Goal: Participate in discussion: Share content

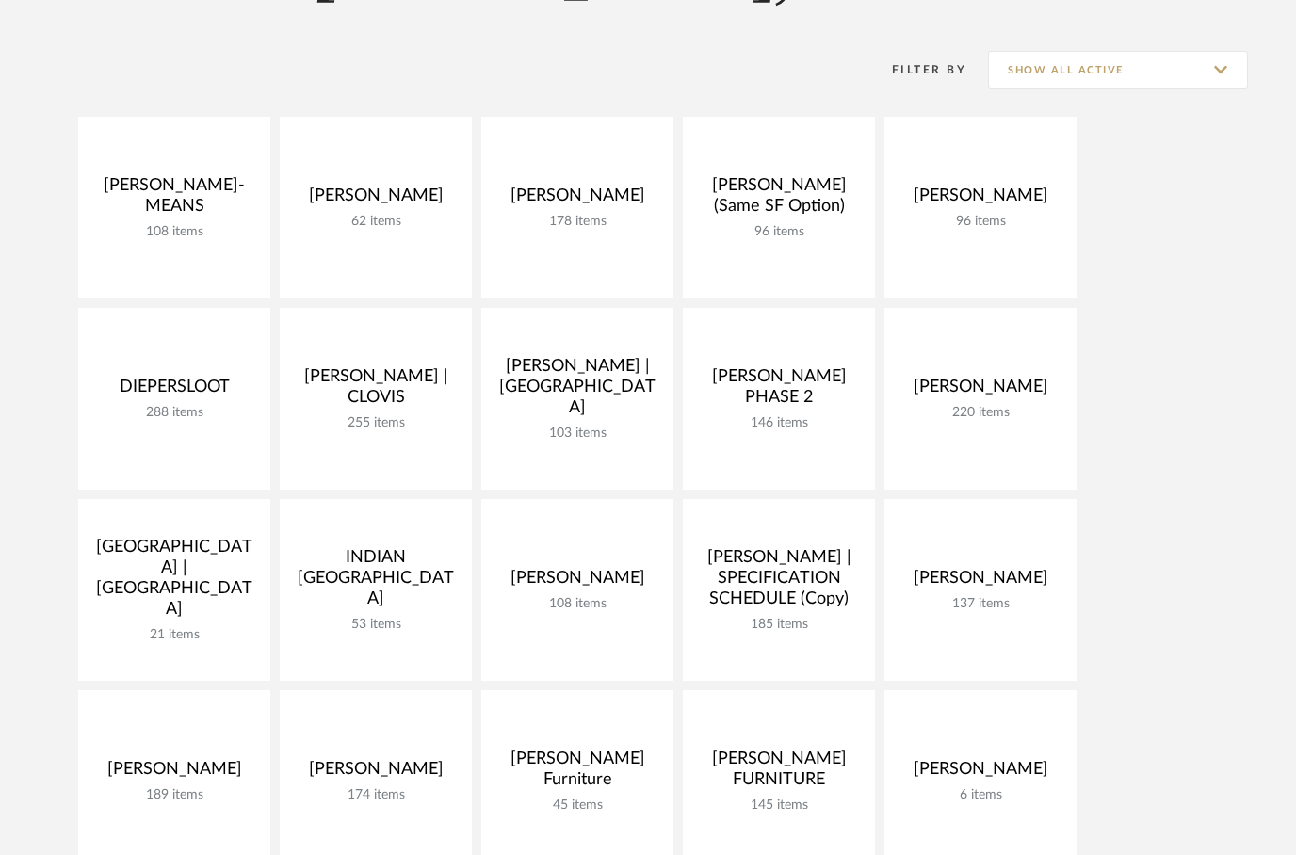
scroll to position [239, 0]
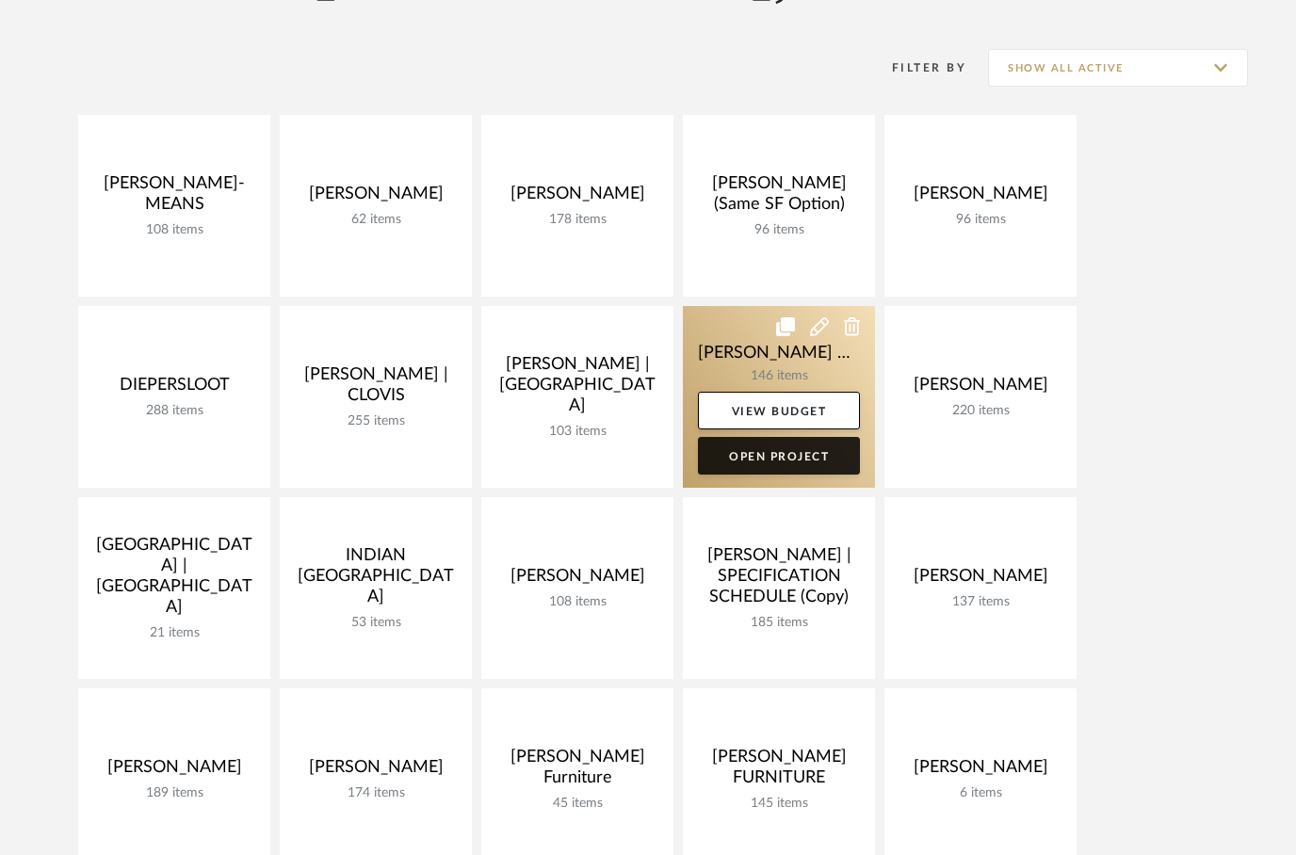
click at [756, 459] on link "Open Project" at bounding box center [779, 456] width 162 height 38
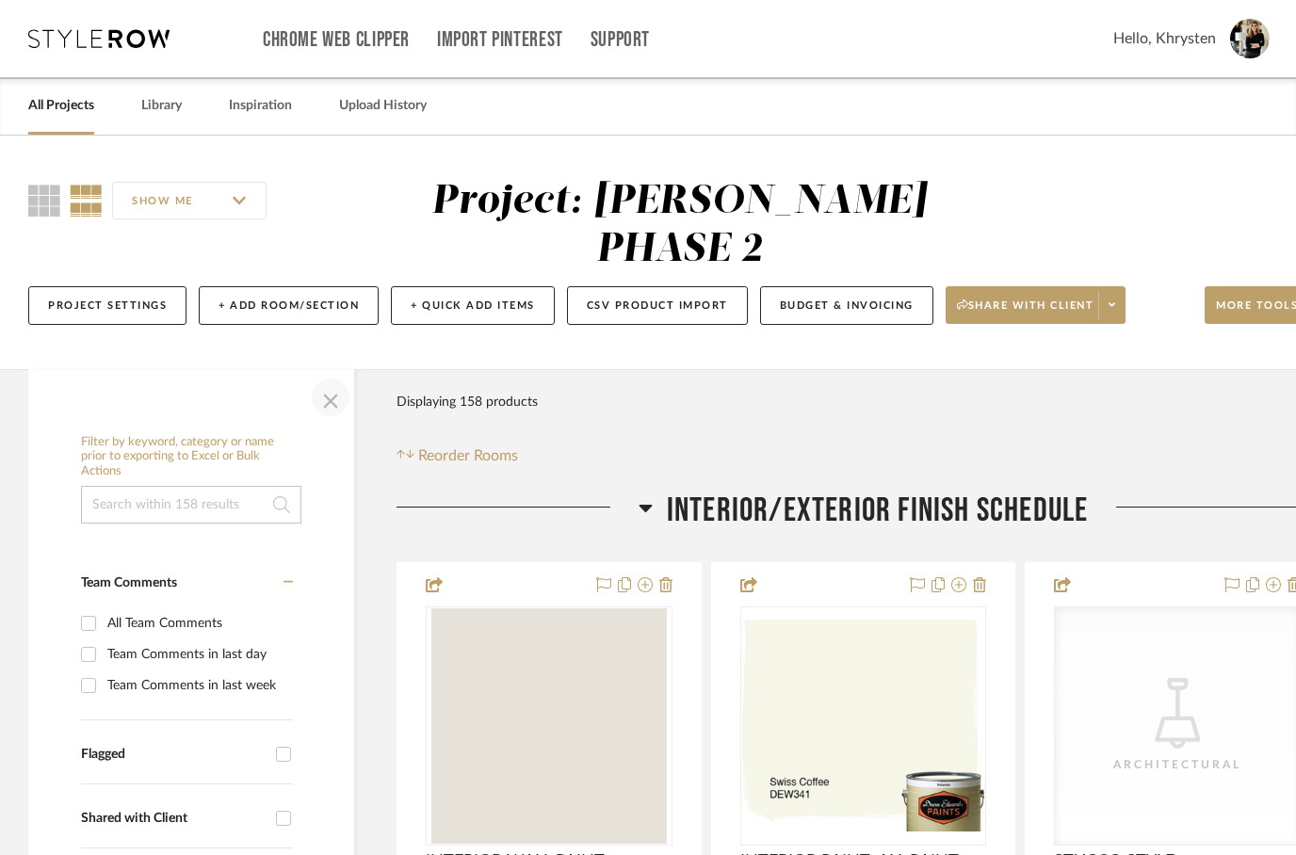
click at [337, 375] on span "button" at bounding box center [330, 397] width 45 height 45
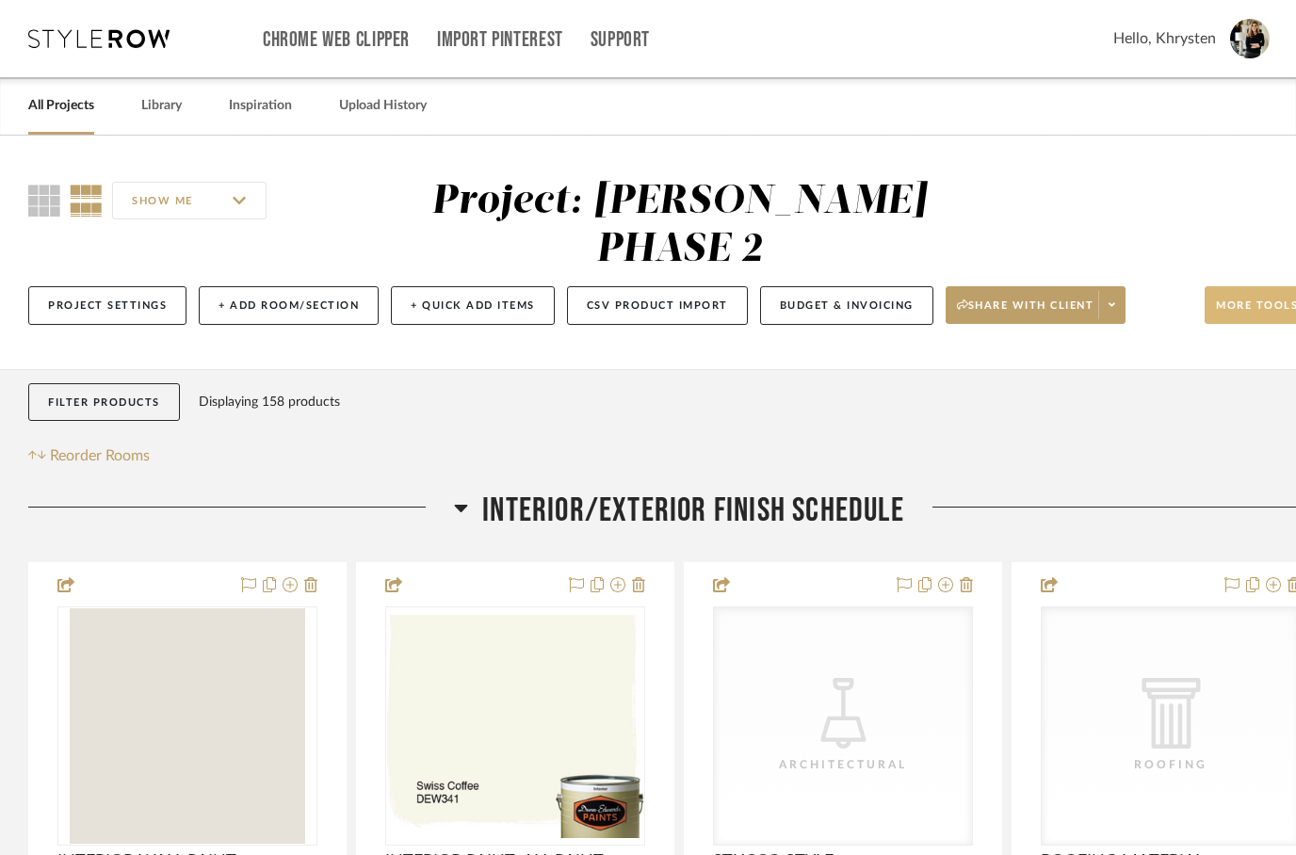
click at [1237, 298] on span "More tools" at bounding box center [1256, 312] width 82 height 28
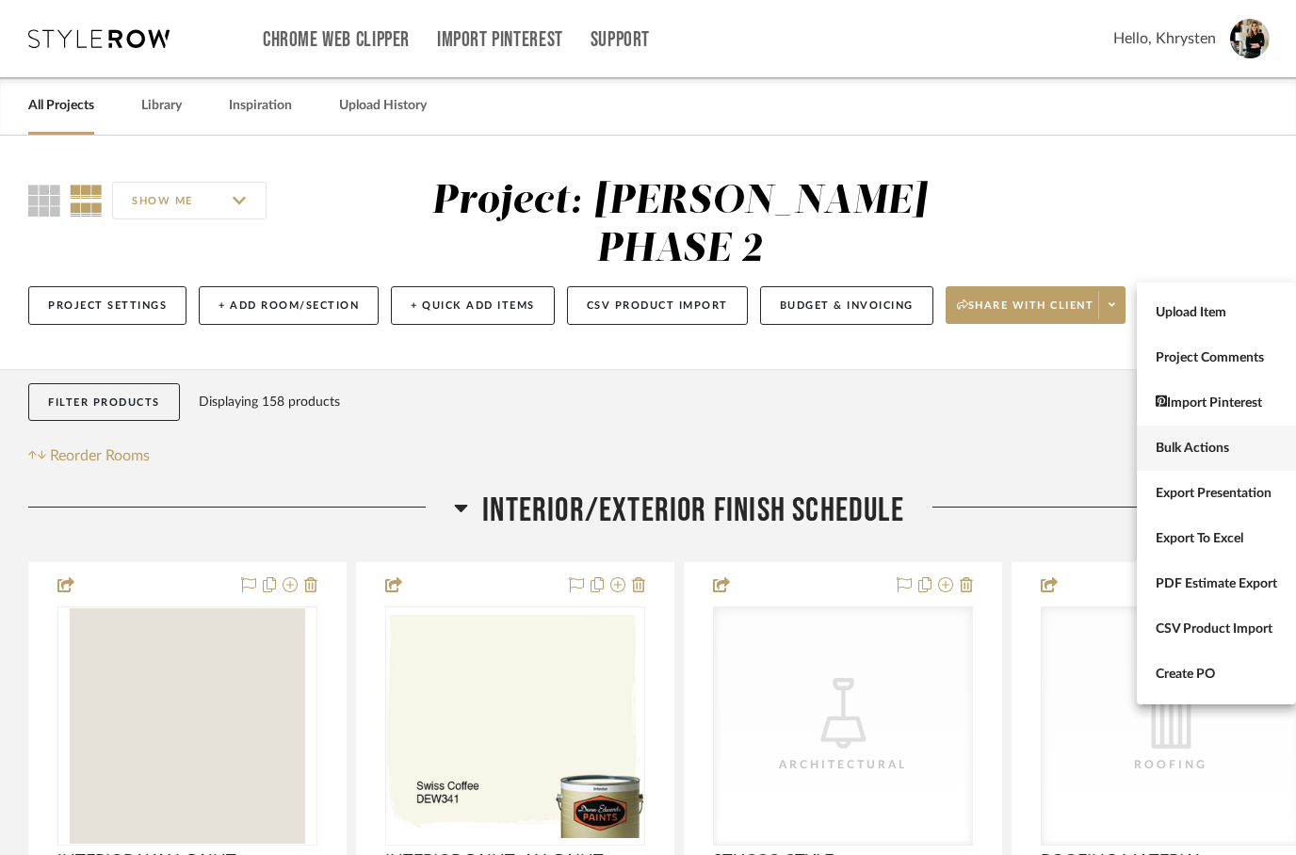
click at [1167, 445] on span "Bulk Actions" at bounding box center [1215, 449] width 121 height 16
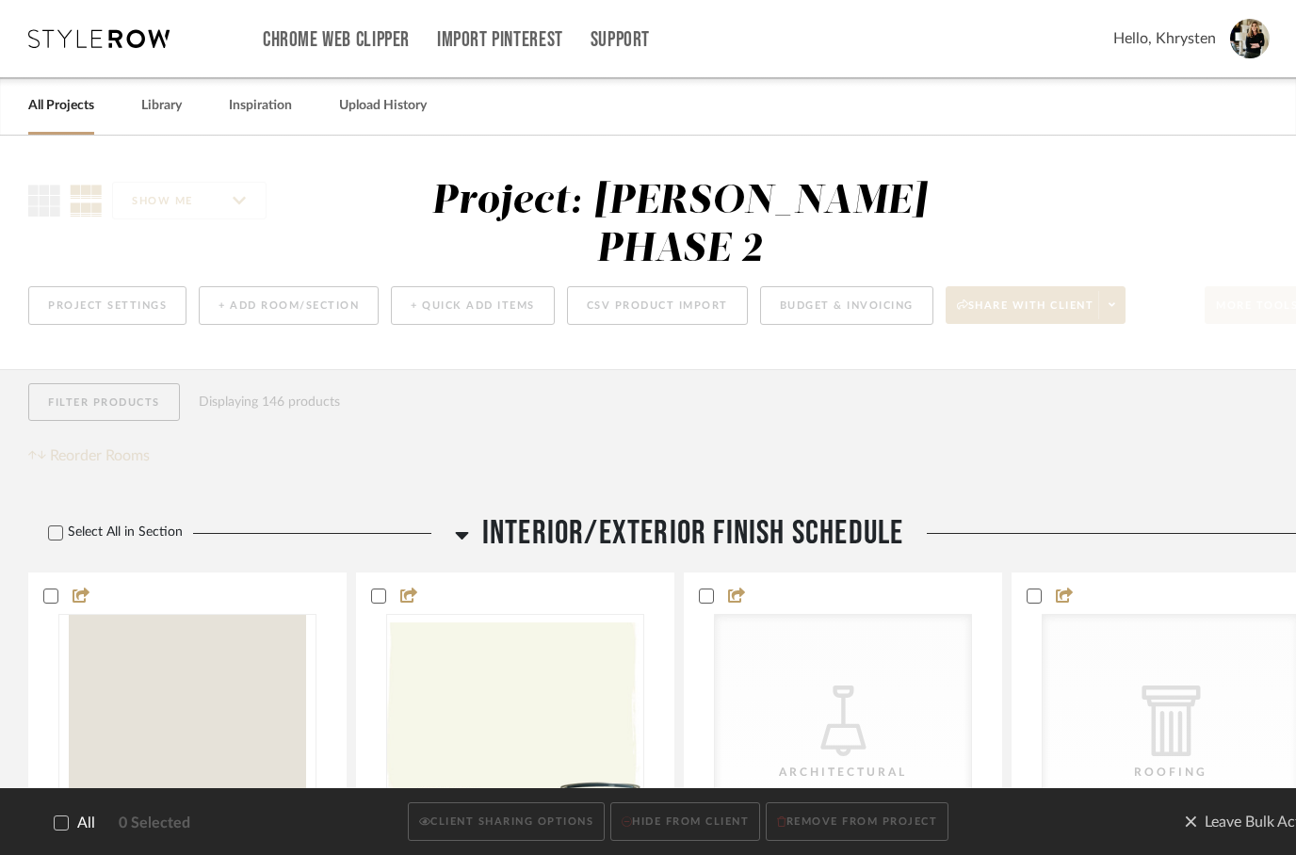
click at [66, 825] on icon at bounding box center [61, 822] width 13 height 13
checkbox input "true"
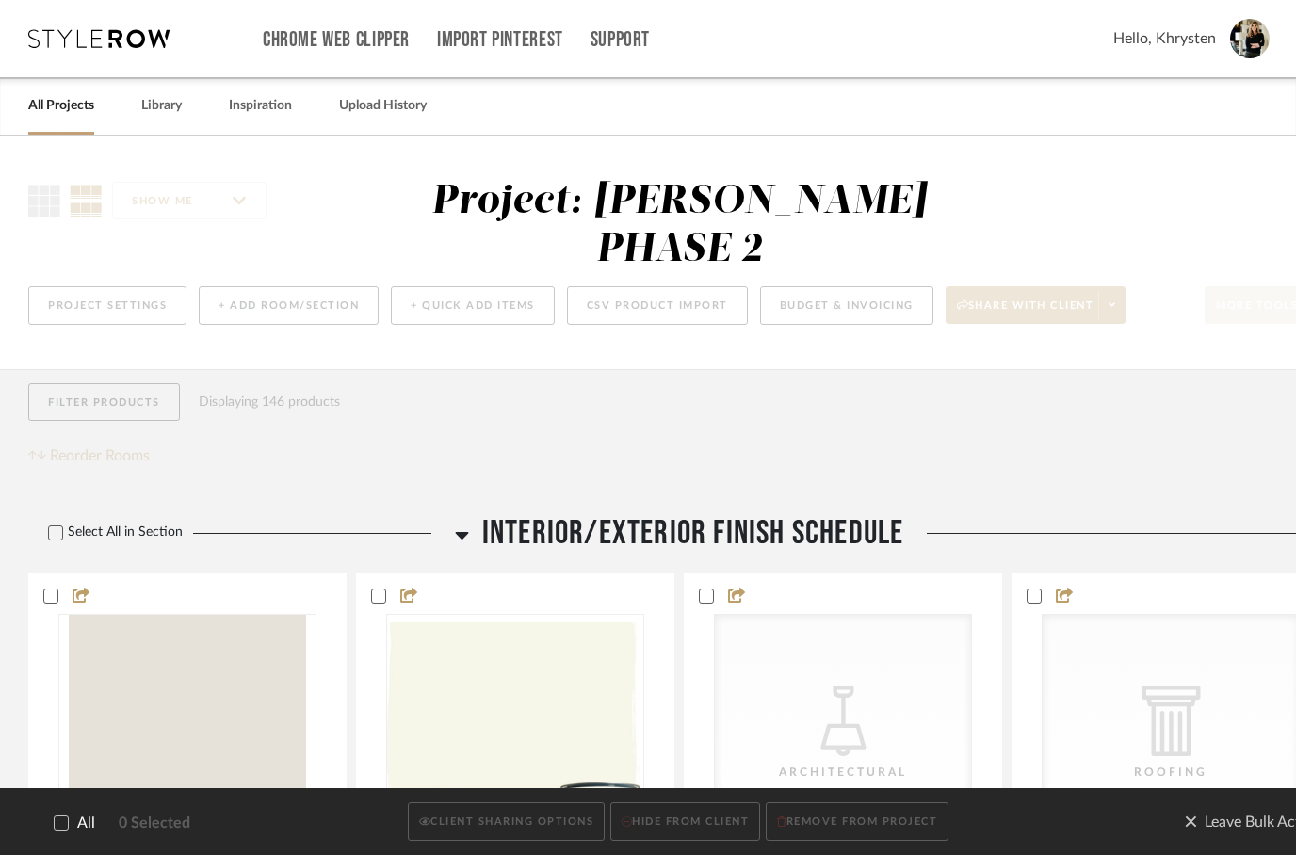
checkbox input "true"
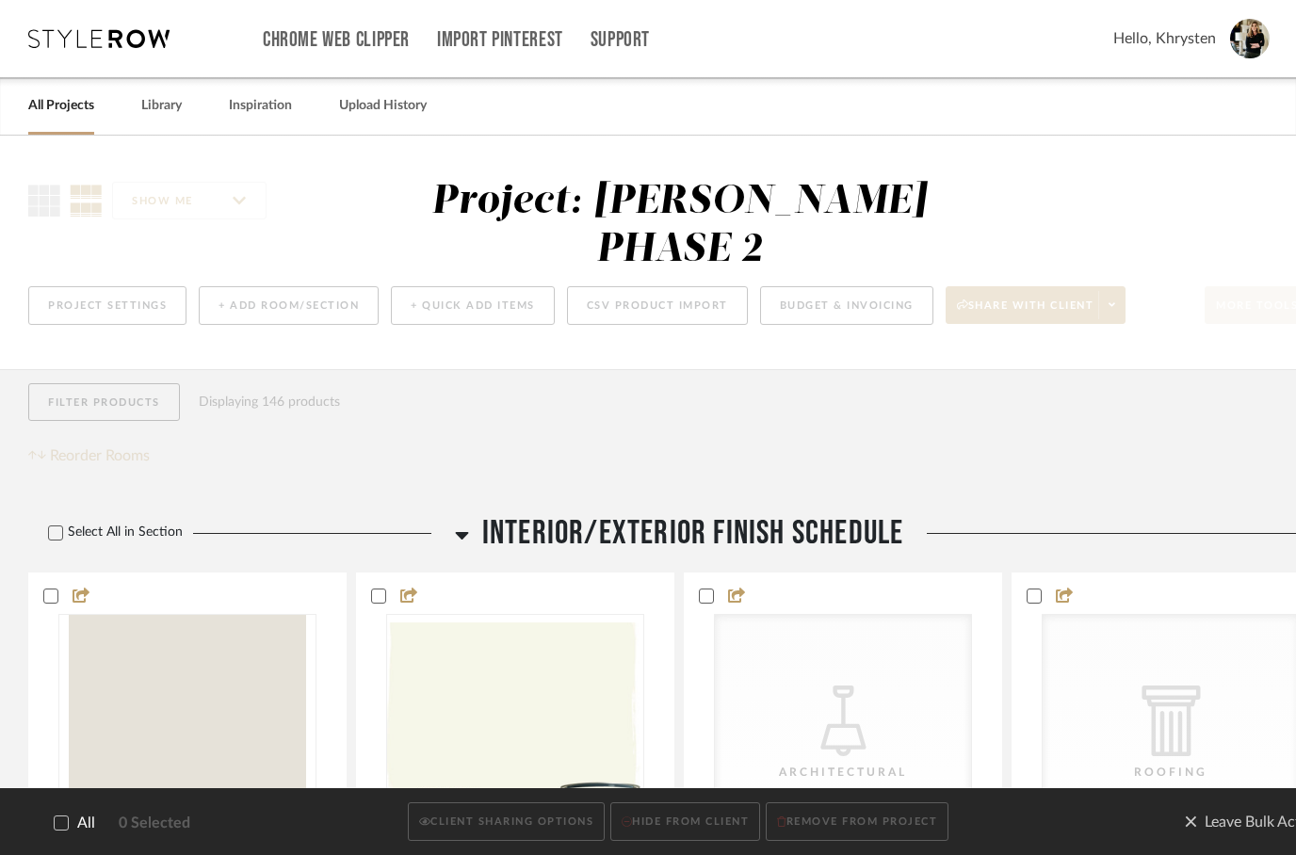
checkbox input "true"
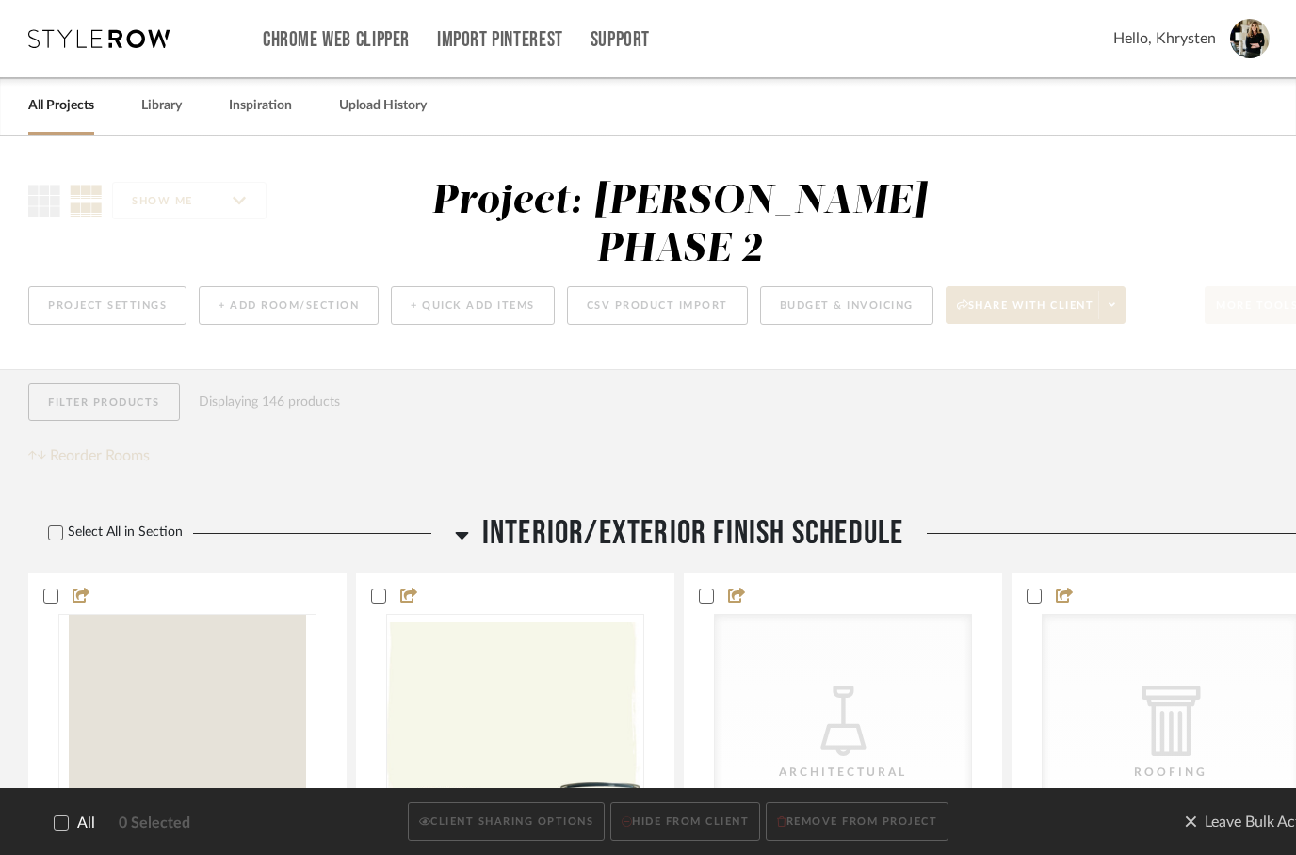
checkbox input "true"
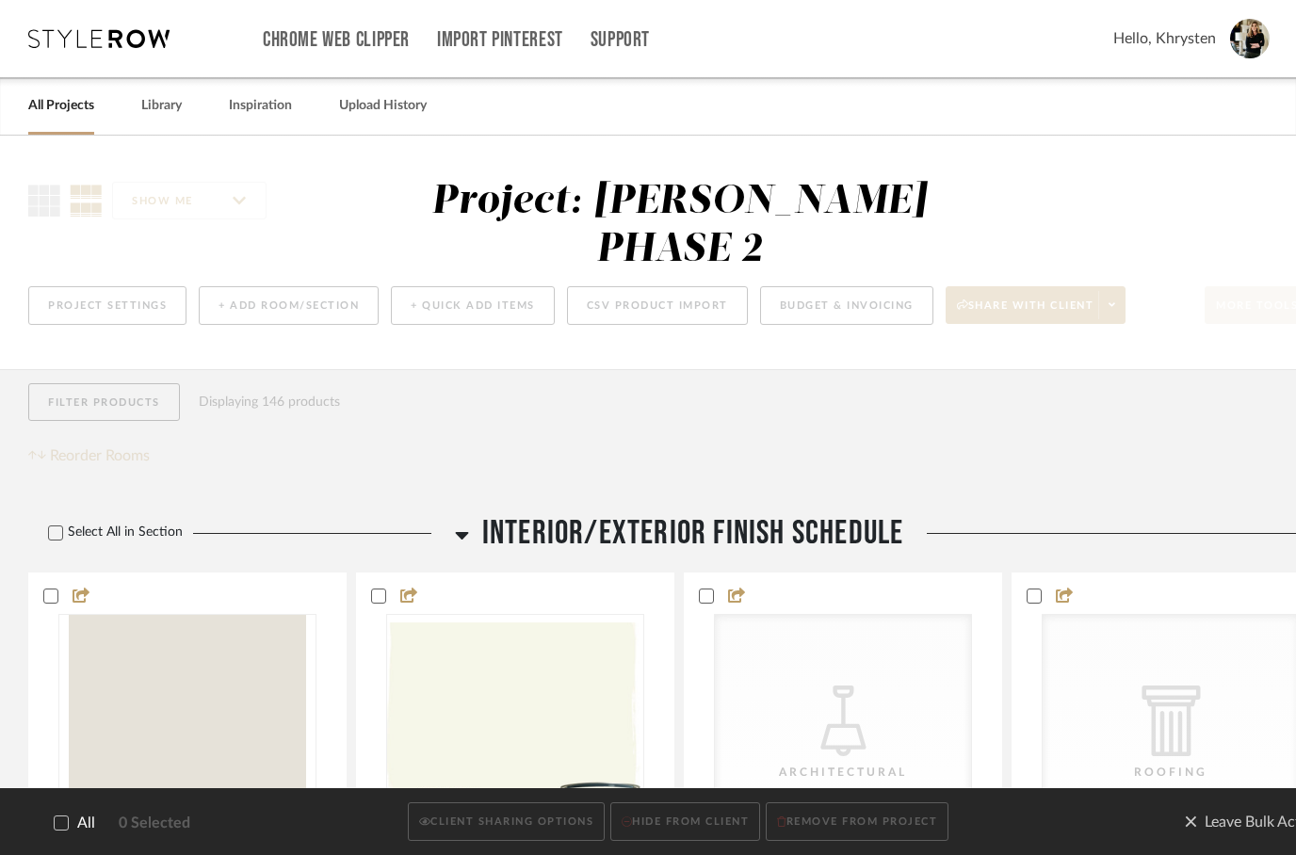
checkbox input "true"
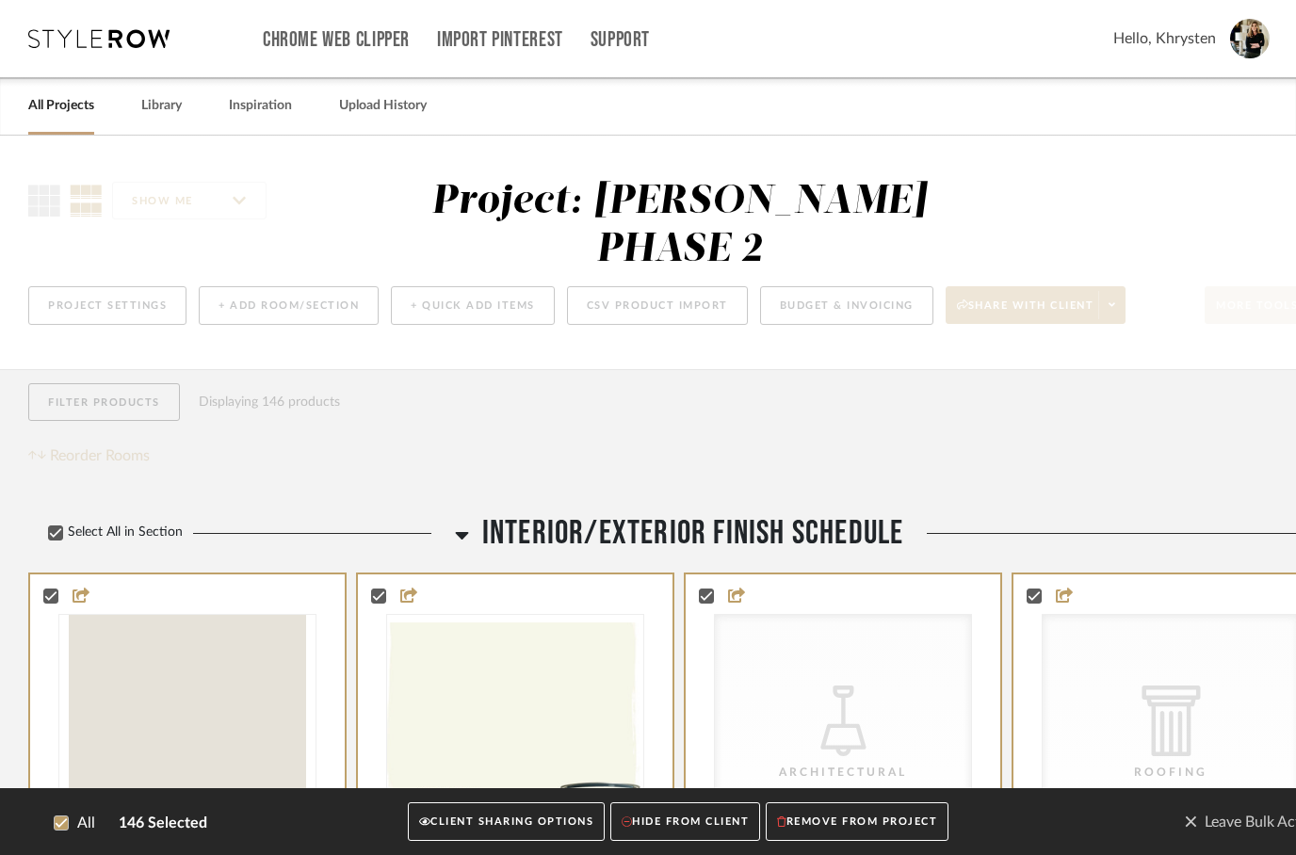
click at [522, 839] on button "CLIENT SHARING OPTIONS" at bounding box center [506, 822] width 197 height 39
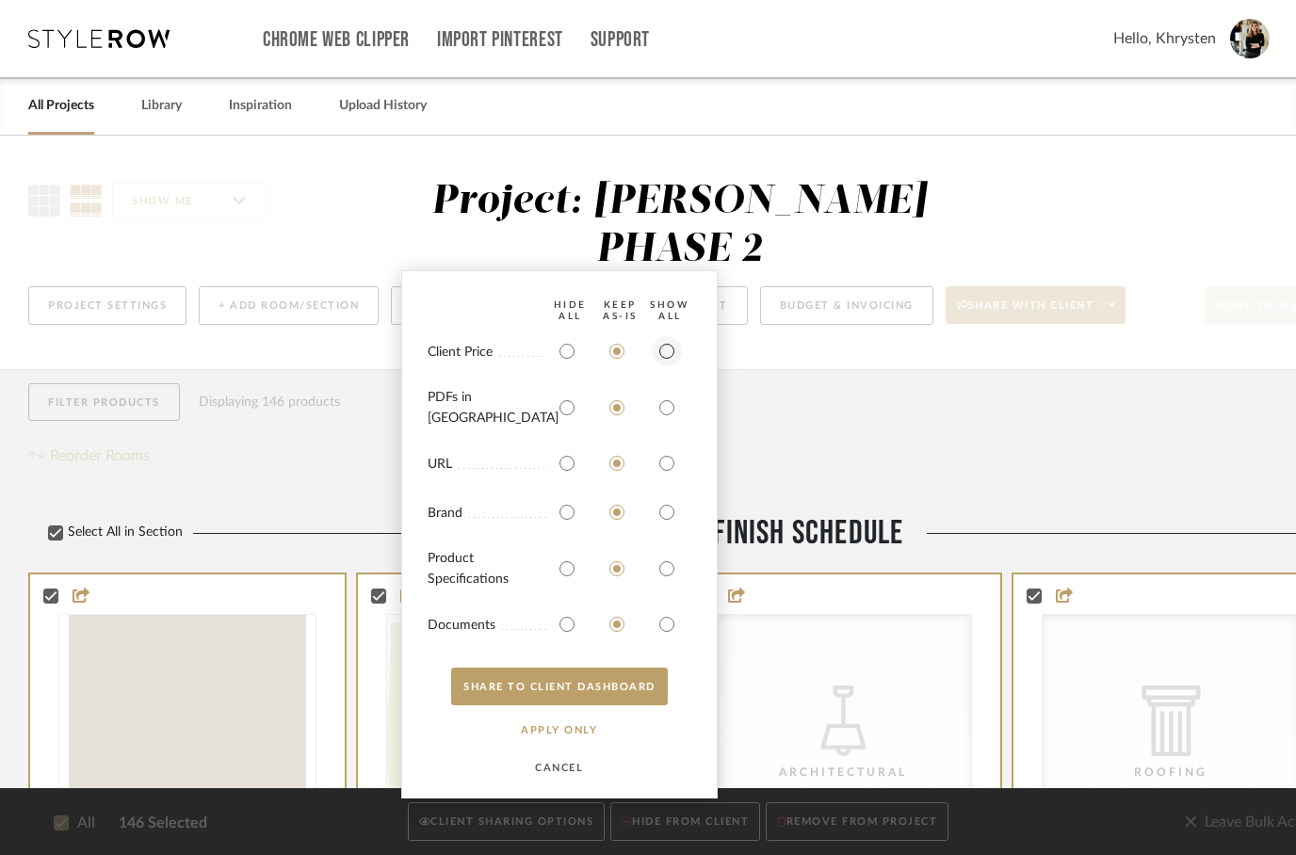
click at [668, 365] on input "radio" at bounding box center [667, 351] width 30 height 30
radio input "true"
click at [660, 408] on input "radio" at bounding box center [667, 408] width 30 height 30
radio input "true"
click at [662, 567] on input "radio" at bounding box center [667, 569] width 30 height 30
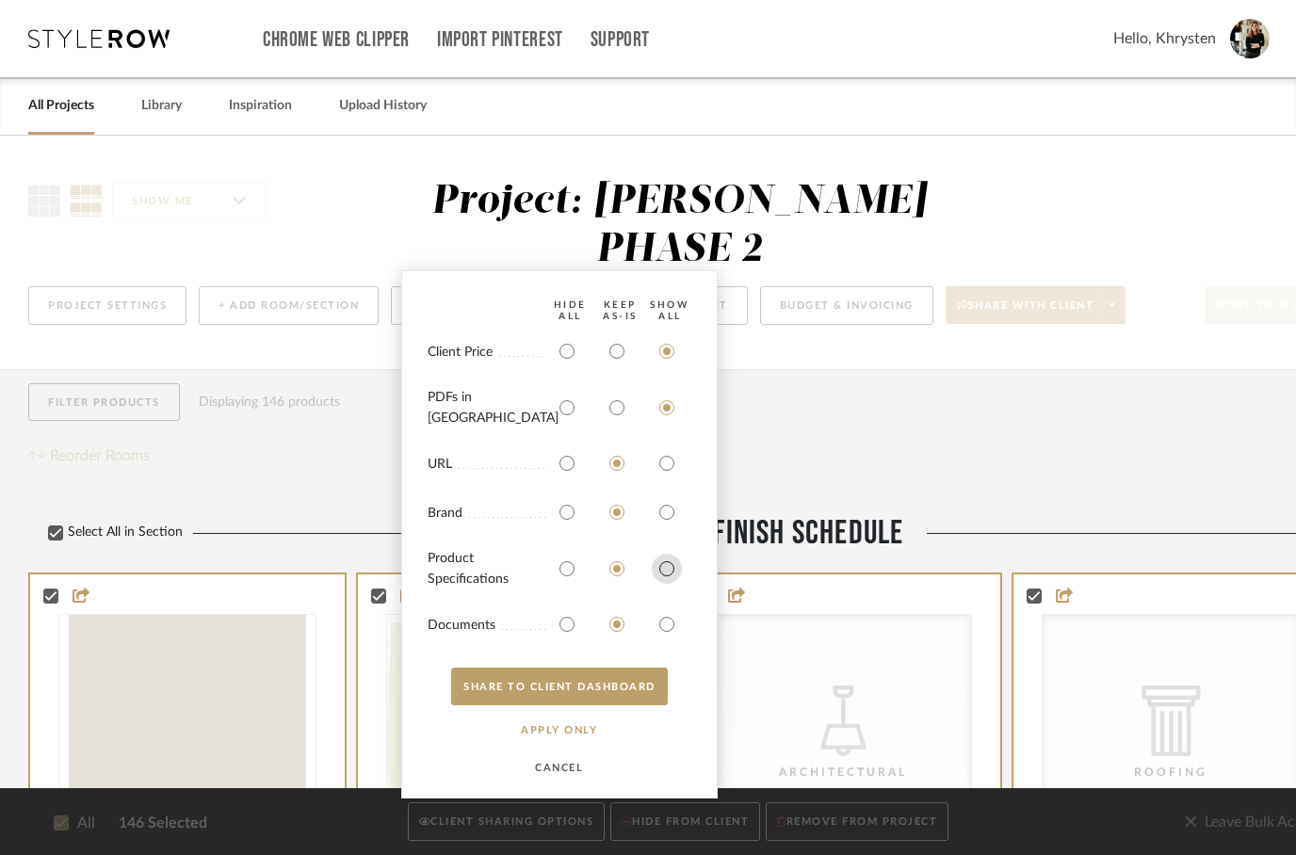
radio input "true"
click at [663, 632] on input "radio" at bounding box center [667, 624] width 30 height 30
radio input "true"
click at [494, 685] on button "SHARE TO CLIENT Dashboard" at bounding box center [559, 687] width 217 height 38
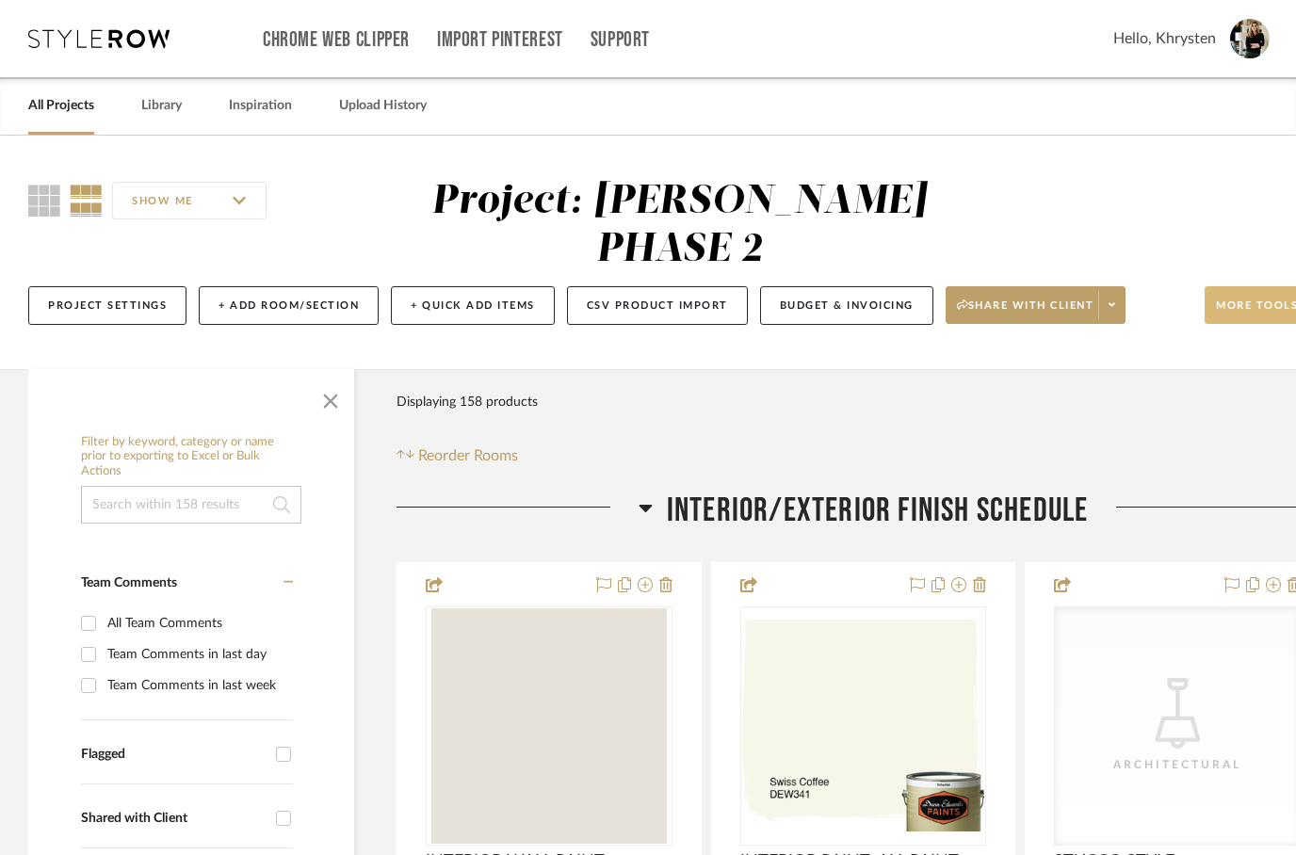
click at [1230, 298] on span "More tools" at bounding box center [1256, 312] width 82 height 28
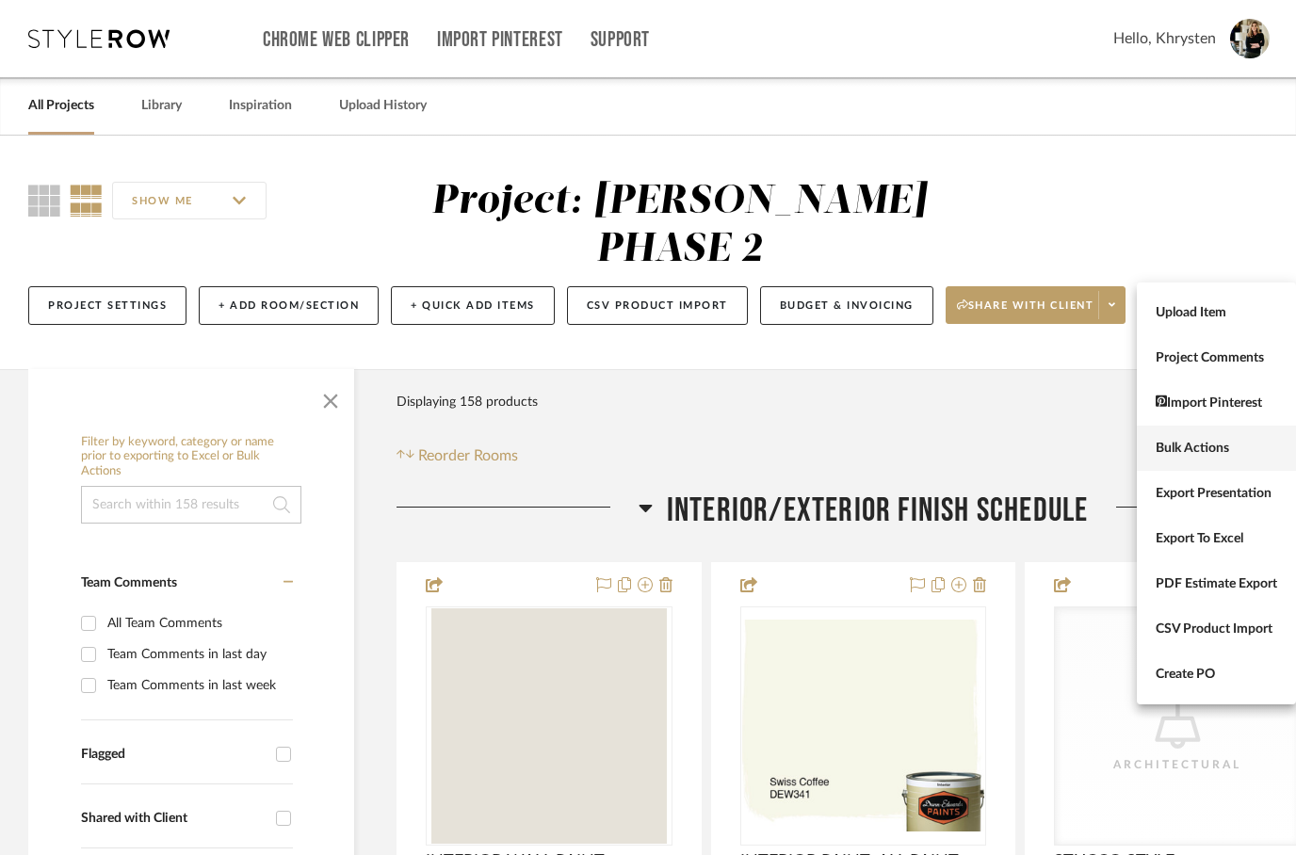
click at [1179, 449] on span "Bulk Actions" at bounding box center [1215, 449] width 121 height 16
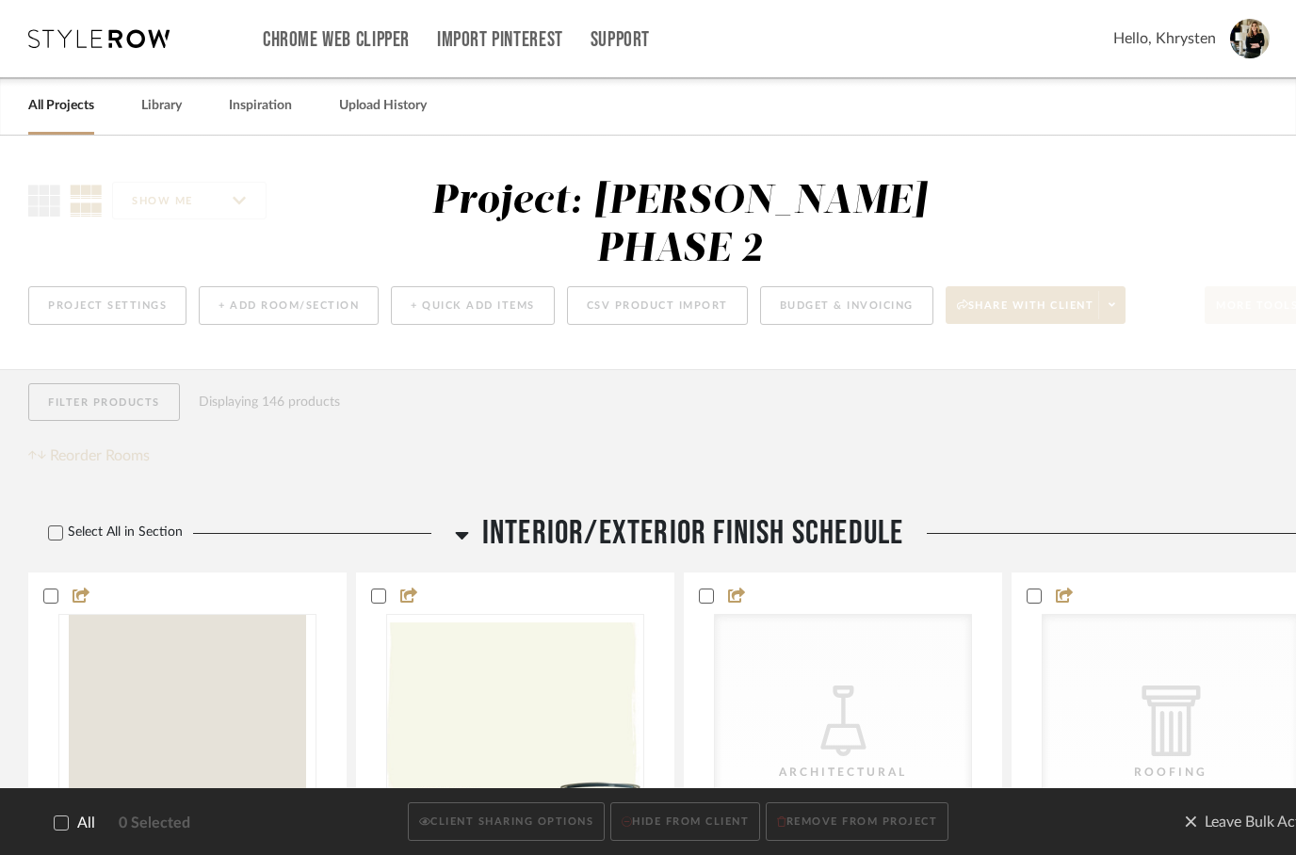
click at [65, 824] on icon at bounding box center [61, 822] width 13 height 13
checkbox input "true"
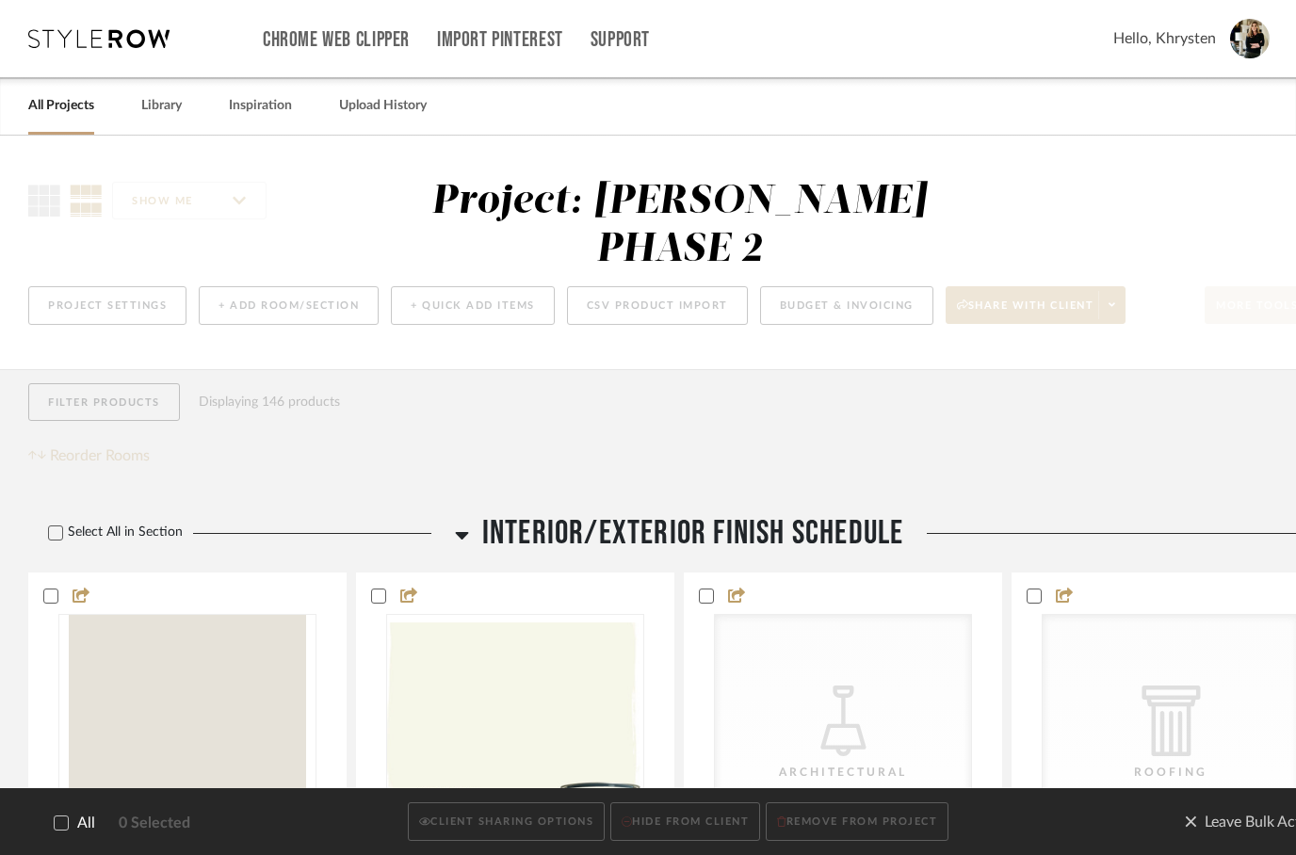
checkbox input "true"
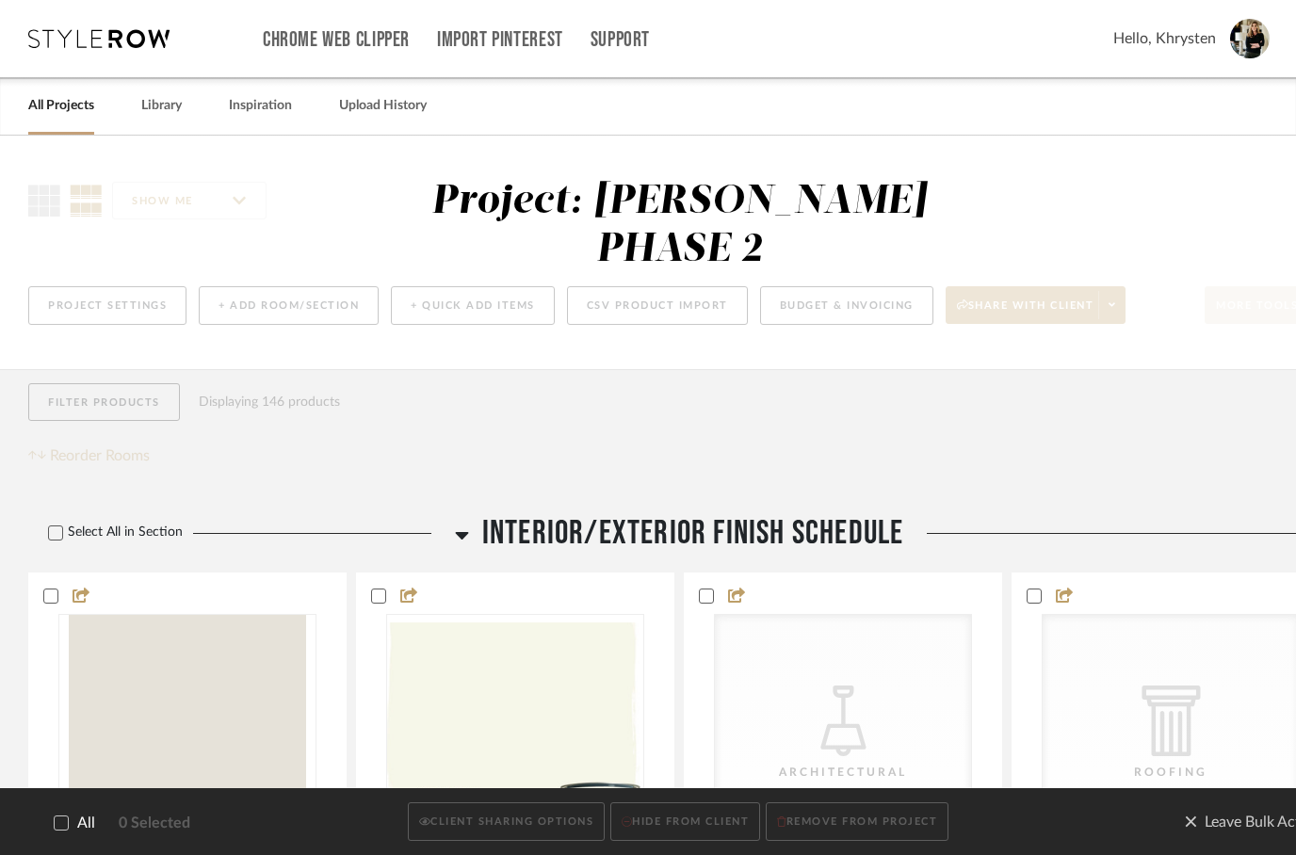
checkbox input "true"
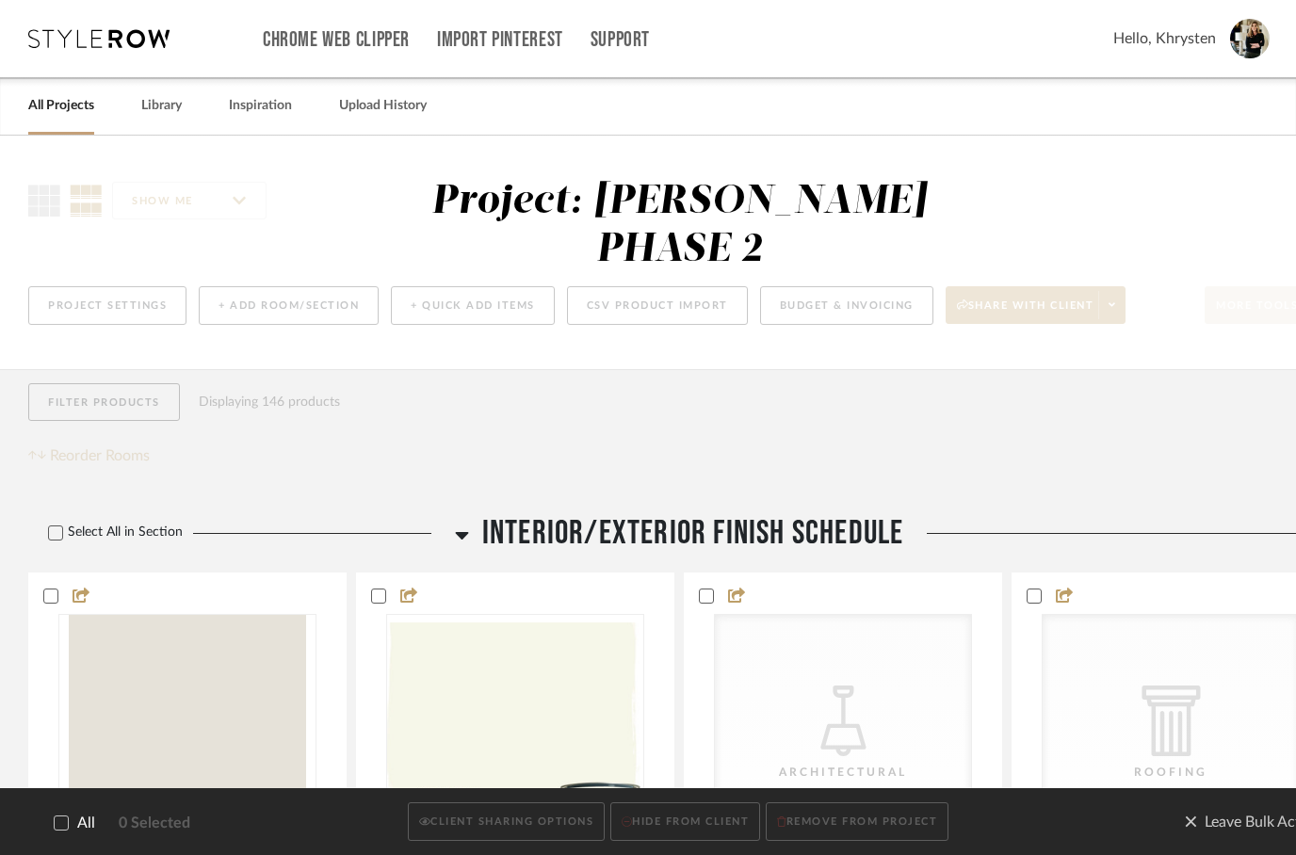
checkbox input "true"
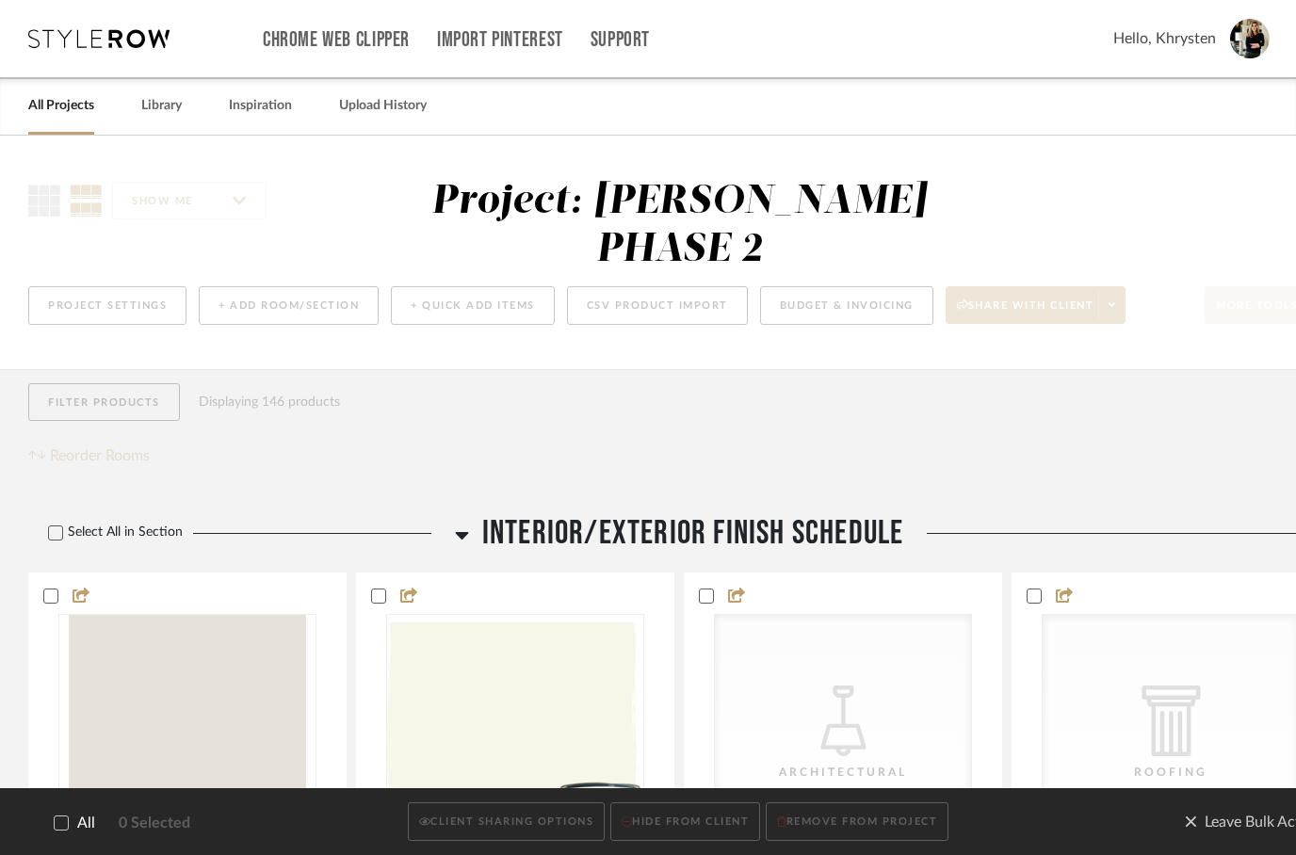
checkbox input "true"
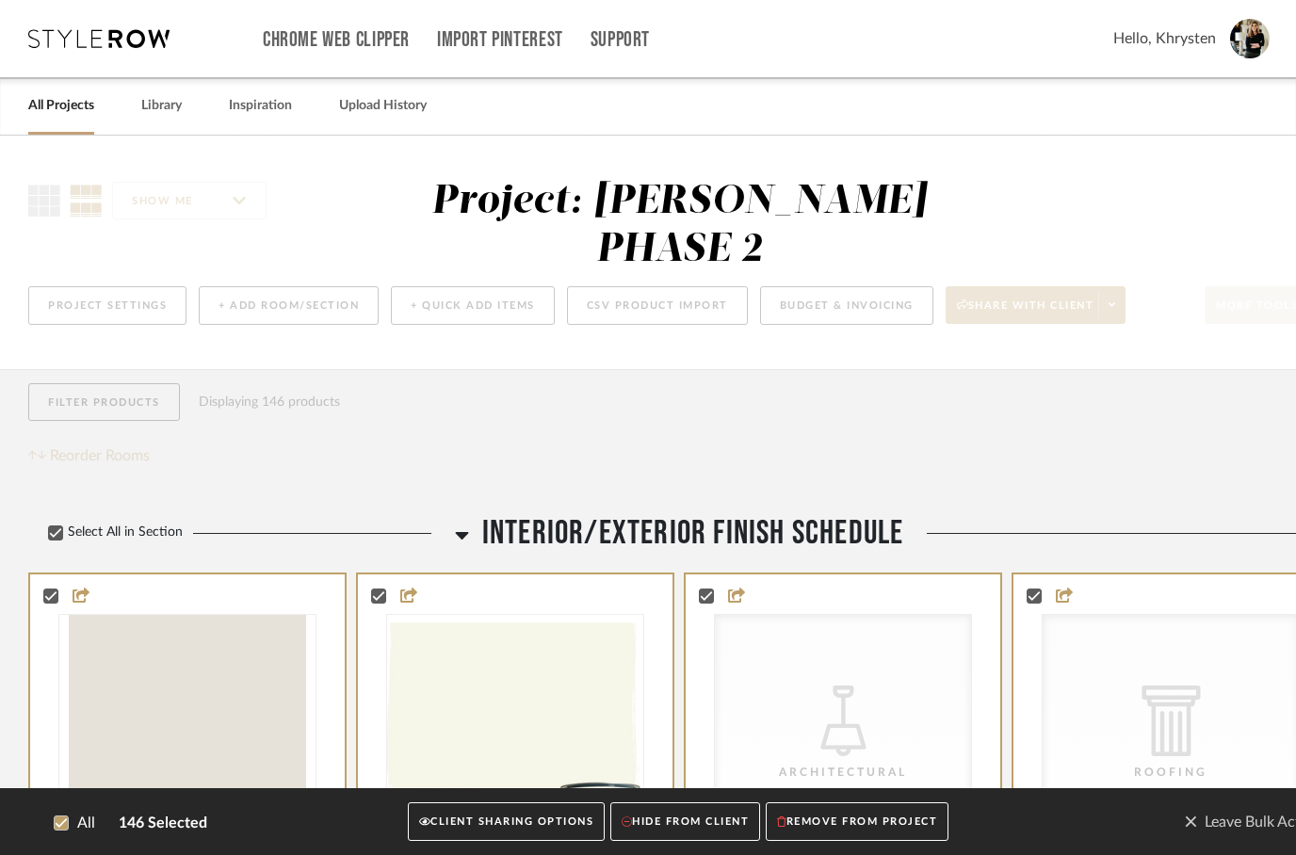
click at [473, 823] on button "CLIENT SHARING OPTIONS" at bounding box center [506, 822] width 197 height 39
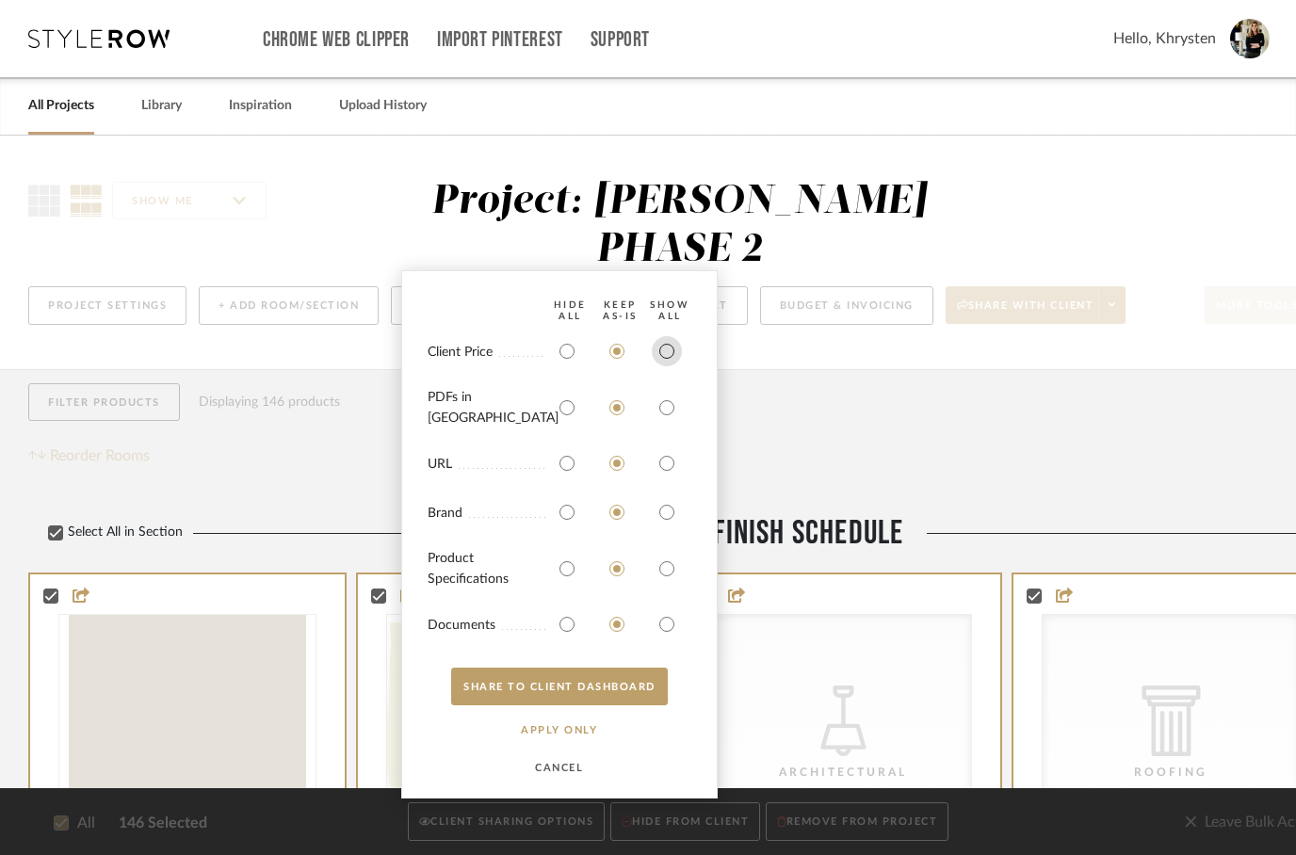
click at [667, 366] on input "radio" at bounding box center [667, 351] width 30 height 30
radio input "true"
click at [672, 420] on input "radio" at bounding box center [667, 408] width 30 height 30
radio input "true"
click at [665, 569] on input "radio" at bounding box center [667, 569] width 30 height 30
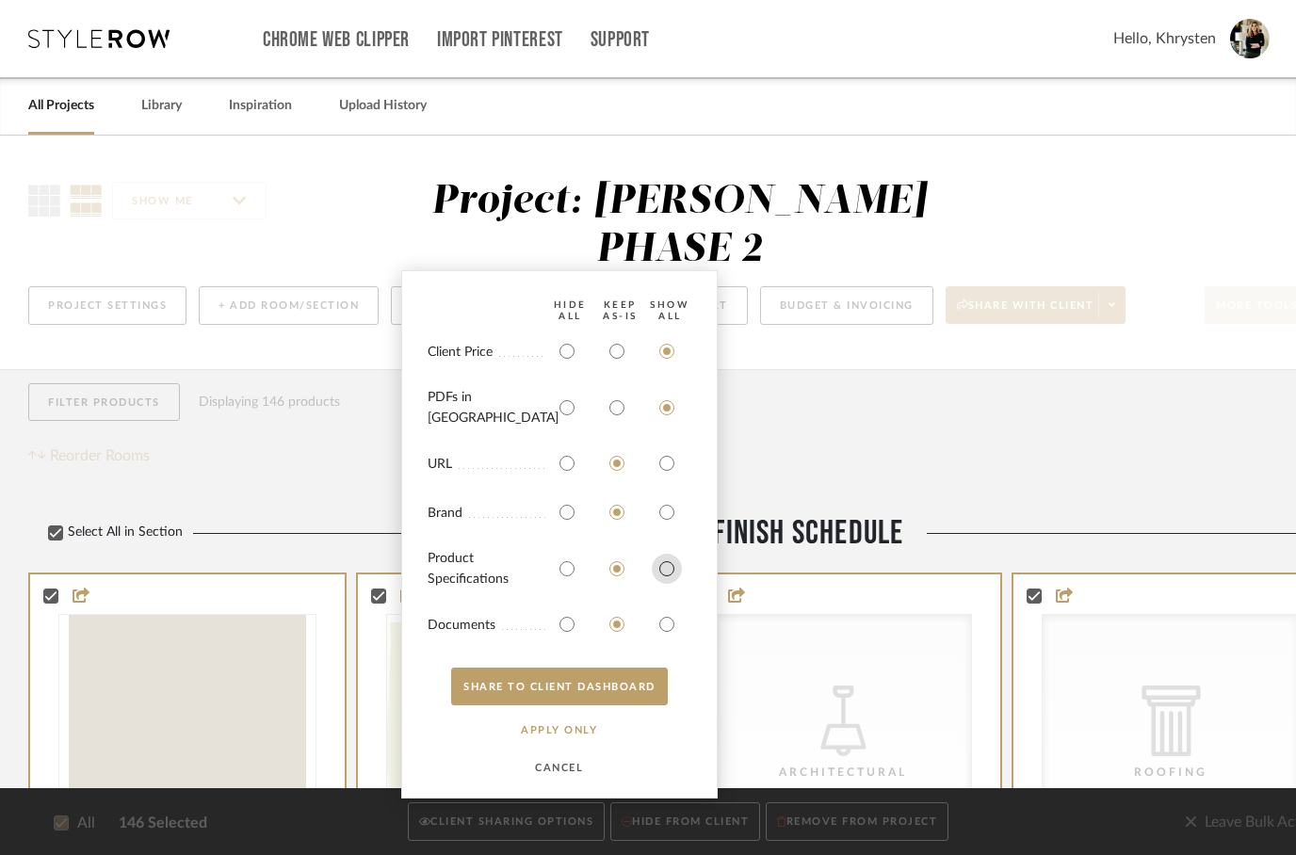
radio input "true"
click at [661, 636] on input "radio" at bounding box center [667, 624] width 30 height 30
radio input "true"
click at [584, 695] on button "SHARE TO CLIENT Dashboard" at bounding box center [559, 687] width 217 height 38
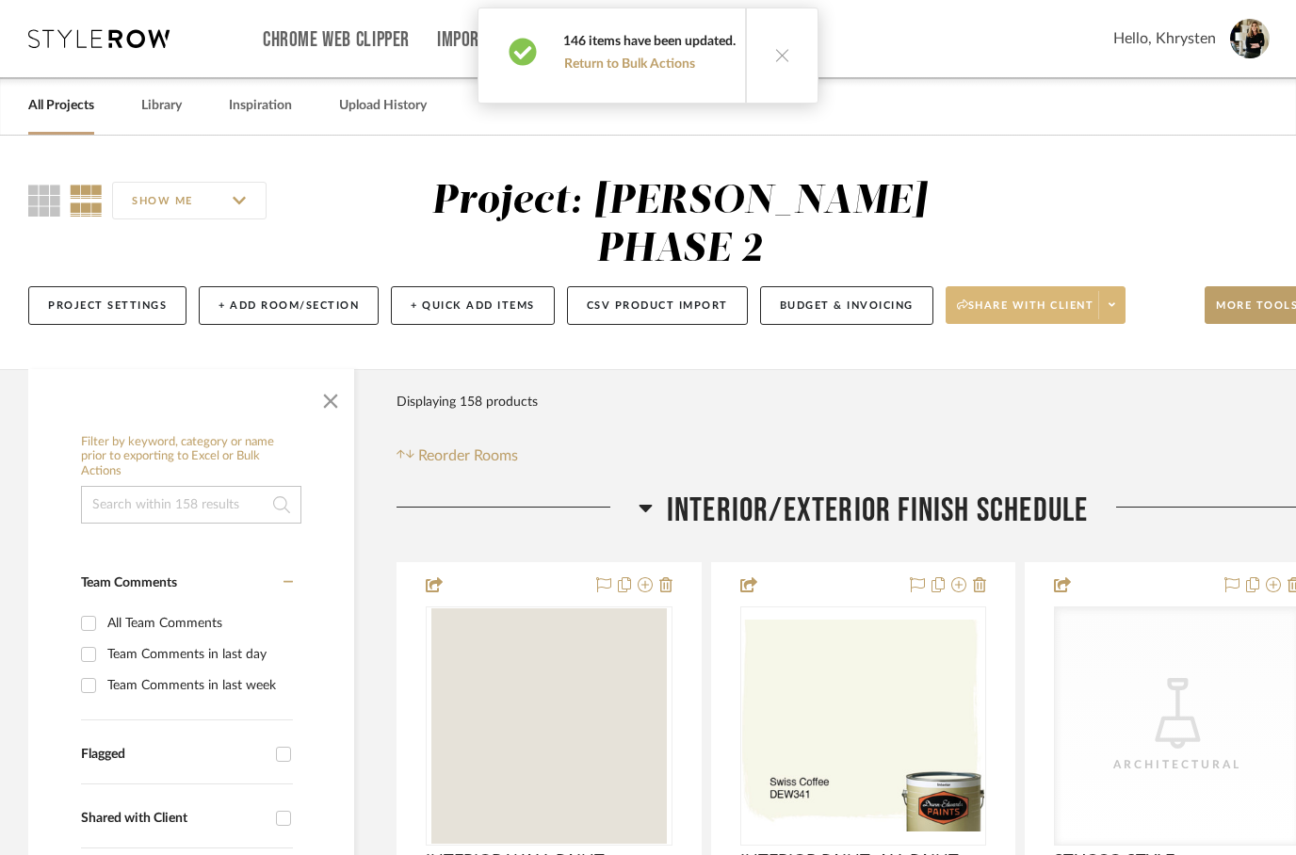
click at [1025, 298] on span "Share with client" at bounding box center [1025, 312] width 137 height 28
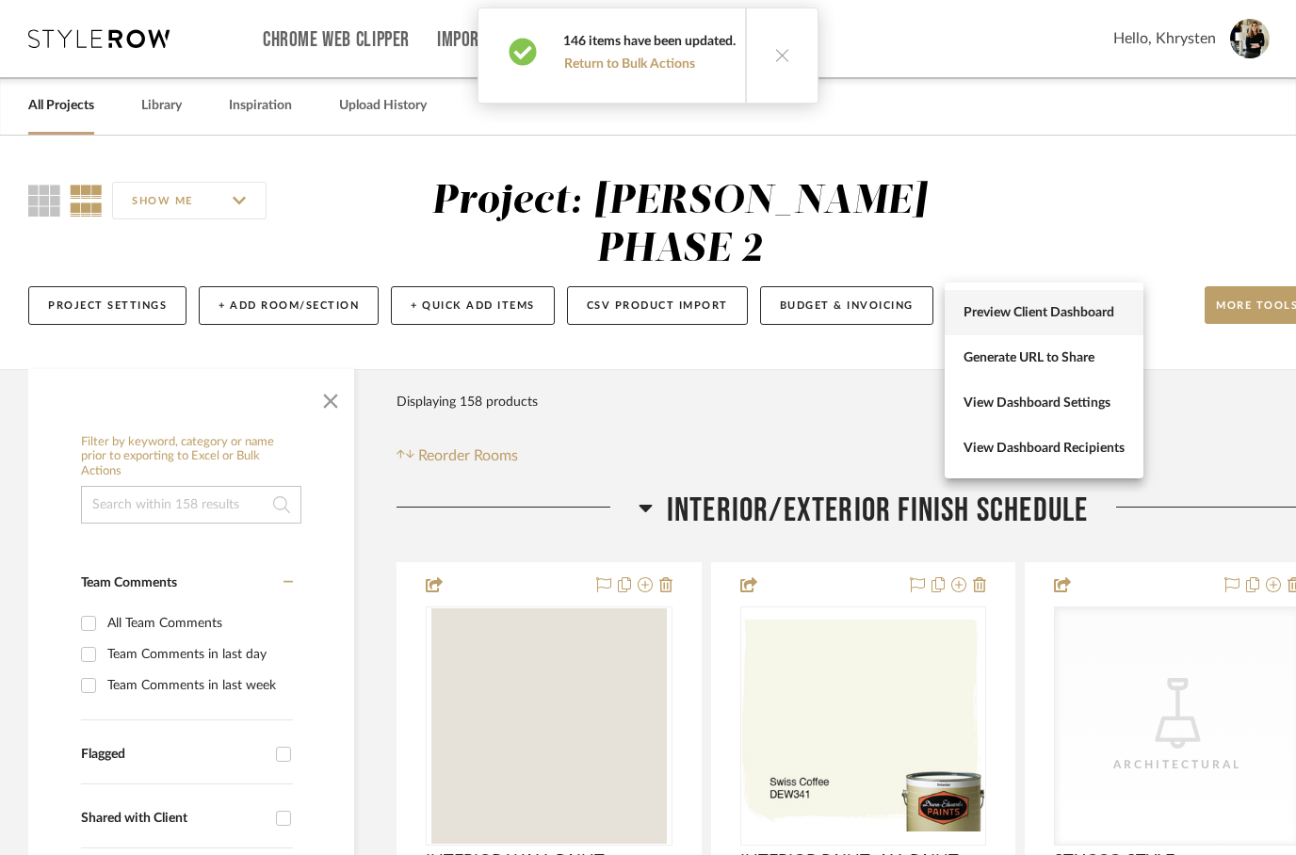
click at [1079, 315] on span "Preview Client Dashboard" at bounding box center [1043, 313] width 161 height 16
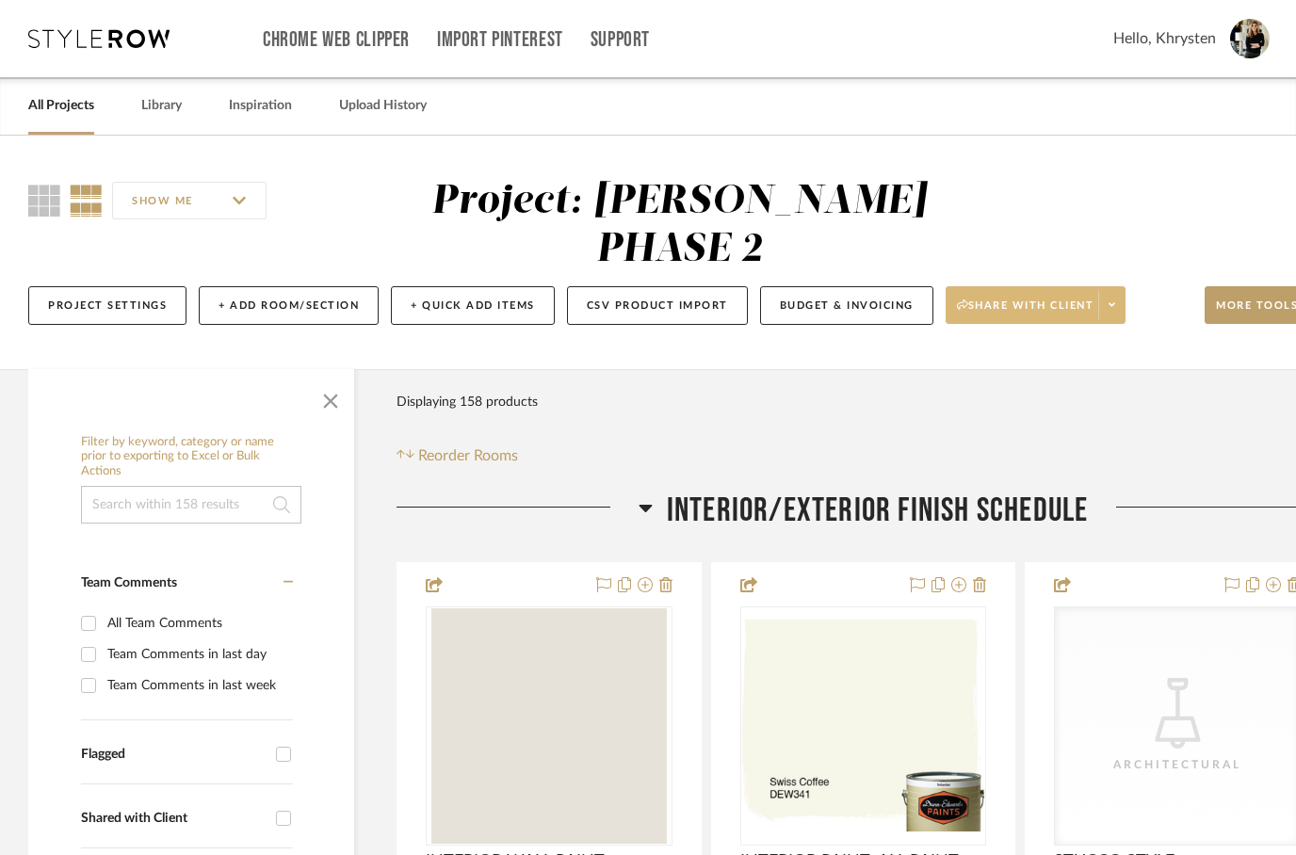
click at [1036, 298] on span "Share with client" at bounding box center [1025, 312] width 137 height 28
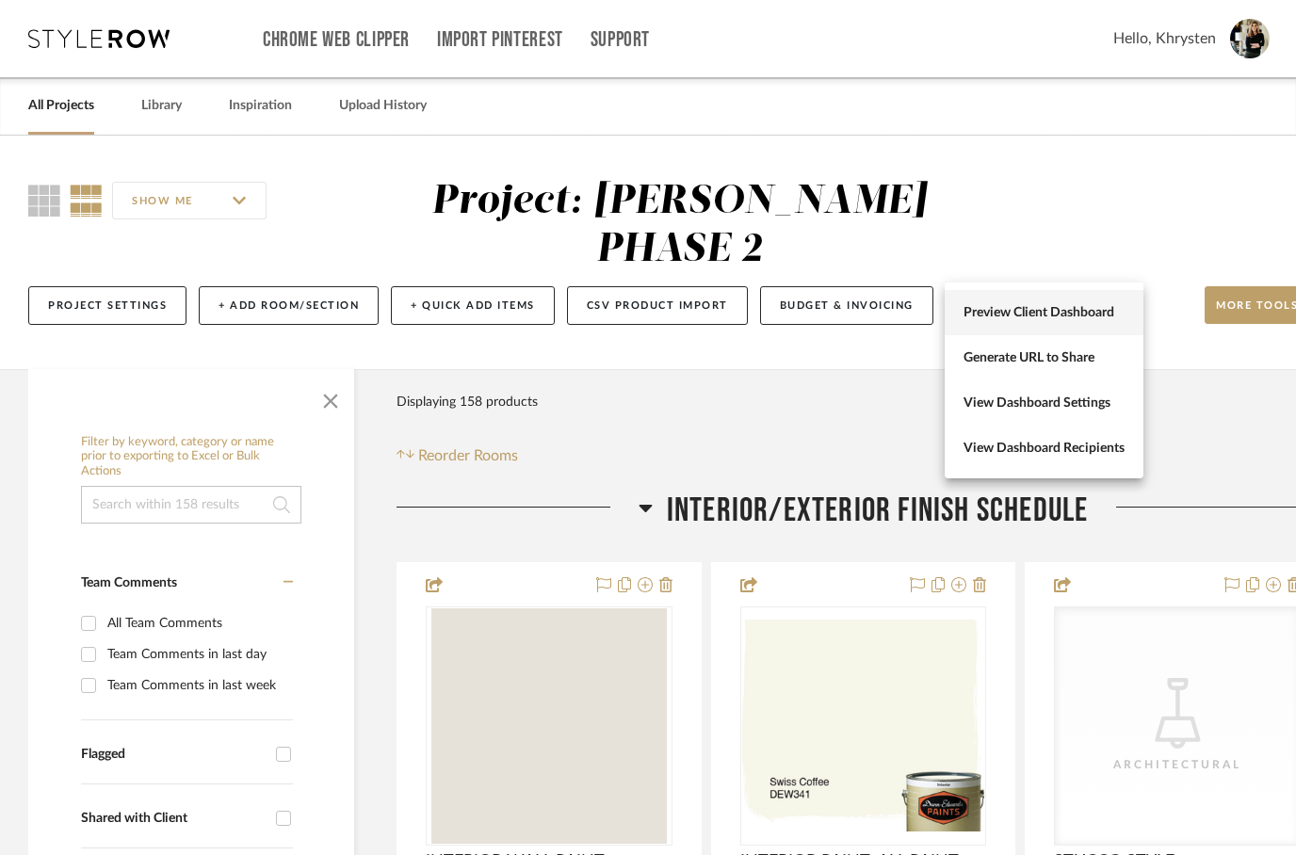
click at [989, 314] on span "Preview Client Dashboard" at bounding box center [1043, 313] width 161 height 16
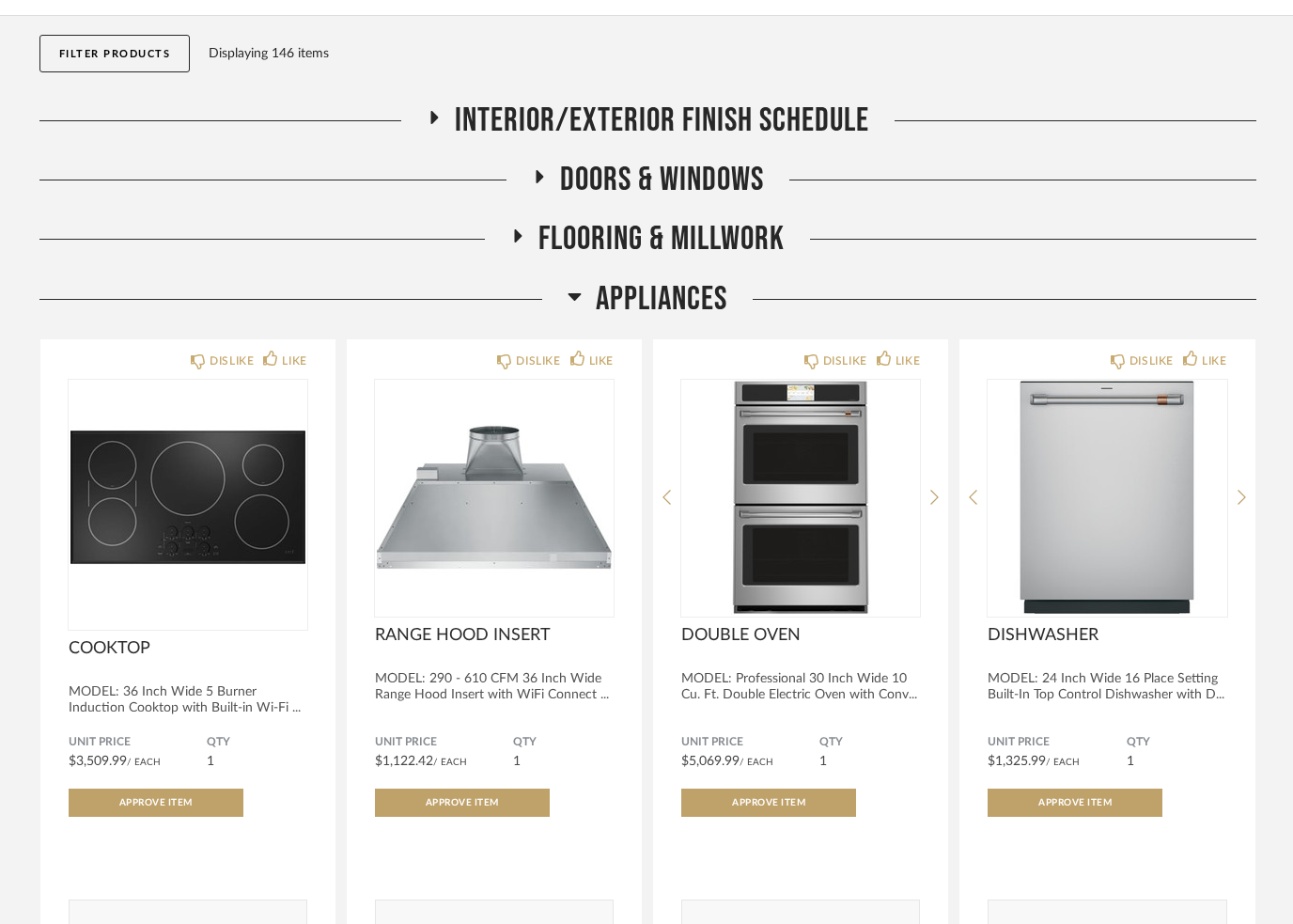
scroll to position [183, 0]
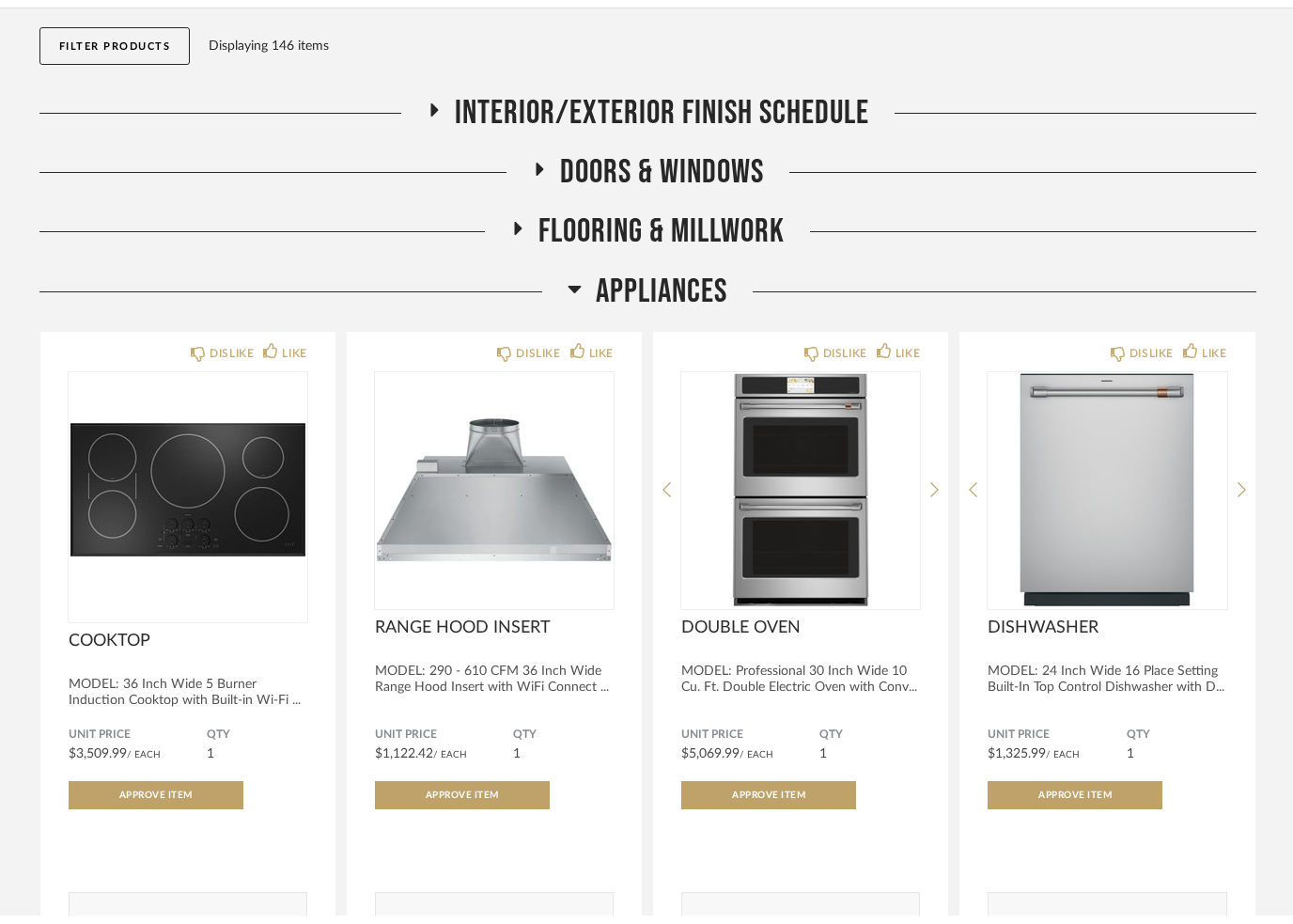
click at [578, 295] on icon at bounding box center [575, 299] width 13 height 8
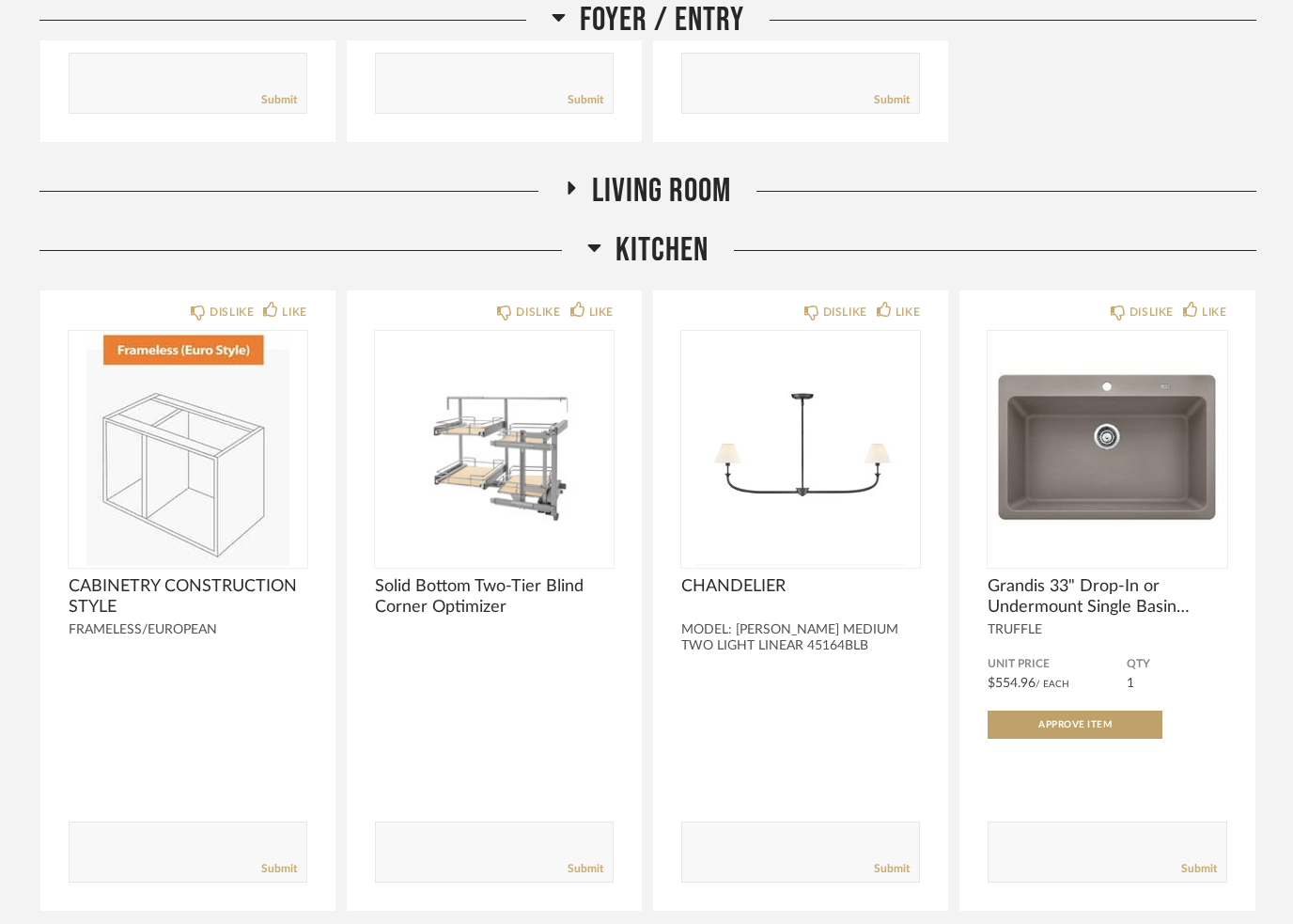
scroll to position [1077, 0]
click at [572, 190] on icon at bounding box center [573, 188] width 8 height 13
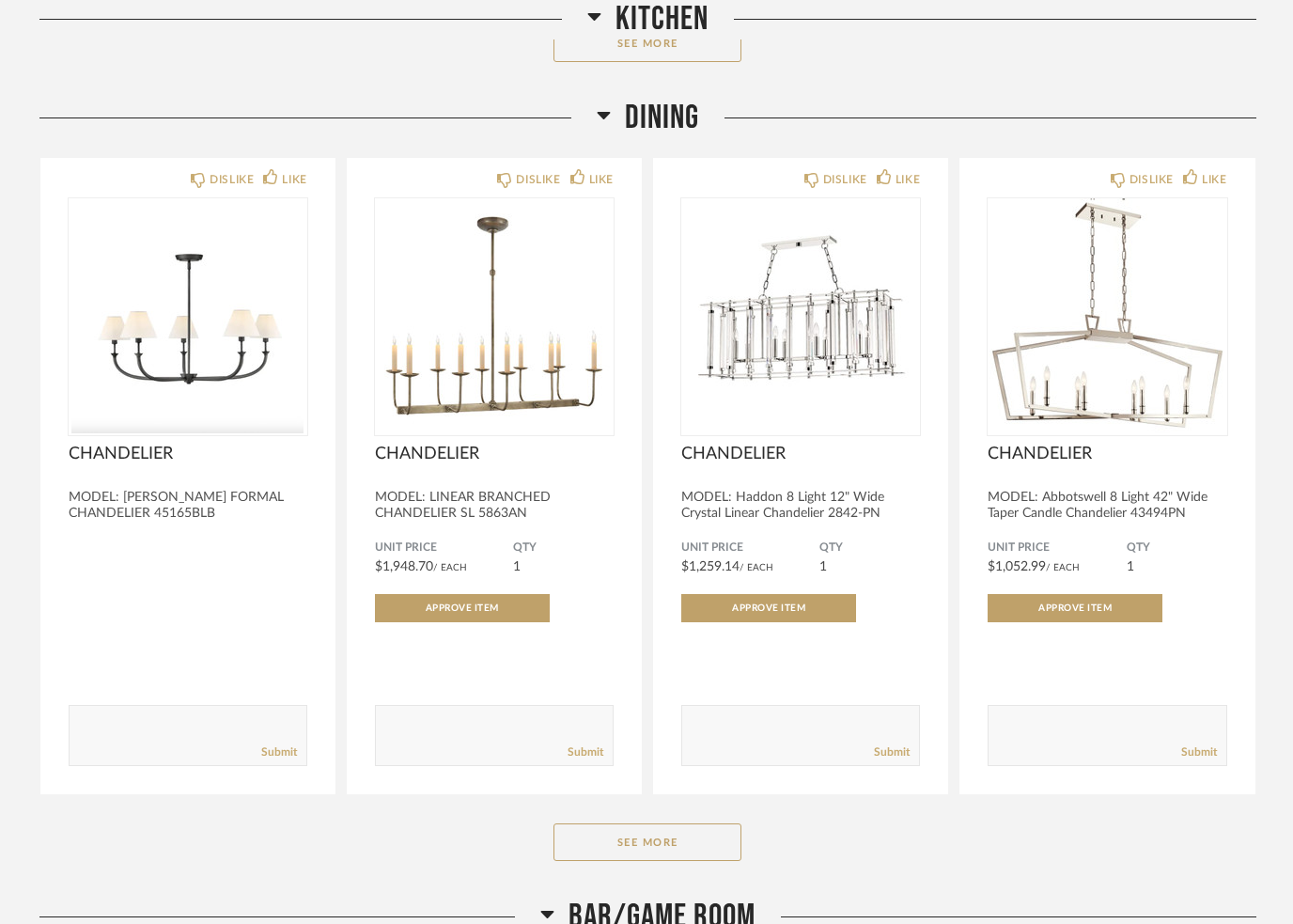
scroll to position [2739, 0]
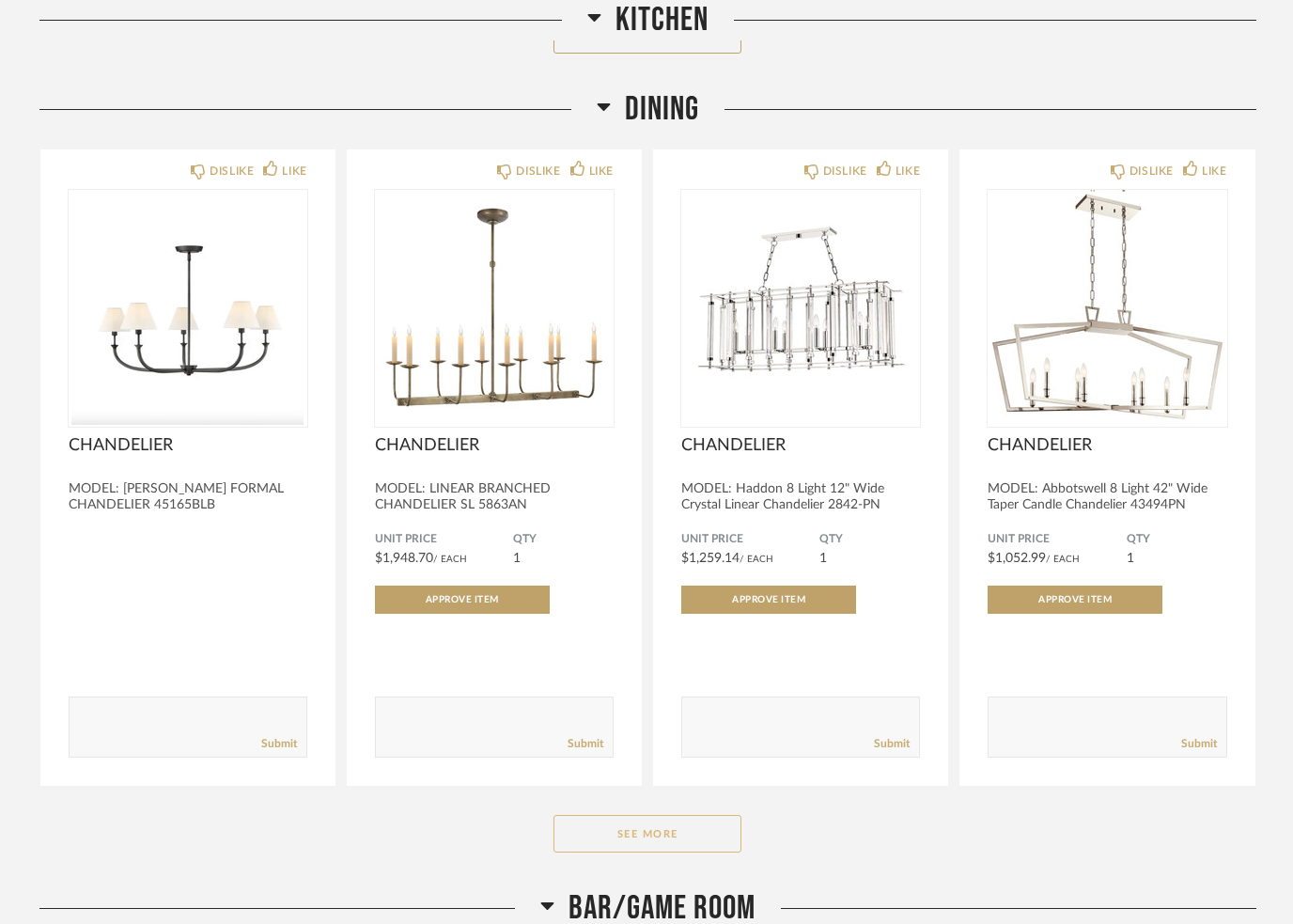
click at [611, 851] on button "See More" at bounding box center [647, 833] width 188 height 38
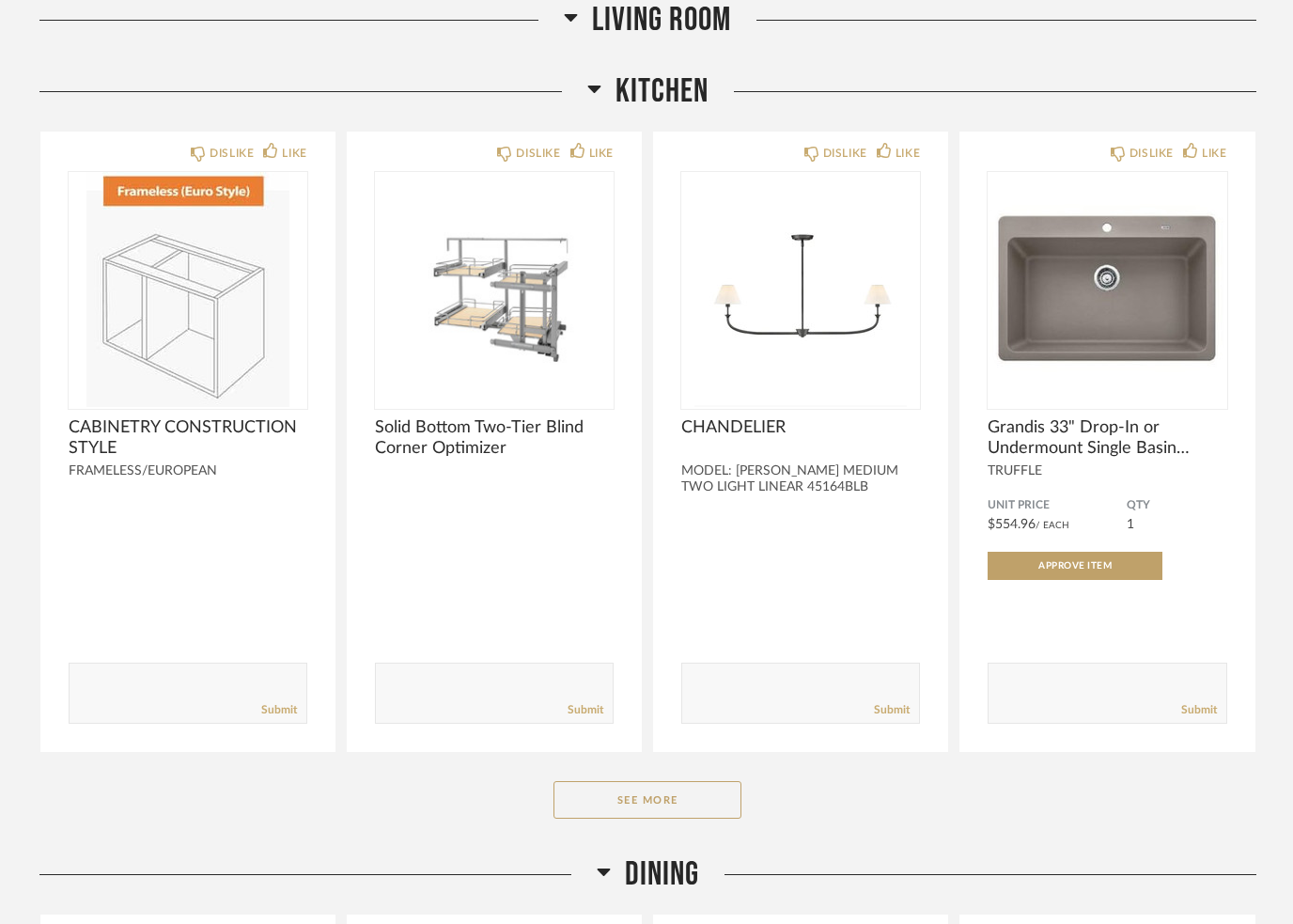
scroll to position [1971, 0]
click at [619, 809] on button "See More" at bounding box center [647, 803] width 188 height 38
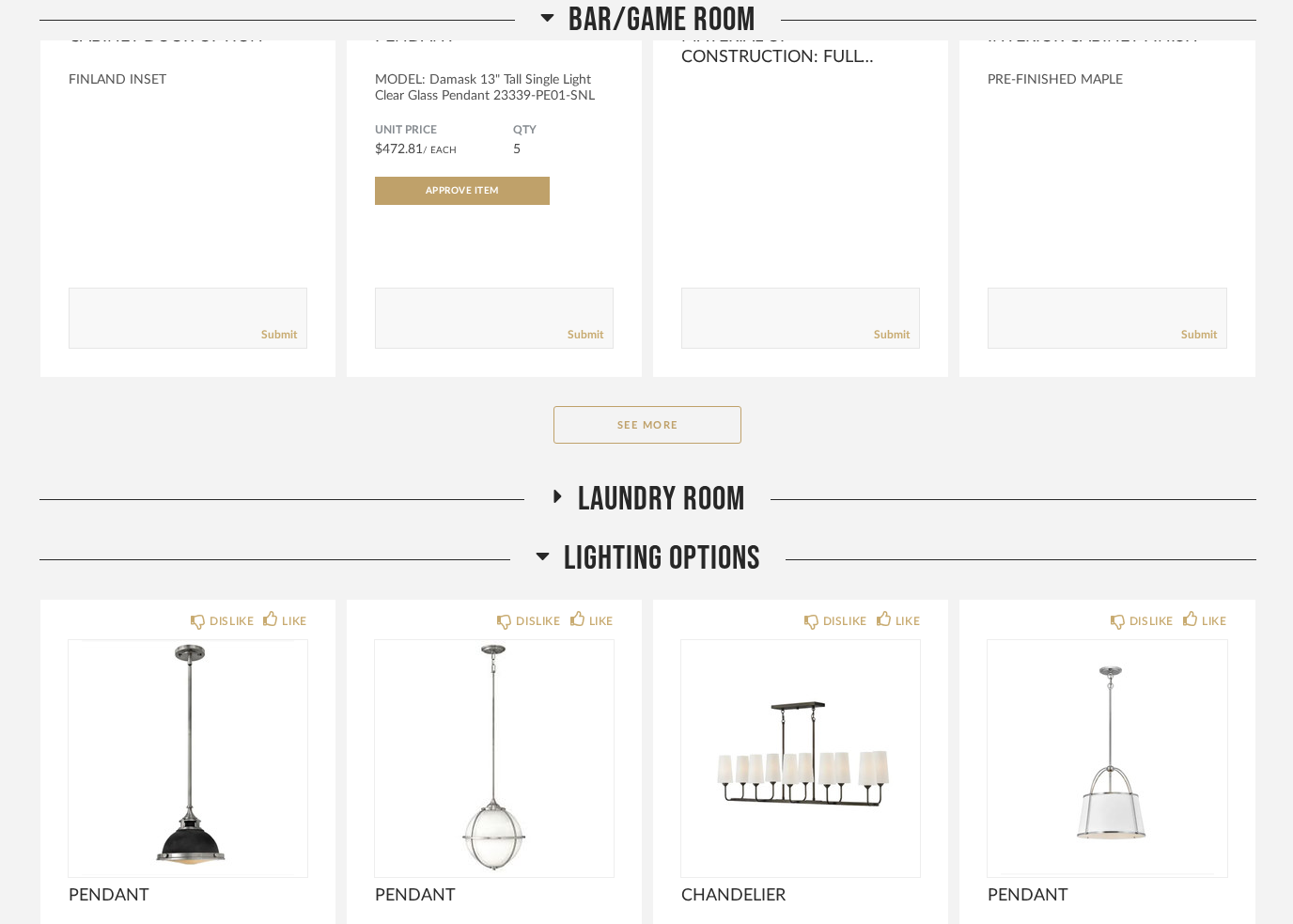
scroll to position [7208, 0]
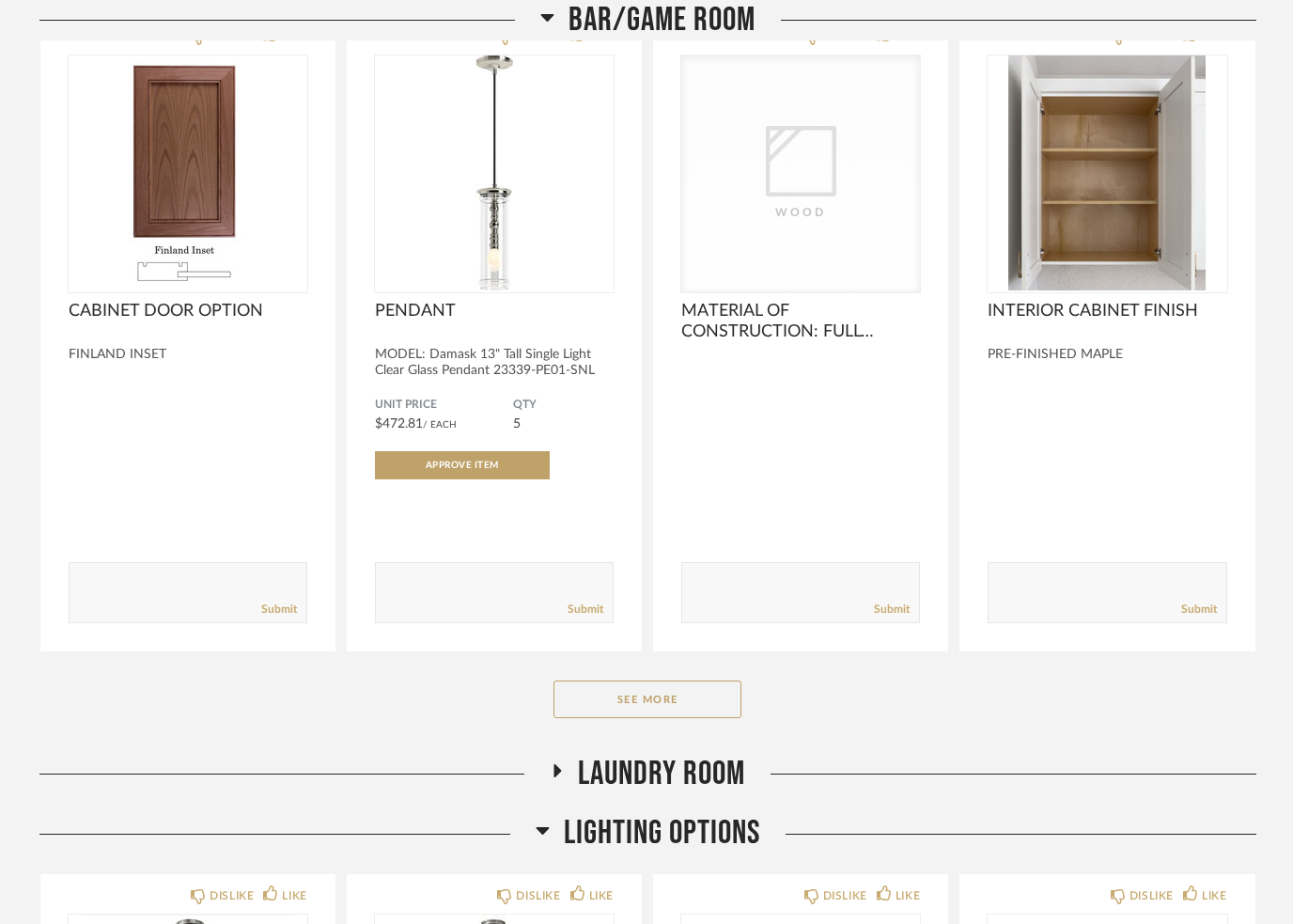
click at [540, 11] on icon at bounding box center [547, 17] width 14 height 23
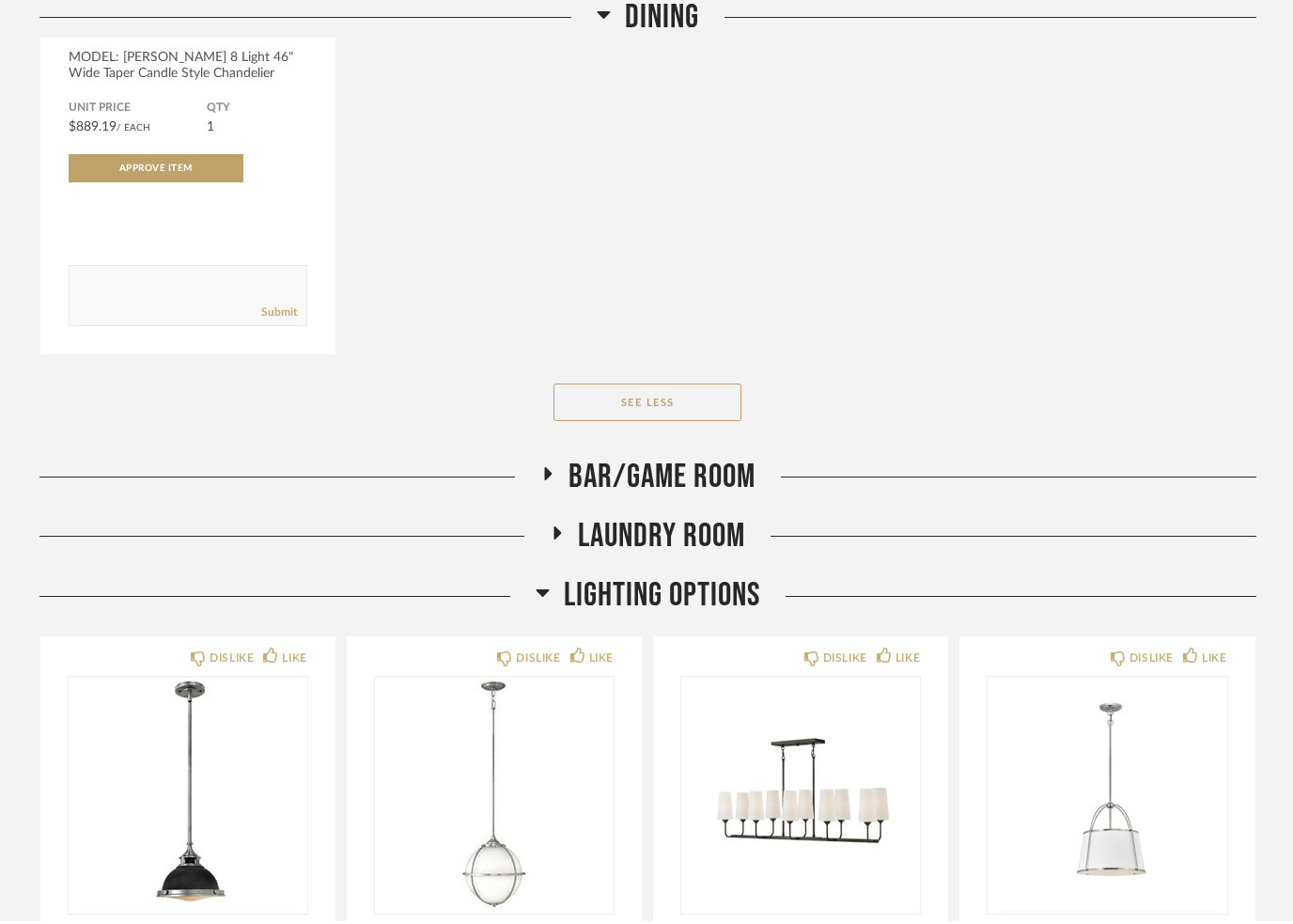
click at [603, 26] on fa-icon at bounding box center [604, 22] width 14 height 27
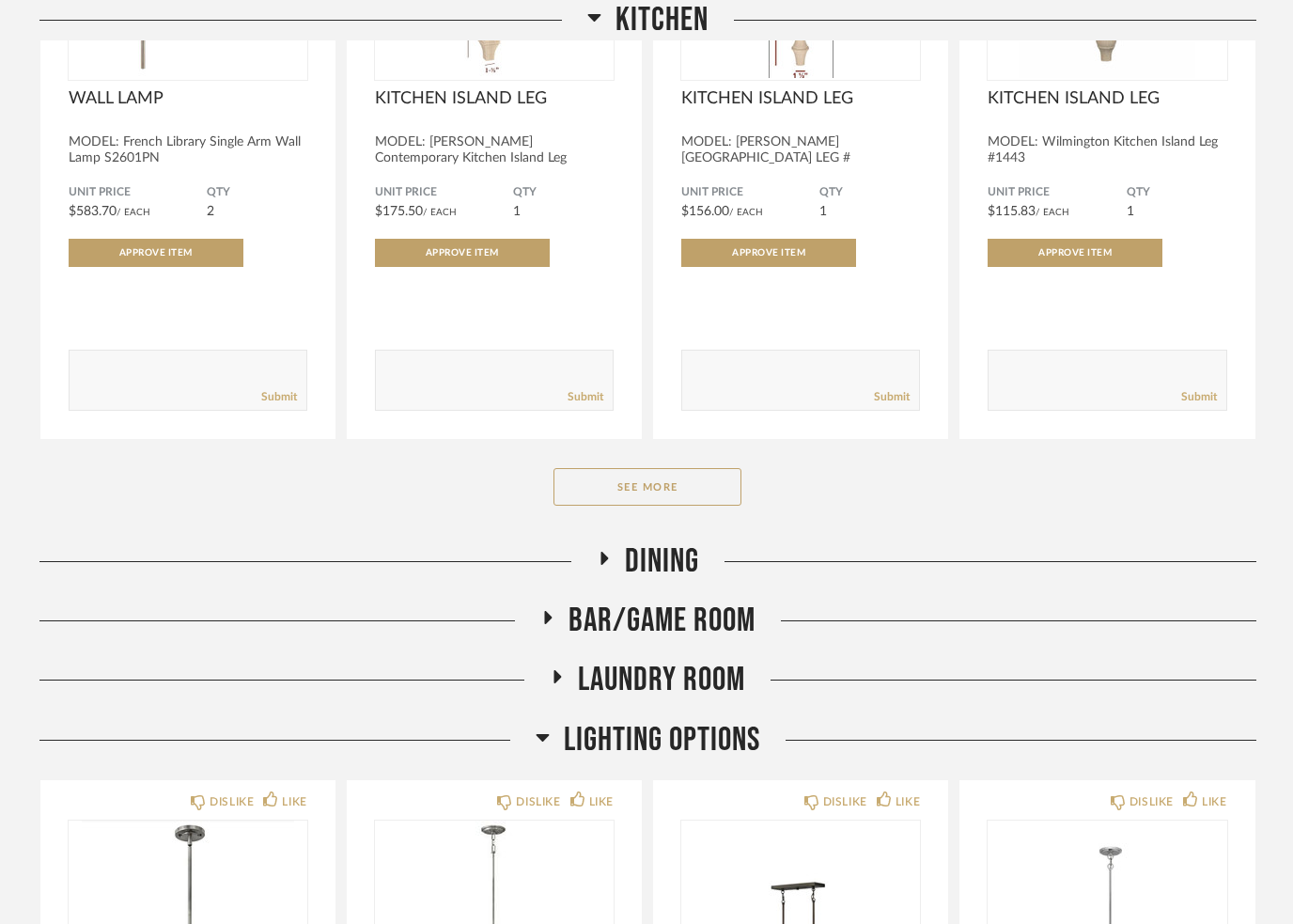
scroll to position [4890, 0]
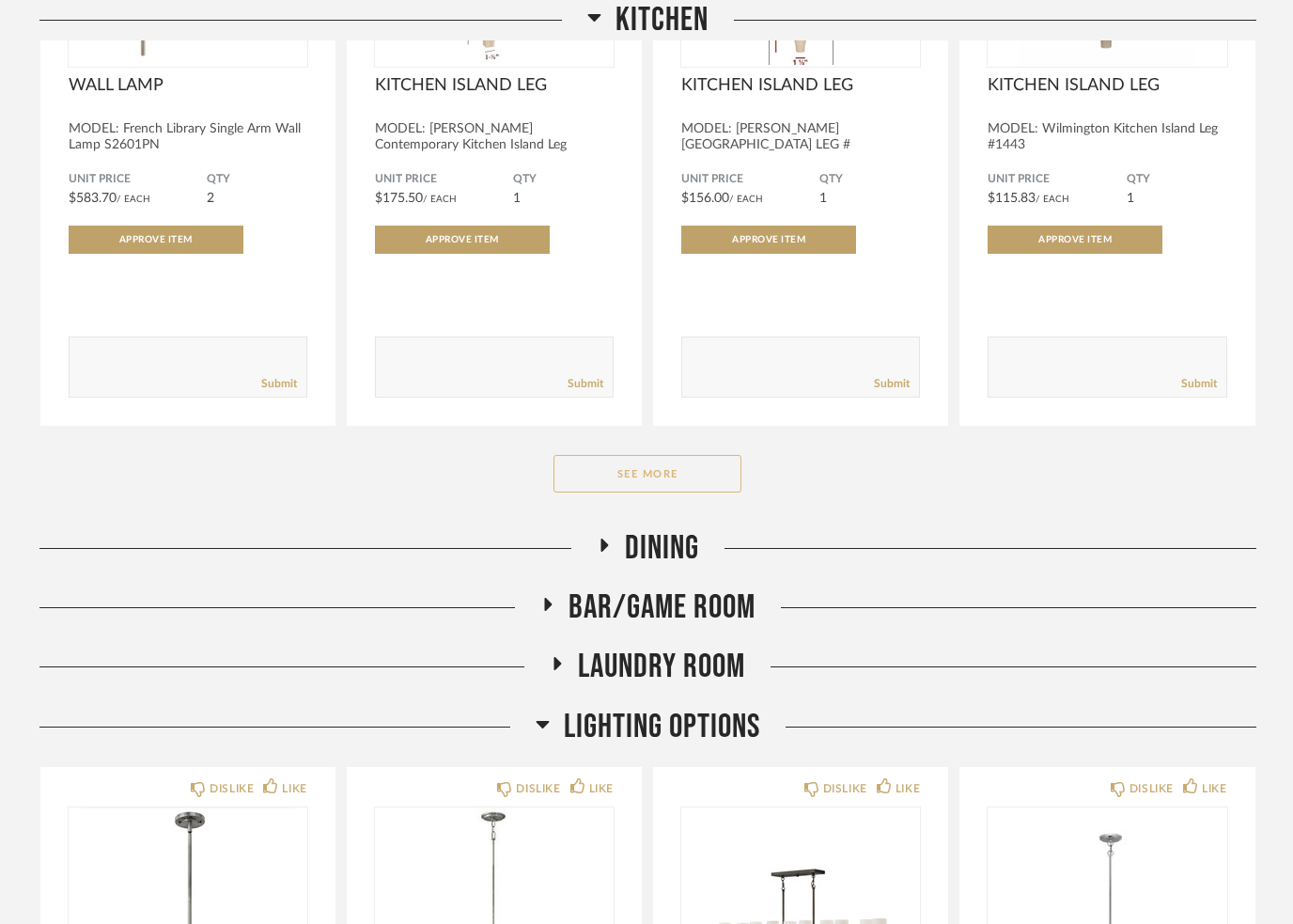
click at [624, 468] on button "See More" at bounding box center [647, 474] width 188 height 38
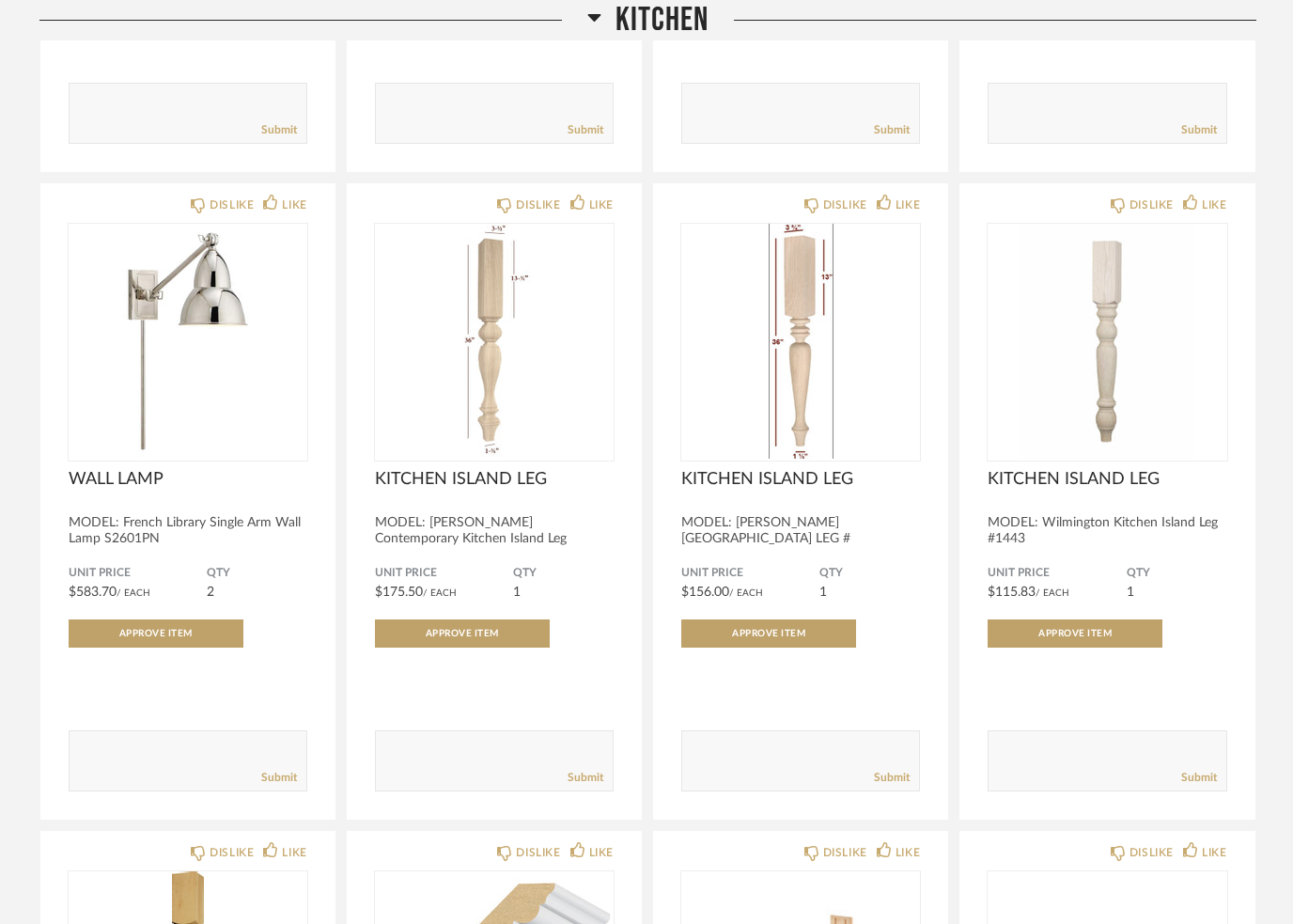
scroll to position [4492, 0]
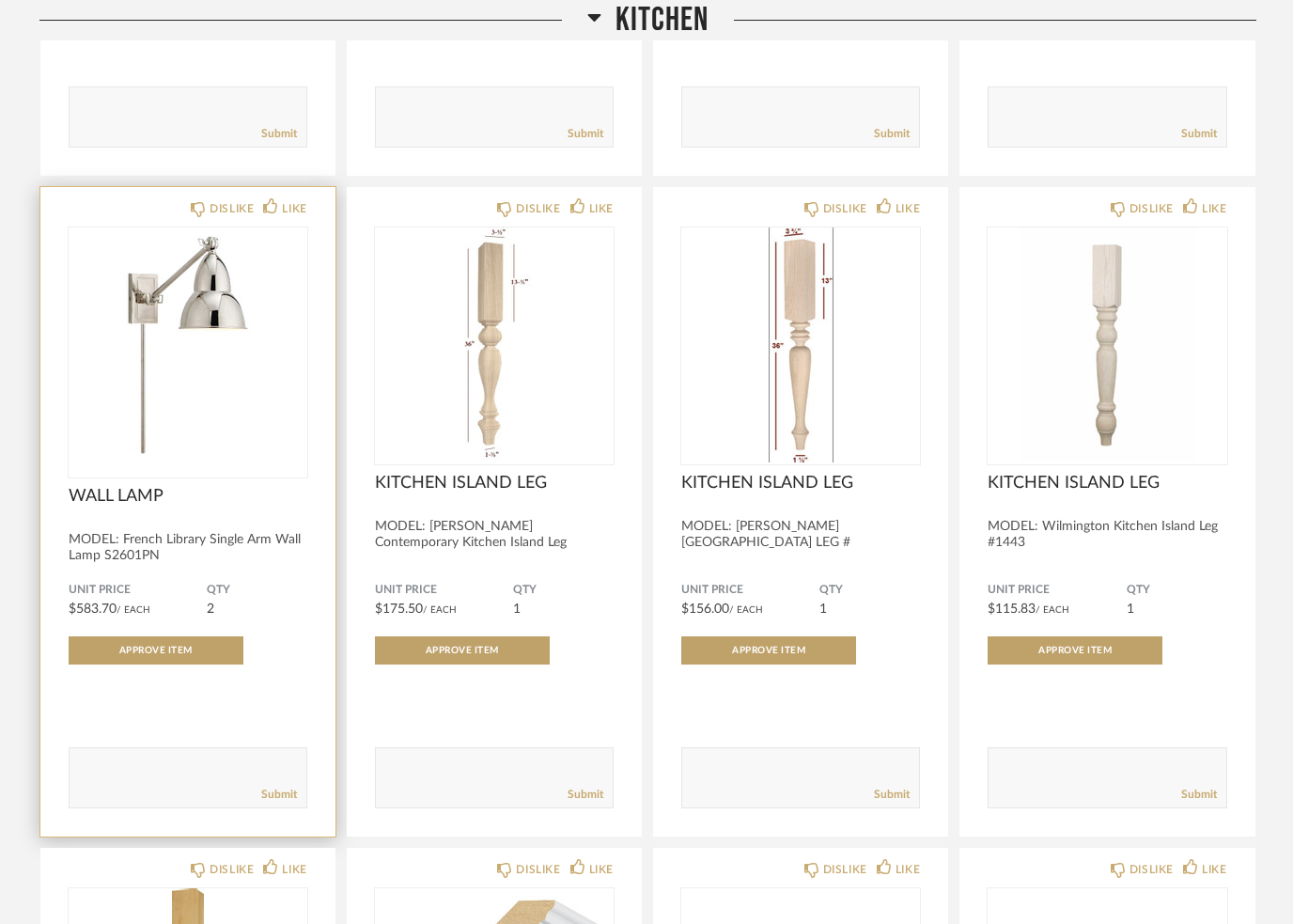
click at [0, 0] on img at bounding box center [0, 0] width 0 height 0
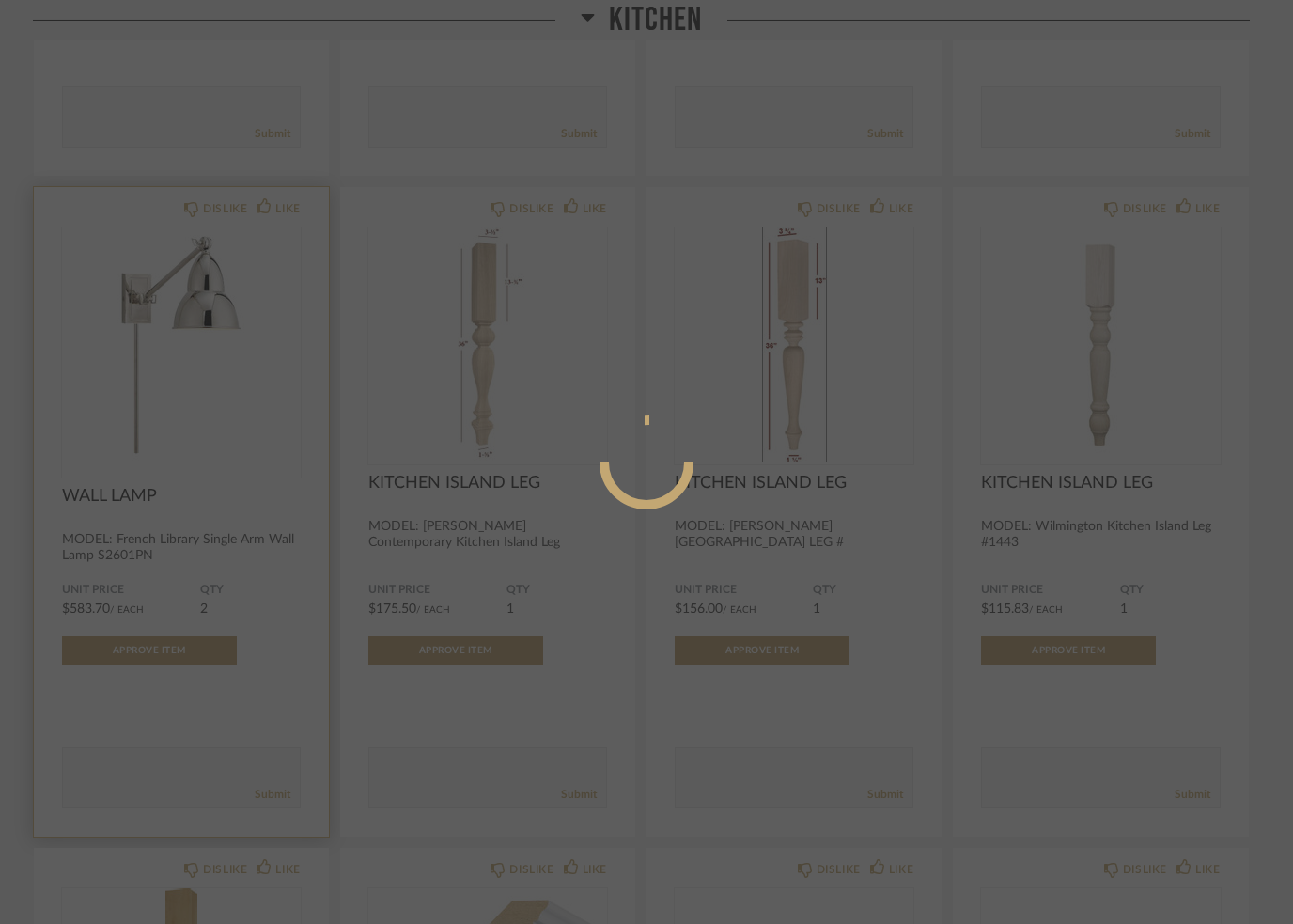
scroll to position [0, 0]
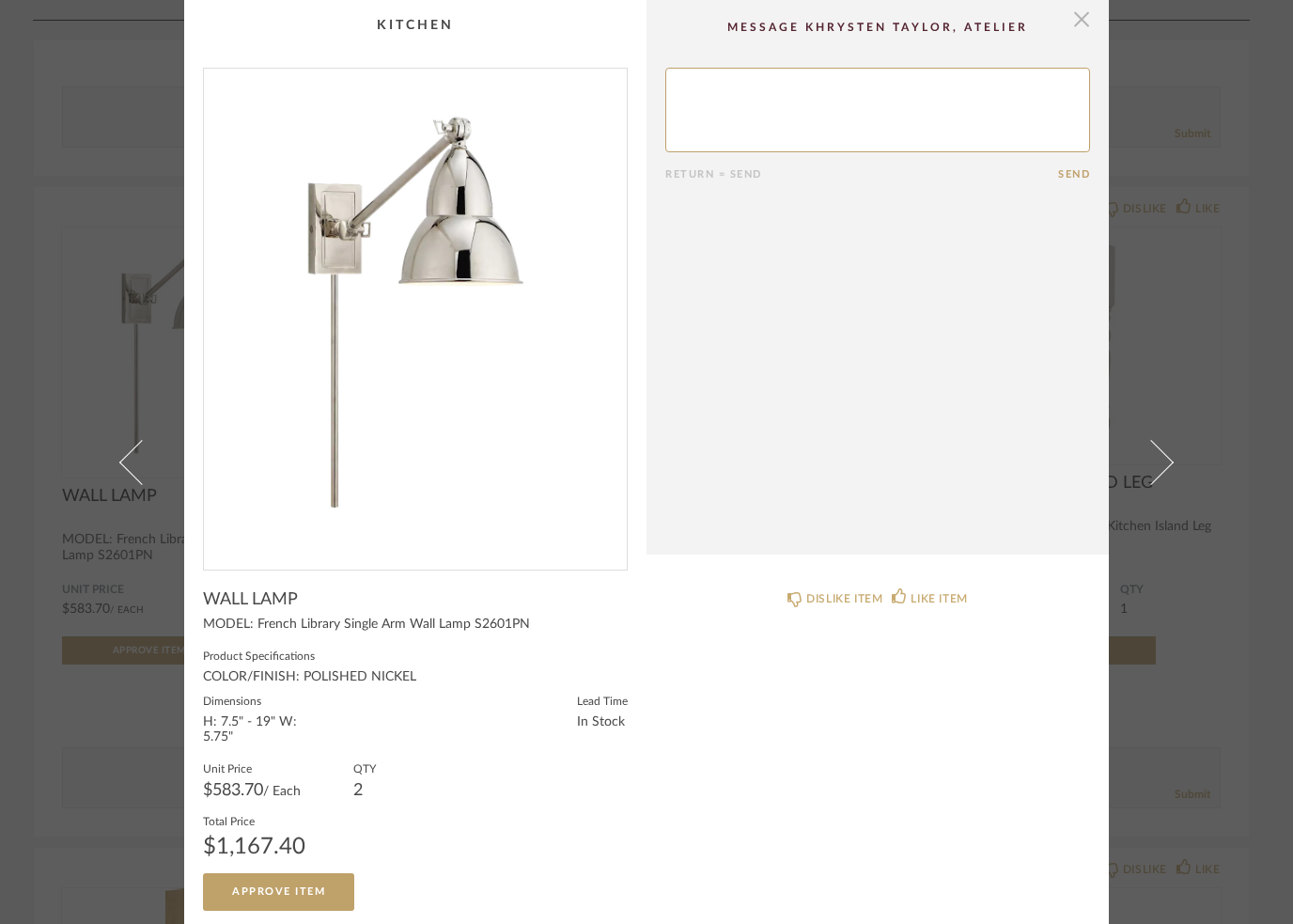
click at [1087, 32] on span "button" at bounding box center [1081, 19] width 38 height 38
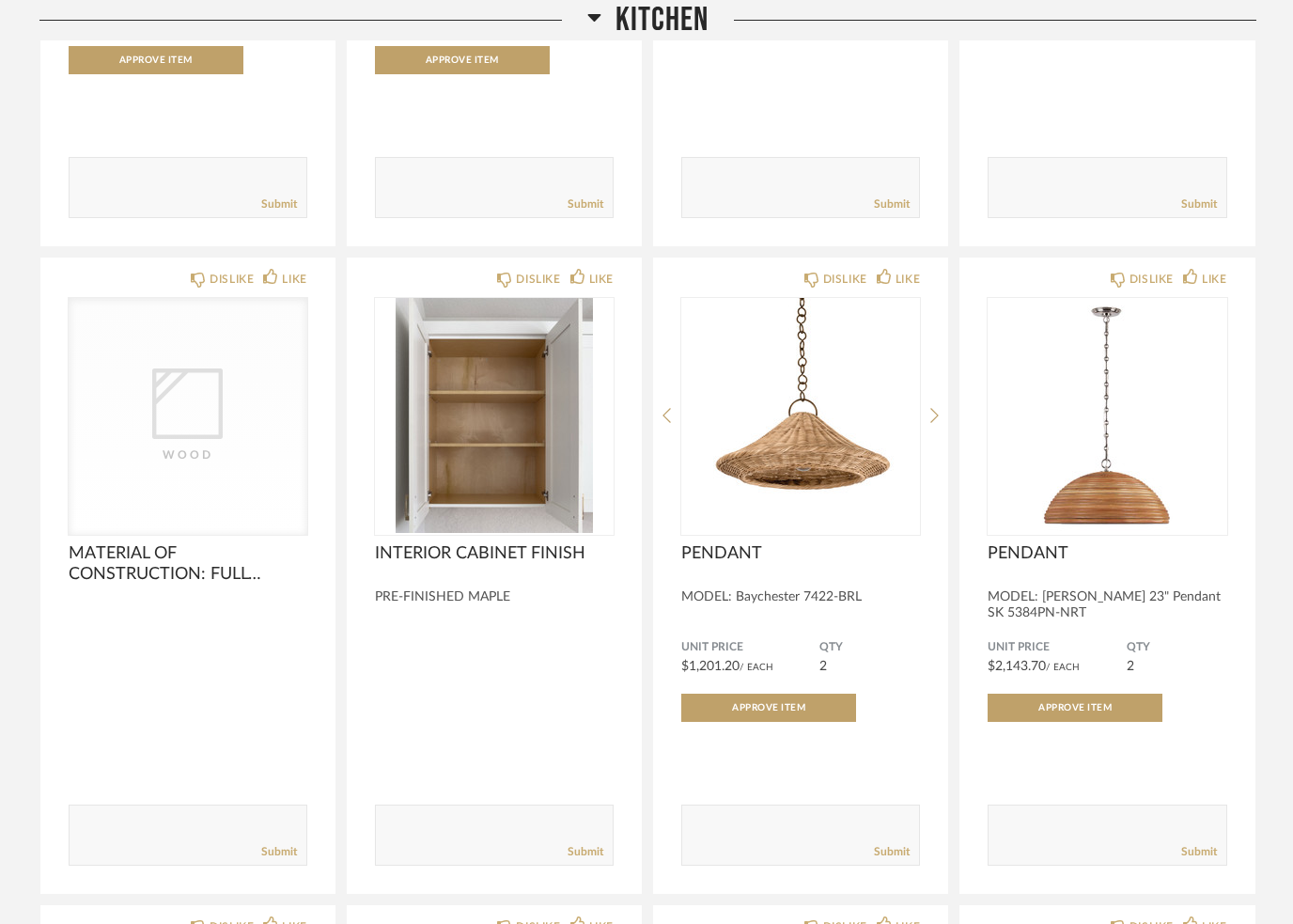
scroll to position [3752, 0]
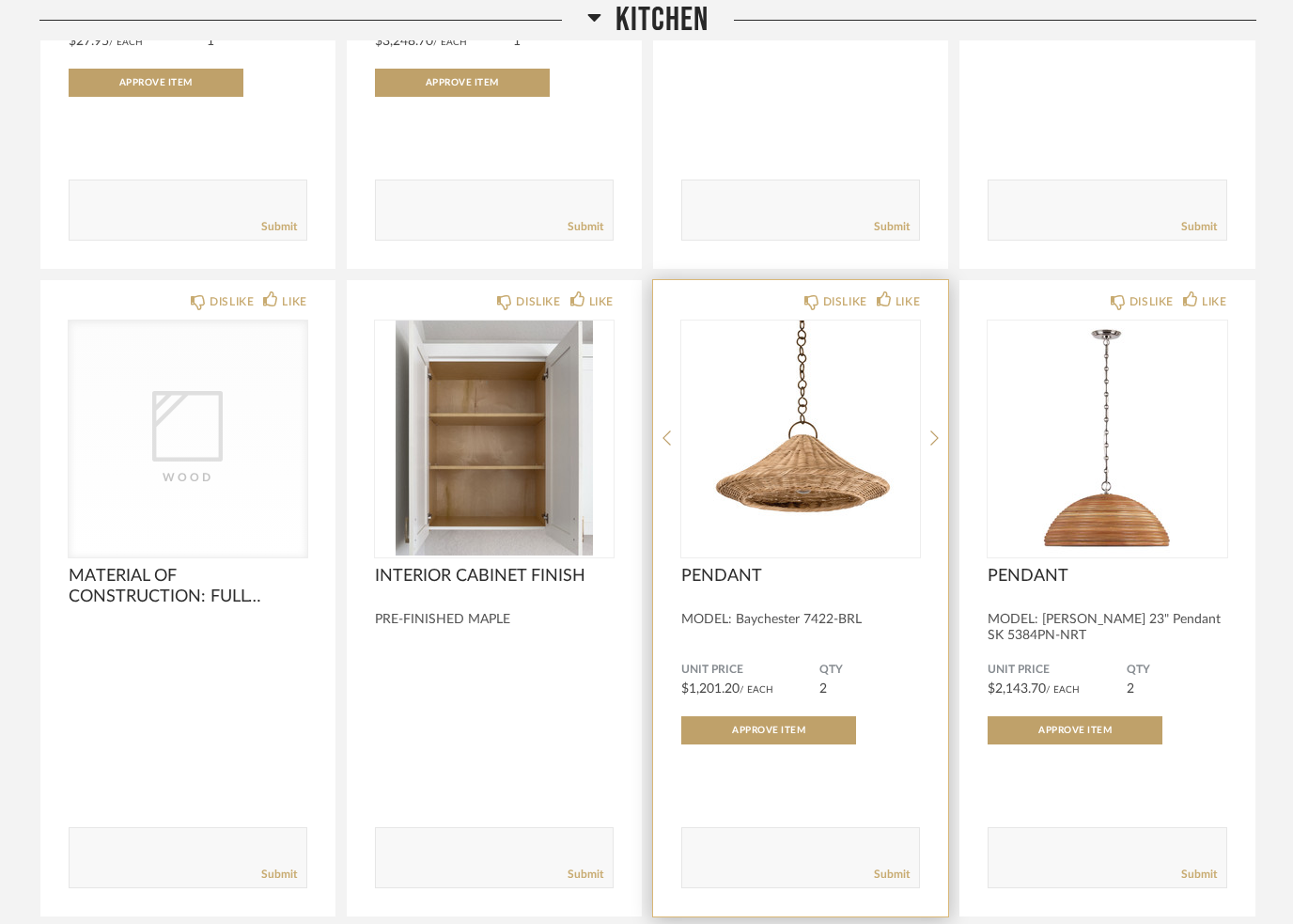
click at [791, 298] on div "DISLIKE LIKE" at bounding box center [800, 299] width 238 height 15
click at [805, 310] on icon at bounding box center [811, 302] width 15 height 15
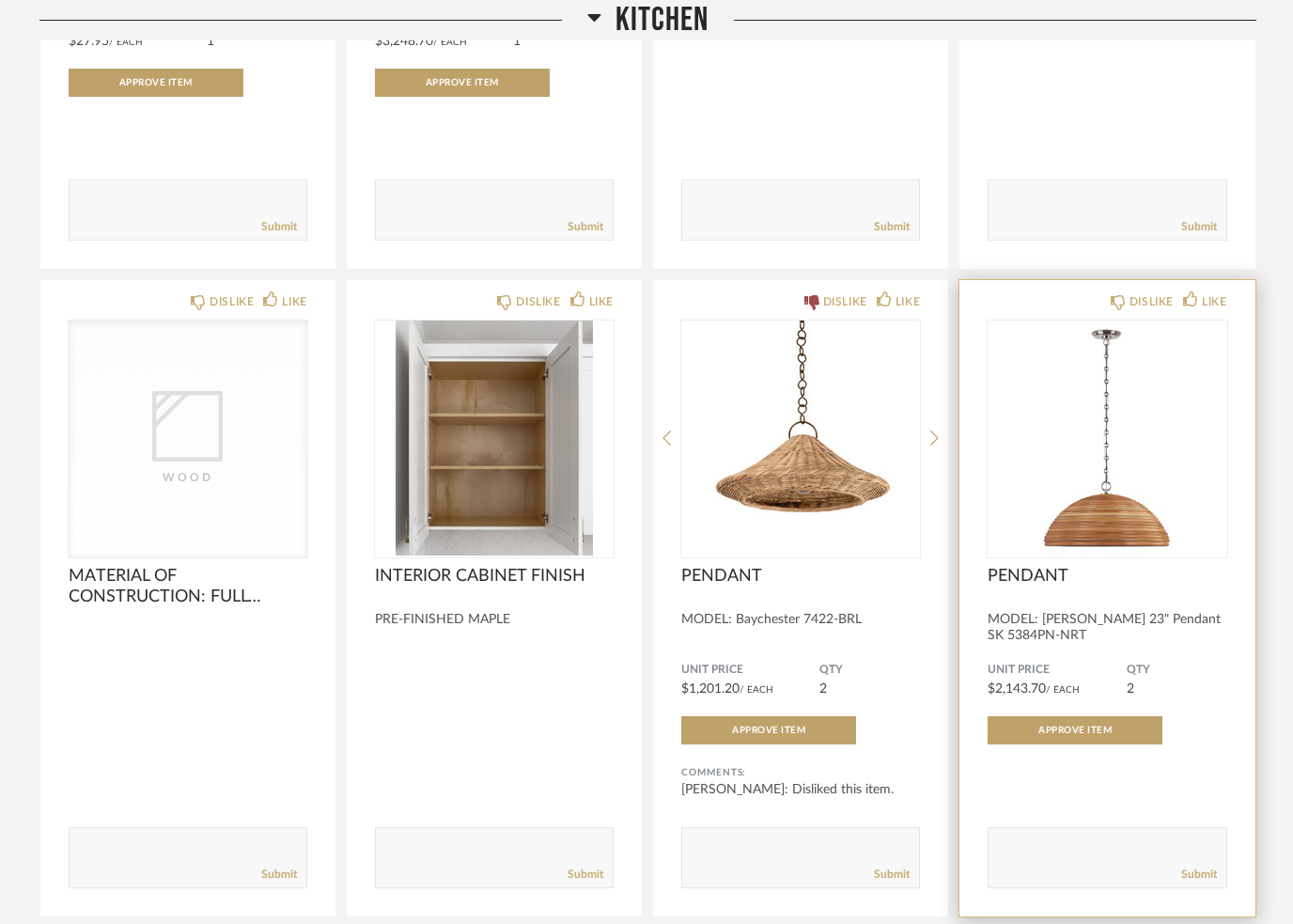
click at [1102, 294] on div "DISLIKE LIKE PENDANT MODEL: Emerson 23" Pendant SK 5384PN-NRT Unit Price $2,143…" at bounding box center [1106, 598] width 295 height 636
click at [1110, 310] on icon at bounding box center [1117, 302] width 15 height 15
click at [1120, 291] on div "DISLIKE LIKE PENDANT MODEL: Emerson 23" Pendant SK 5384PN-NRT Unit Price $2,143…" at bounding box center [1106, 598] width 295 height 636
click at [1110, 299] on fa-icon at bounding box center [1117, 302] width 15 height 16
click at [1115, 308] on icon at bounding box center [1117, 302] width 15 height 15
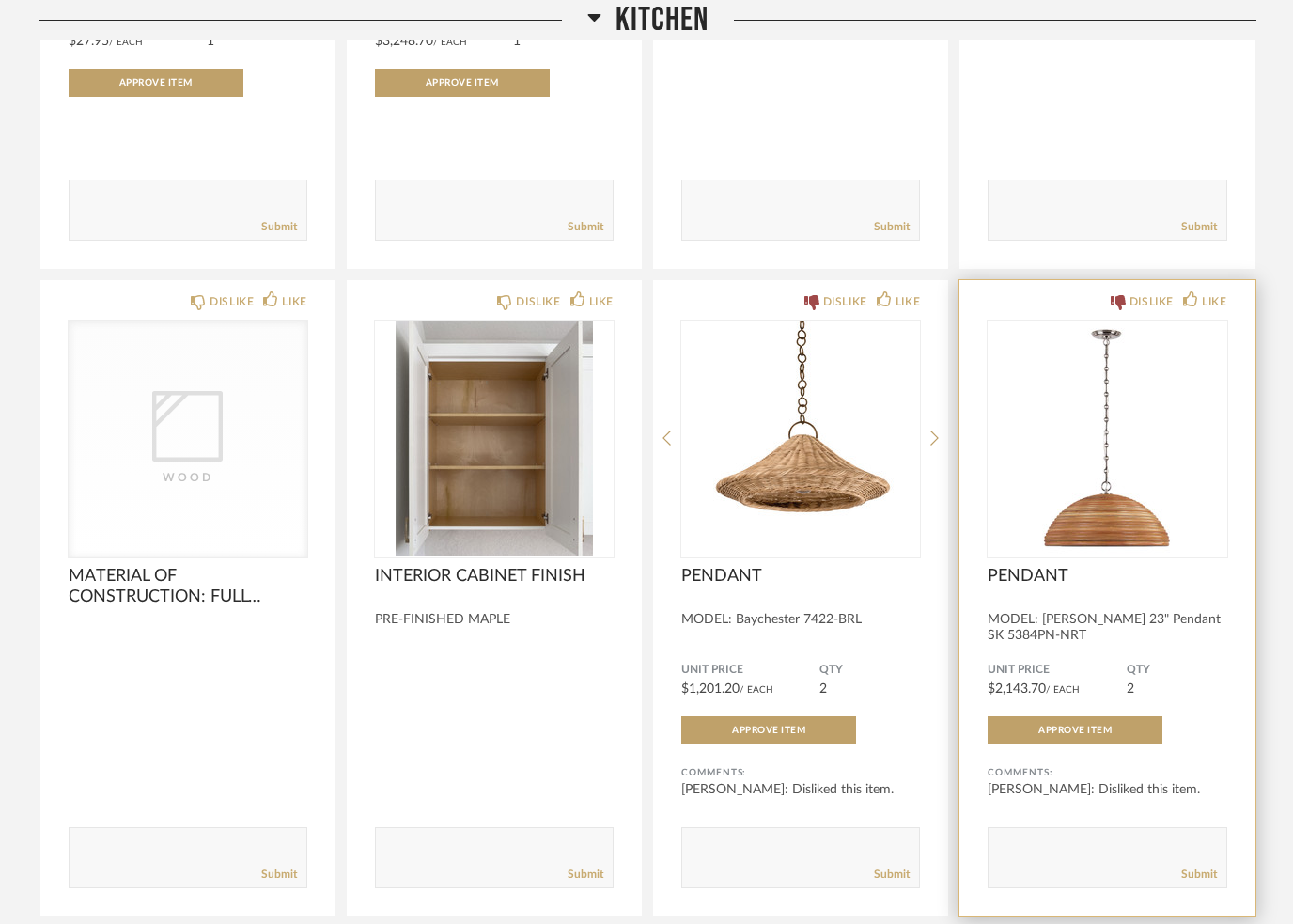
click at [1115, 310] on icon at bounding box center [1117, 302] width 15 height 15
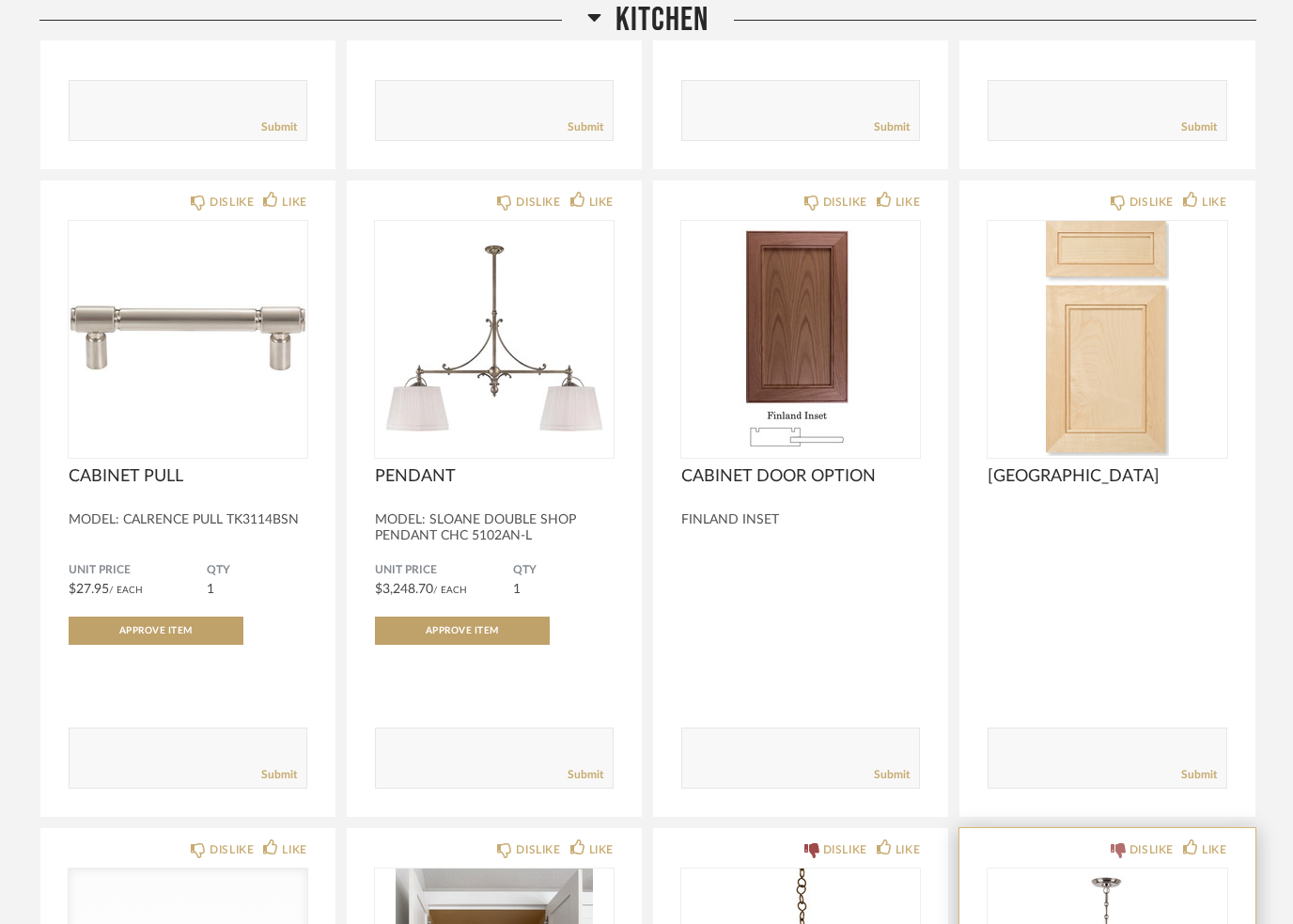
scroll to position [3199, 0]
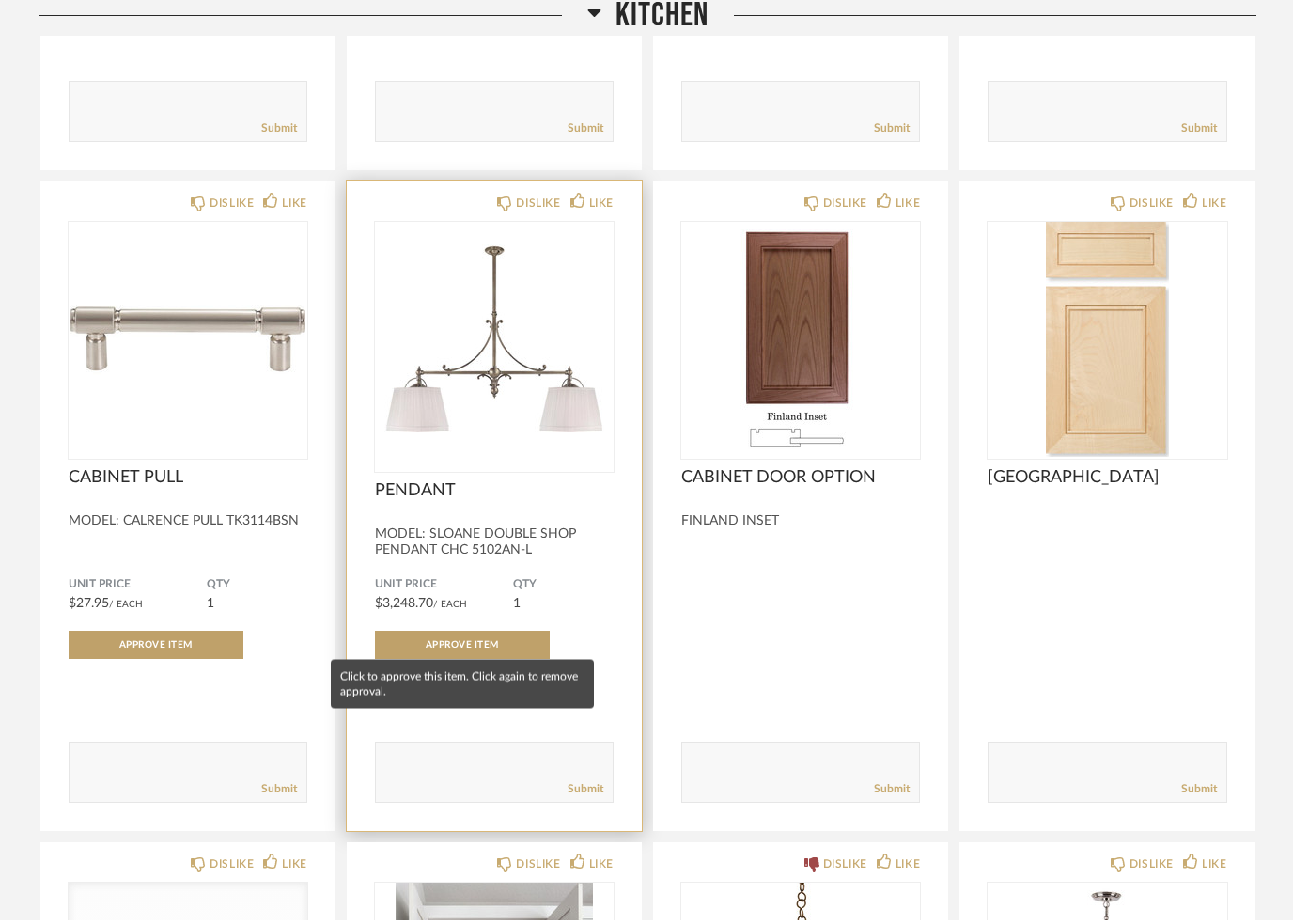
click at [0, 0] on img at bounding box center [0, 0] width 0 height 0
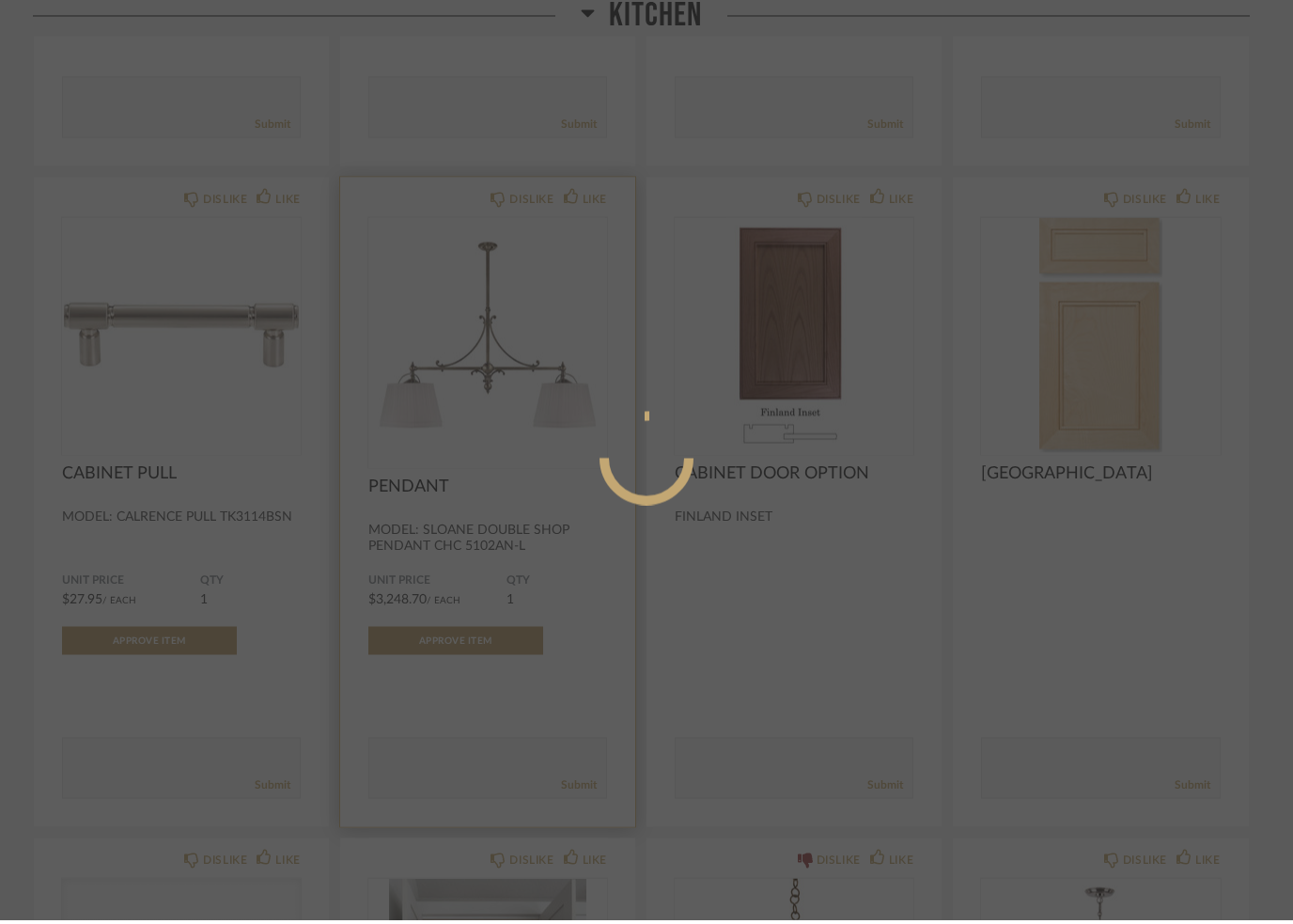
scroll to position [0, 0]
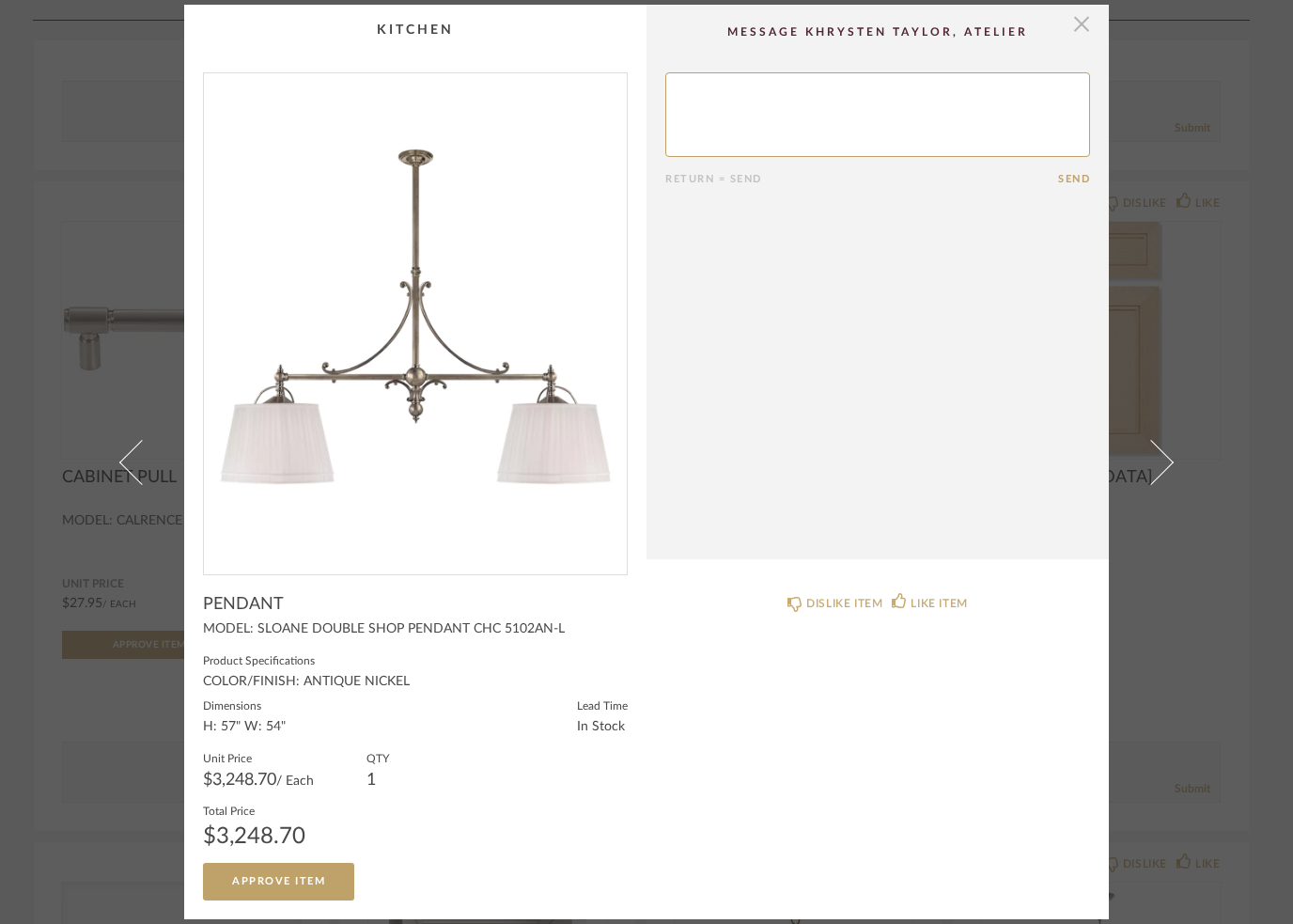
click at [1082, 14] on span "button" at bounding box center [1081, 24] width 38 height 38
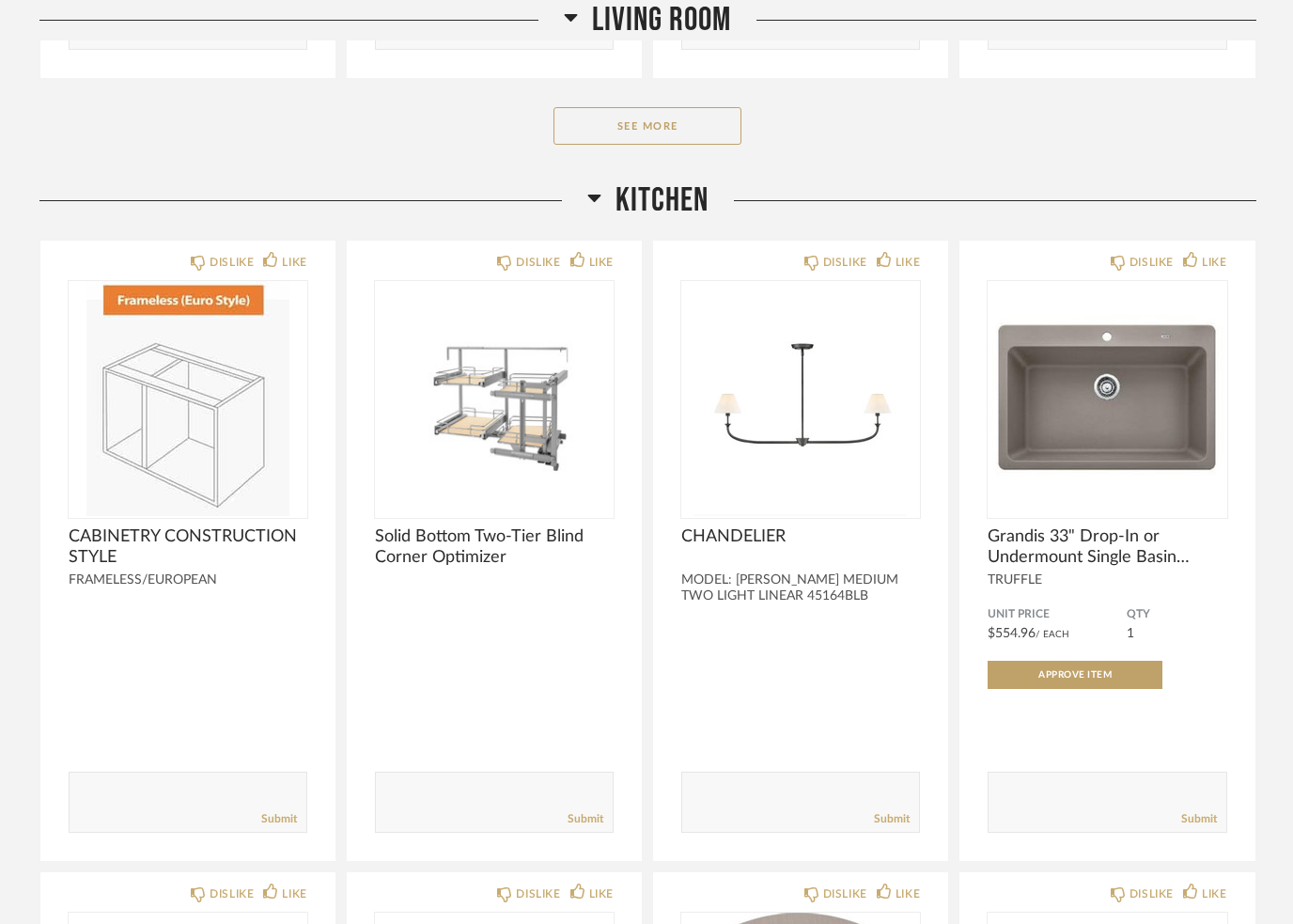
scroll to position [1874, 0]
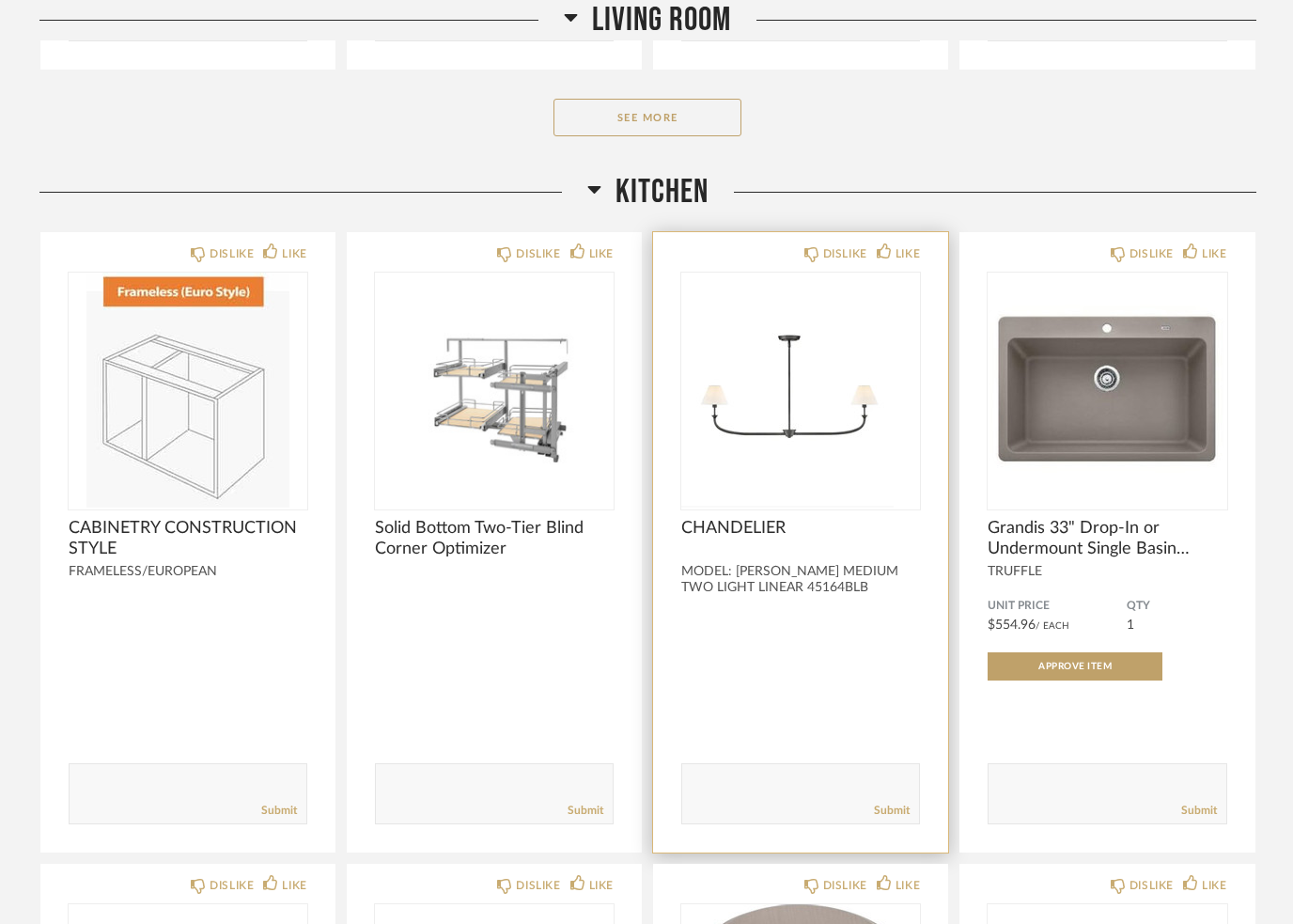
click at [0, 0] on img at bounding box center [0, 0] width 0 height 0
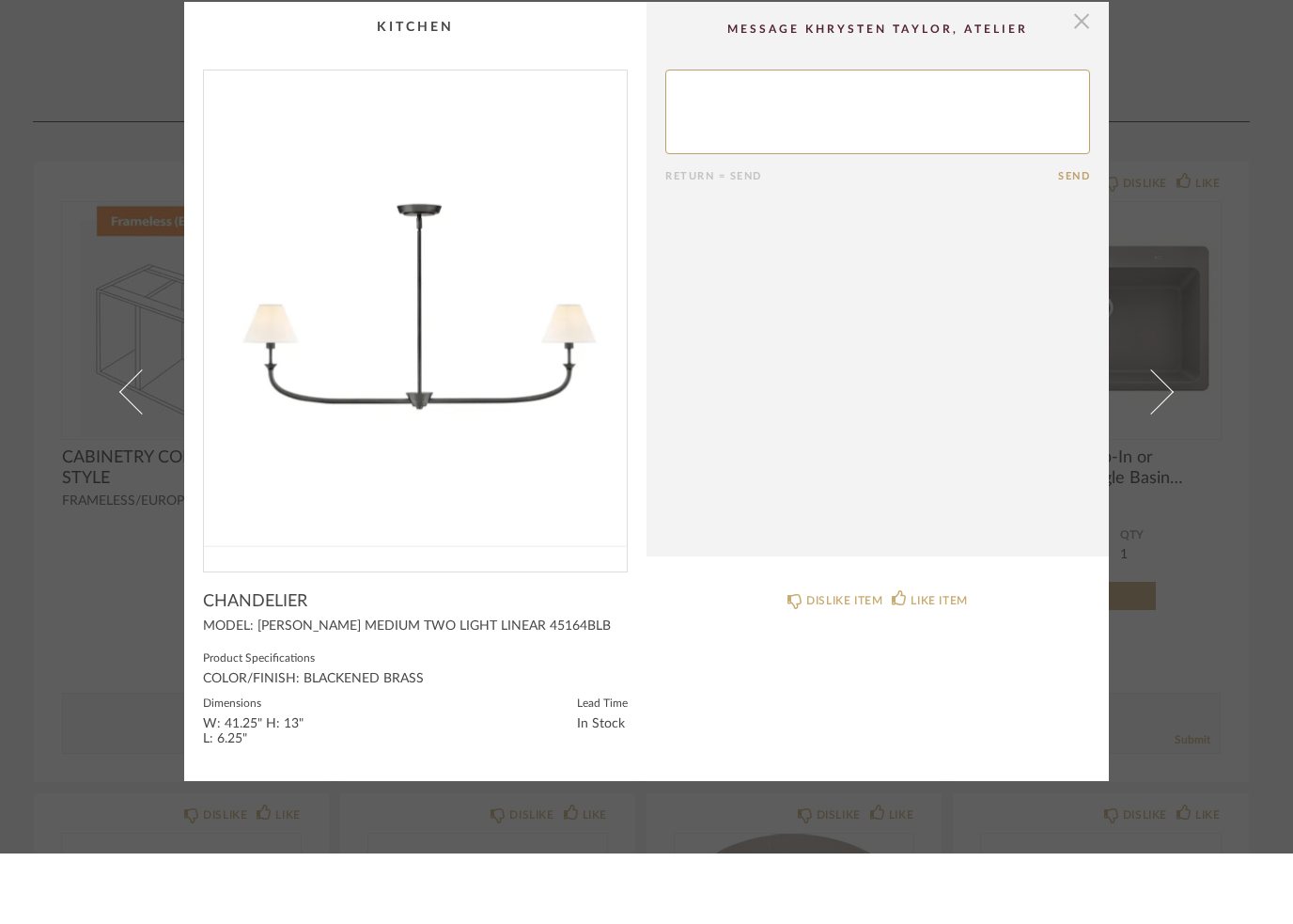
click at [1083, 72] on span "button" at bounding box center [1081, 91] width 38 height 38
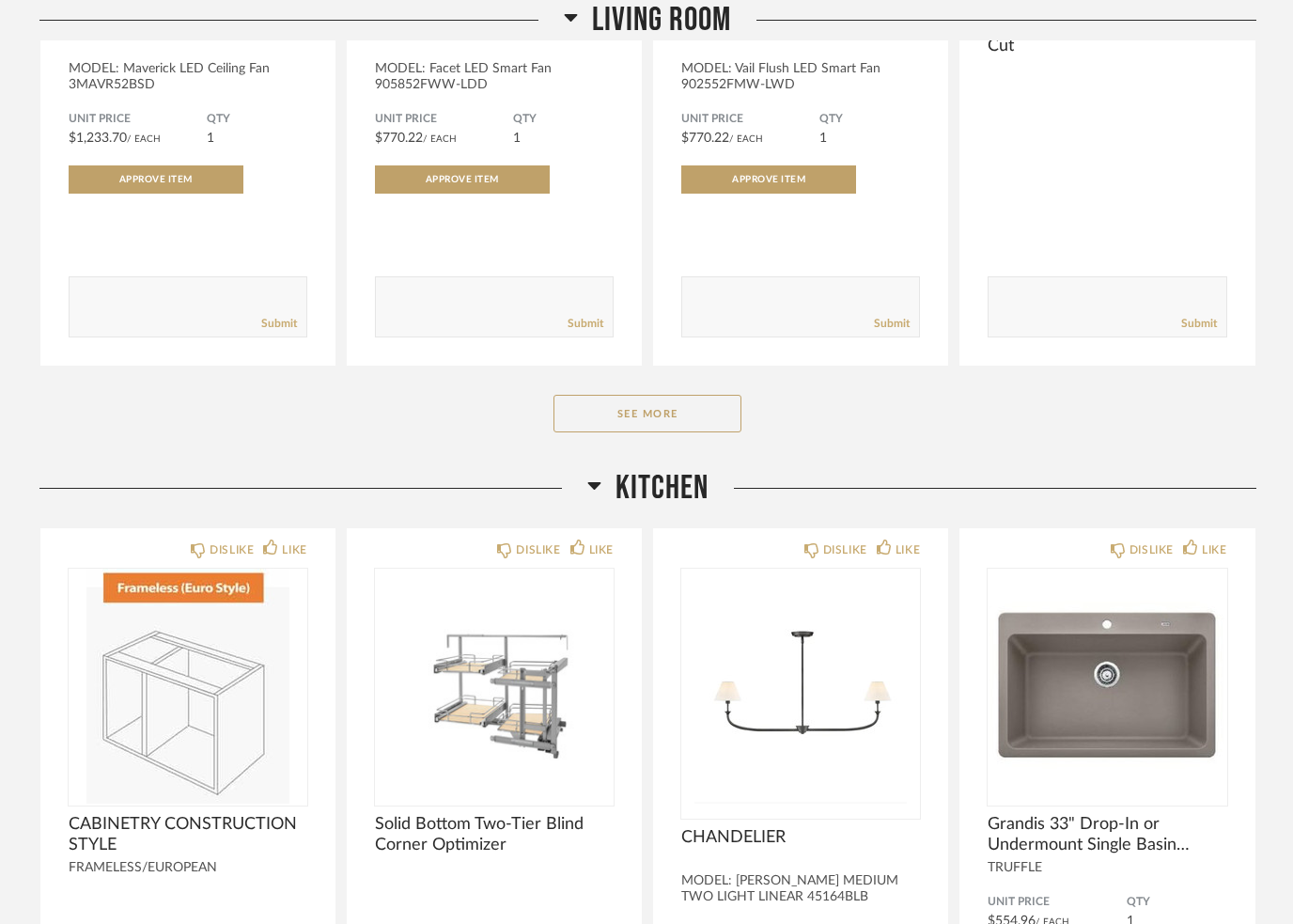
scroll to position [1579, 0]
click at [594, 484] on icon at bounding box center [594, 485] width 14 height 23
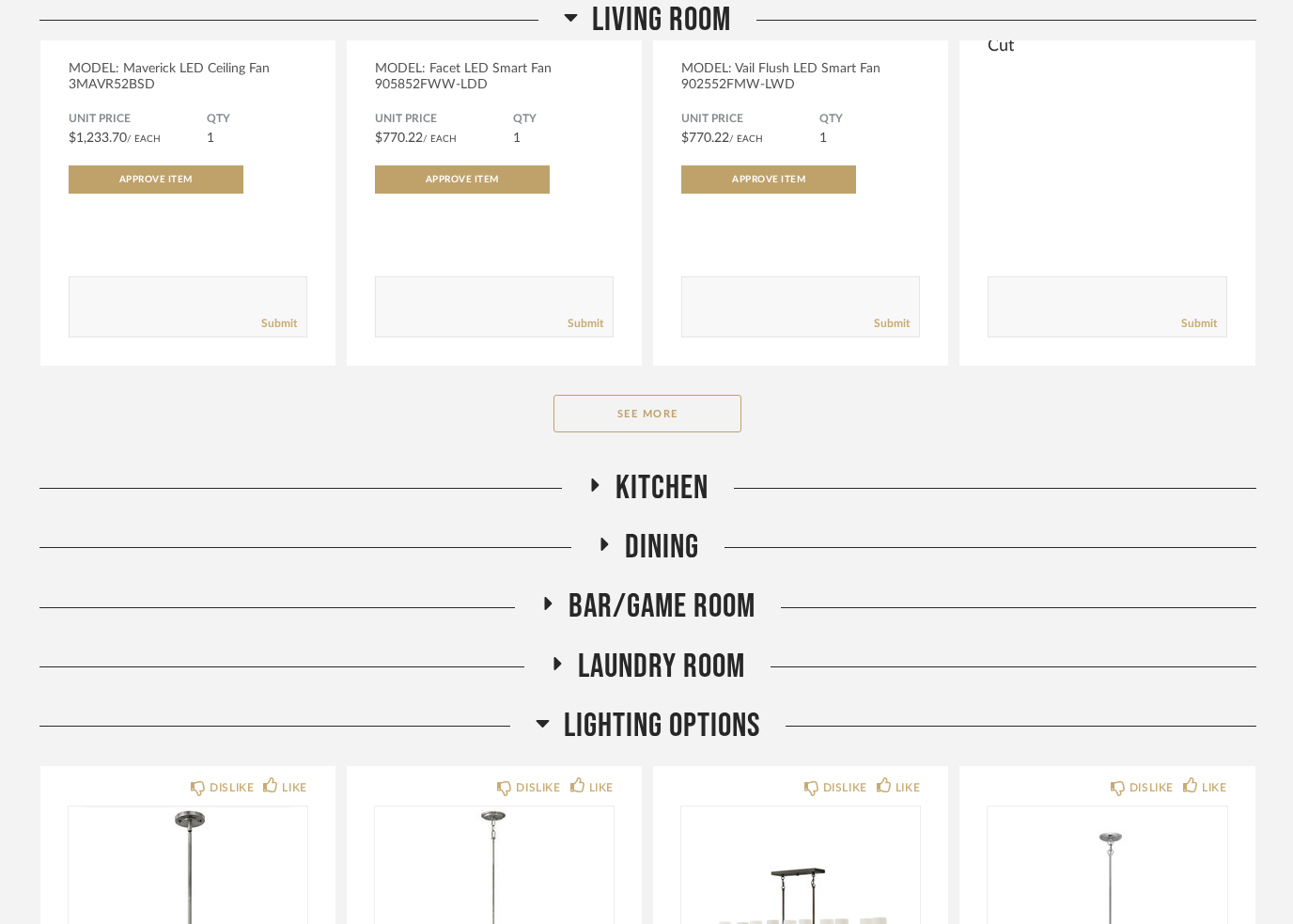
click at [602, 543] on icon at bounding box center [605, 544] width 8 height 13
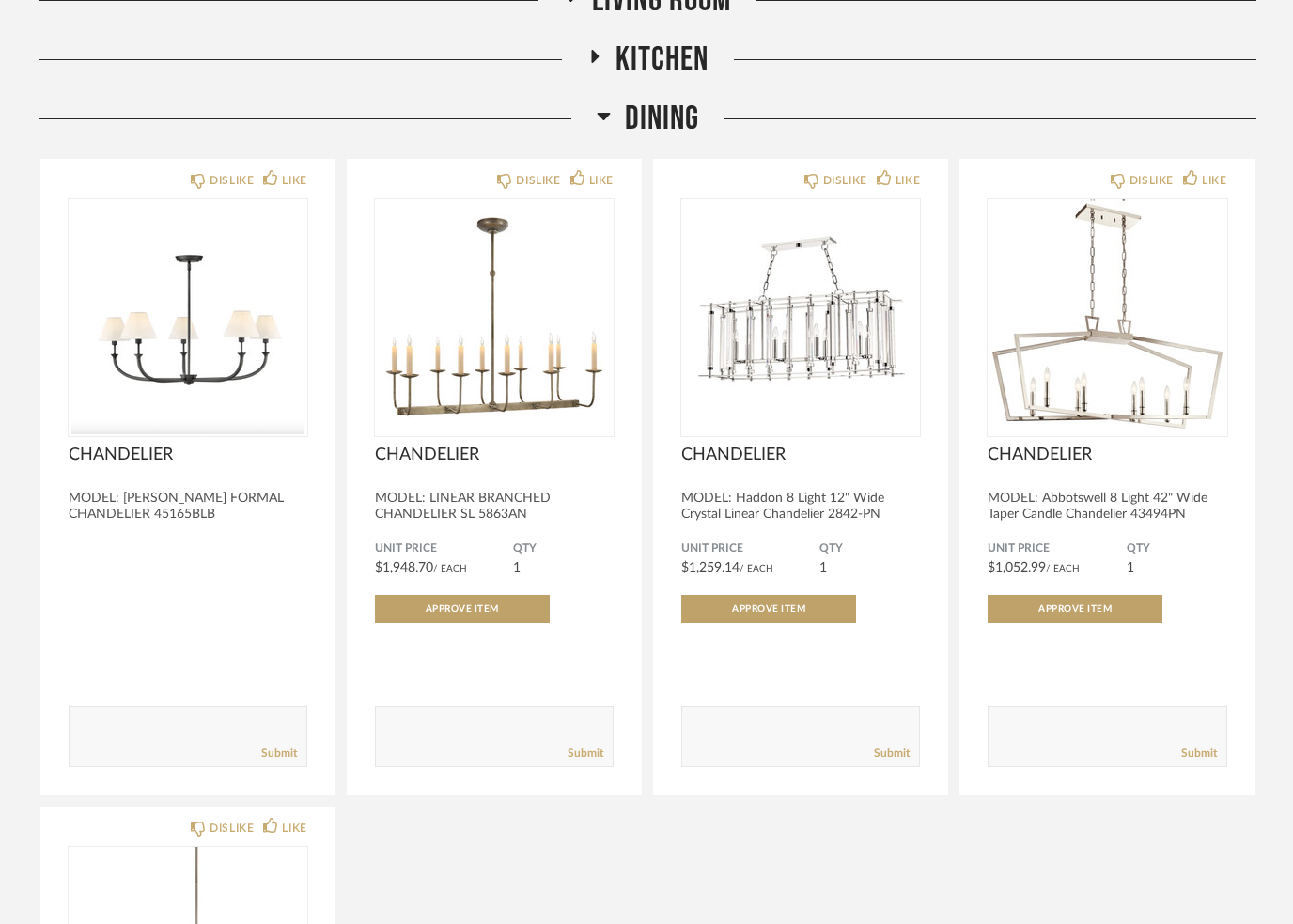
scroll to position [2007, 0]
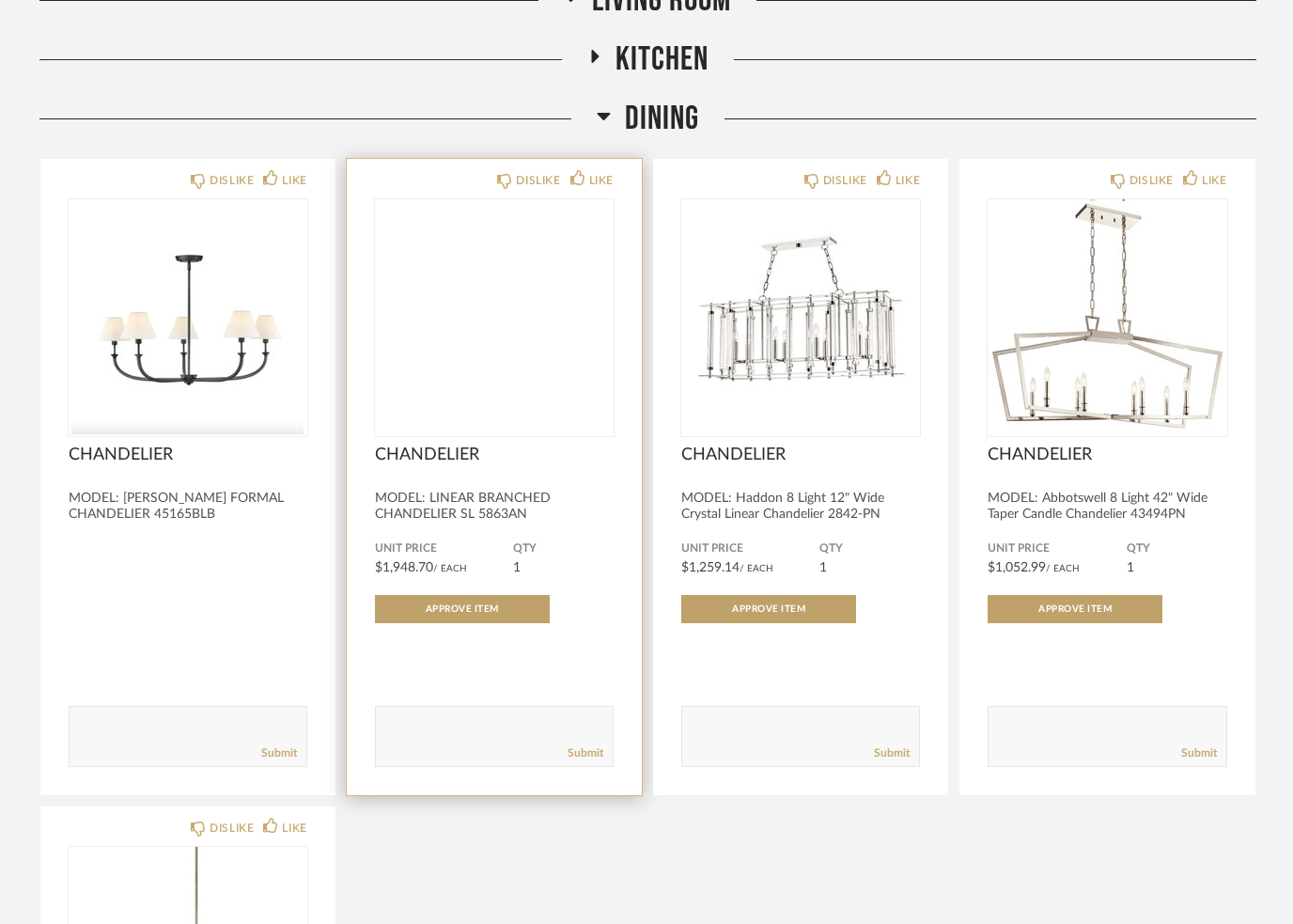
click at [0, 0] on img at bounding box center [0, 0] width 0 height 0
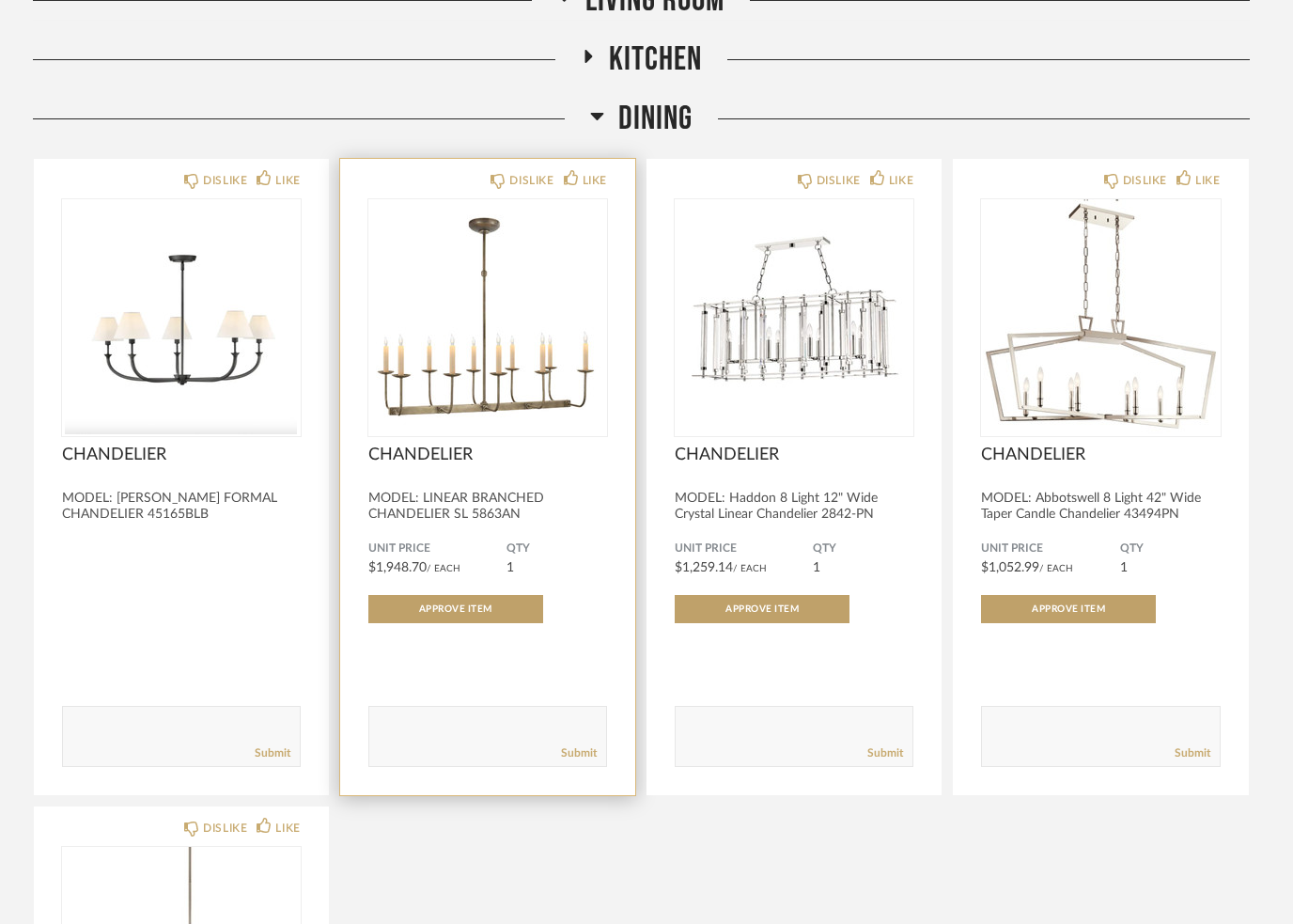
scroll to position [0, 0]
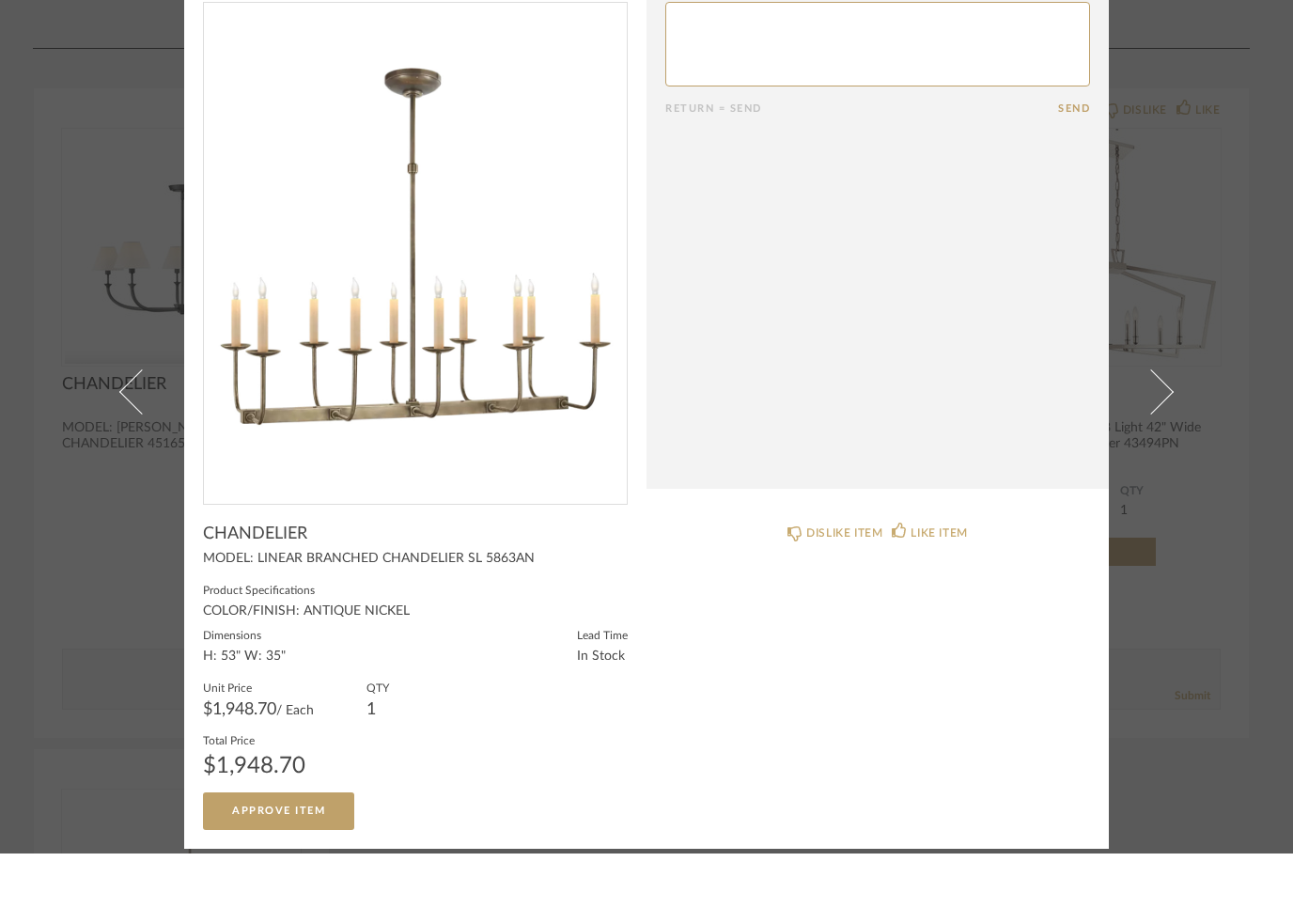
click at [319, 412] on img "0" at bounding box center [415, 315] width 423 height 486
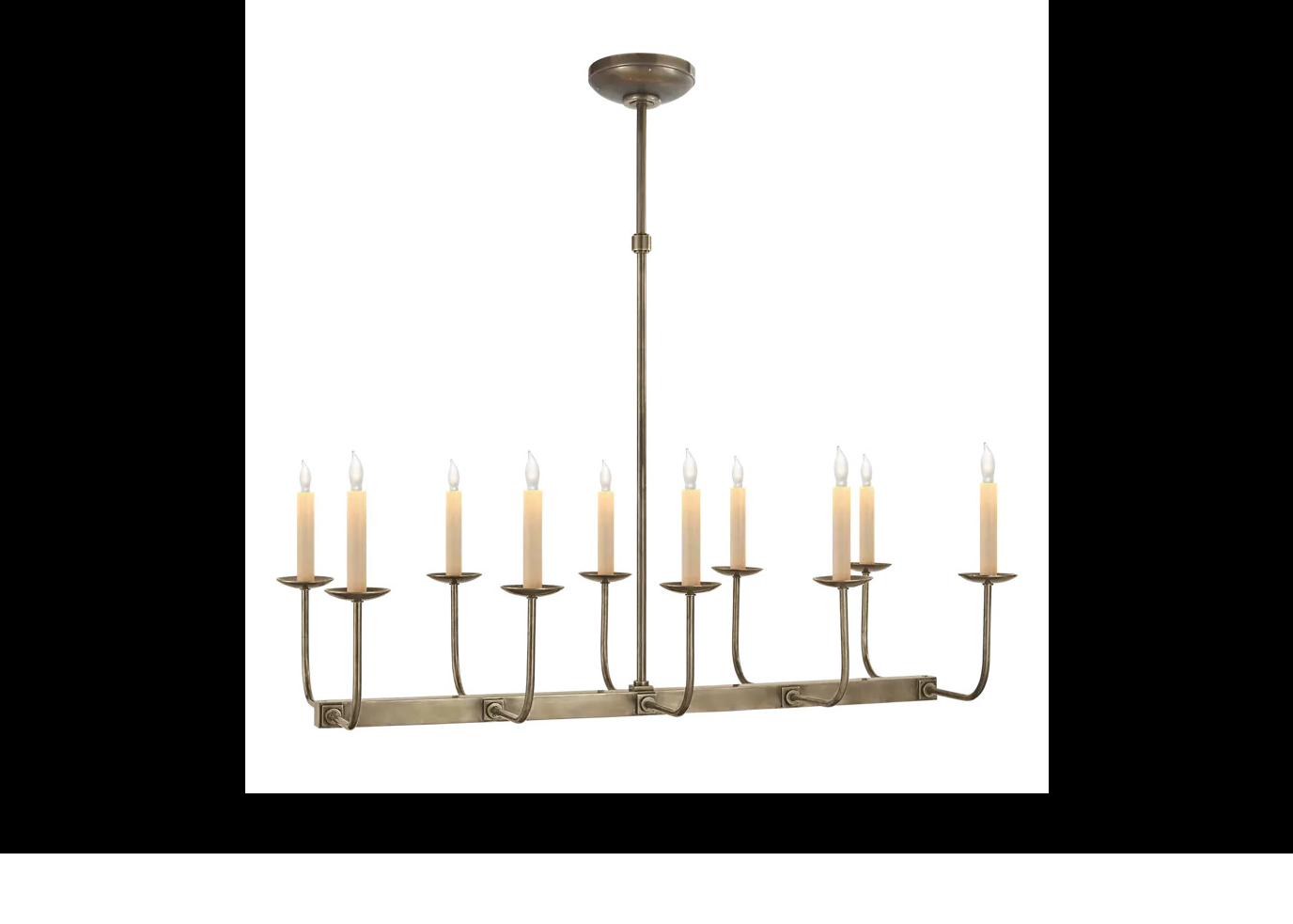
click at [127, 250] on div at bounding box center [646, 462] width 1293 height 924
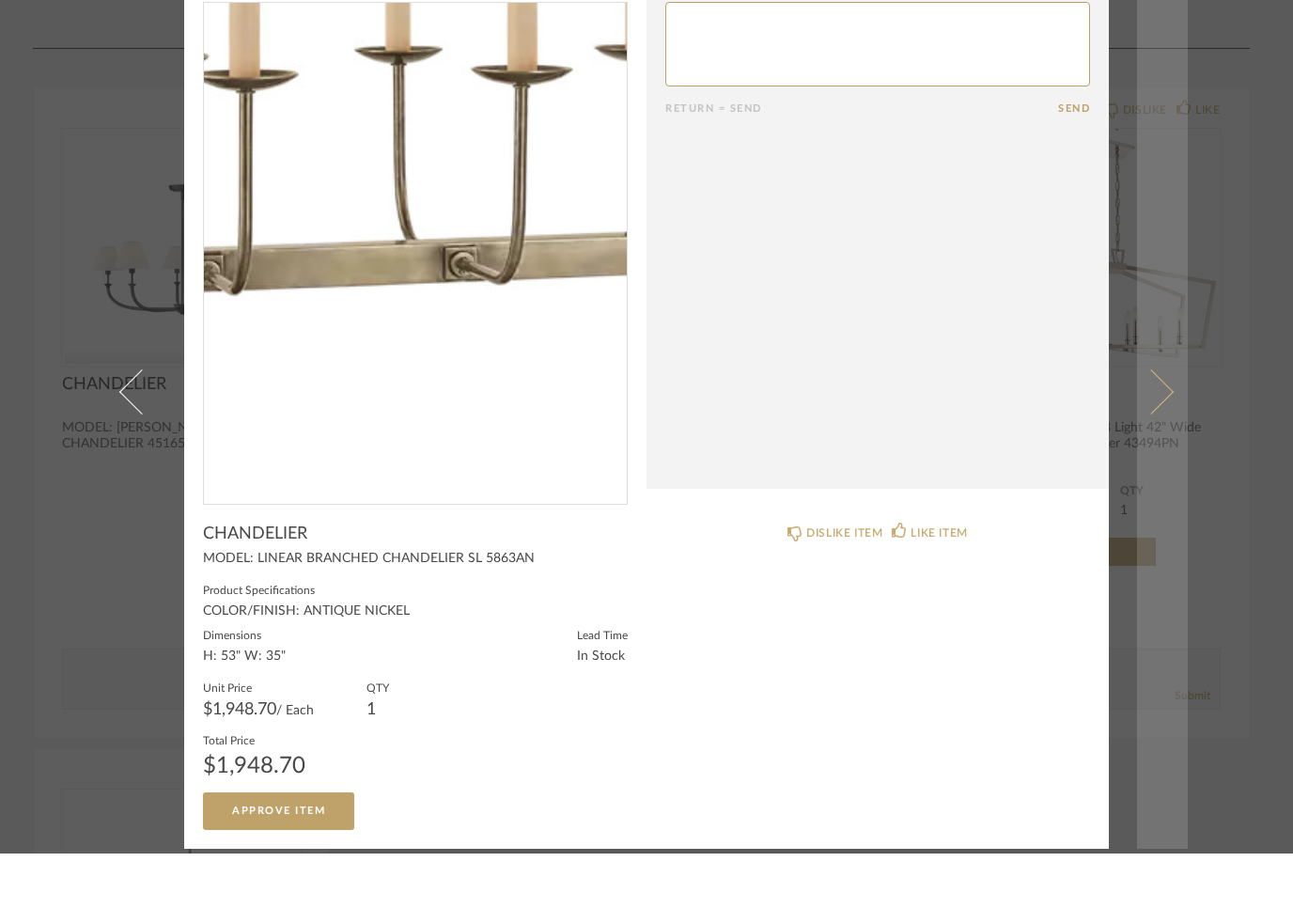
click at [1162, 259] on link at bounding box center [1161, 462] width 51 height 914
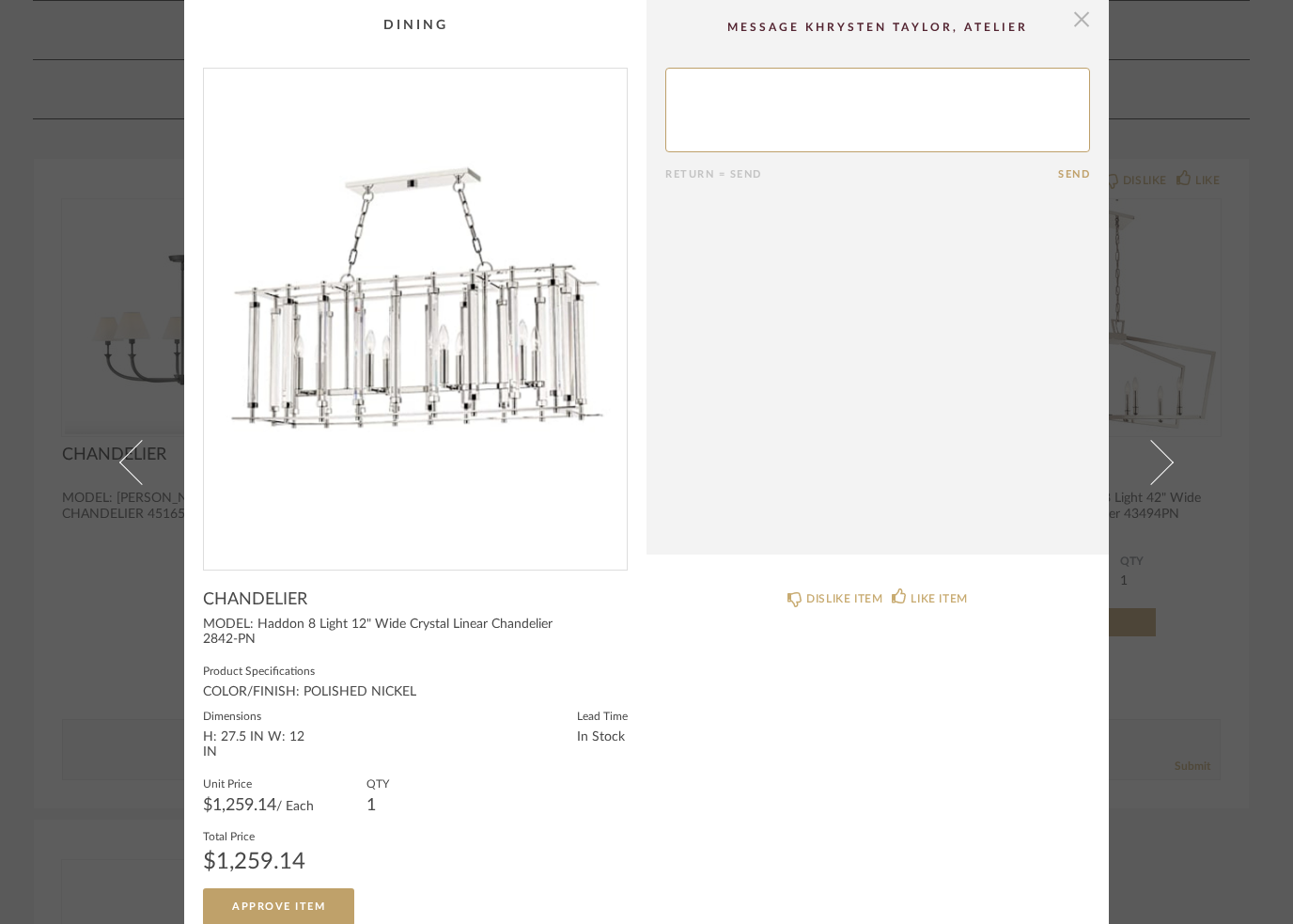
click at [1063, 27] on span "button" at bounding box center [1081, 19] width 38 height 38
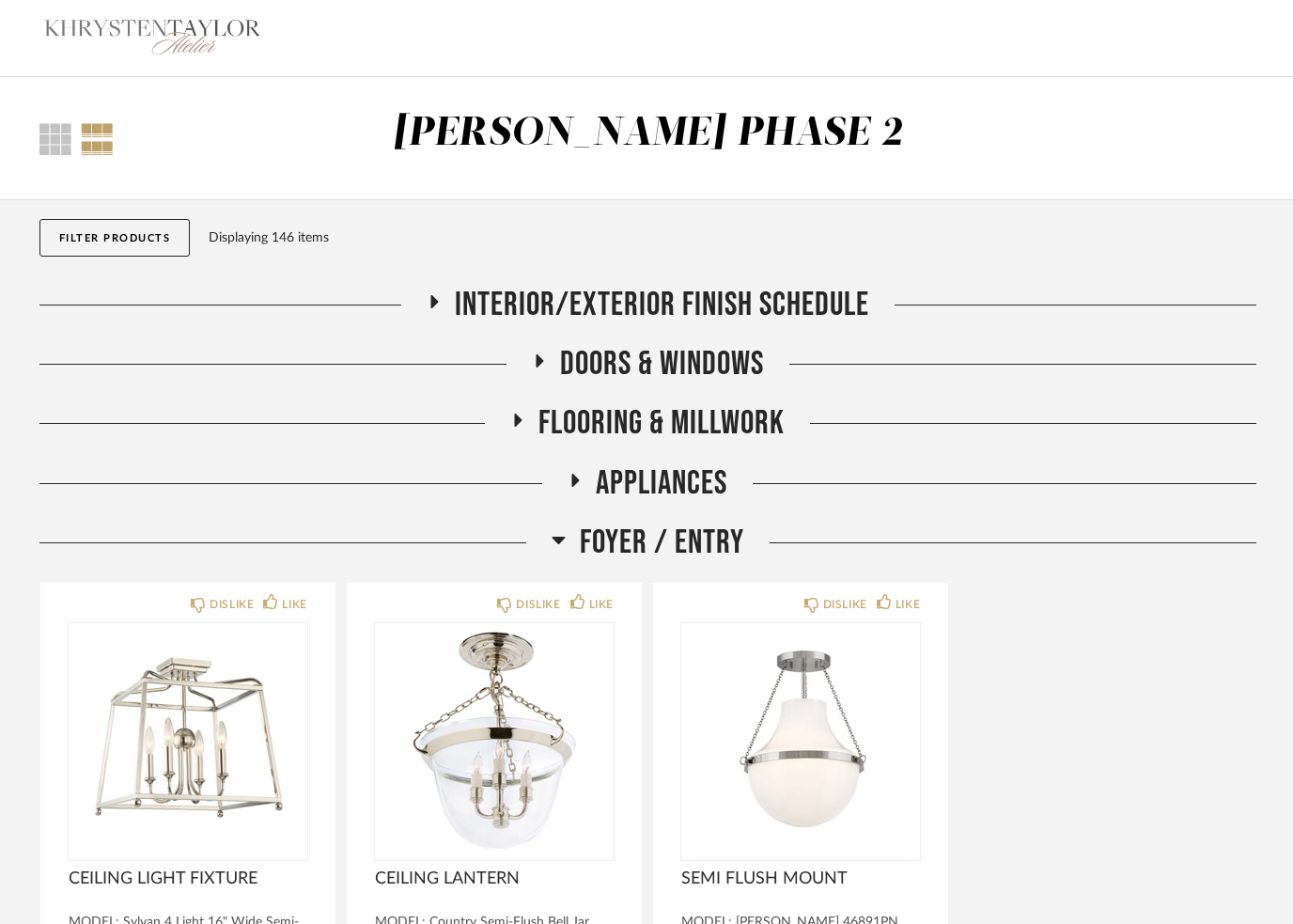
scroll to position [1936, 0]
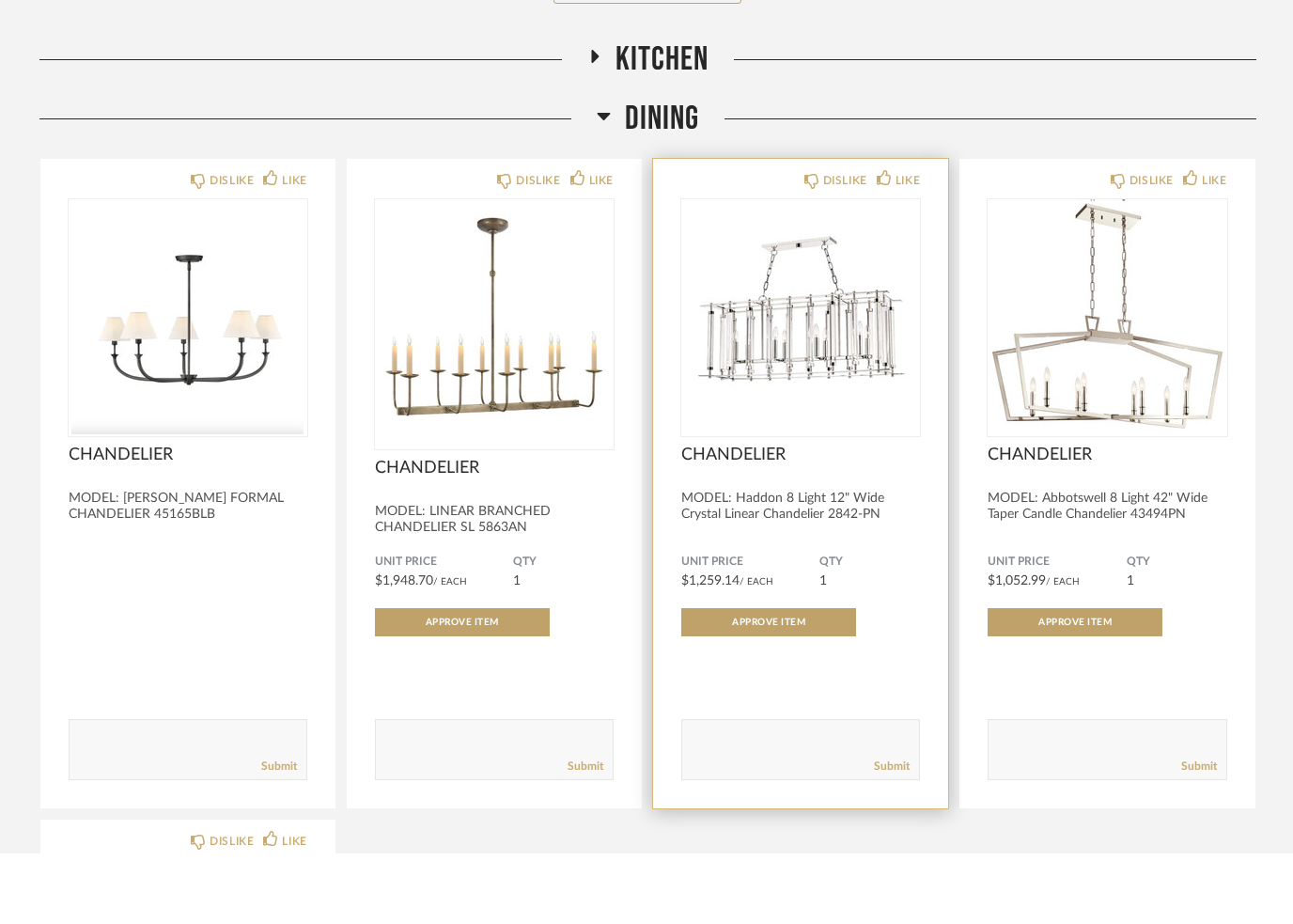
click at [796, 230] on div "DISLIKE LIKE CHANDELIER MODEL: Haddon 8 Light 12" Wide Crystal Linear Chandelie…" at bounding box center [800, 554] width 295 height 650
click at [807, 244] on icon at bounding box center [811, 251] width 15 height 15
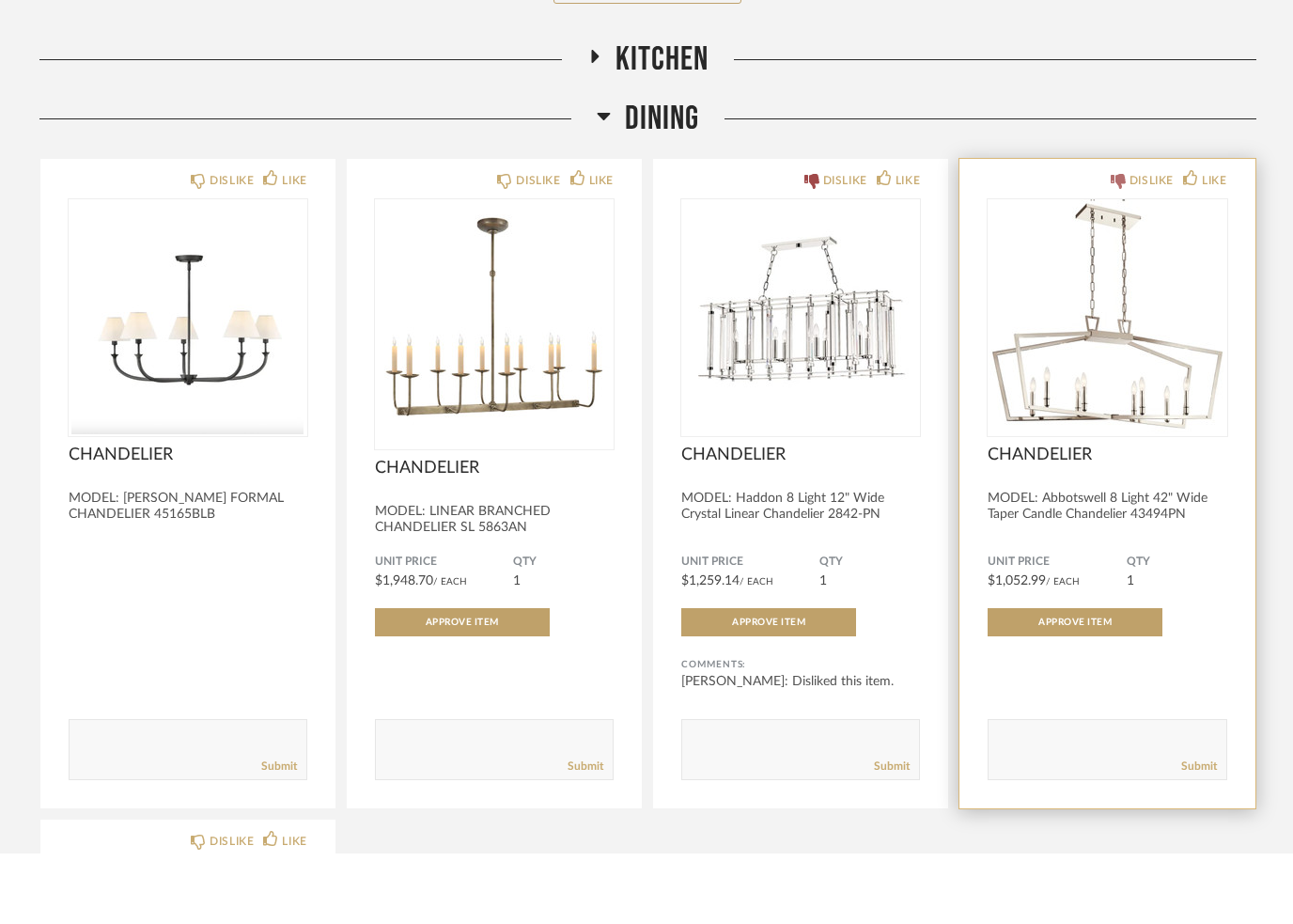
click at [1113, 244] on icon at bounding box center [1117, 251] width 15 height 15
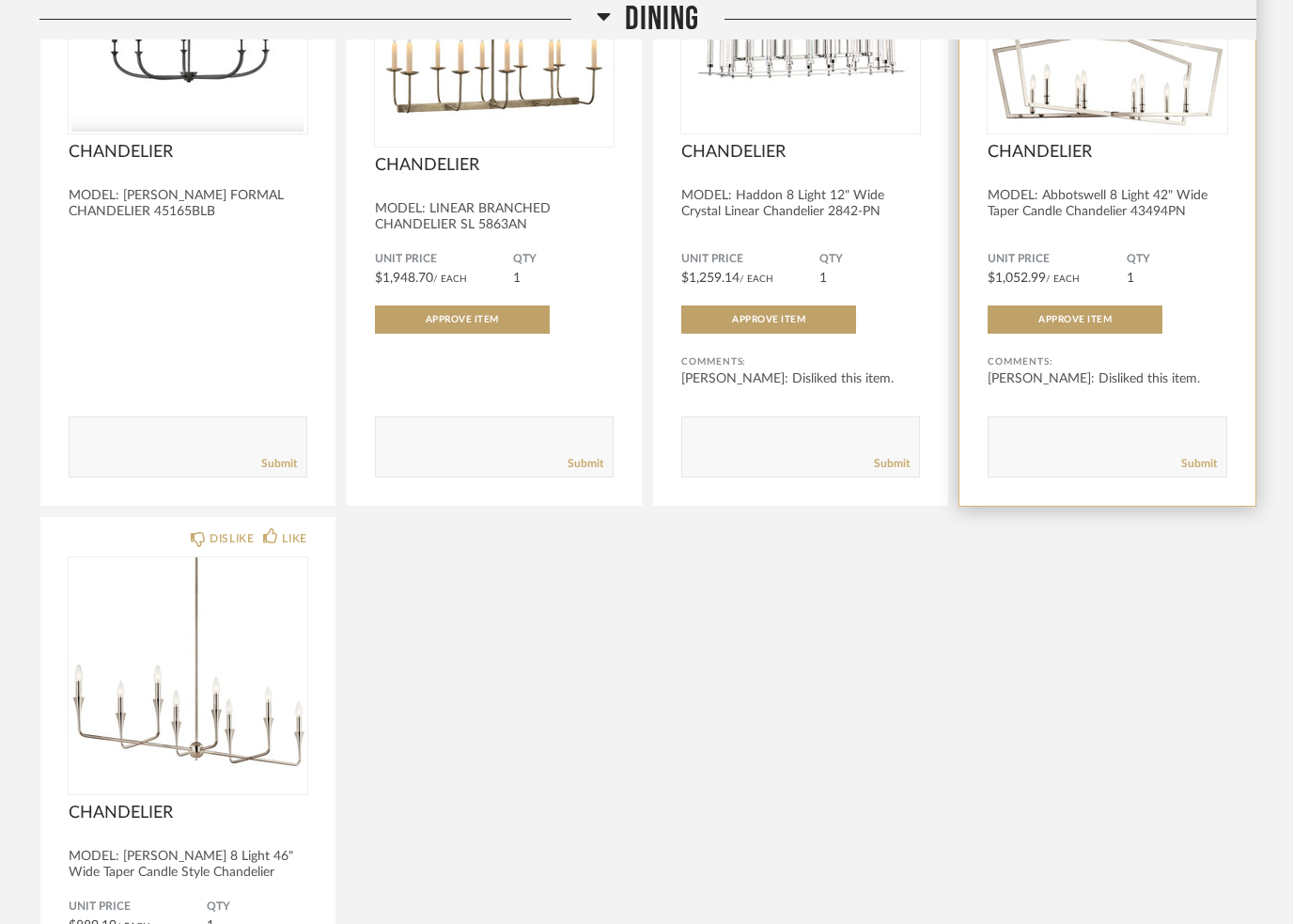
scroll to position [2308, 0]
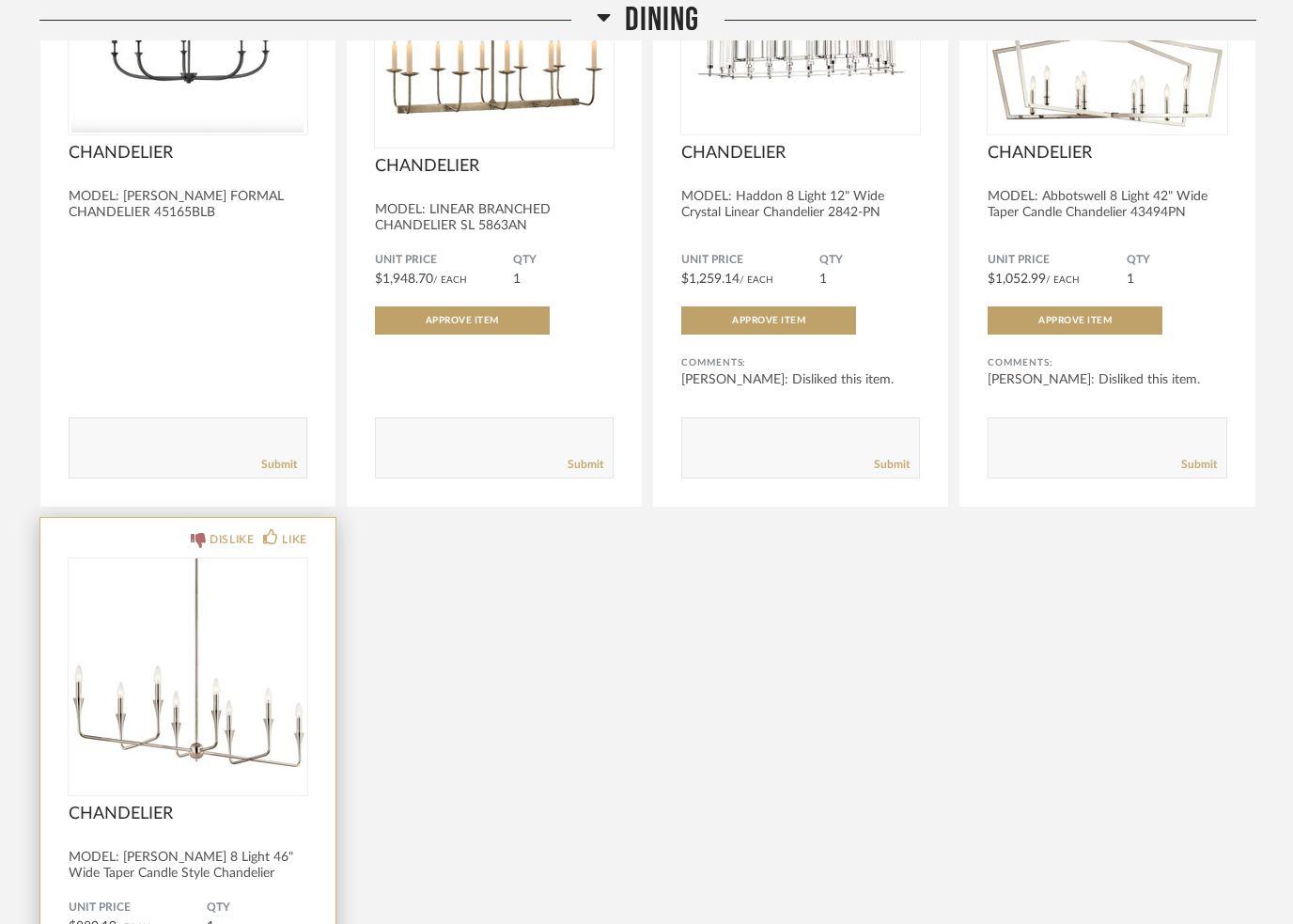
click at [216, 536] on div "DISLIKE" at bounding box center [231, 539] width 44 height 19
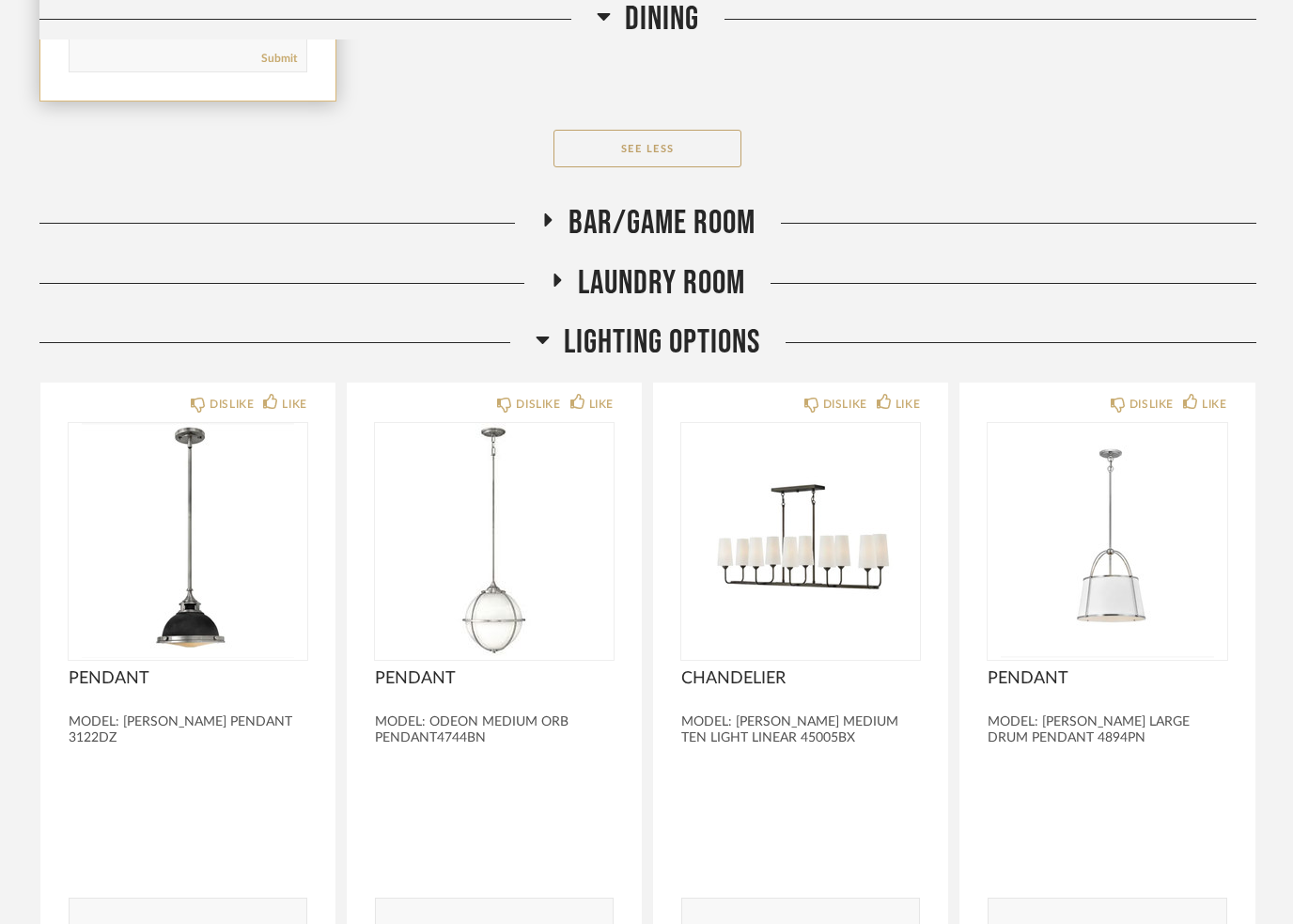
scroll to position [3364, 0]
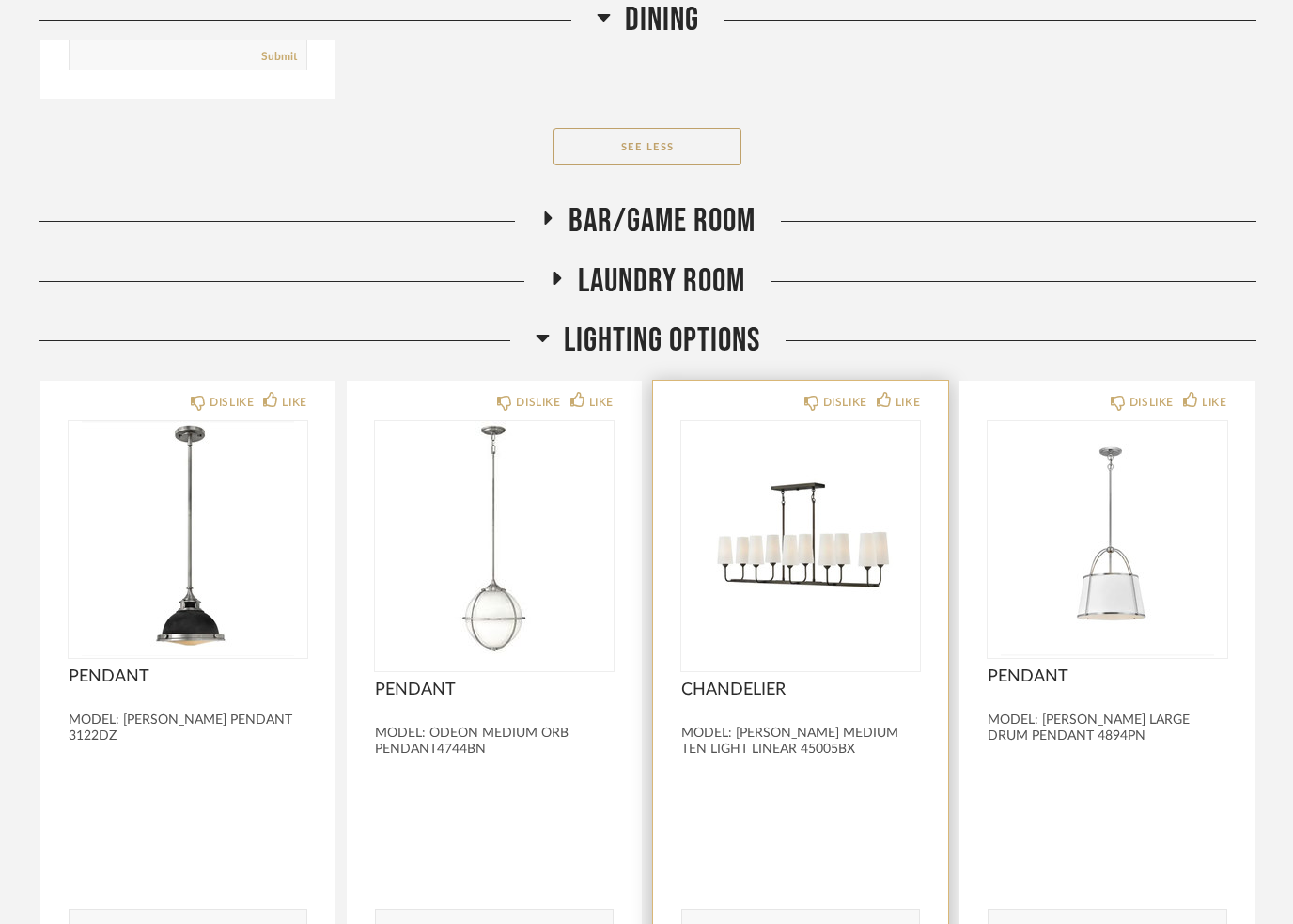
click at [0, 0] on img at bounding box center [0, 0] width 0 height 0
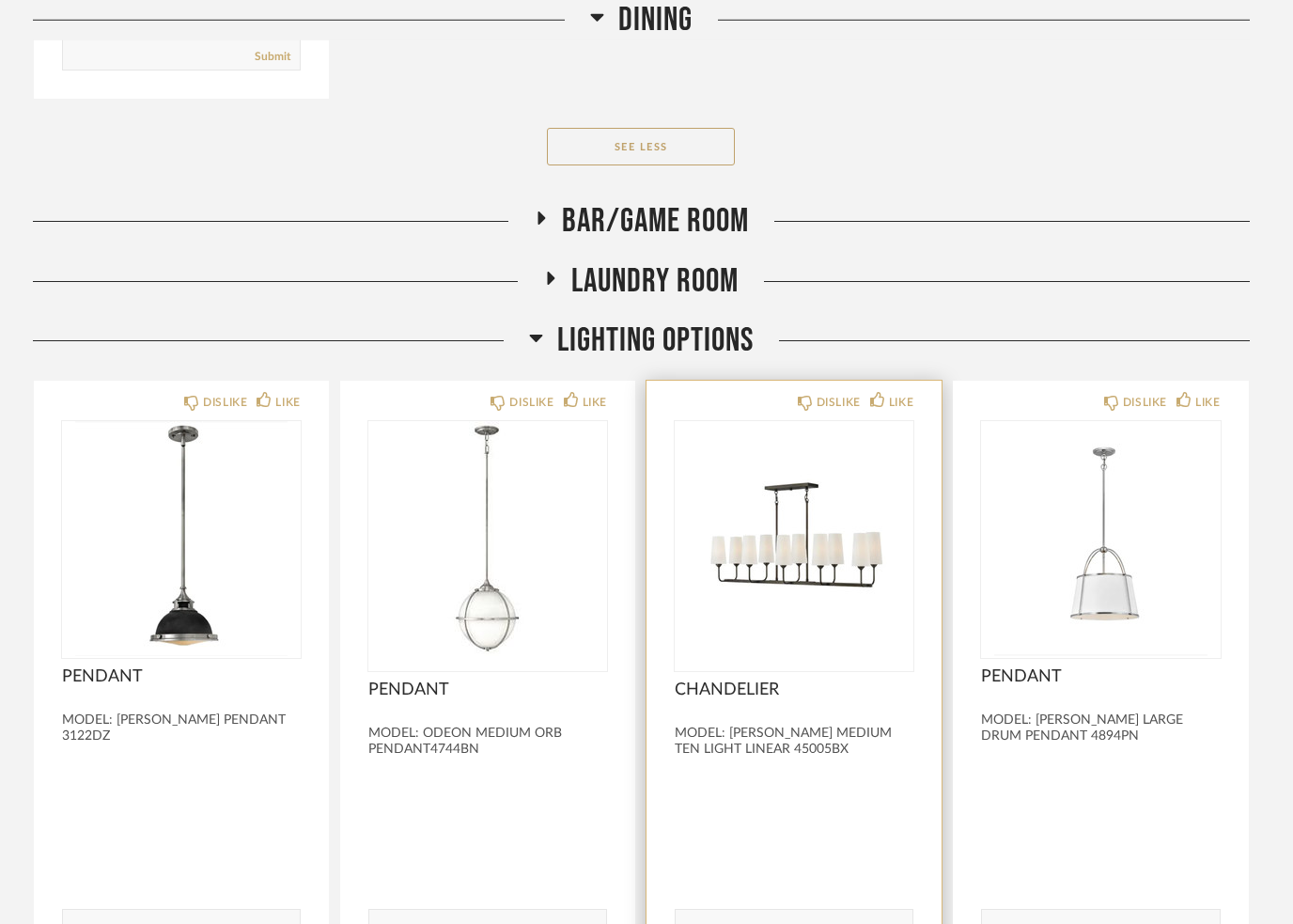
scroll to position [0, 0]
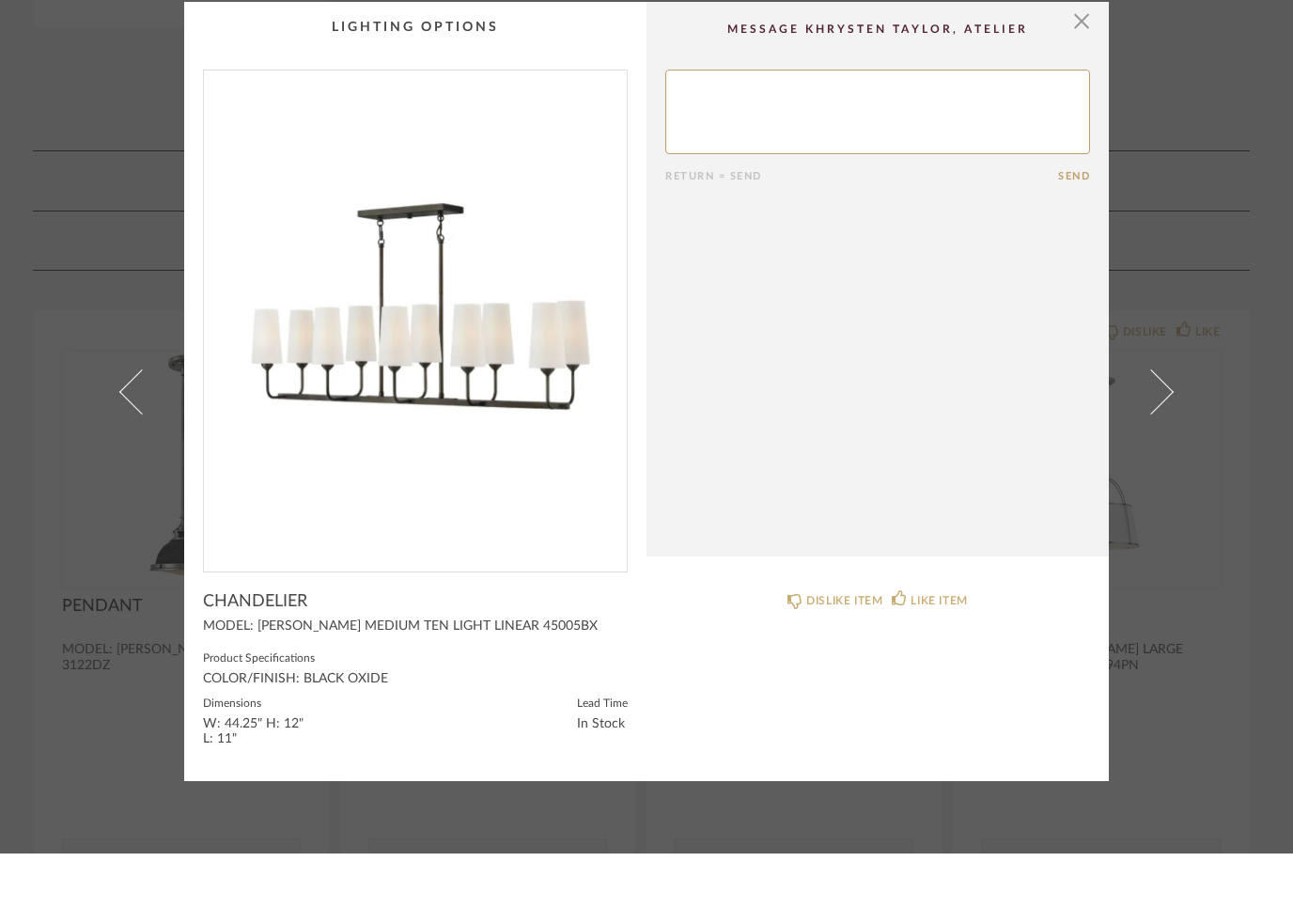
click at [287, 334] on img "0" at bounding box center [415, 383] width 423 height 486
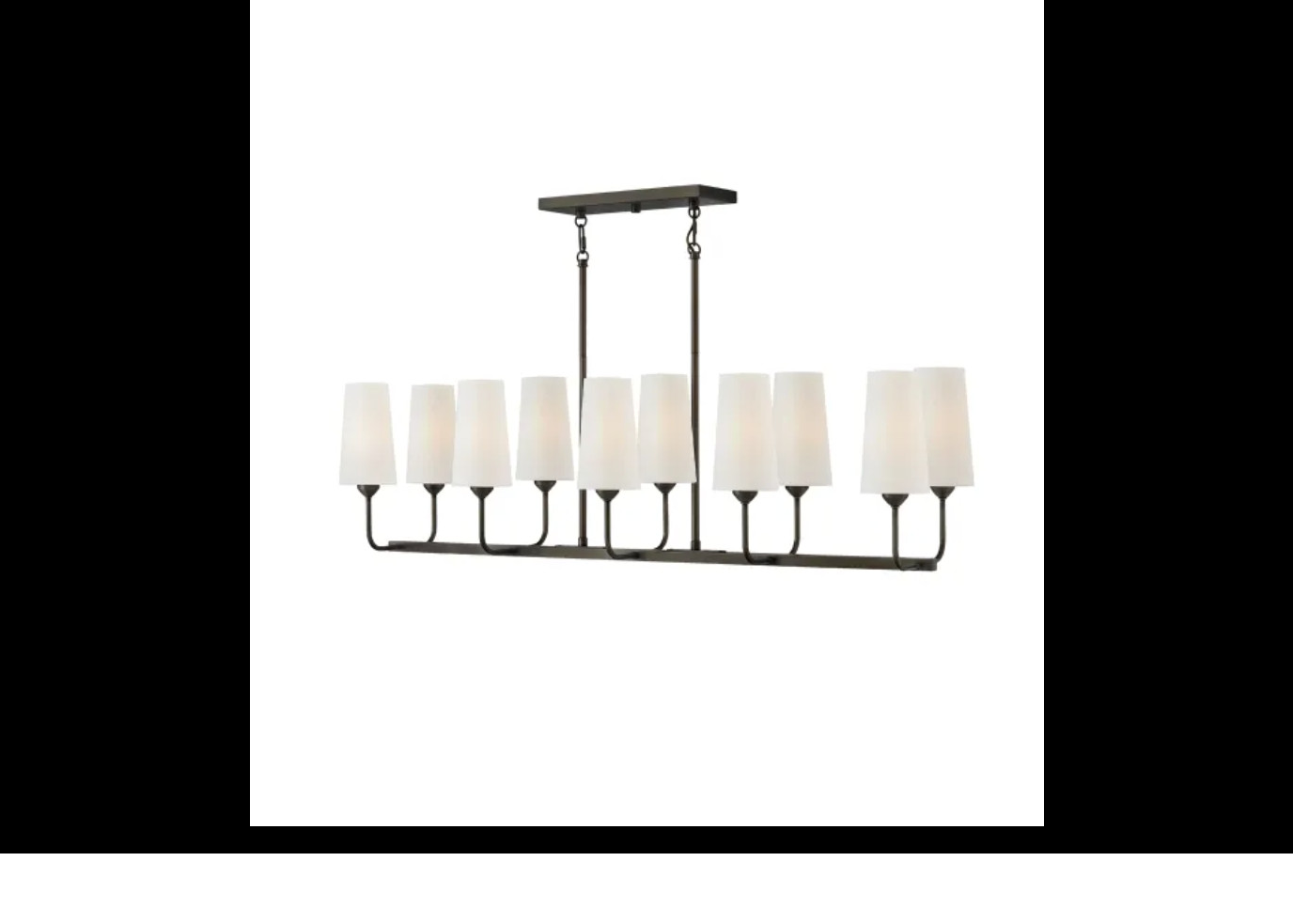
click at [341, 550] on img at bounding box center [646, 461] width 794 height 869
click at [368, 677] on img at bounding box center [646, 461] width 794 height 869
click at [115, 423] on div at bounding box center [646, 462] width 1293 height 924
click at [1165, 412] on div at bounding box center [857, 461] width 1216 height 869
click at [1196, 154] on div at bounding box center [857, 461] width 1216 height 869
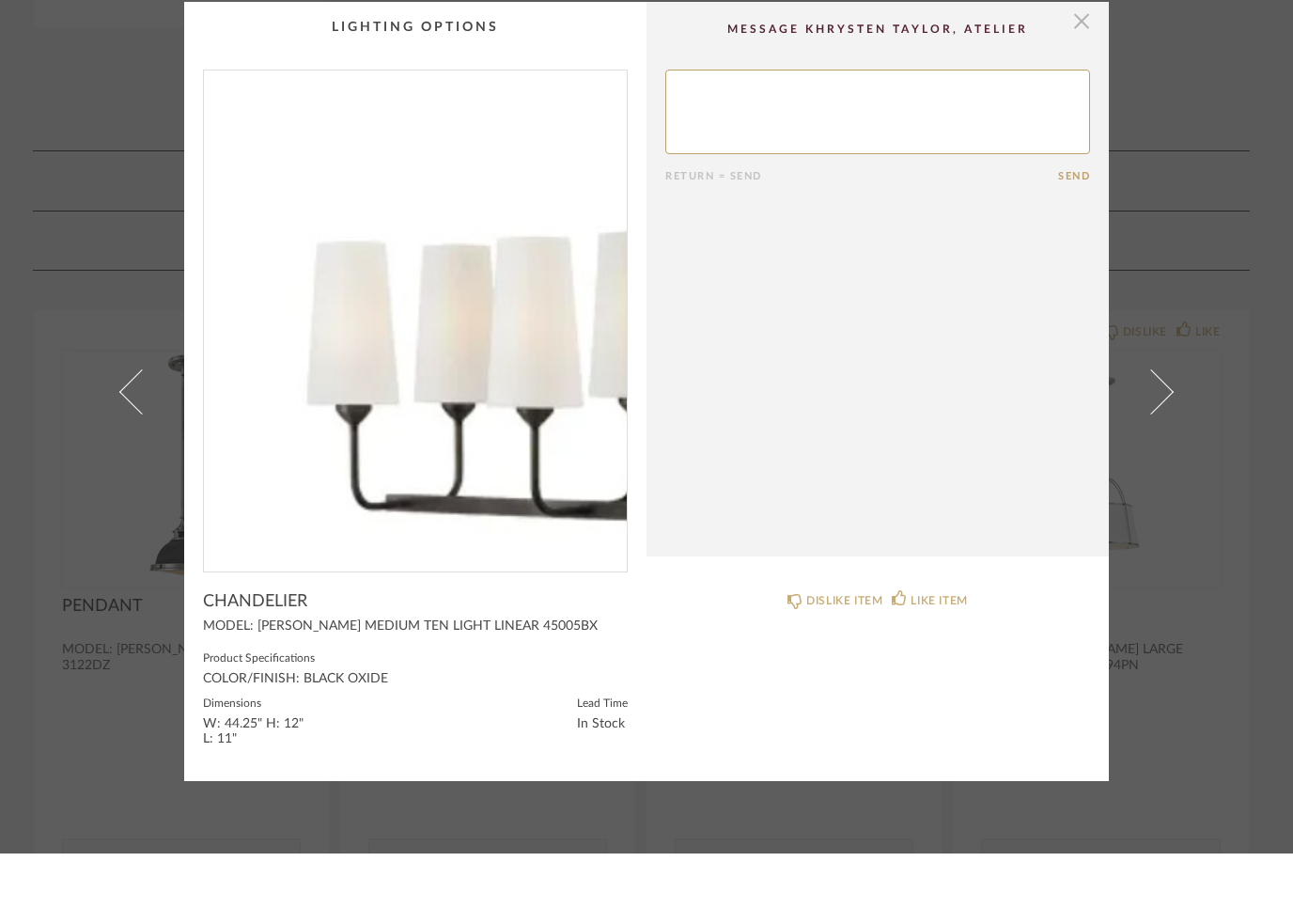
click at [1084, 72] on span "button" at bounding box center [1081, 91] width 38 height 38
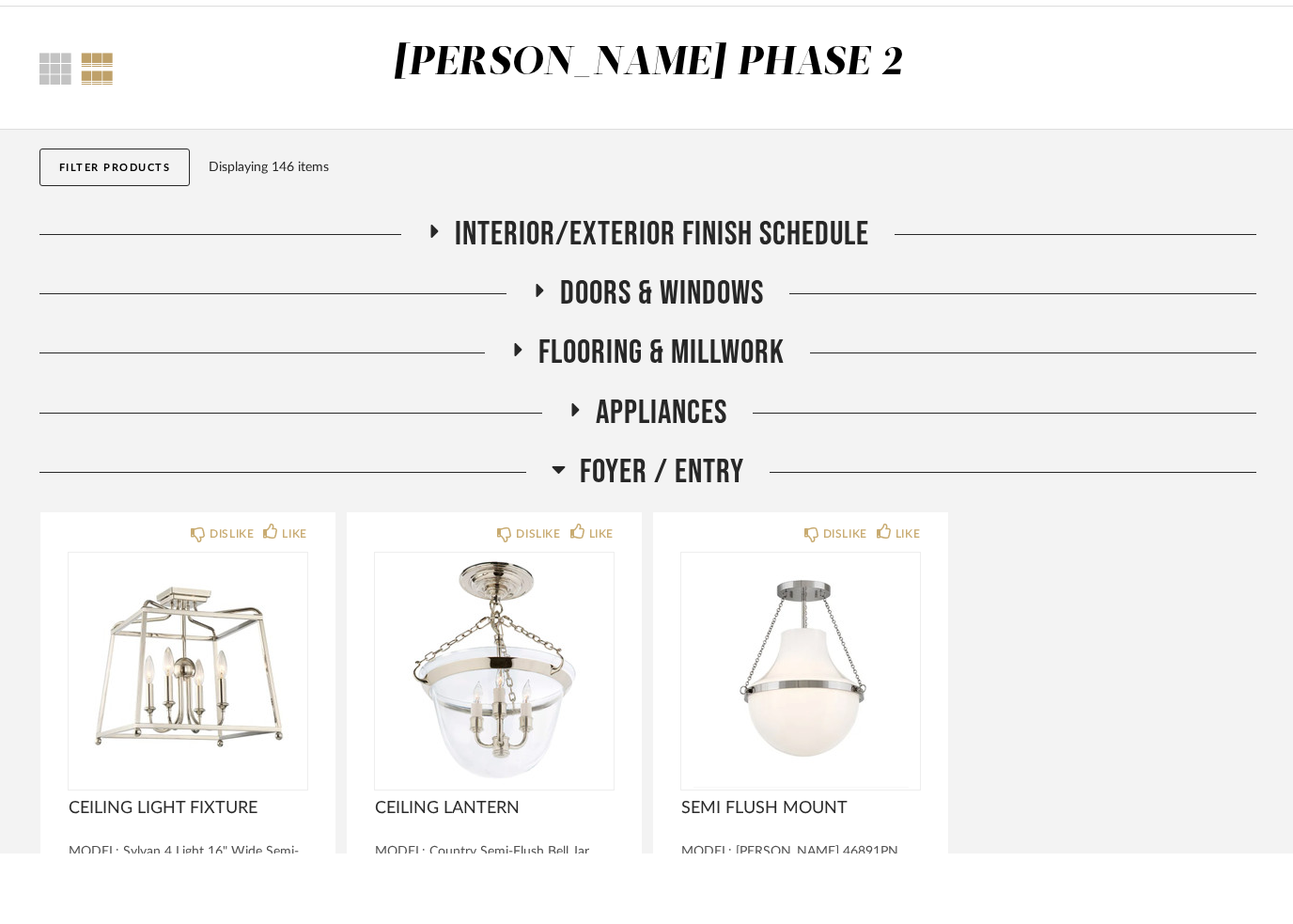
scroll to position [3293, 0]
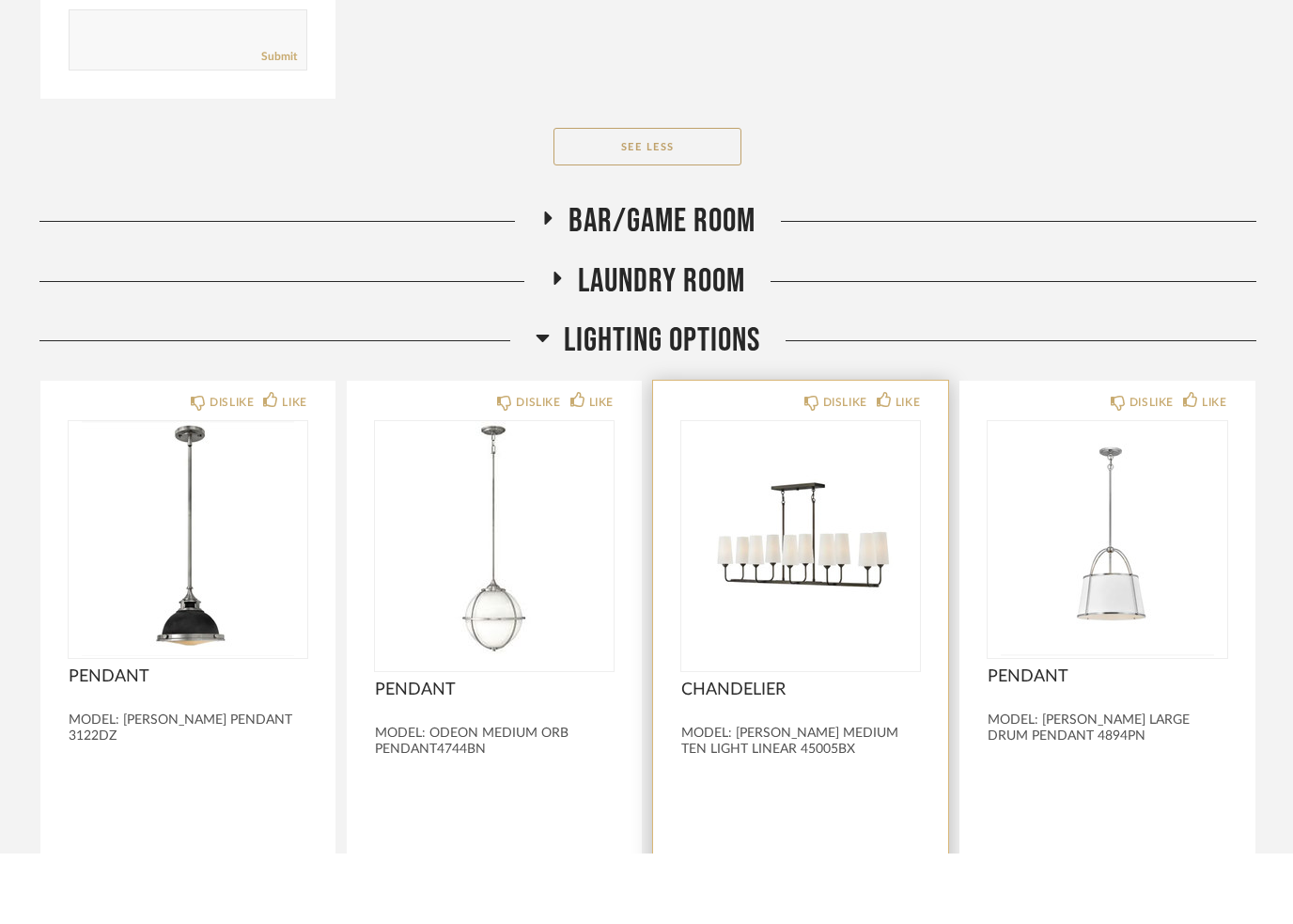
click at [891, 451] on div "DISLIKE LIKE CHANDELIER MODEL: LEWIS MEDIUM TEN LIGHT LINEAR 45005BX Comments: …" at bounding box center [800, 759] width 295 height 618
click at [878, 451] on div "DISLIKE LIKE CHANDELIER MODEL: LEWIS MEDIUM TEN LIGHT LINEAR 45005BX Comments: …" at bounding box center [800, 759] width 295 height 618
click at [878, 462] on icon at bounding box center [883, 469] width 15 height 15
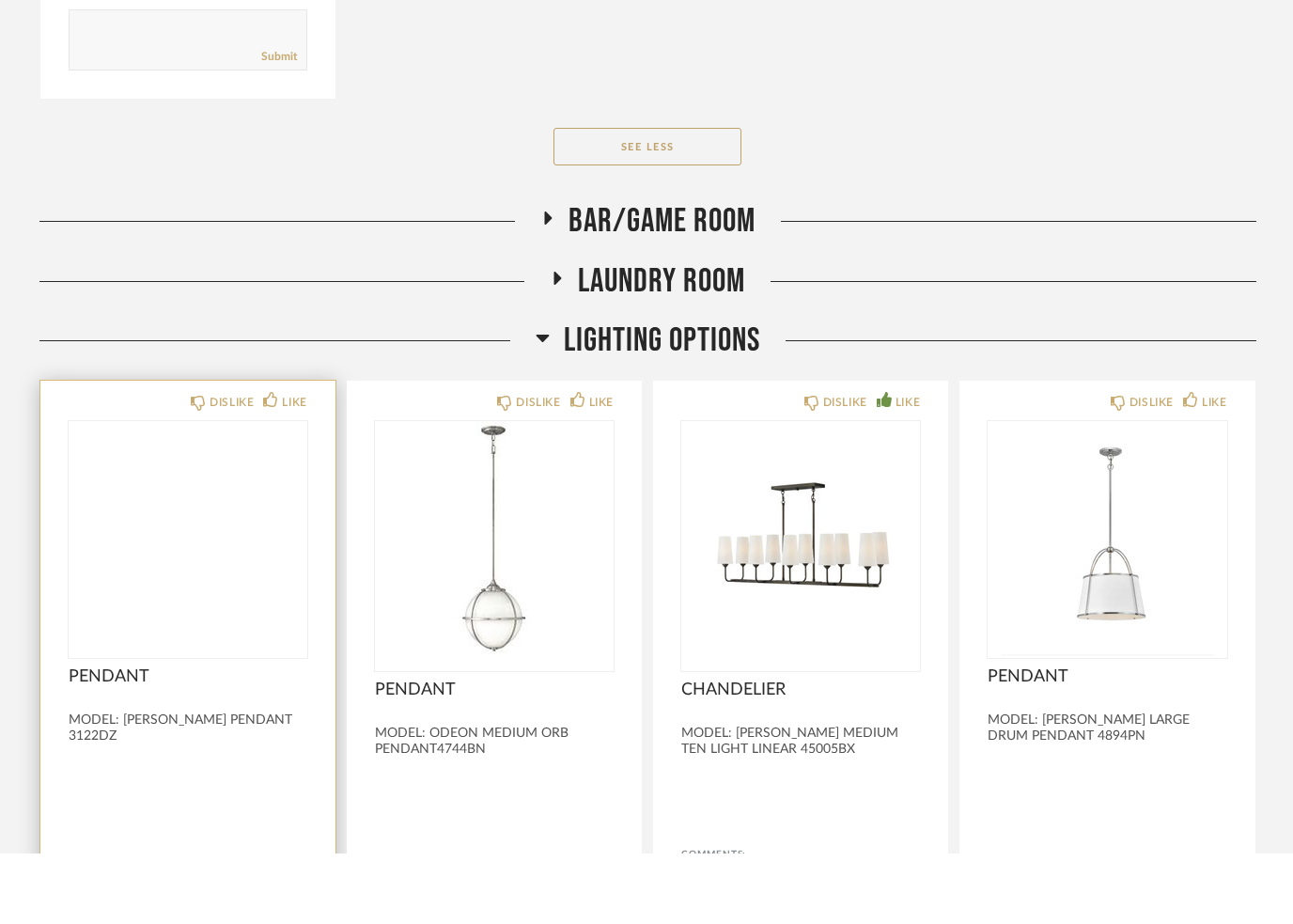
click at [0, 0] on img at bounding box center [0, 0] width 0 height 0
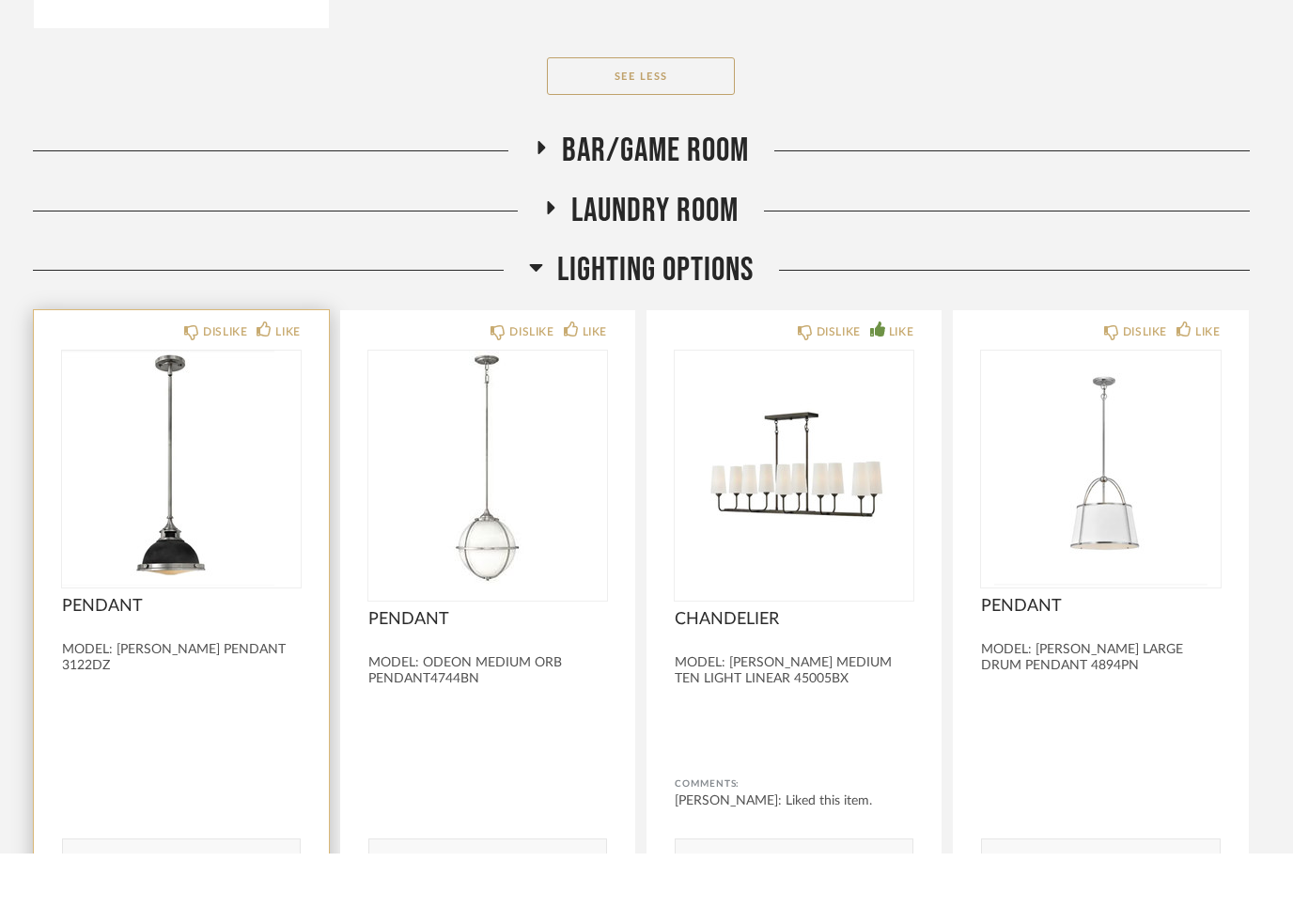
scroll to position [0, 0]
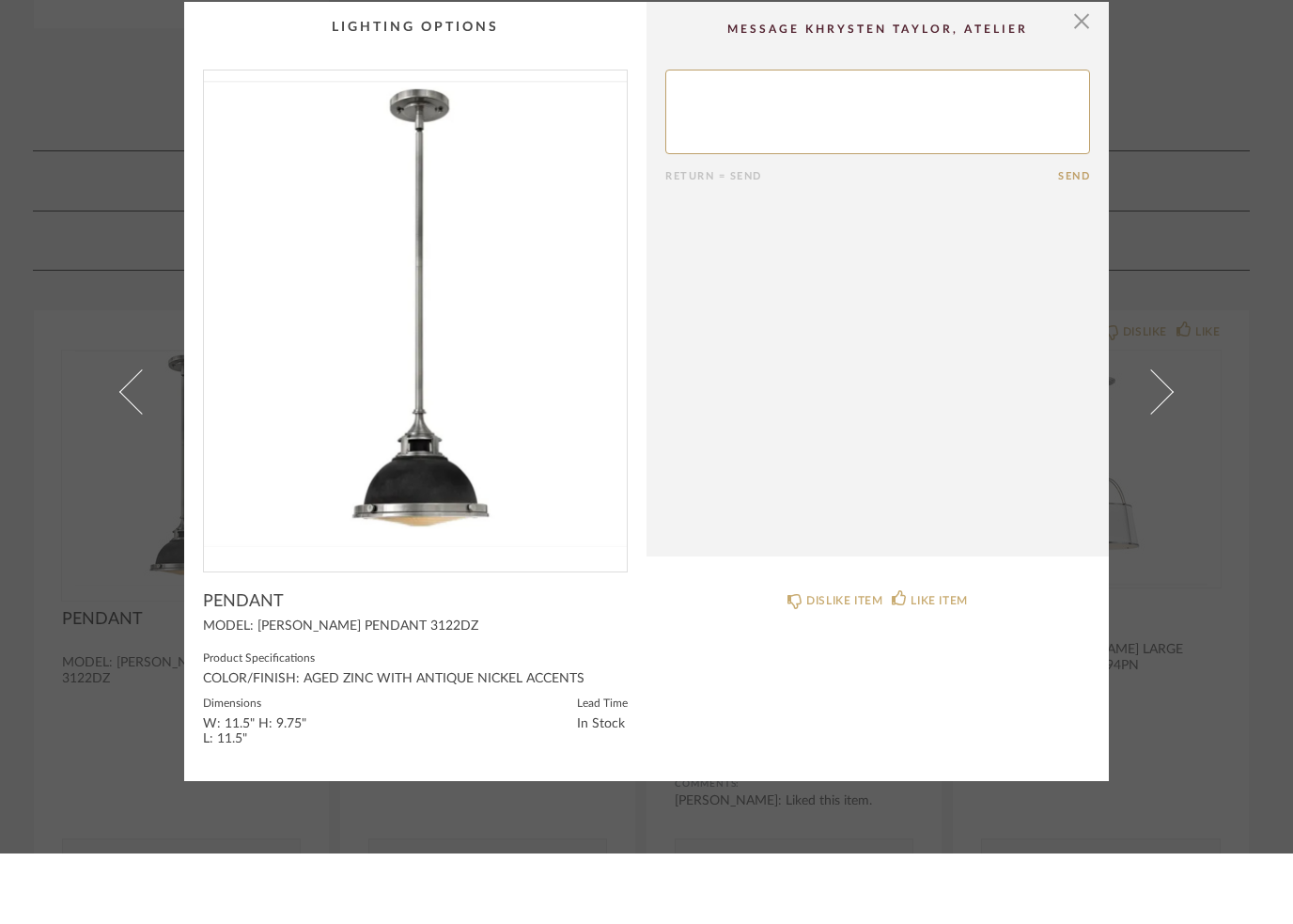
click at [1092, 72] on cpp-summary-comments "Return = Send Send" at bounding box center [877, 348] width 462 height 554
click at [1068, 72] on span "button" at bounding box center [1081, 91] width 38 height 38
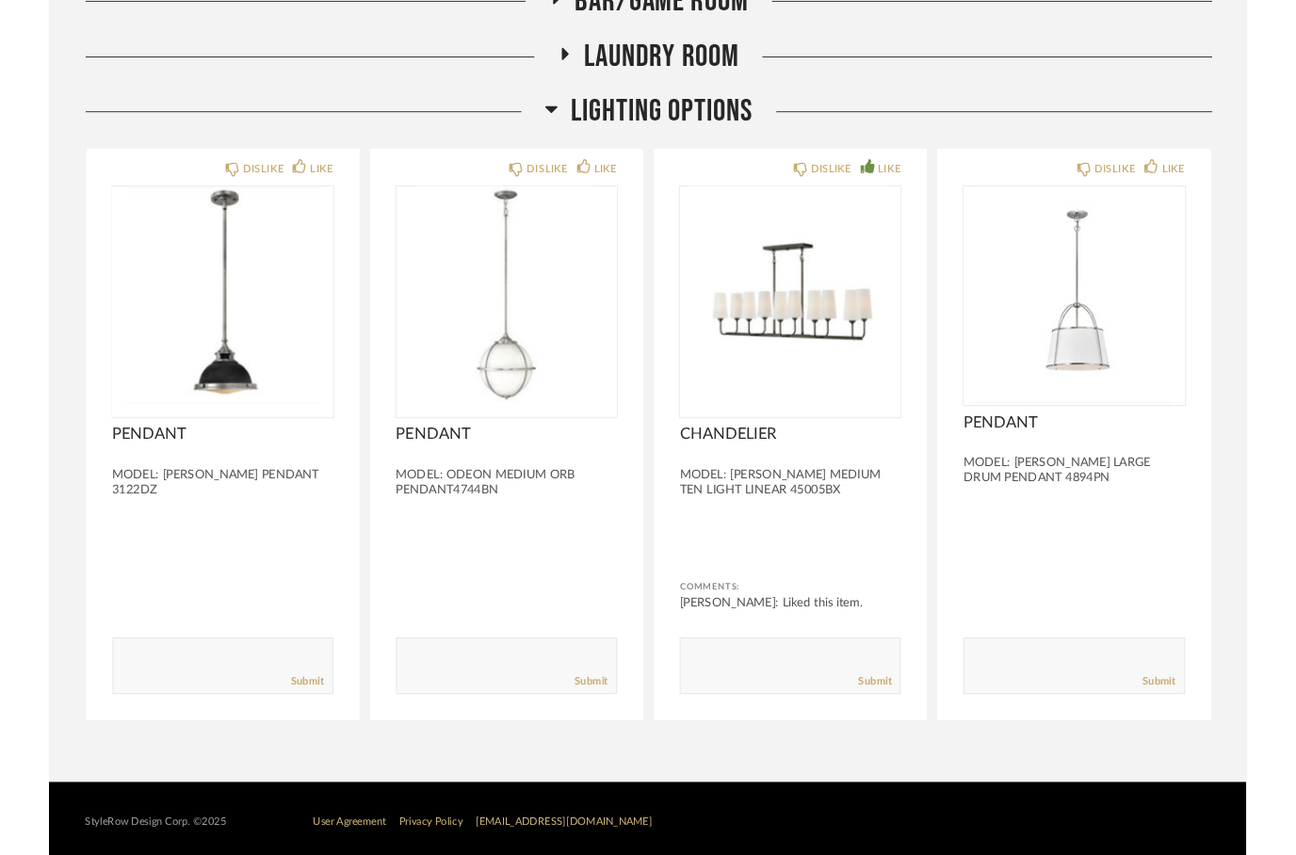
scroll to position [3587, 0]
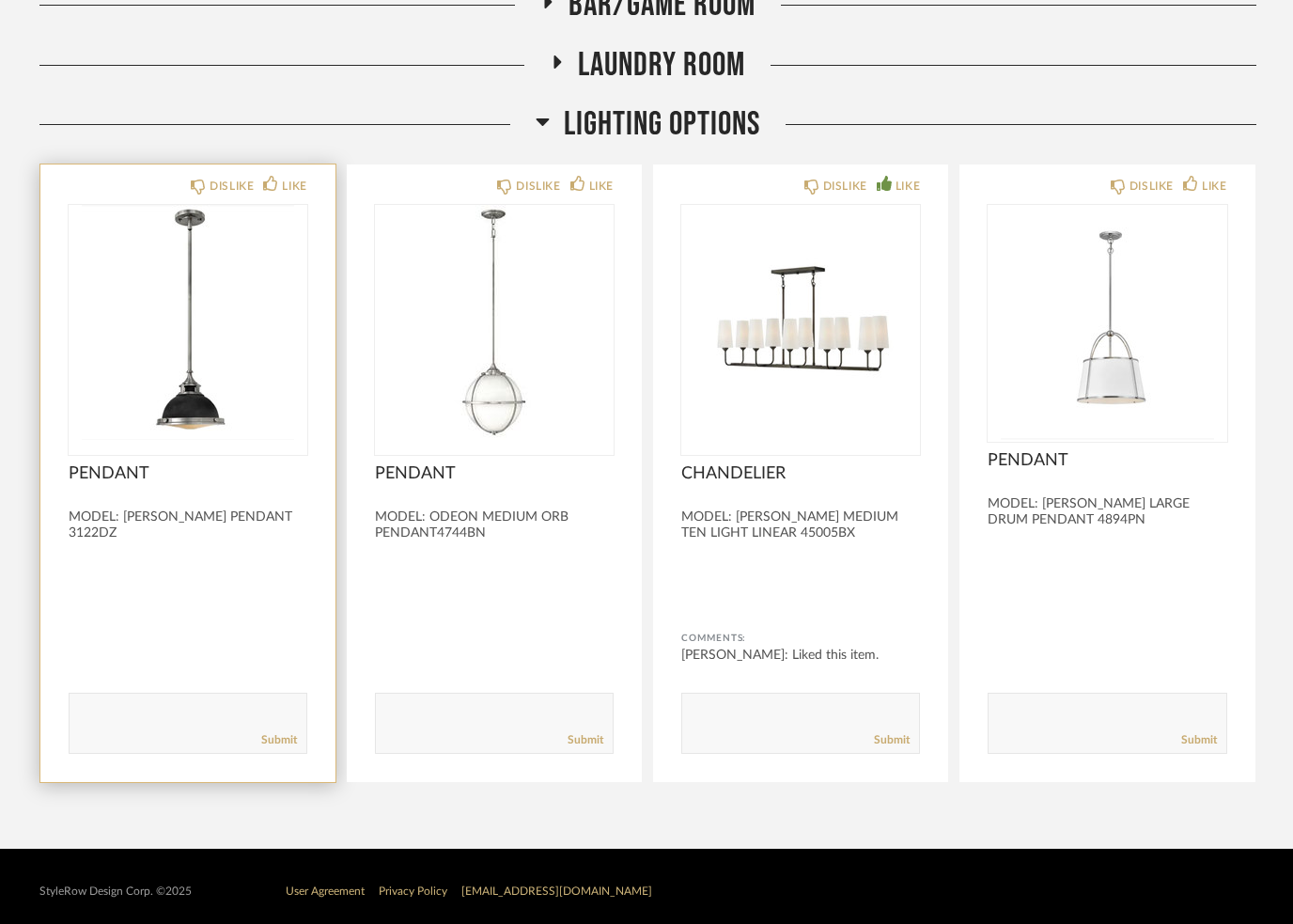
click at [137, 716] on textarea at bounding box center [188, 713] width 236 height 25
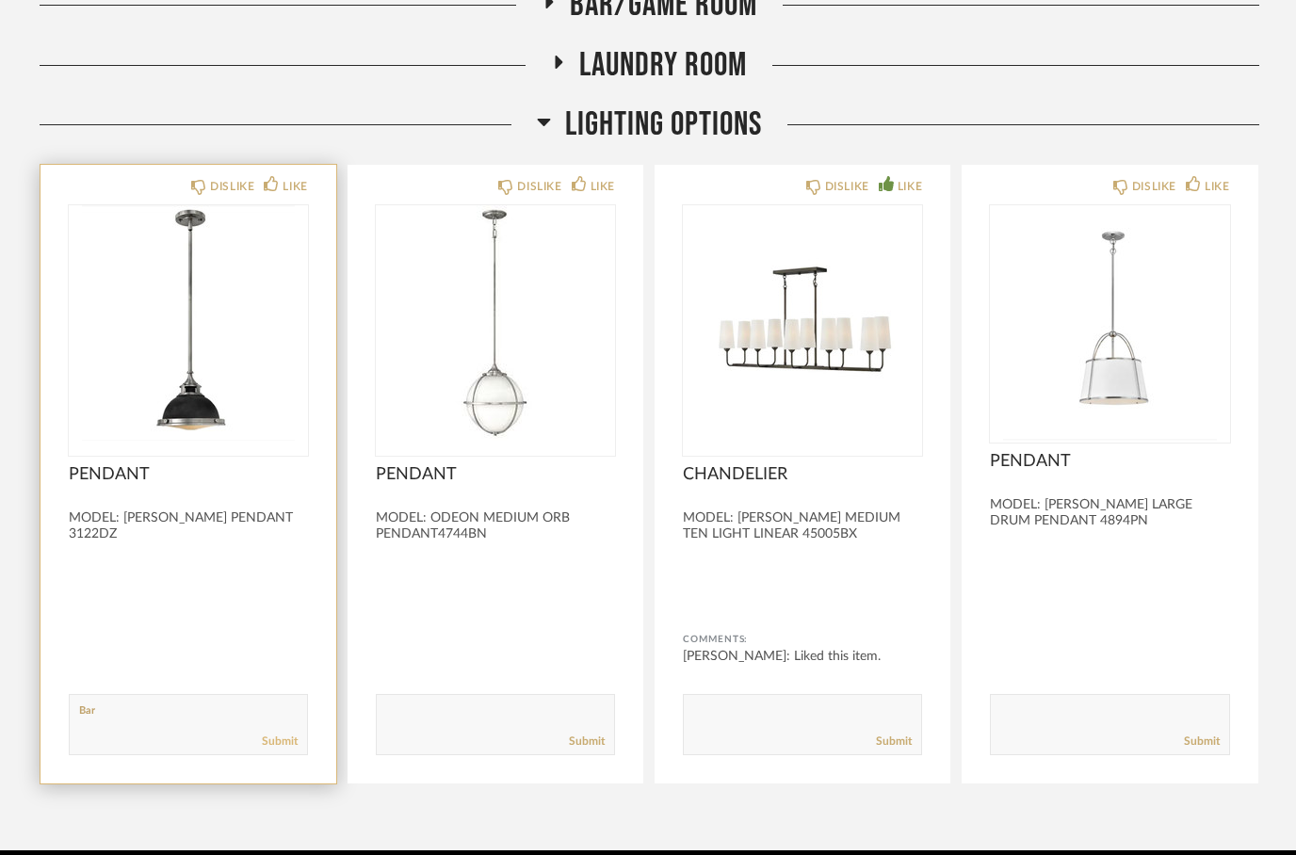
type textarea "Bar"
click at [267, 749] on link "Submit" at bounding box center [280, 741] width 36 height 16
click at [265, 191] on icon at bounding box center [271, 183] width 15 height 15
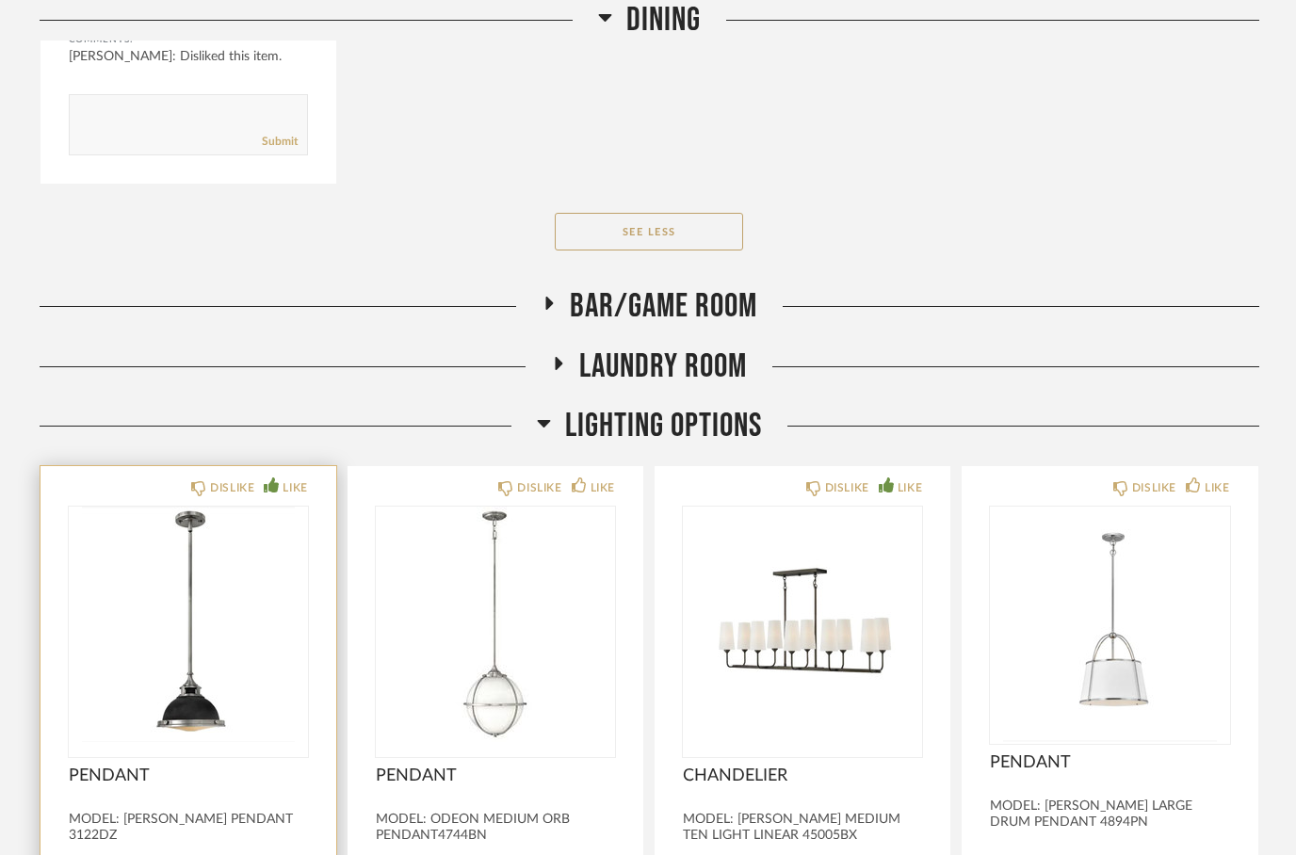
scroll to position [3285, 0]
click at [539, 312] on icon at bounding box center [548, 305] width 23 height 14
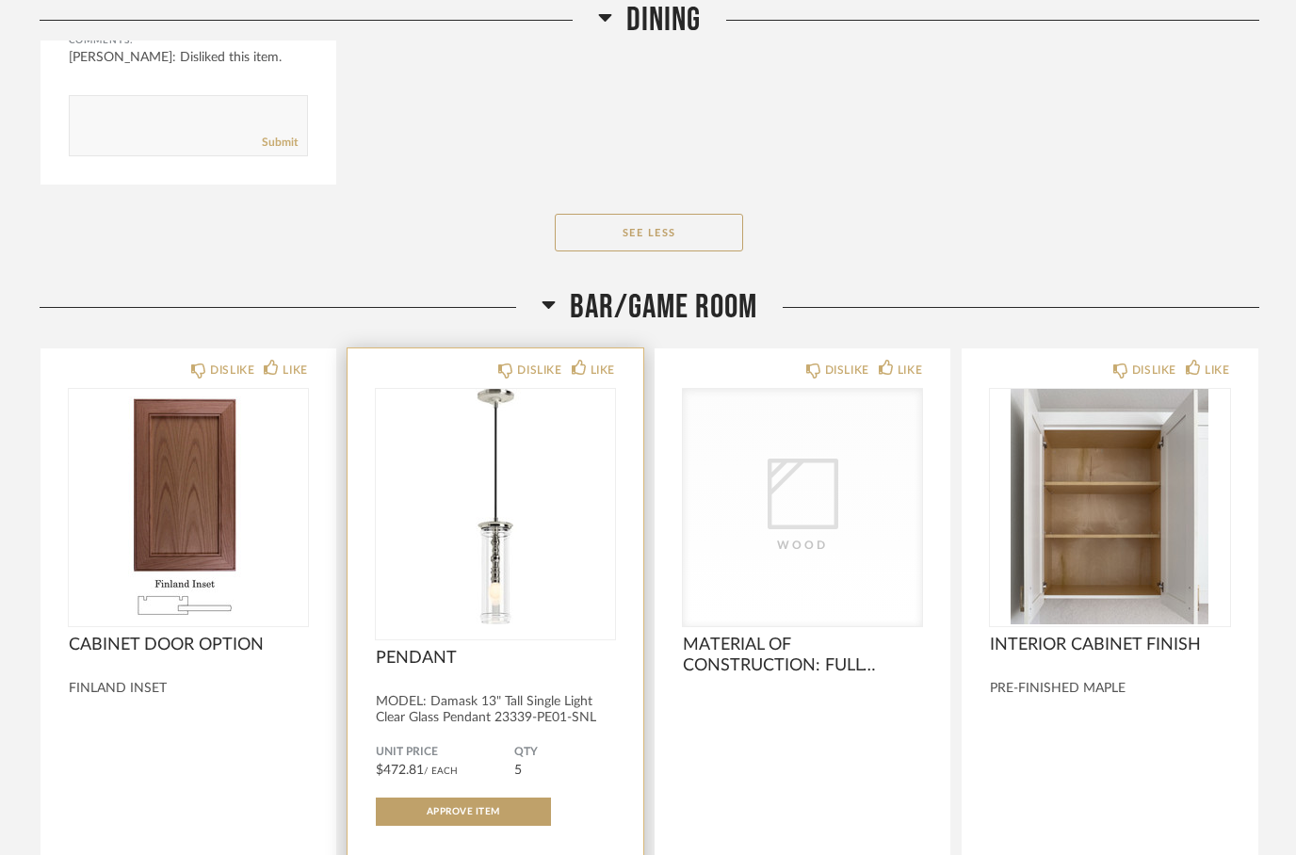
click at [0, 0] on img at bounding box center [0, 0] width 0 height 0
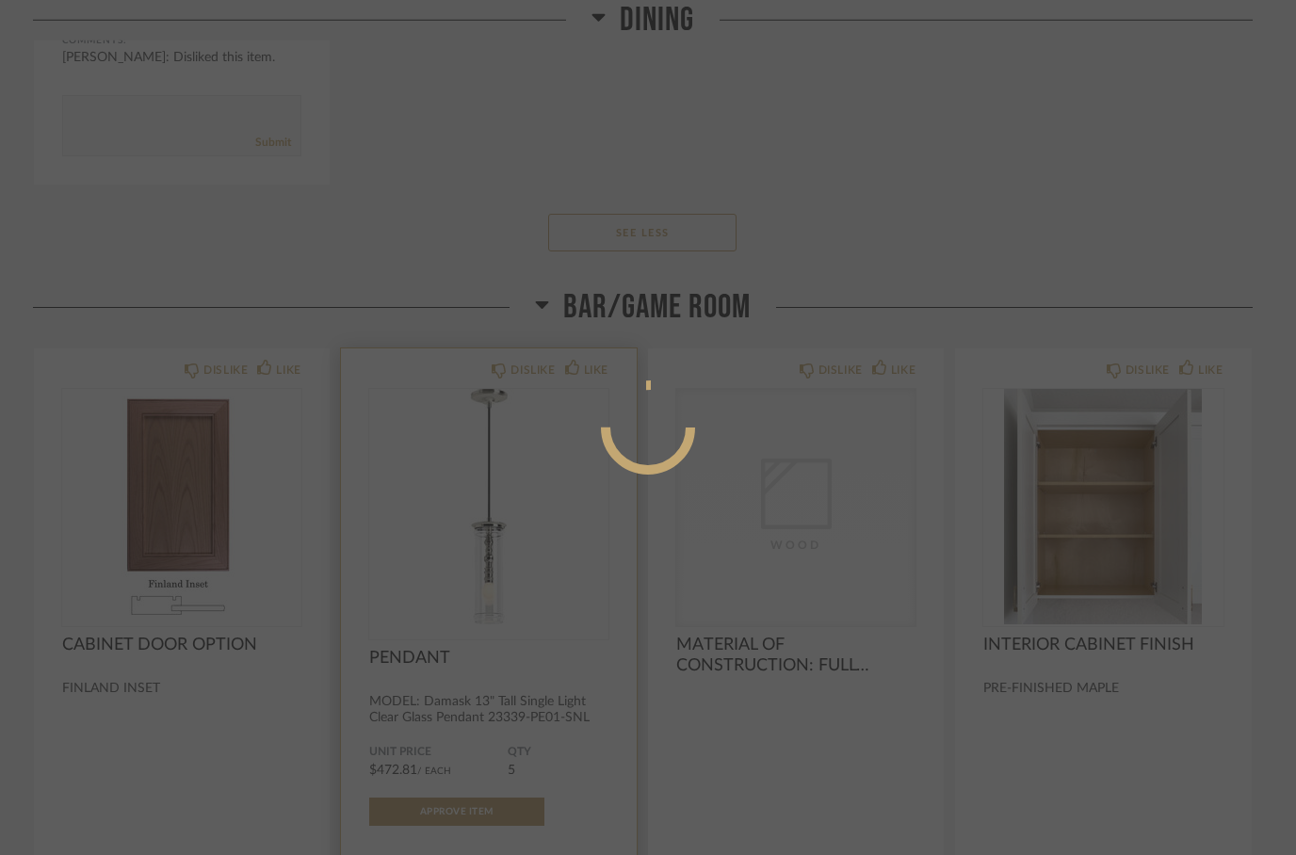
scroll to position [0, 0]
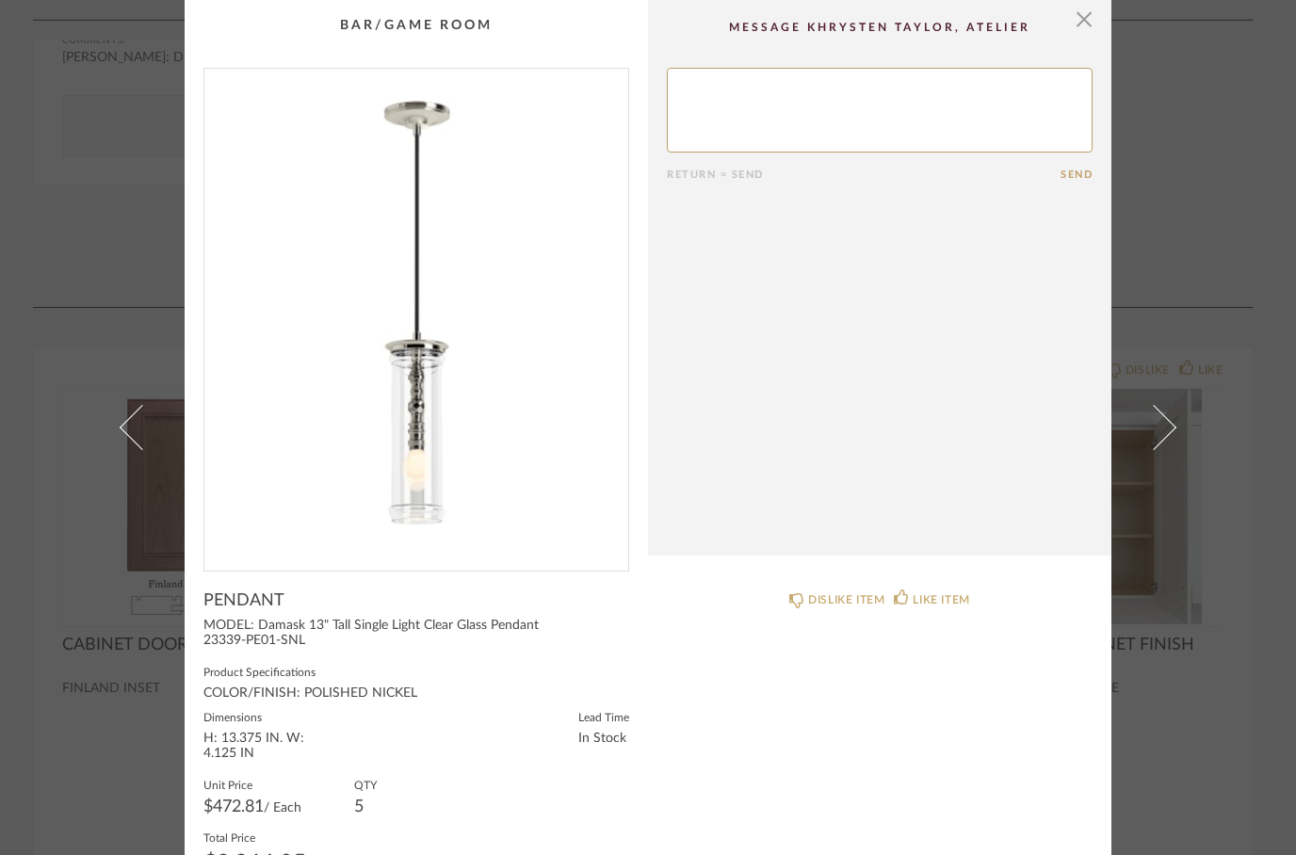
click at [396, 445] on img "0" at bounding box center [416, 312] width 424 height 487
click at [1088, 20] on span "button" at bounding box center [1084, 19] width 38 height 38
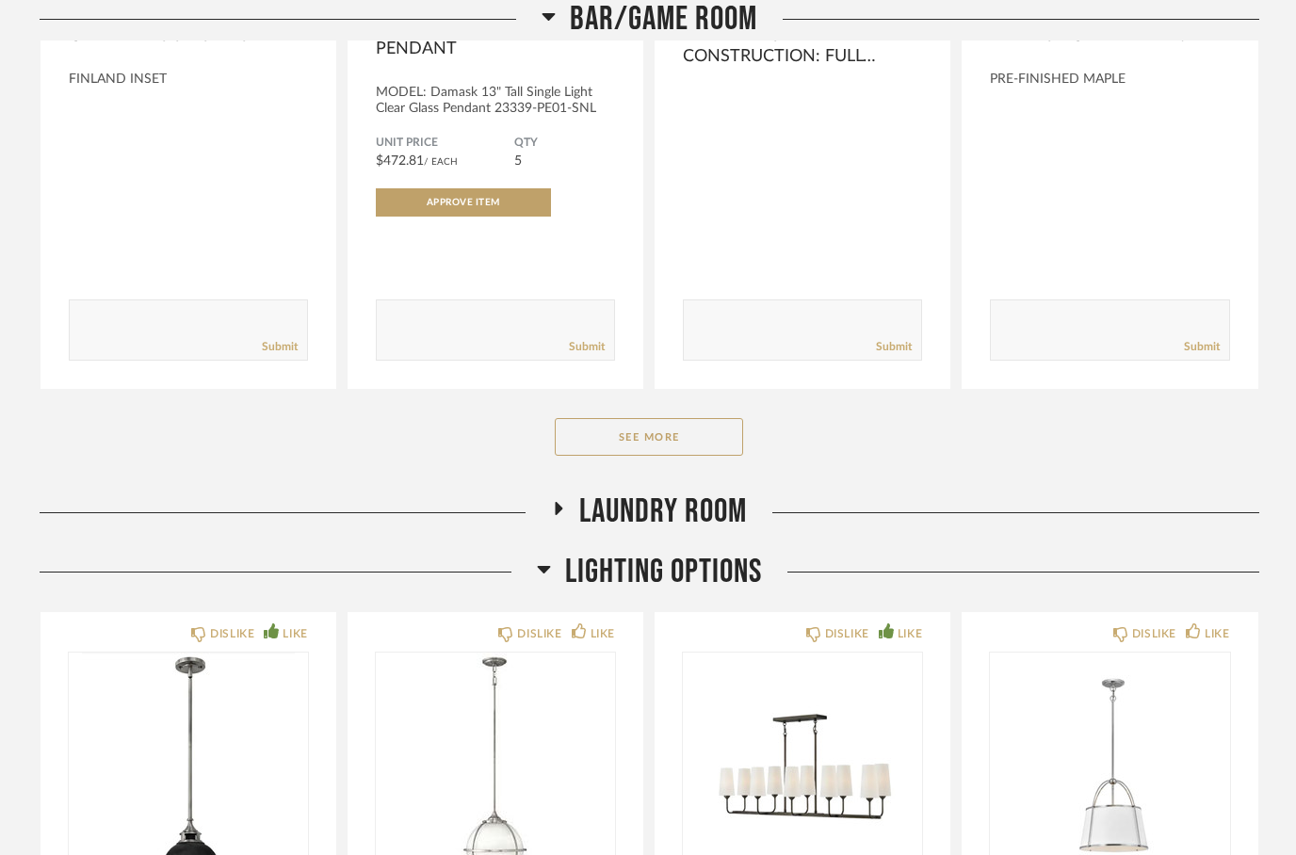
scroll to position [3894, 0]
click at [621, 446] on button "See More" at bounding box center [649, 437] width 188 height 38
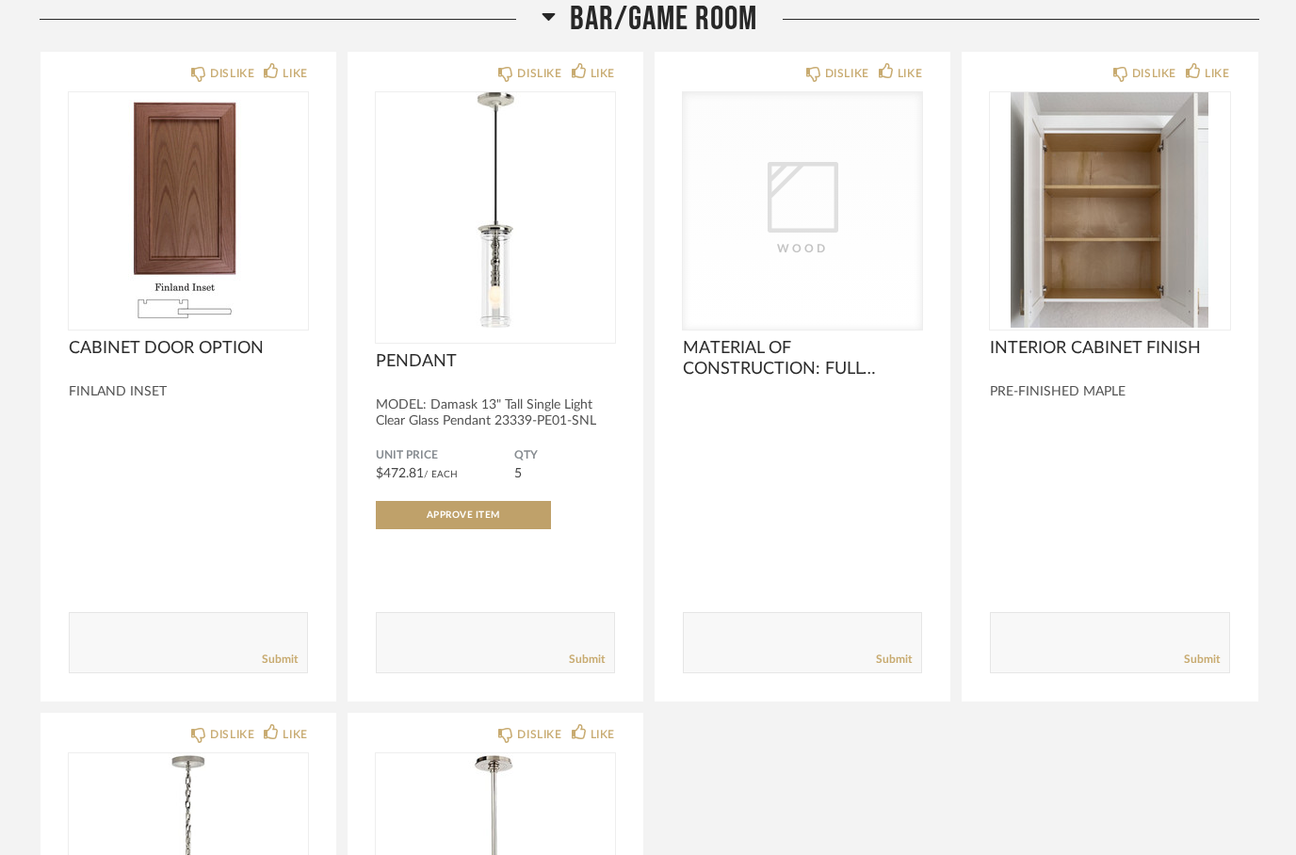
scroll to position [3582, 0]
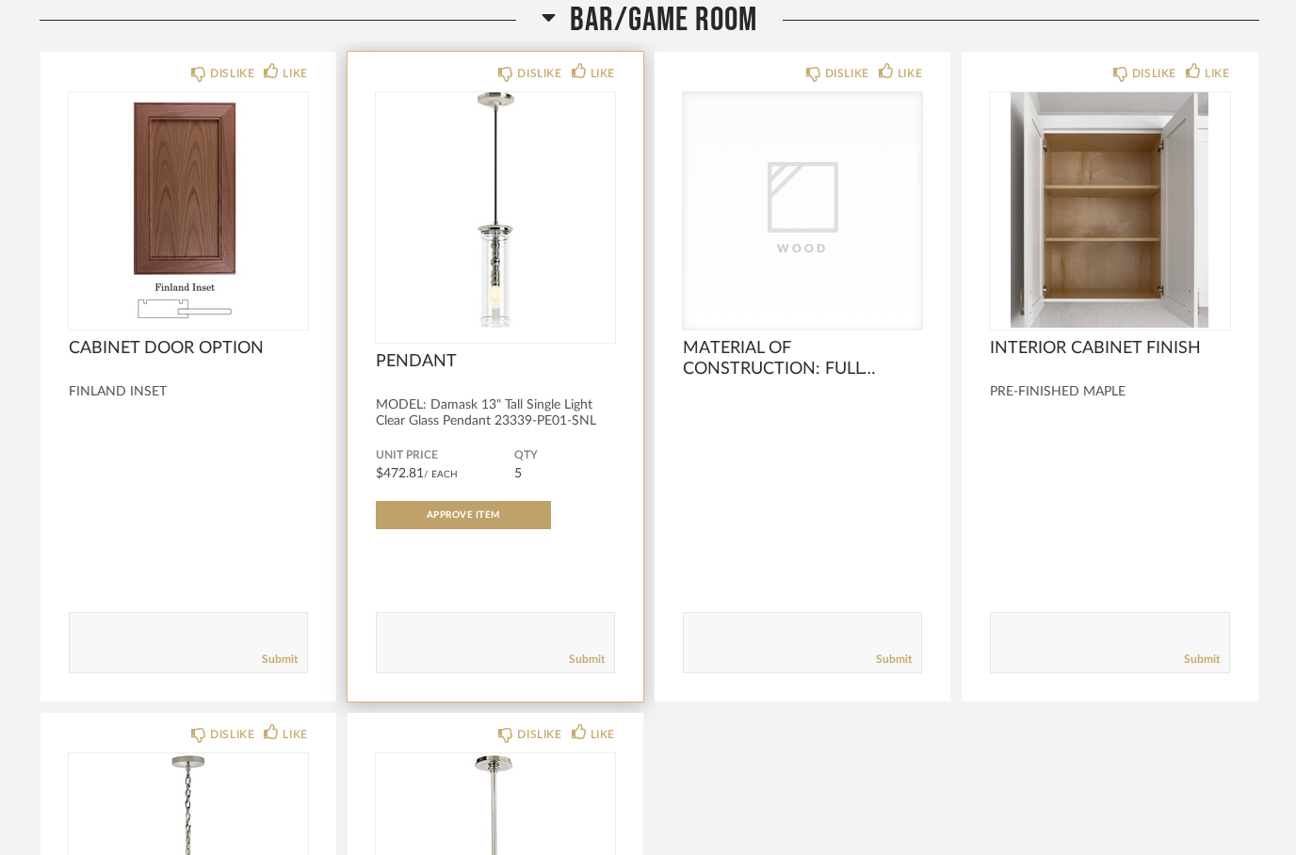
click at [410, 646] on textarea at bounding box center [495, 633] width 237 height 25
type textarea "[GEOGRAPHIC_DATA]"
click at [561, 670] on div "Submit" at bounding box center [495, 659] width 237 height 25
click at [570, 668] on link "Submit" at bounding box center [587, 660] width 36 height 16
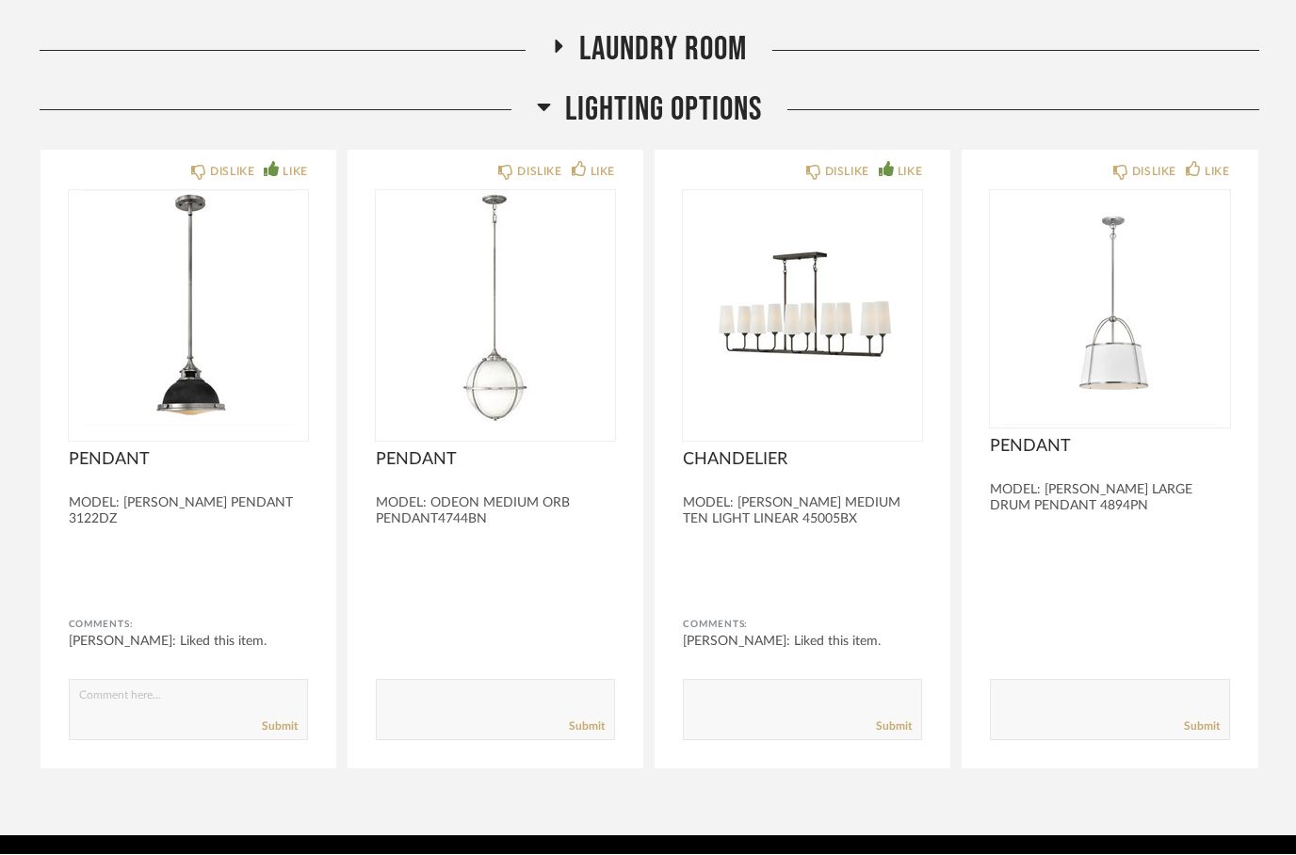
scroll to position [5002, 0]
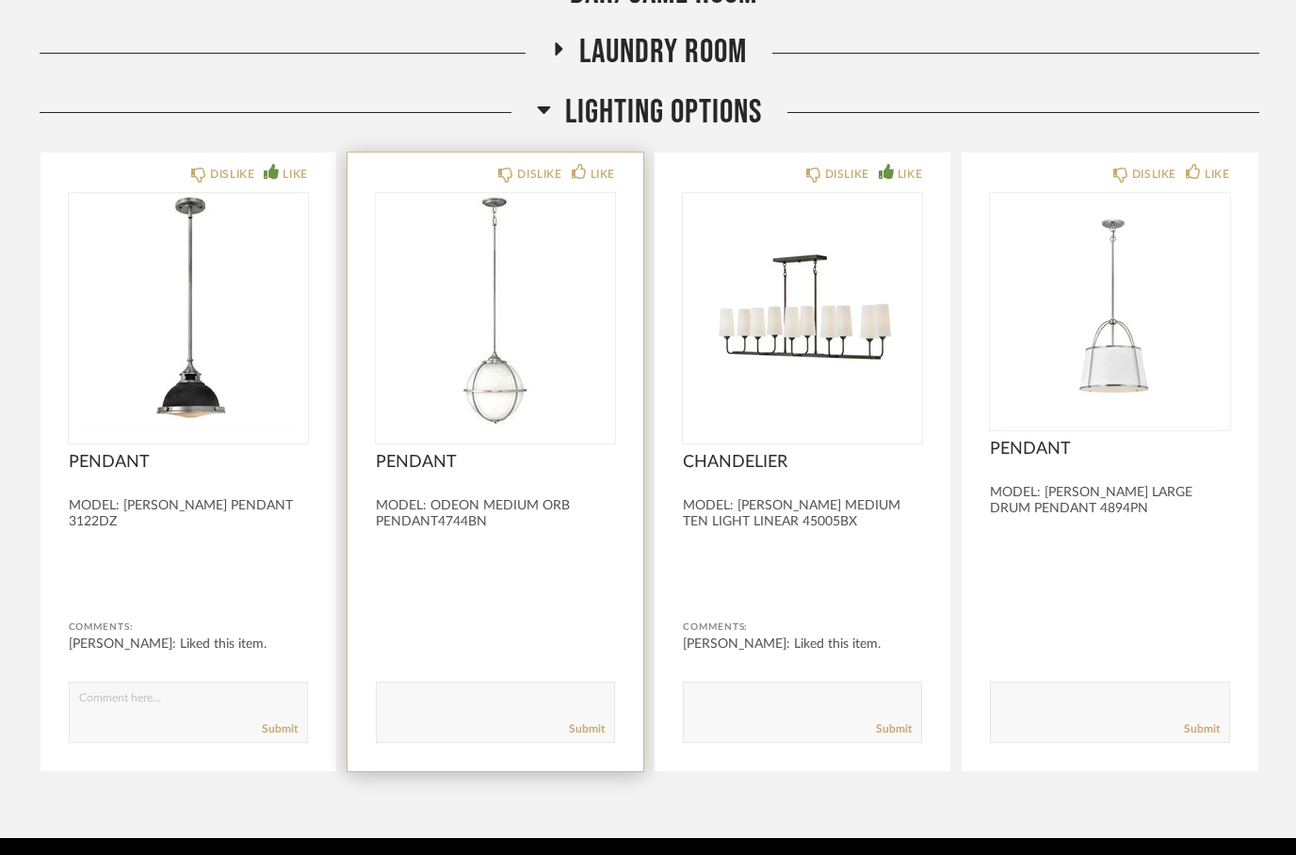
click at [483, 515] on div "MODEL: ODEON MEDIUM ORB PENDANT4744BN" at bounding box center [495, 514] width 239 height 32
click at [496, 408] on img "0" at bounding box center [495, 310] width 239 height 235
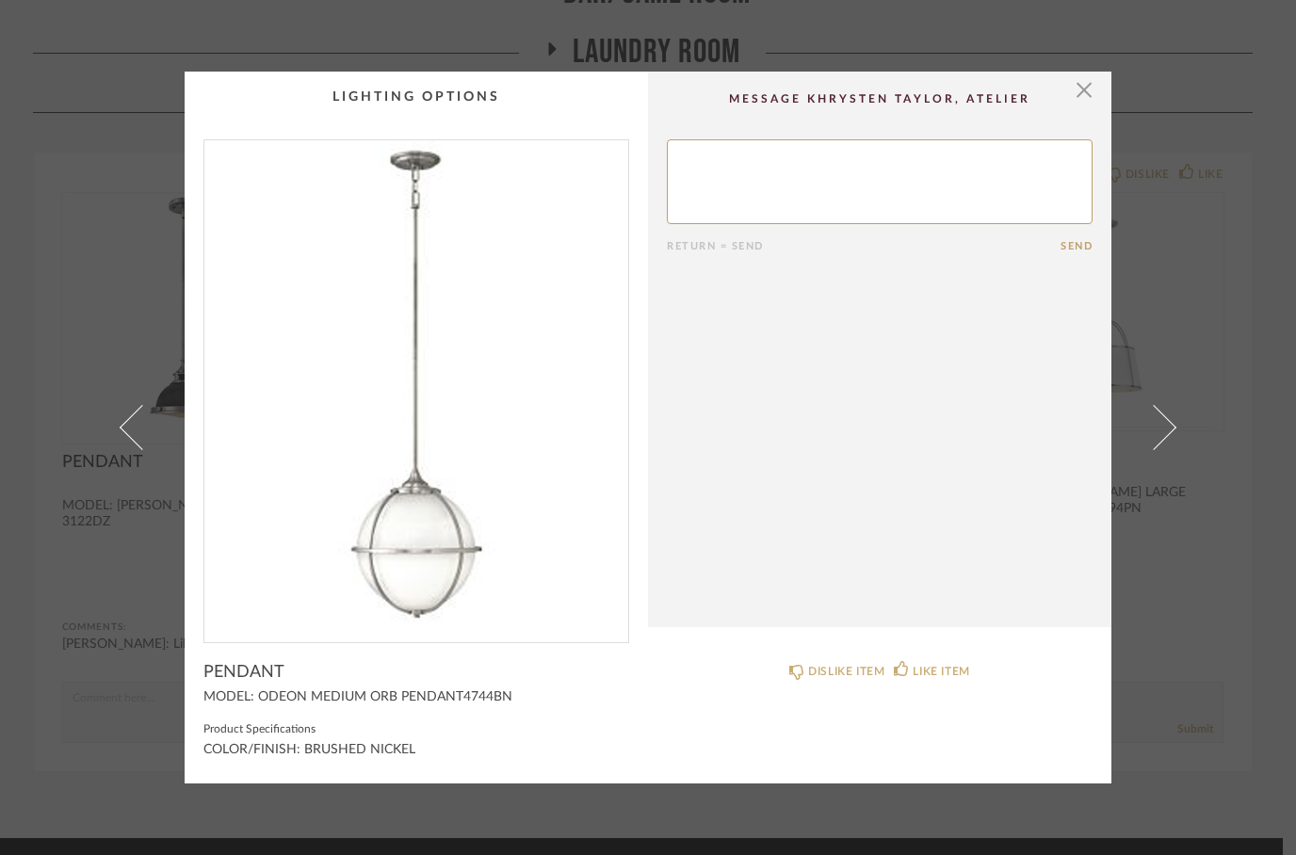
click at [417, 551] on img "0" at bounding box center [416, 383] width 424 height 487
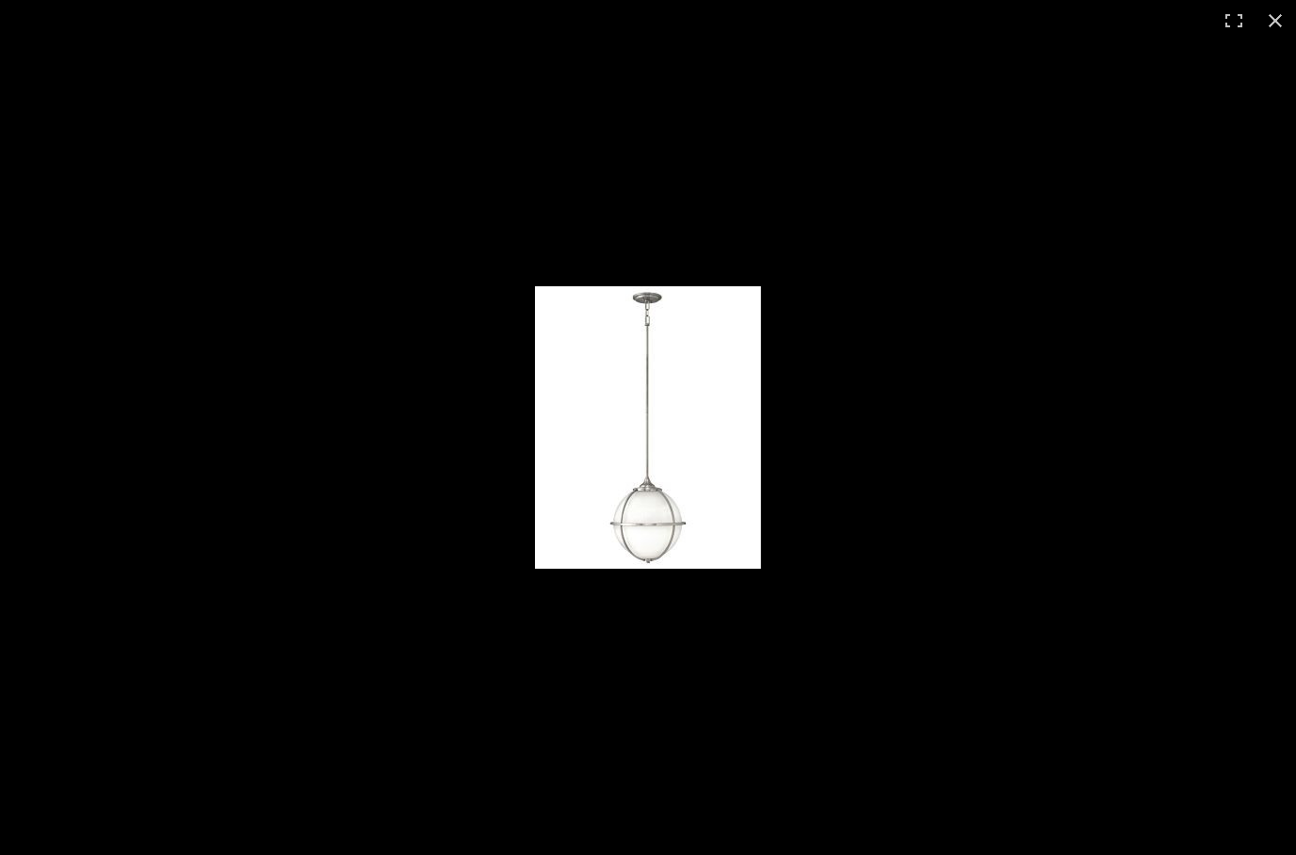
click at [650, 511] on img at bounding box center [648, 427] width 226 height 282
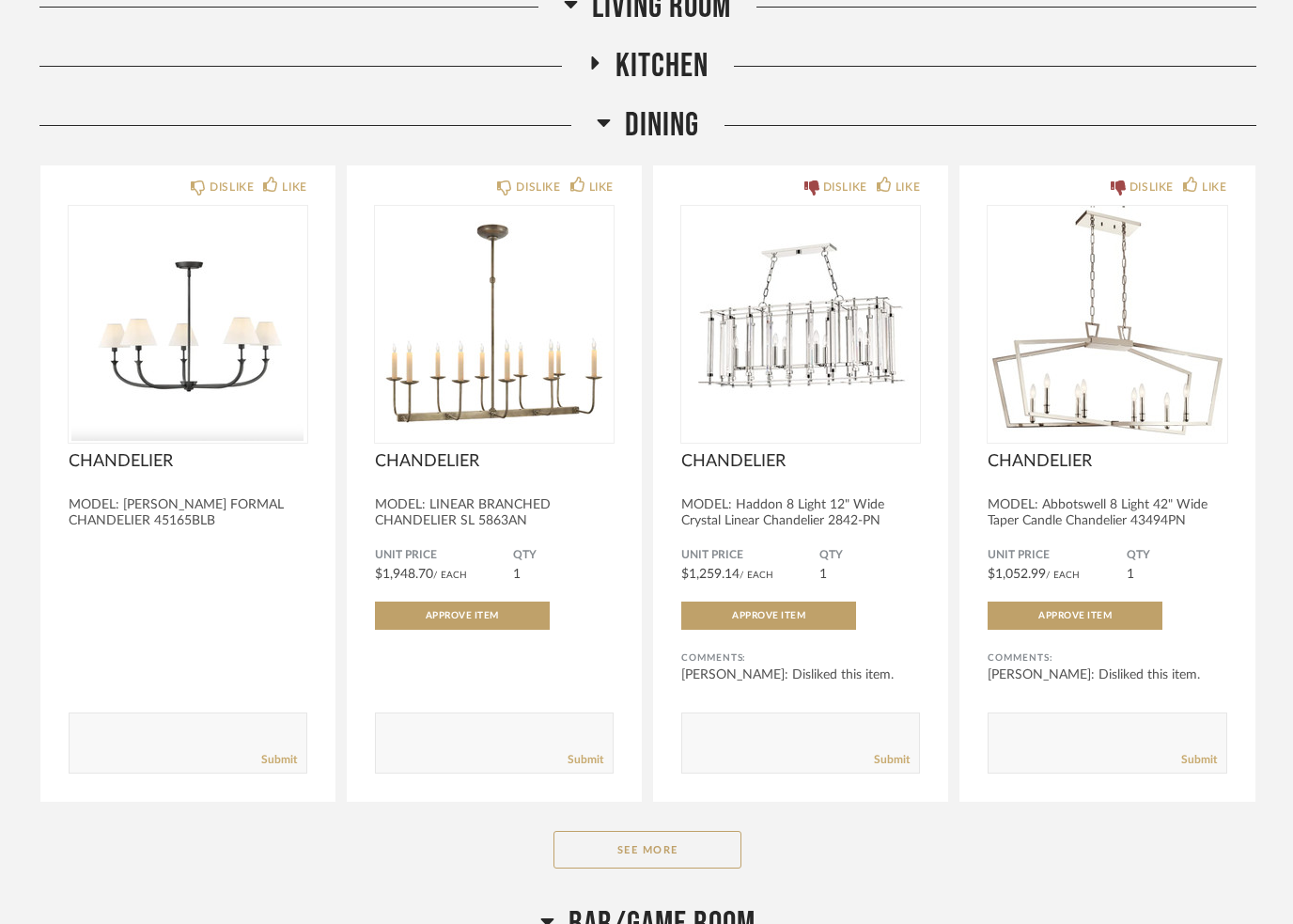
scroll to position [2015, 0]
click at [602, 851] on button "See More" at bounding box center [647, 848] width 188 height 38
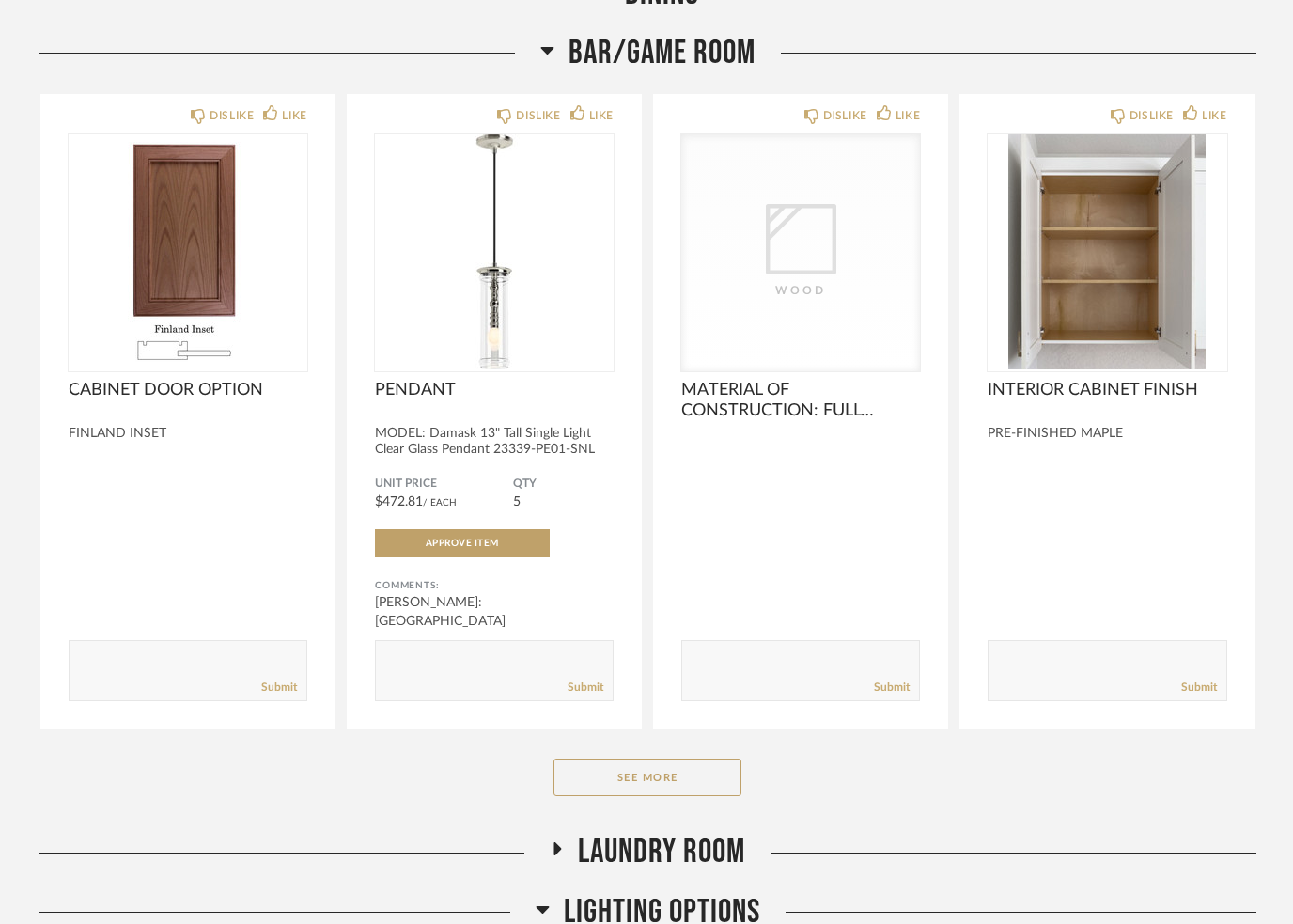
scroll to position [3530, 0]
click at [595, 794] on button "See More" at bounding box center [647, 778] width 188 height 38
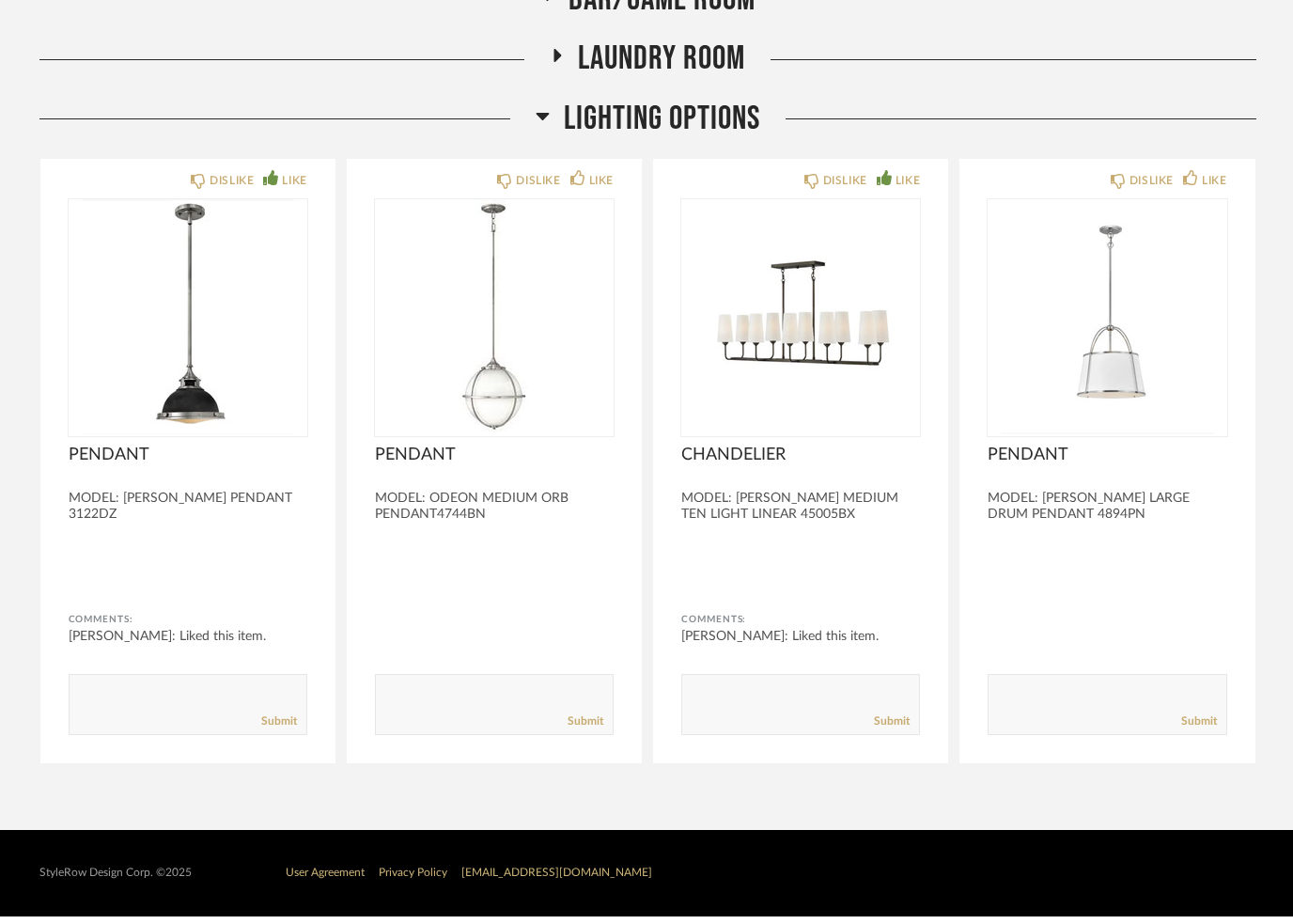
scroll to position [4970, 0]
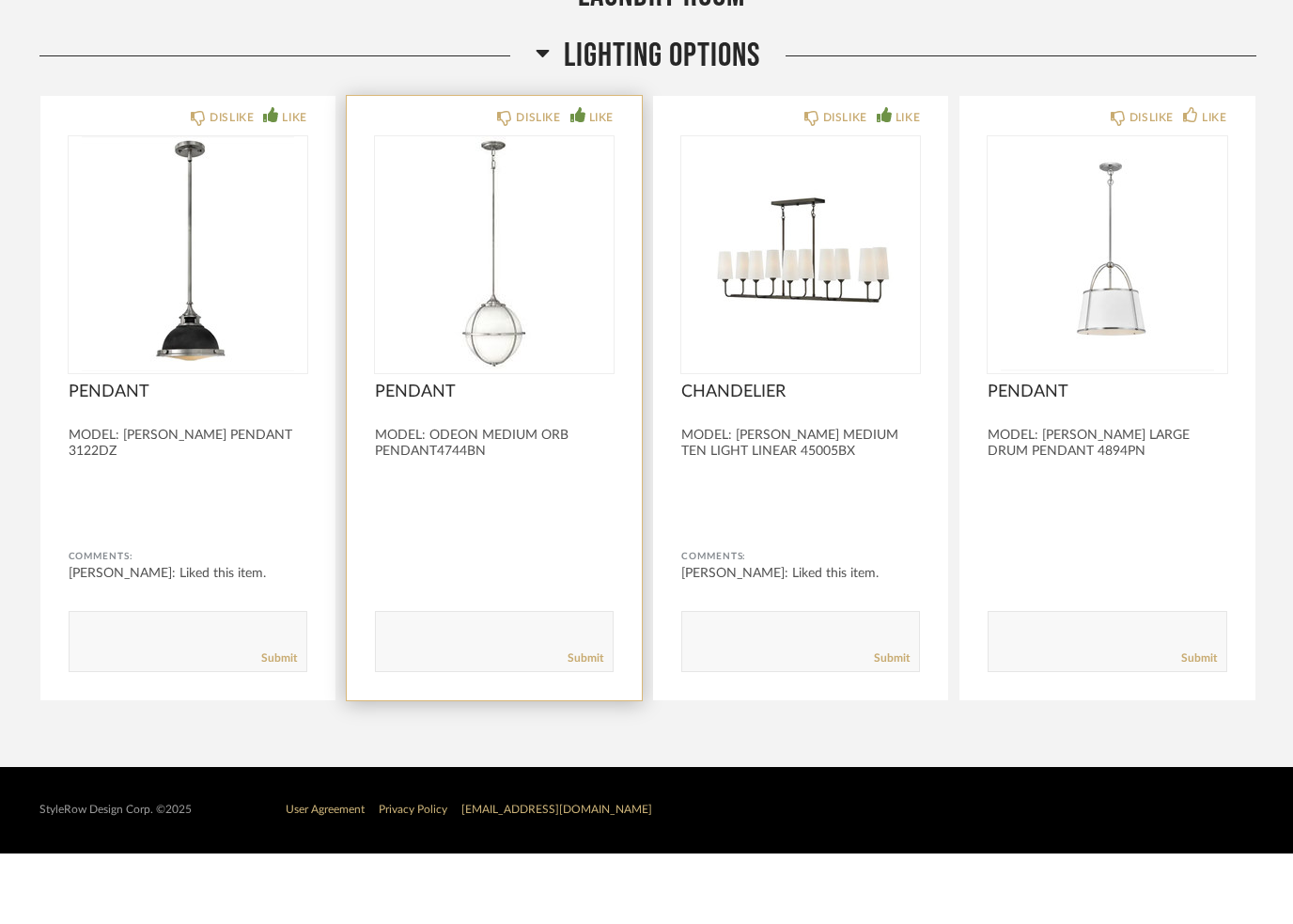
click at [571, 178] on icon at bounding box center [577, 185] width 15 height 15
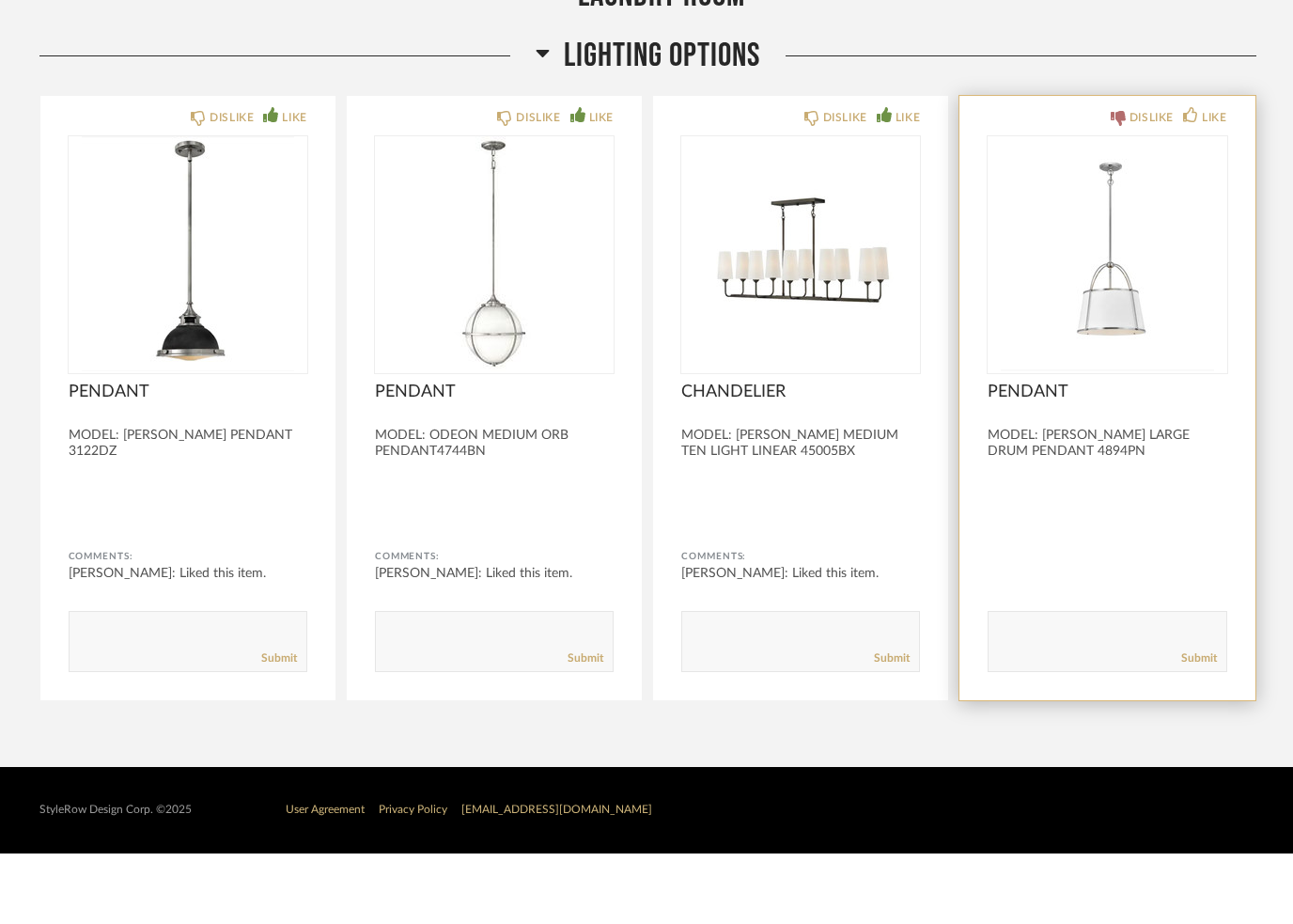
click at [1112, 182] on icon at bounding box center [1117, 189] width 15 height 15
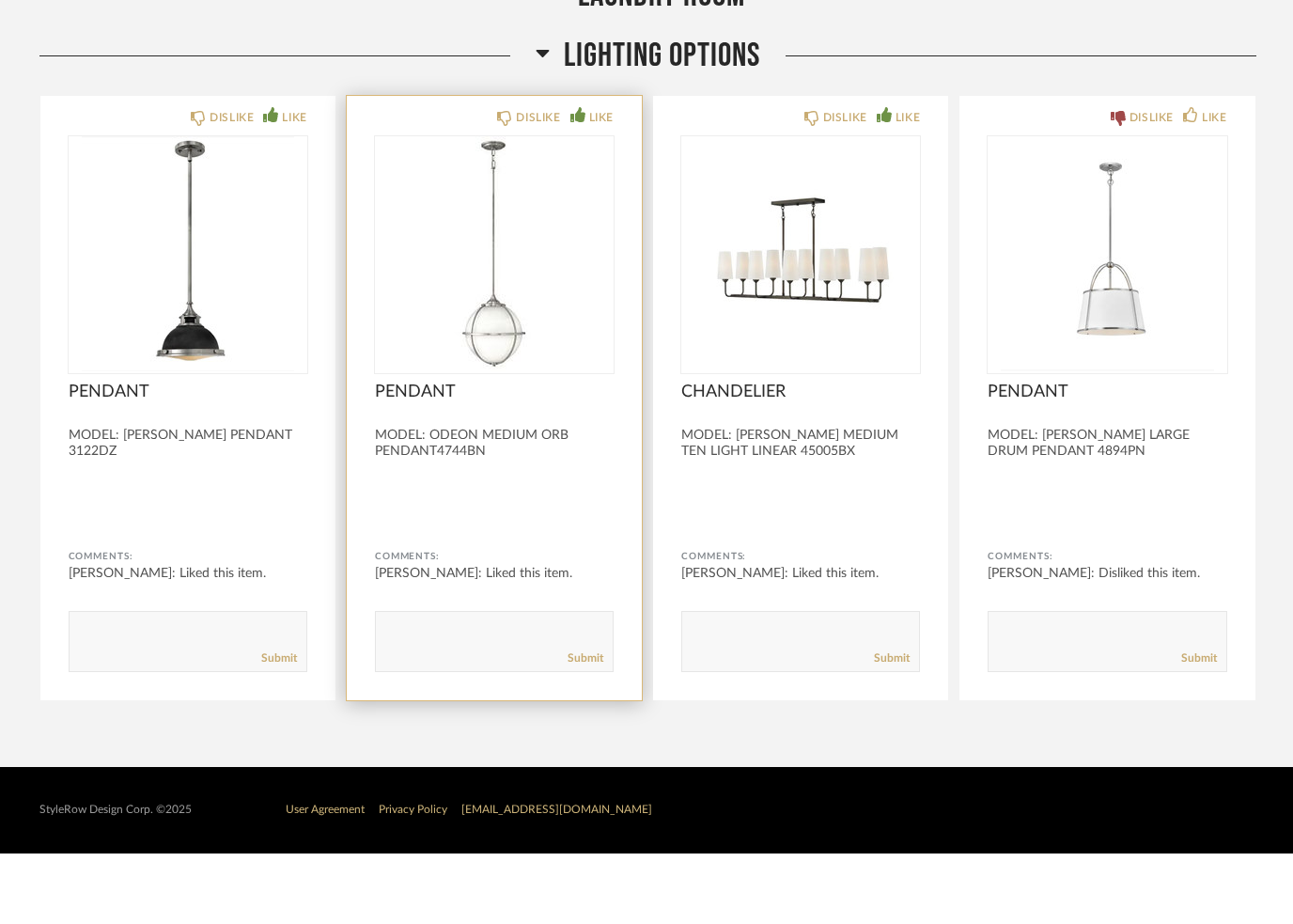
click at [491, 498] on div "MODEL: ODEON MEDIUM ORB PENDANT4744BN" at bounding box center [494, 514] width 238 height 32
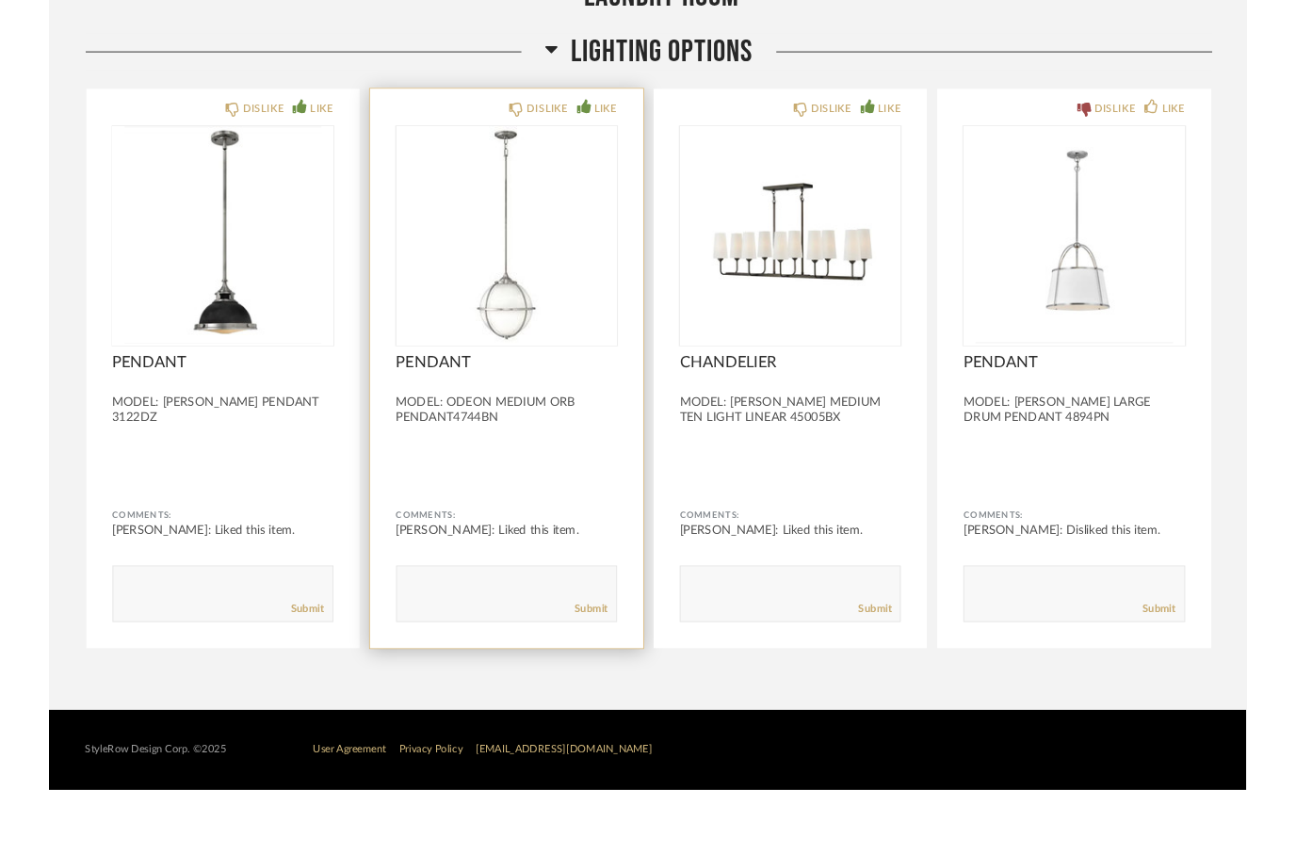
scroll to position [5051, 0]
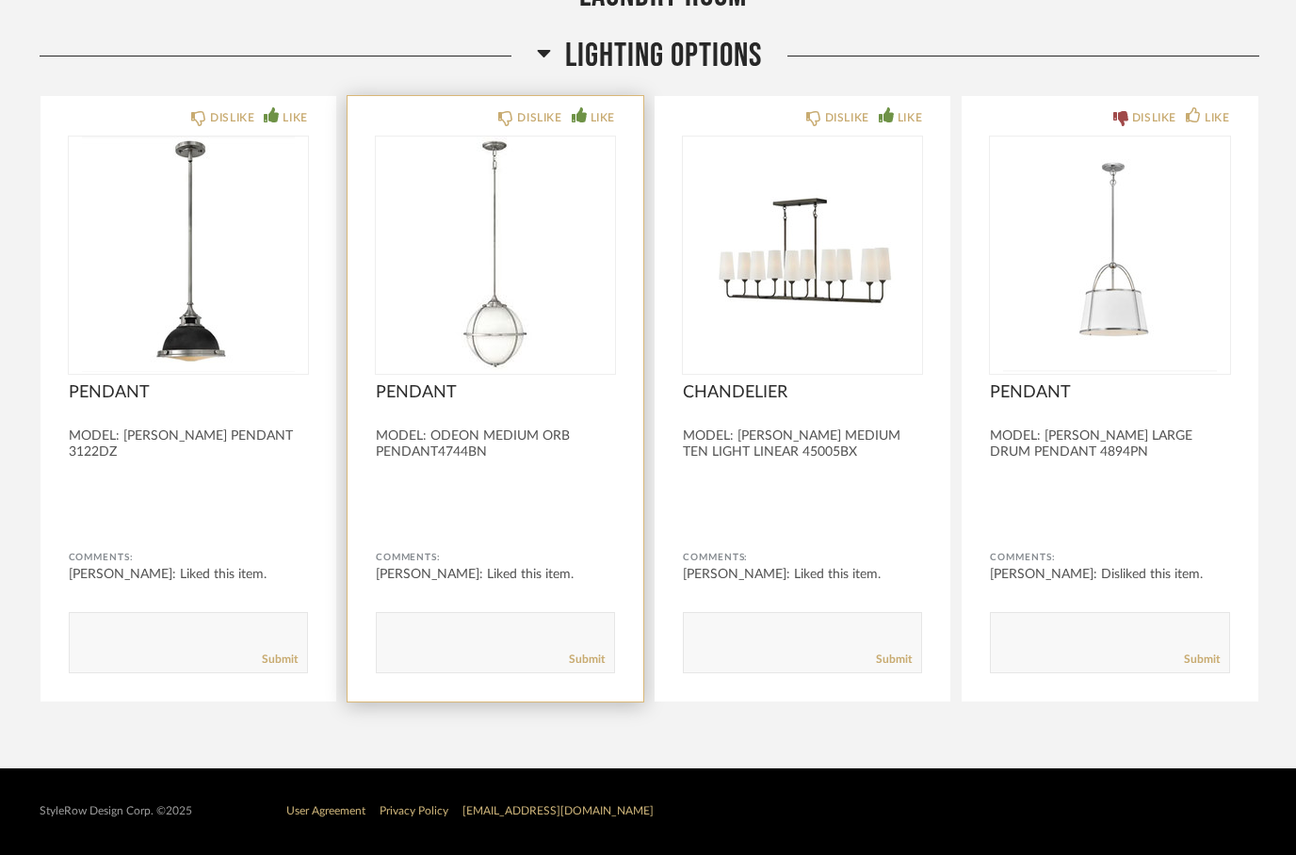
click at [460, 614] on form "Submit" at bounding box center [495, 642] width 239 height 61
click at [456, 639] on textarea at bounding box center [495, 633] width 237 height 25
type textarea "Kitchen islans"
click at [582, 655] on link "Submit" at bounding box center [587, 660] width 36 height 16
click at [539, 57] on icon at bounding box center [544, 52] width 14 height 23
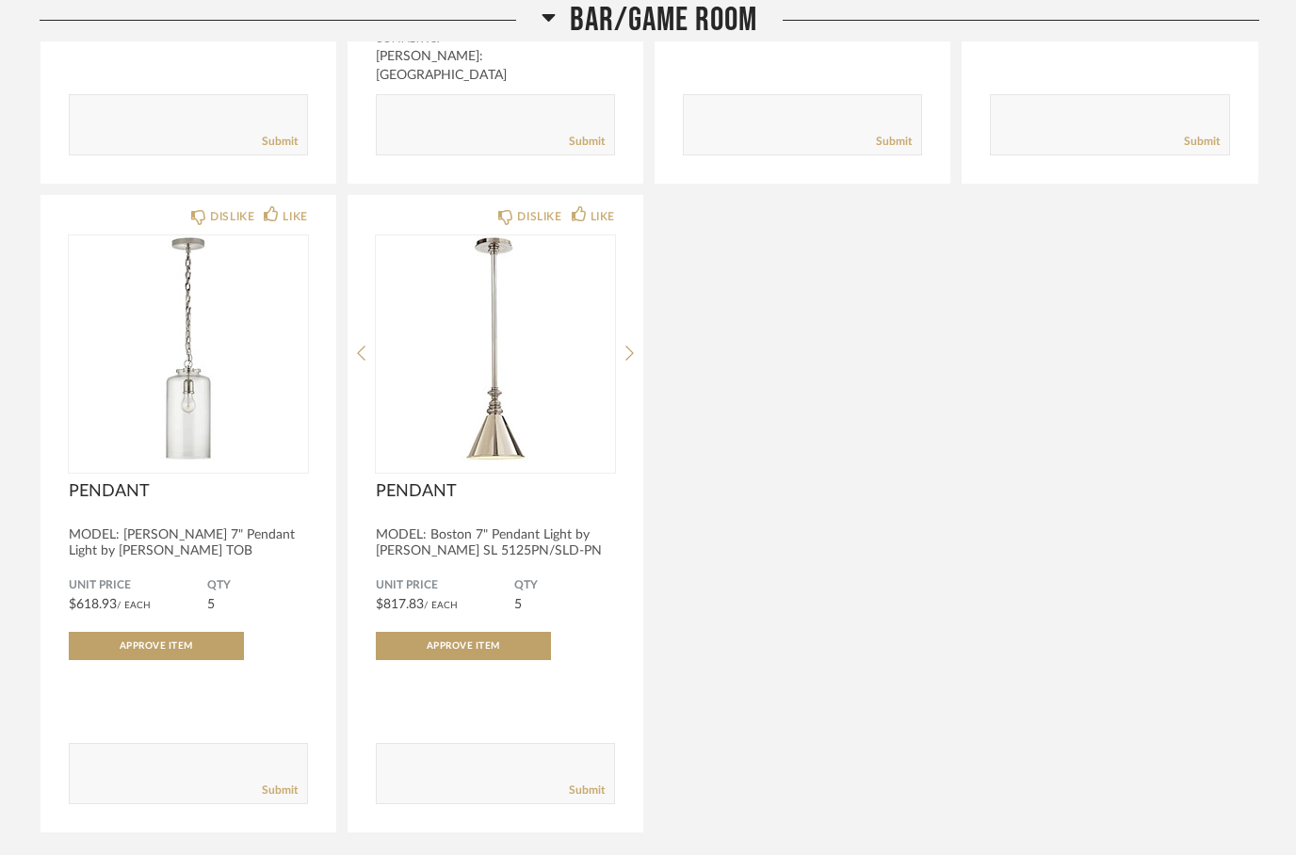
click at [541, 20] on icon at bounding box center [548, 17] width 14 height 23
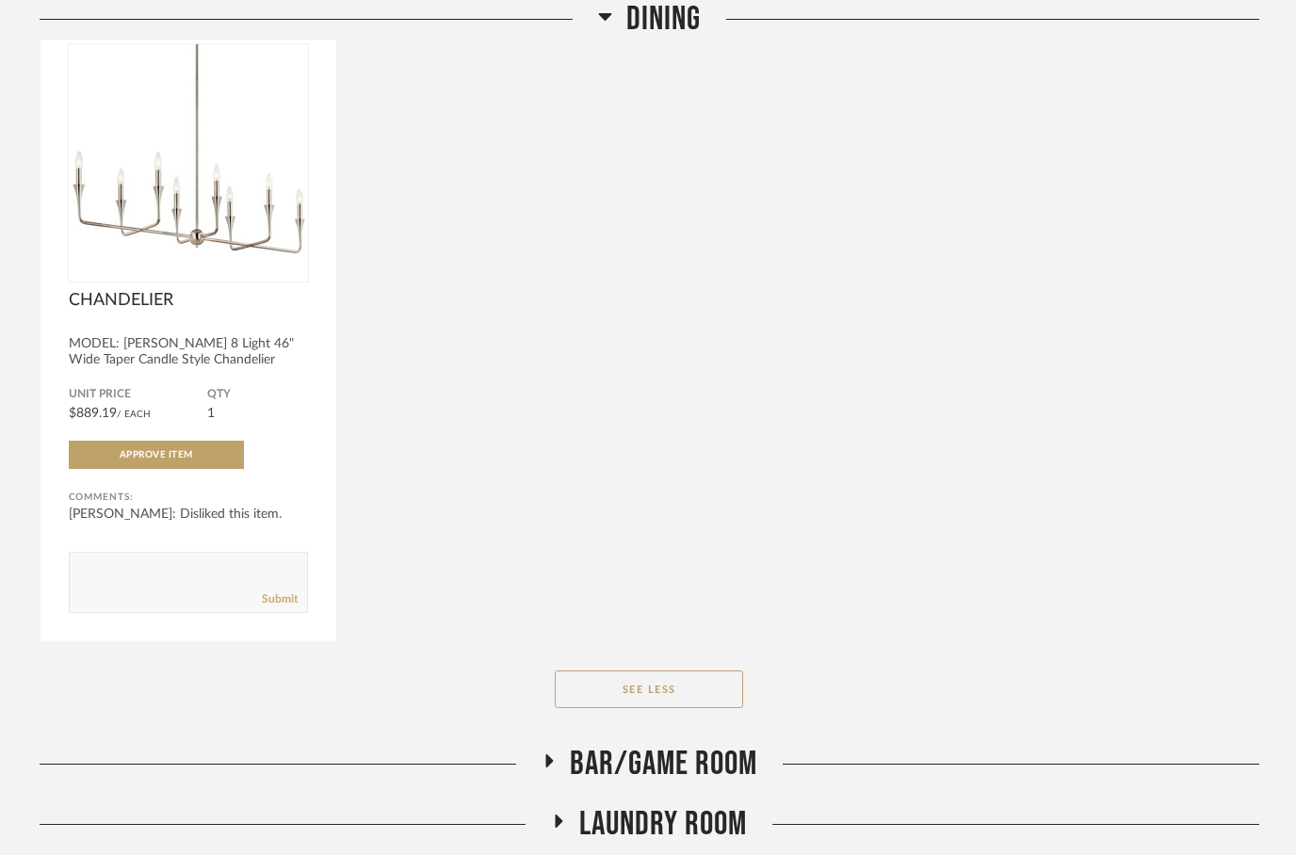
scroll to position [2824, 0]
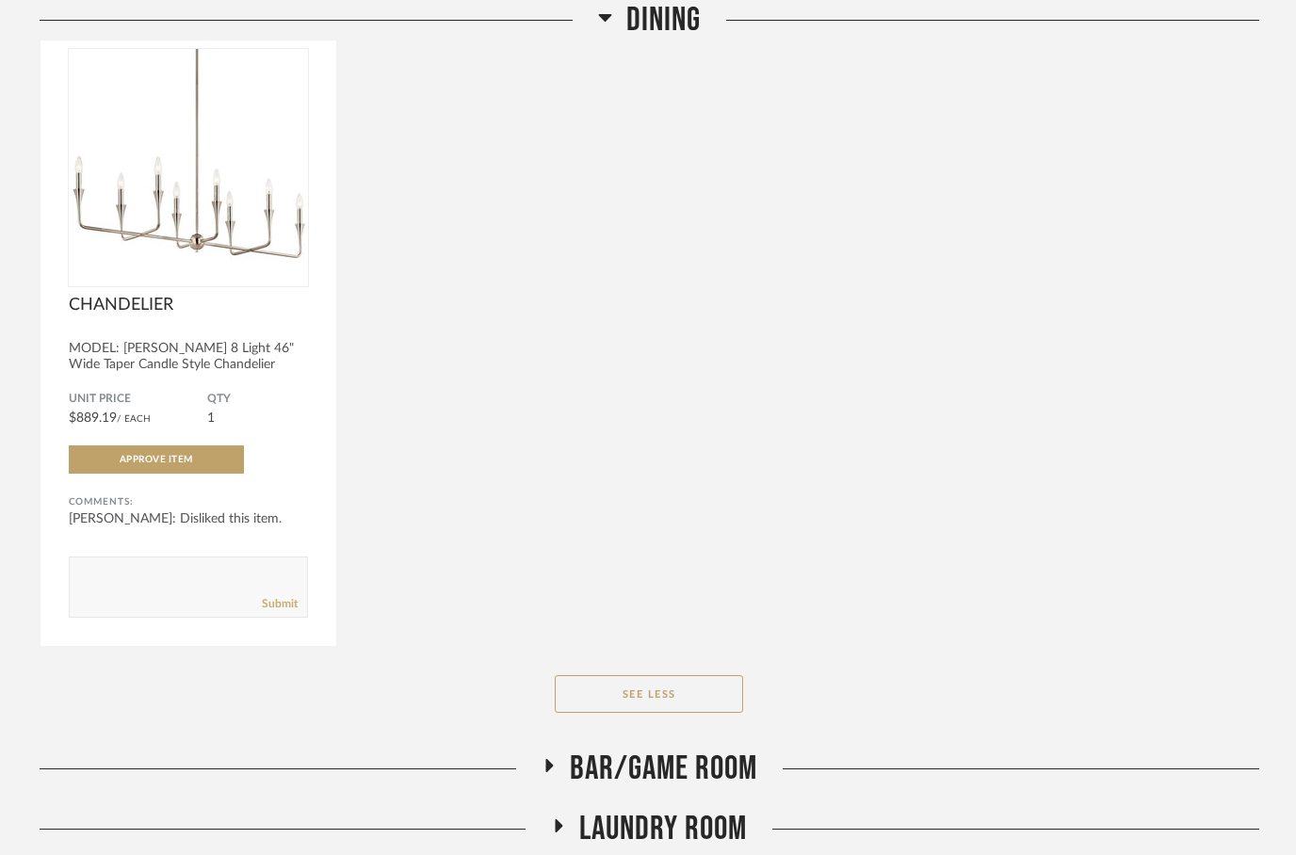
click at [600, 32] on fa-icon at bounding box center [605, 22] width 14 height 27
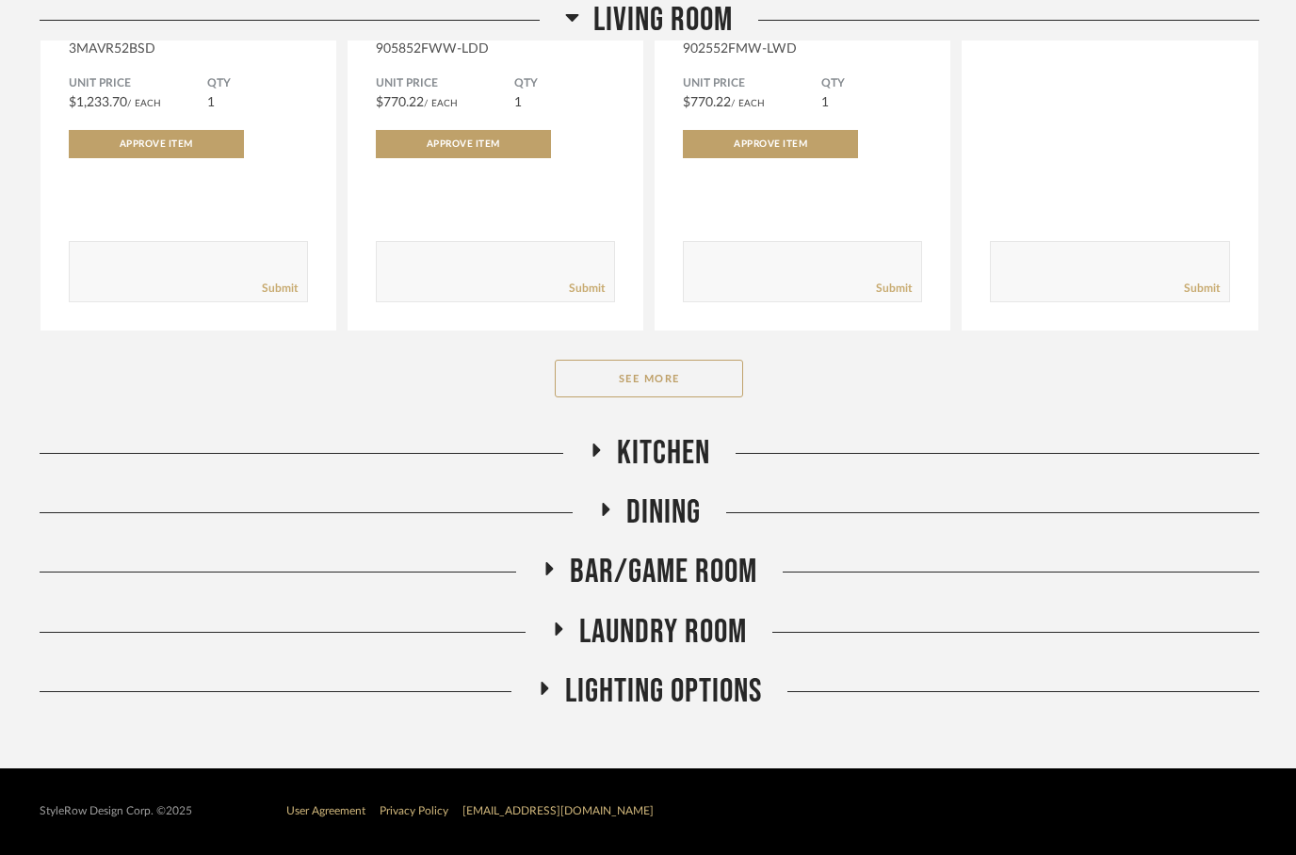
scroll to position [1633, 0]
click at [576, 19] on icon at bounding box center [572, 17] width 14 height 23
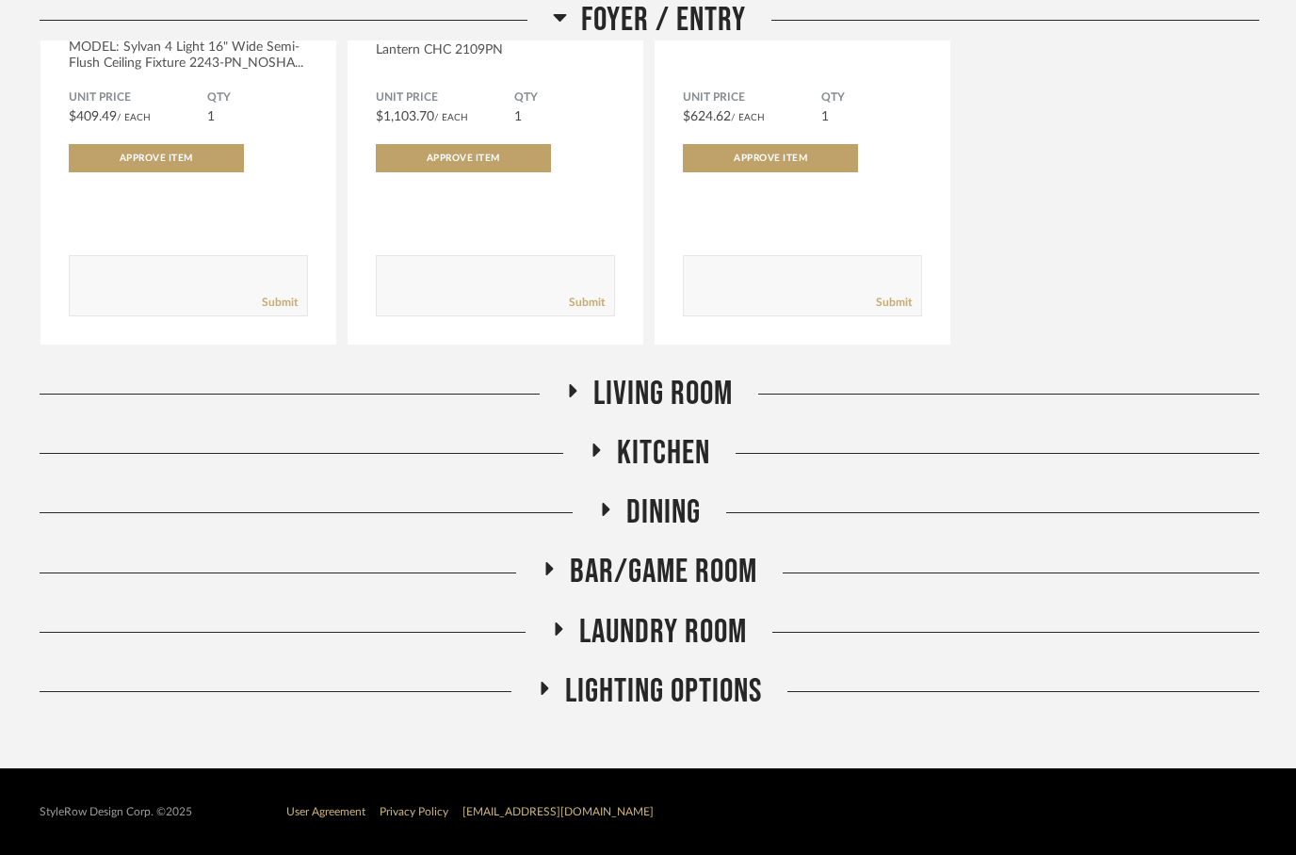
click at [563, 27] on icon at bounding box center [560, 17] width 14 height 23
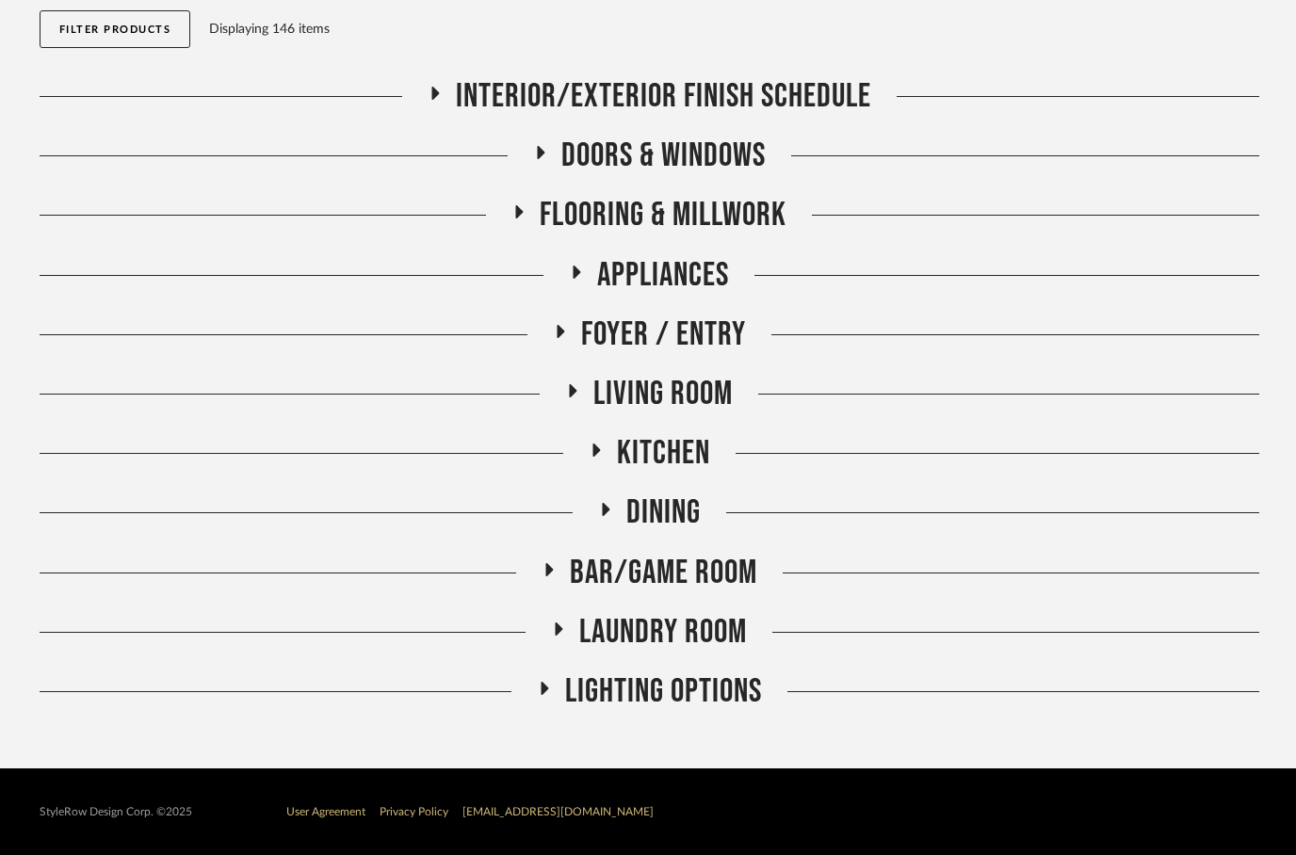
scroll to position [209, 0]
click at [588, 467] on fa-icon at bounding box center [595, 456] width 14 height 27
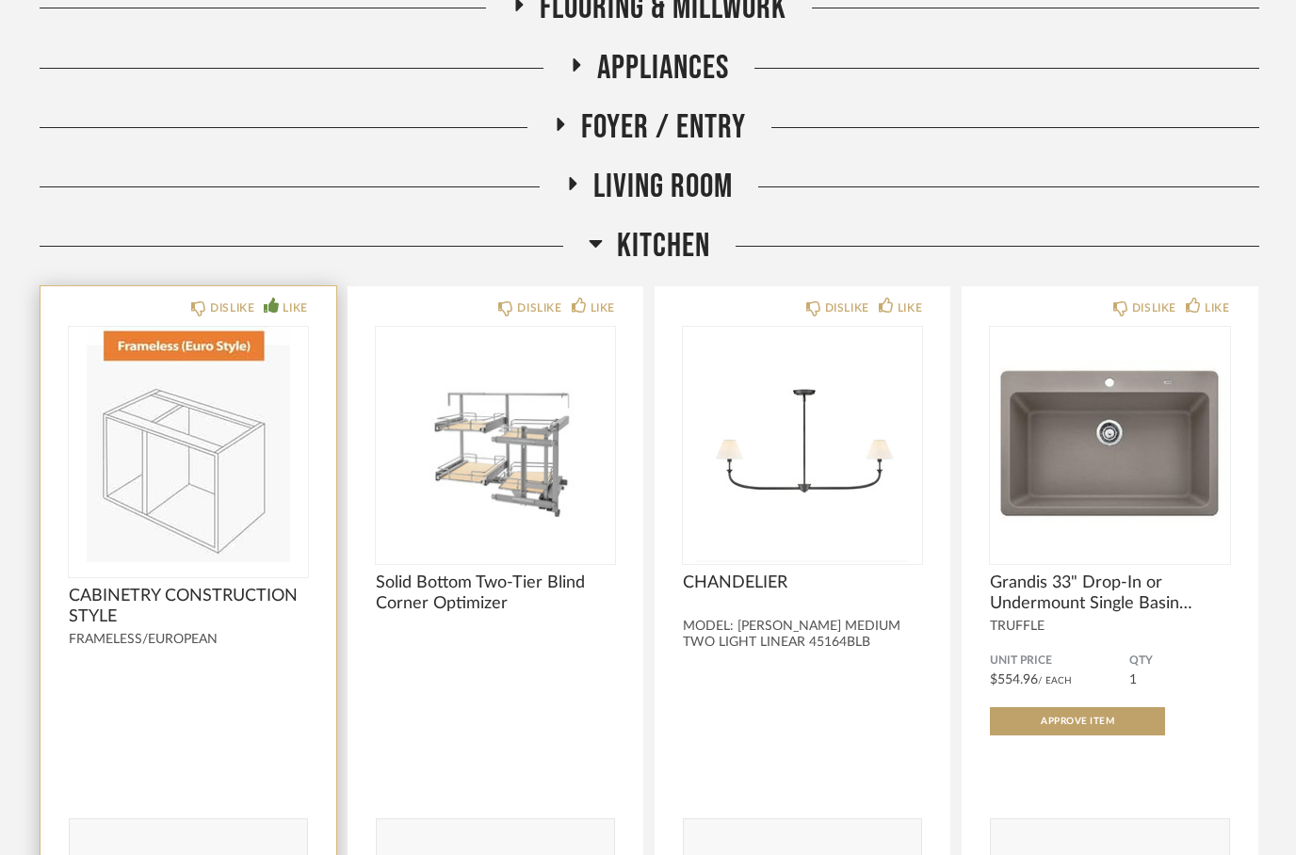
scroll to position [416, 0]
click at [277, 316] on div "LIKE" at bounding box center [285, 307] width 43 height 19
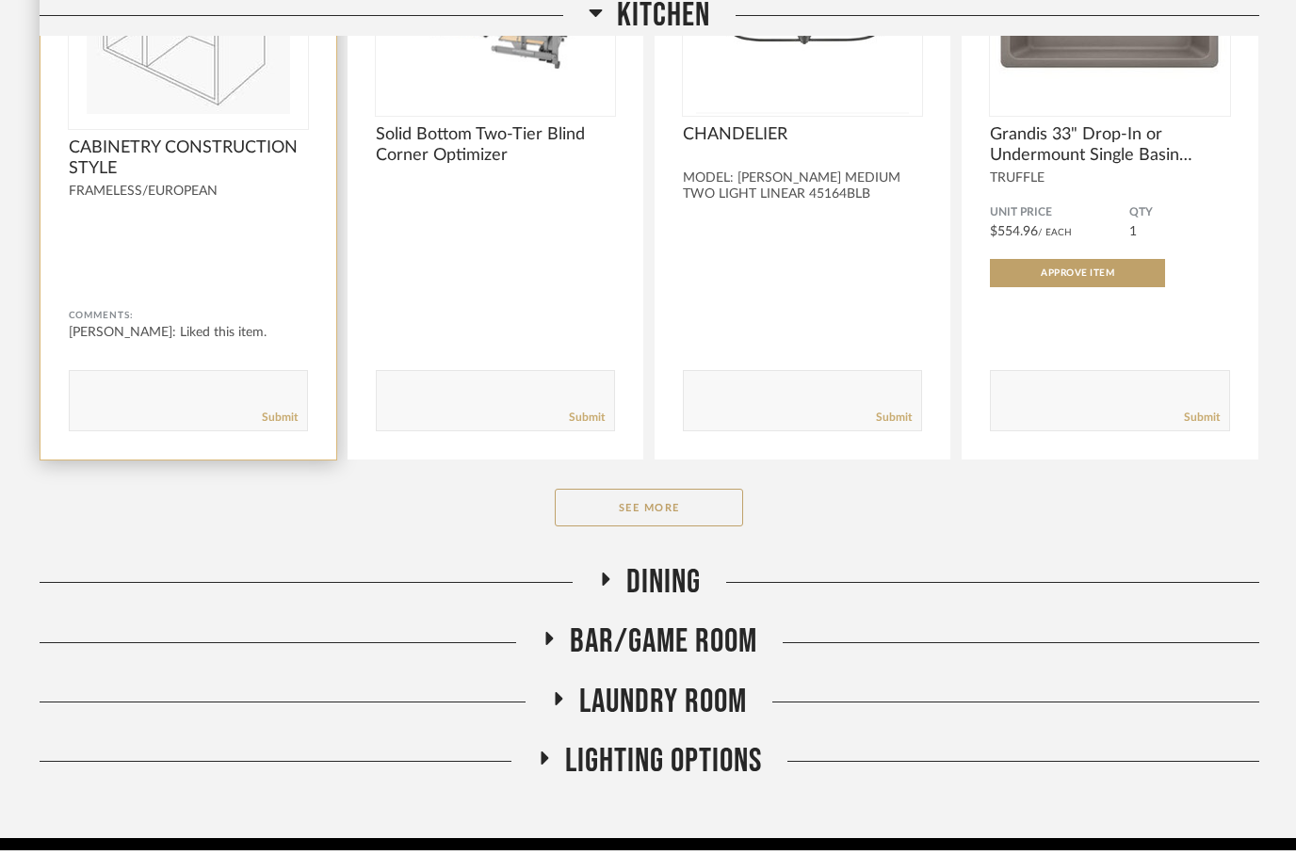
scroll to position [935, 0]
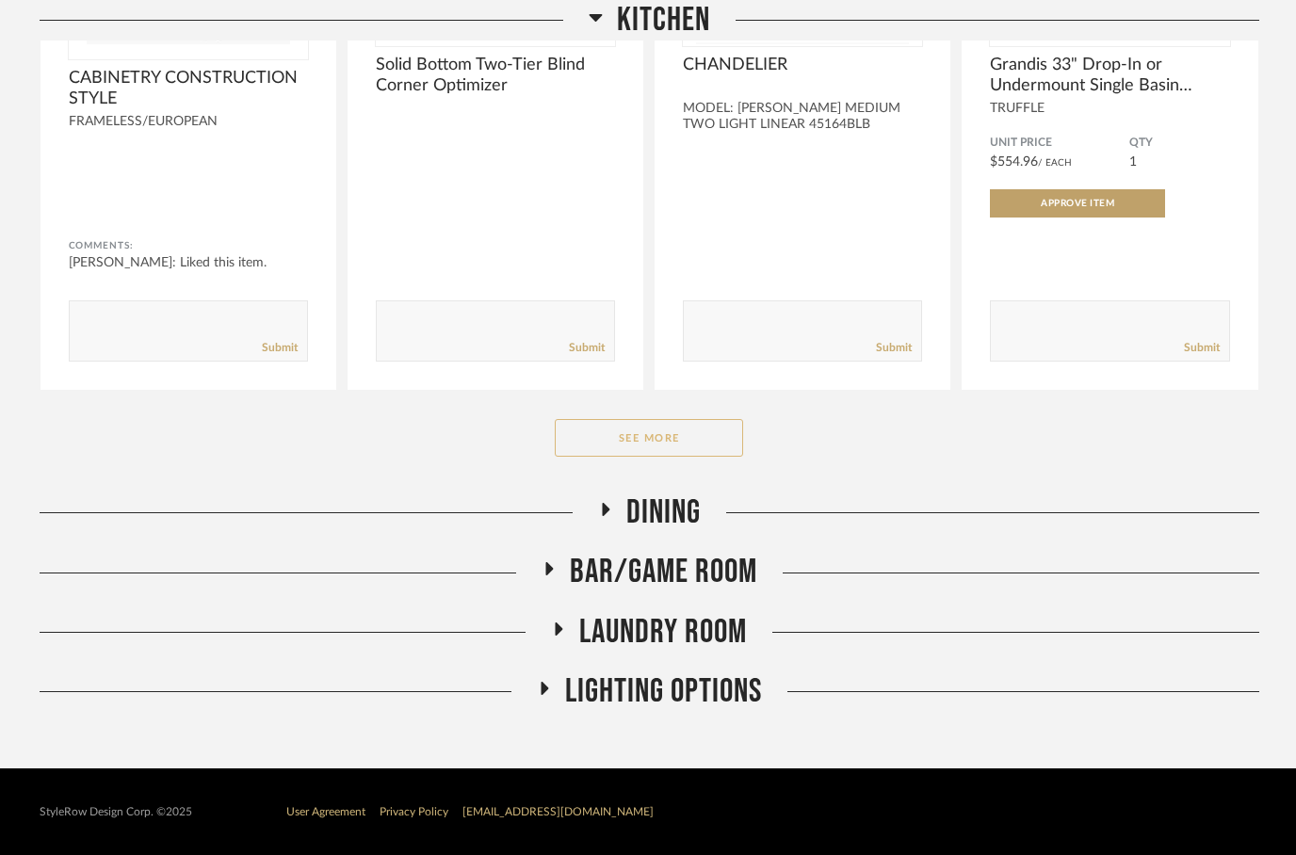
click at [645, 438] on button "See More" at bounding box center [649, 438] width 188 height 38
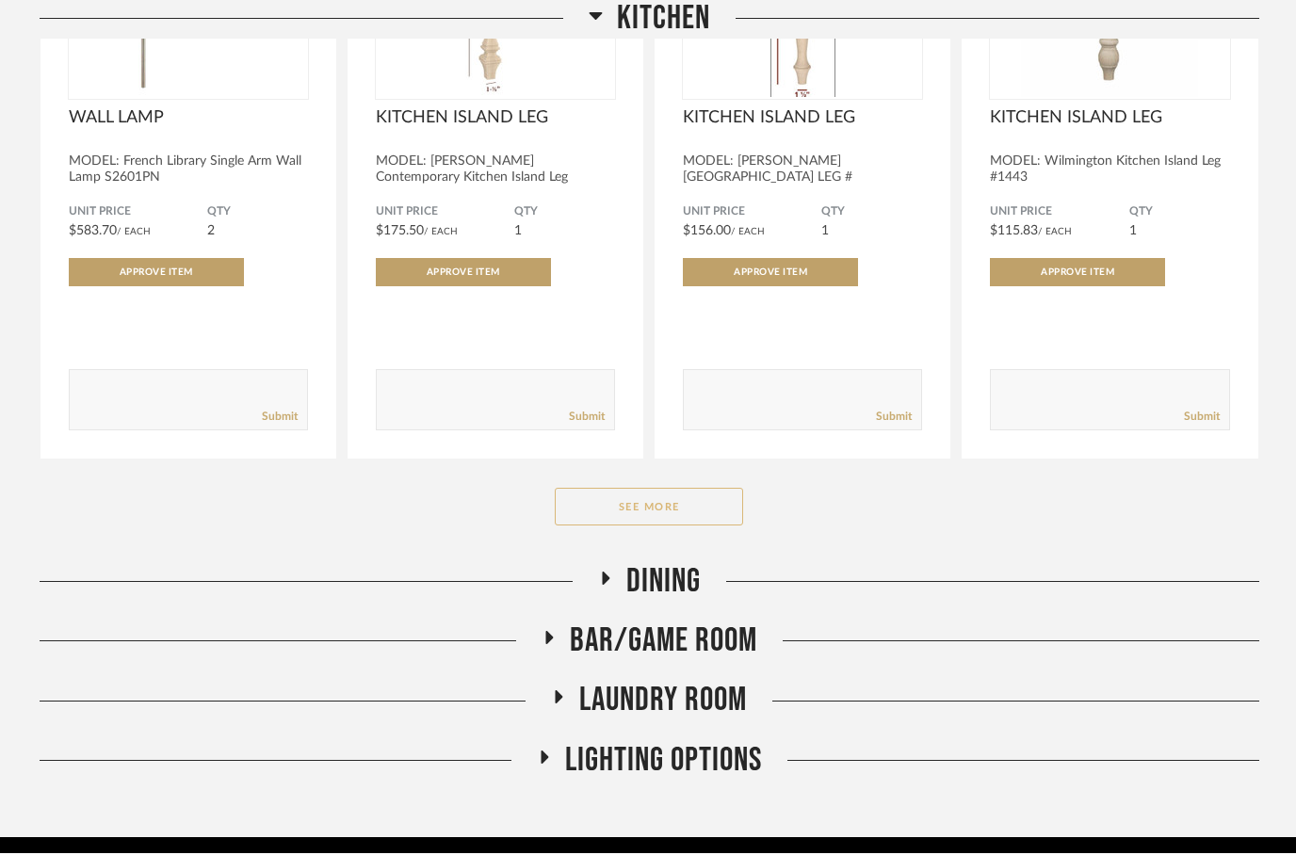
scroll to position [3547, 0]
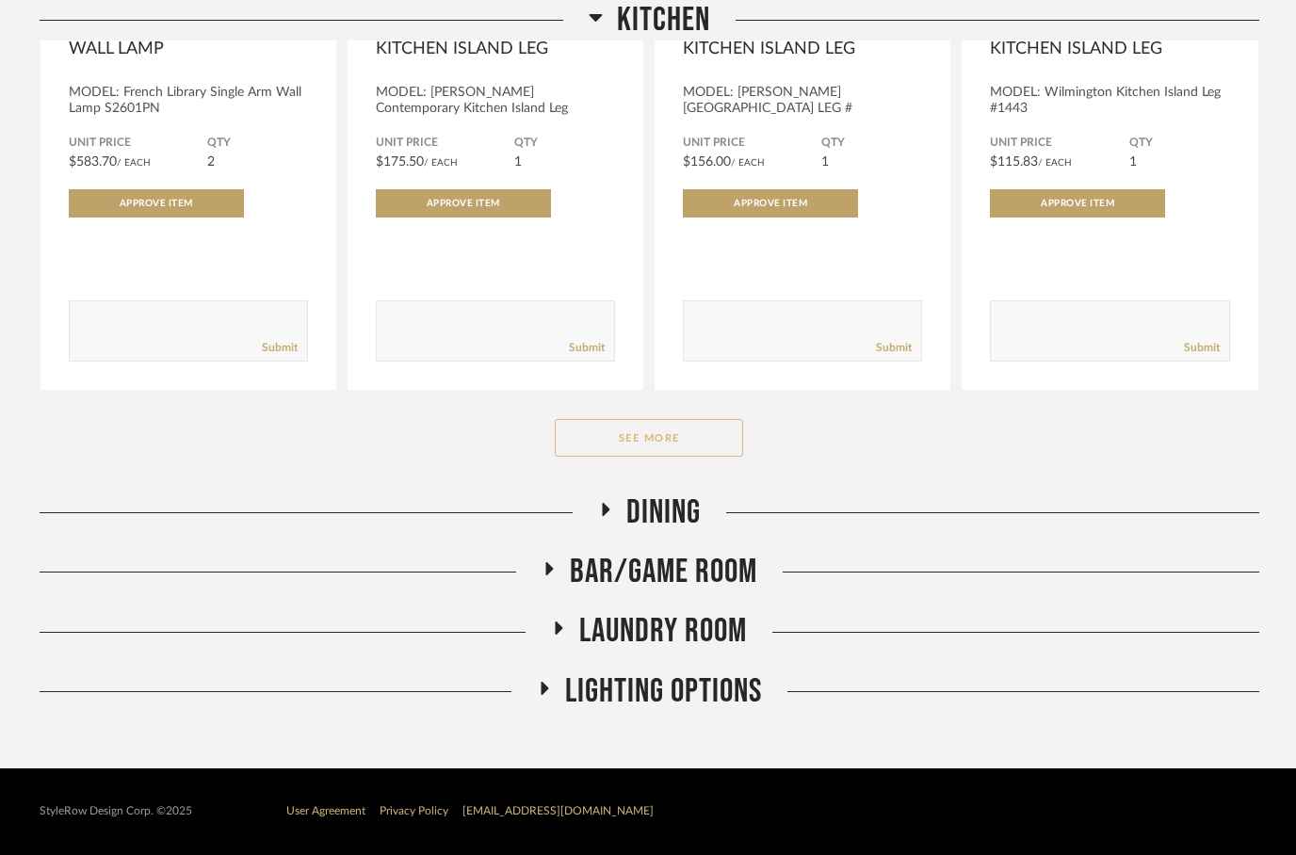
click at [614, 439] on button "See More" at bounding box center [649, 438] width 188 height 38
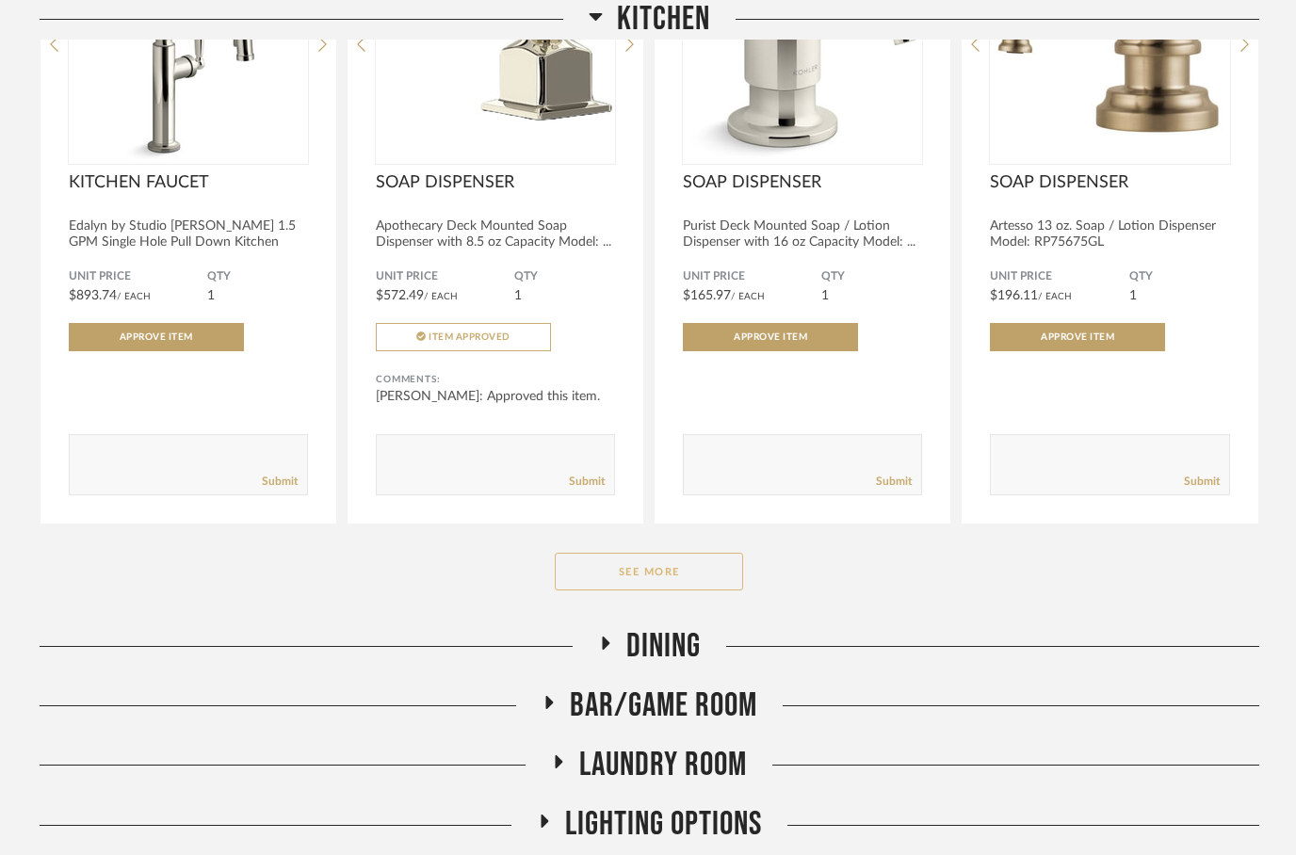
scroll to position [6016, 0]
click at [614, 564] on button "See More" at bounding box center [649, 572] width 188 height 38
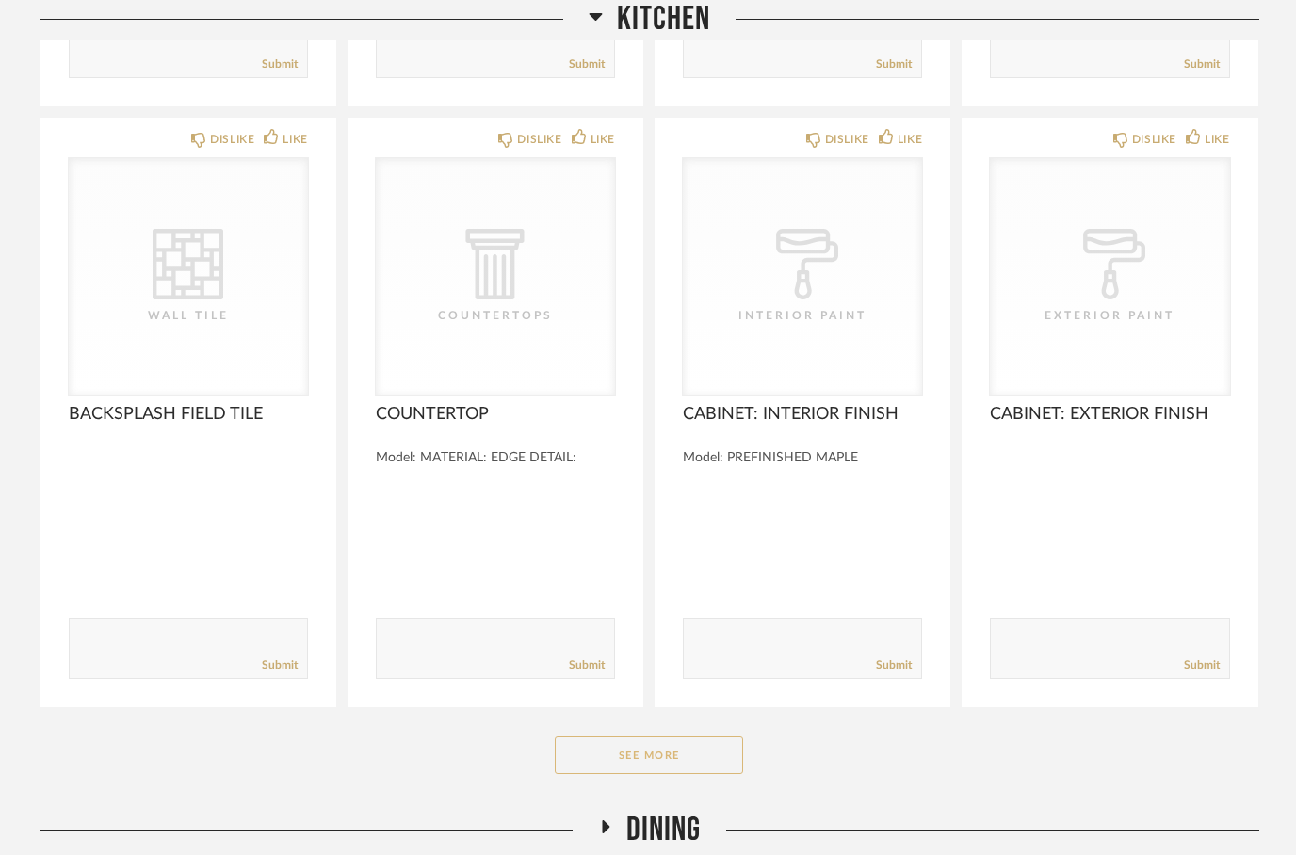
click at [633, 755] on button "See More" at bounding box center [649, 756] width 188 height 38
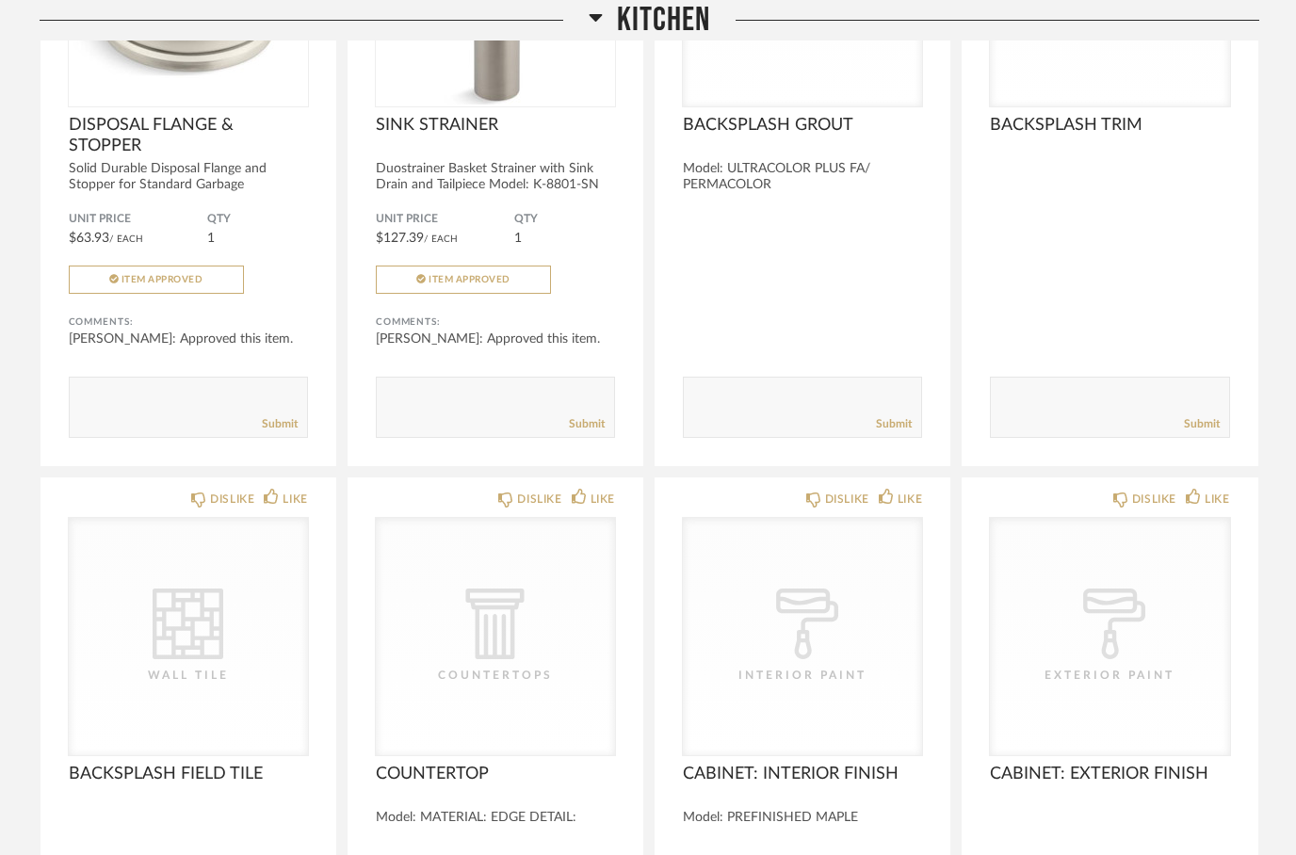
scroll to position [8031, 0]
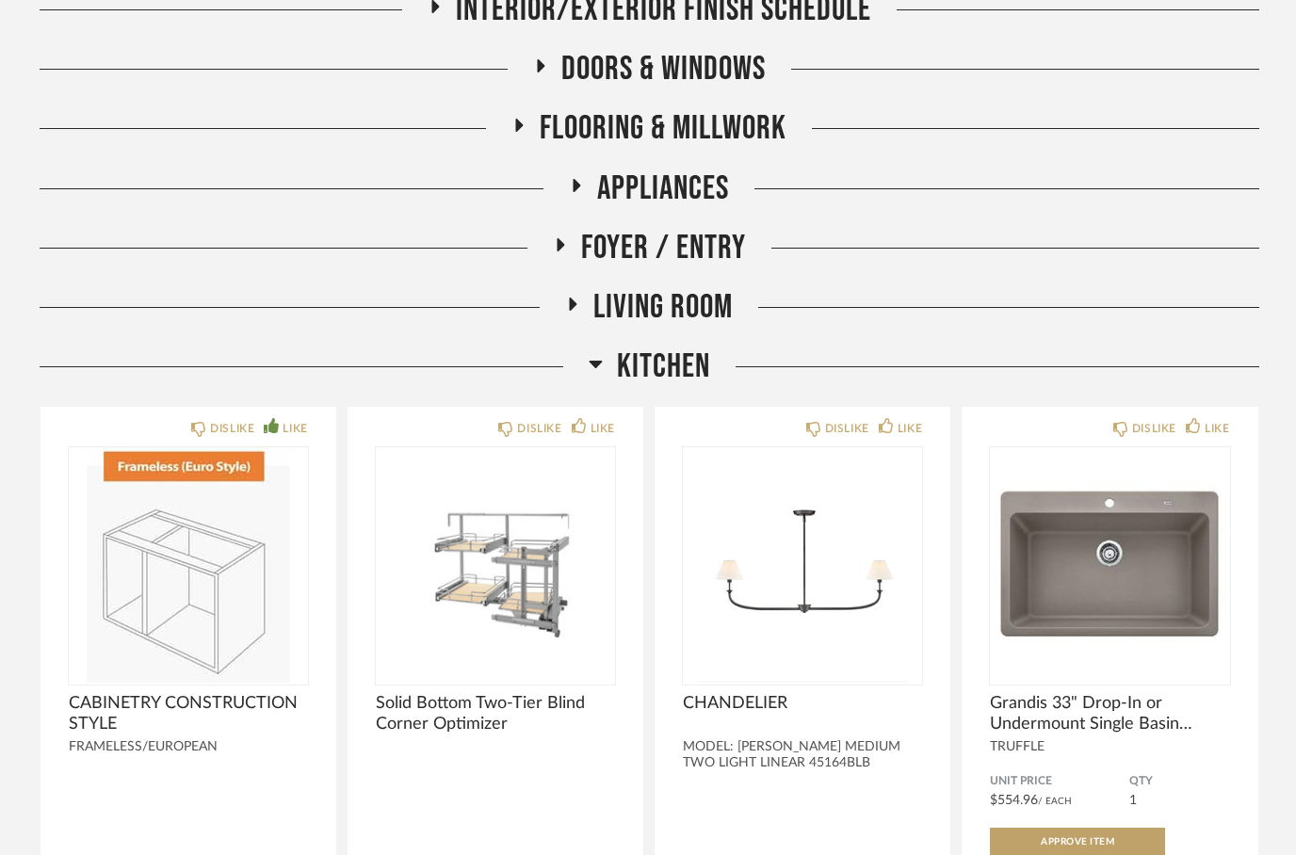
scroll to position [308, 0]
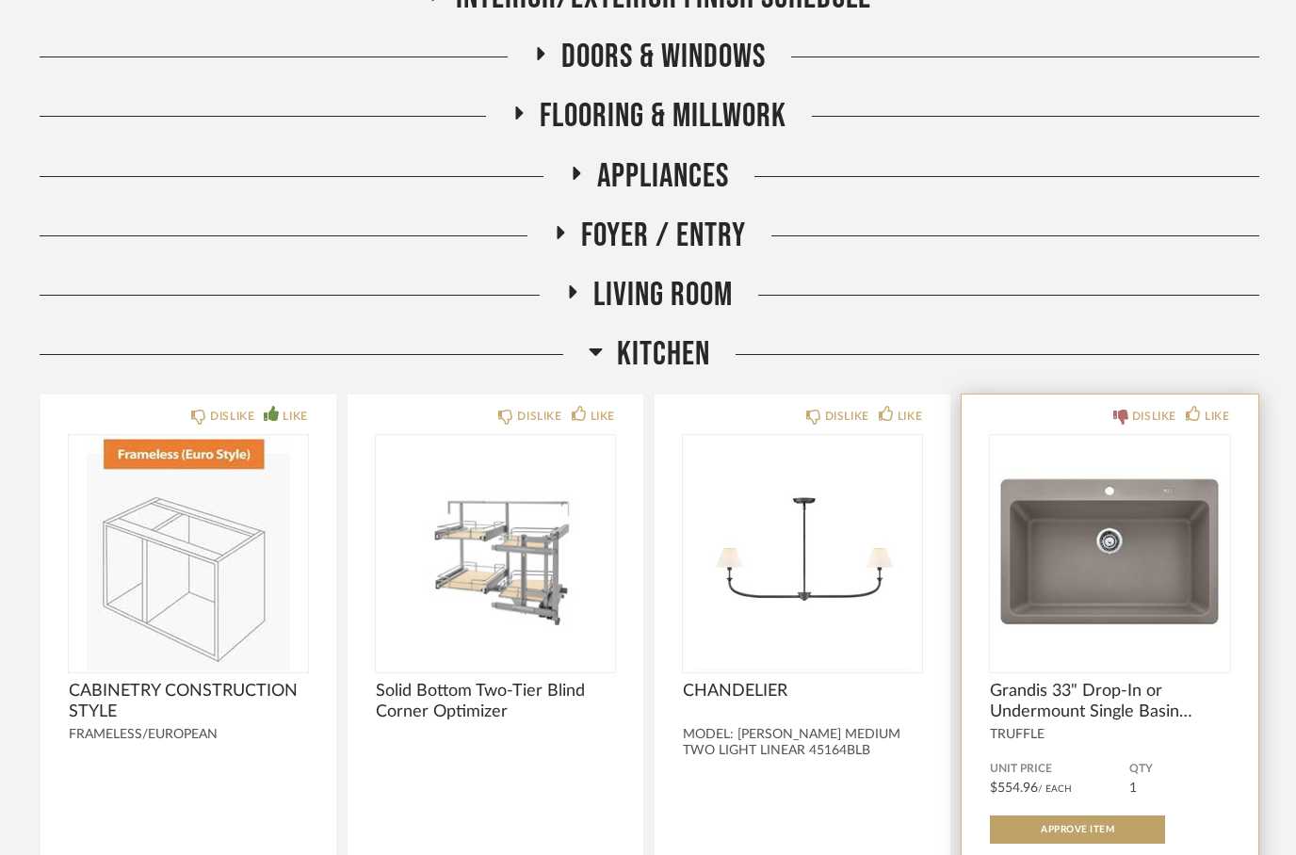
click at [1126, 420] on icon at bounding box center [1120, 417] width 15 height 15
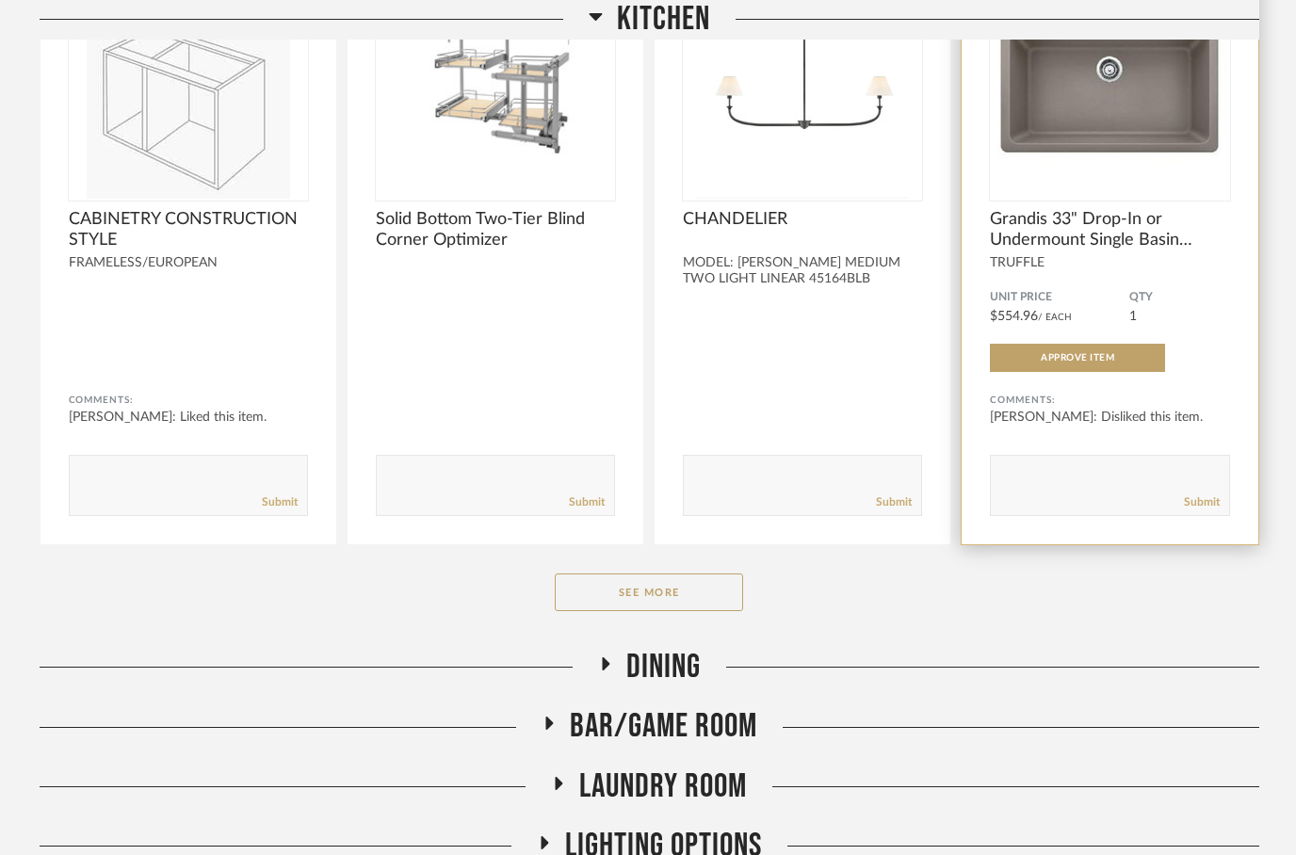
scroll to position [860, 0]
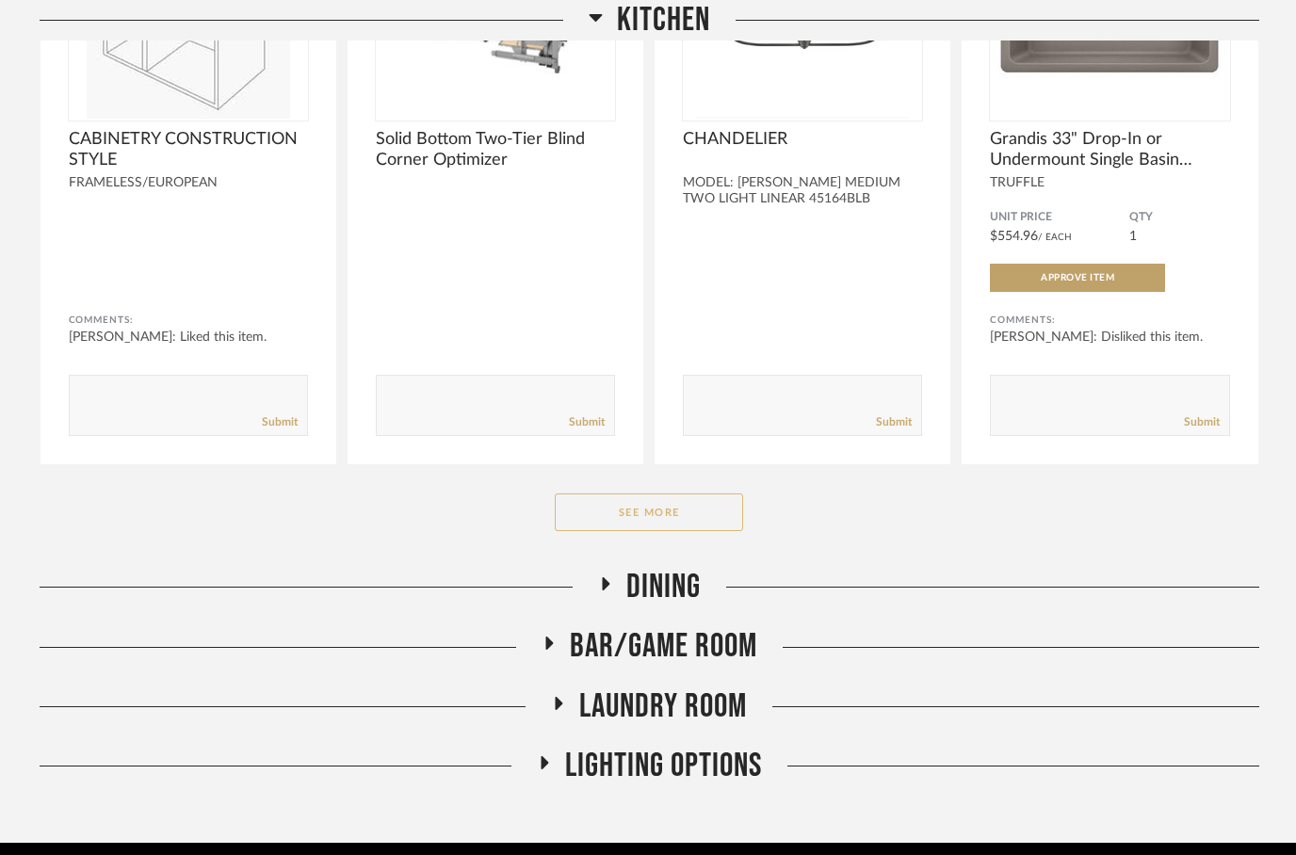
click at [606, 513] on button "See More" at bounding box center [649, 512] width 188 height 38
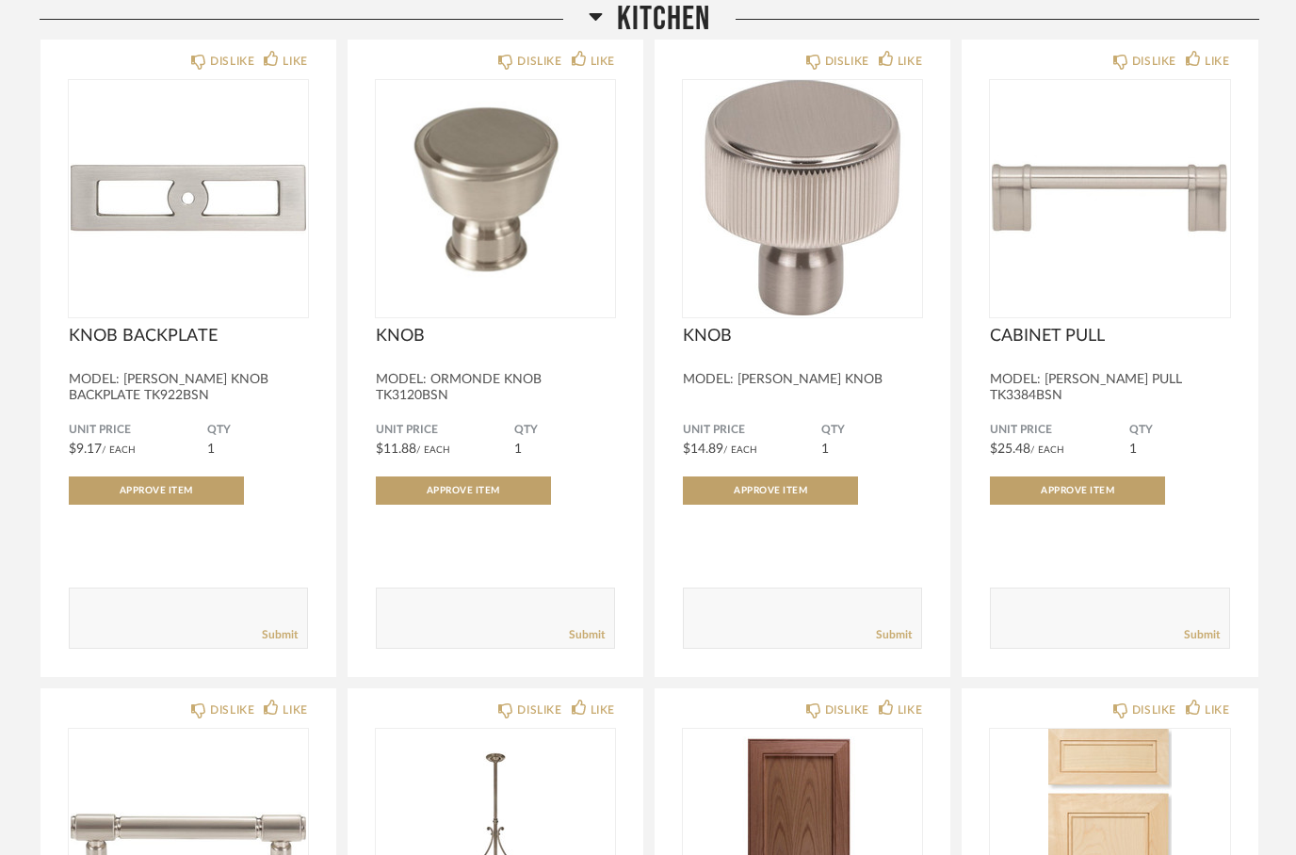
scroll to position [1293, 0]
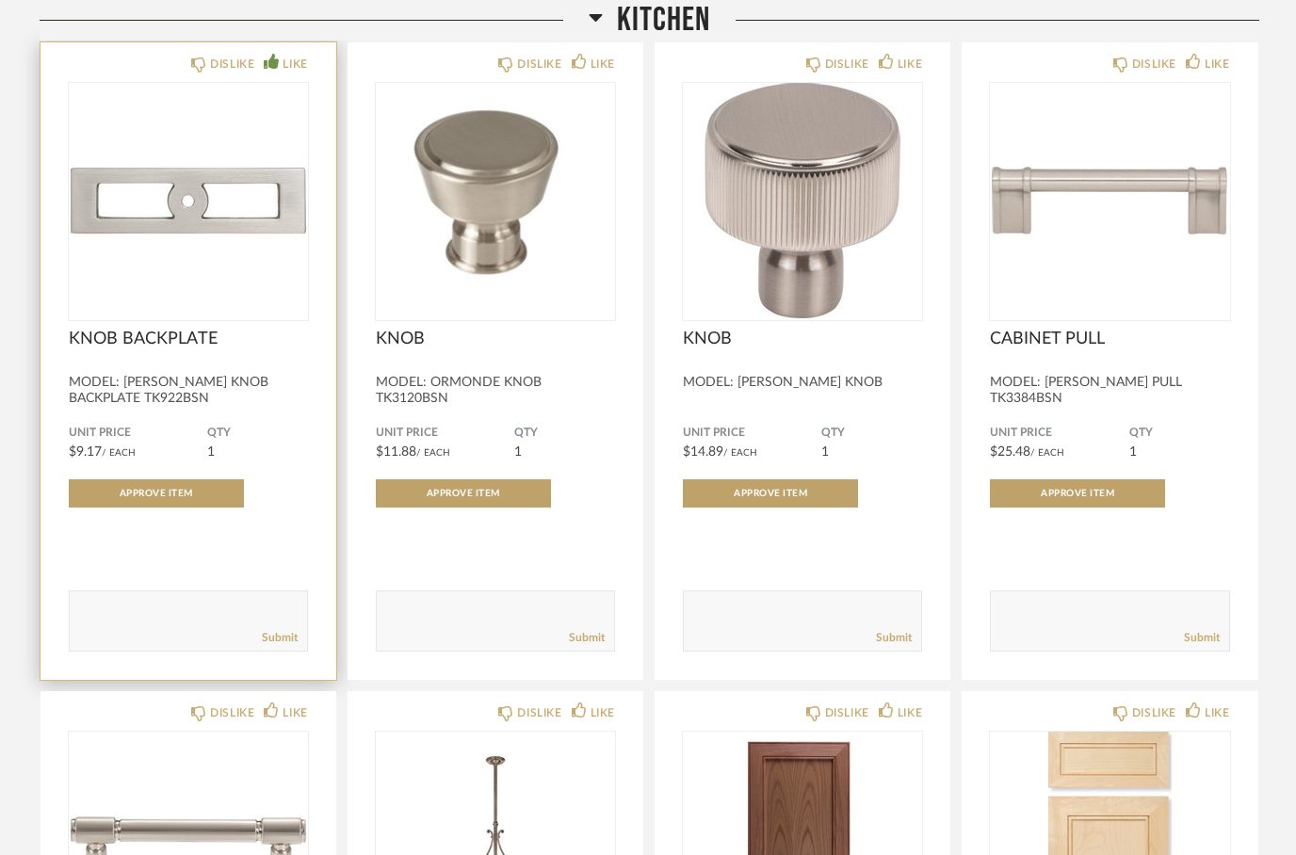
click at [265, 63] on icon at bounding box center [271, 61] width 15 height 15
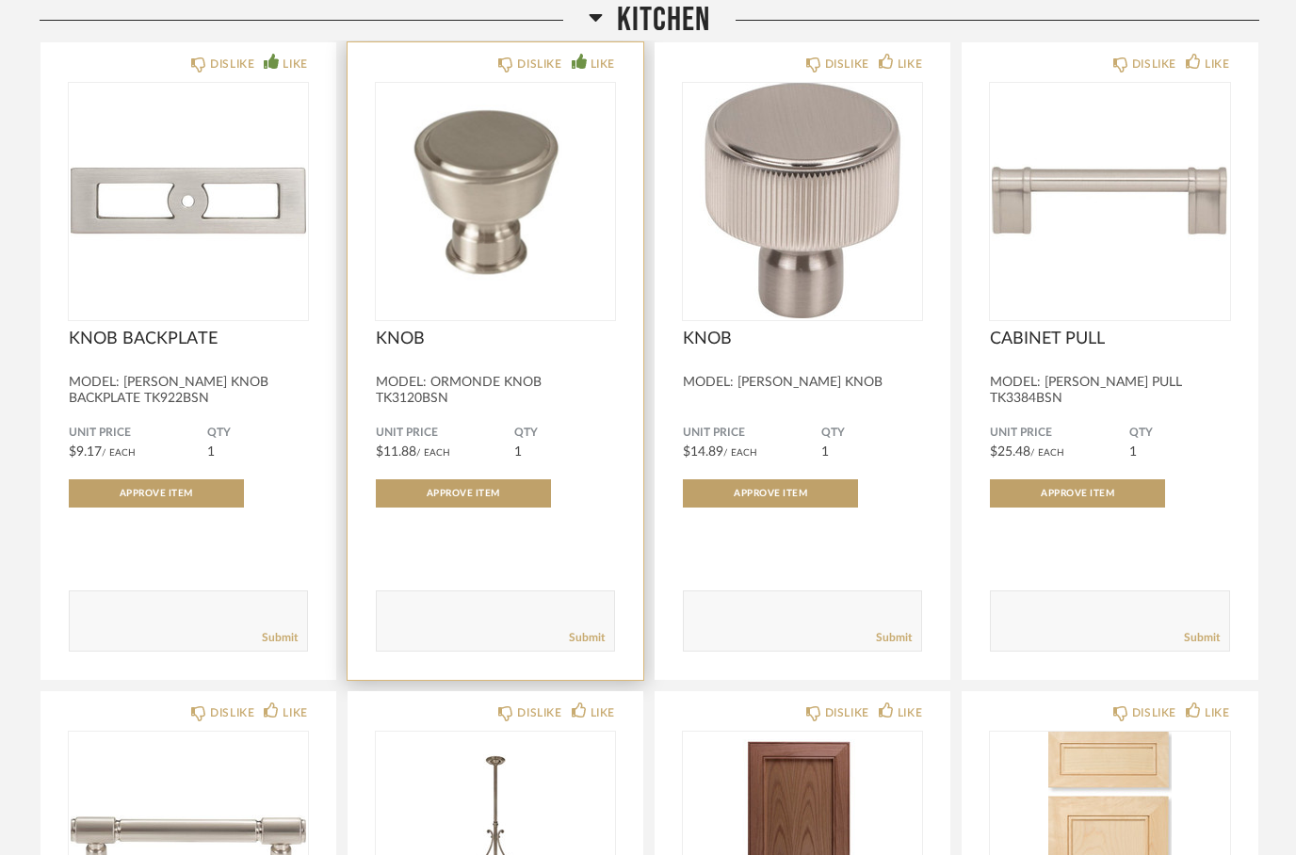
click at [577, 63] on icon at bounding box center [578, 61] width 15 height 15
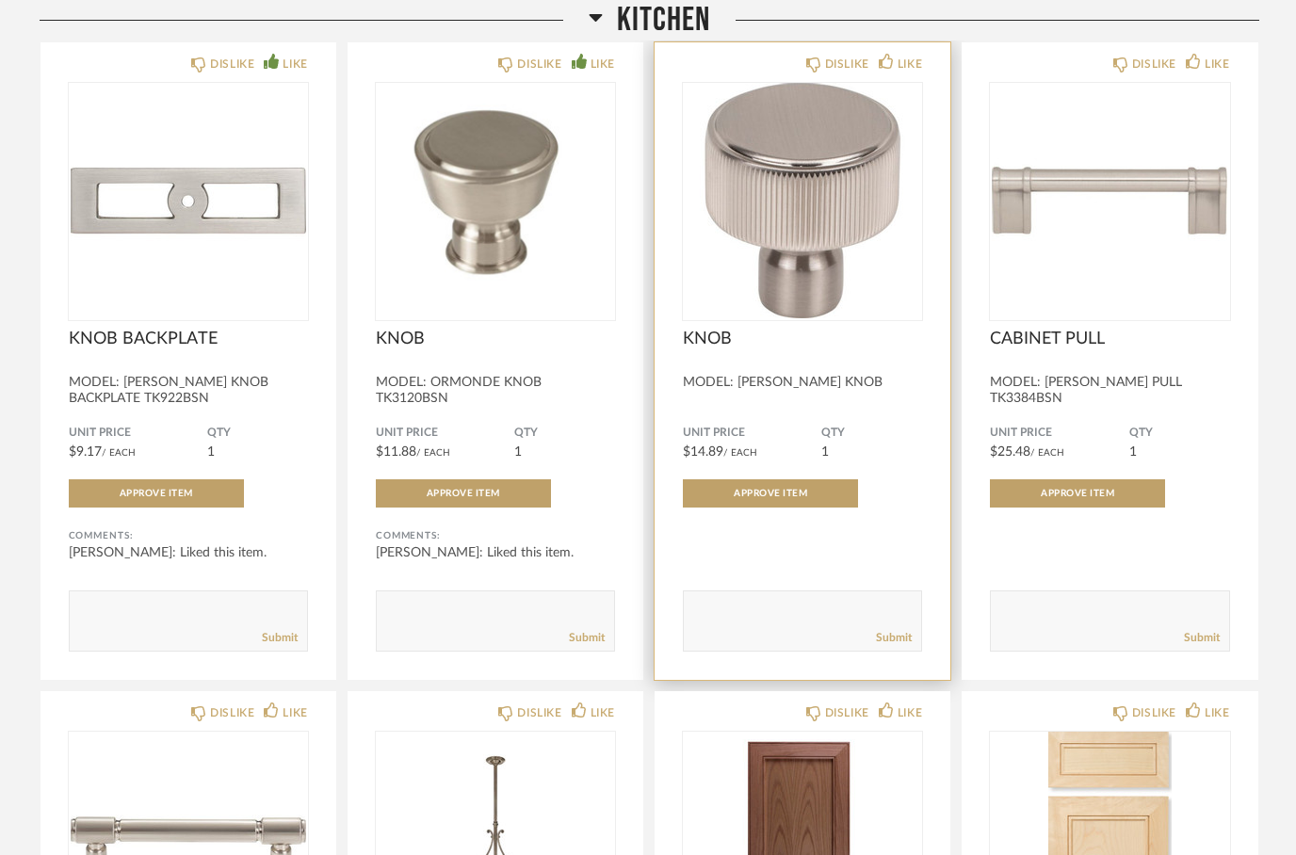
click at [797, 67] on div "DISLIKE LIKE" at bounding box center [802, 62] width 239 height 15
click at [809, 67] on icon at bounding box center [813, 64] width 15 height 15
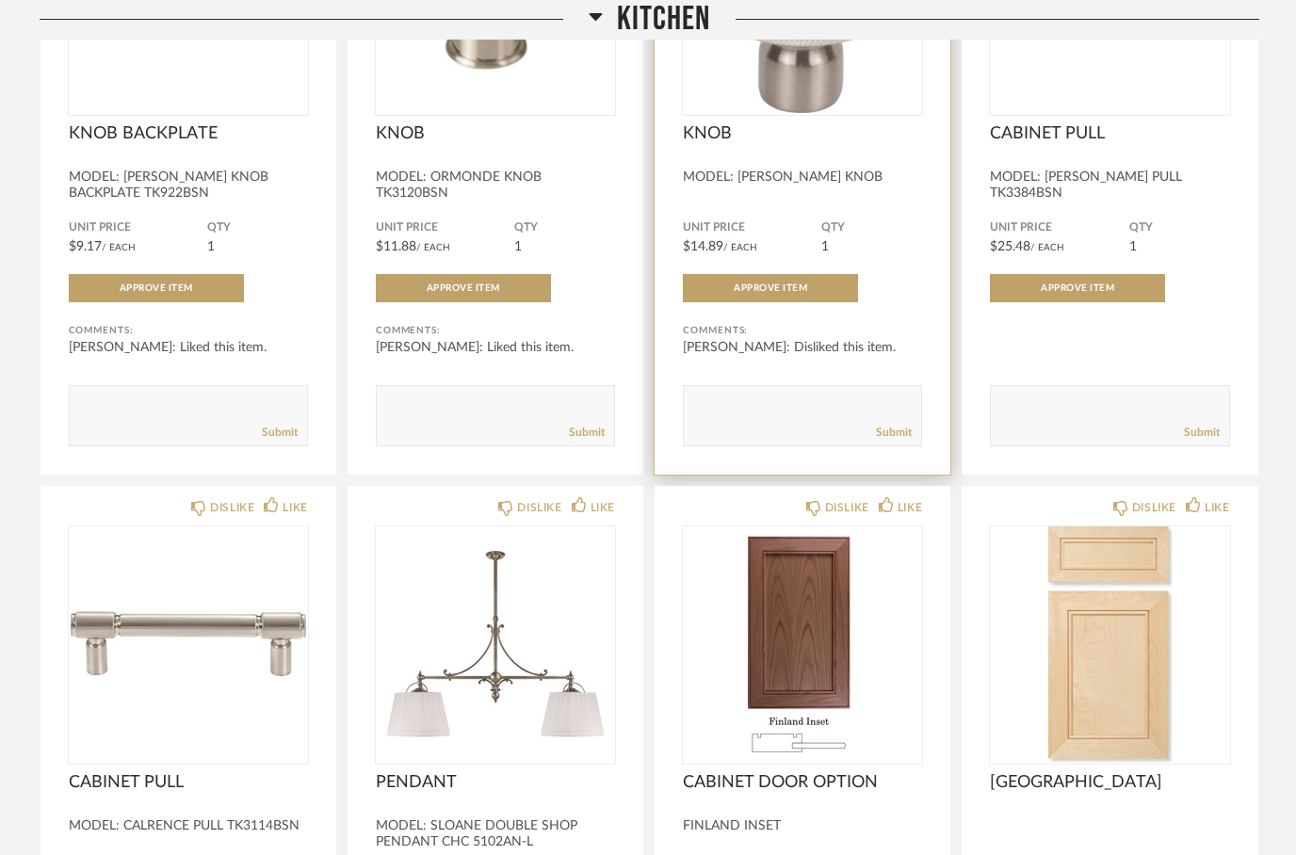
scroll to position [1499, 0]
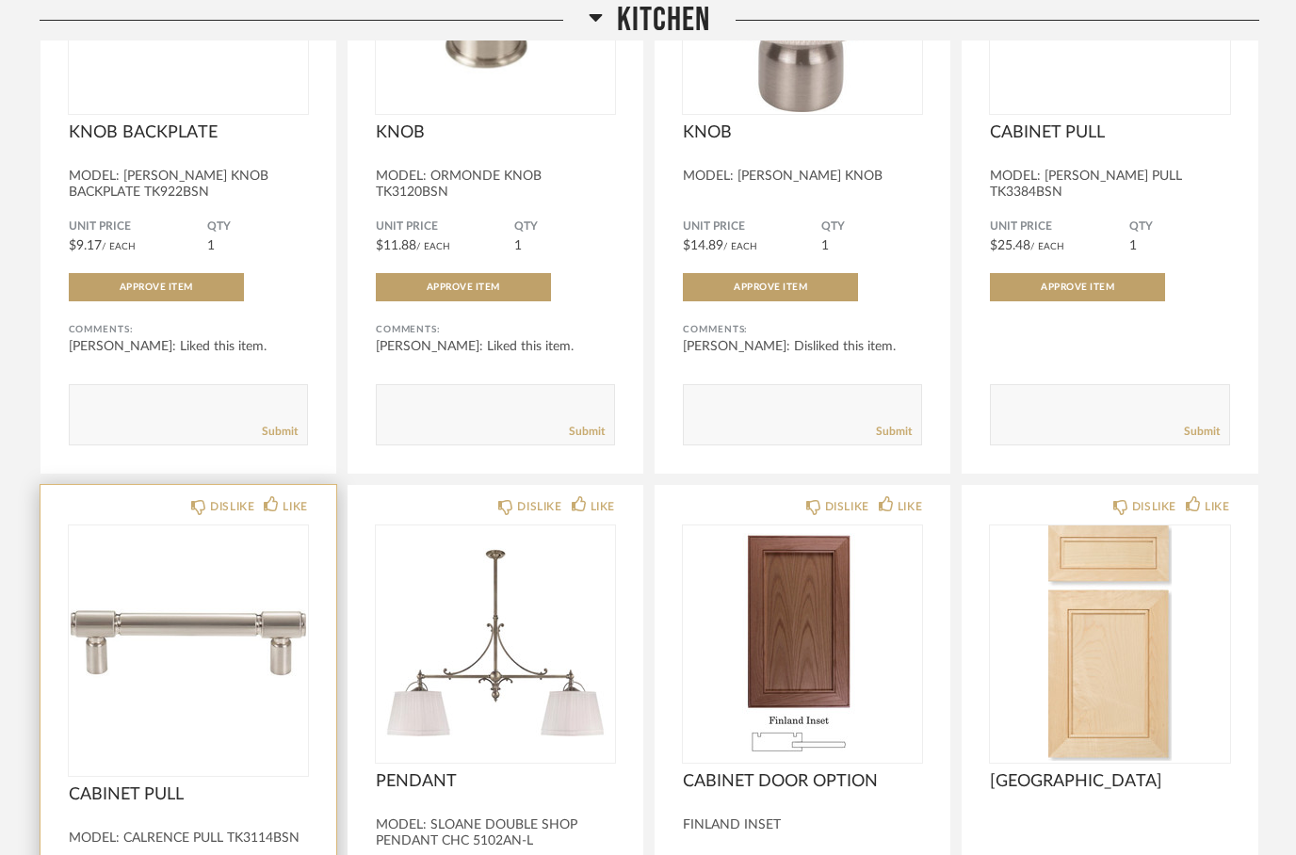
click at [0, 0] on img at bounding box center [0, 0] width 0 height 0
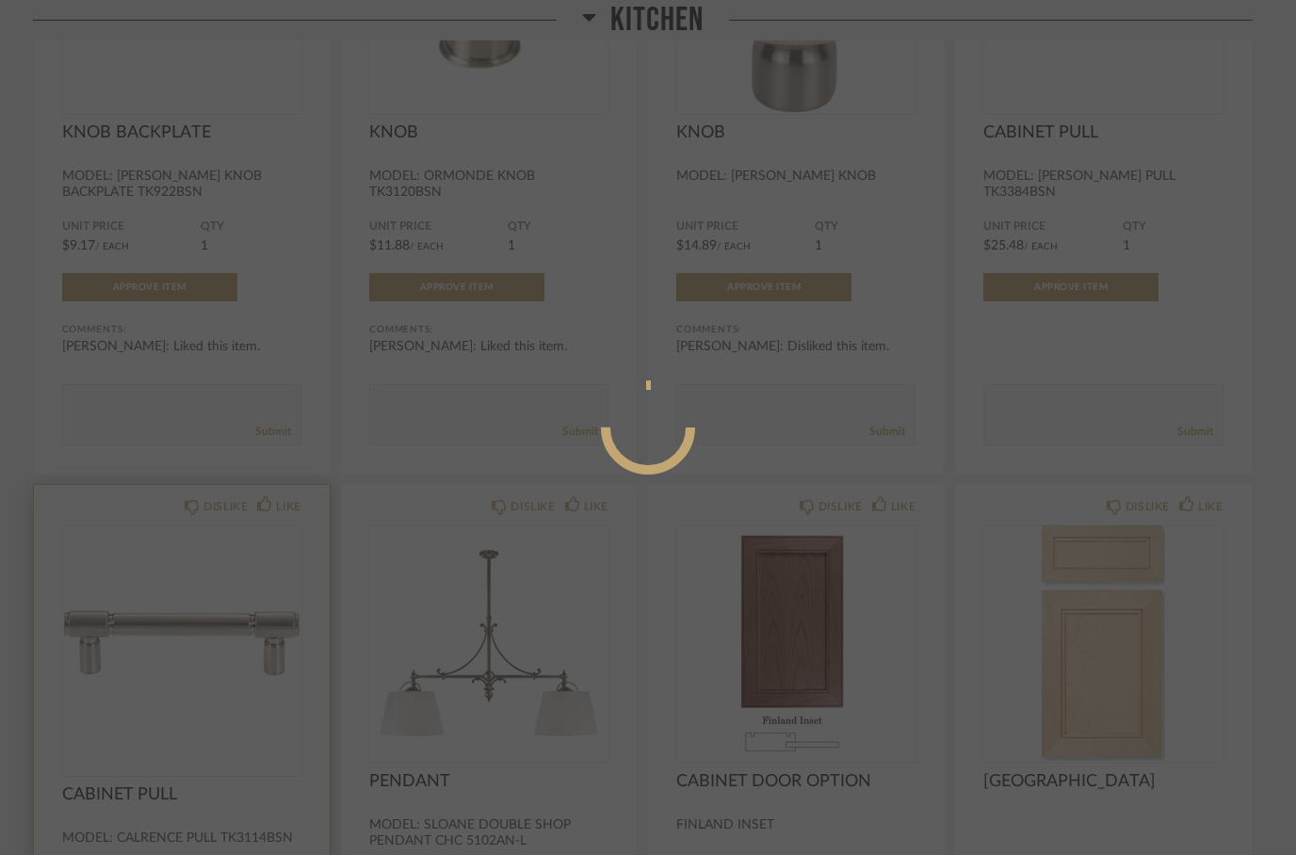
scroll to position [0, 0]
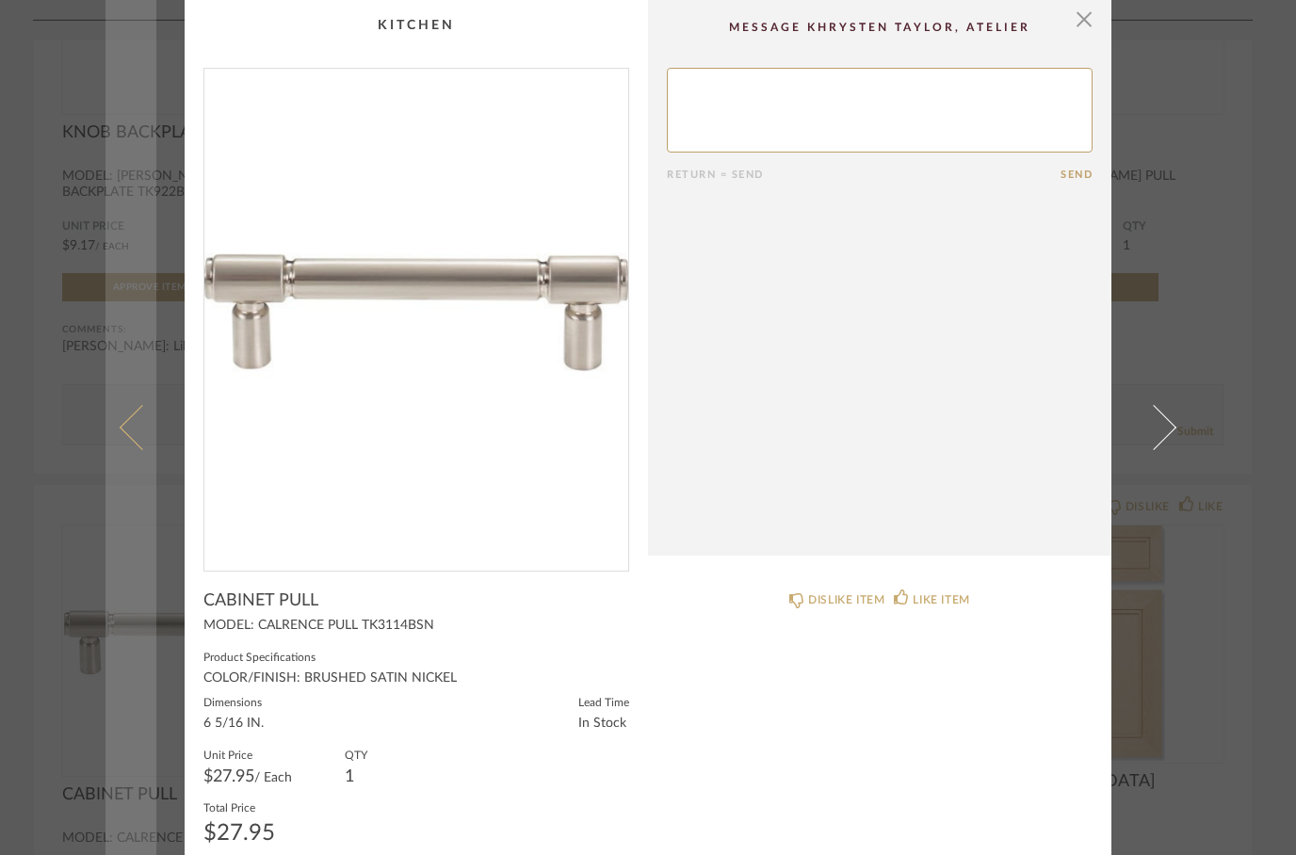
click at [127, 450] on span at bounding box center [142, 427] width 45 height 45
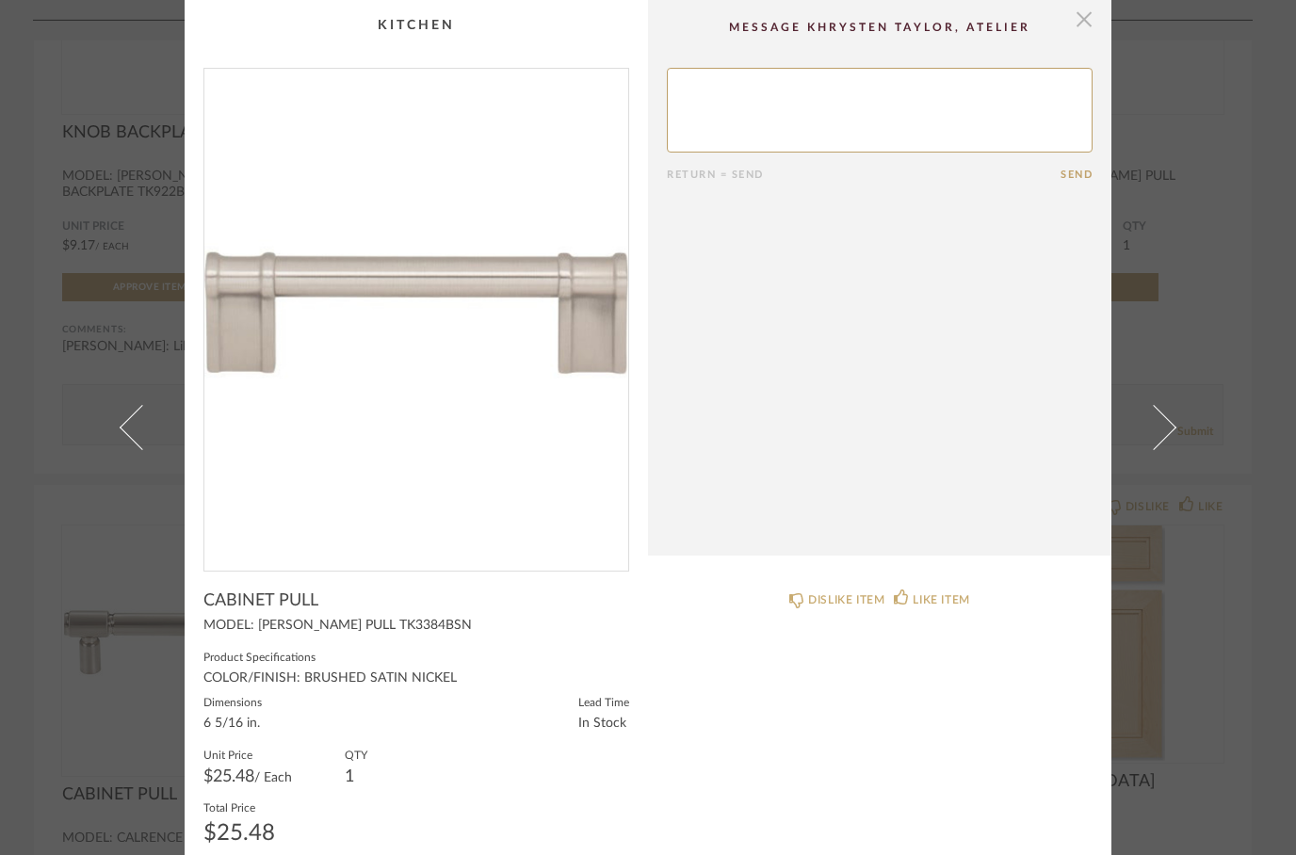
click at [1091, 11] on span "button" at bounding box center [1084, 19] width 38 height 38
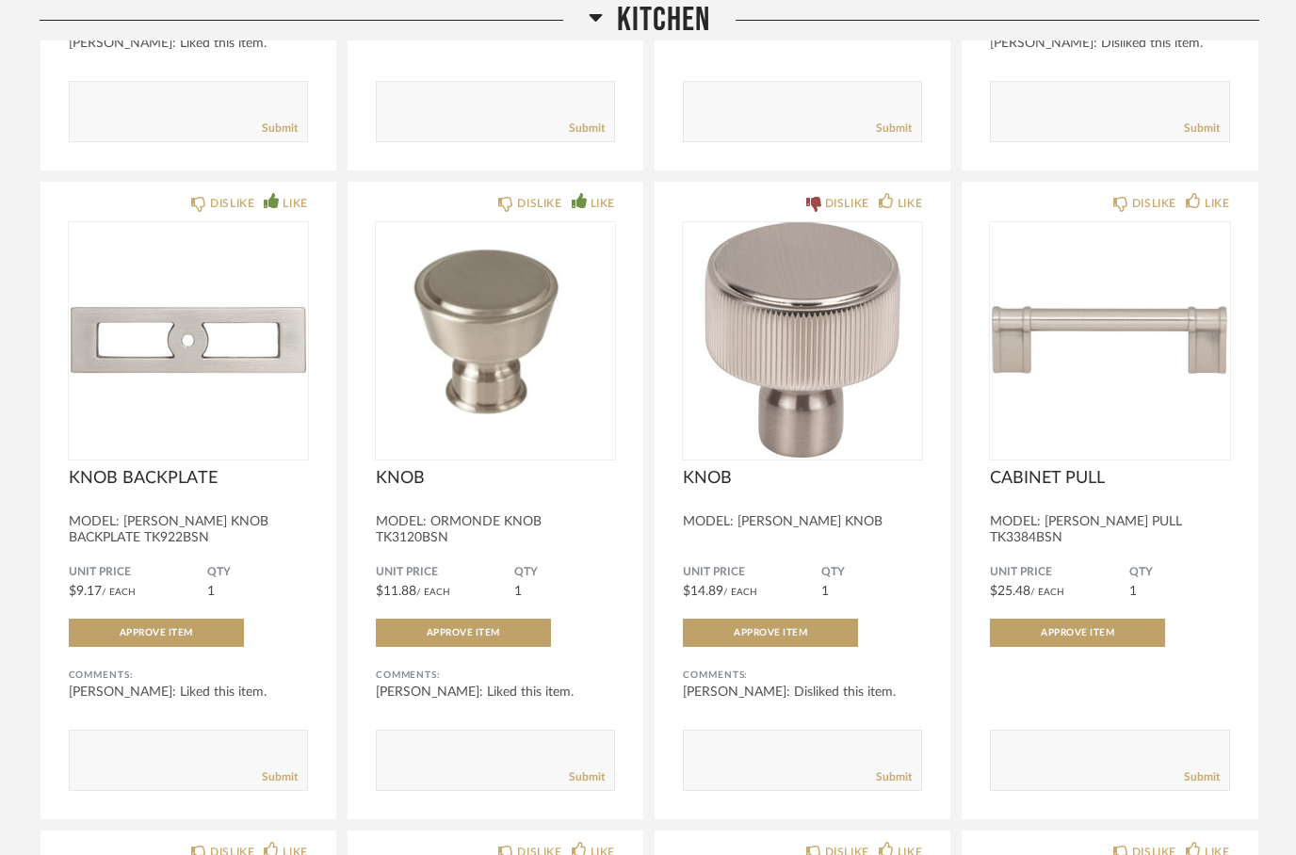
scroll to position [1154, 0]
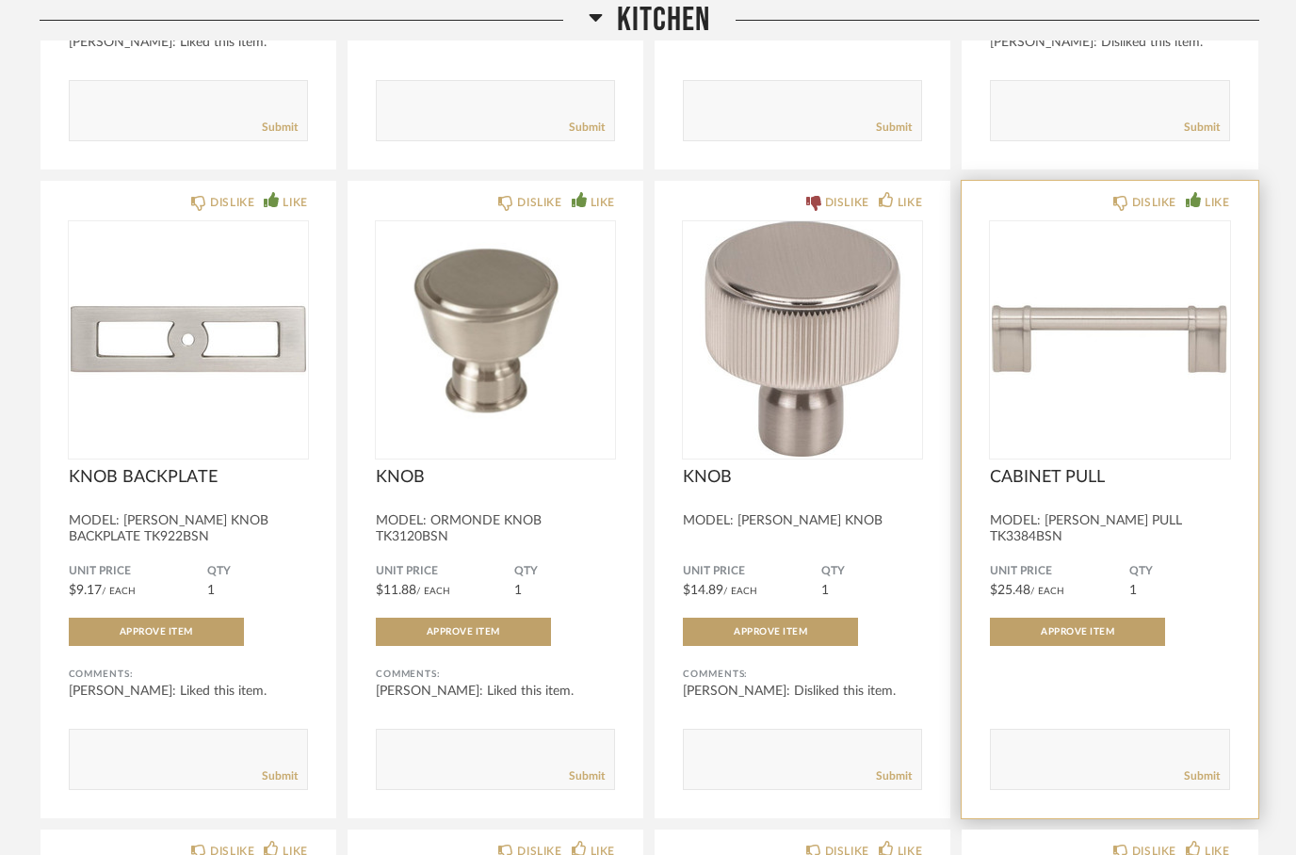
click at [1197, 205] on icon at bounding box center [1192, 199] width 15 height 15
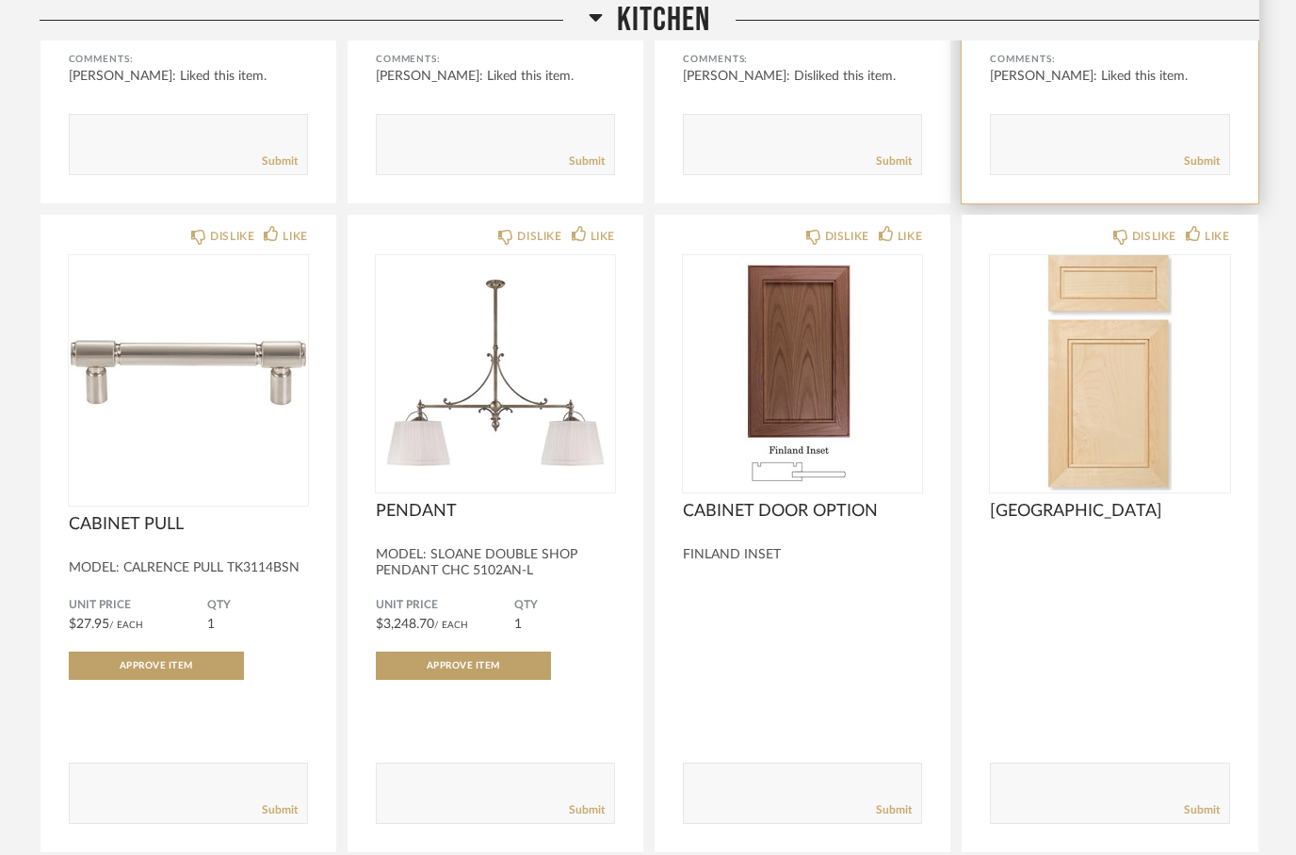
scroll to position [1804, 0]
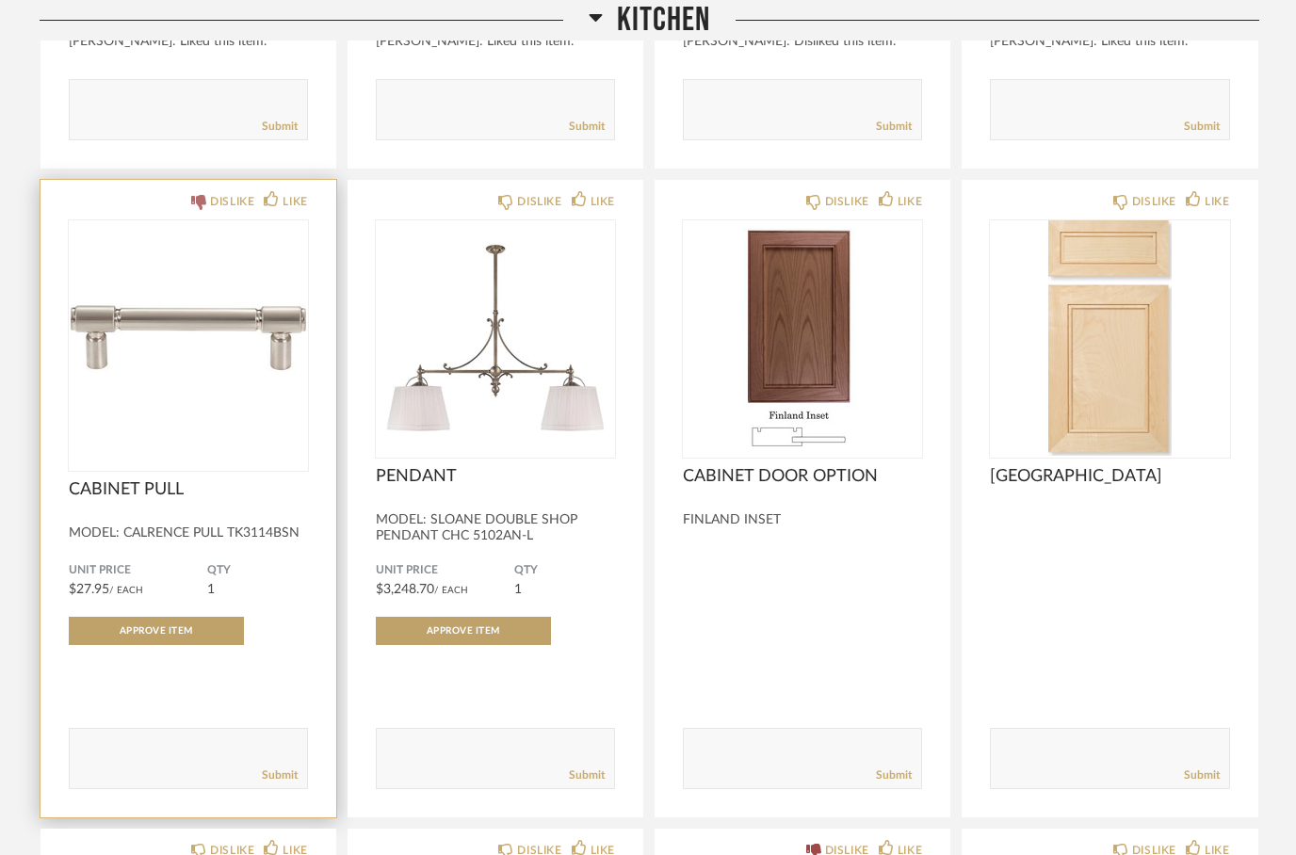
click at [200, 209] on icon at bounding box center [198, 202] width 15 height 15
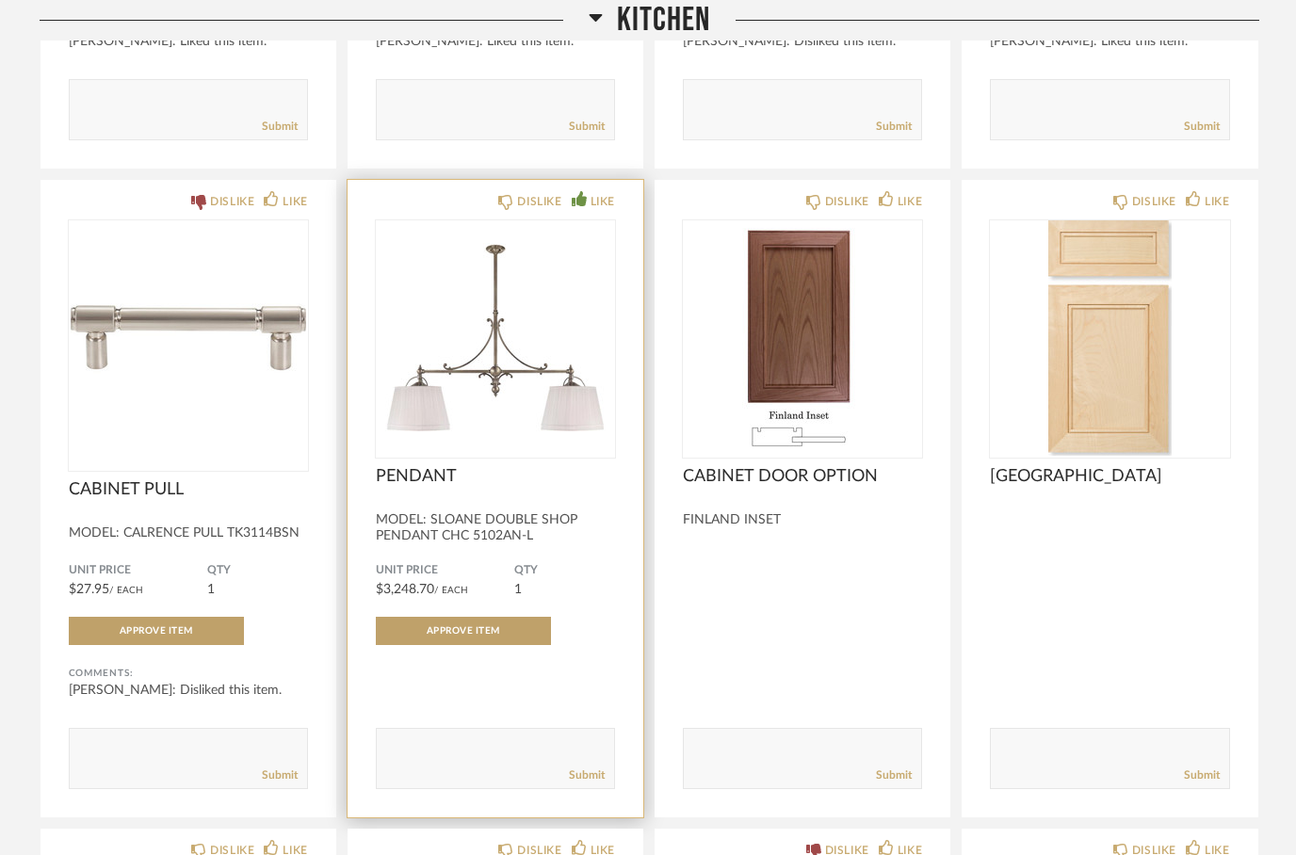
click at [577, 193] on fa-icon at bounding box center [578, 198] width 15 height 16
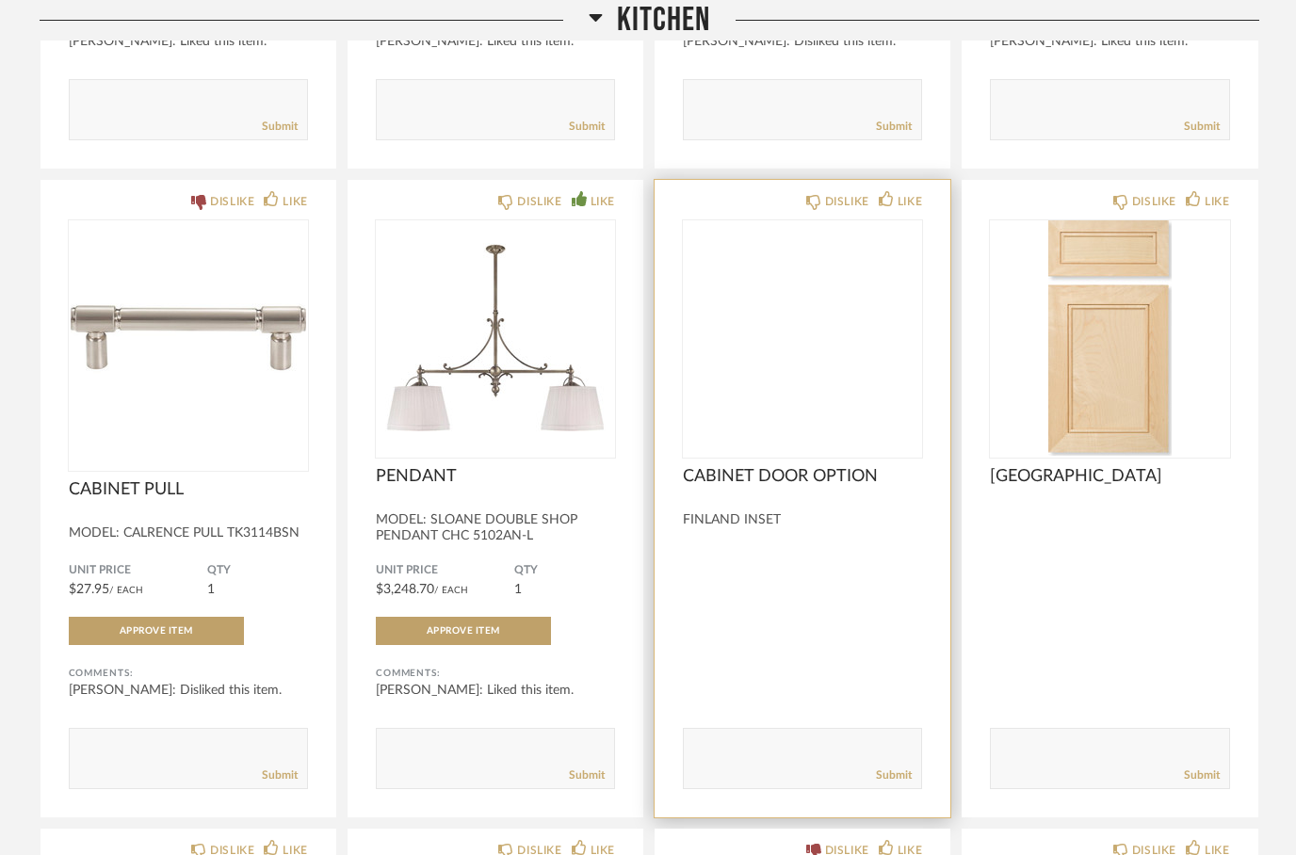
click at [0, 0] on img at bounding box center [0, 0] width 0 height 0
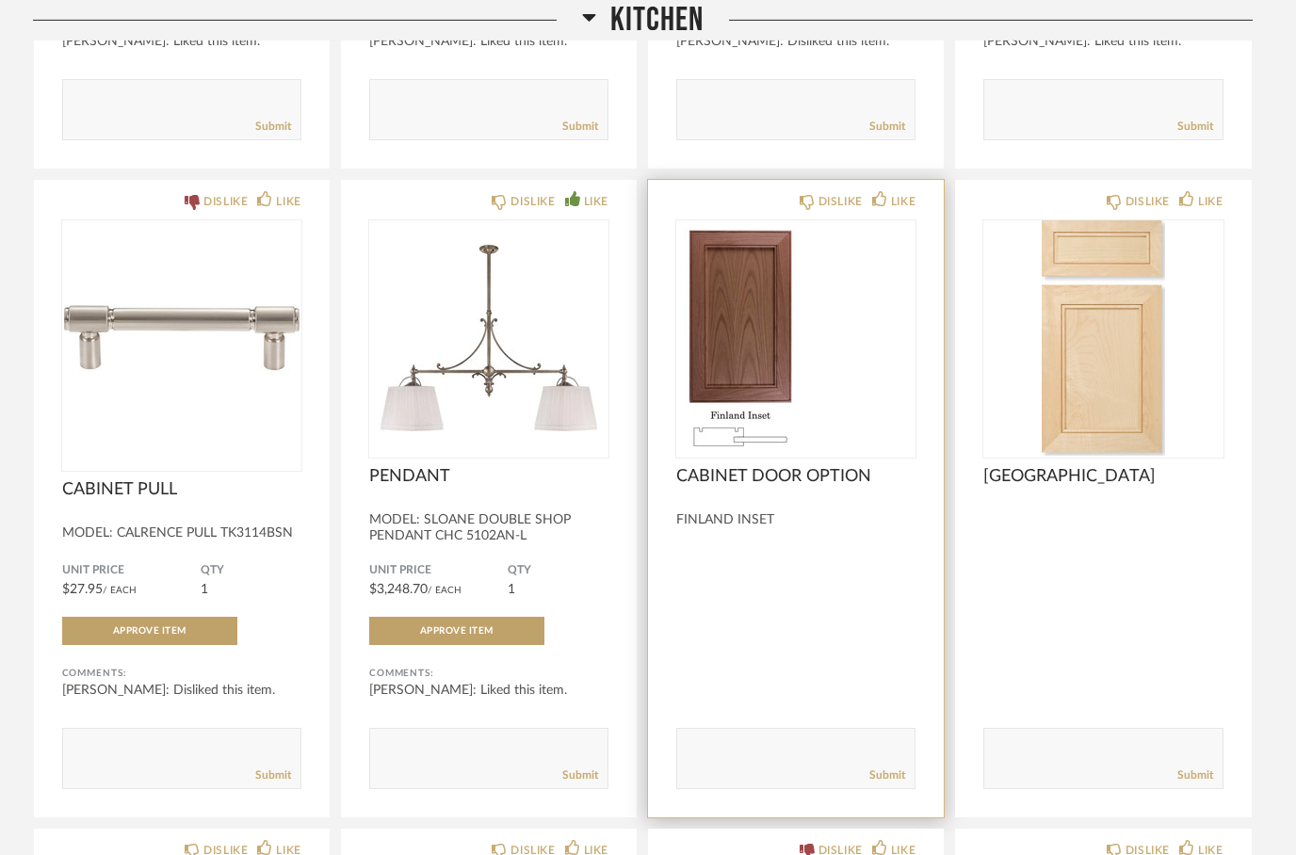
scroll to position [0, 0]
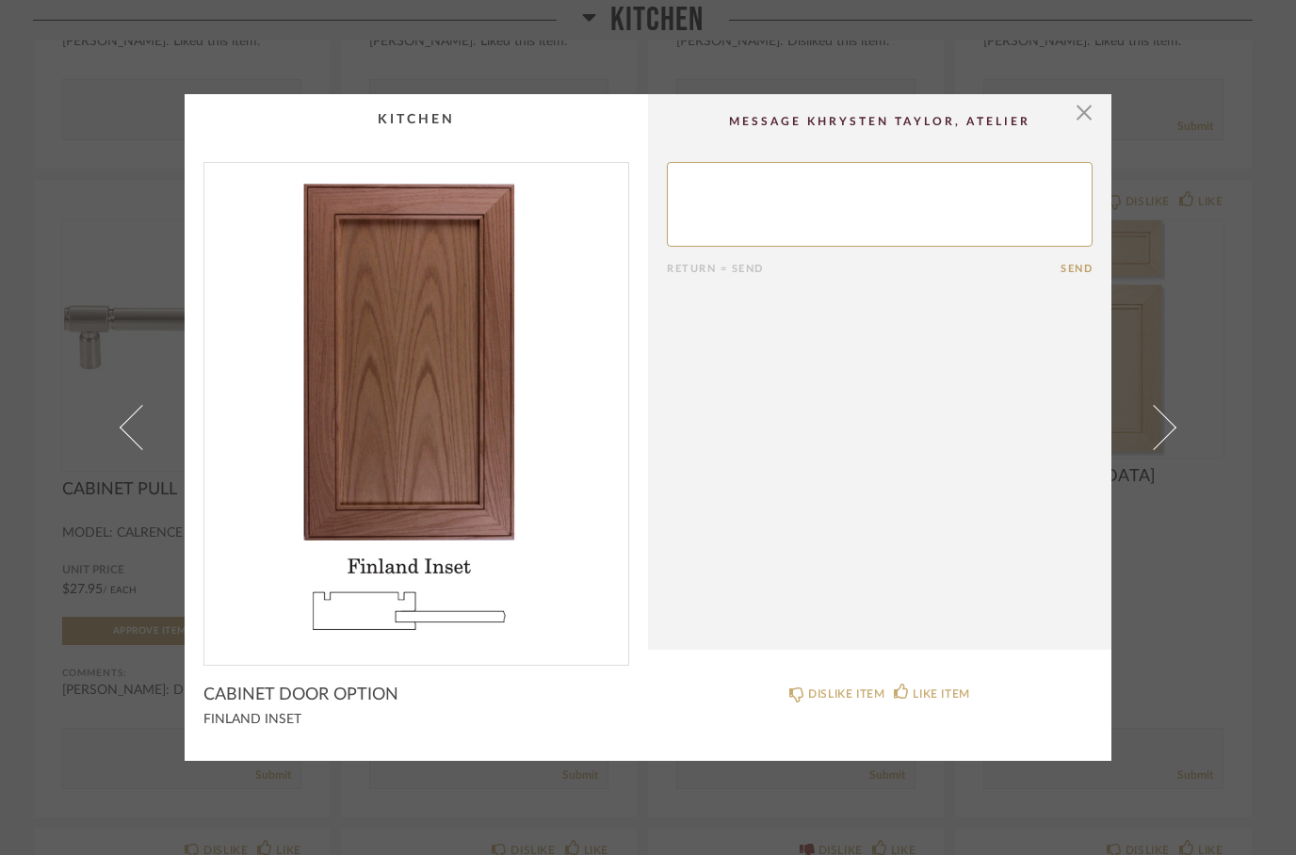
click at [330, 519] on img "0" at bounding box center [416, 406] width 424 height 487
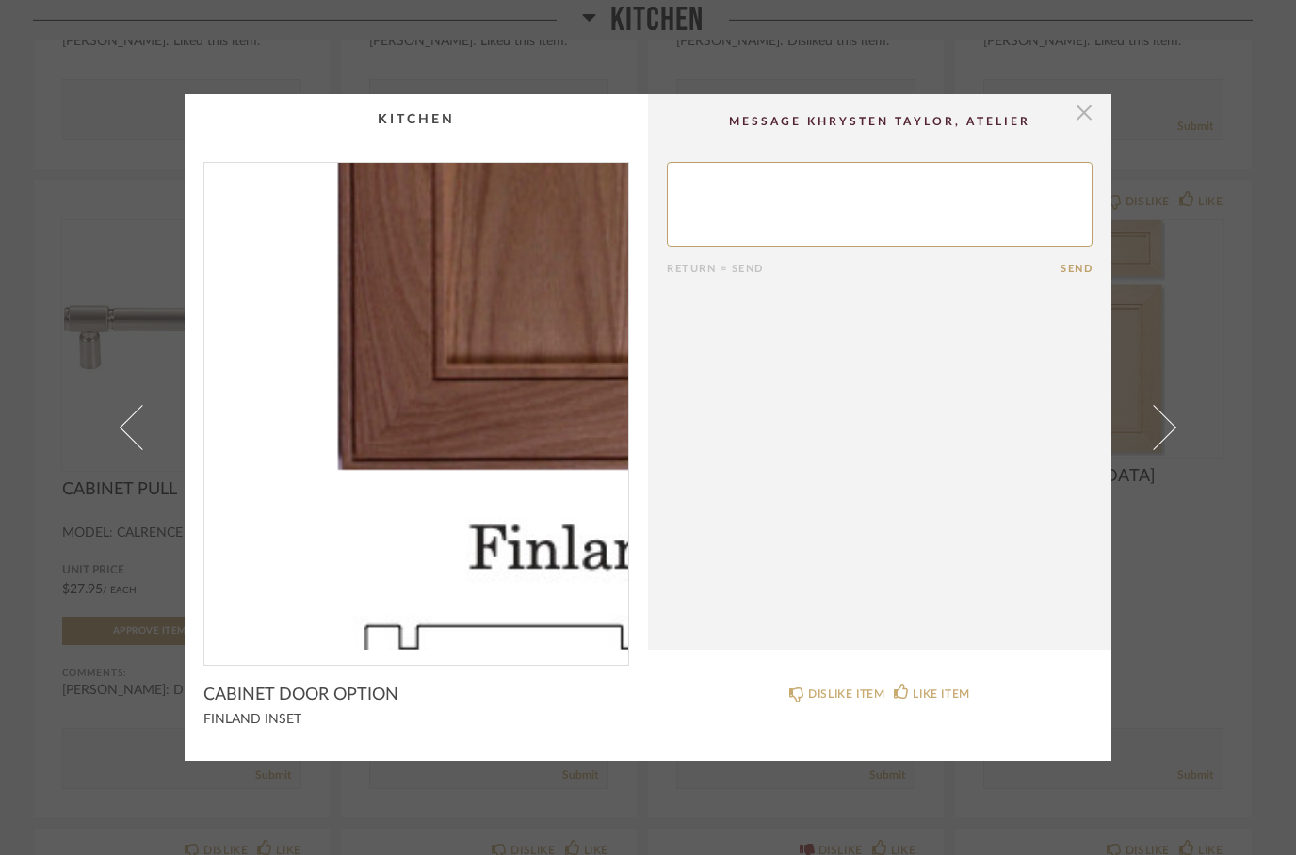
click at [1089, 100] on span "button" at bounding box center [1084, 113] width 38 height 38
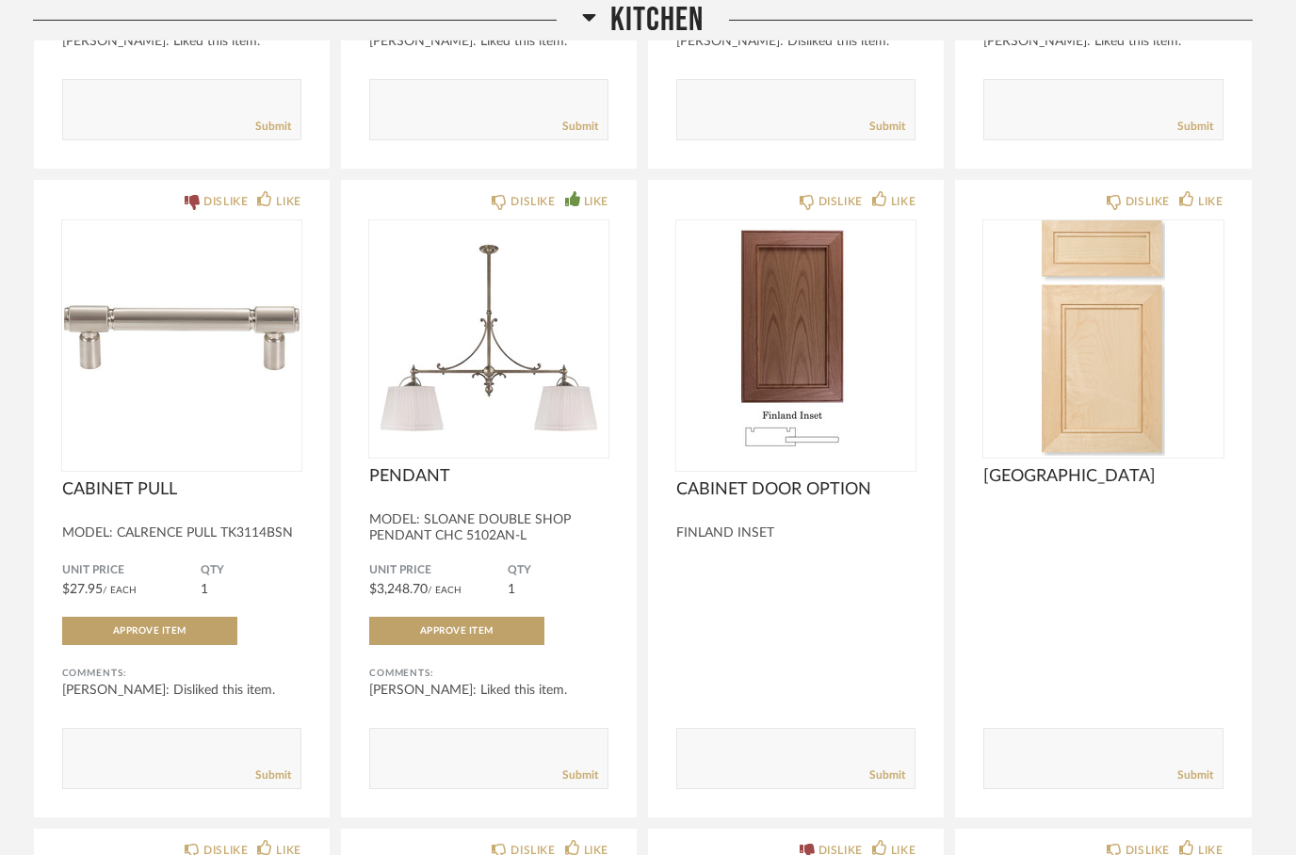
scroll to position [1804, 0]
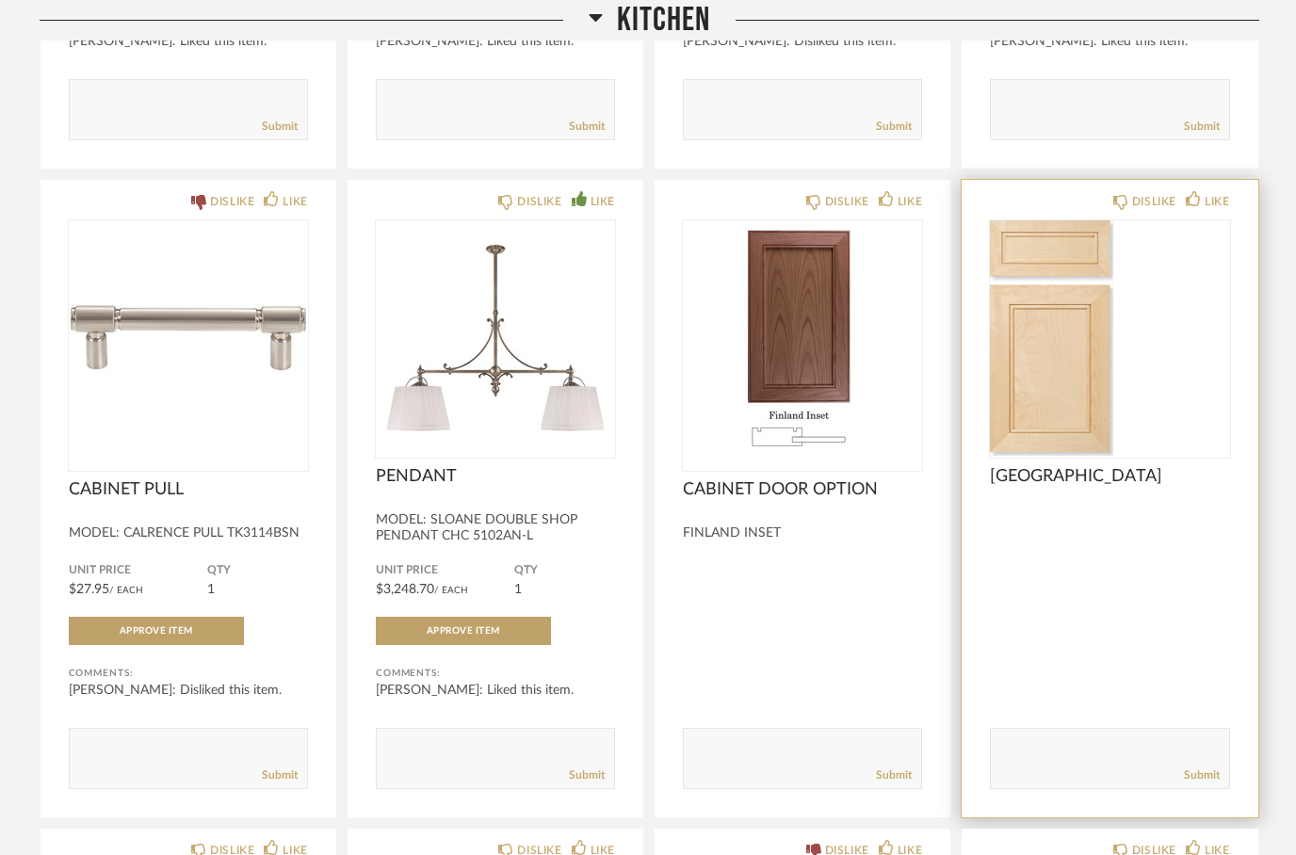
click at [0, 0] on img at bounding box center [0, 0] width 0 height 0
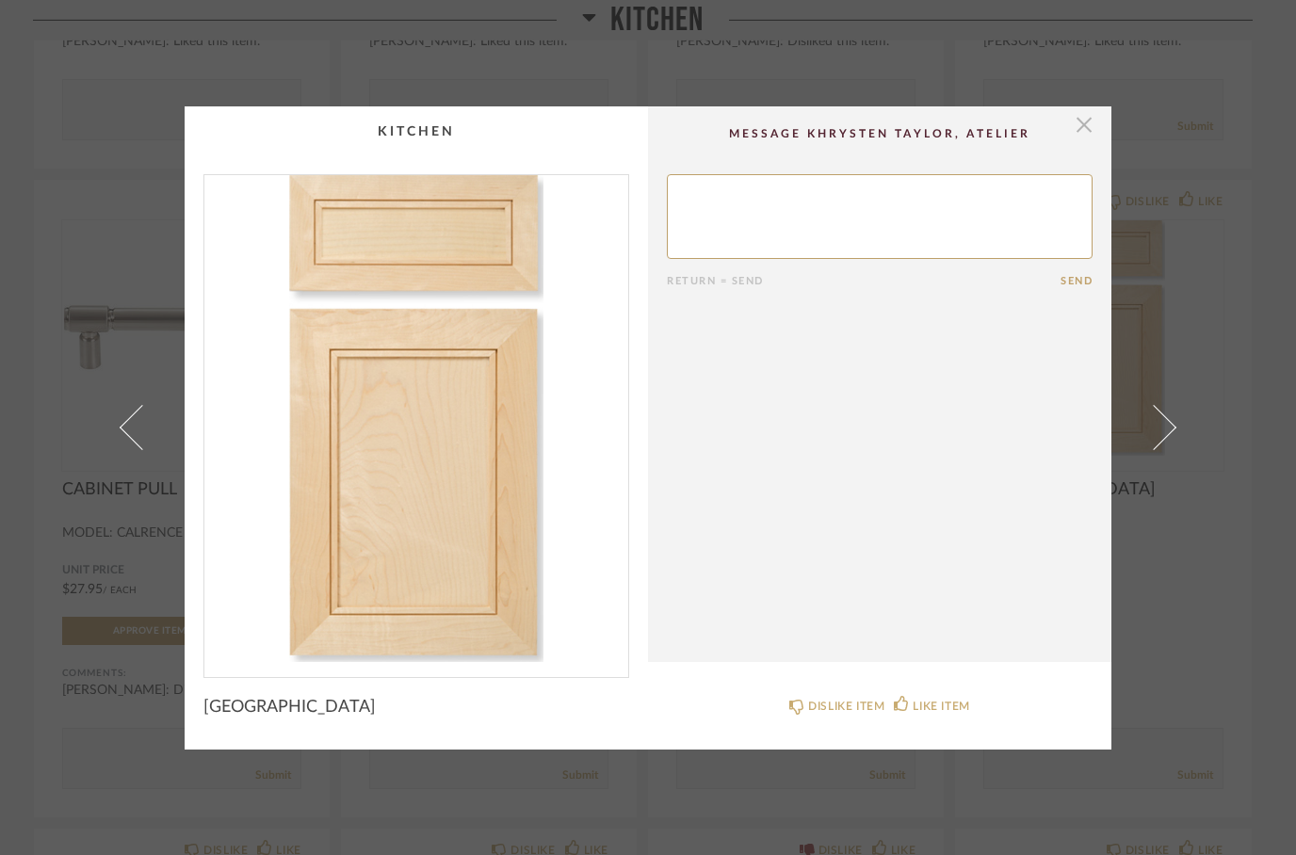
click at [1081, 120] on span "button" at bounding box center [1084, 125] width 38 height 38
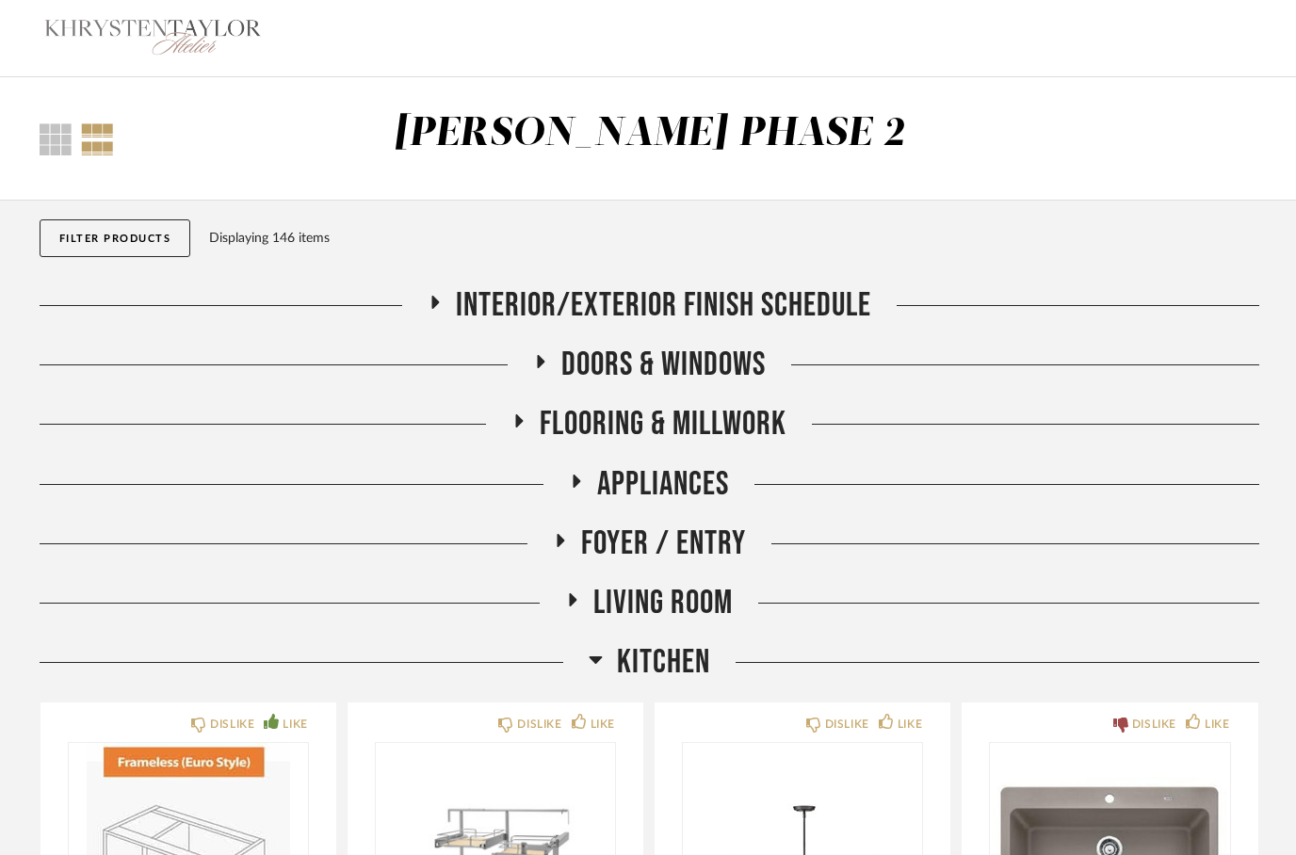
scroll to position [1804, 0]
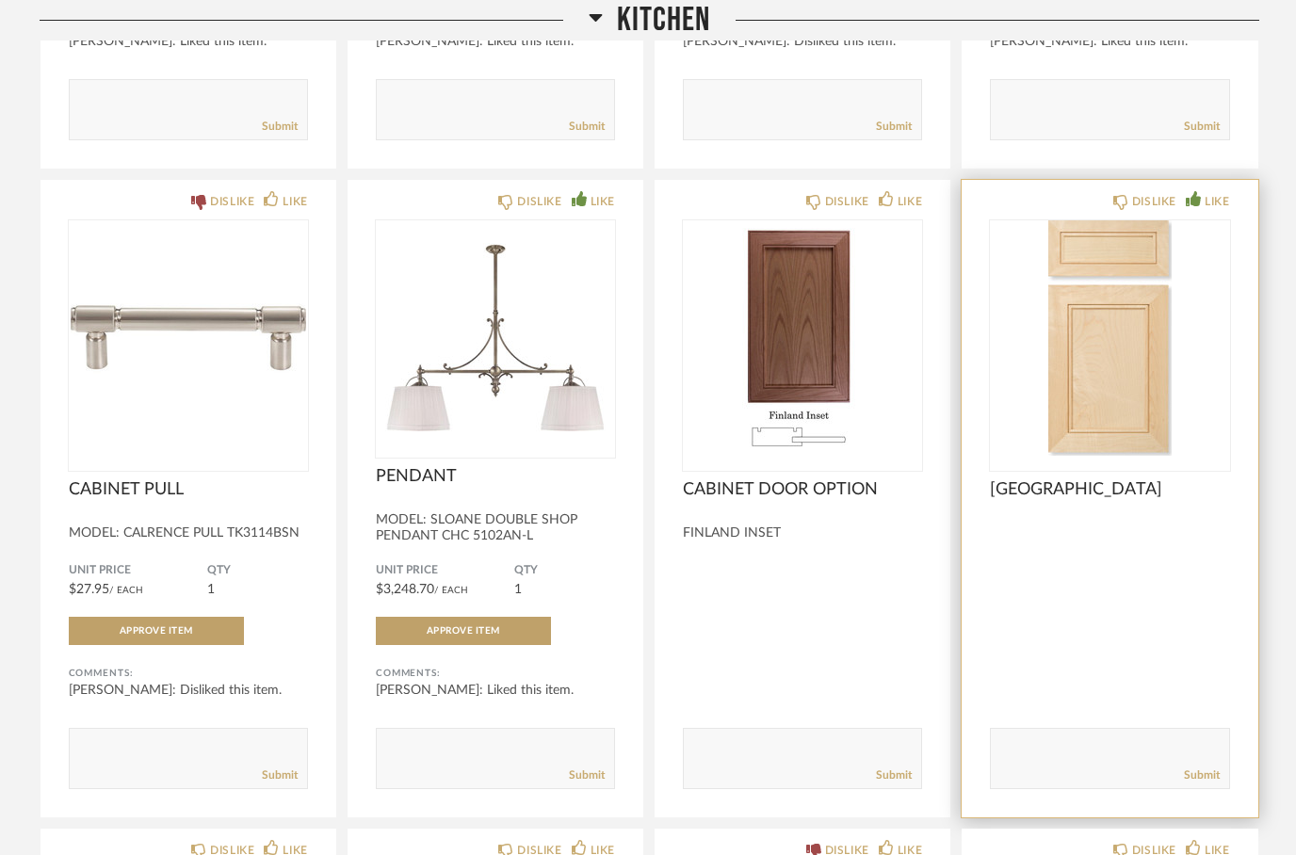
click at [1185, 203] on icon at bounding box center [1192, 198] width 15 height 15
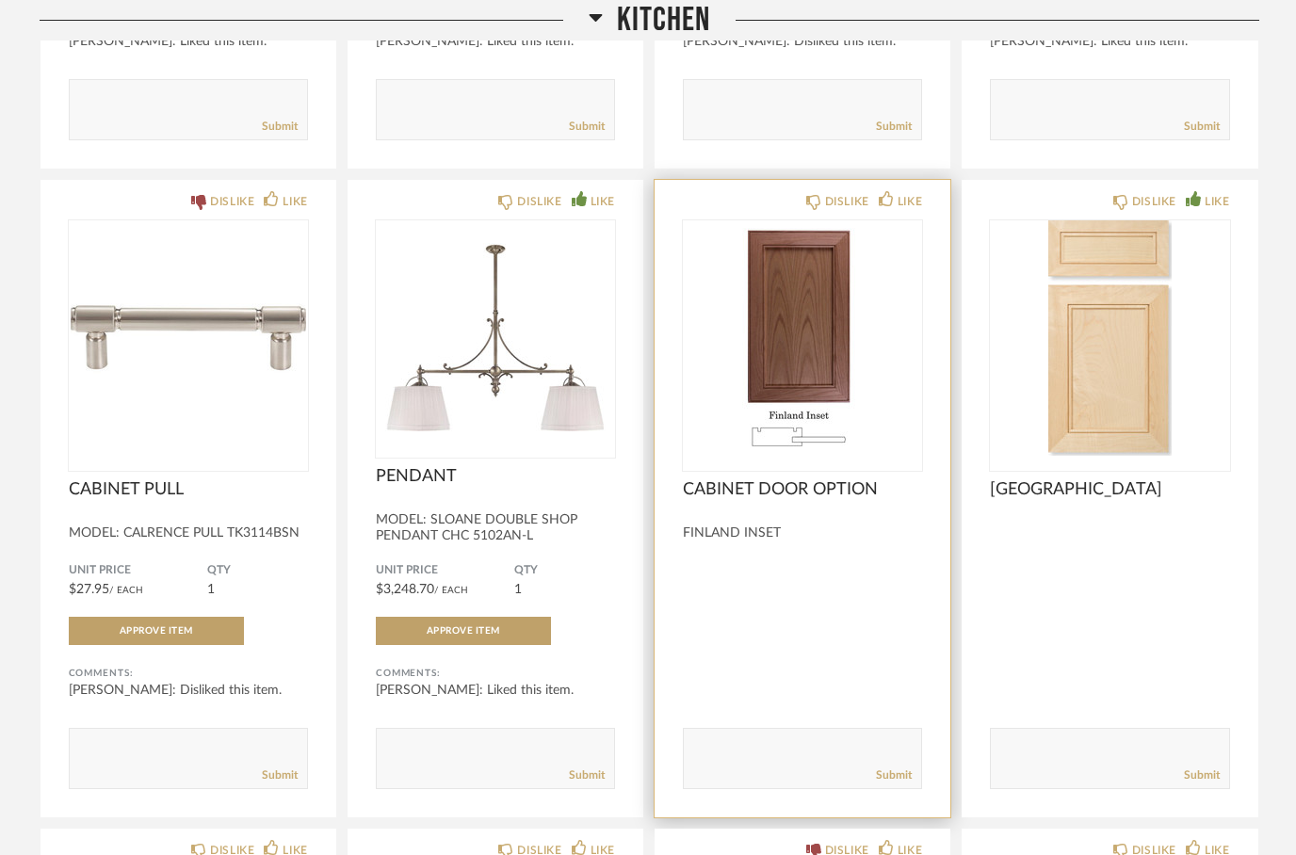
click at [800, 198] on div "DISLIKE LIKE" at bounding box center [802, 199] width 239 height 15
click at [813, 202] on icon at bounding box center [813, 202] width 15 height 15
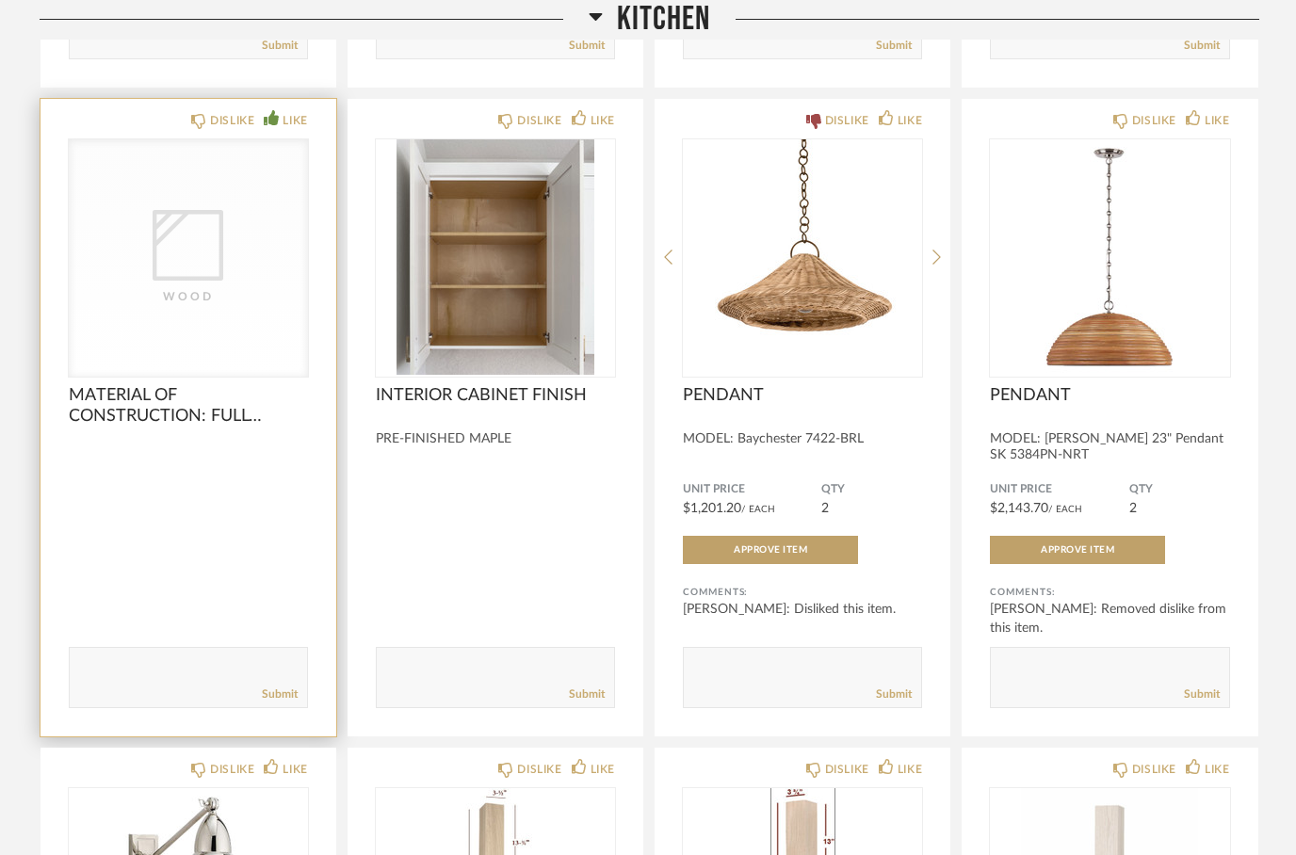
scroll to position [2534, 0]
click at [269, 123] on icon at bounding box center [271, 117] width 15 height 15
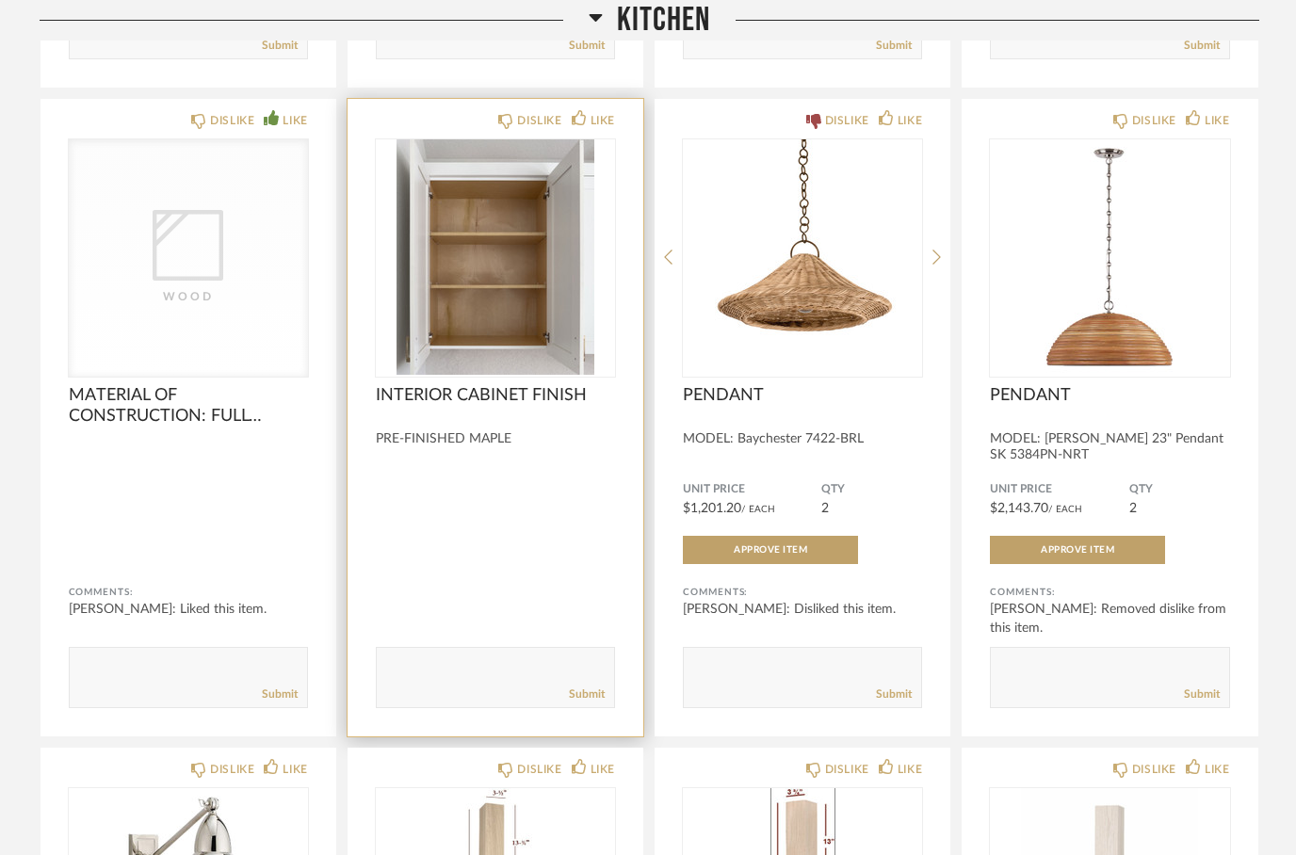
click at [557, 110] on div "DISLIKE LIKE INTERIOR CABINET FINISH PRE-FINISHED MAPLE Comments: Submit" at bounding box center [495, 417] width 296 height 637
click at [583, 125] on icon at bounding box center [578, 117] width 15 height 15
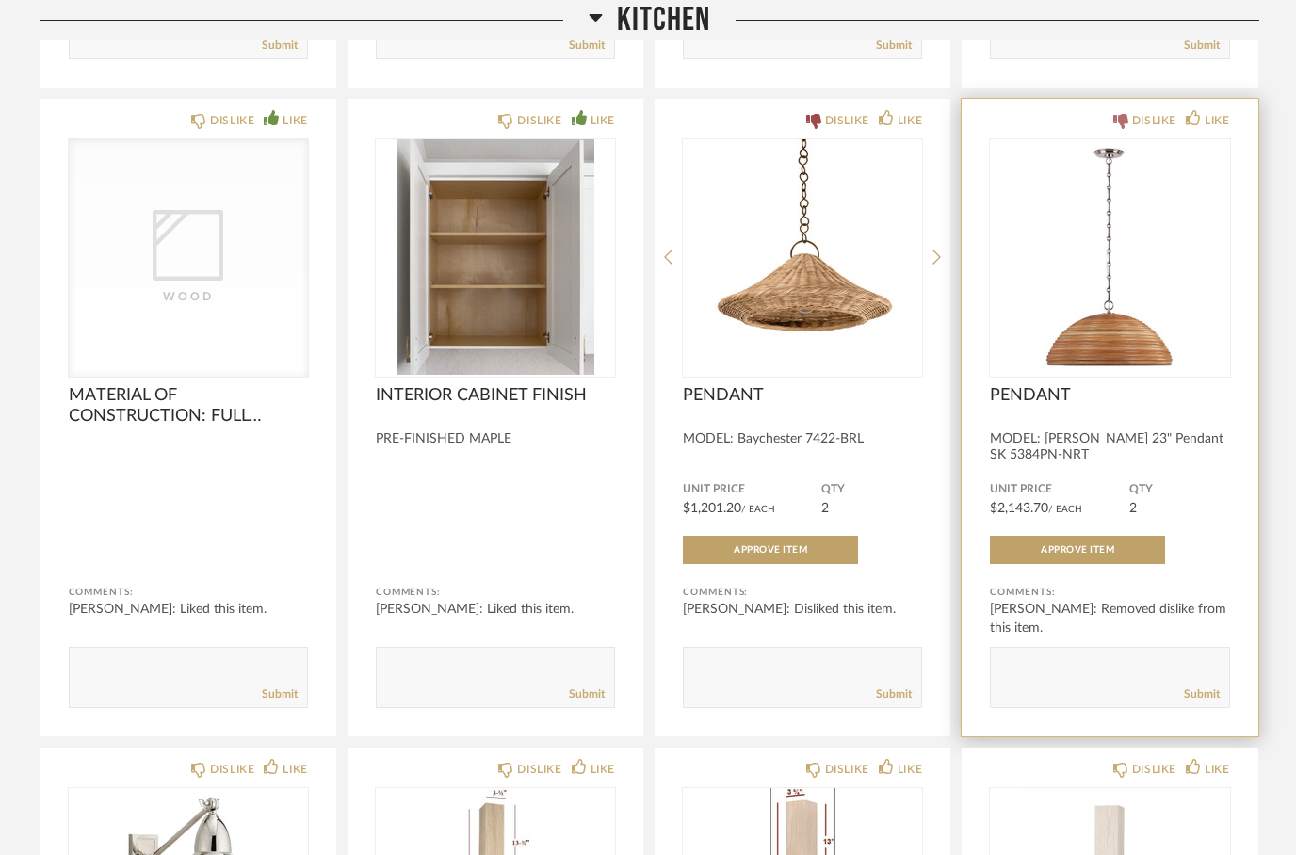
click at [1117, 121] on icon at bounding box center [1120, 121] width 15 height 15
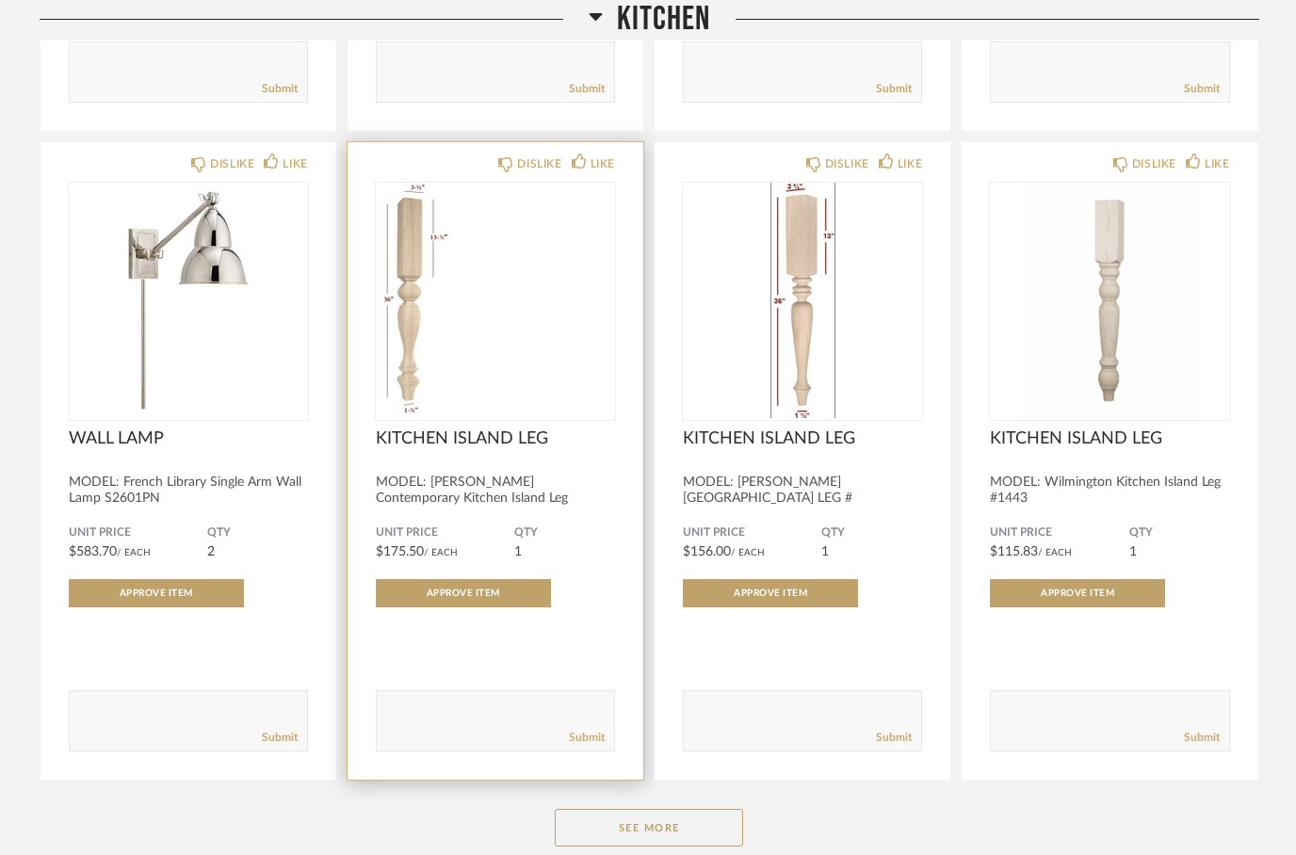
scroll to position [3139, 0]
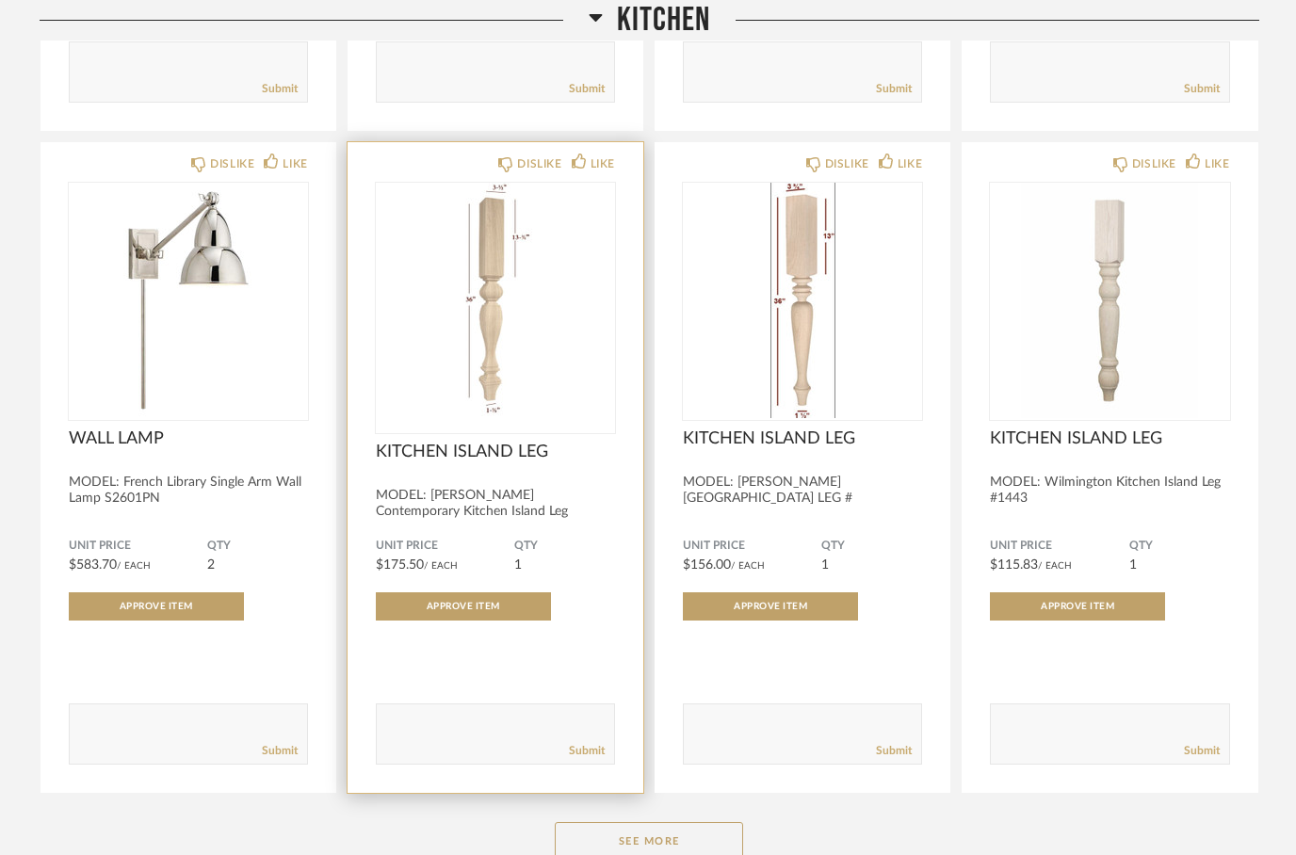
click at [0, 0] on img at bounding box center [0, 0] width 0 height 0
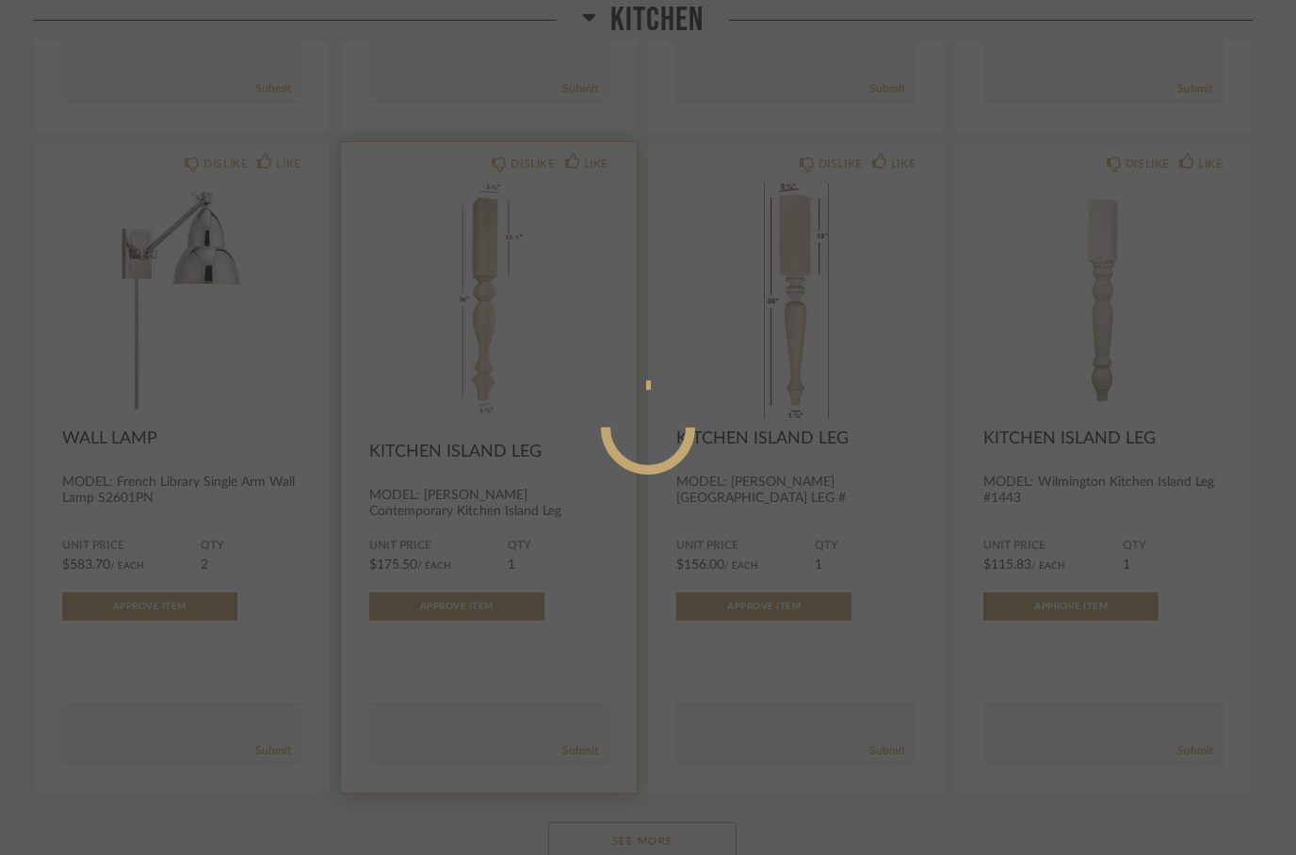
scroll to position [0, 0]
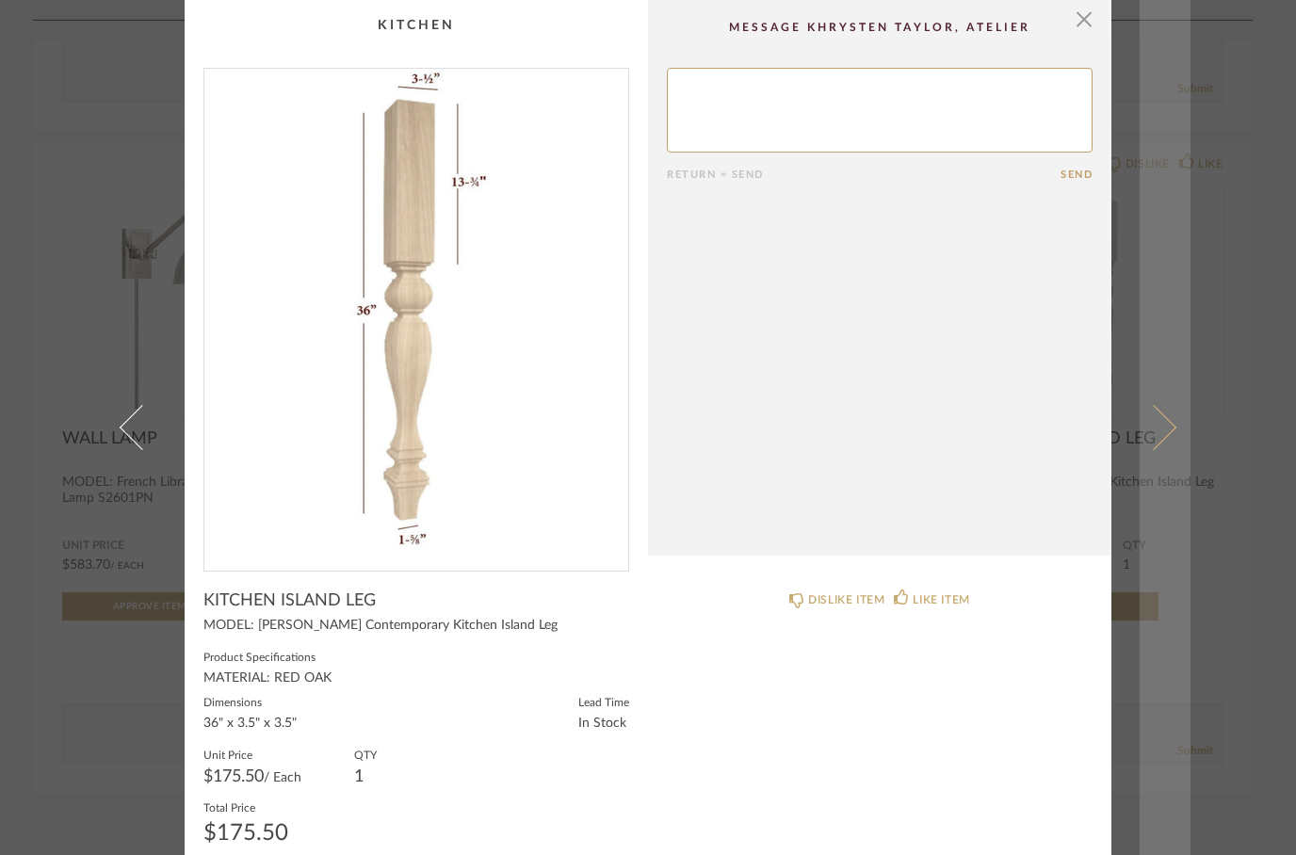
click at [1151, 443] on span at bounding box center [1153, 427] width 45 height 45
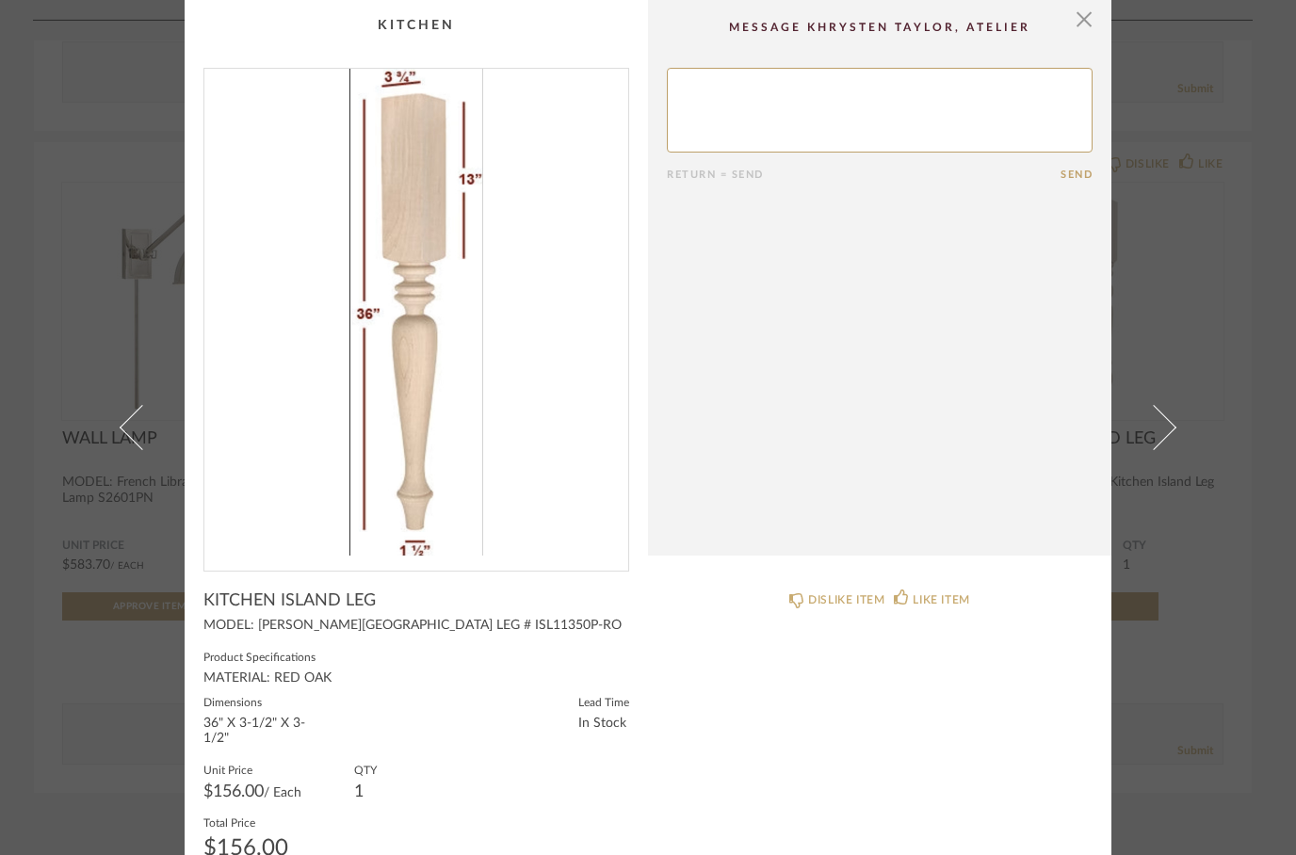
click at [1054, 40] on cpp-summary-comments "Return = Send Send" at bounding box center [879, 277] width 463 height 555
click at [1086, 23] on span "button" at bounding box center [1084, 19] width 38 height 38
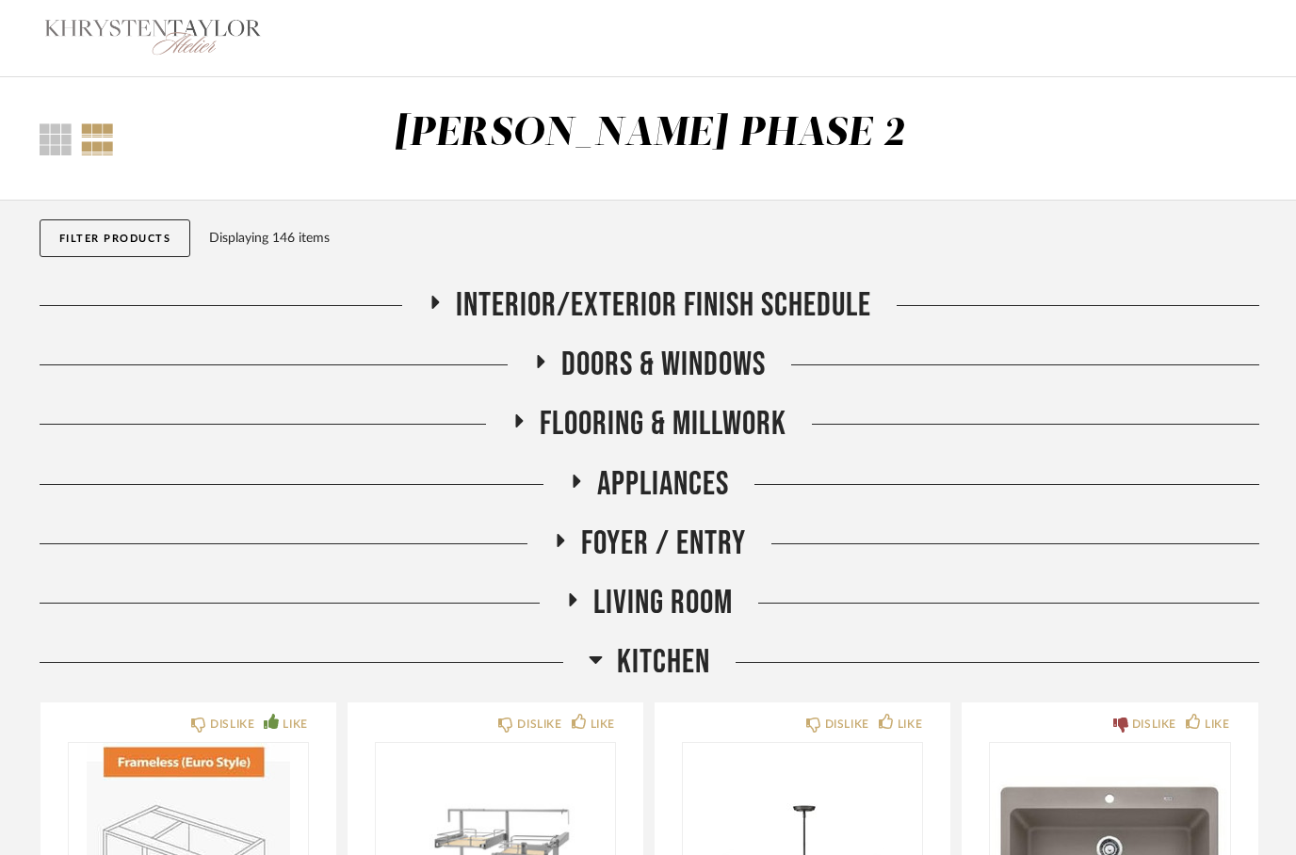
scroll to position [3139, 0]
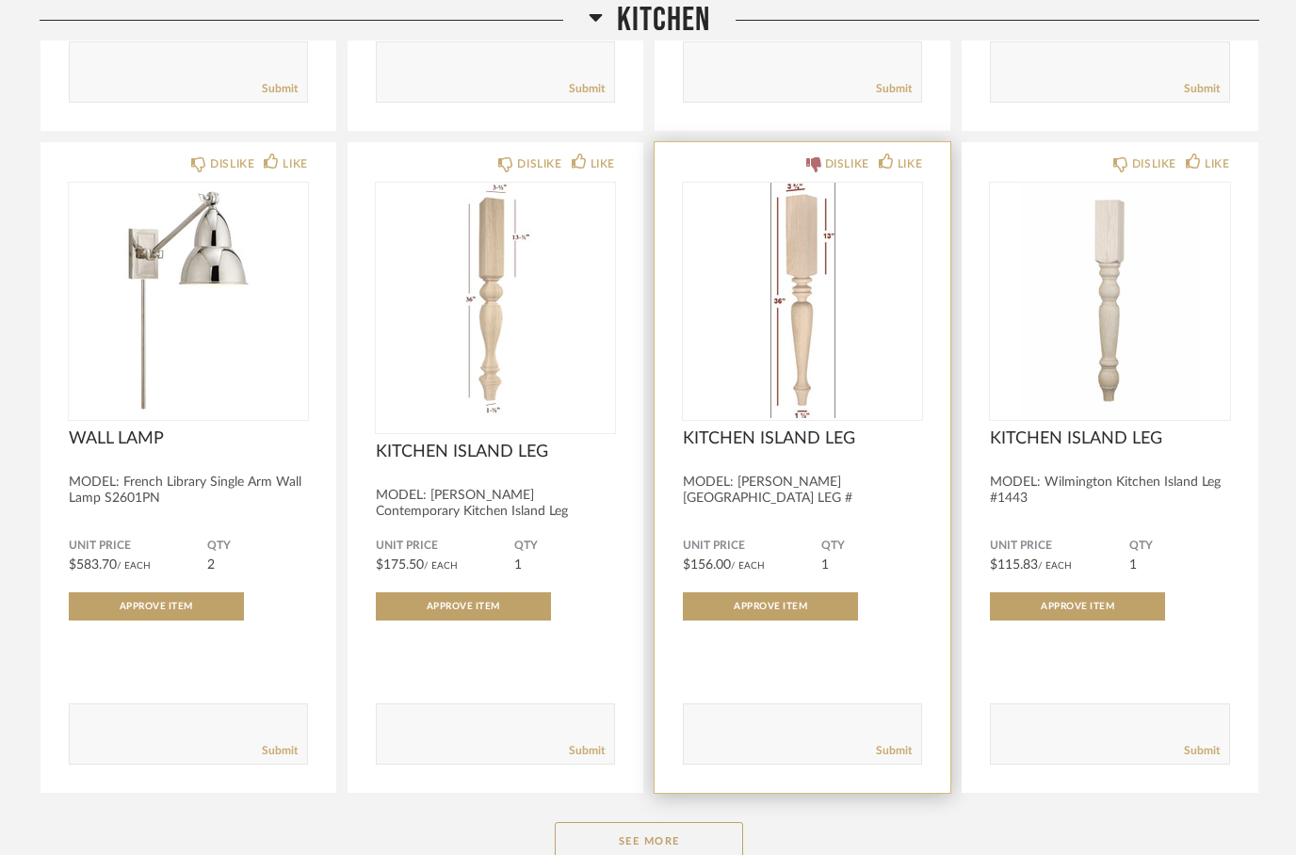
click at [808, 169] on icon at bounding box center [813, 164] width 15 height 15
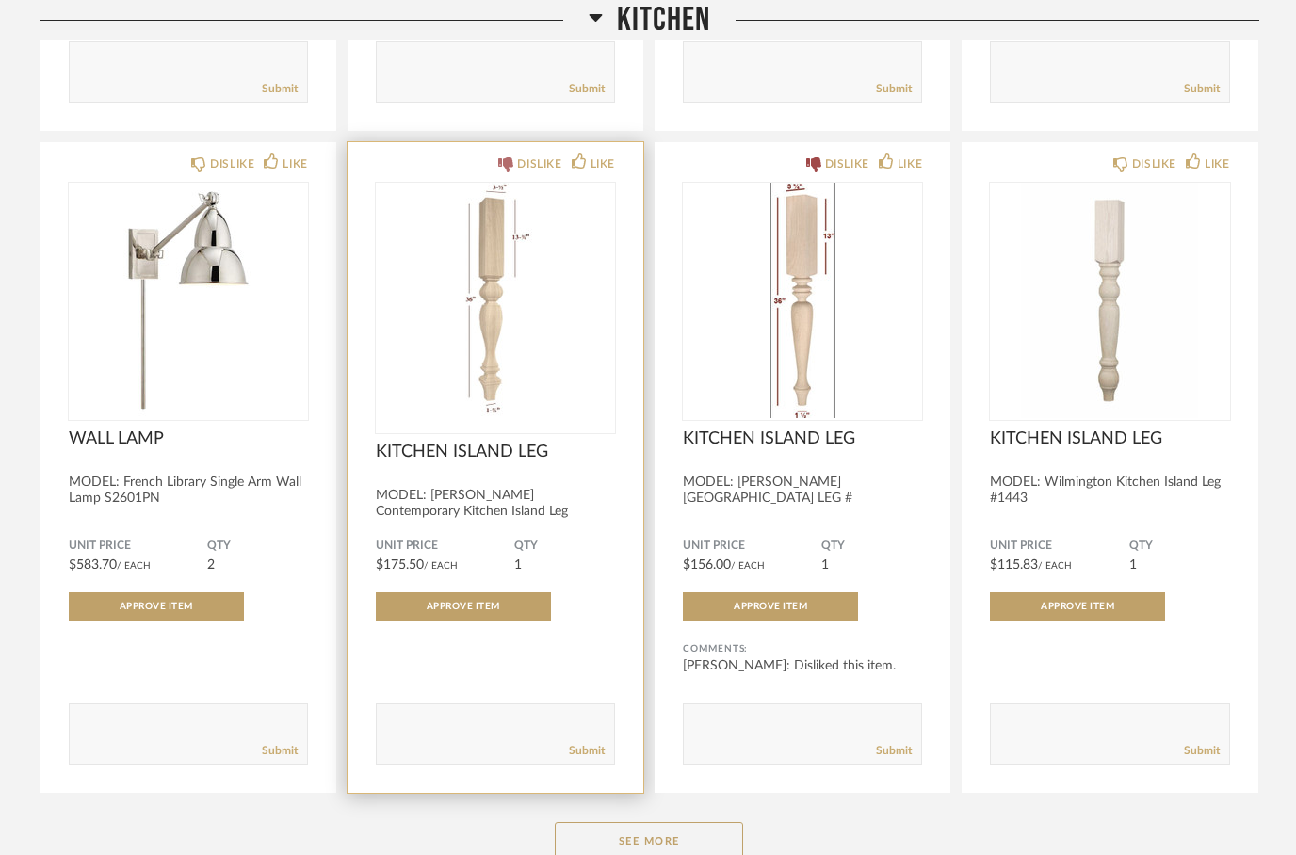
click at [560, 171] on div "DISLIKE" at bounding box center [539, 163] width 44 height 19
click at [571, 157] on fa-icon at bounding box center [578, 161] width 15 height 16
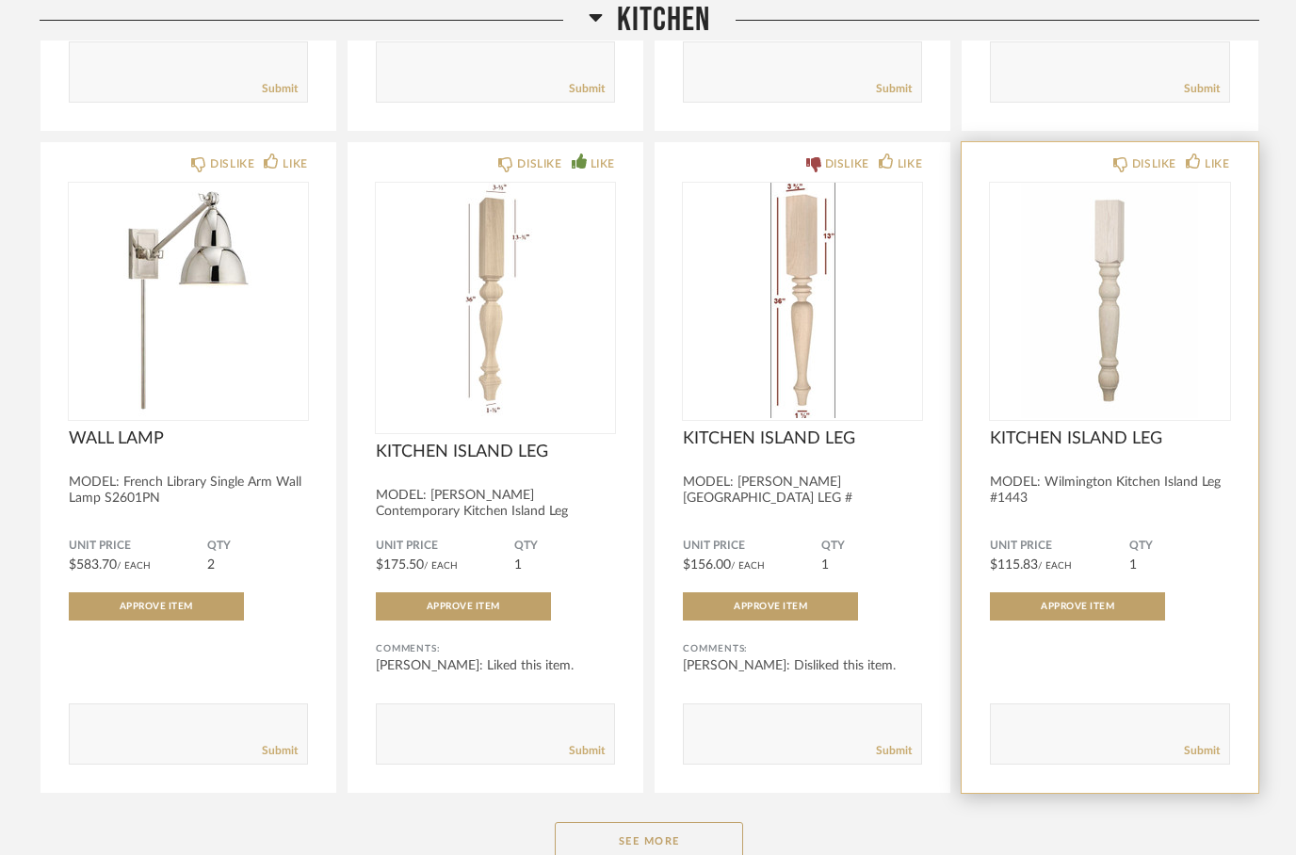
click at [1100, 162] on div "DISLIKE LIKE" at bounding box center [1109, 161] width 239 height 15
click at [1102, 164] on div "DISLIKE LIKE" at bounding box center [1109, 161] width 239 height 15
click at [1106, 166] on div "DISLIKE LIKE" at bounding box center [1109, 161] width 239 height 15
click at [1113, 160] on div "DISLIKE" at bounding box center [1144, 163] width 63 height 19
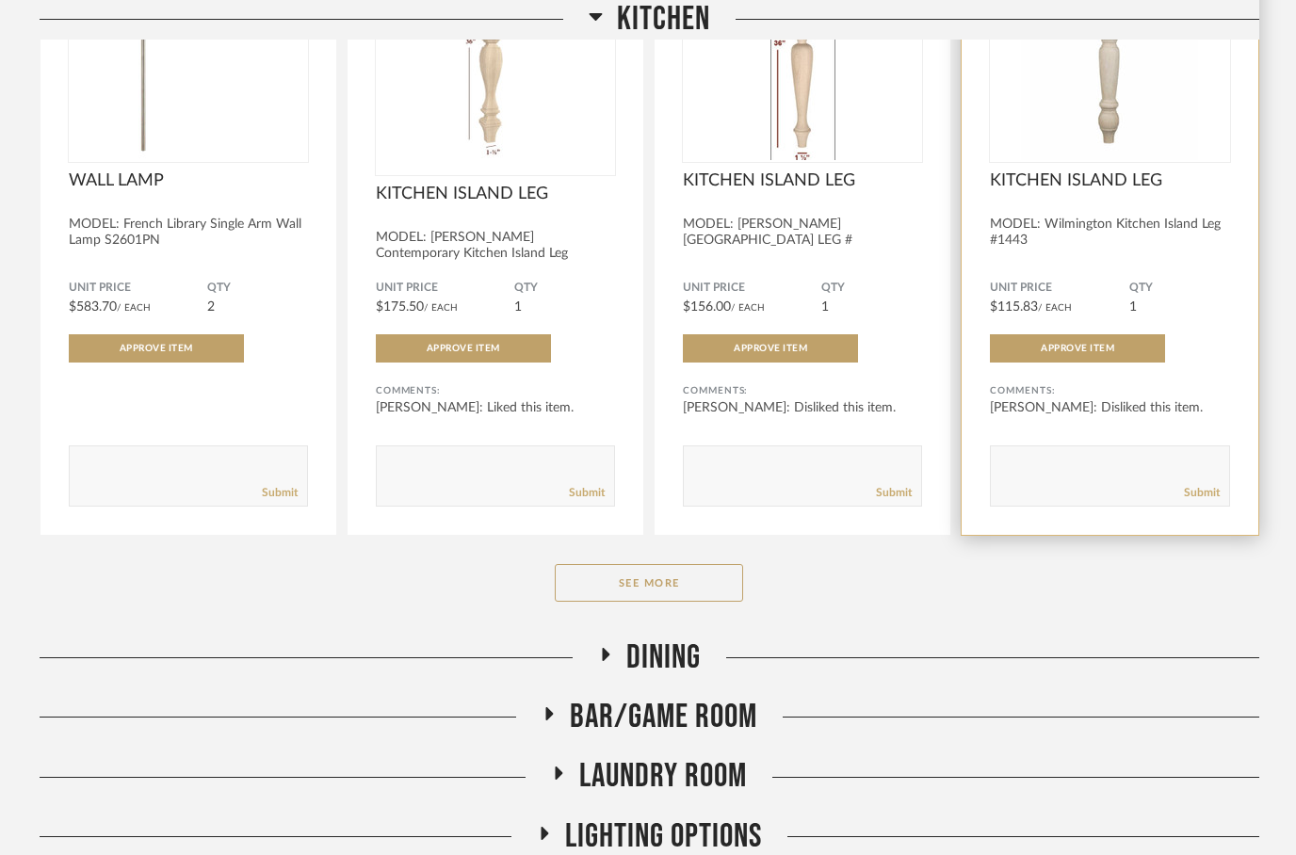
scroll to position [3471, 0]
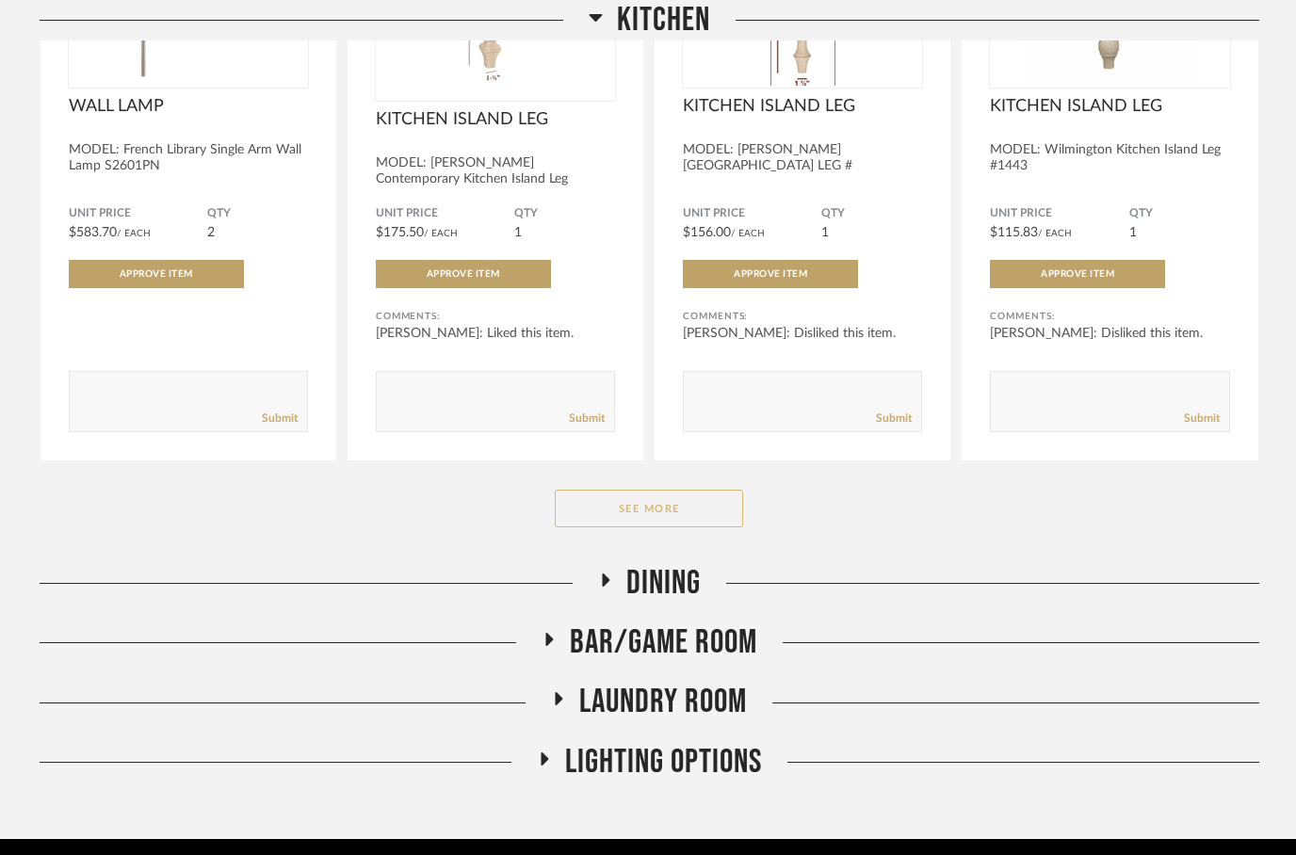
click at [608, 514] on button "See More" at bounding box center [649, 509] width 188 height 38
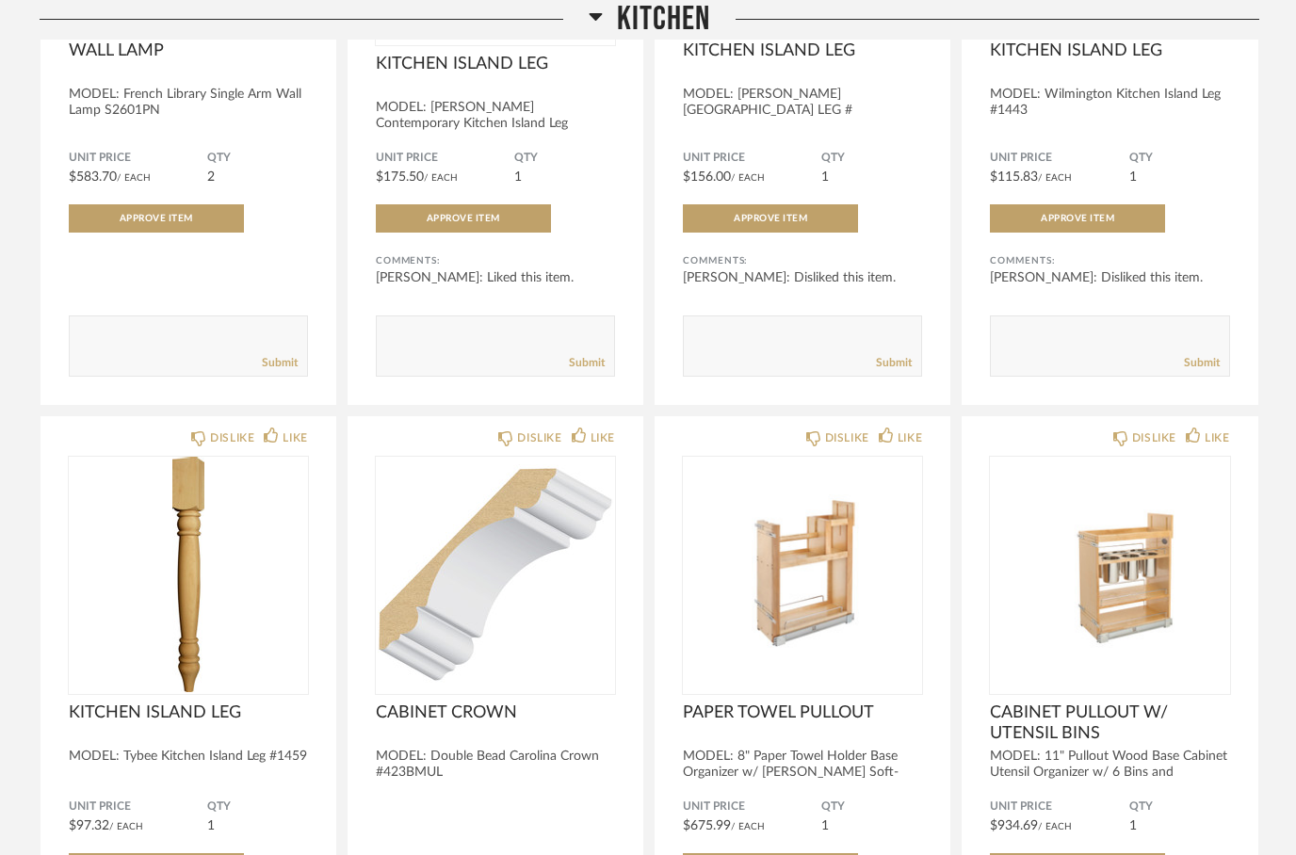
scroll to position [3526, 0]
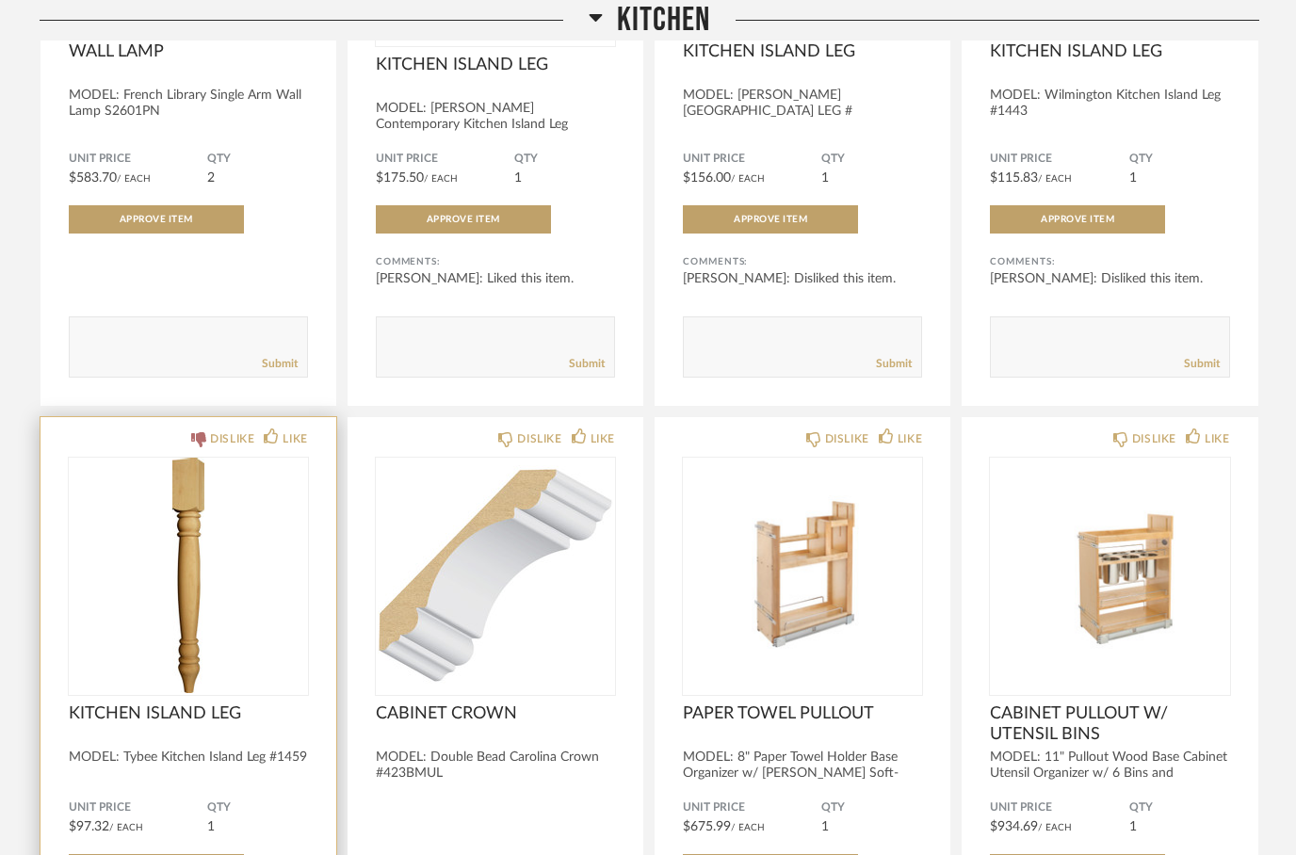
click at [203, 437] on fa-icon at bounding box center [198, 439] width 15 height 16
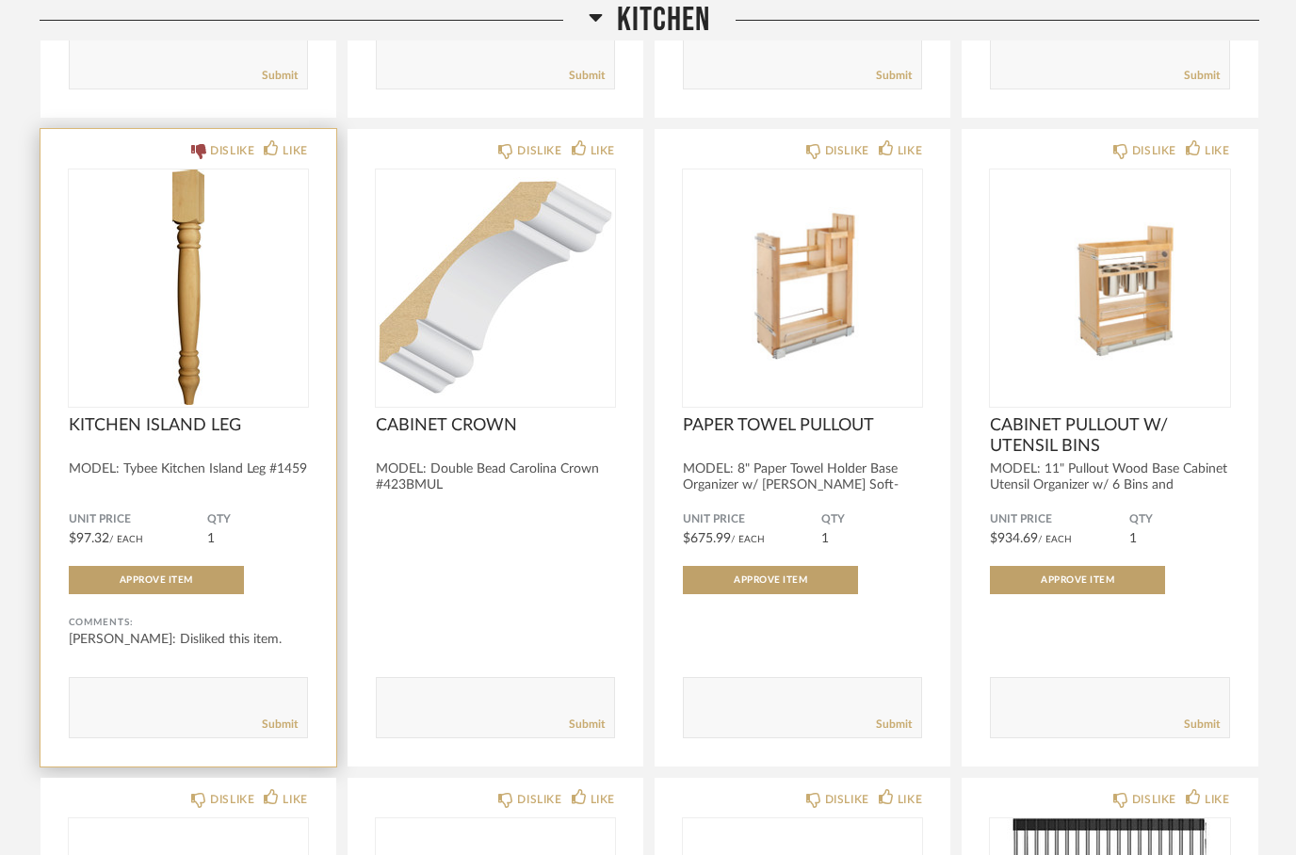
scroll to position [3811, 0]
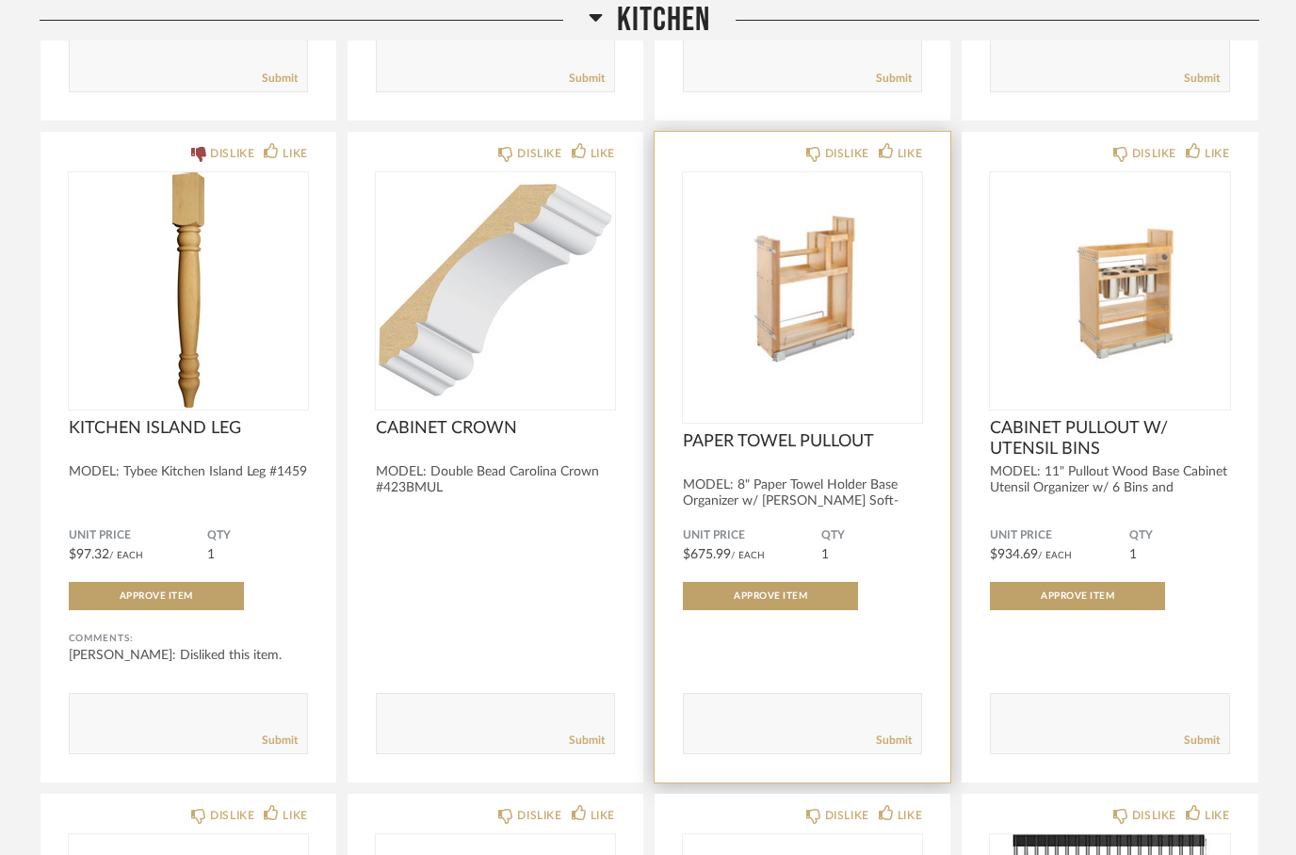
click at [0, 0] on img at bounding box center [0, 0] width 0 height 0
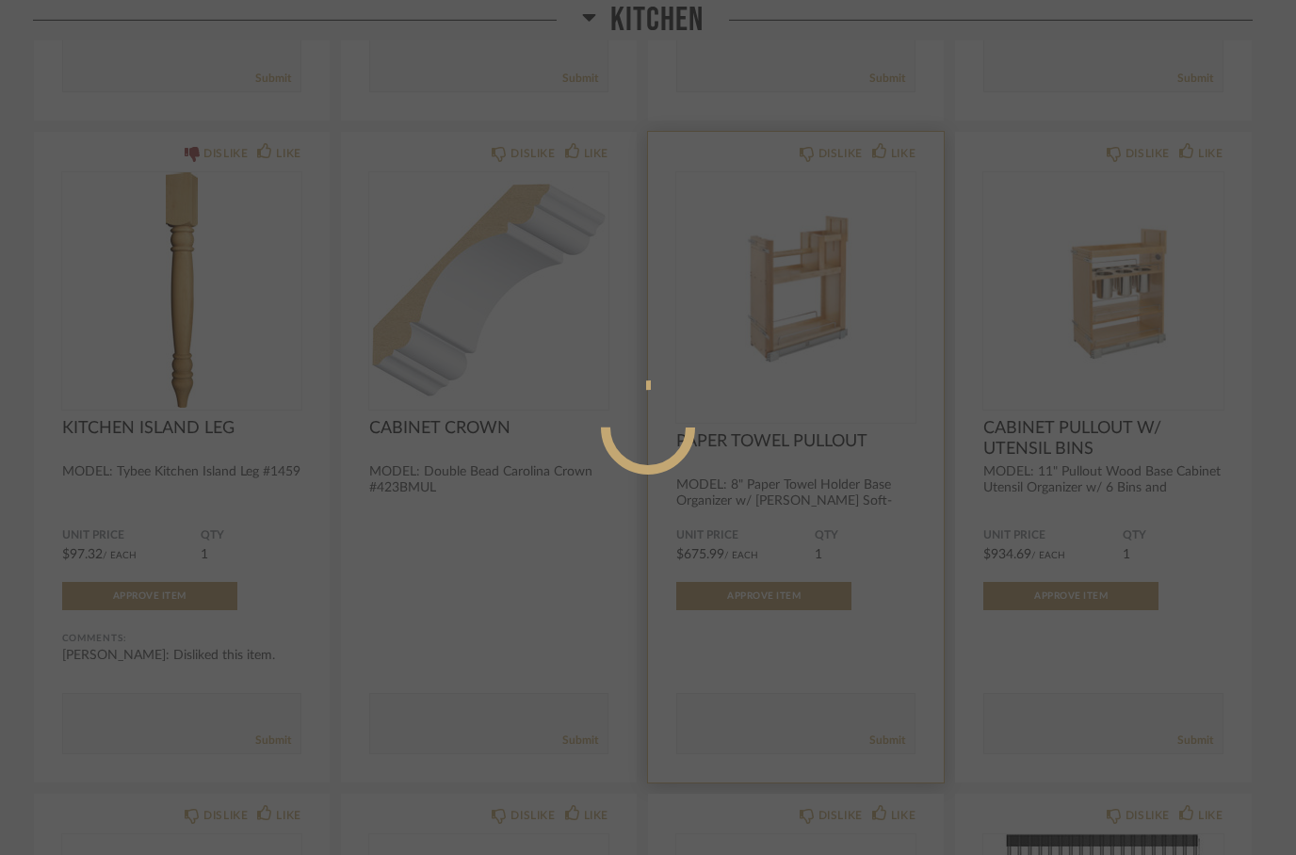
scroll to position [0, 0]
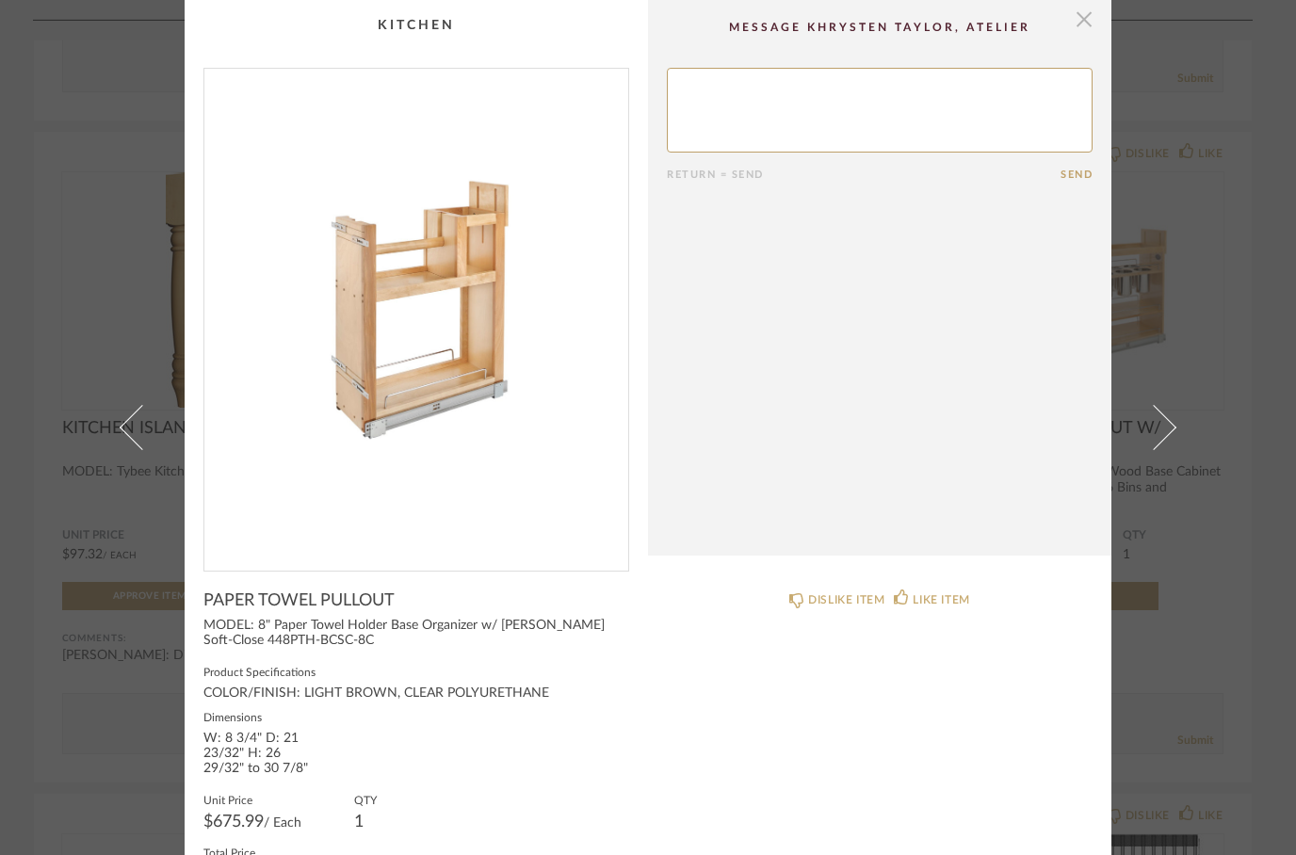
click at [1087, 29] on span "button" at bounding box center [1084, 19] width 38 height 38
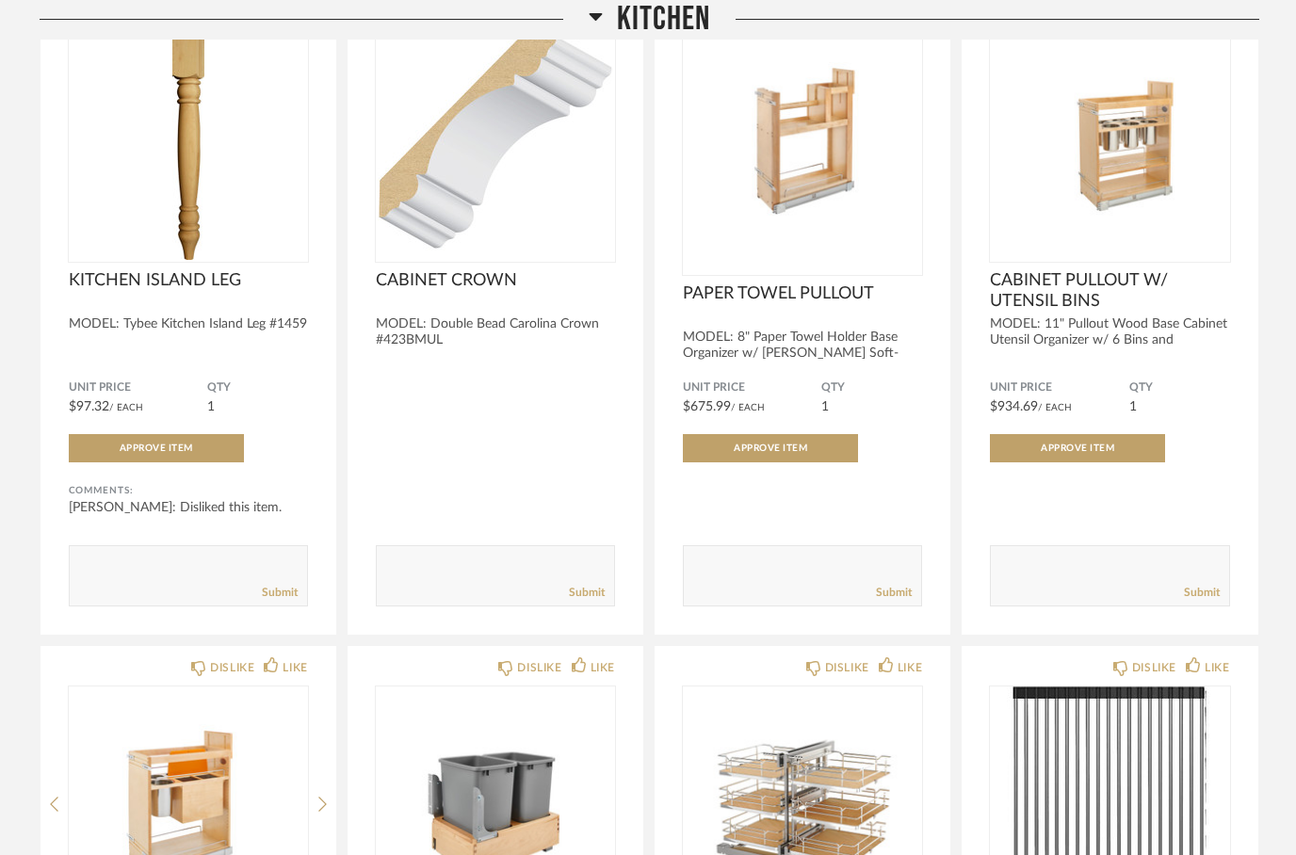
scroll to position [3960, 0]
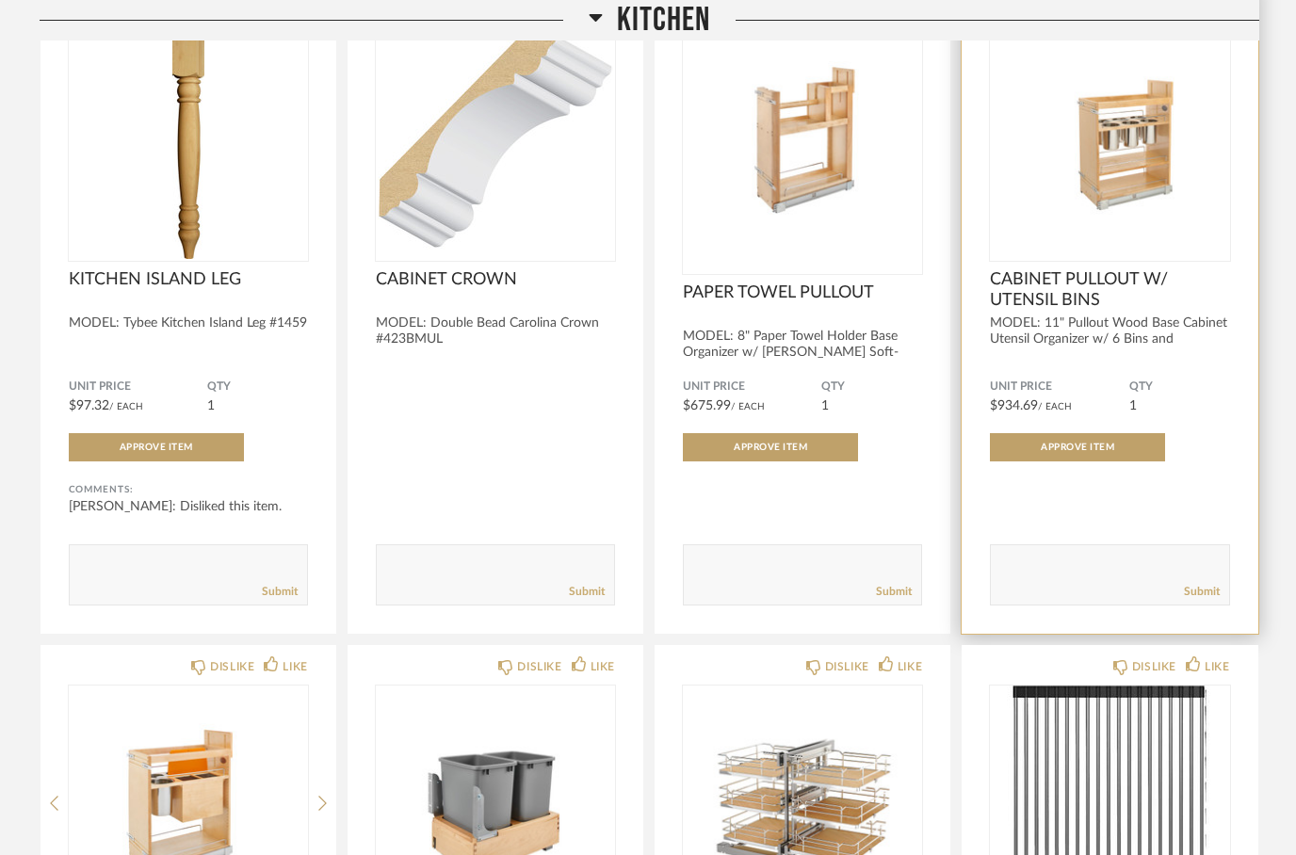
click at [0, 0] on img at bounding box center [0, 0] width 0 height 0
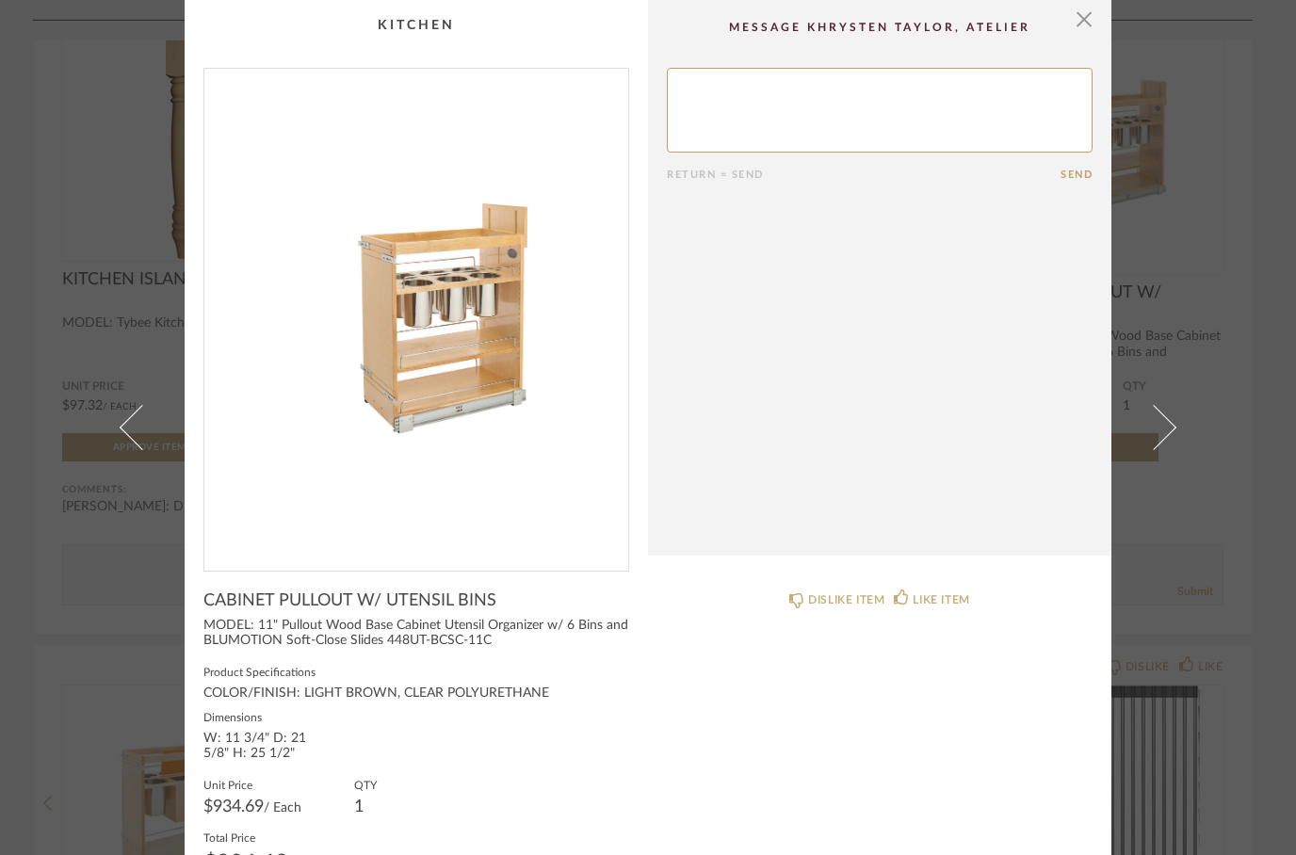
click at [402, 326] on img "0" at bounding box center [416, 312] width 424 height 487
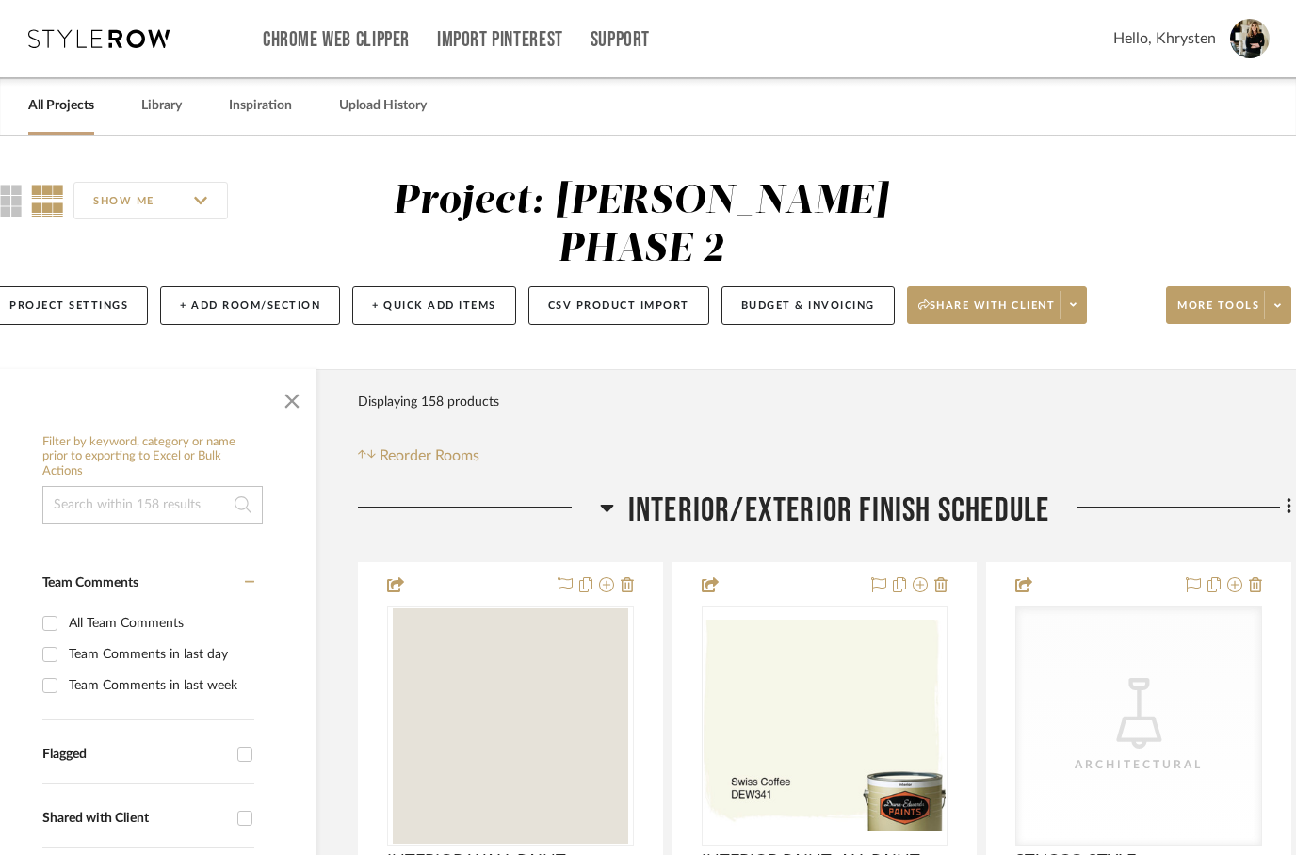
scroll to position [0, 60]
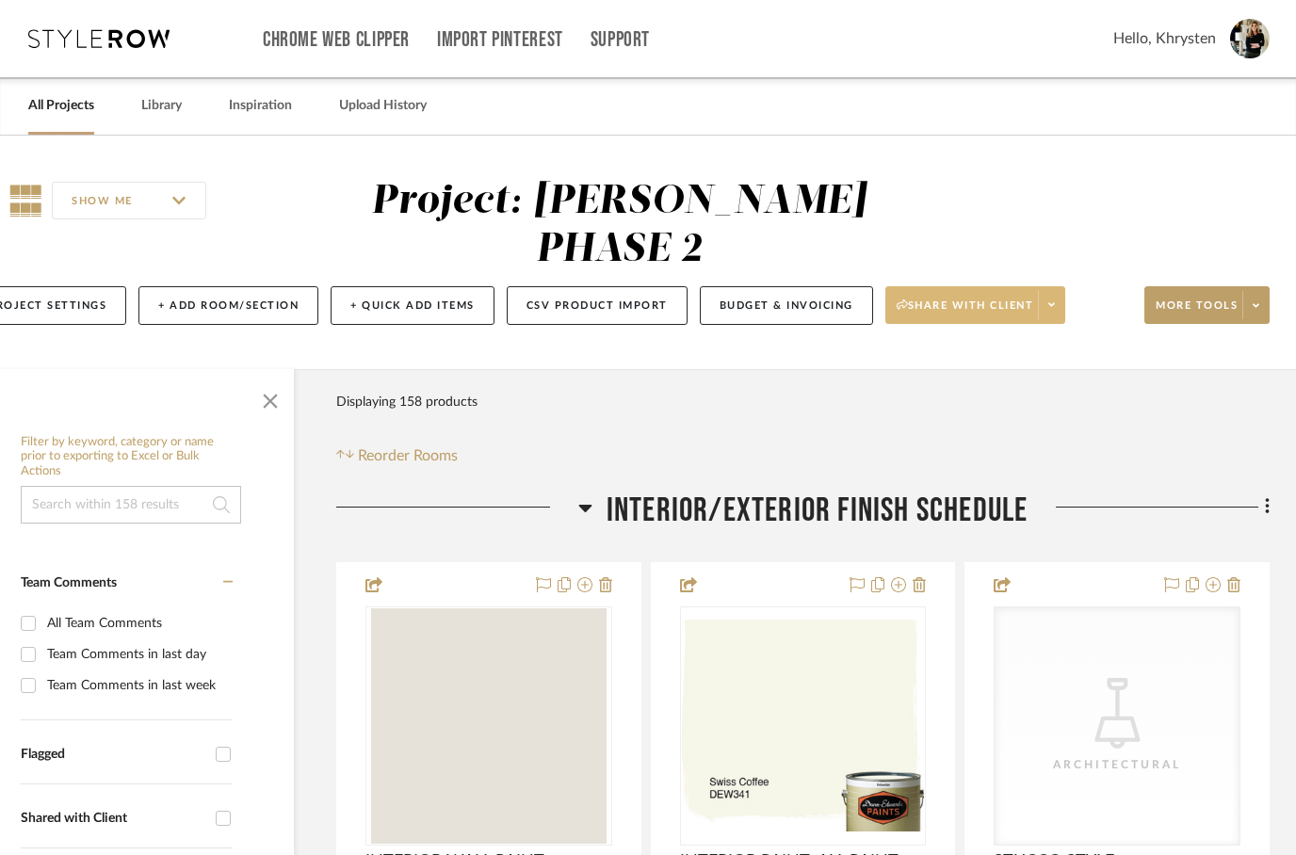
click at [1030, 286] on button "Share with client" at bounding box center [975, 305] width 181 height 38
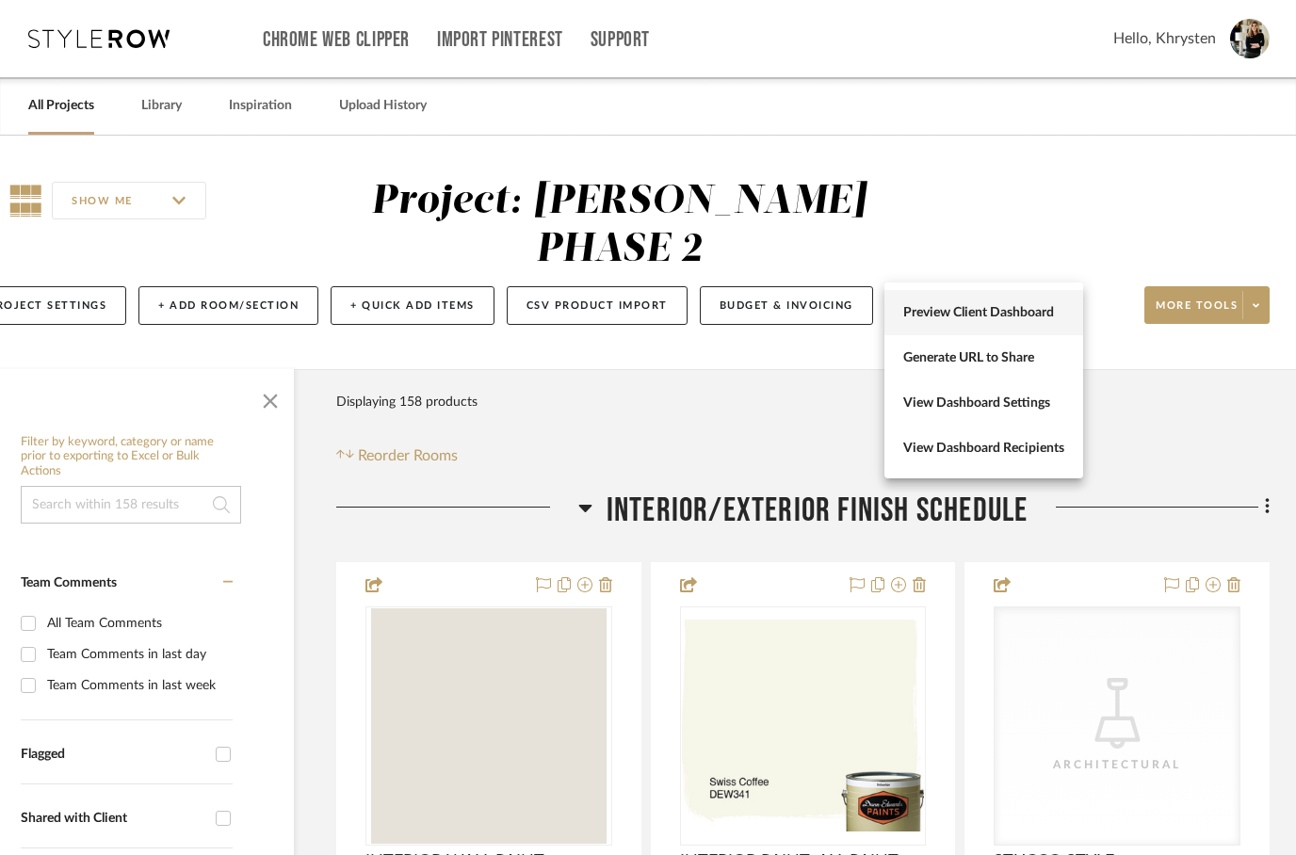
click at [932, 305] on span "Preview Client Dashboard" at bounding box center [983, 313] width 161 height 16
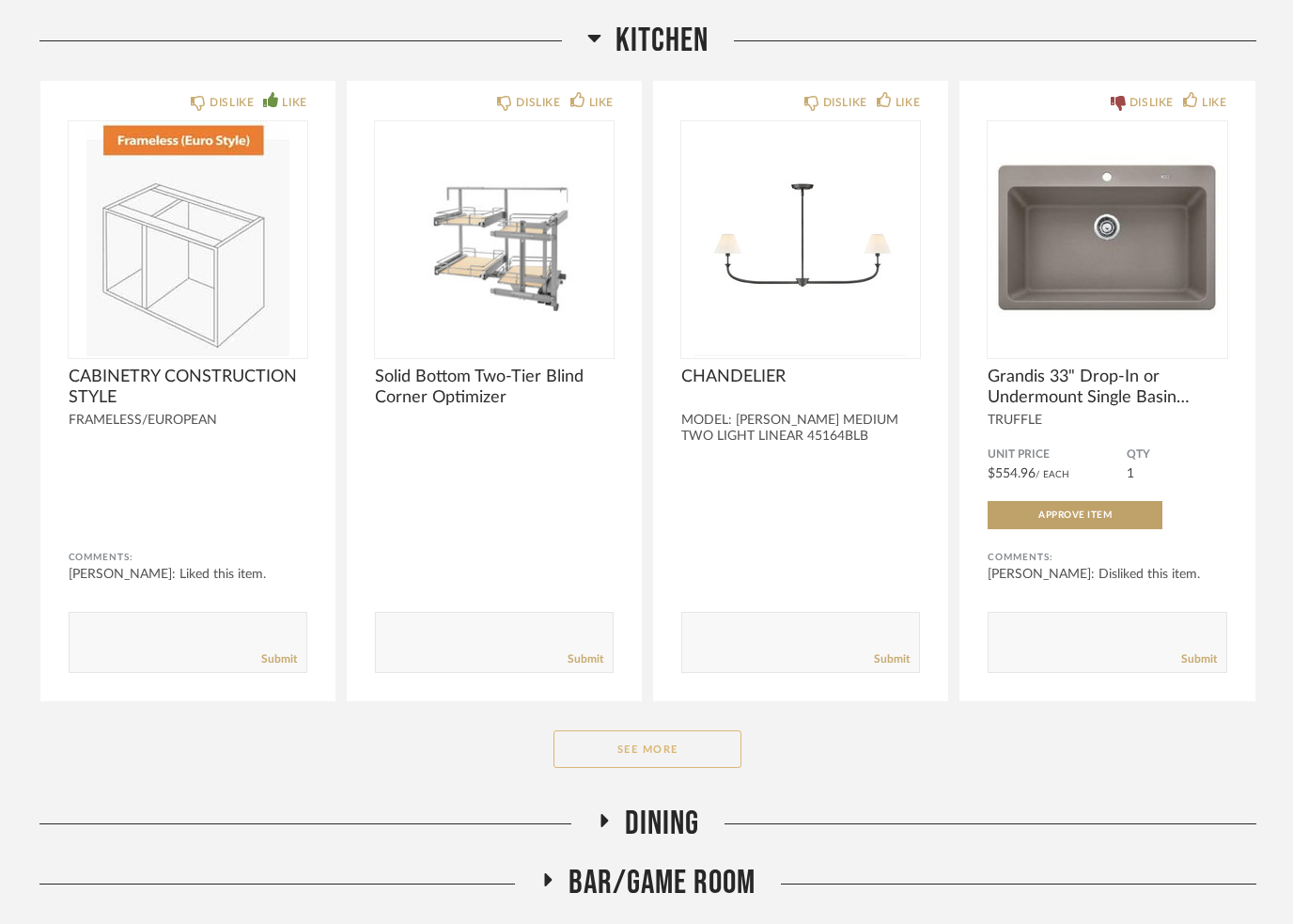
click at [642, 763] on button "See More" at bounding box center [647, 749] width 188 height 38
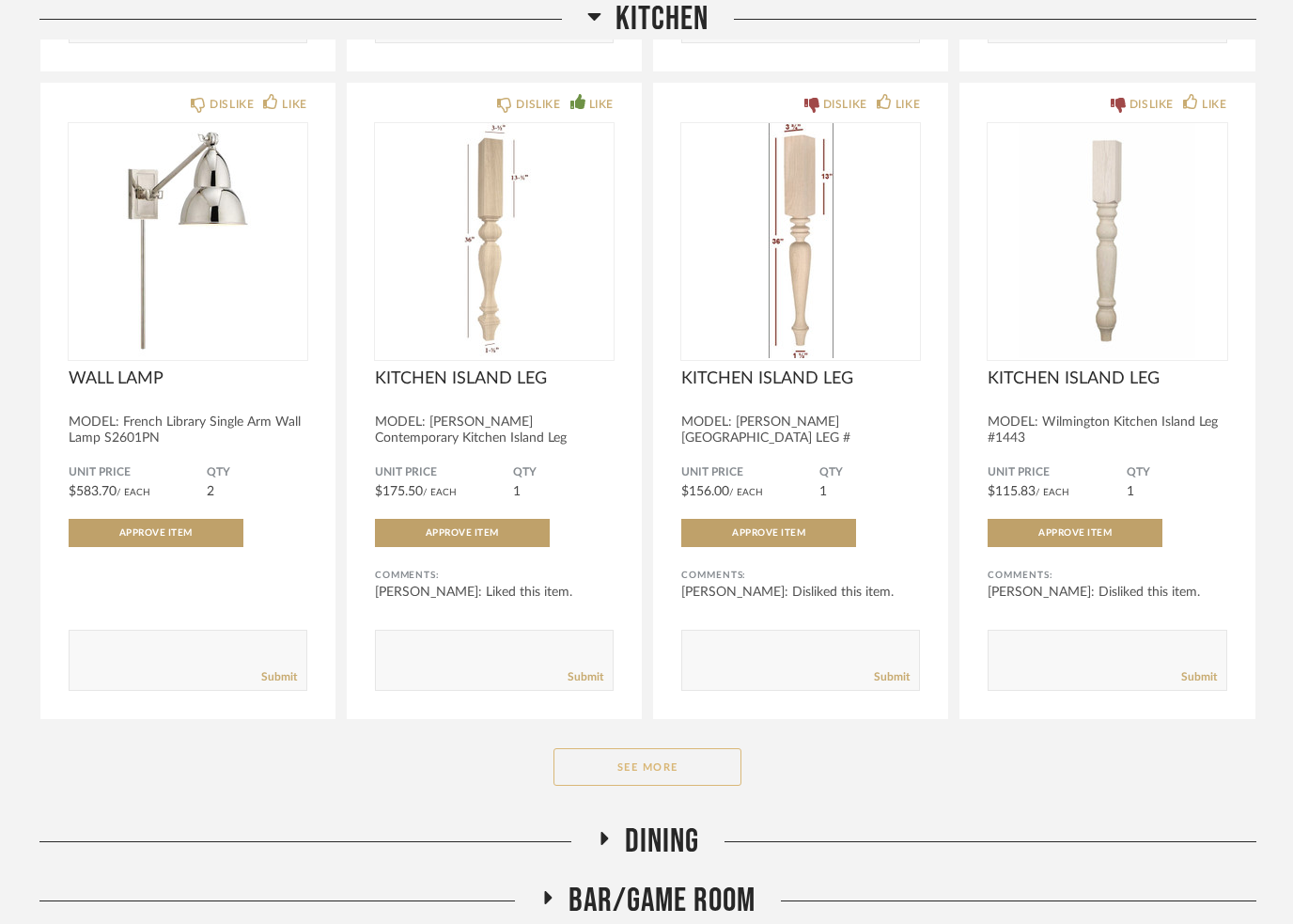
scroll to position [3451, 0]
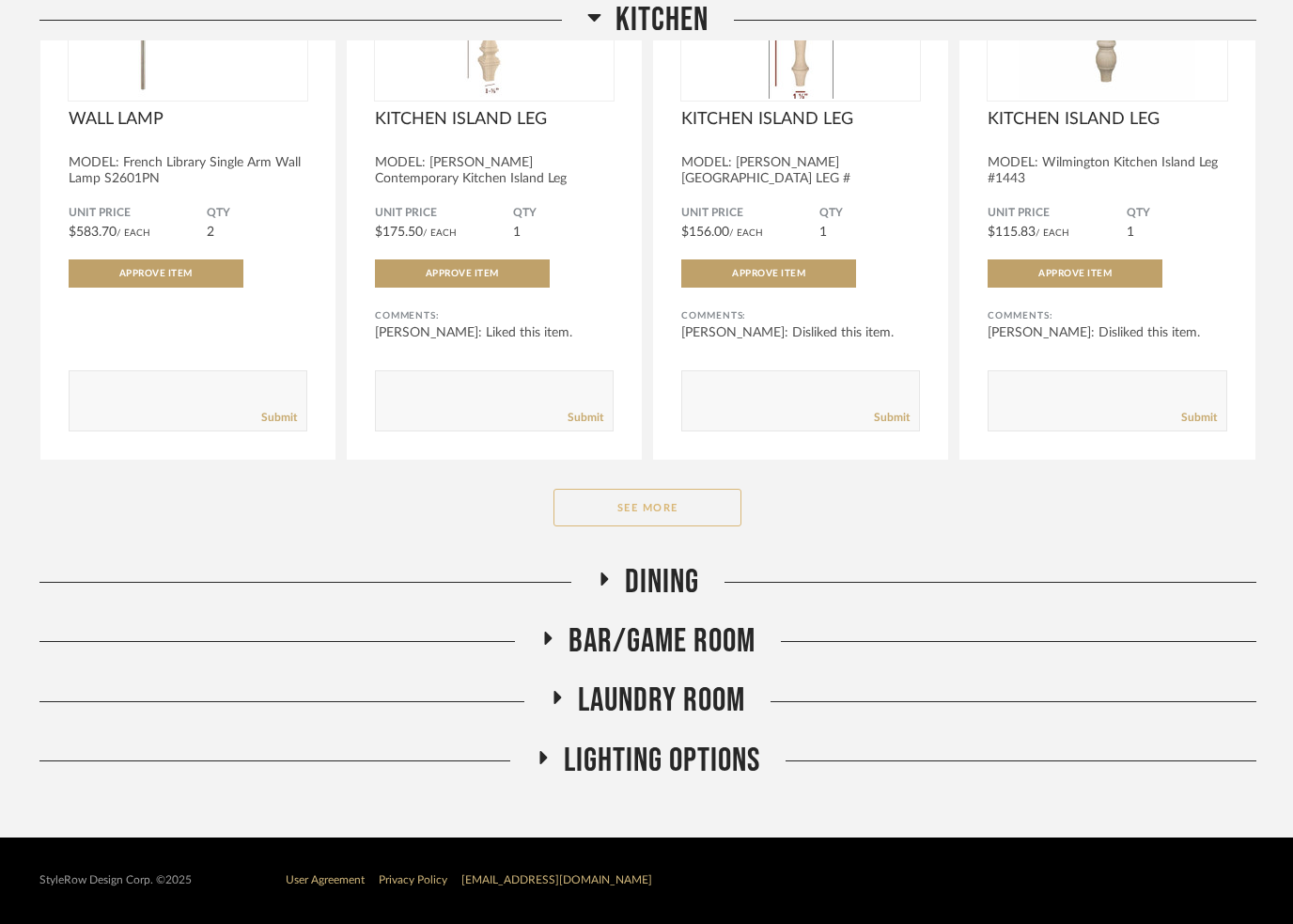
click at [650, 505] on button "See More" at bounding box center [647, 508] width 188 height 38
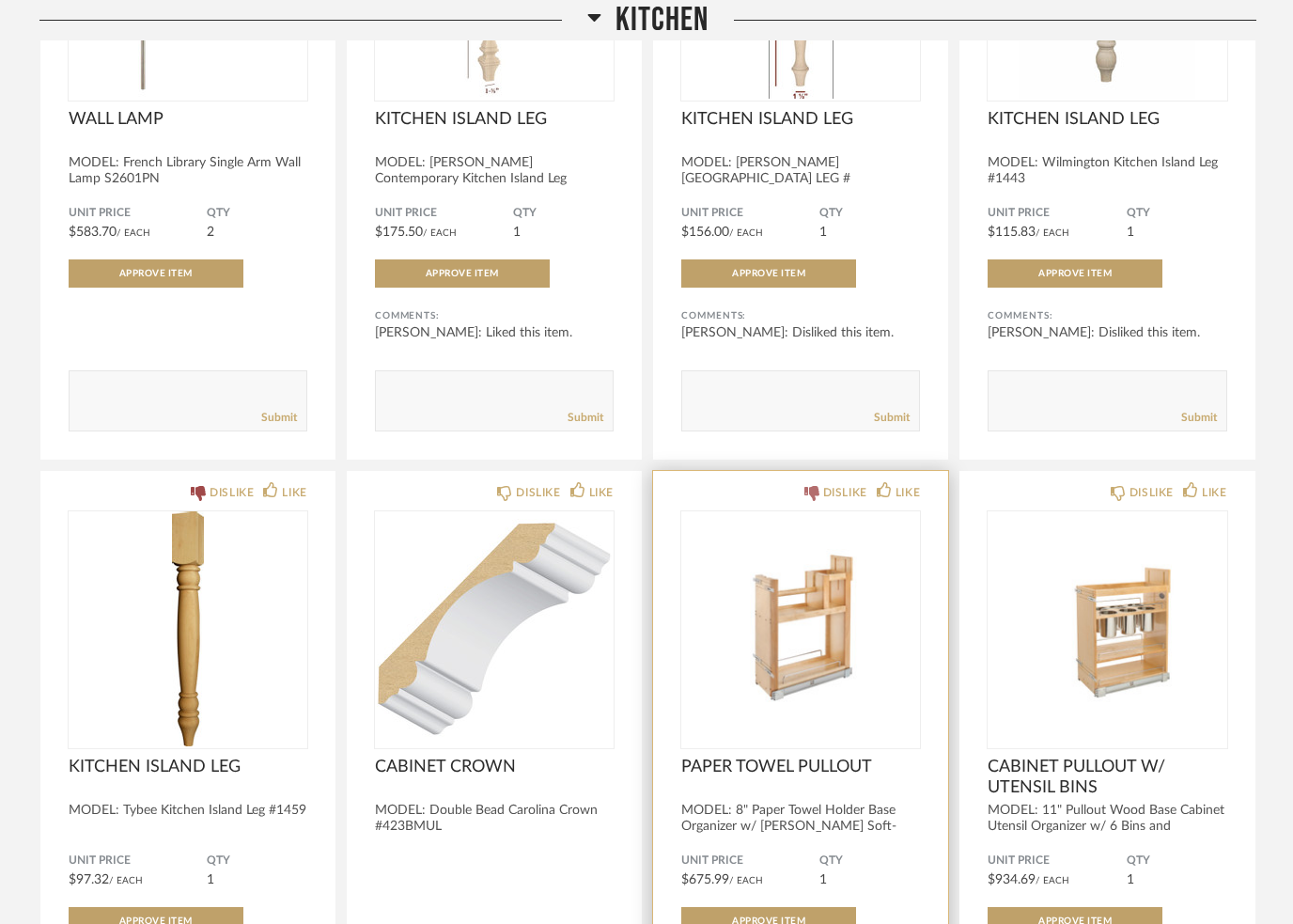
click at [807, 501] on icon at bounding box center [811, 493] width 15 height 15
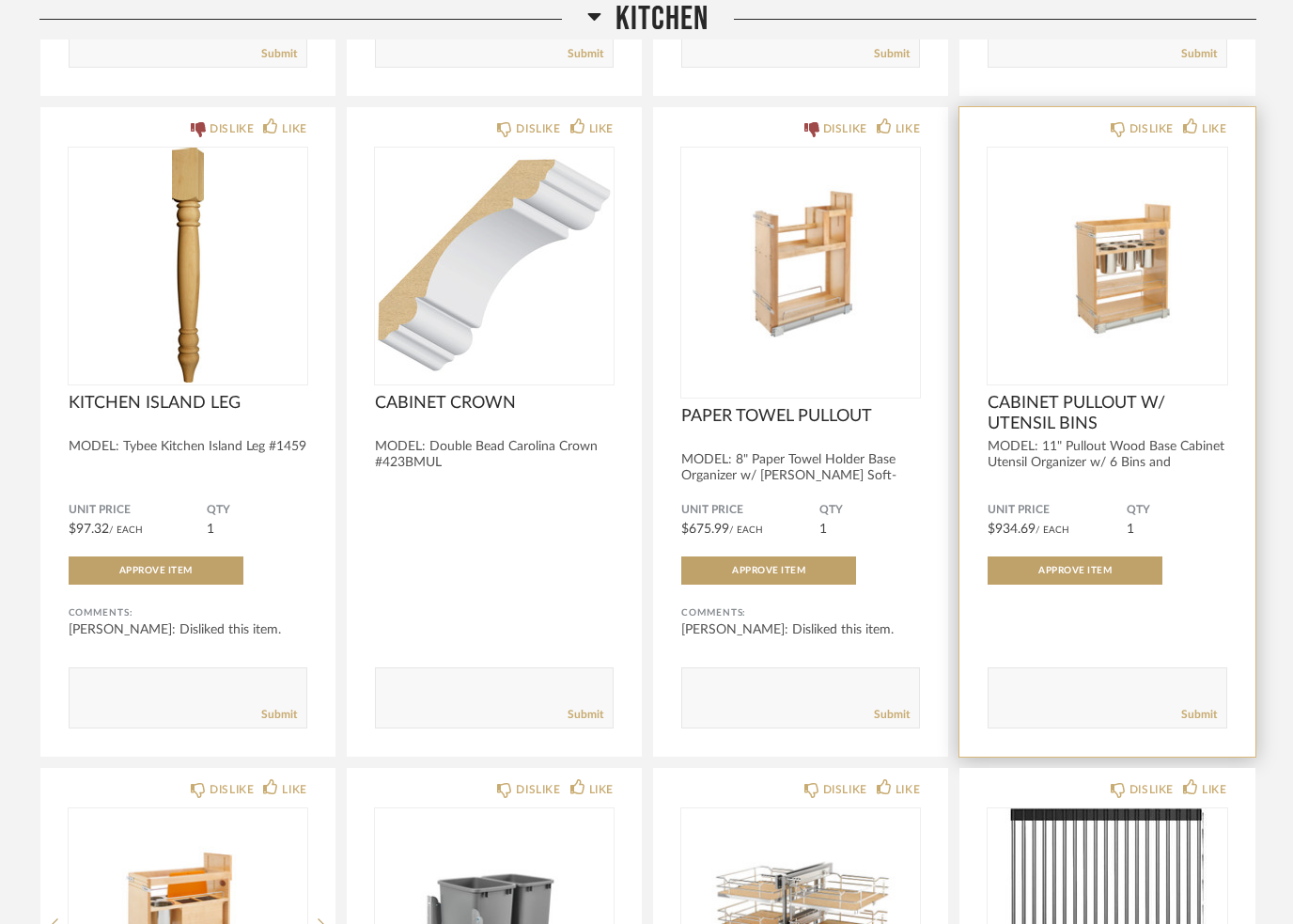
click at [1040, 700] on textarea at bounding box center [1105, 690] width 236 height 25
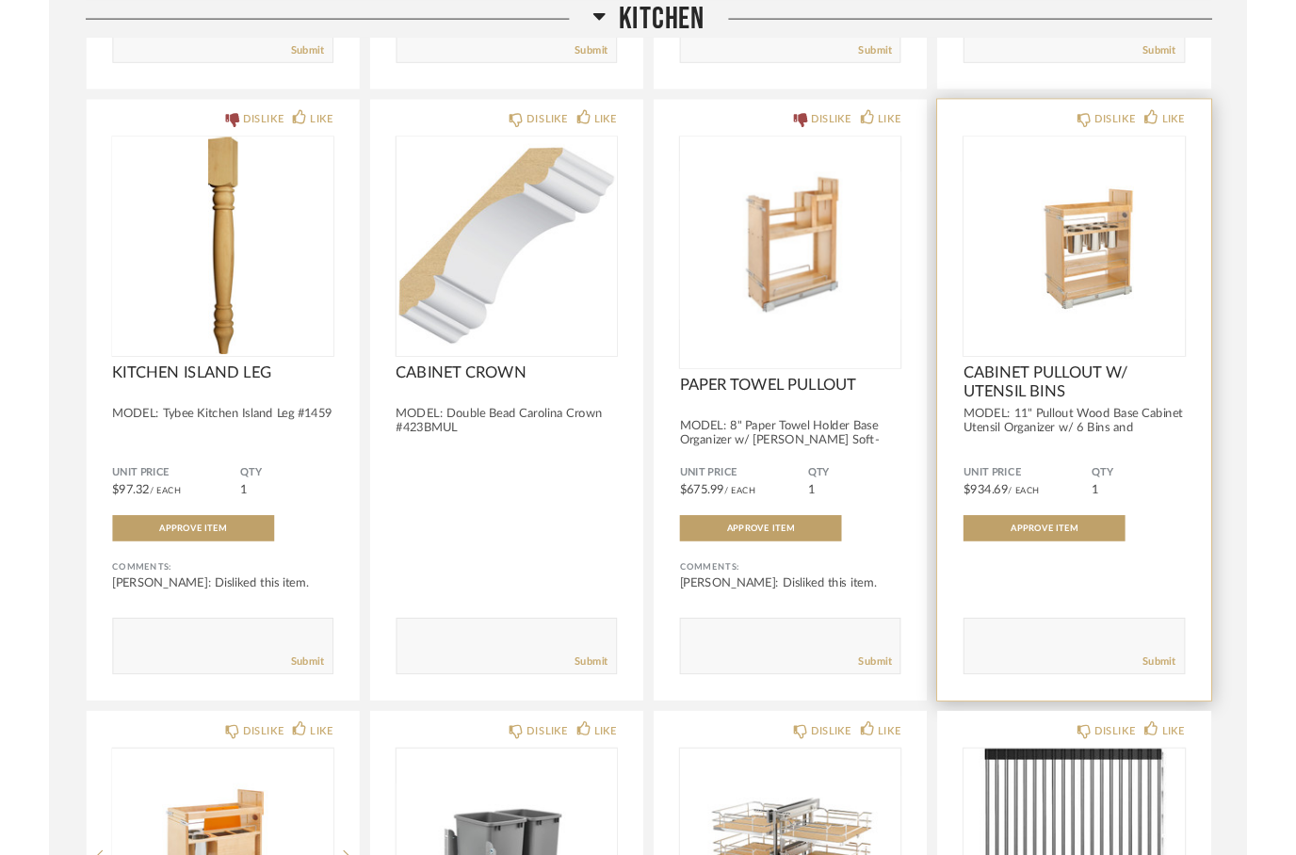
scroll to position [3822, 0]
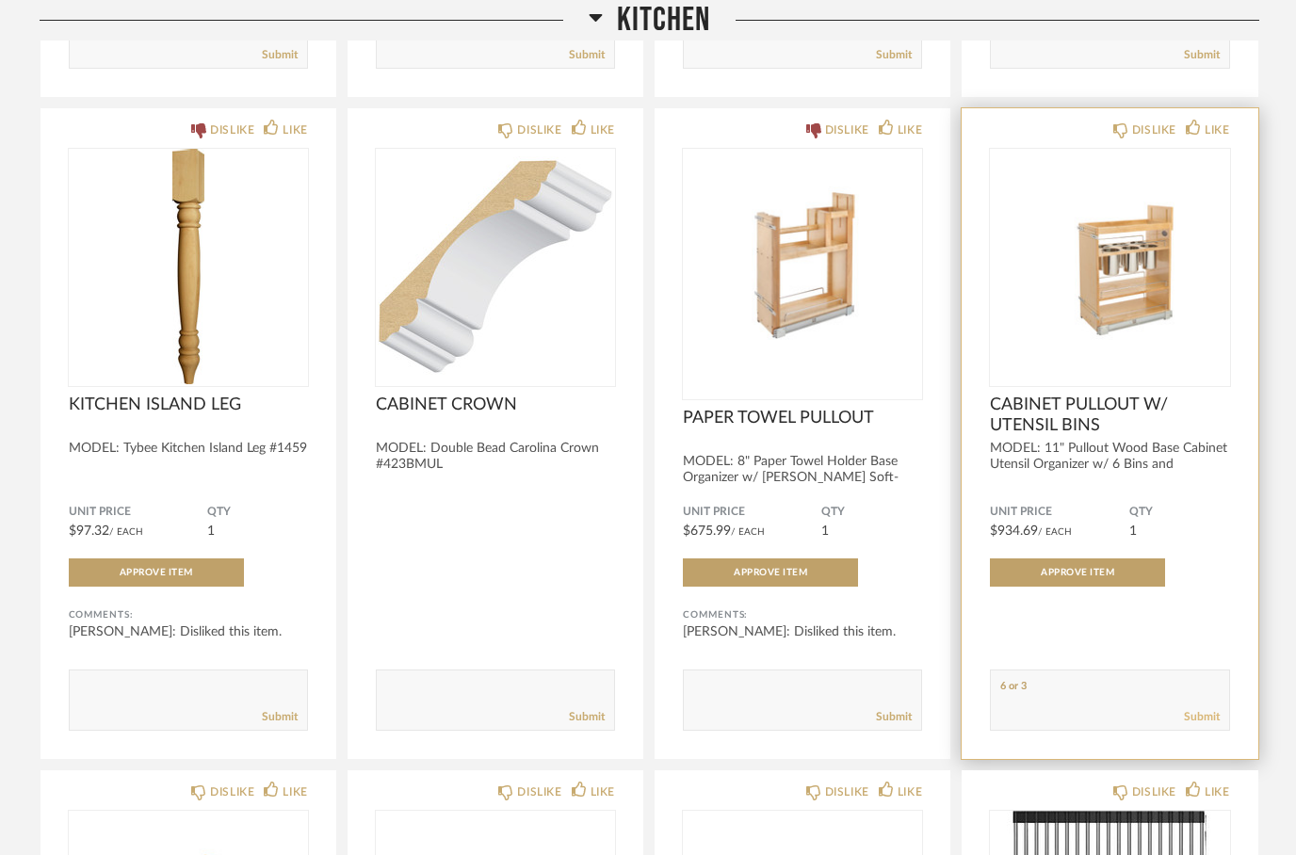
type textarea "6 or 3"
click at [1185, 716] on link "Submit" at bounding box center [1201, 717] width 36 height 16
click at [1190, 138] on div "LIKE" at bounding box center [1206, 129] width 43 height 19
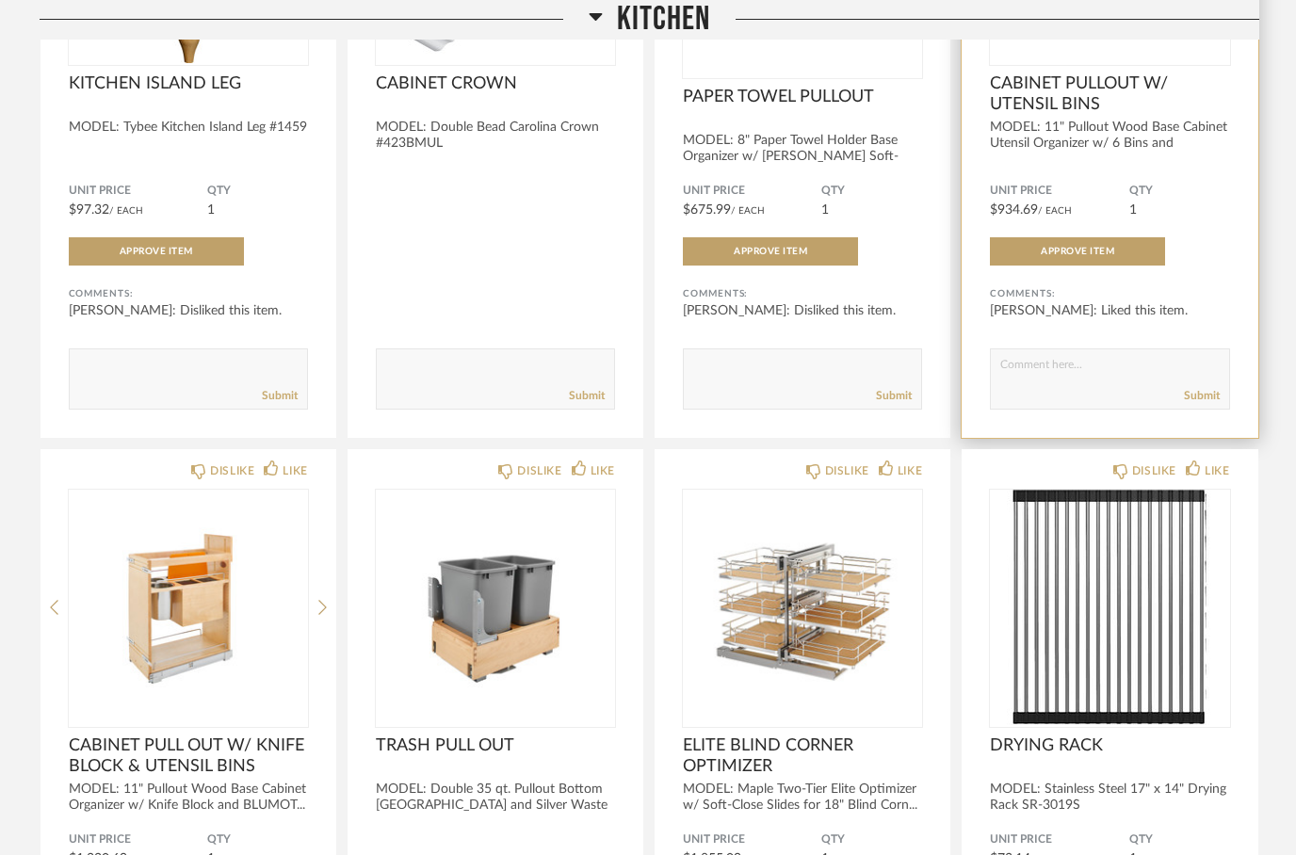
scroll to position [4145, 0]
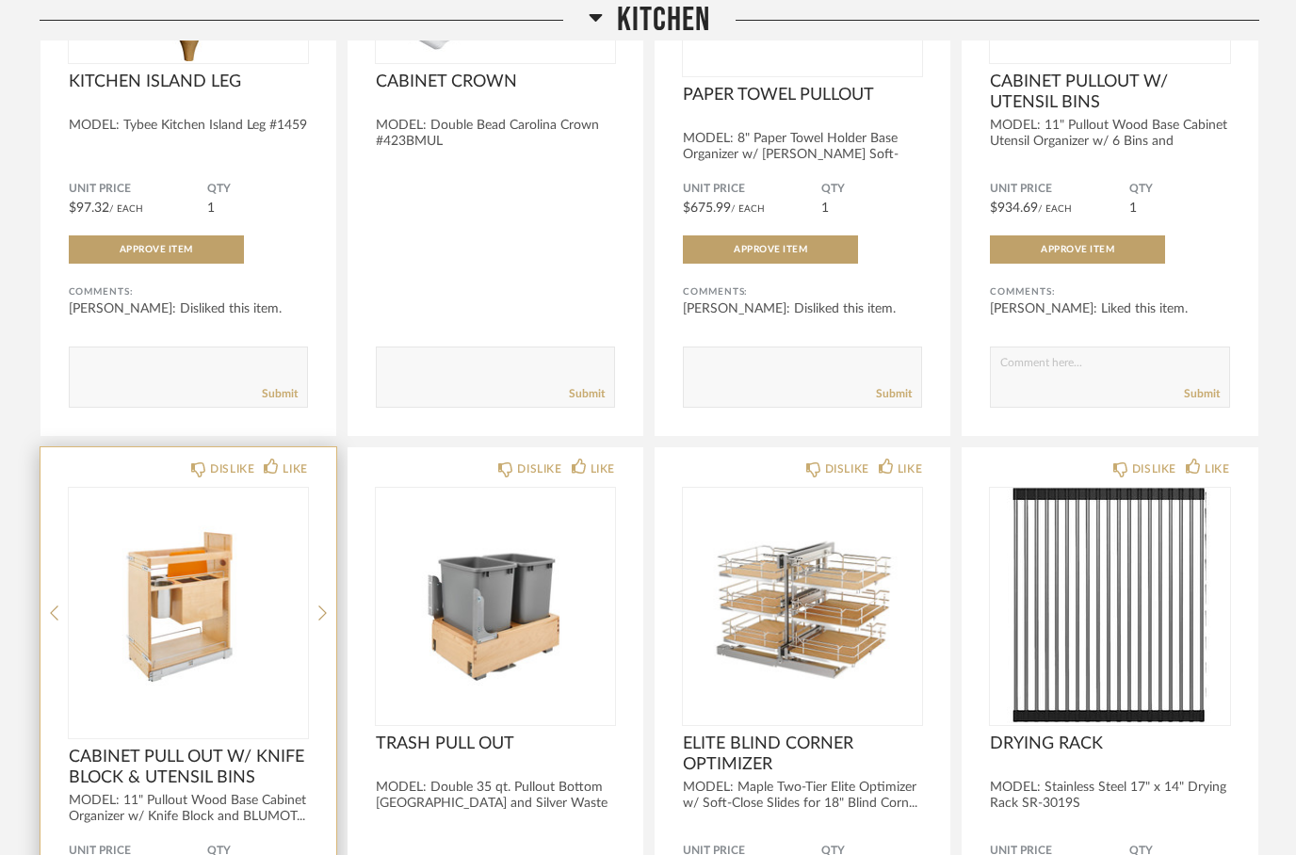
click at [0, 0] on img at bounding box center [0, 0] width 0 height 0
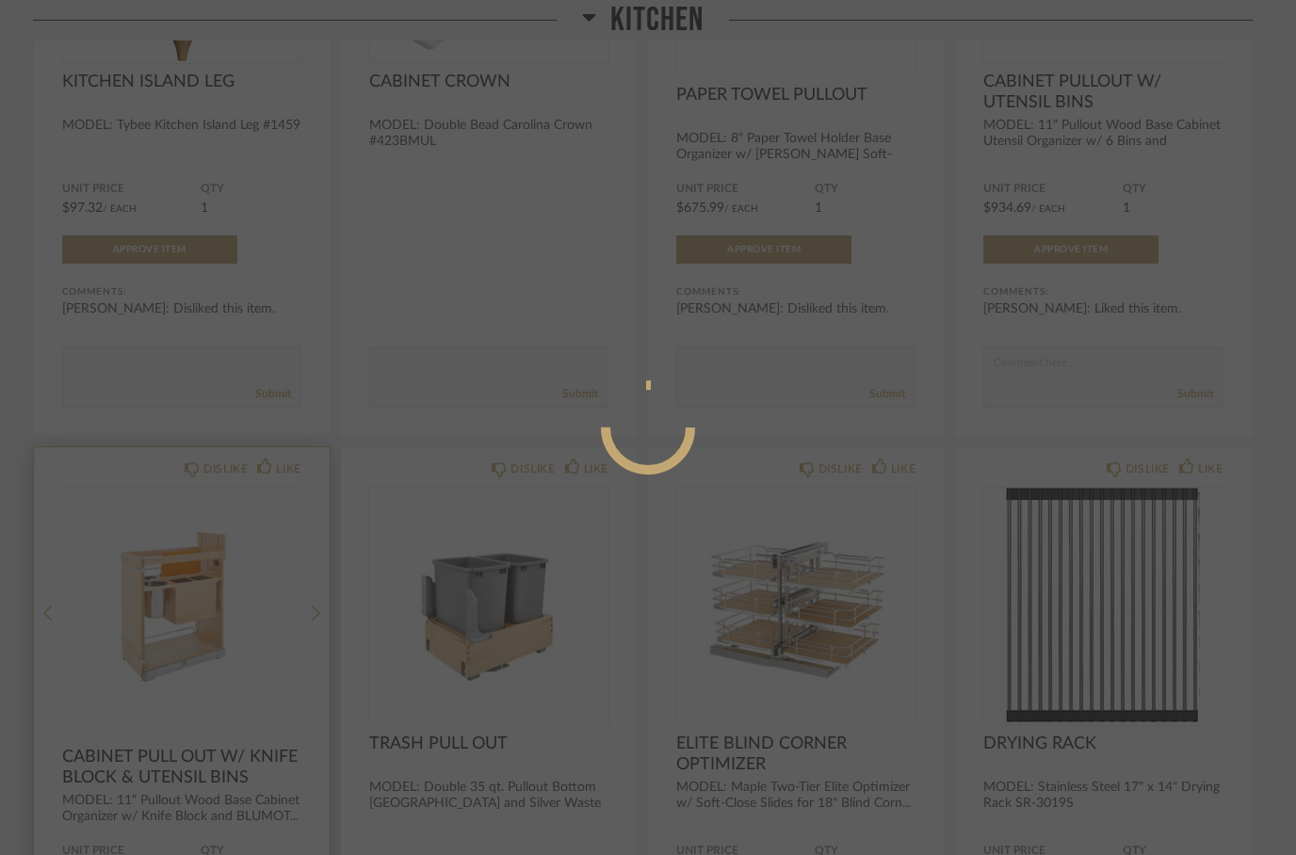
scroll to position [0, 0]
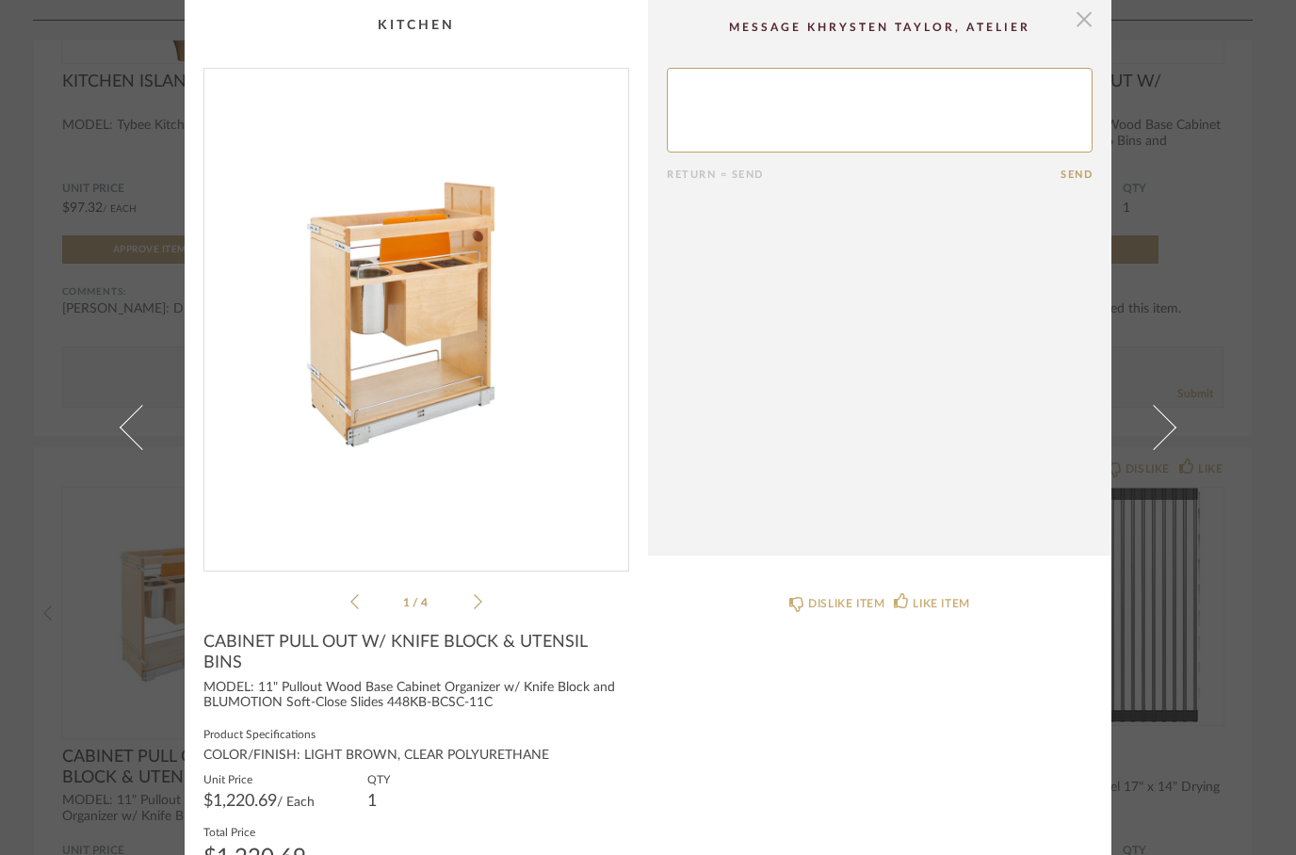
click at [1084, 29] on span "button" at bounding box center [1084, 19] width 38 height 38
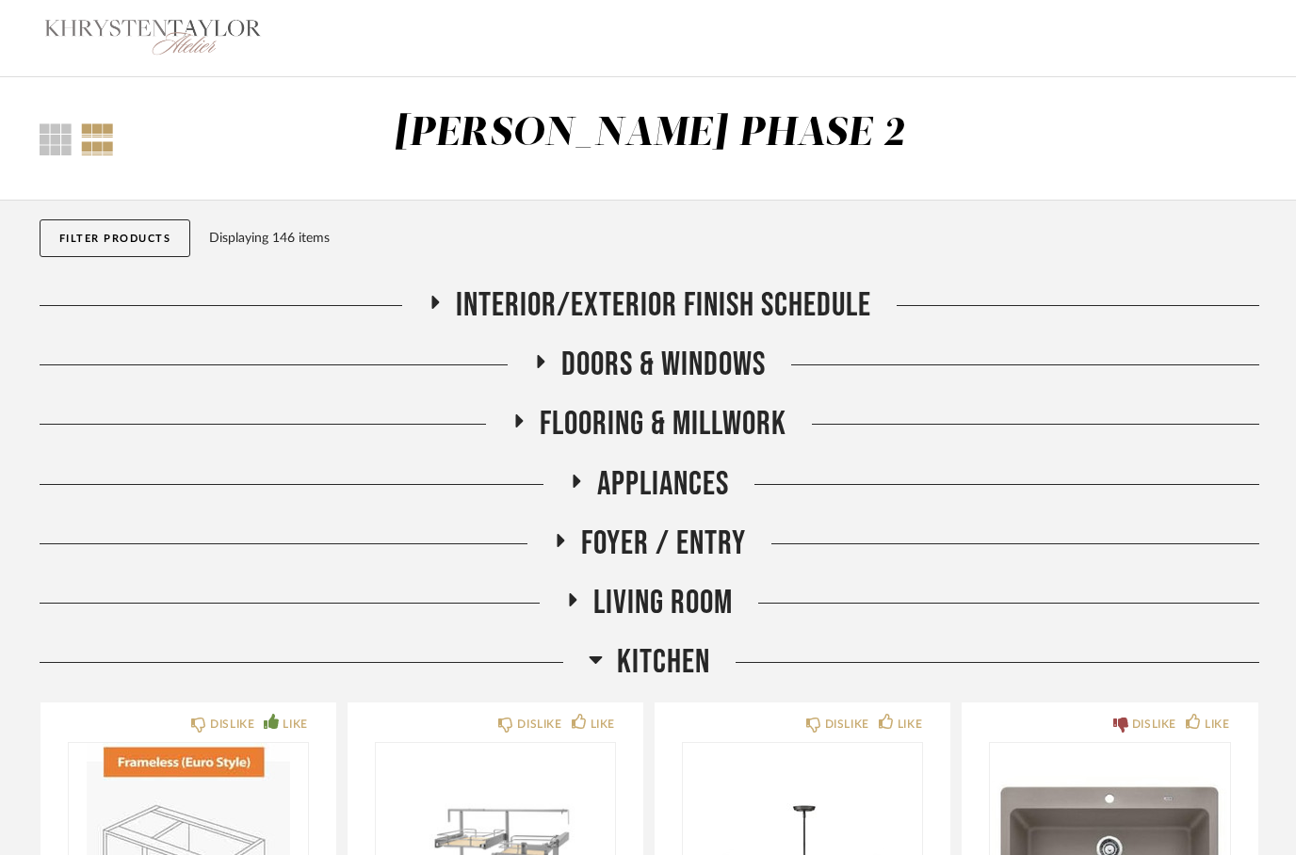
scroll to position [4145, 0]
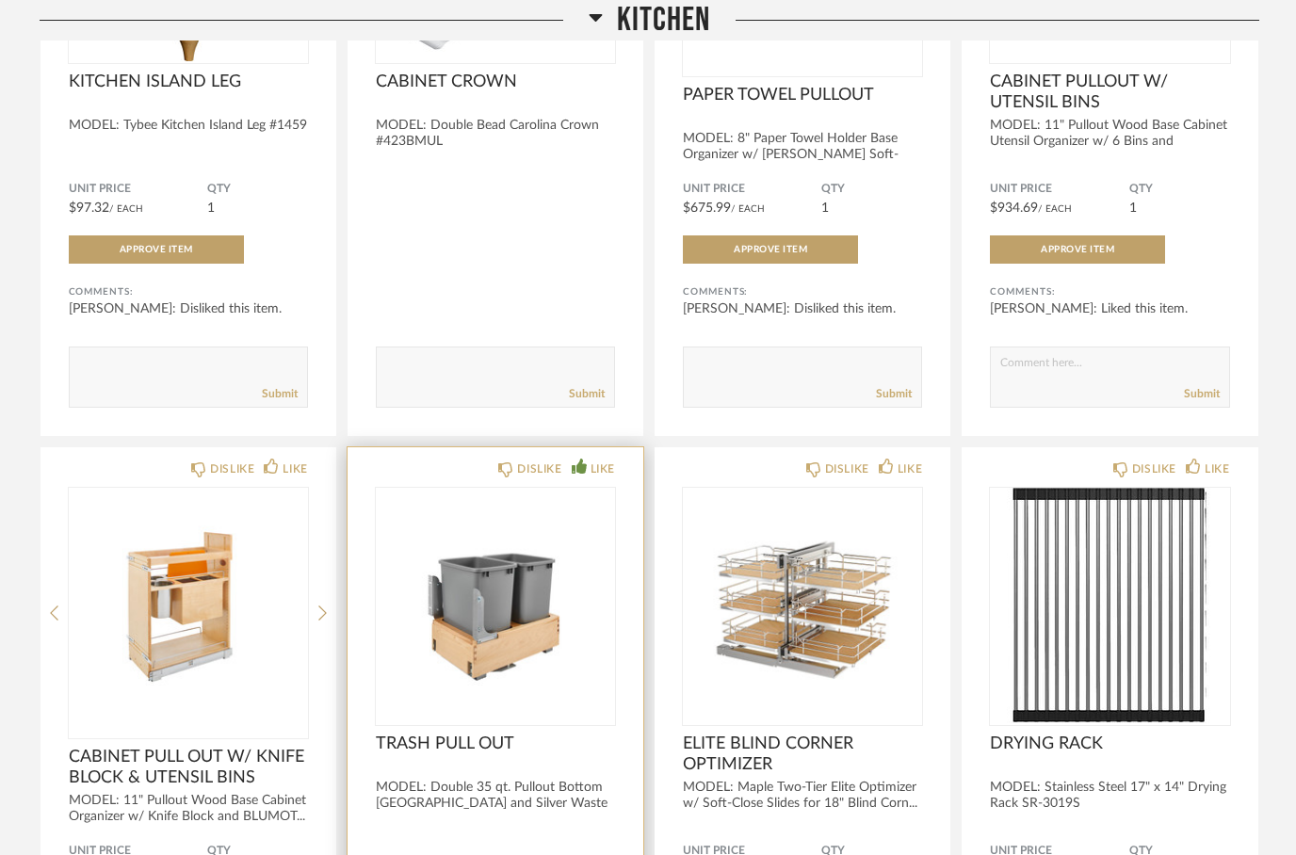
click at [578, 474] on icon at bounding box center [578, 466] width 15 height 15
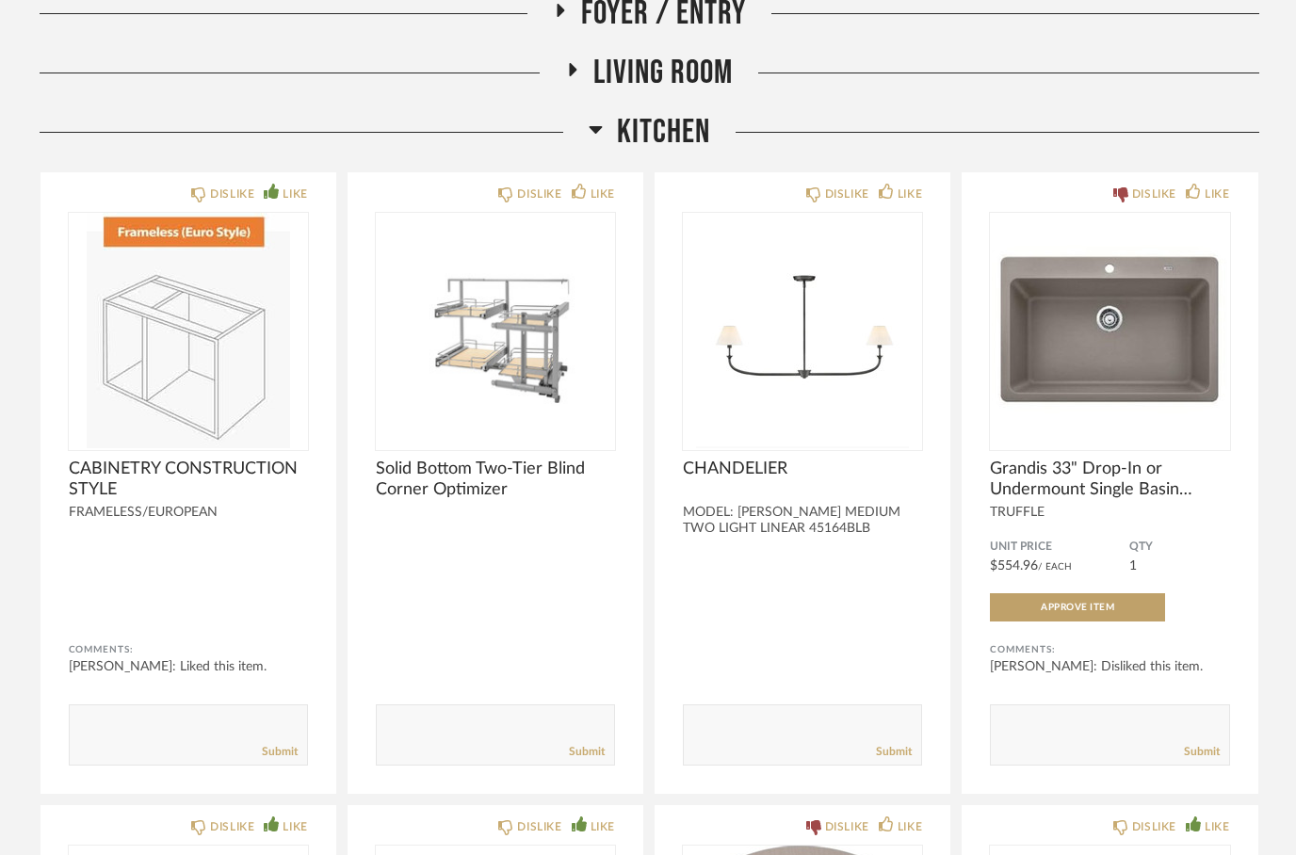
scroll to position [529, 0]
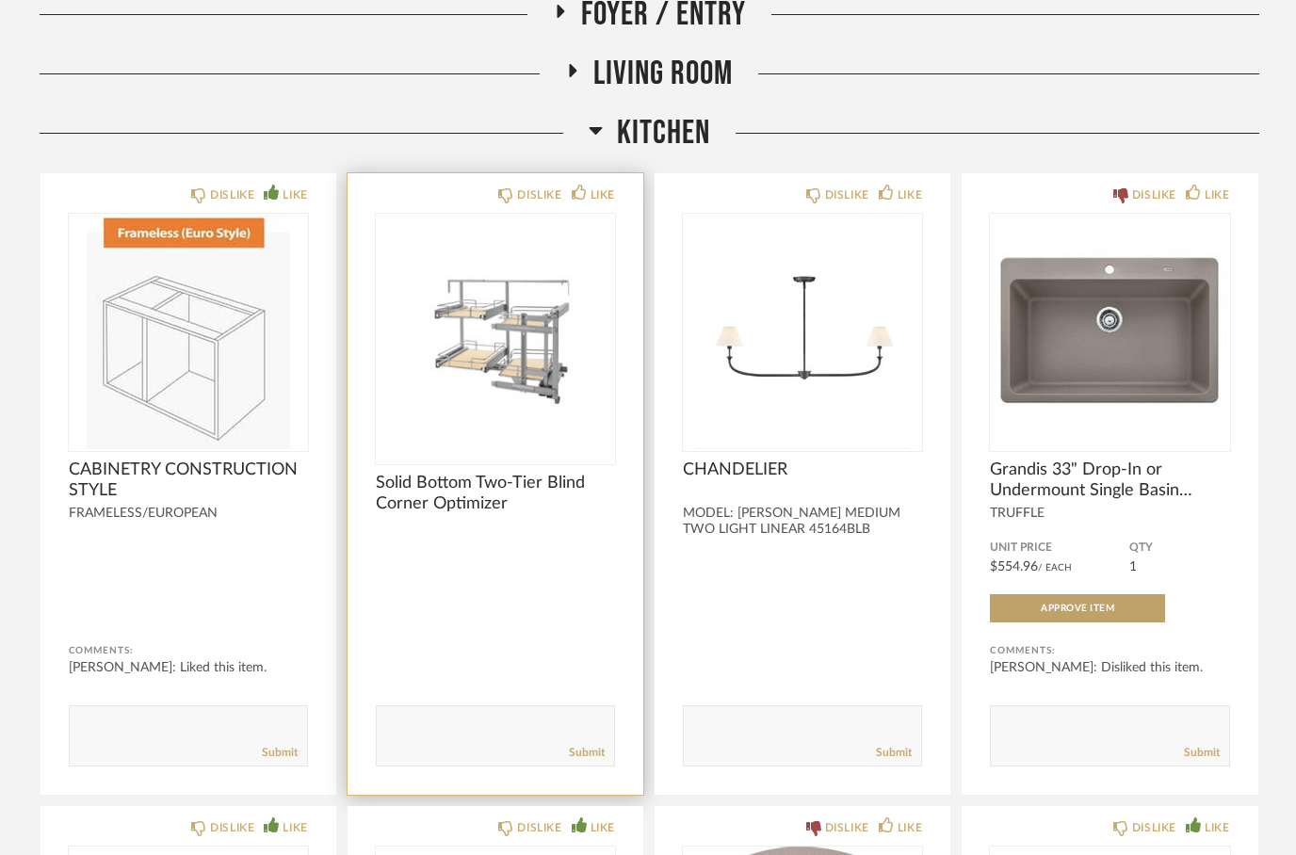
click at [0, 0] on img at bounding box center [0, 0] width 0 height 0
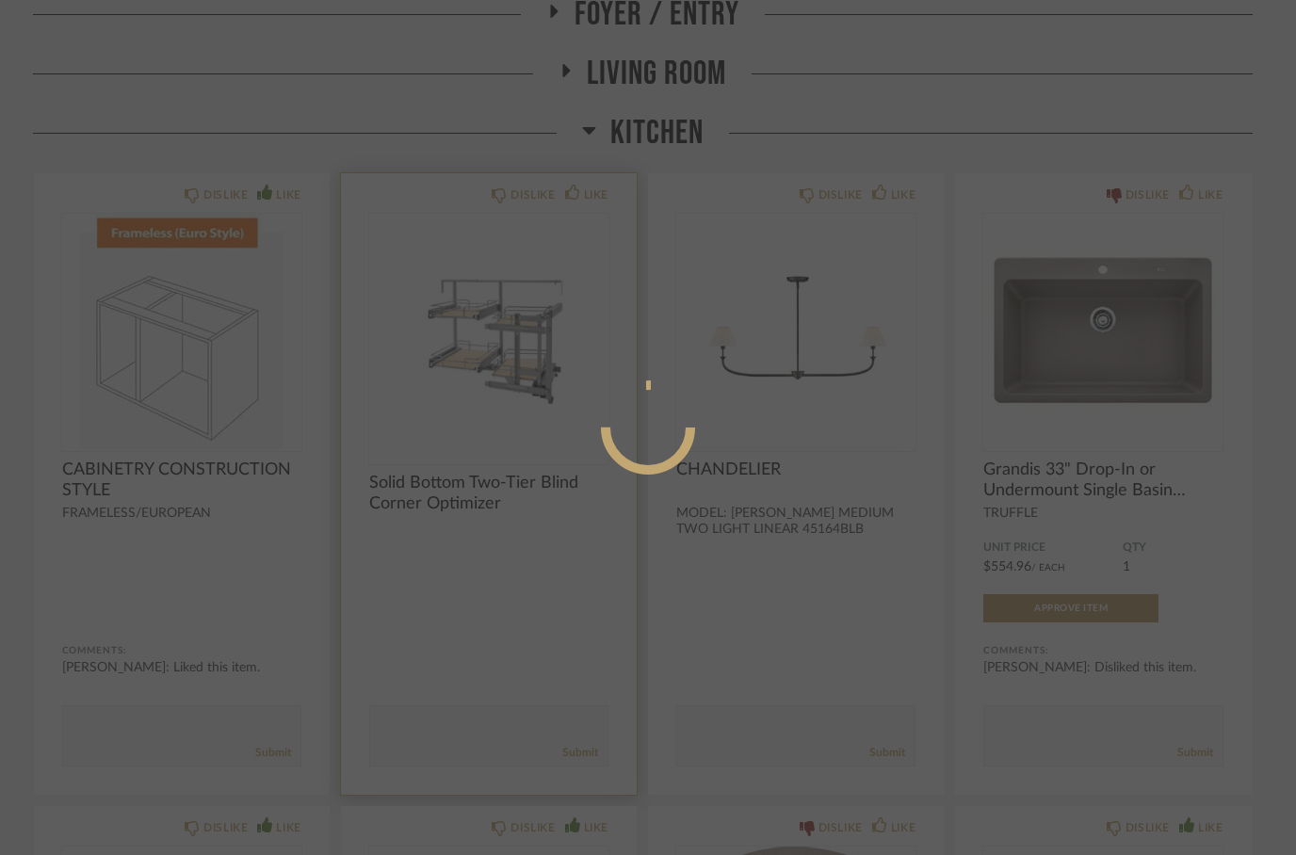
scroll to position [0, 0]
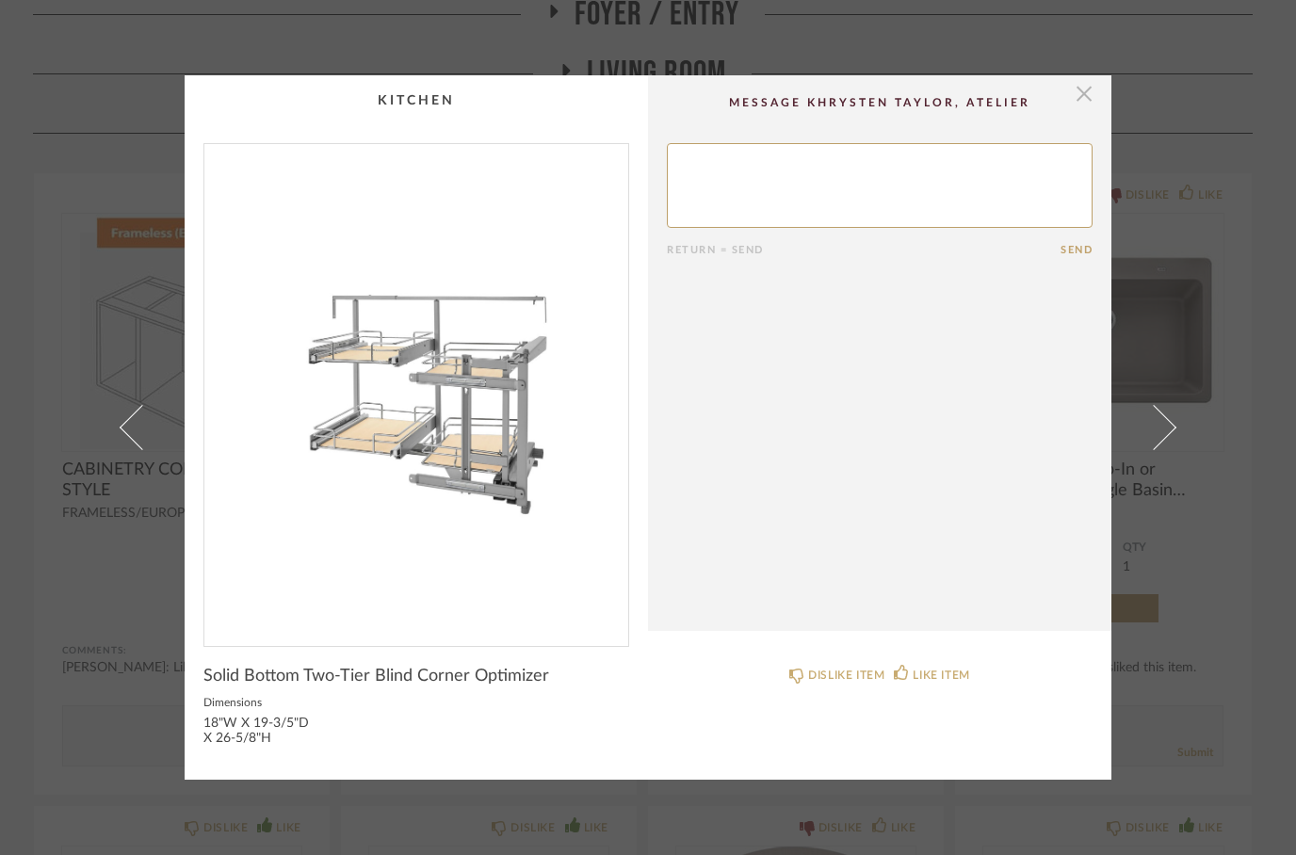
click at [1080, 104] on span "button" at bounding box center [1084, 94] width 38 height 38
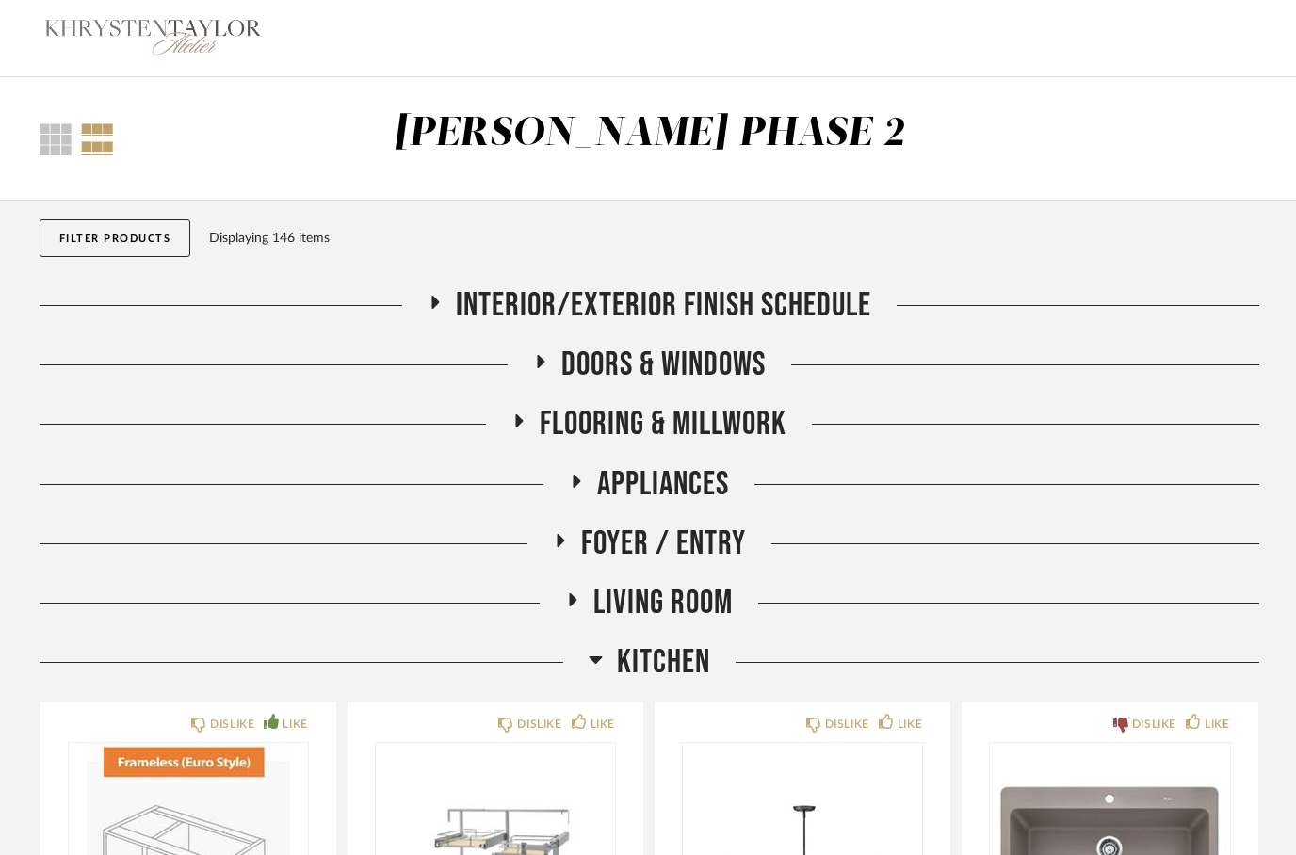
scroll to position [529, 0]
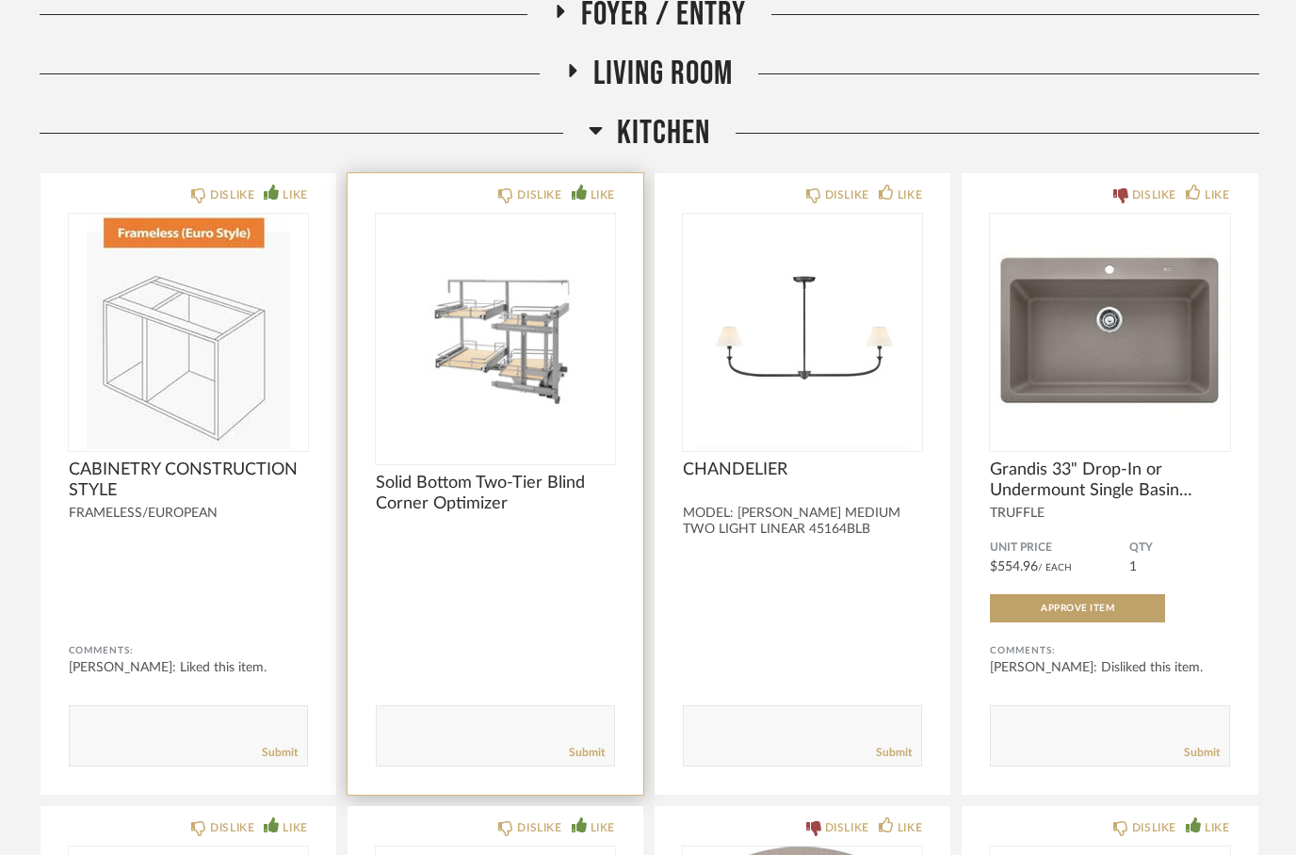
click at [584, 188] on icon at bounding box center [578, 192] width 15 height 15
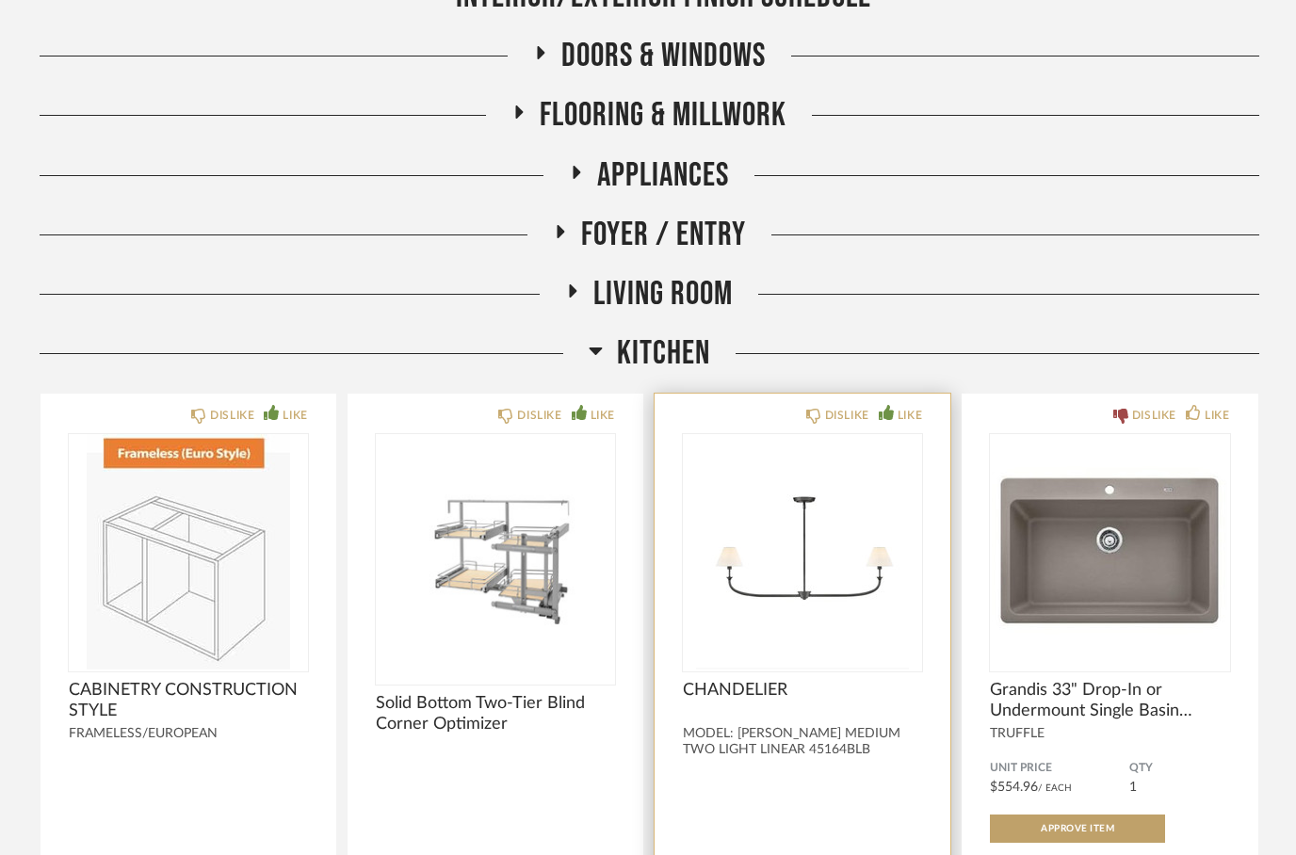
click at [879, 411] on icon at bounding box center [885, 412] width 15 height 15
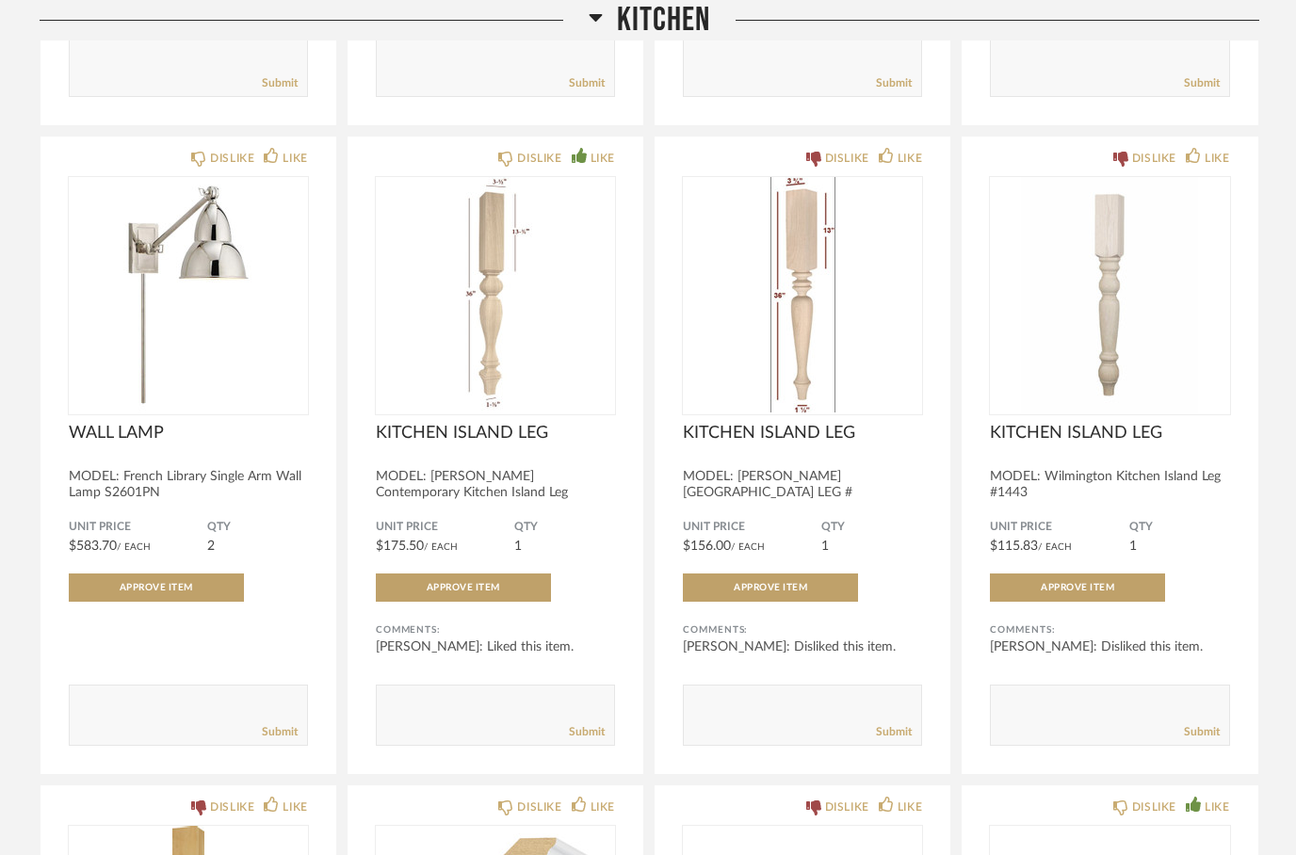
scroll to position [3147, 0]
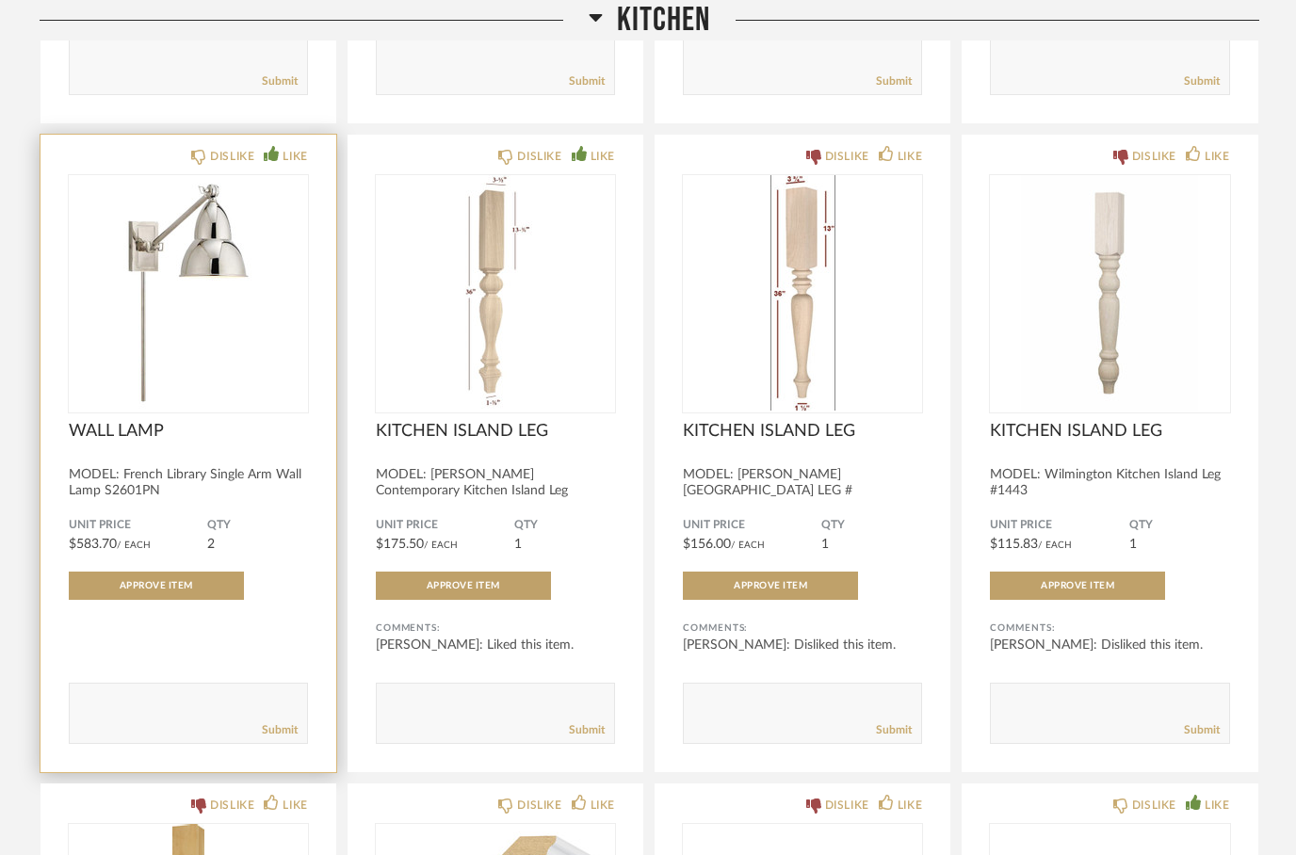
click at [264, 161] on icon at bounding box center [271, 153] width 15 height 15
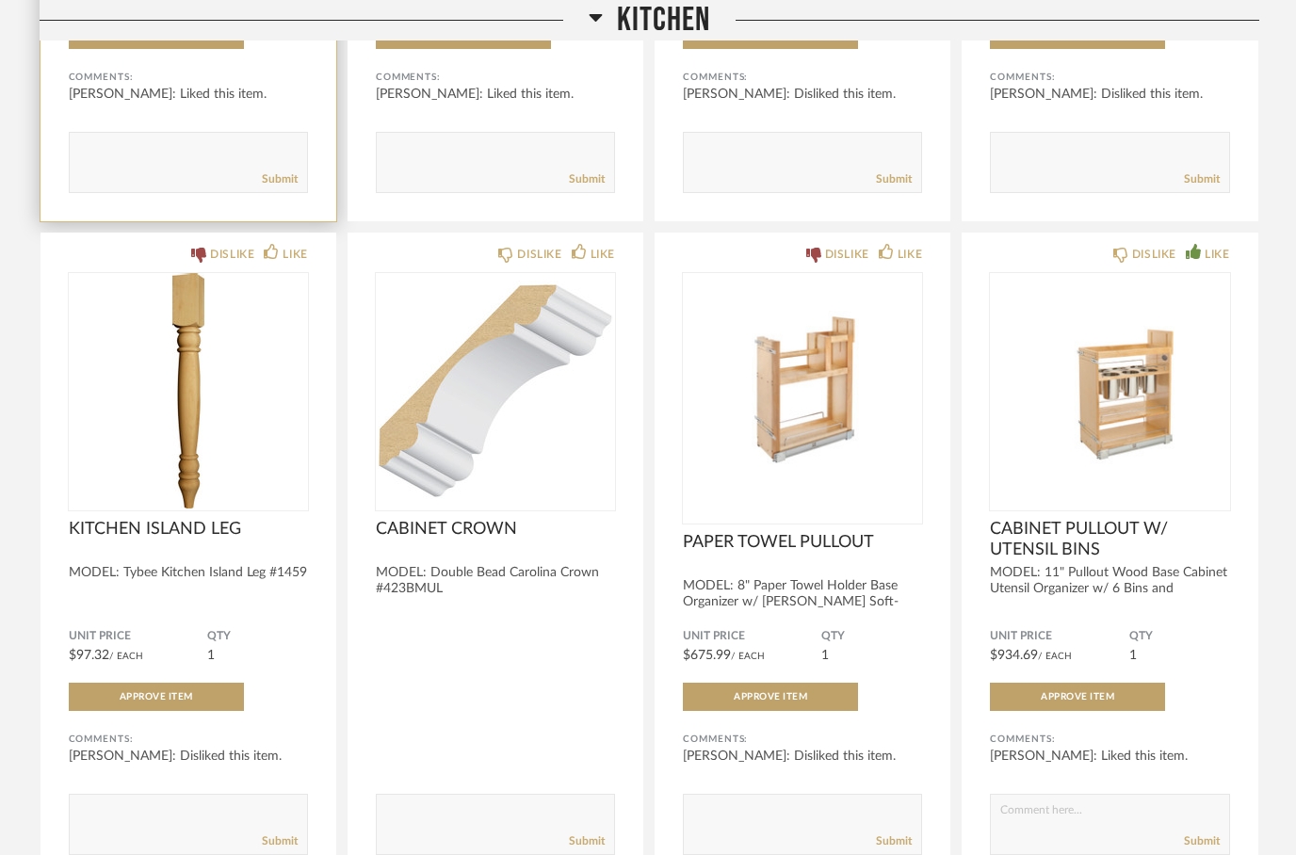
scroll to position [3781, 0]
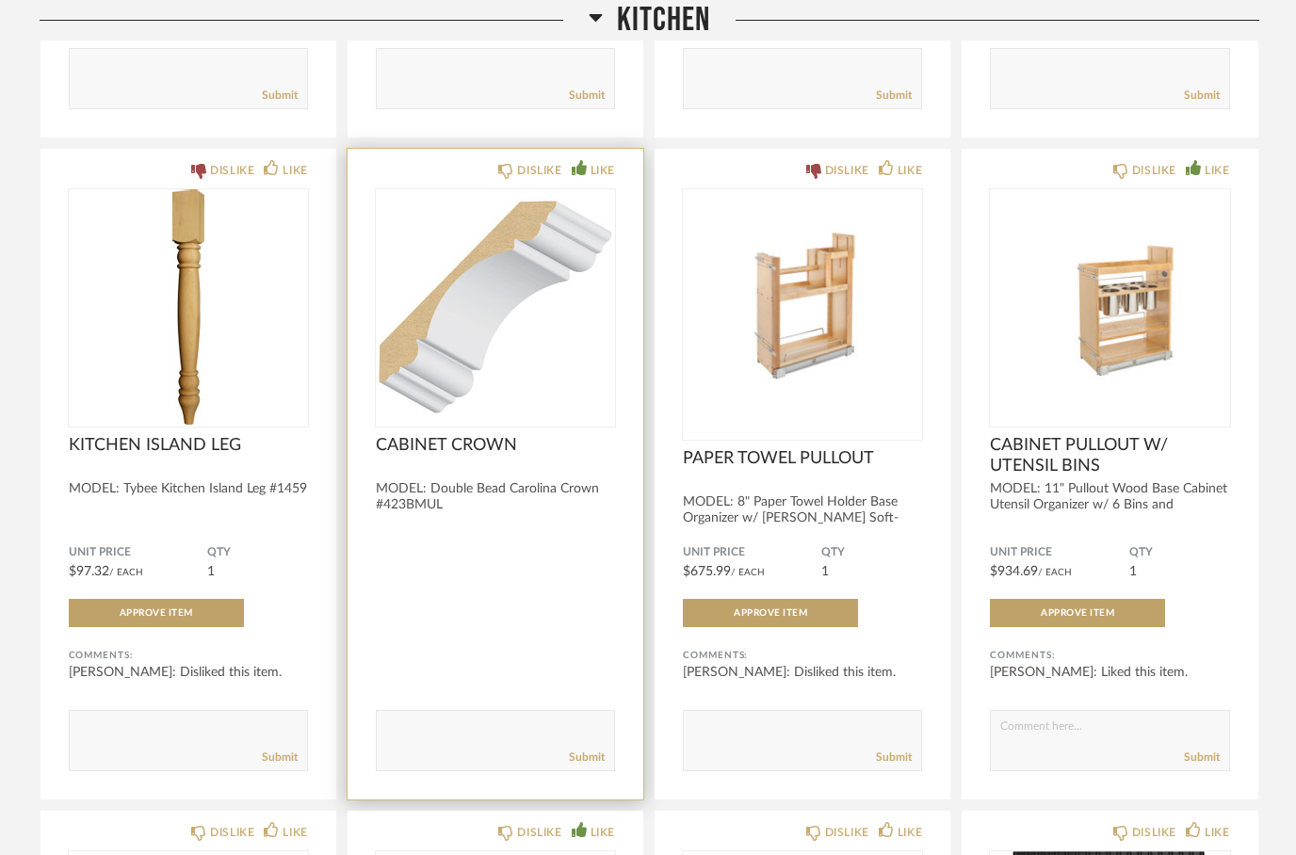
click at [573, 169] on icon at bounding box center [578, 167] width 15 height 15
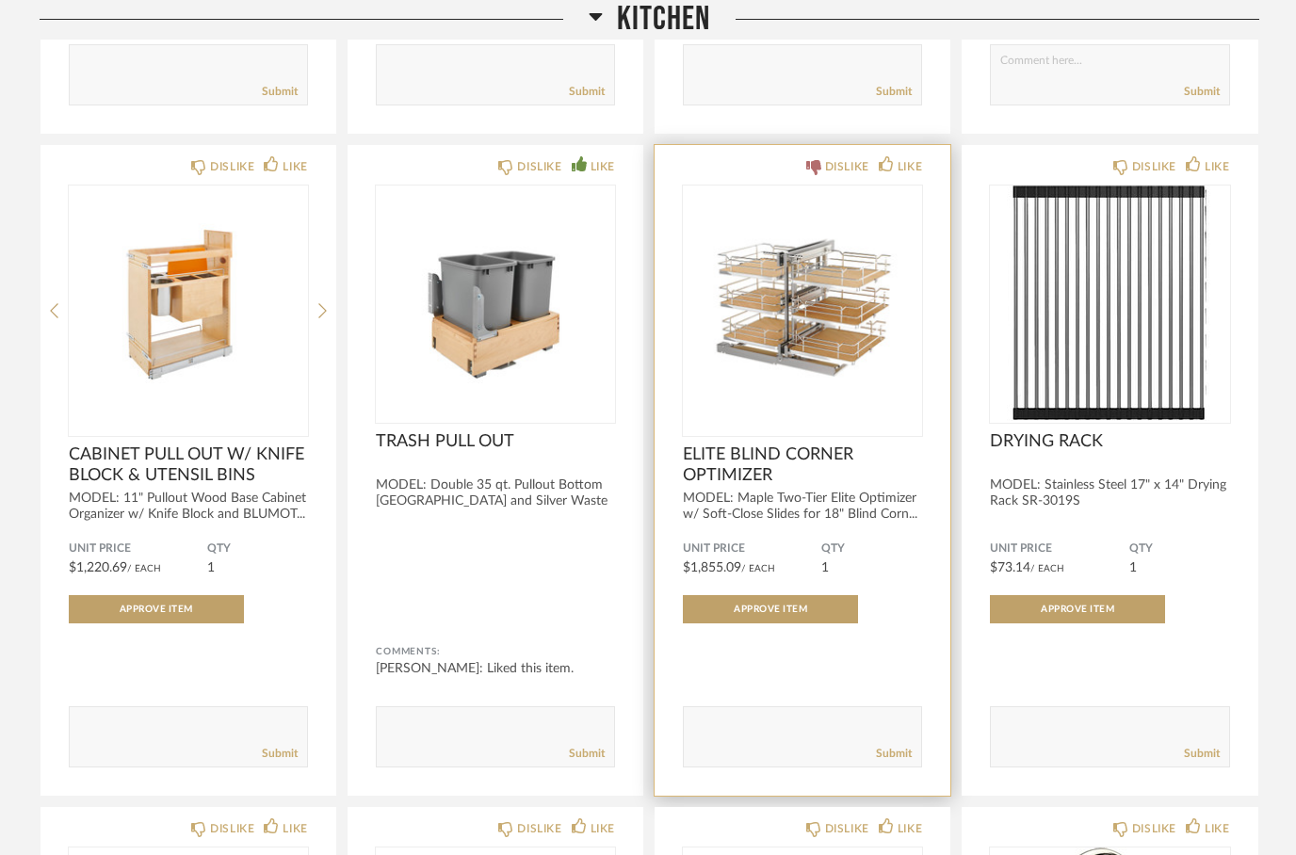
scroll to position [4447, 0]
click at [812, 164] on div "DISLIKE" at bounding box center [837, 166] width 63 height 19
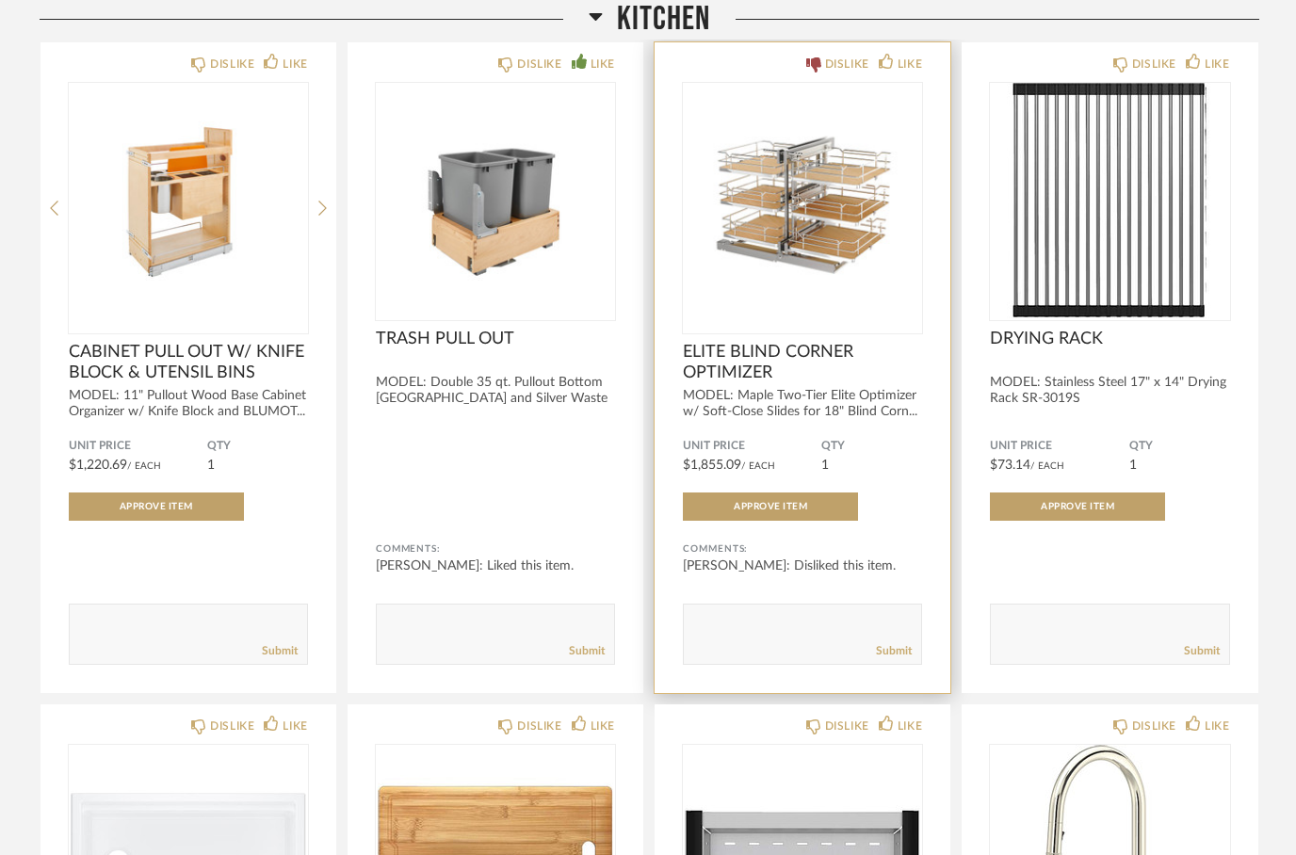
scroll to position [4489, 0]
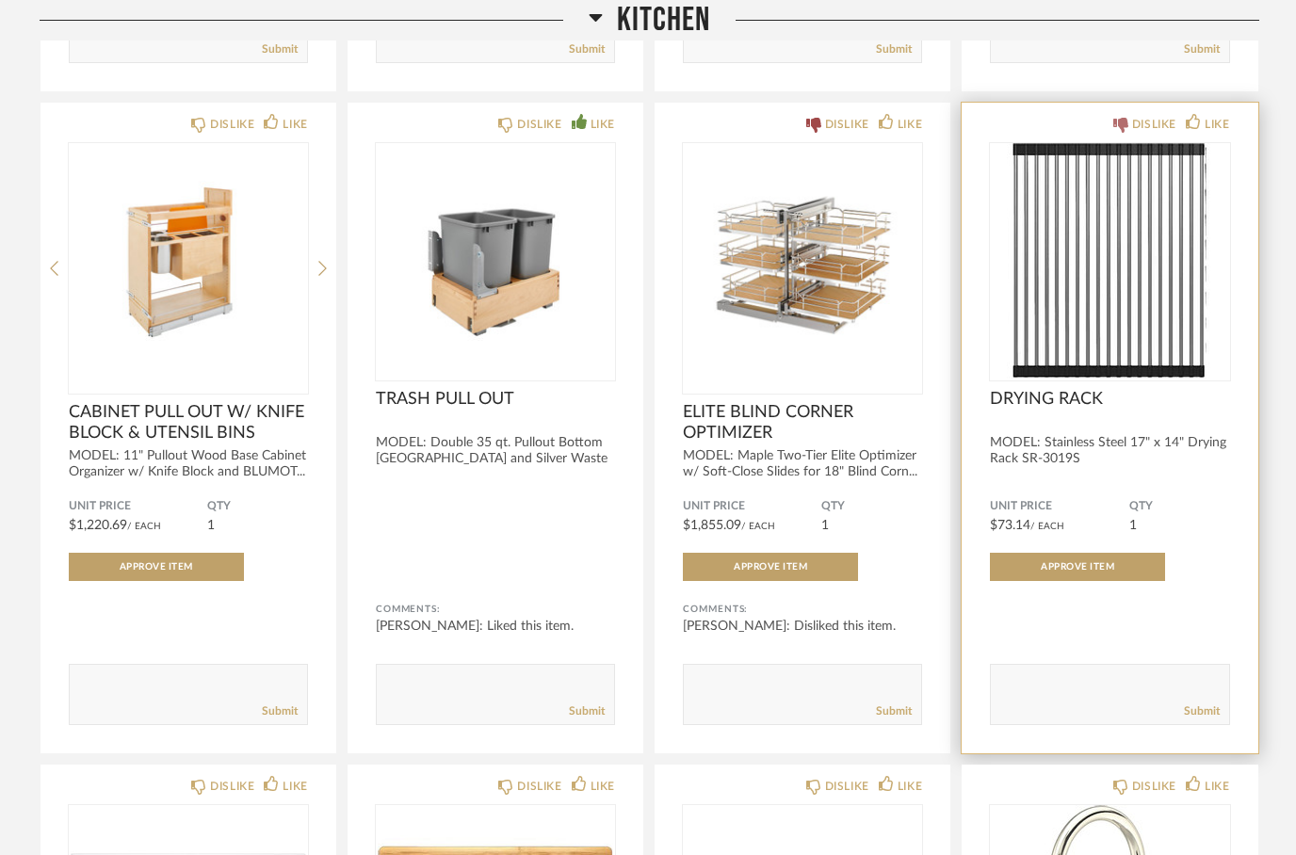
click at [1113, 128] on icon at bounding box center [1120, 125] width 15 height 15
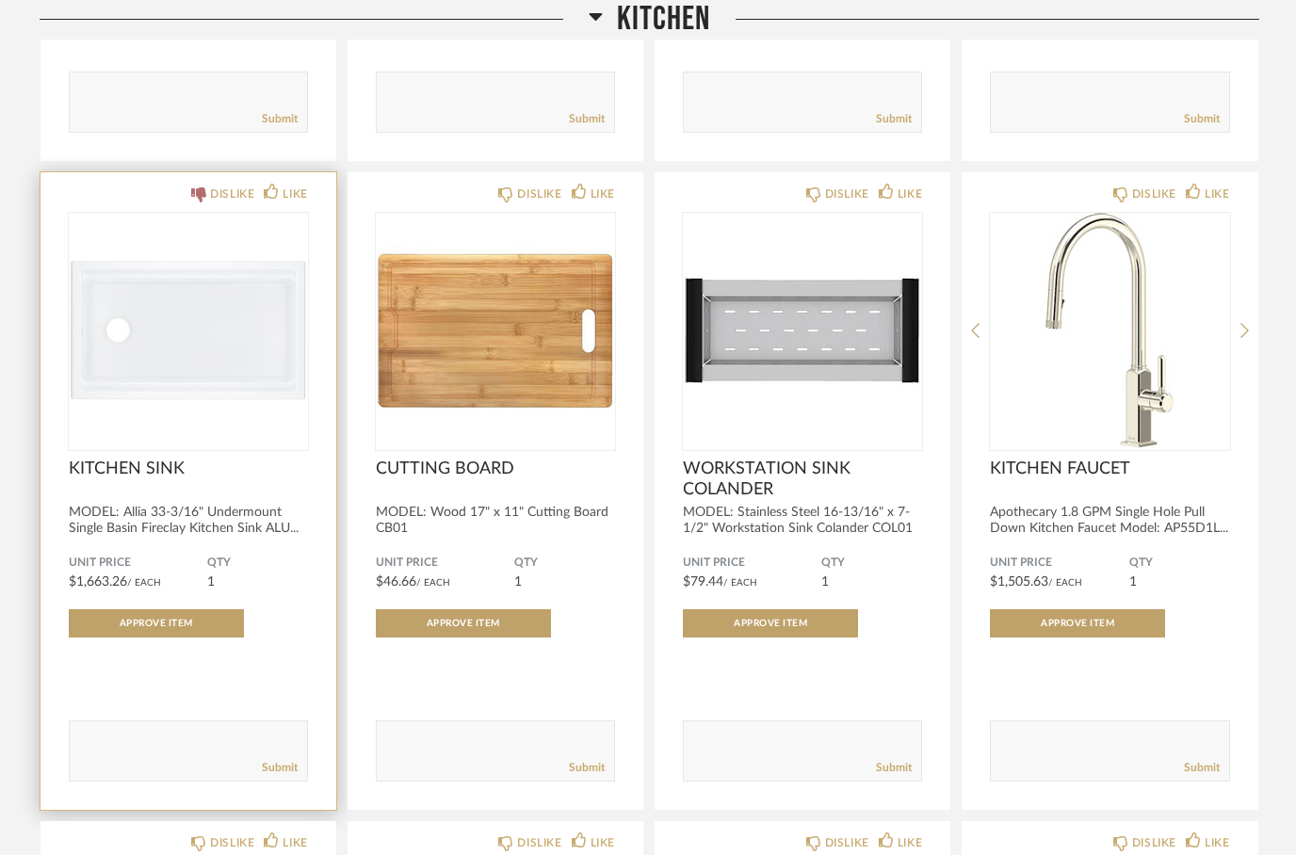
scroll to position [5081, 0]
click at [191, 201] on icon at bounding box center [198, 194] width 15 height 15
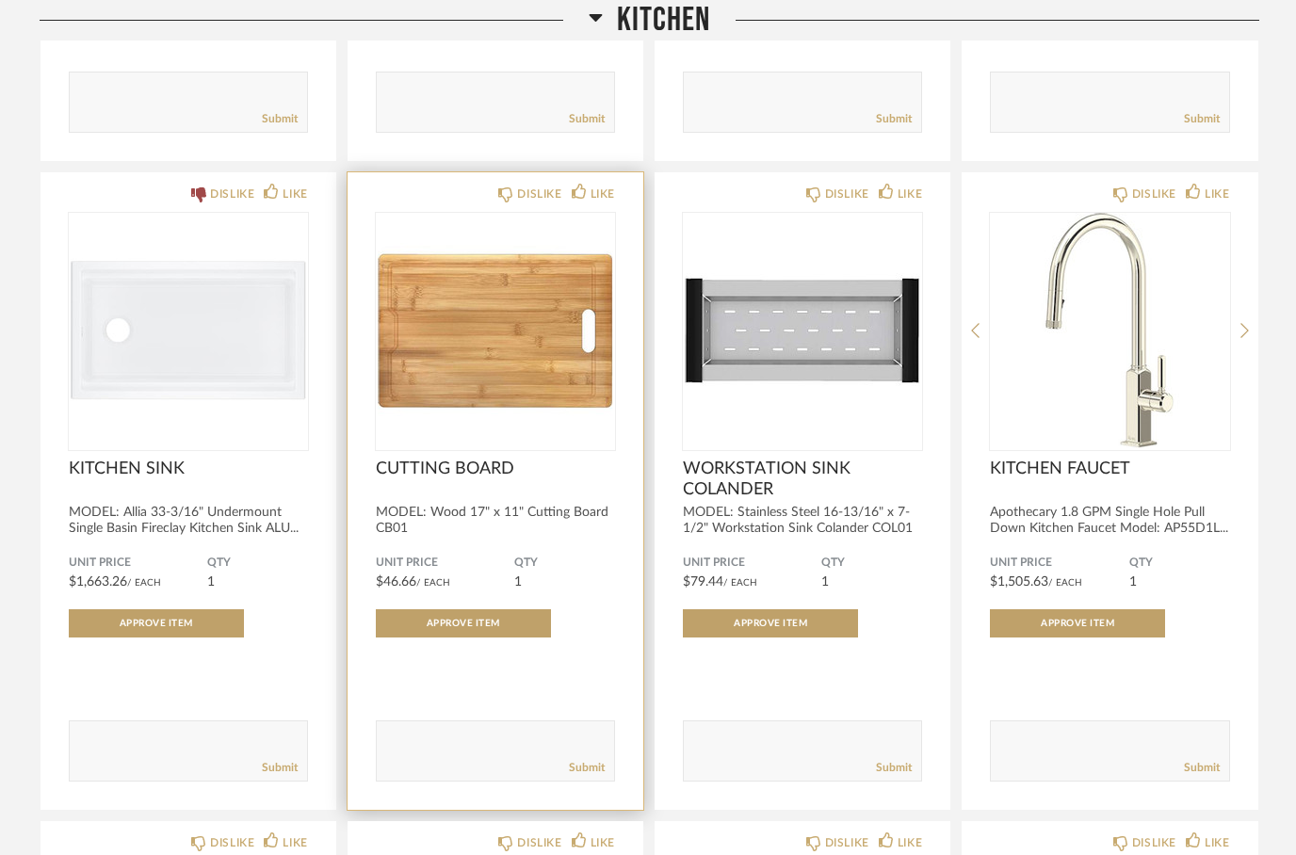
click at [490, 200] on div "DISLIKE LIKE" at bounding box center [495, 192] width 239 height 15
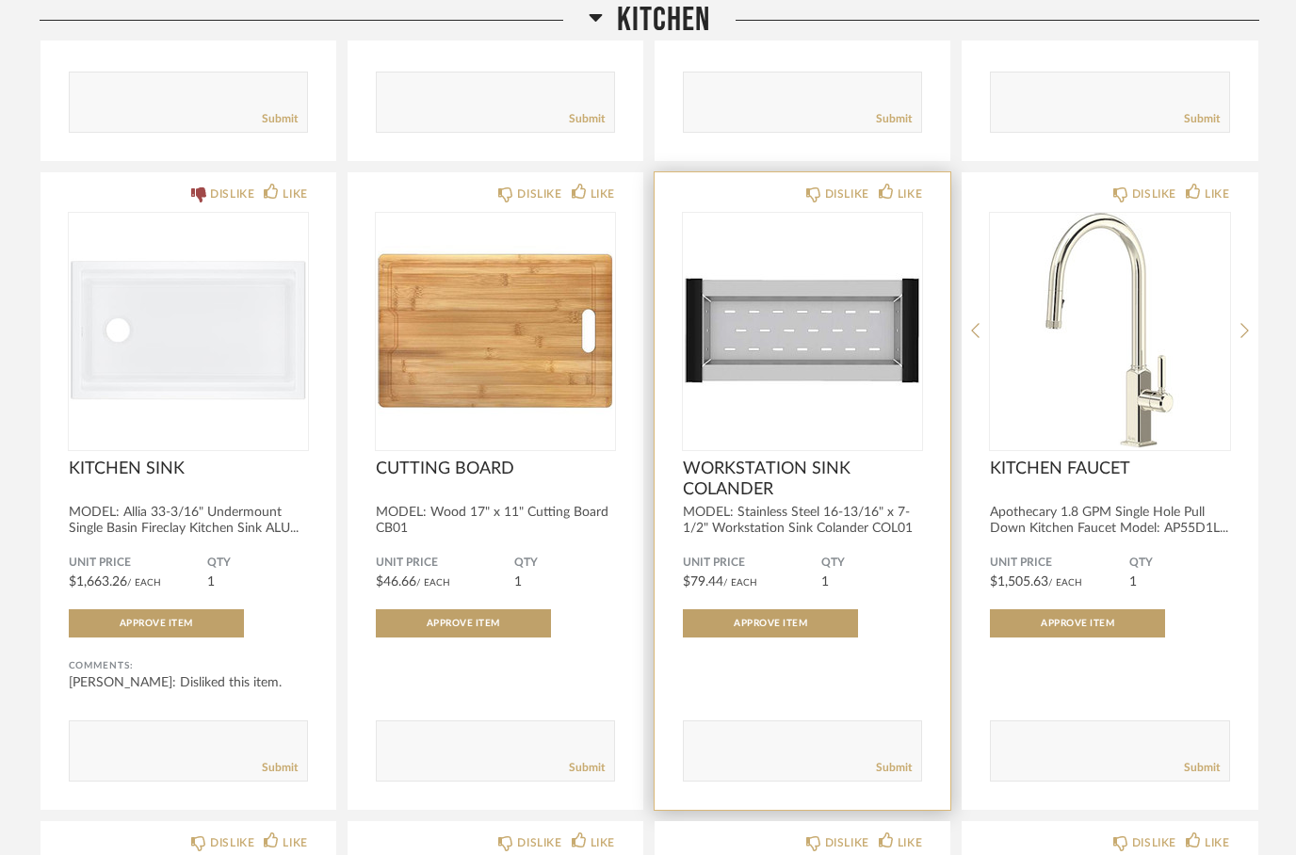
click at [791, 197] on div "DISLIKE LIKE" at bounding box center [802, 192] width 239 height 15
click at [810, 194] on fa-icon at bounding box center [813, 194] width 15 height 16
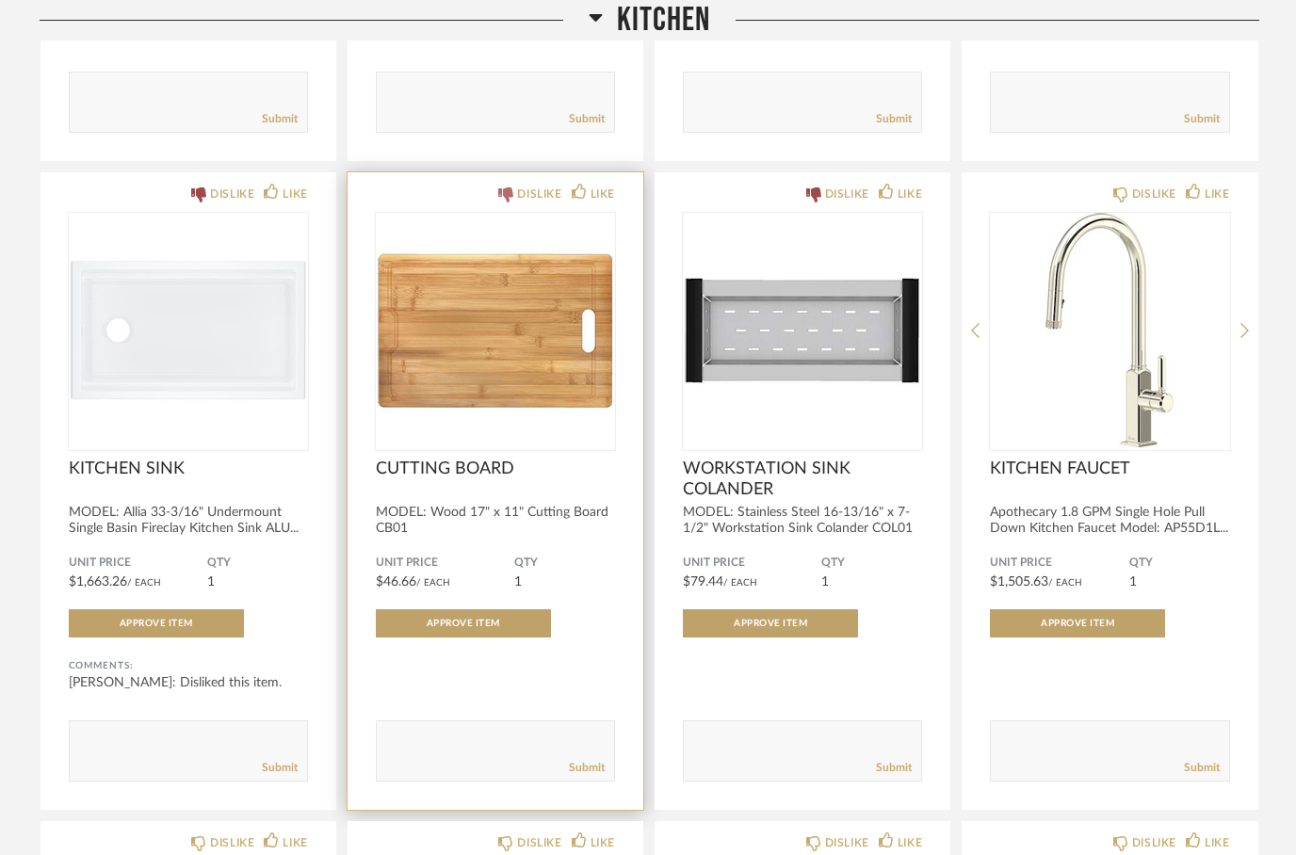
click at [507, 202] on icon at bounding box center [505, 194] width 15 height 15
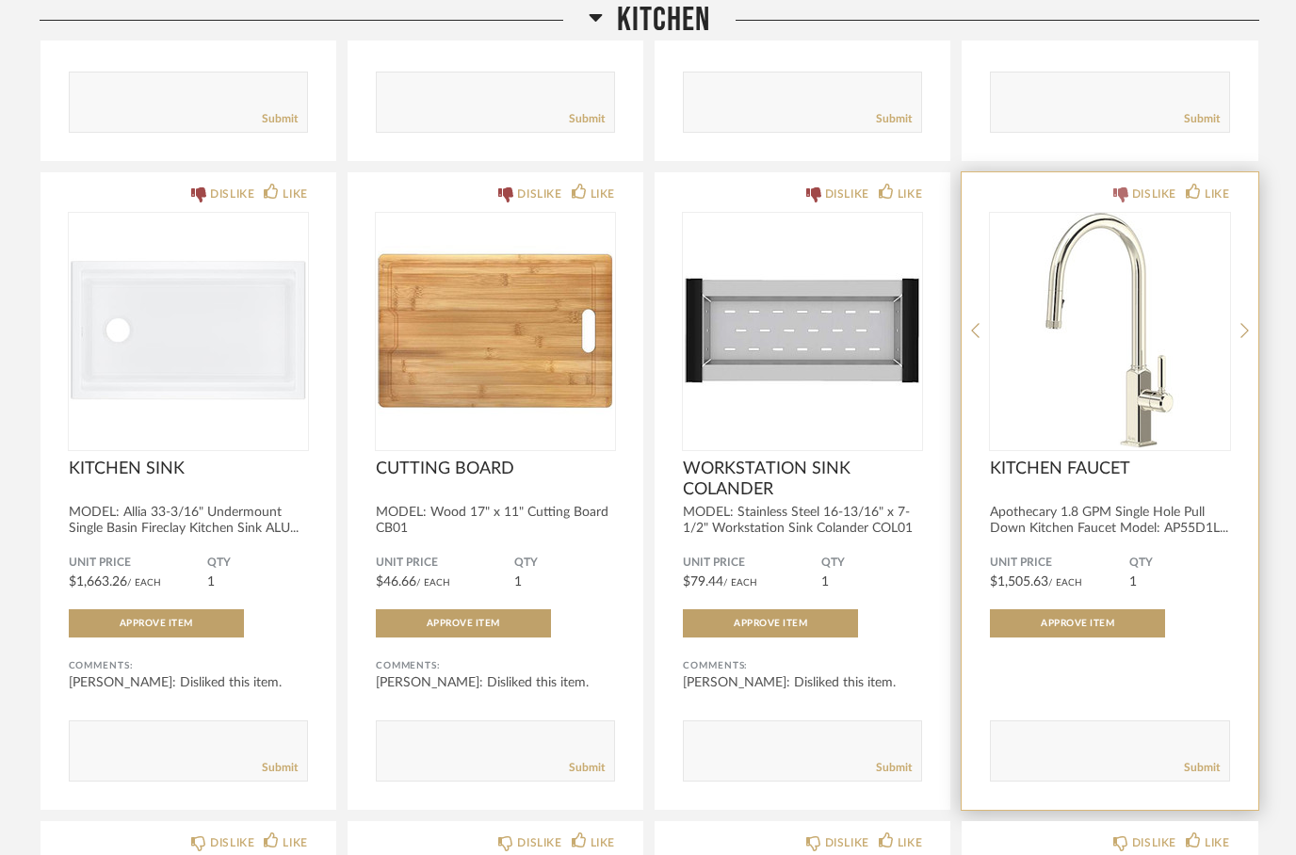
click at [1113, 202] on icon at bounding box center [1120, 194] width 15 height 15
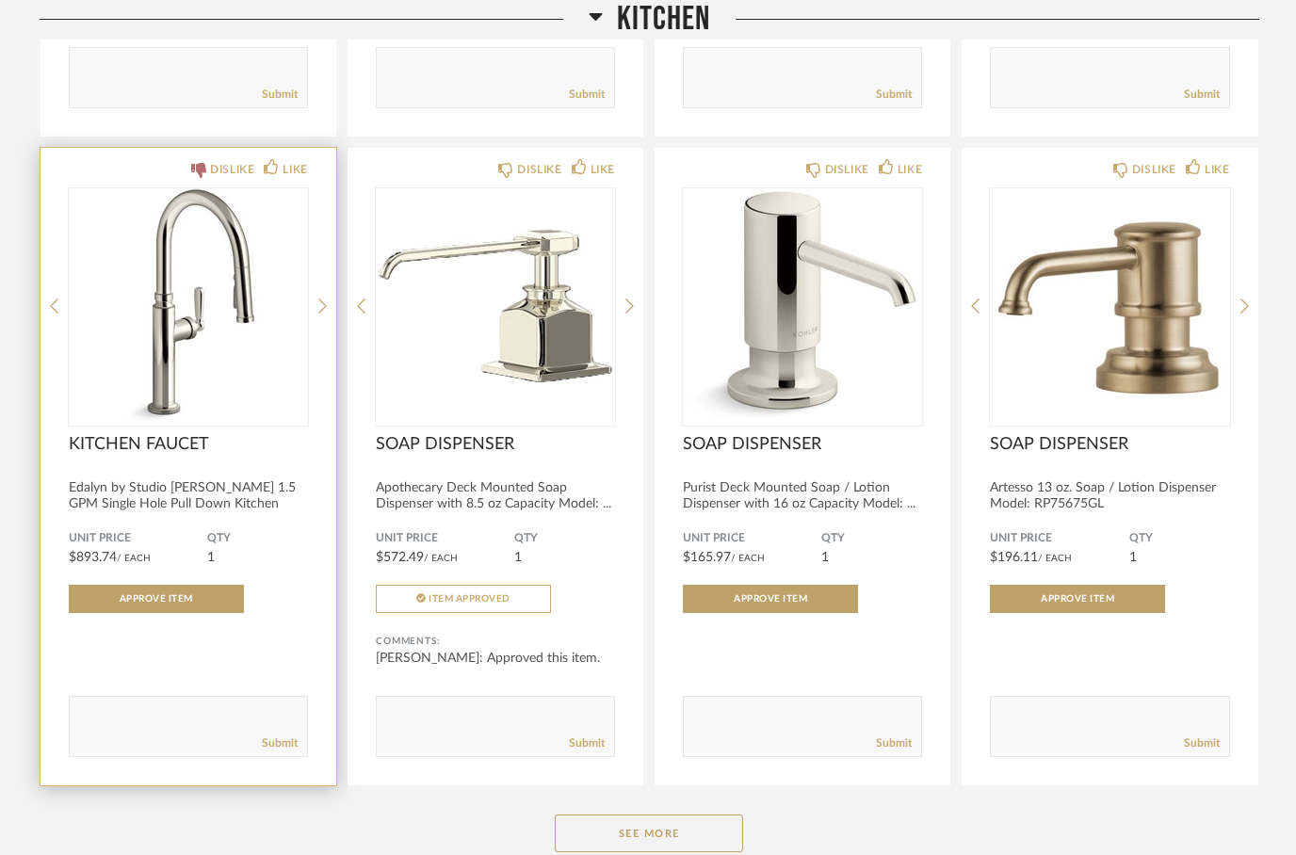
scroll to position [5755, 0]
click at [193, 177] on icon at bounding box center [198, 170] width 15 height 15
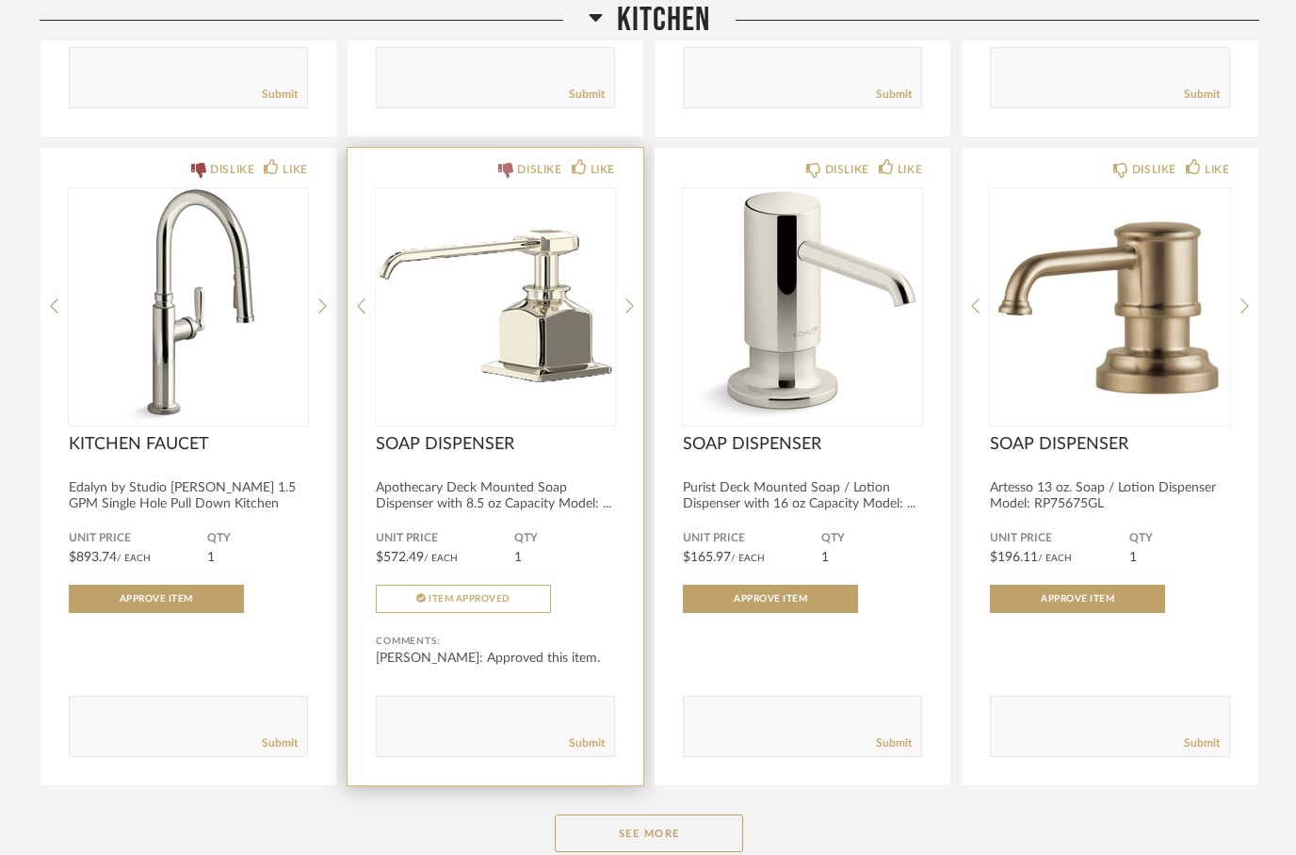
click at [498, 176] on icon at bounding box center [505, 170] width 15 height 15
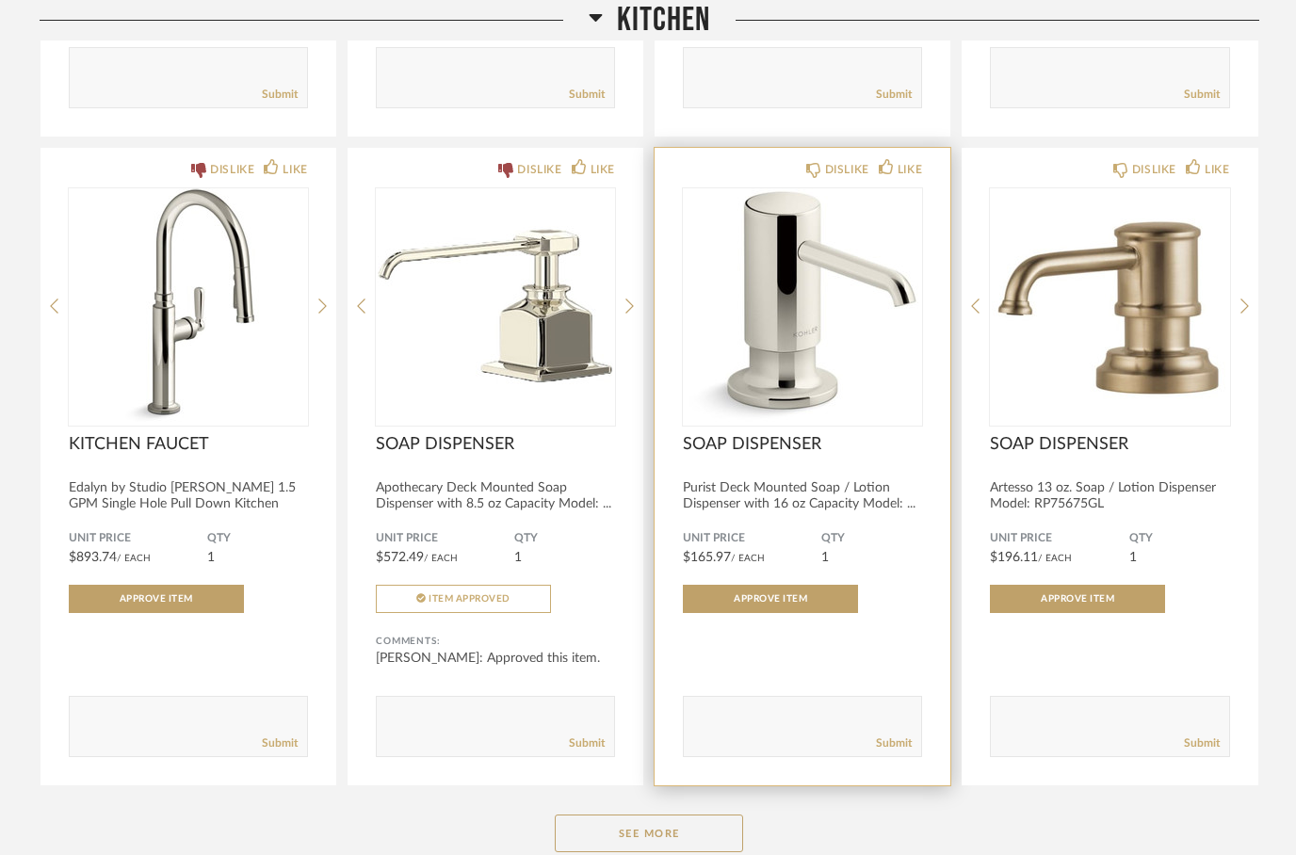
click at [800, 175] on div "DISLIKE LIKE" at bounding box center [802, 167] width 239 height 15
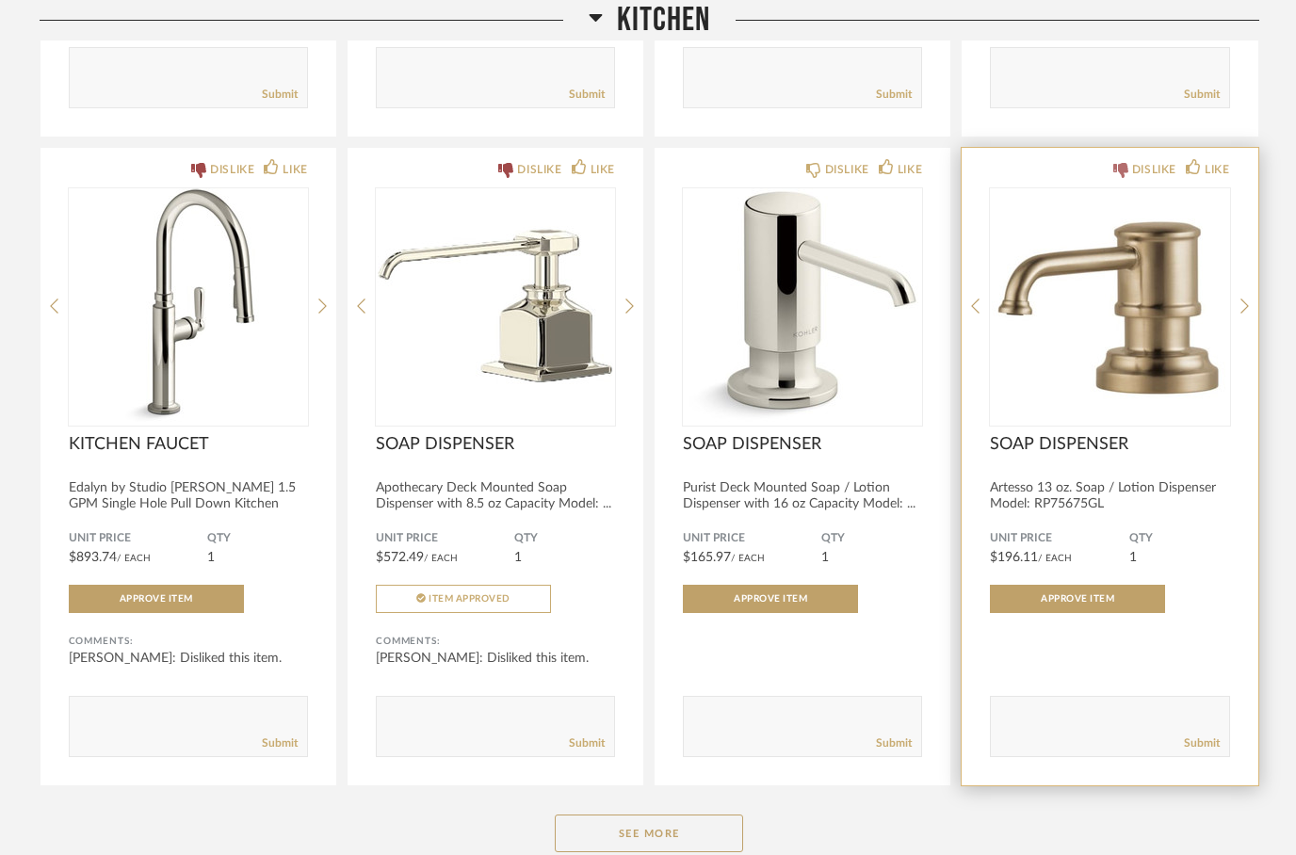
click at [1113, 178] on icon at bounding box center [1120, 170] width 15 height 15
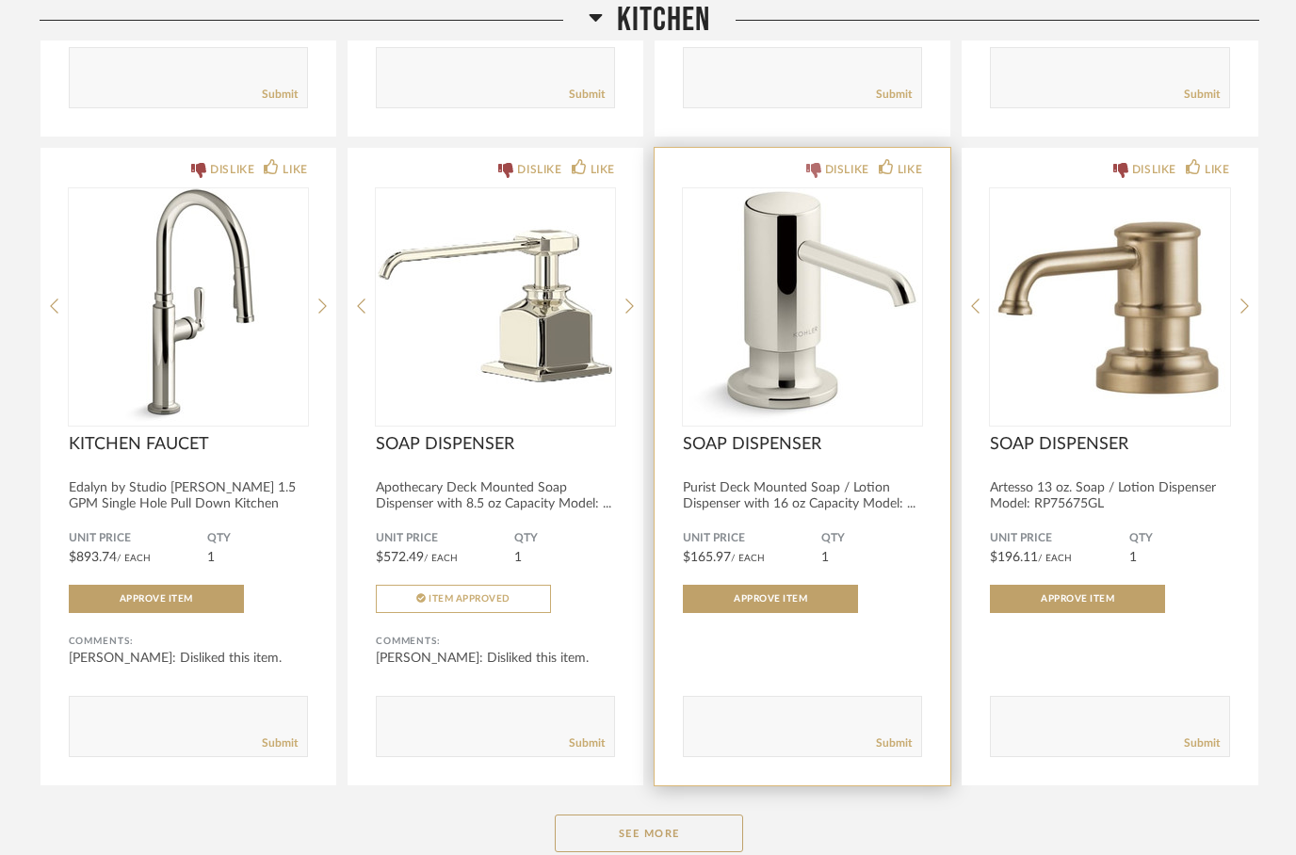
click at [825, 179] on div "DISLIKE" at bounding box center [847, 169] width 44 height 19
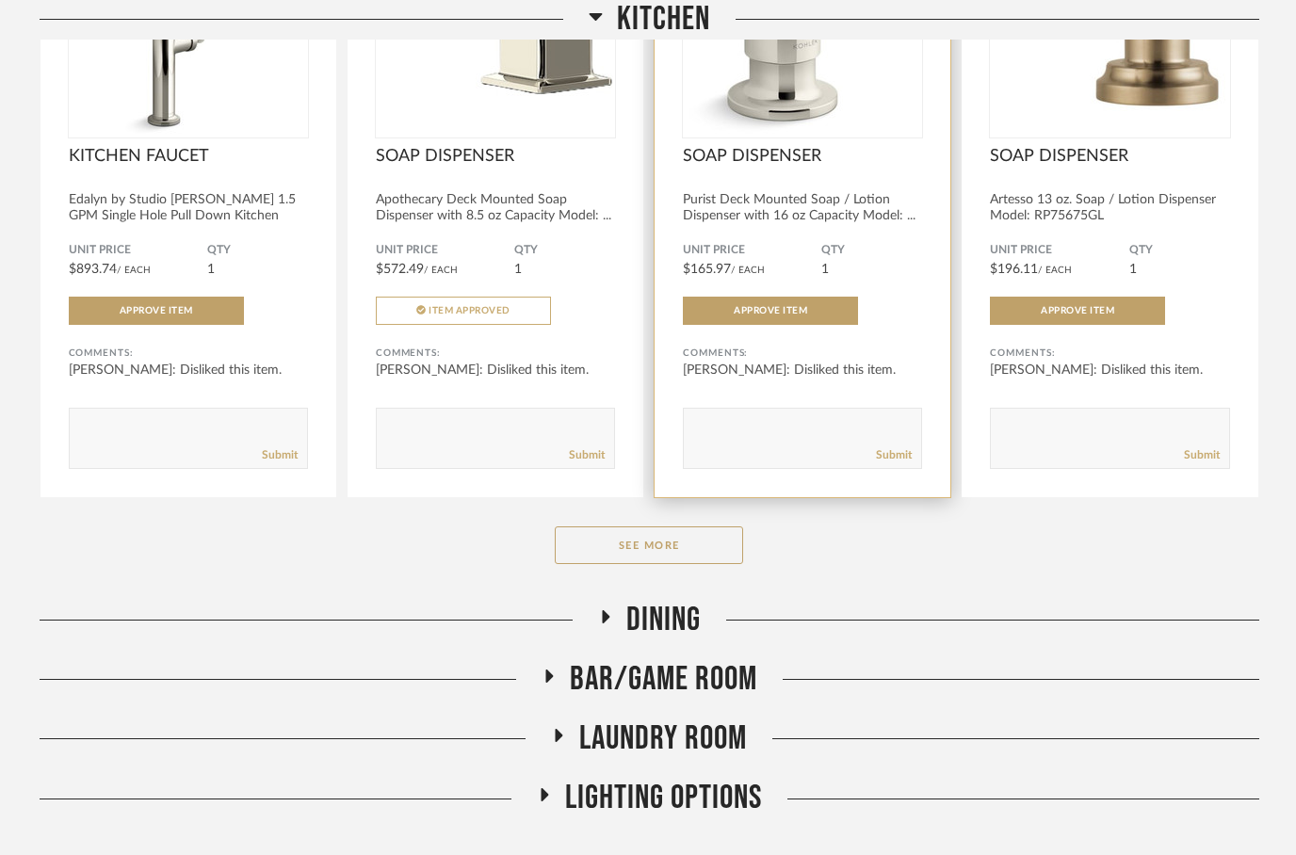
scroll to position [6043, 0]
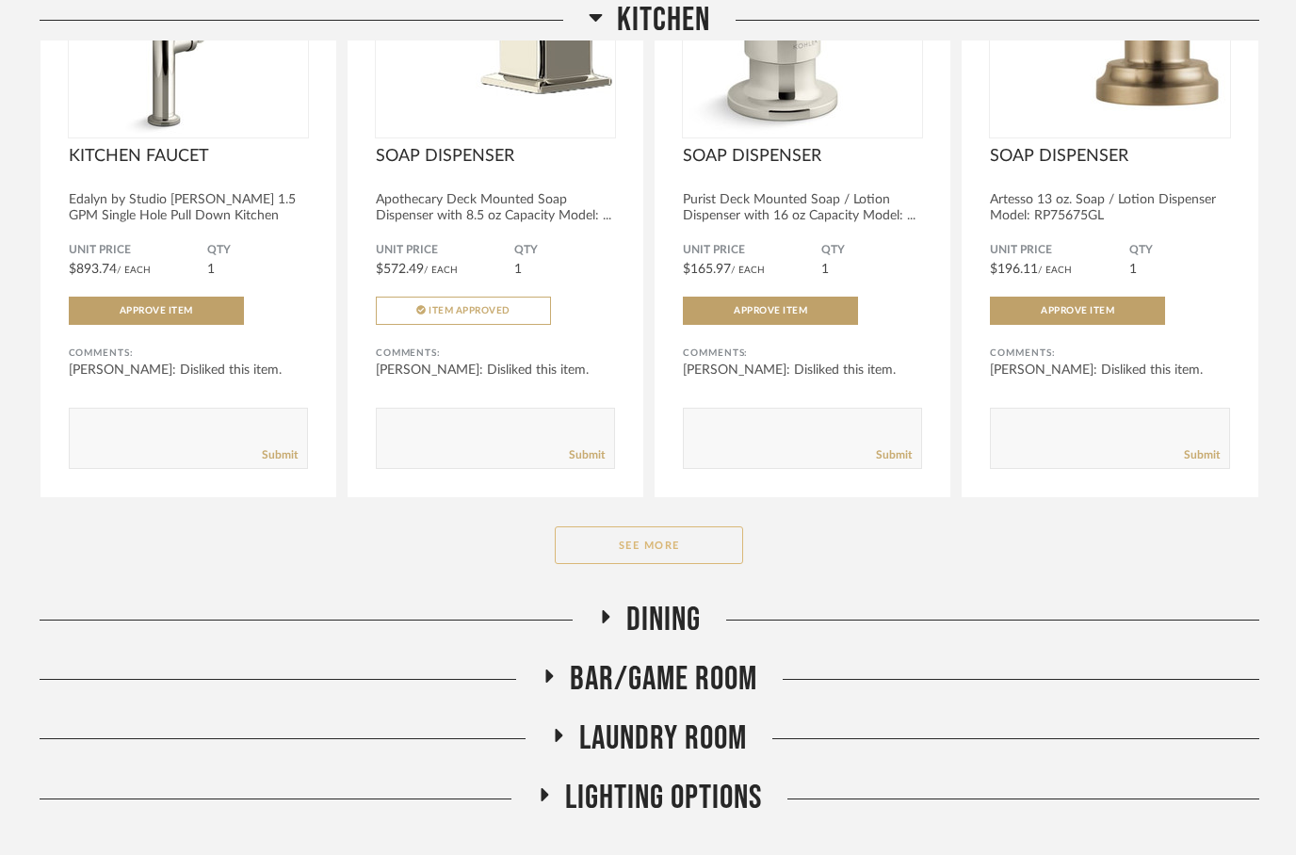
click at [614, 548] on button "See More" at bounding box center [649, 545] width 188 height 38
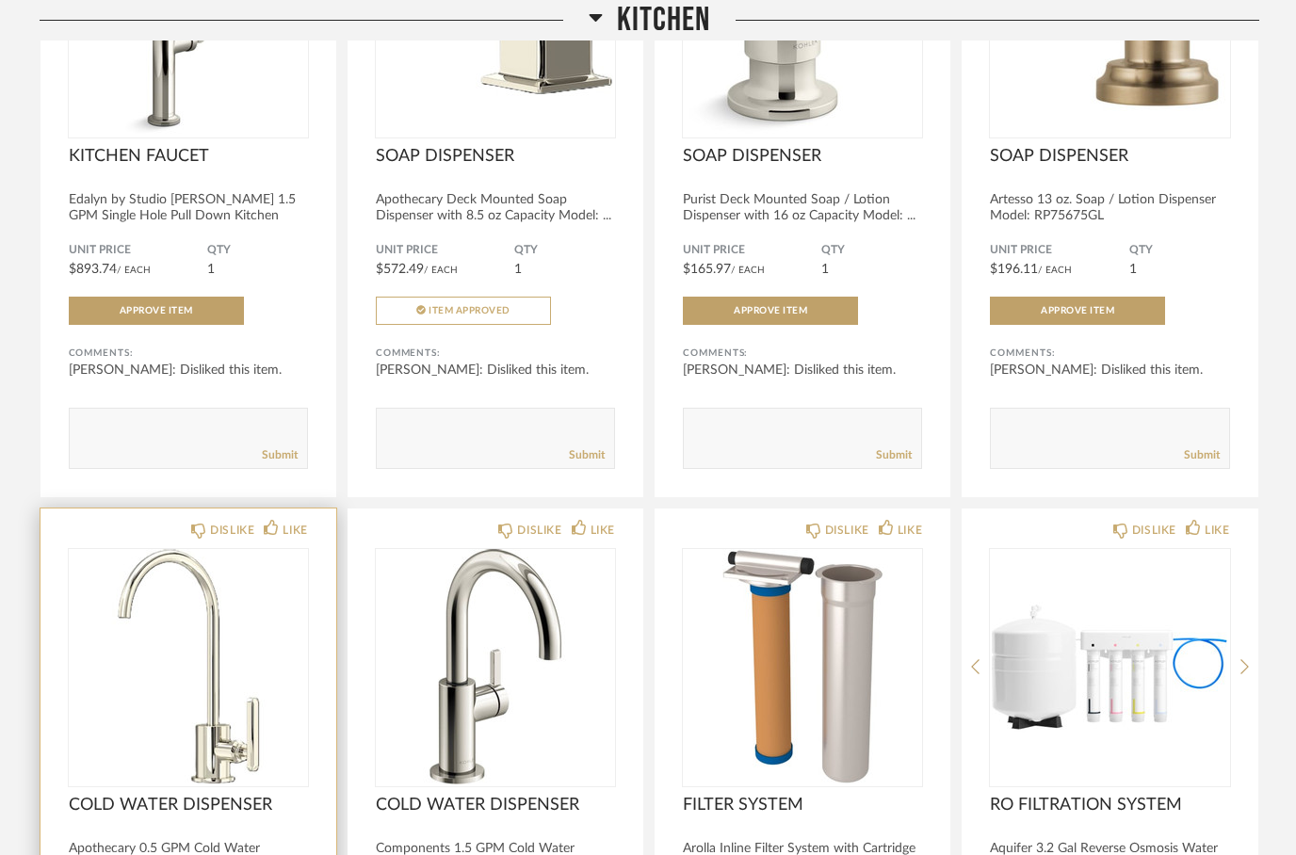
click at [177, 528] on div "DISLIKE LIKE COLD WATER DISPENSER Apothecary 0.5 GPM Cold Water Dispenser Model…" at bounding box center [188, 826] width 296 height 637
click at [192, 531] on div "DISLIKE" at bounding box center [222, 530] width 63 height 19
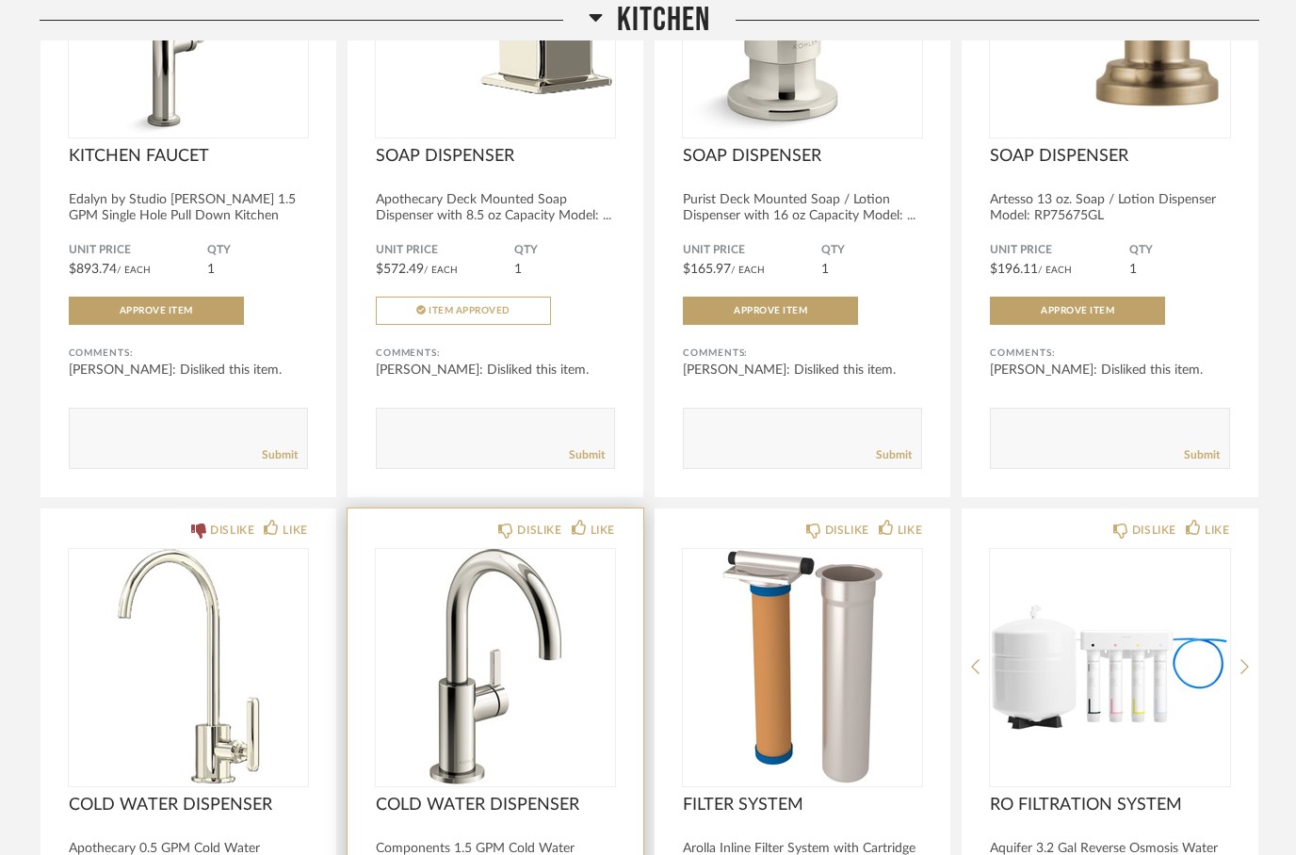
click at [488, 535] on div "DISLIKE LIKE" at bounding box center [495, 528] width 239 height 15
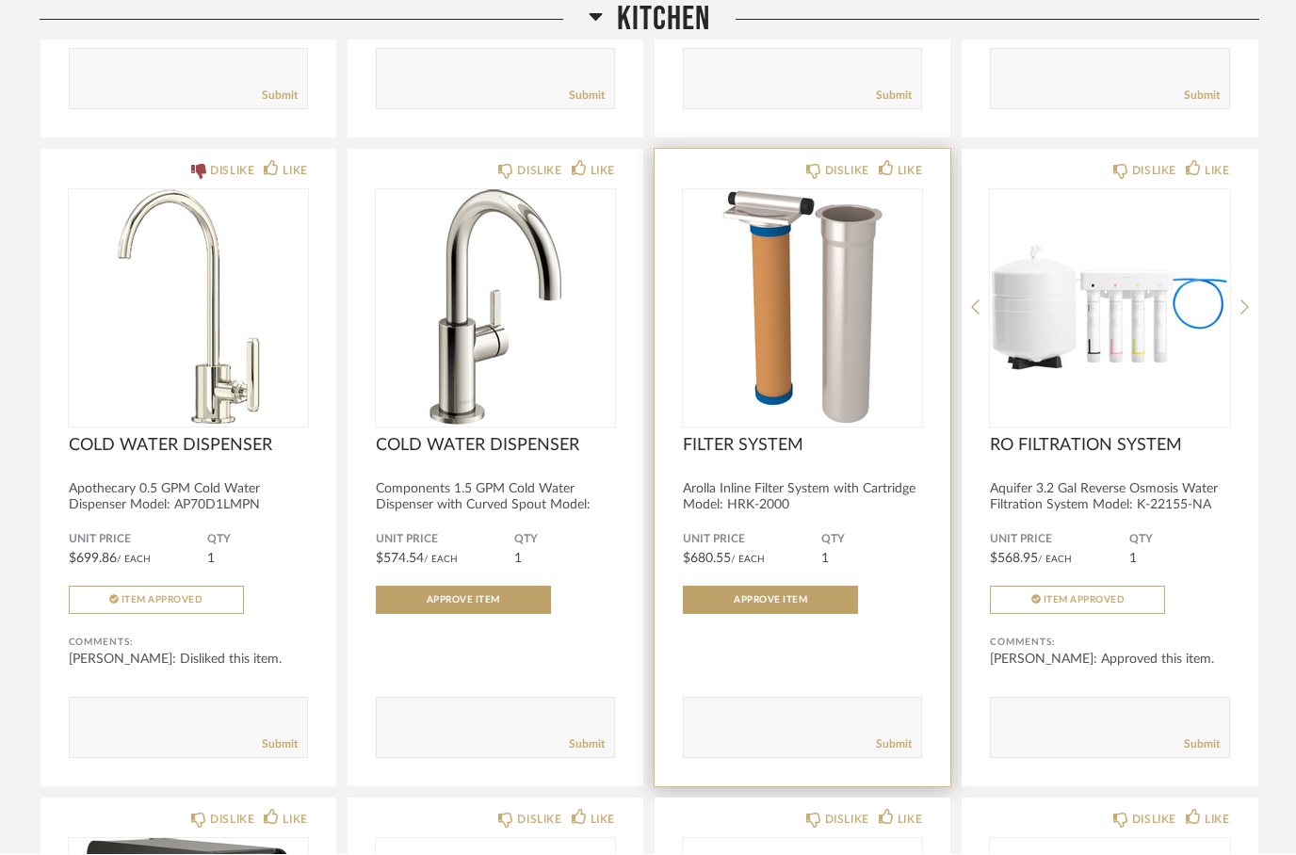
scroll to position [6402, 0]
click at [797, 176] on div "DISLIKE LIKE" at bounding box center [802, 168] width 239 height 15
click at [809, 178] on icon at bounding box center [813, 171] width 15 height 15
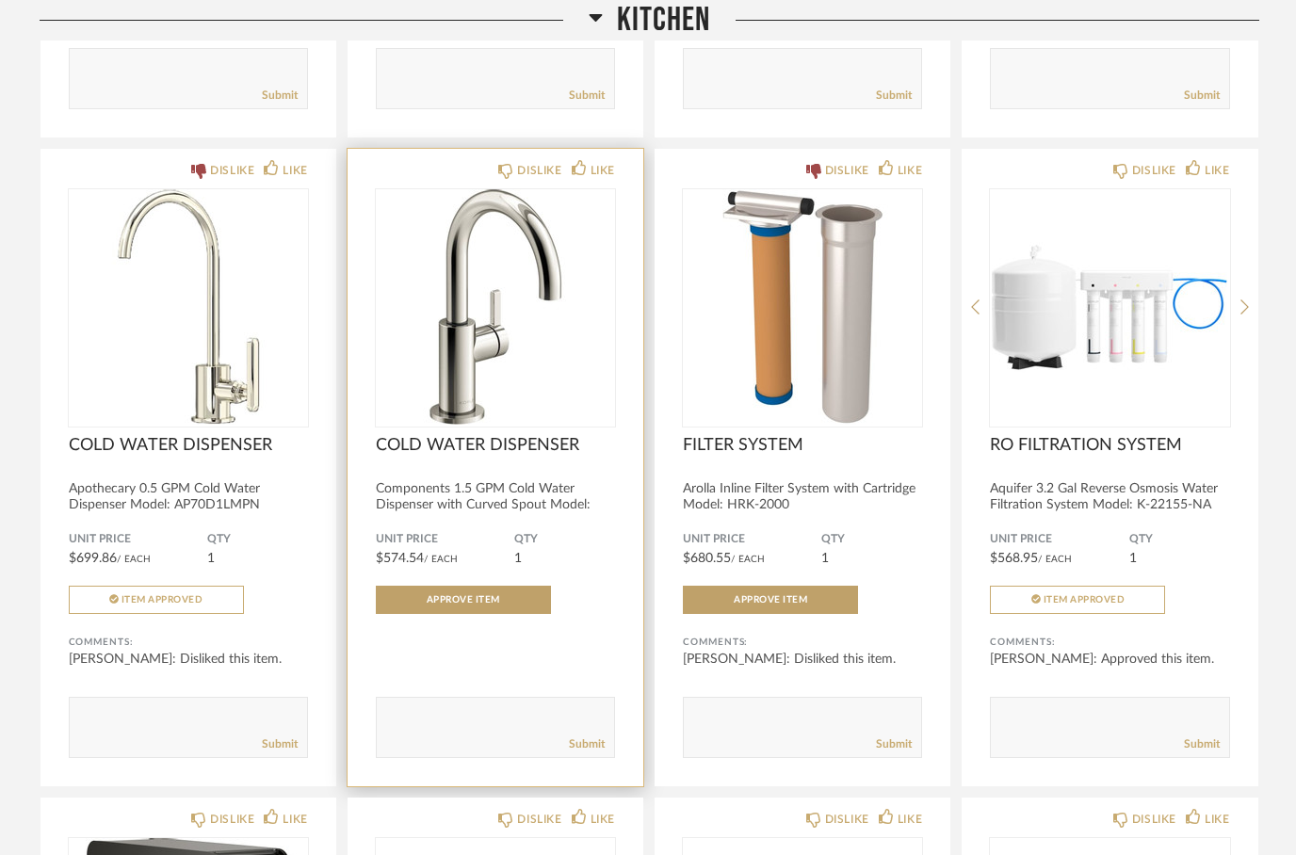
click at [493, 188] on div "DISLIKE LIKE COLD WATER DISPENSER Components 1.5 GPM Cold Water Dispenser with …" at bounding box center [495, 467] width 296 height 637
click at [498, 179] on icon at bounding box center [505, 171] width 15 height 15
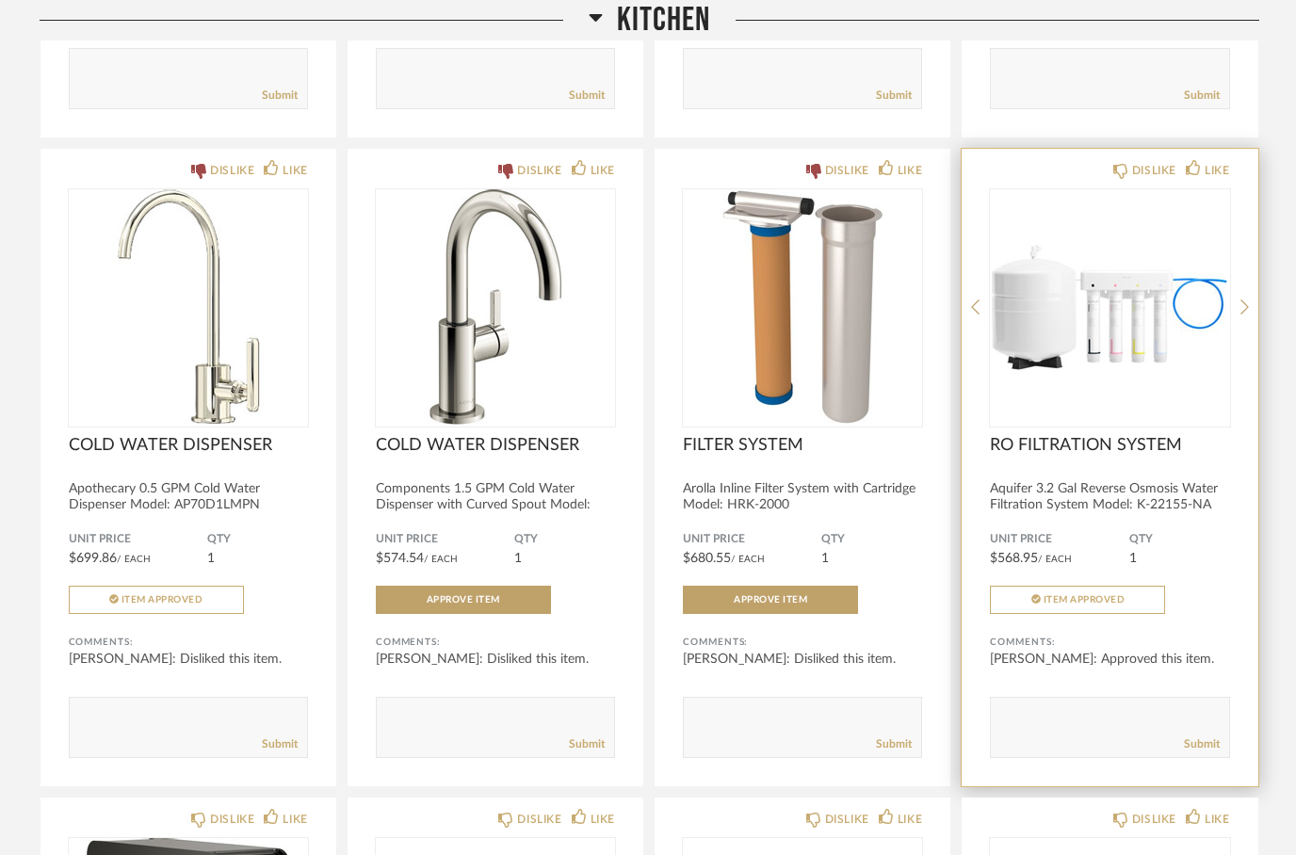
click at [1065, 751] on div "Submit" at bounding box center [1108, 744] width 237 height 25
click at [1066, 732] on textarea at bounding box center [1108, 718] width 237 height 25
type textarea "Reuse existing system"
click at [1197, 748] on link "Submit" at bounding box center [1201, 745] width 36 height 16
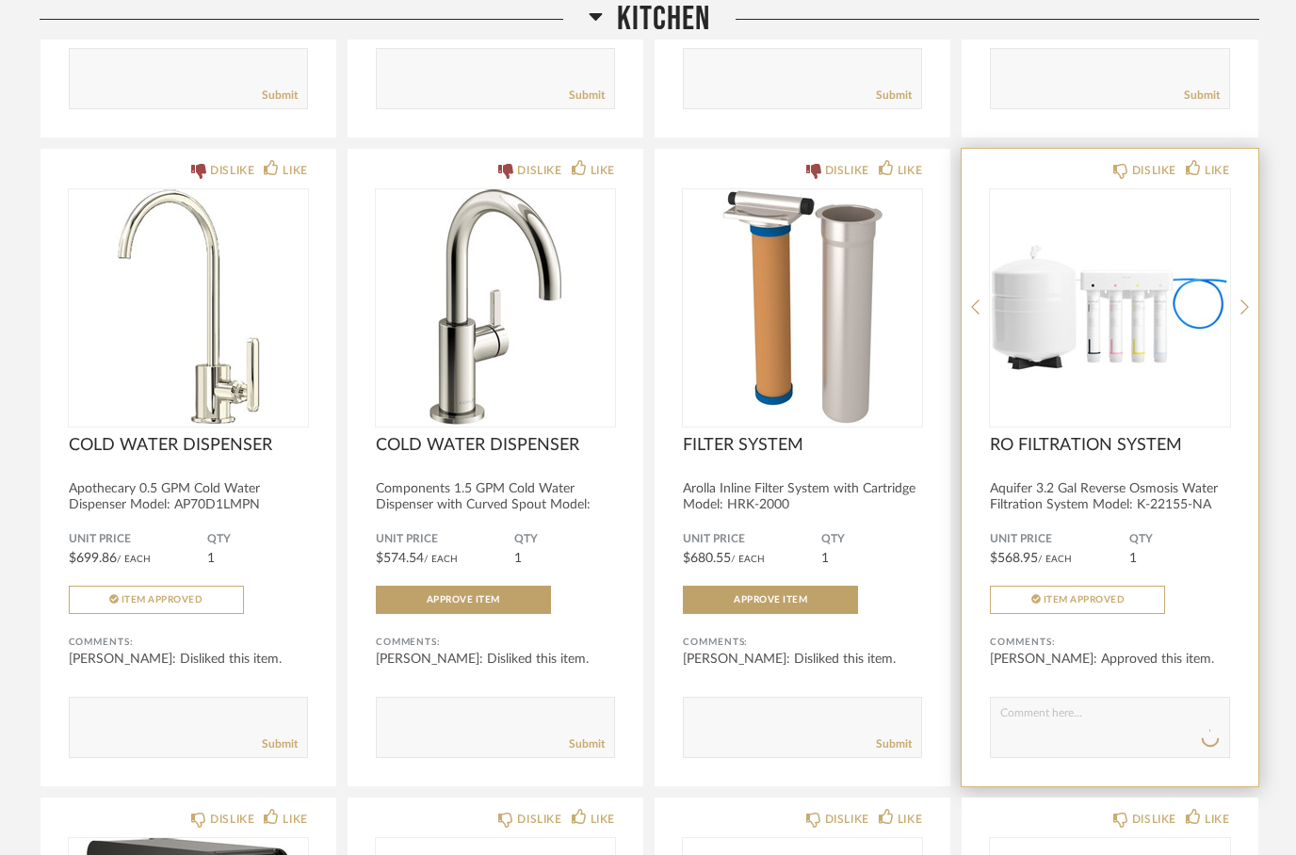
scroll to position [6402, 0]
click at [1194, 175] on icon at bounding box center [1192, 167] width 15 height 15
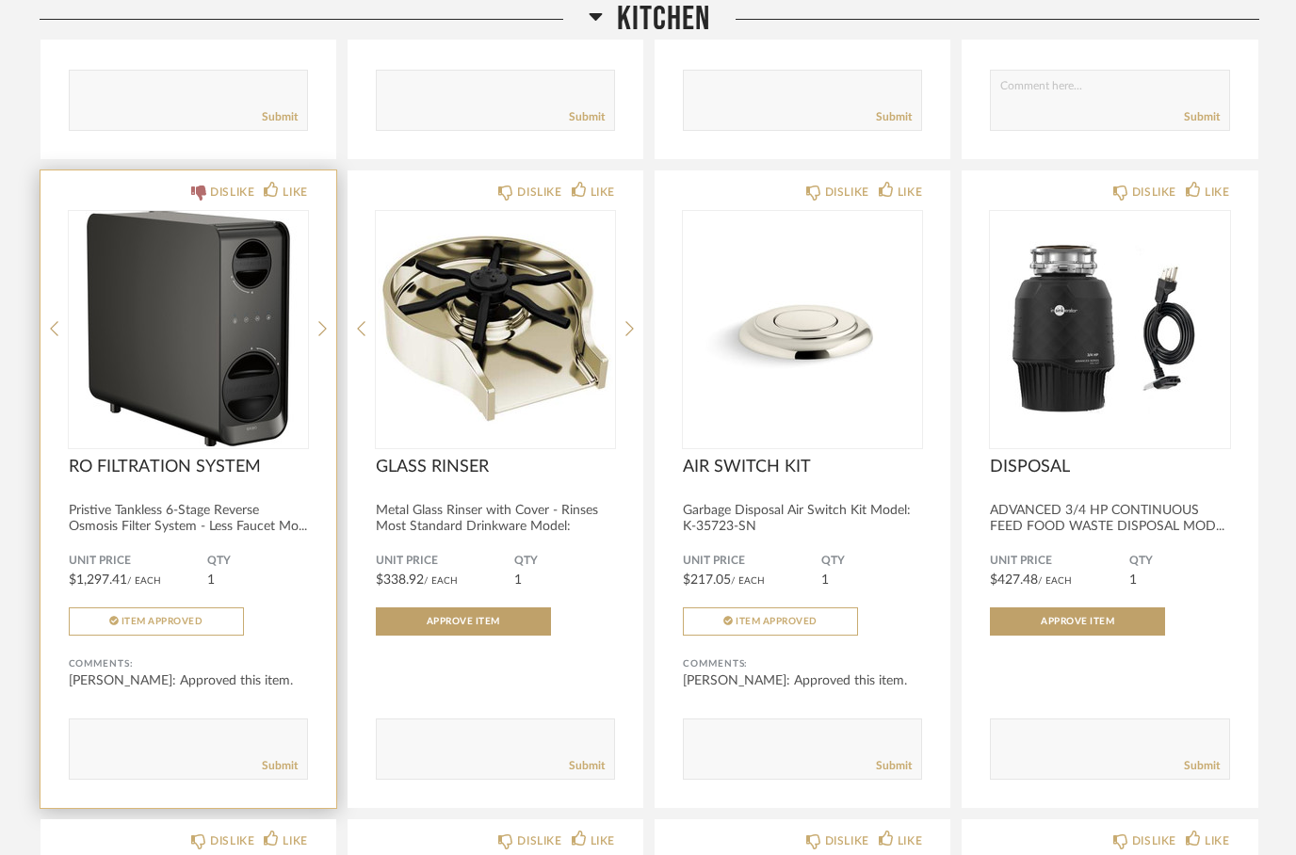
scroll to position [7029, 0]
click at [200, 201] on icon at bounding box center [198, 192] width 15 height 15
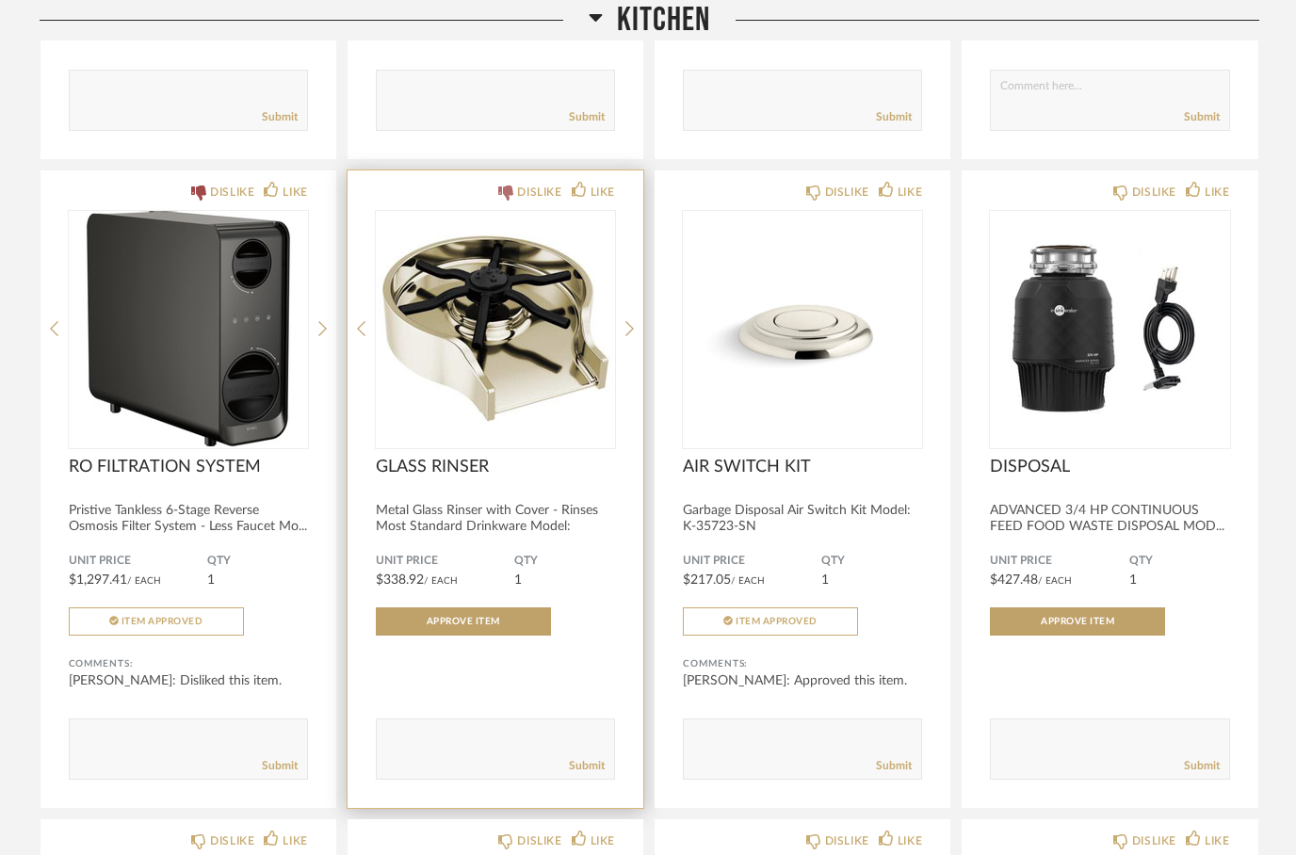
click at [510, 201] on icon at bounding box center [505, 192] width 15 height 15
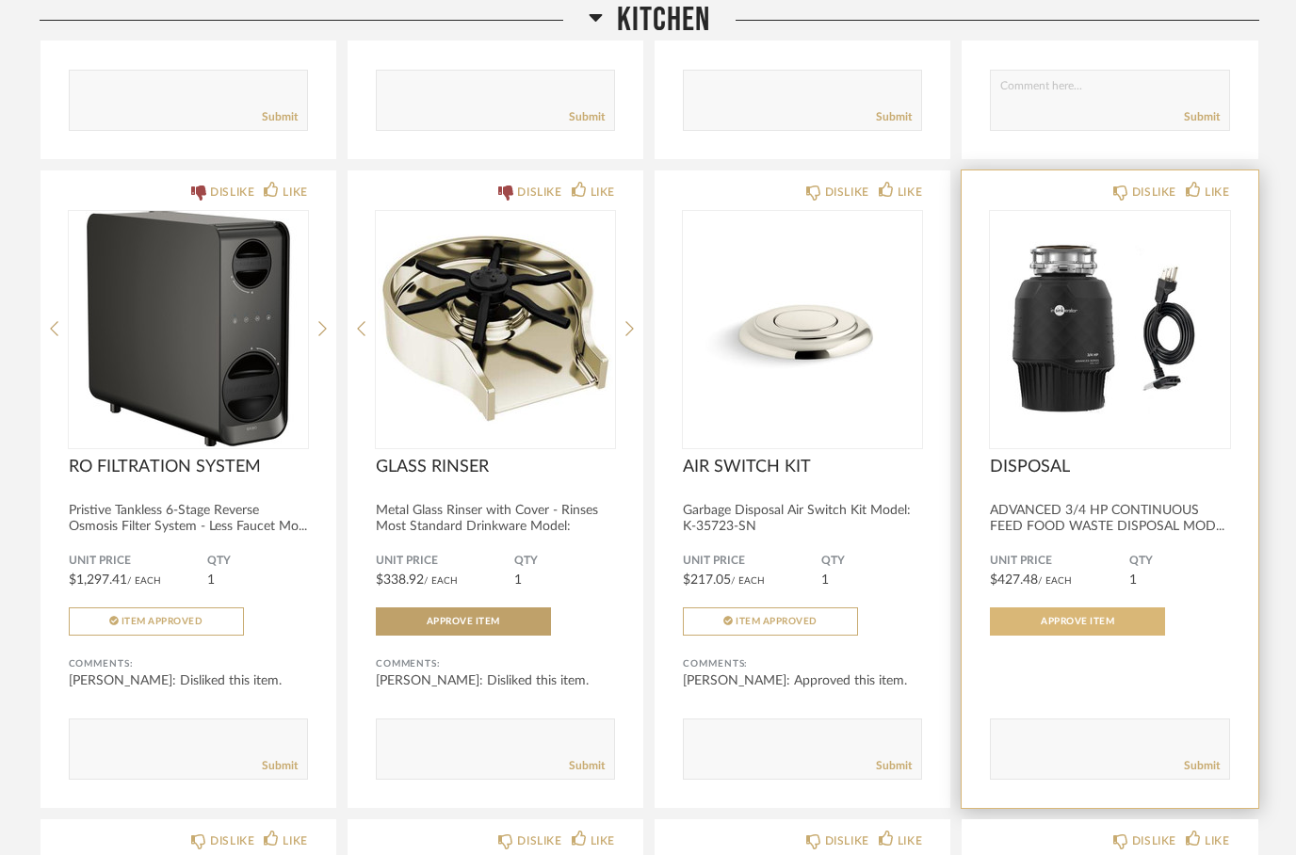
click at [1111, 636] on button "Approve Item" at bounding box center [1077, 621] width 175 height 28
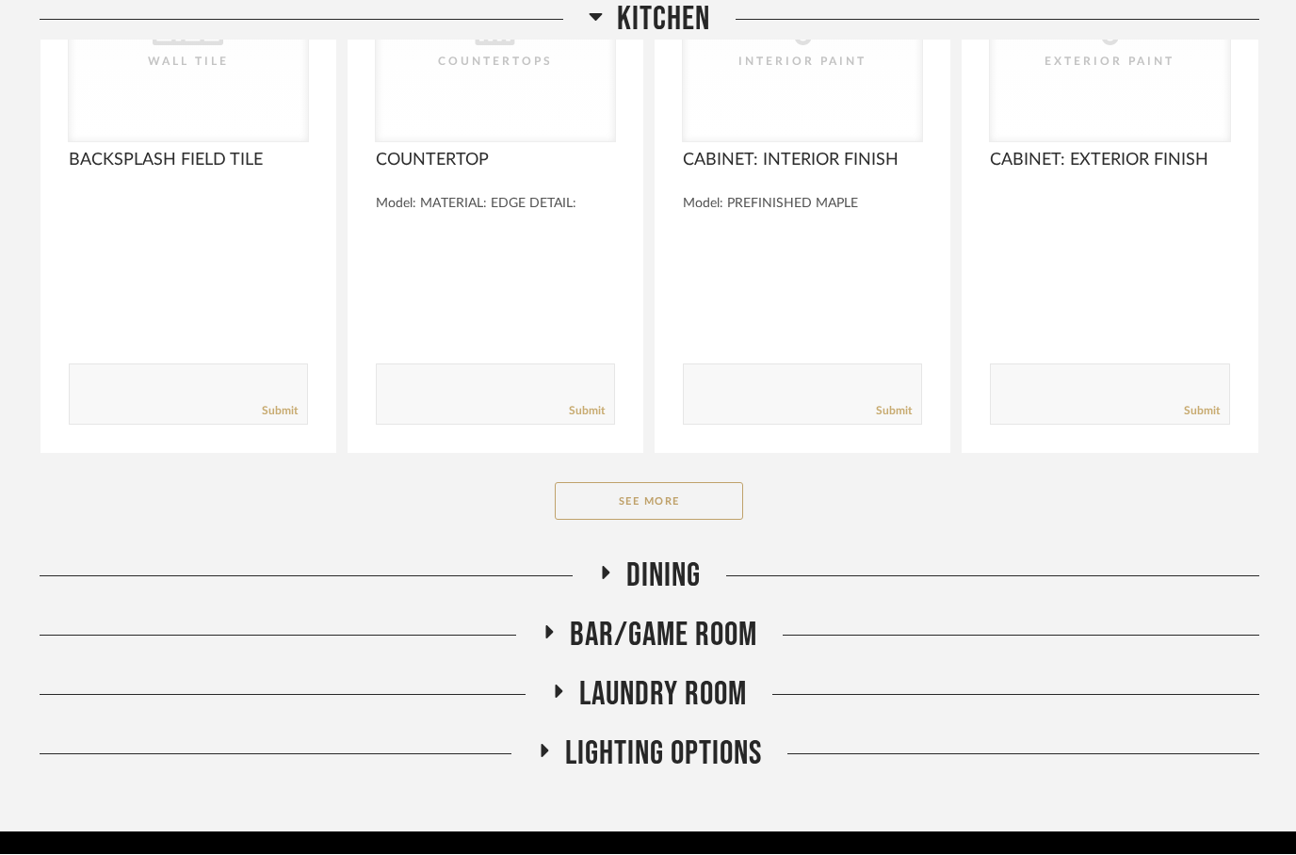
scroll to position [8708, 0]
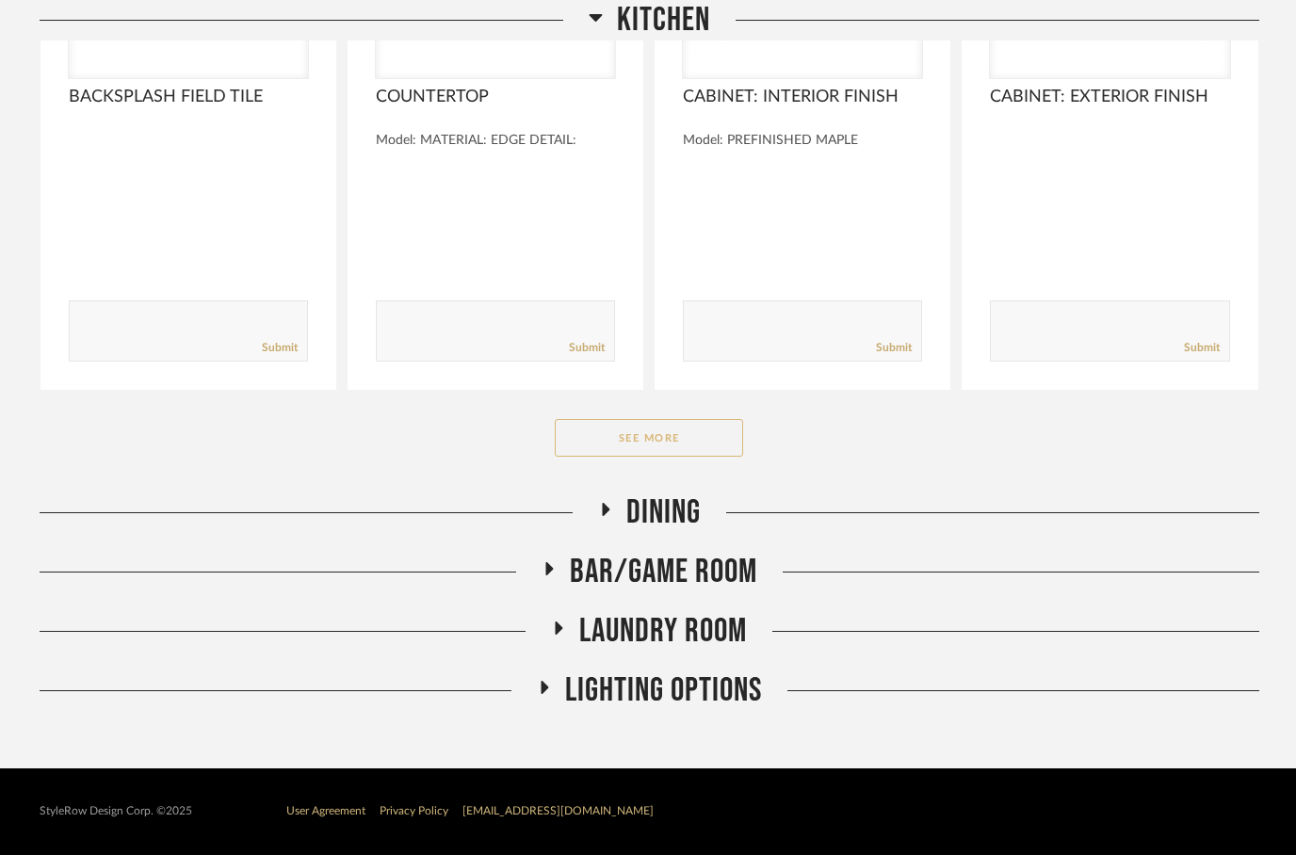
click at [644, 436] on button "See More" at bounding box center [649, 438] width 188 height 38
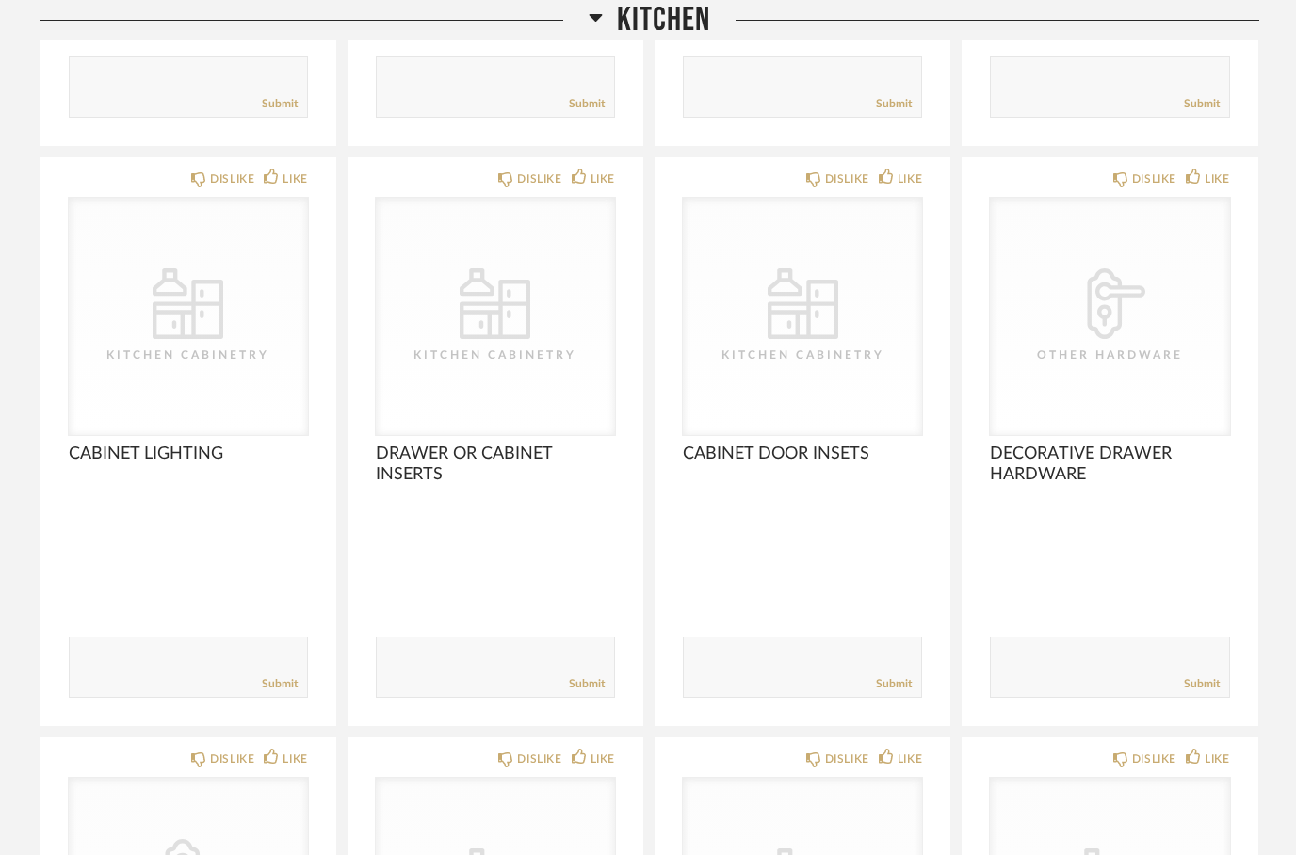
scroll to position [8885, 0]
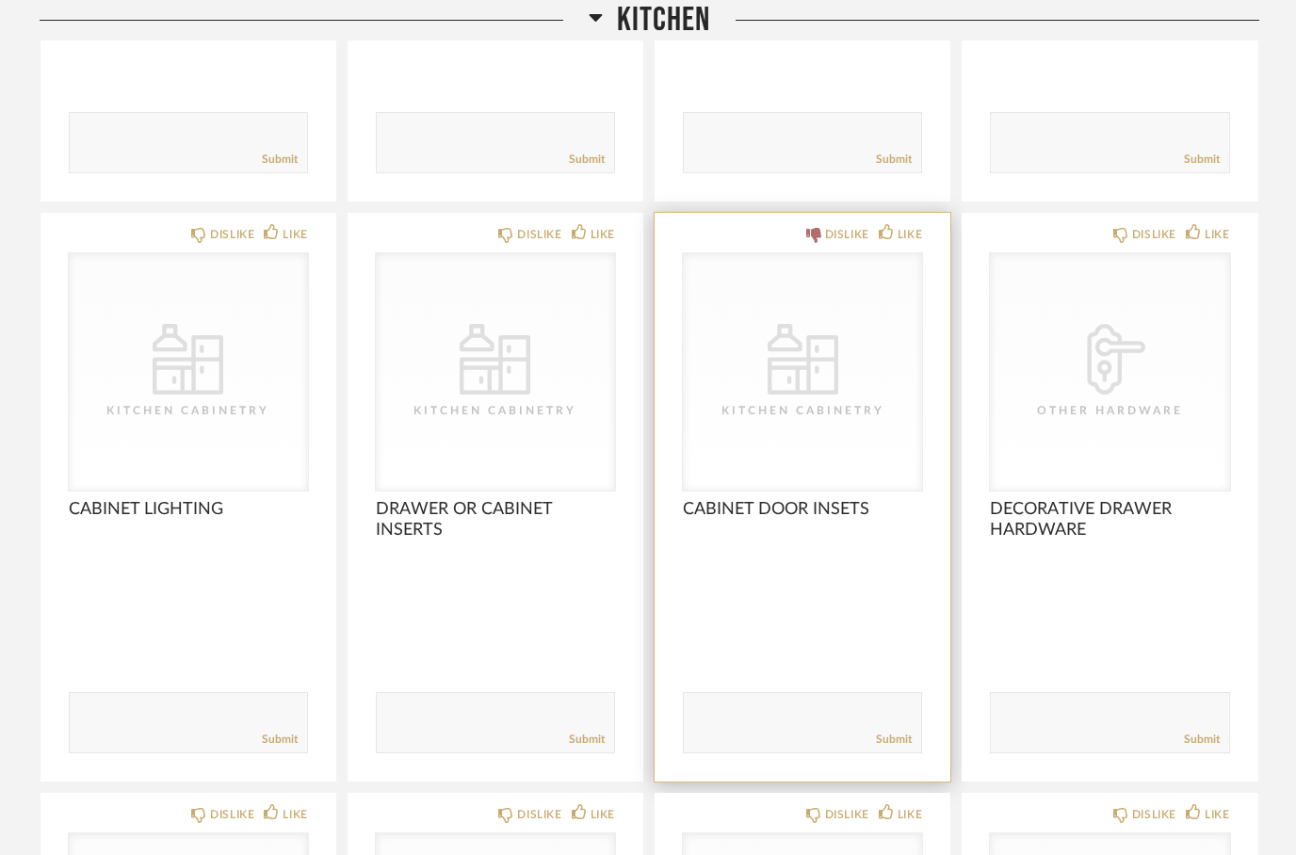
click at [817, 243] on icon at bounding box center [813, 235] width 15 height 15
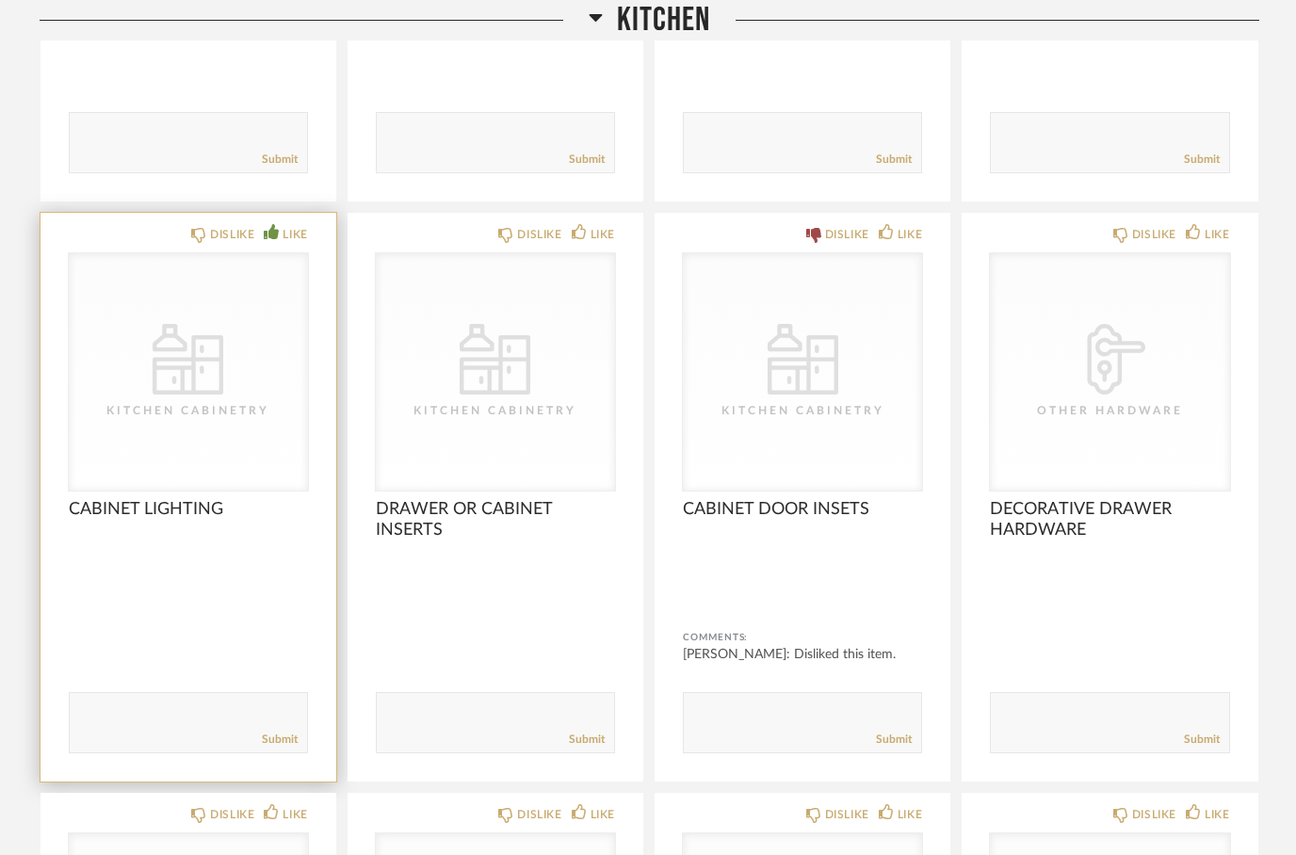
click at [266, 237] on icon at bounding box center [271, 231] width 15 height 15
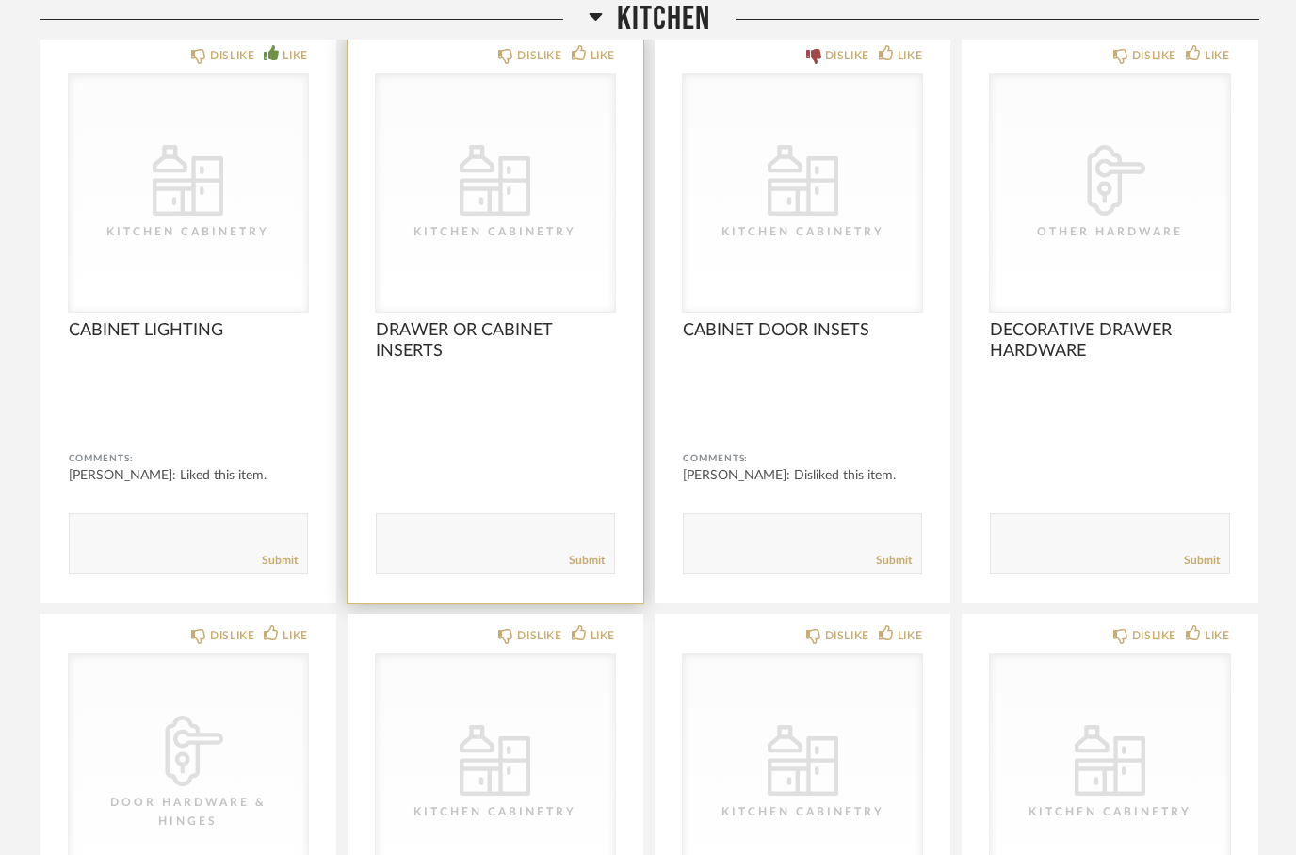
click at [449, 549] on textarea at bounding box center [495, 535] width 237 height 25
type textarea "Spice"
click at [587, 570] on link "Submit" at bounding box center [587, 562] width 36 height 16
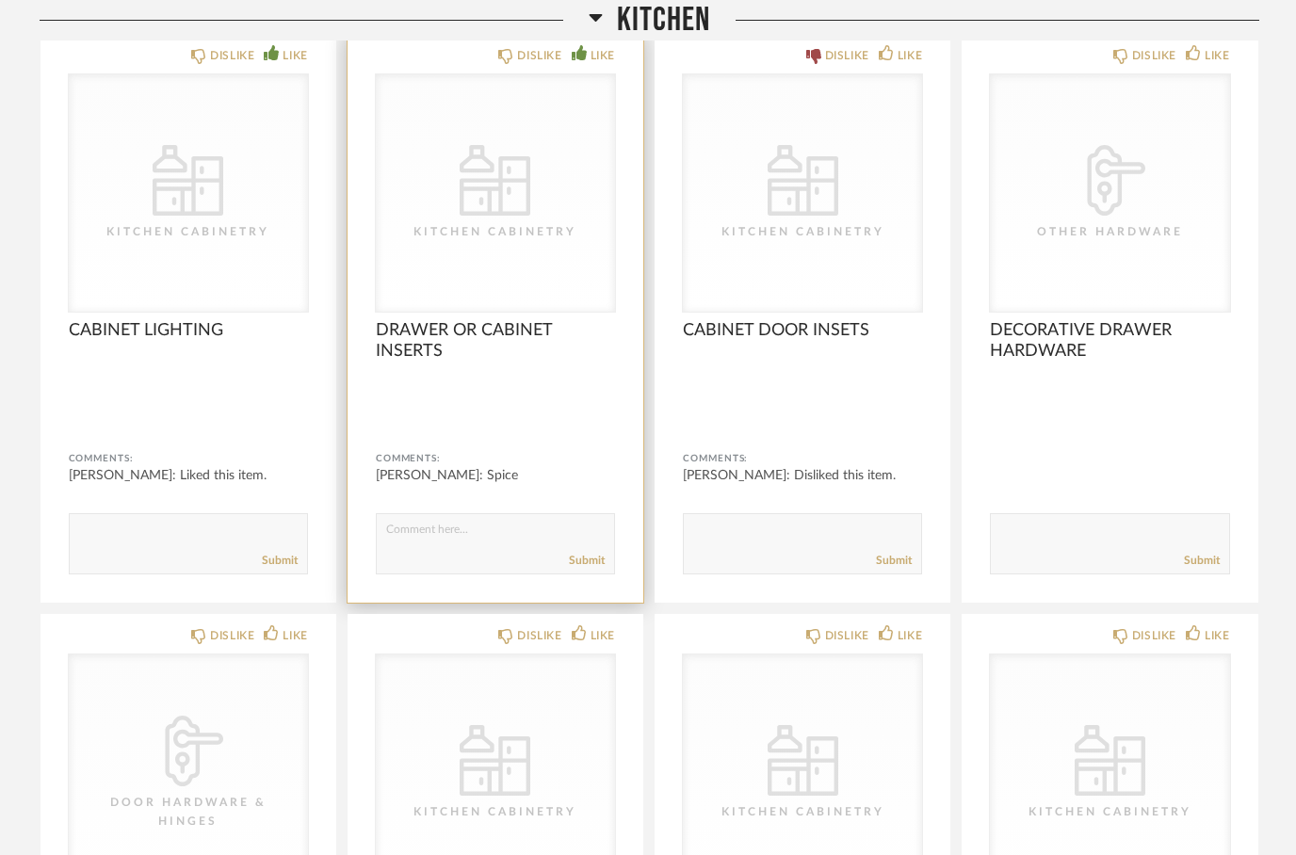
click at [585, 60] on icon at bounding box center [578, 52] width 15 height 15
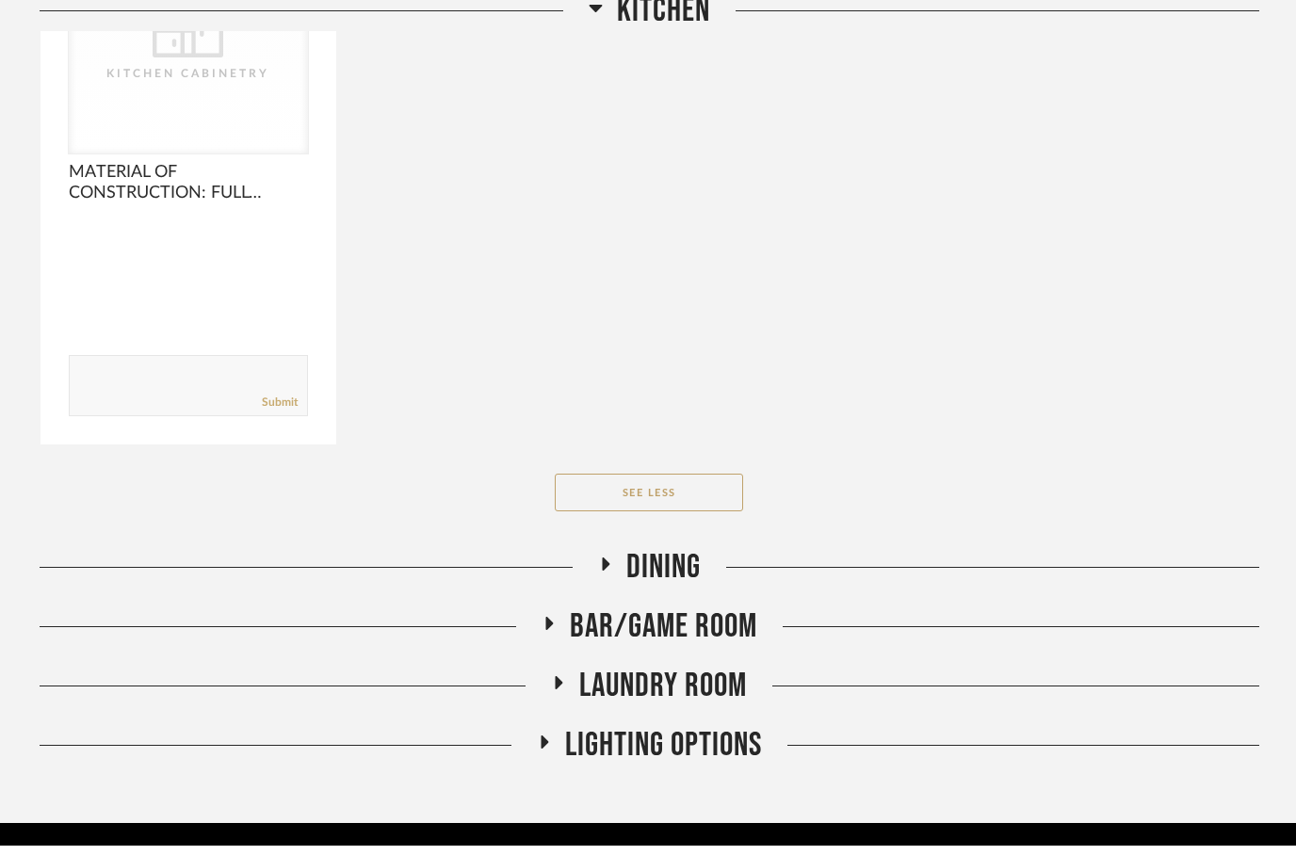
scroll to position [10485, 0]
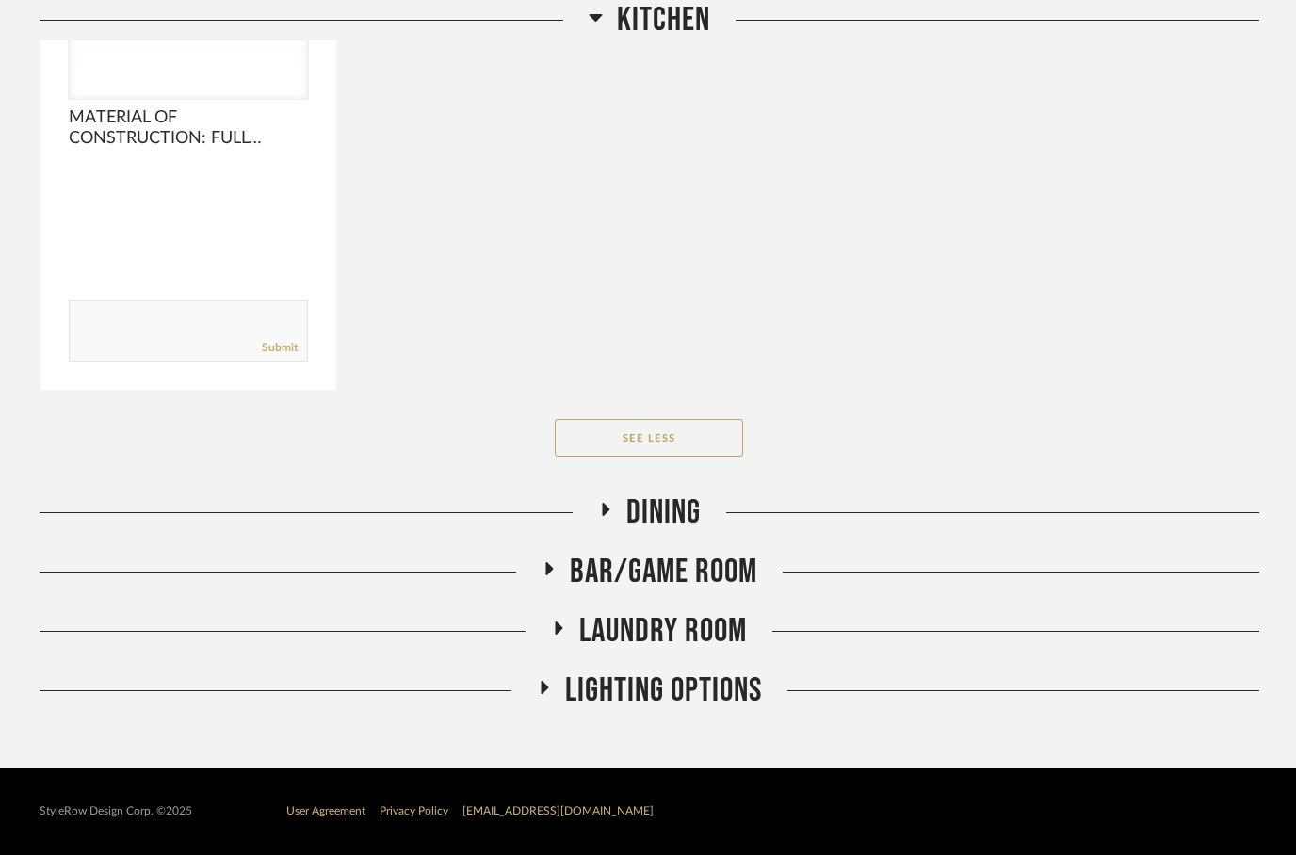
click at [609, 501] on h2 "Dining" at bounding box center [649, 512] width 103 height 40
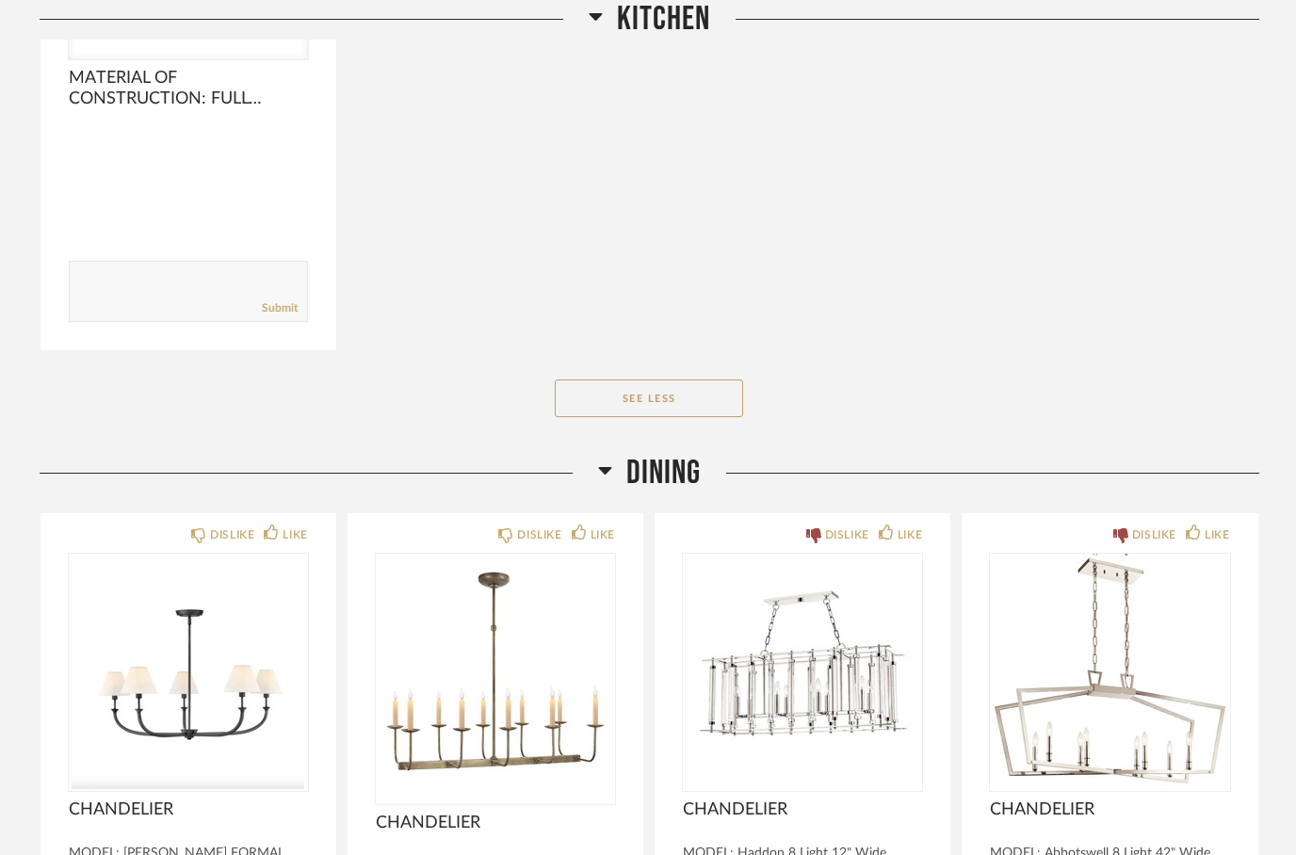
scroll to position [10513, 0]
click at [273, 544] on div "LIKE" at bounding box center [285, 534] width 43 height 19
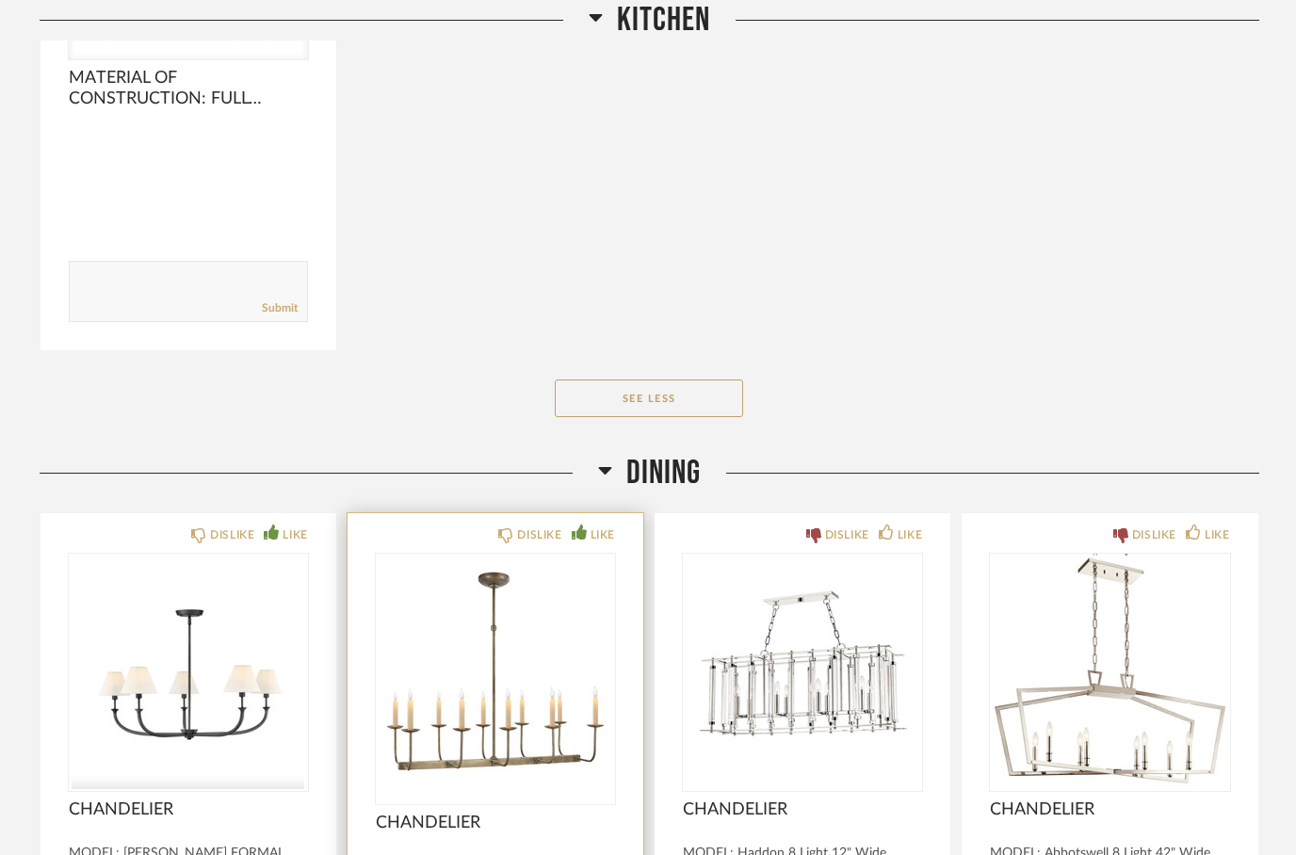
click at [576, 539] on icon at bounding box center [578, 531] width 15 height 15
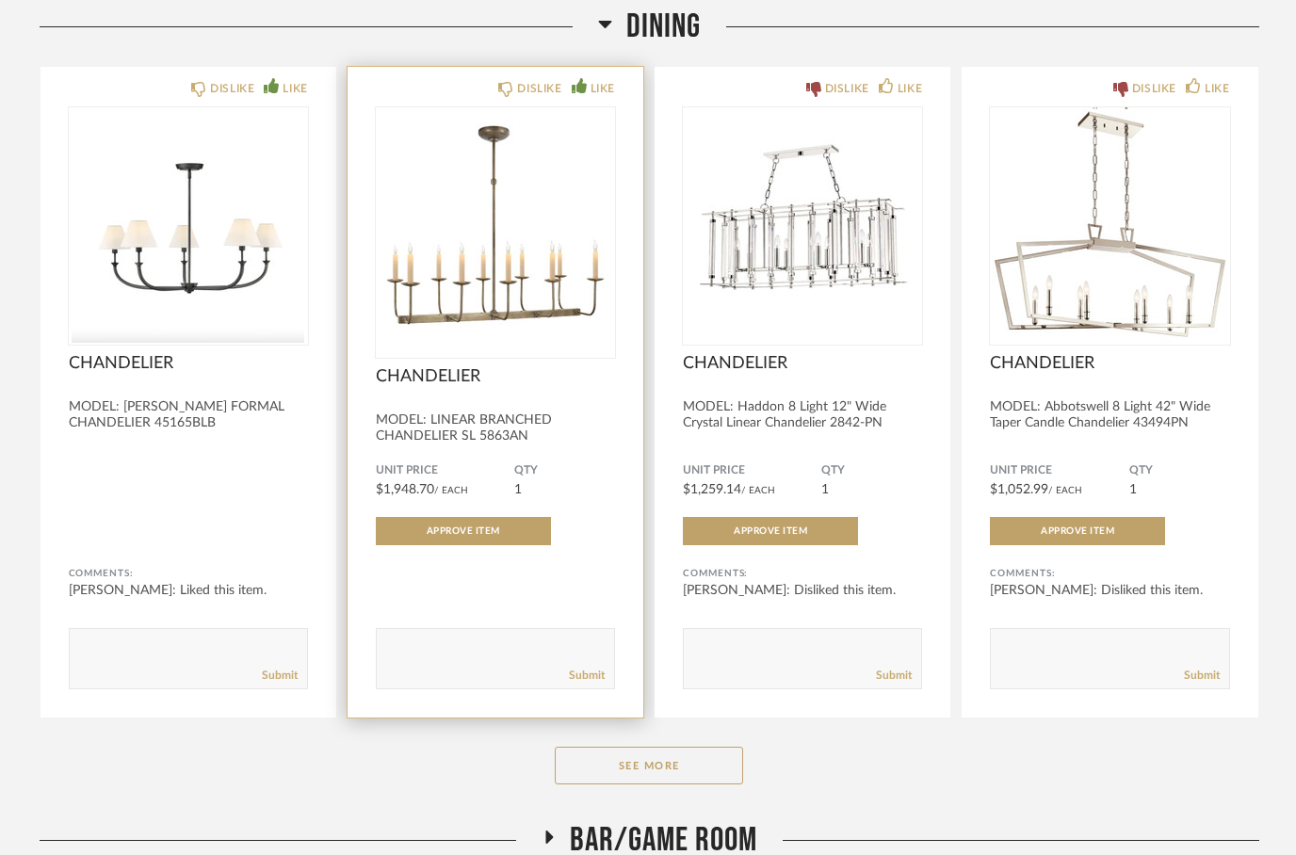
scroll to position [11164, 0]
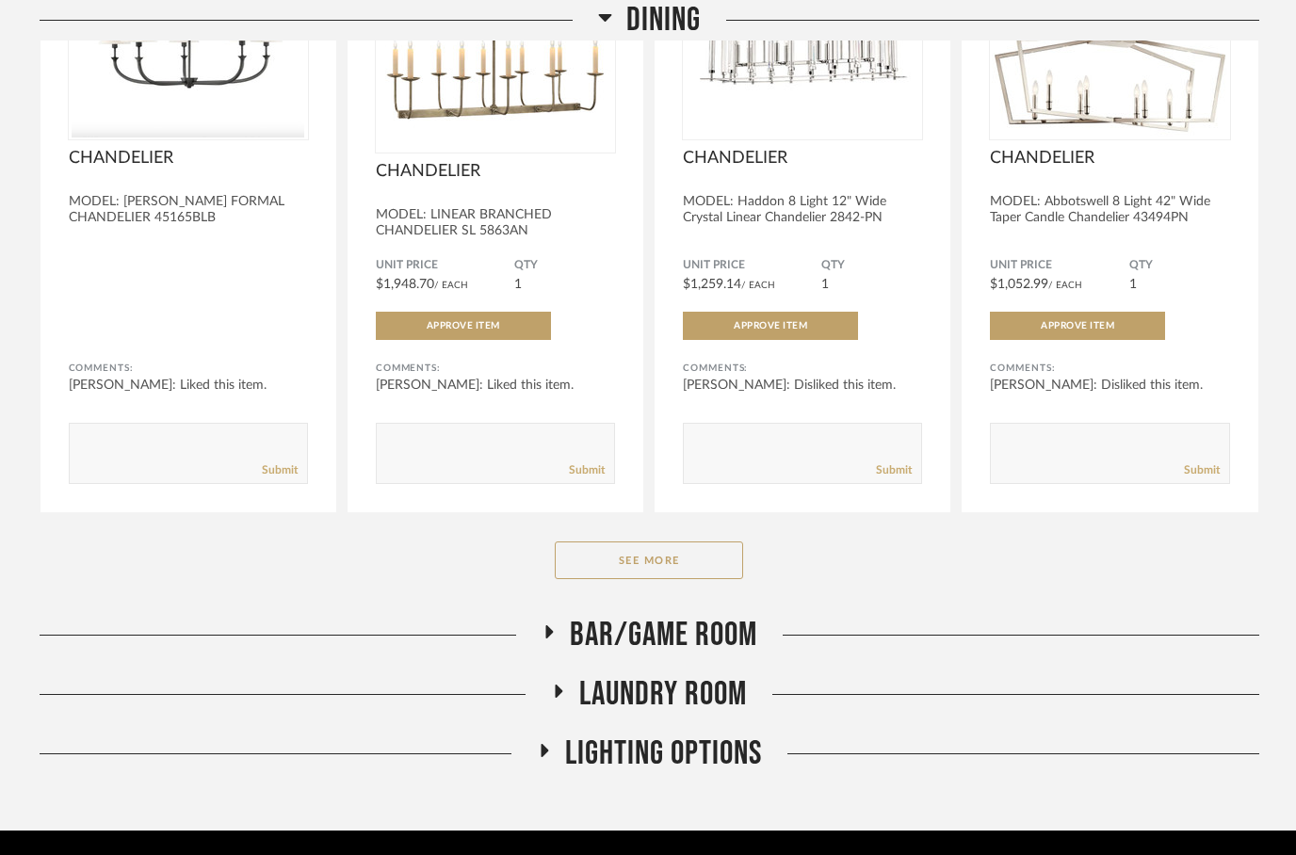
click at [552, 638] on icon at bounding box center [548, 631] width 23 height 14
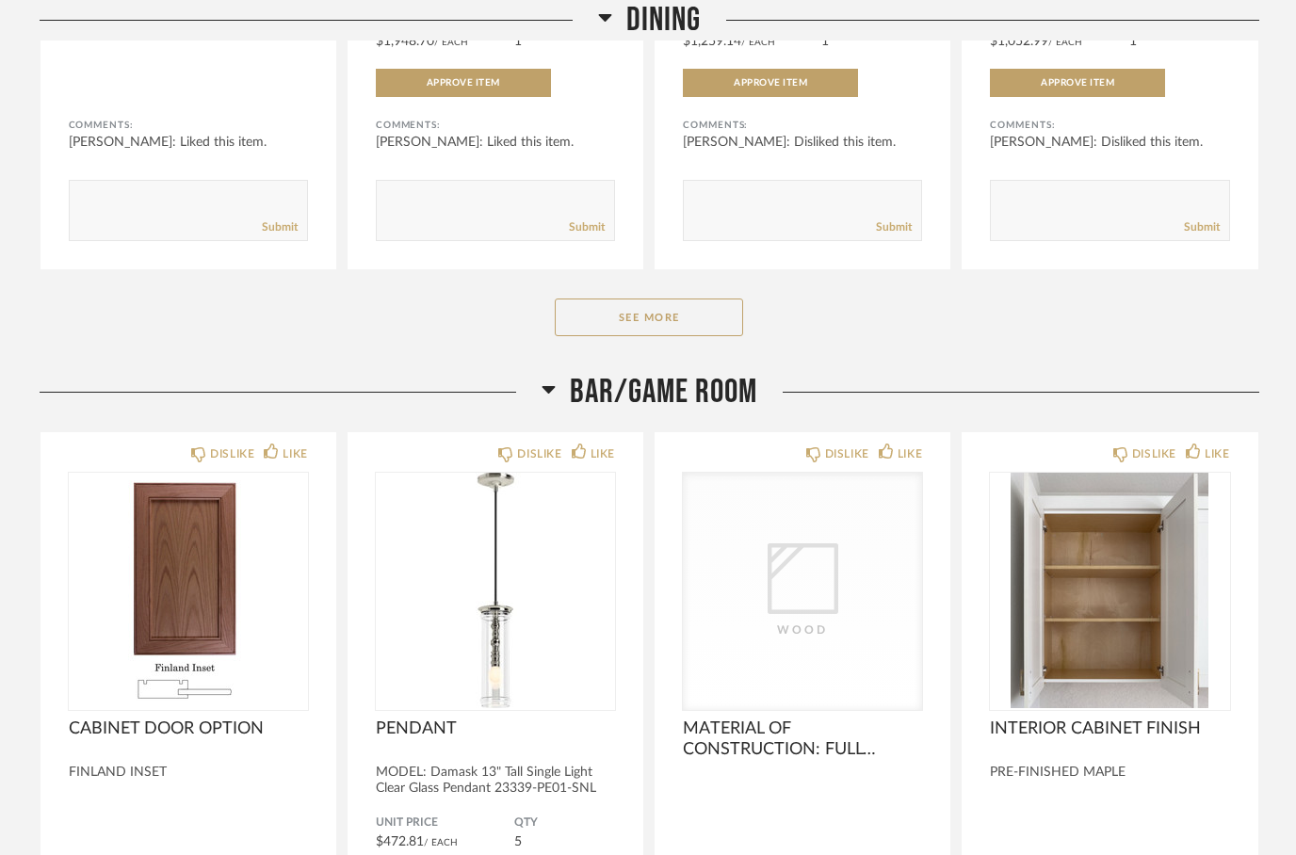
scroll to position [11407, 0]
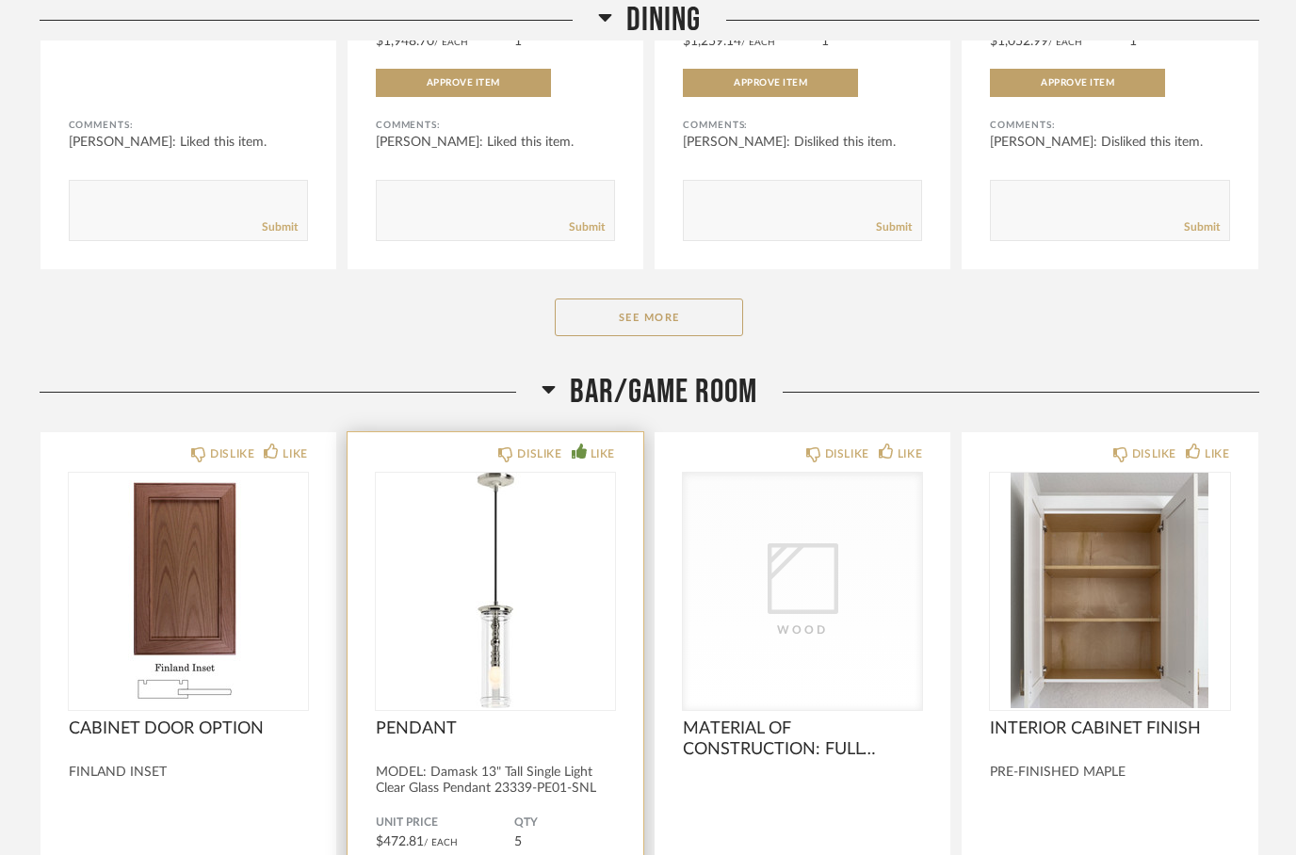
click at [582, 459] on icon at bounding box center [578, 450] width 15 height 15
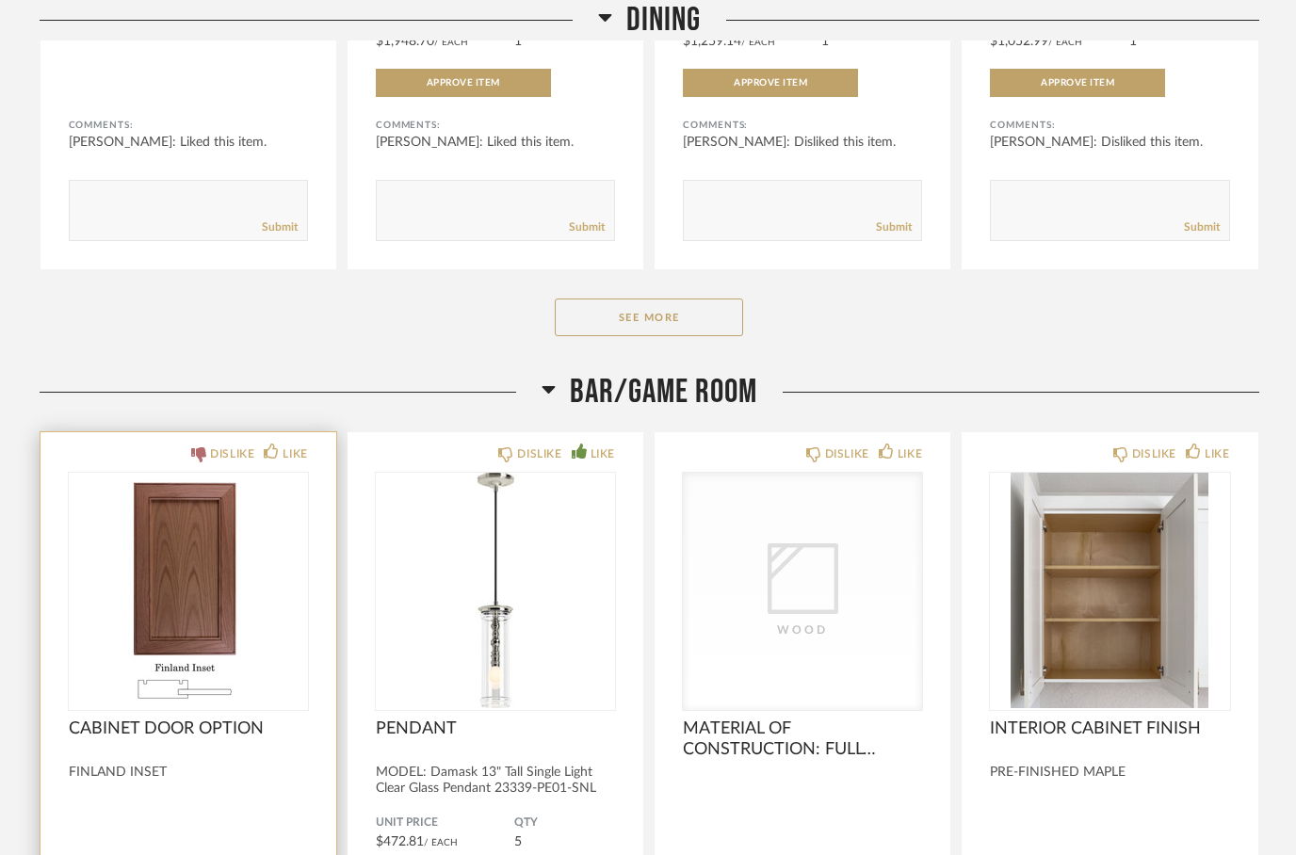
click at [198, 462] on icon at bounding box center [198, 454] width 15 height 15
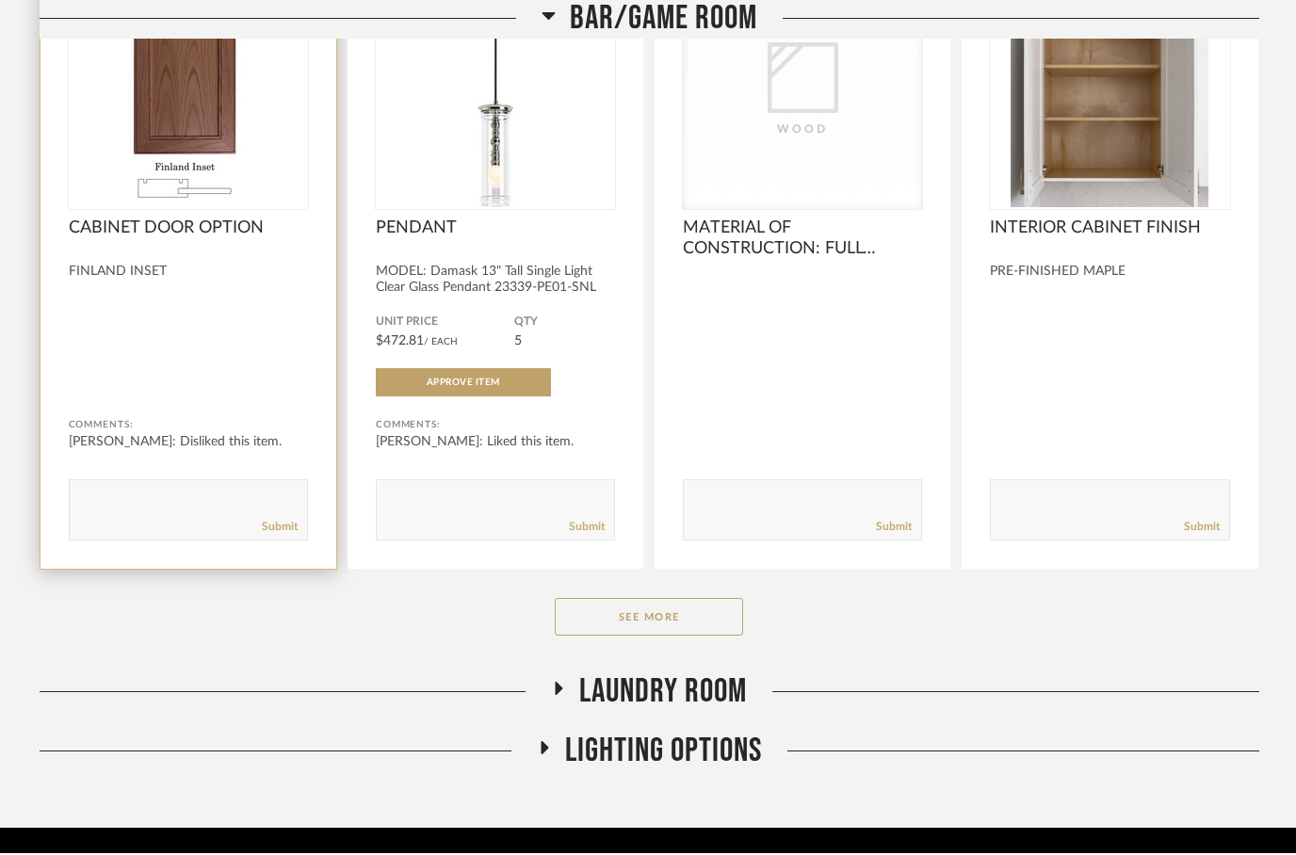
scroll to position [11982, 0]
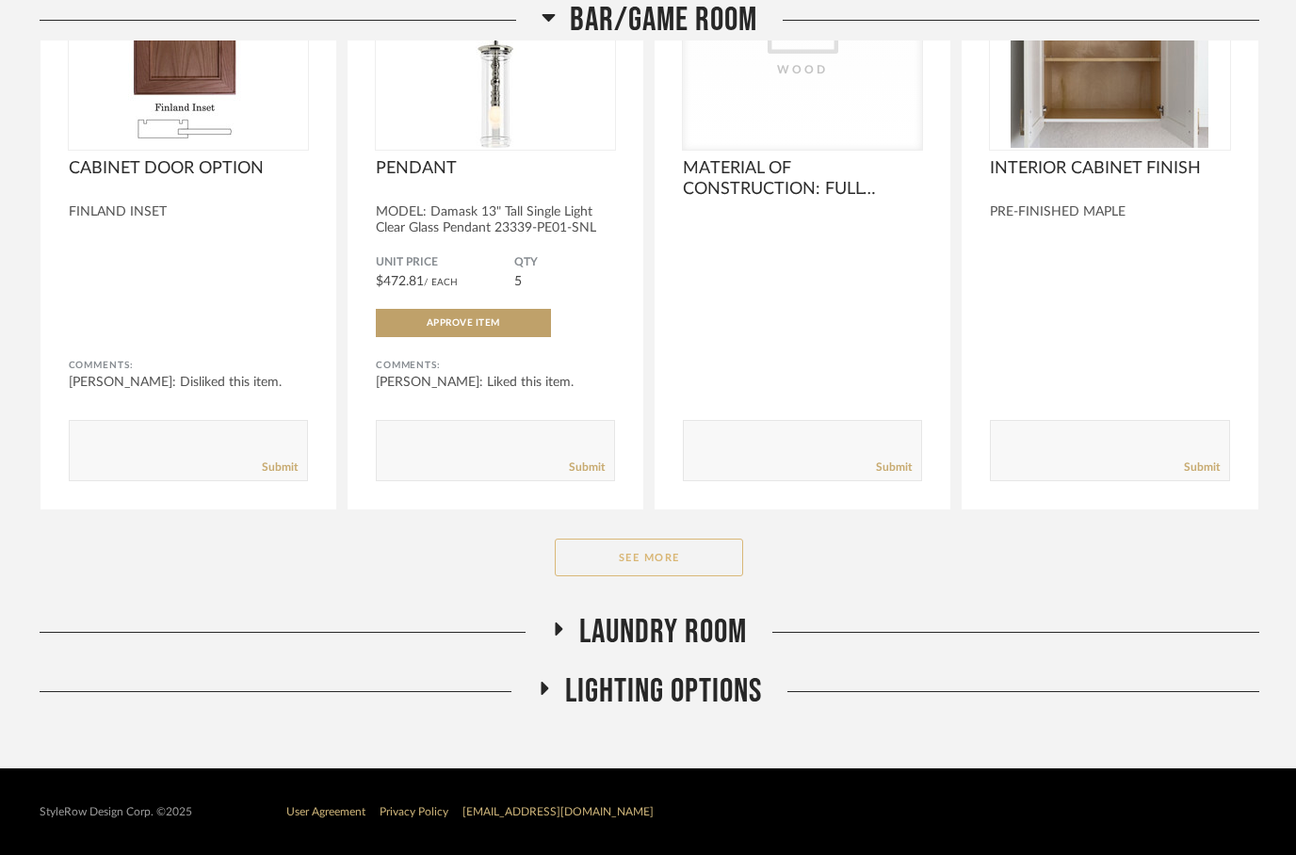
click at [609, 555] on button "See More" at bounding box center [649, 558] width 188 height 38
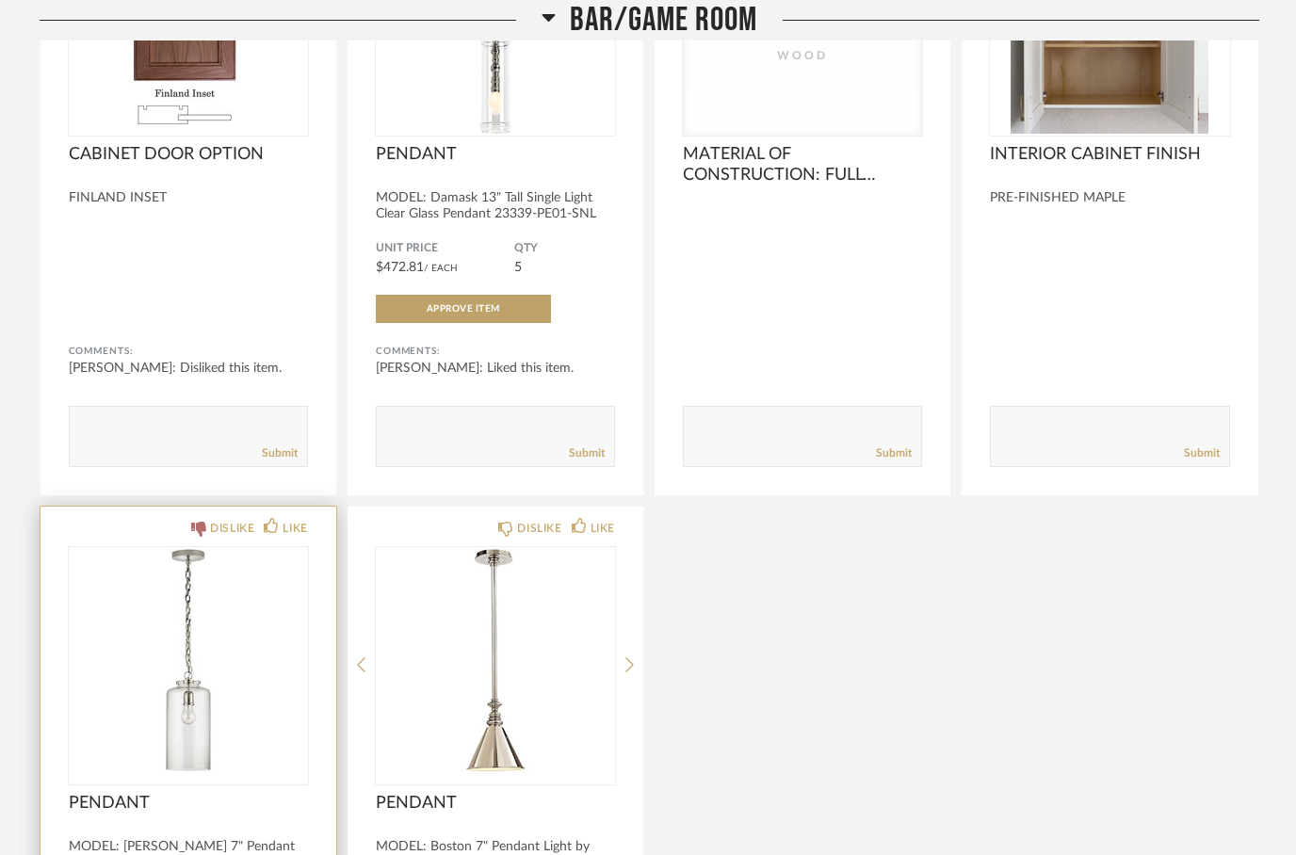
click at [201, 537] on icon at bounding box center [198, 529] width 15 height 15
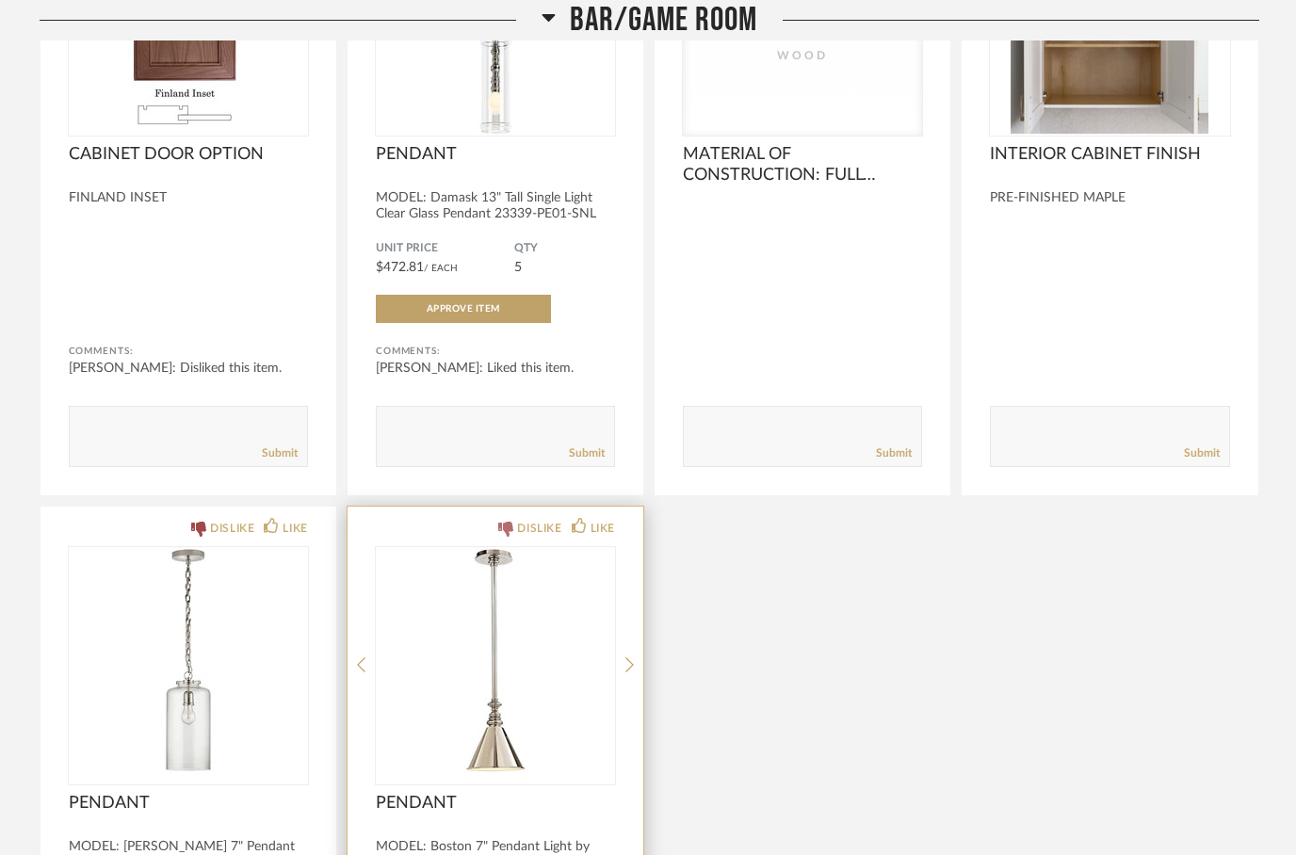
click at [498, 537] on icon at bounding box center [505, 529] width 15 height 15
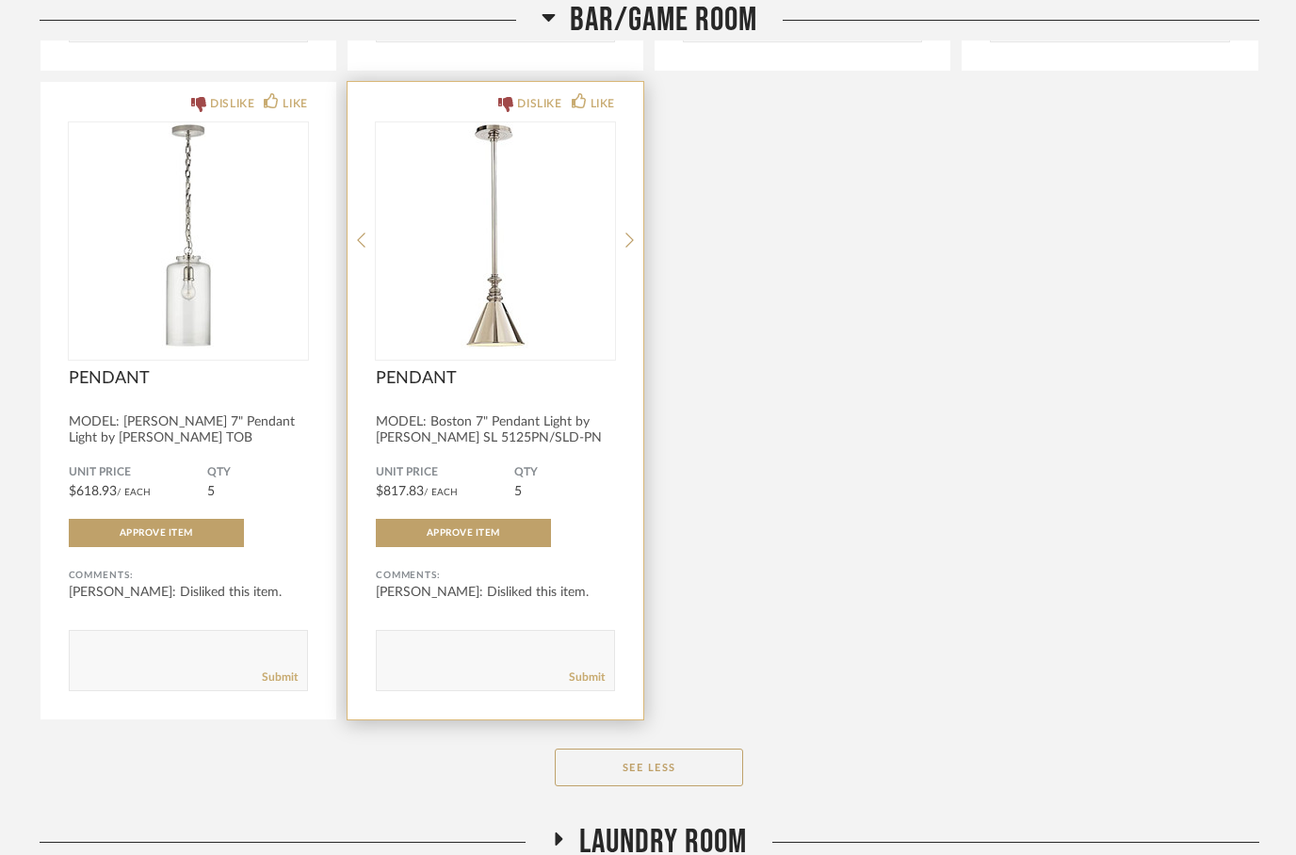
scroll to position [12556, 0]
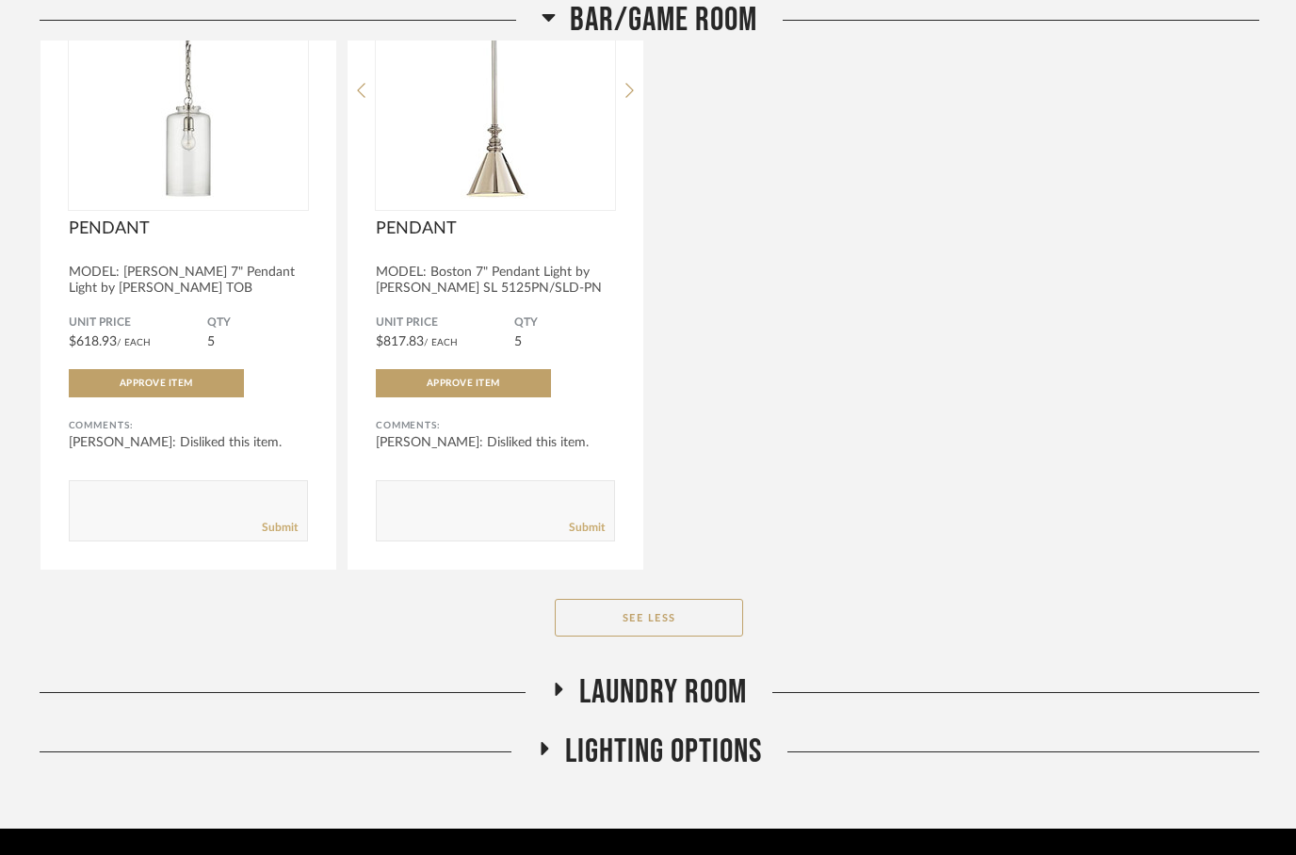
click at [563, 696] on icon at bounding box center [558, 689] width 23 height 14
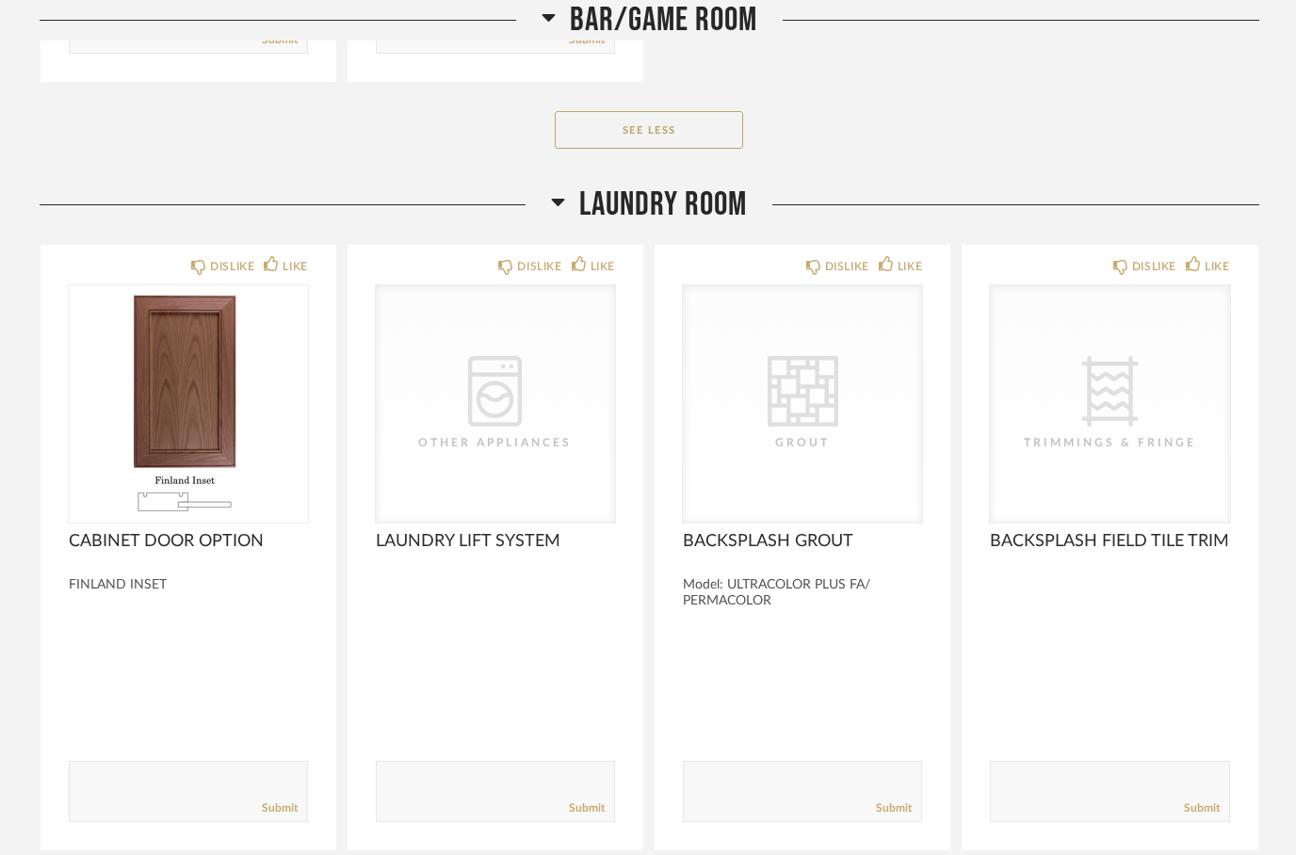
scroll to position [13044, 0]
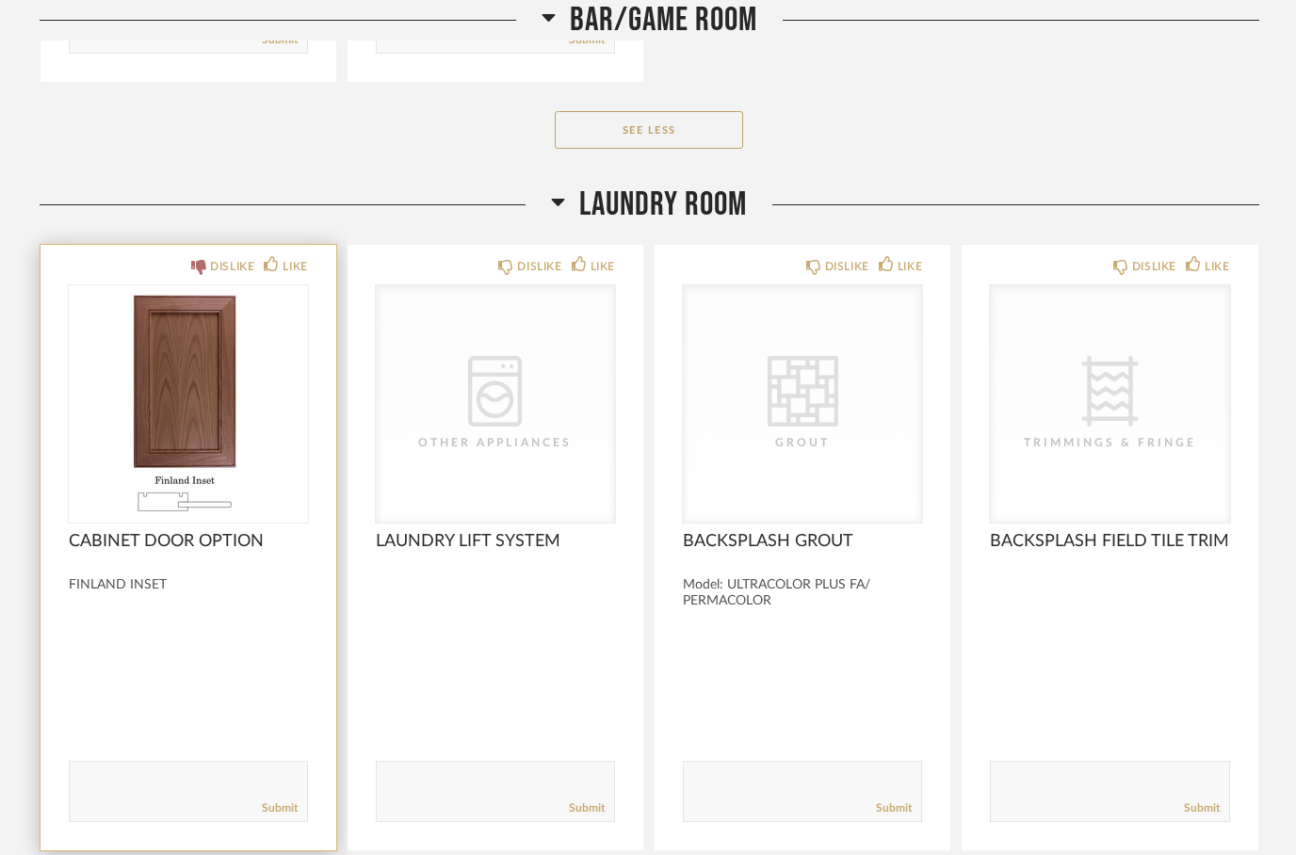
click at [201, 275] on icon at bounding box center [198, 267] width 15 height 15
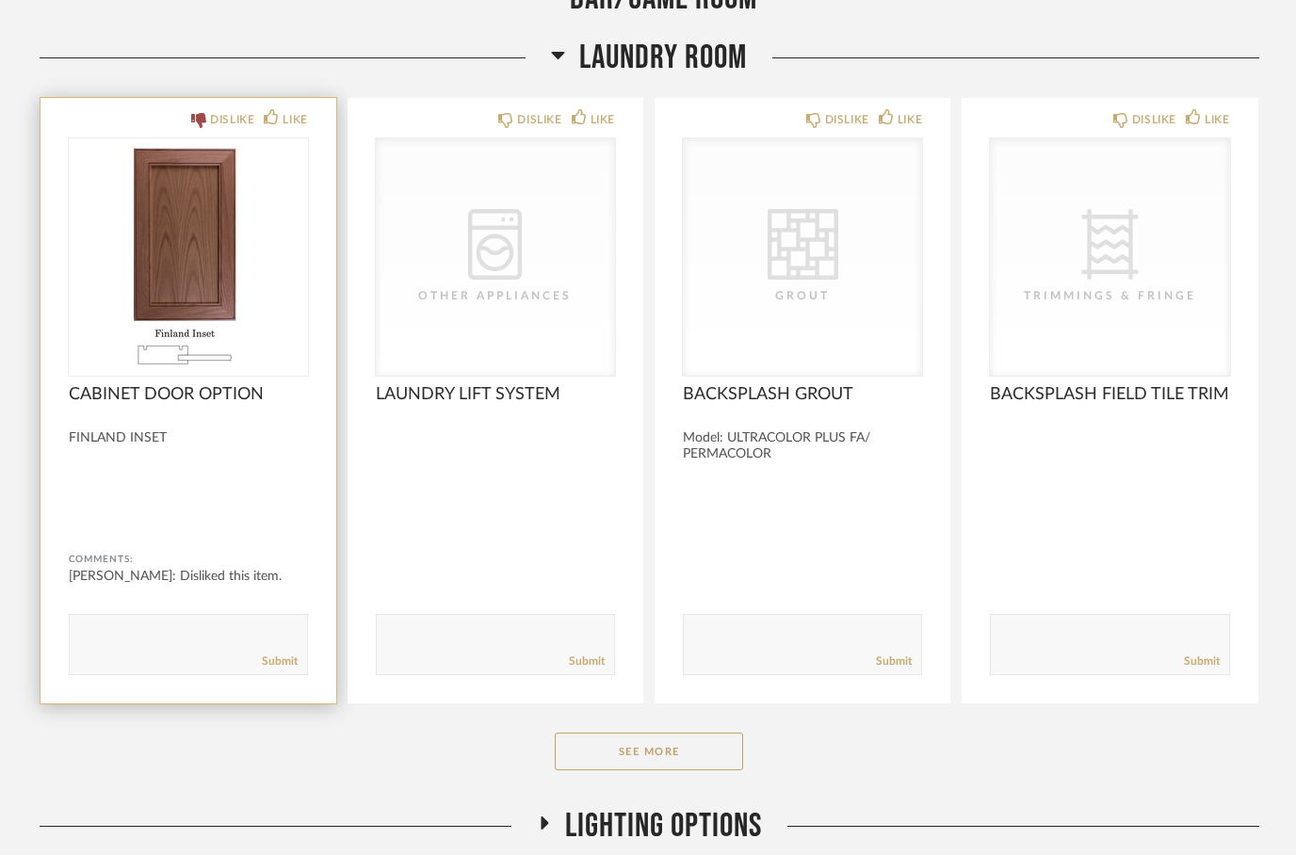
scroll to position [13265, 0]
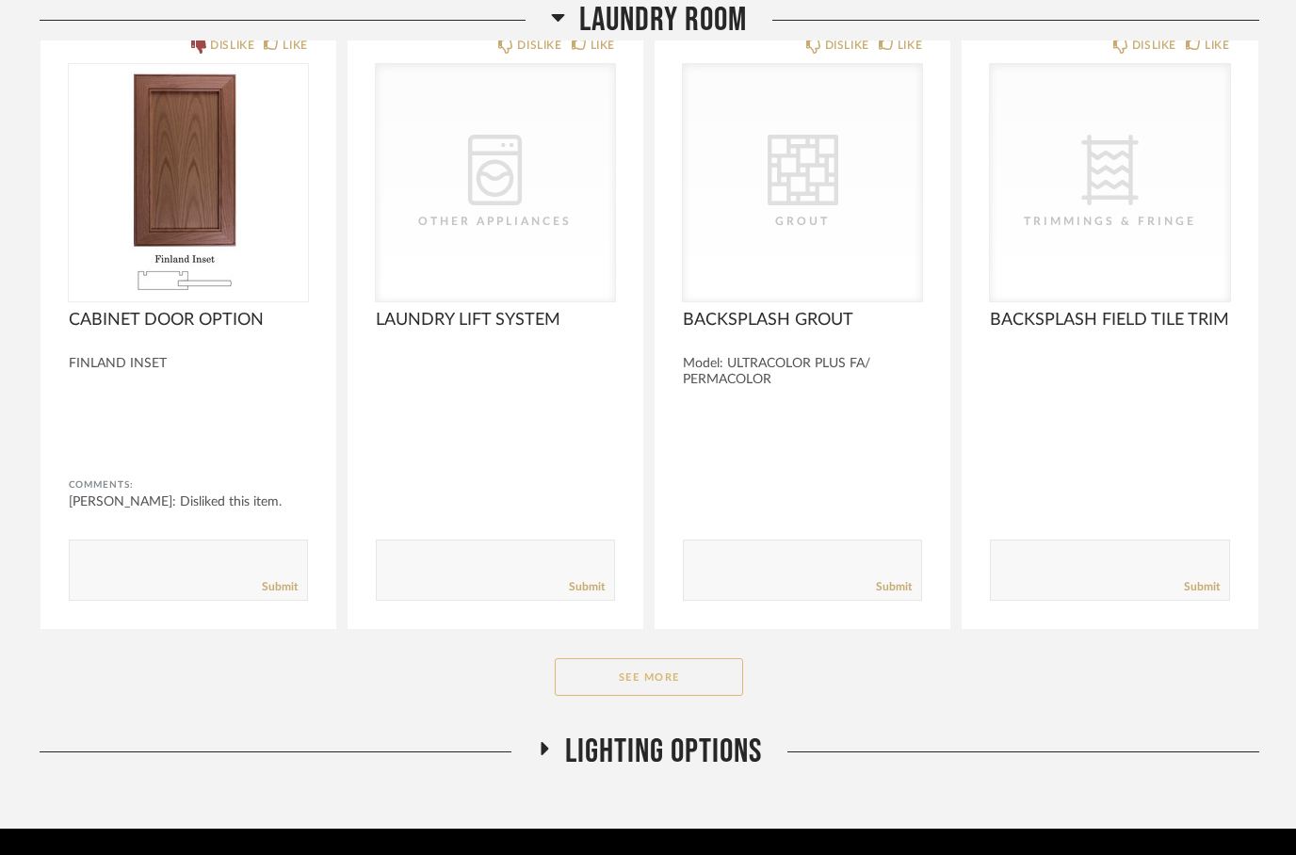
click at [609, 696] on button "See More" at bounding box center [649, 677] width 188 height 38
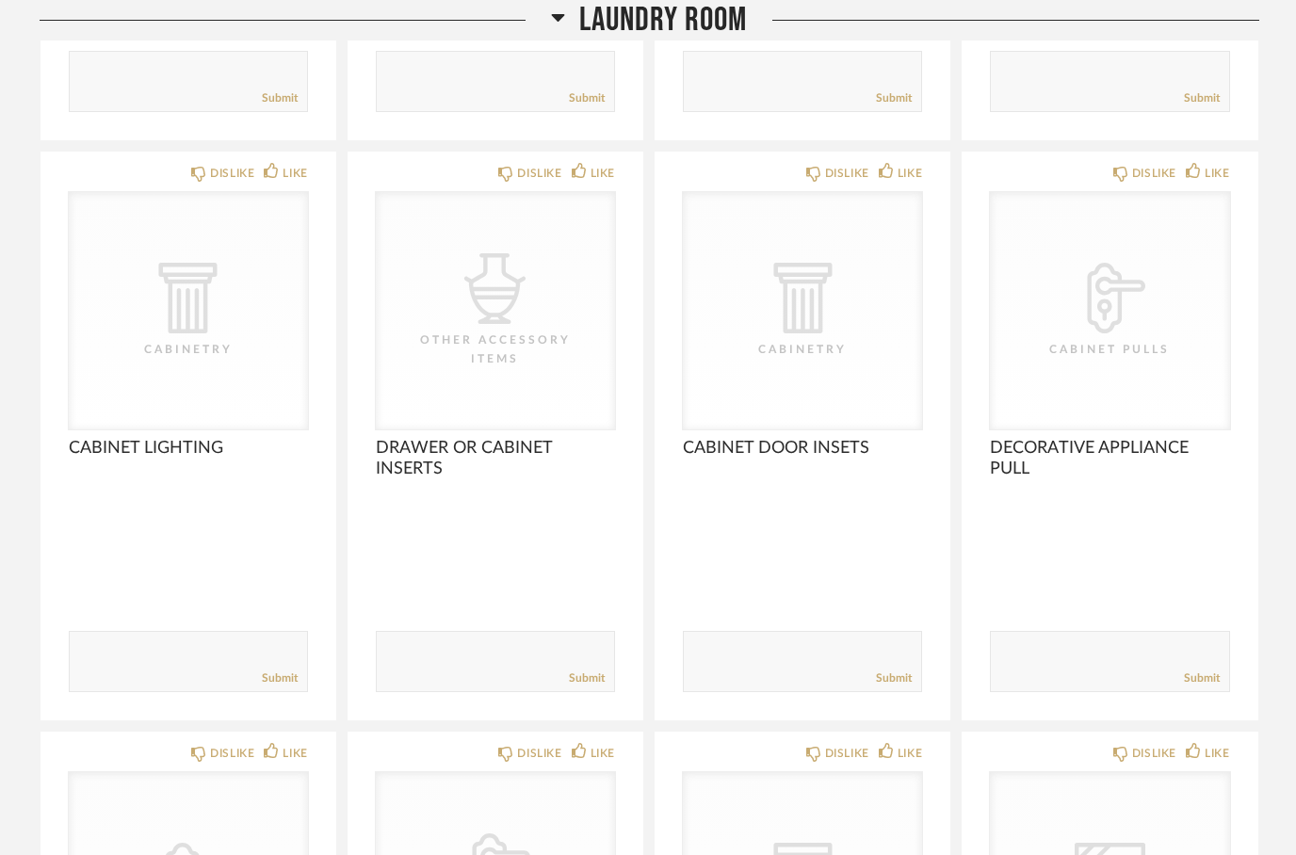
scroll to position [14348, 0]
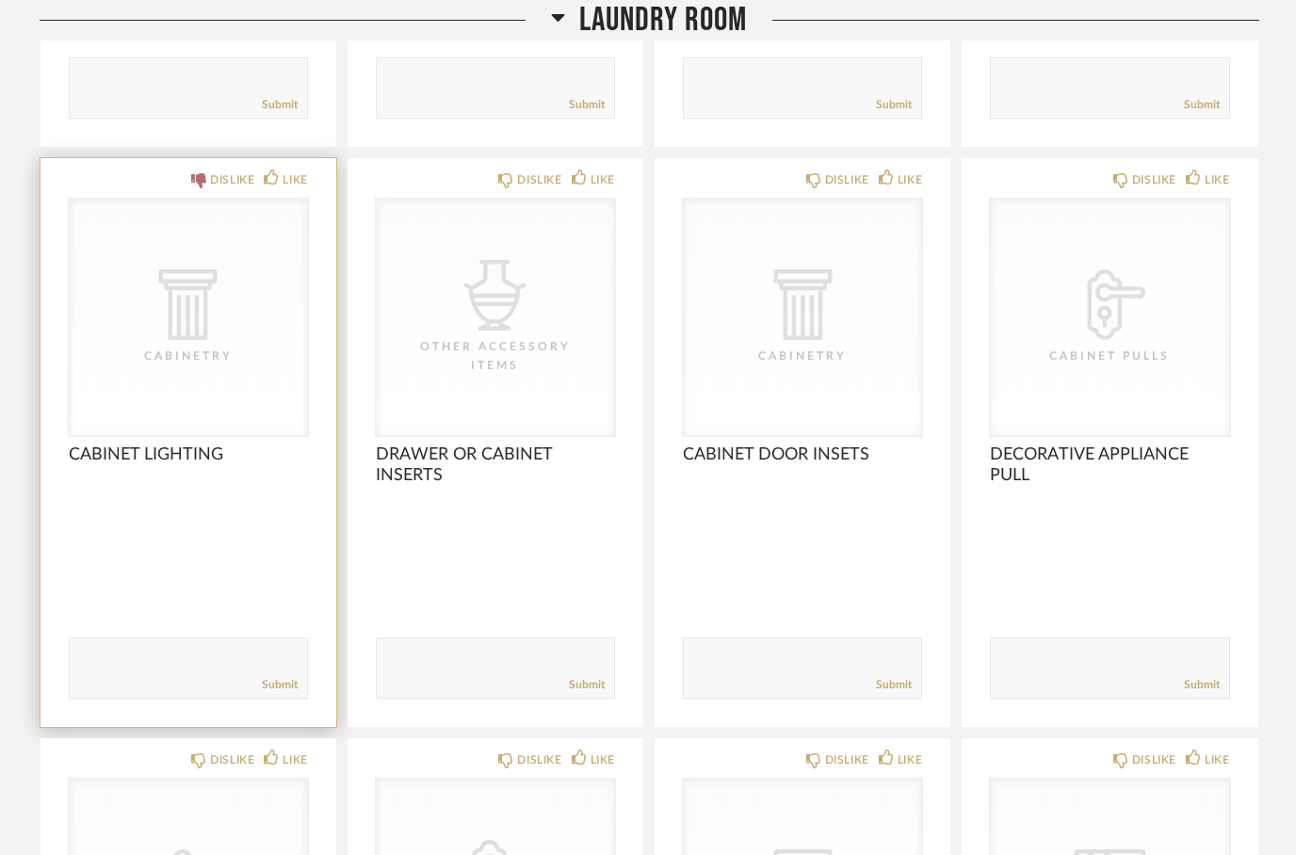
click at [194, 188] on icon at bounding box center [198, 180] width 15 height 15
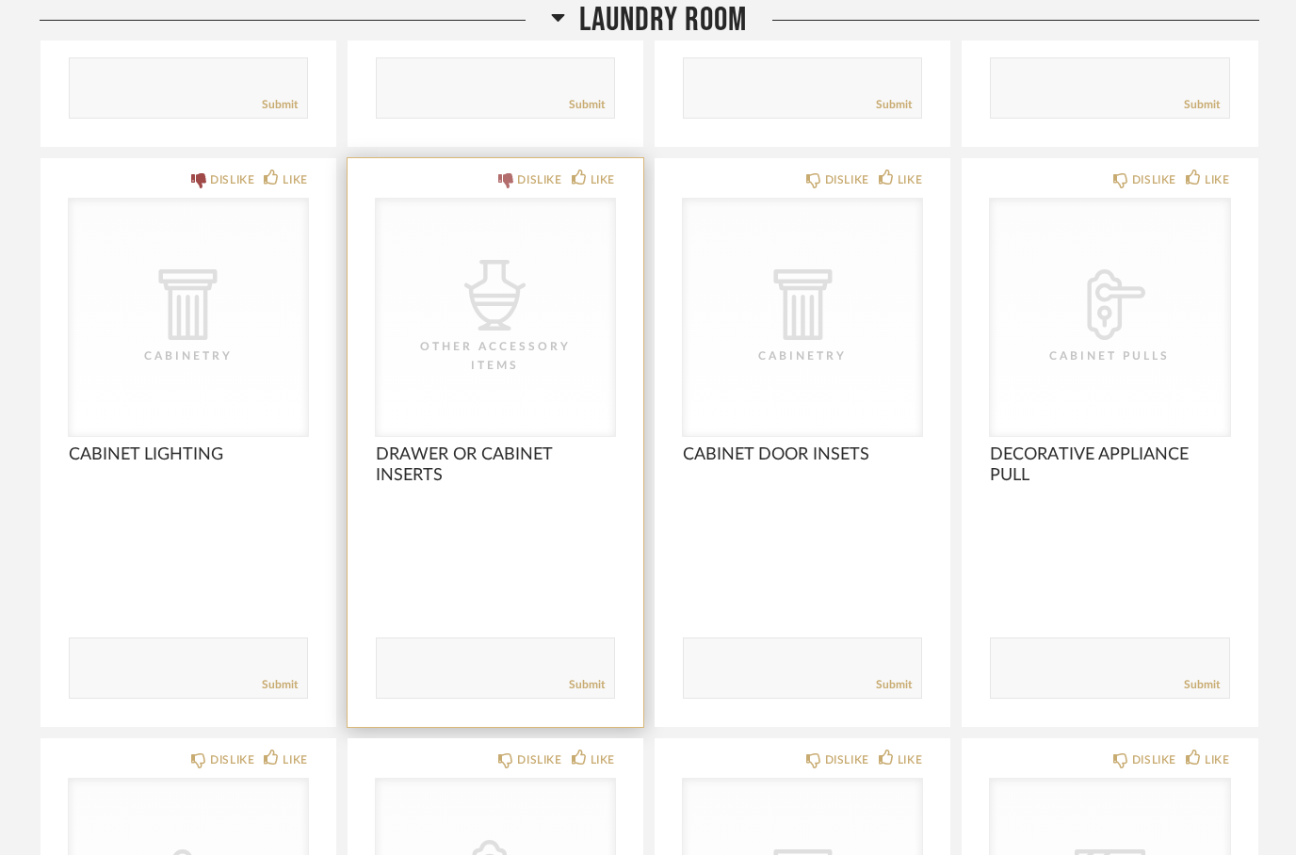
click at [513, 189] on div "DISLIKE" at bounding box center [529, 179] width 63 height 19
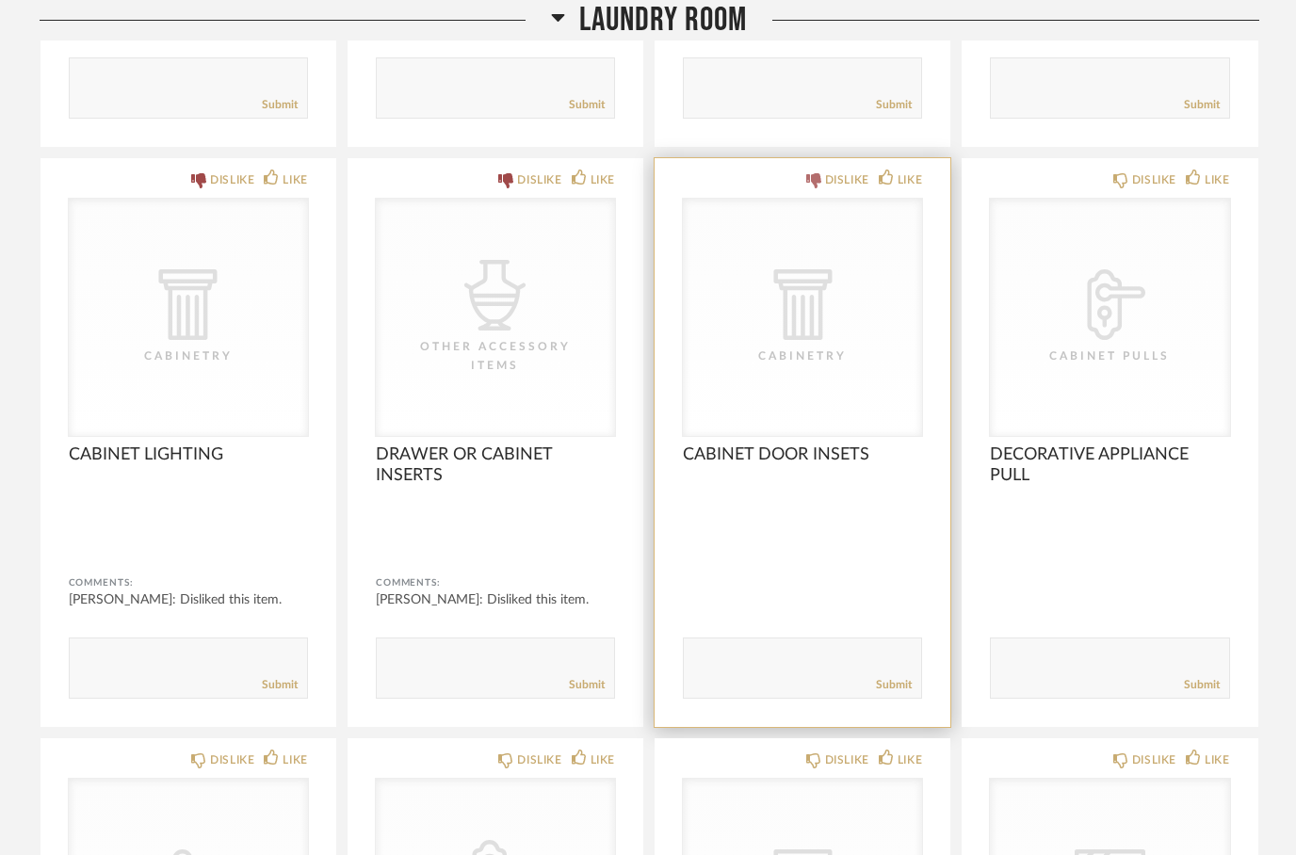
click at [822, 186] on div "DISLIKE" at bounding box center [837, 179] width 63 height 19
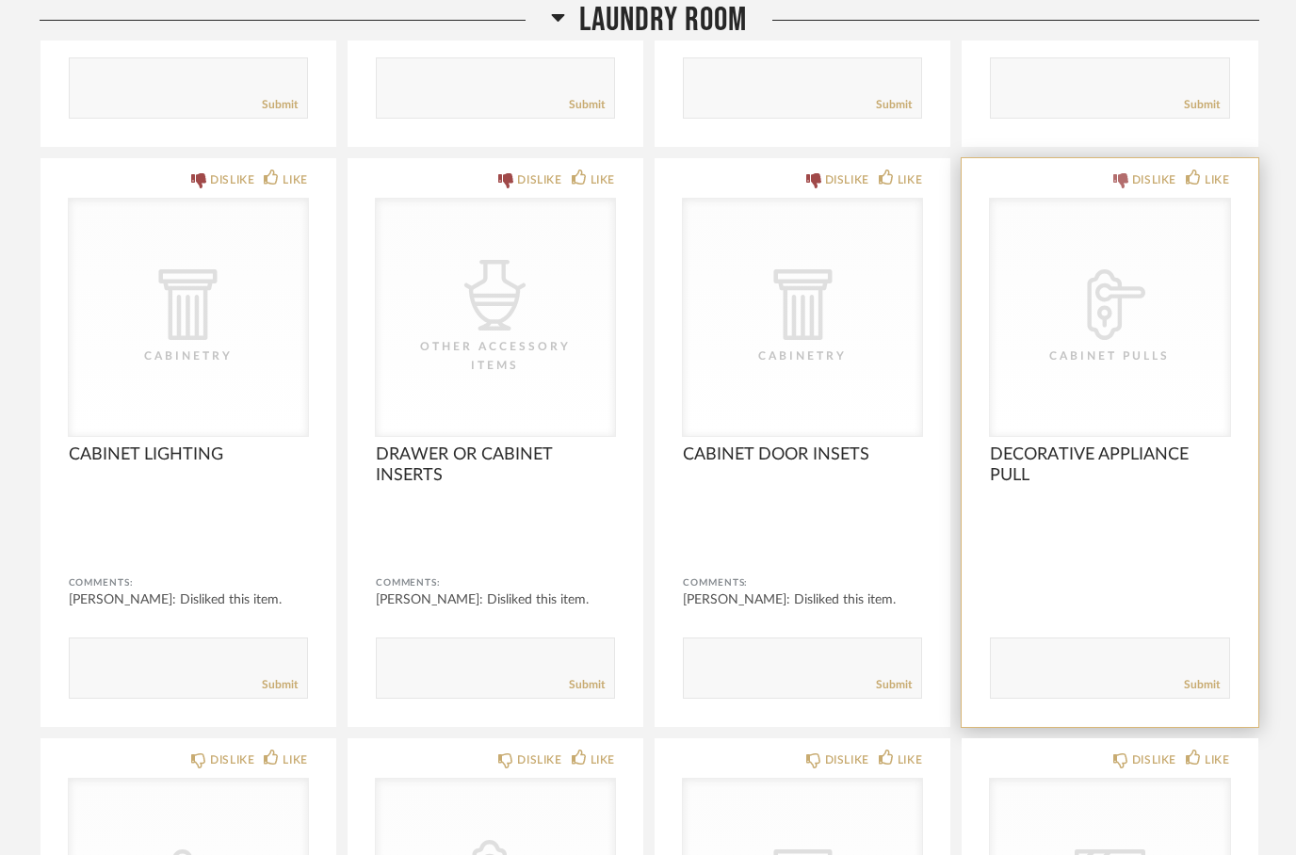
click at [1117, 186] on div "DISLIKE" at bounding box center [1144, 179] width 63 height 19
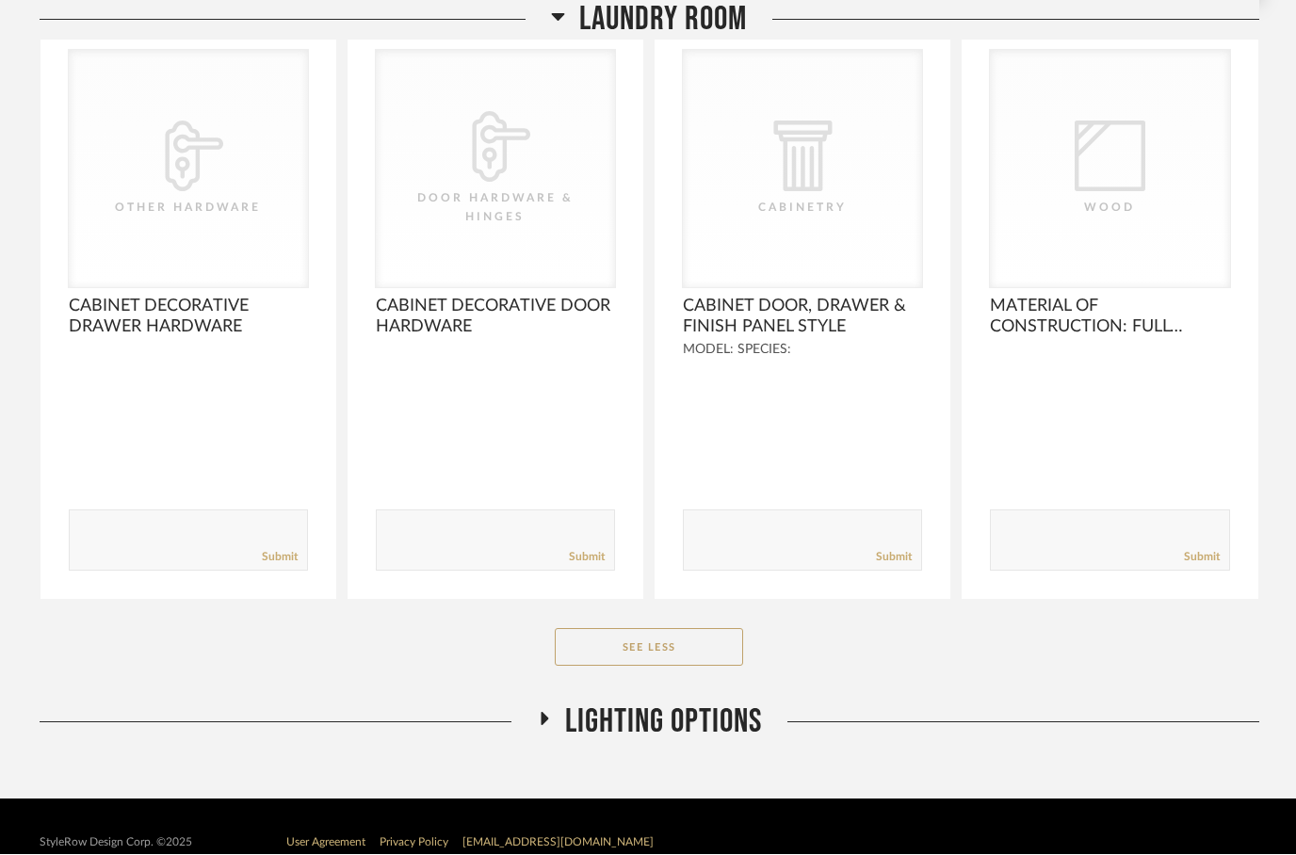
scroll to position [15046, 0]
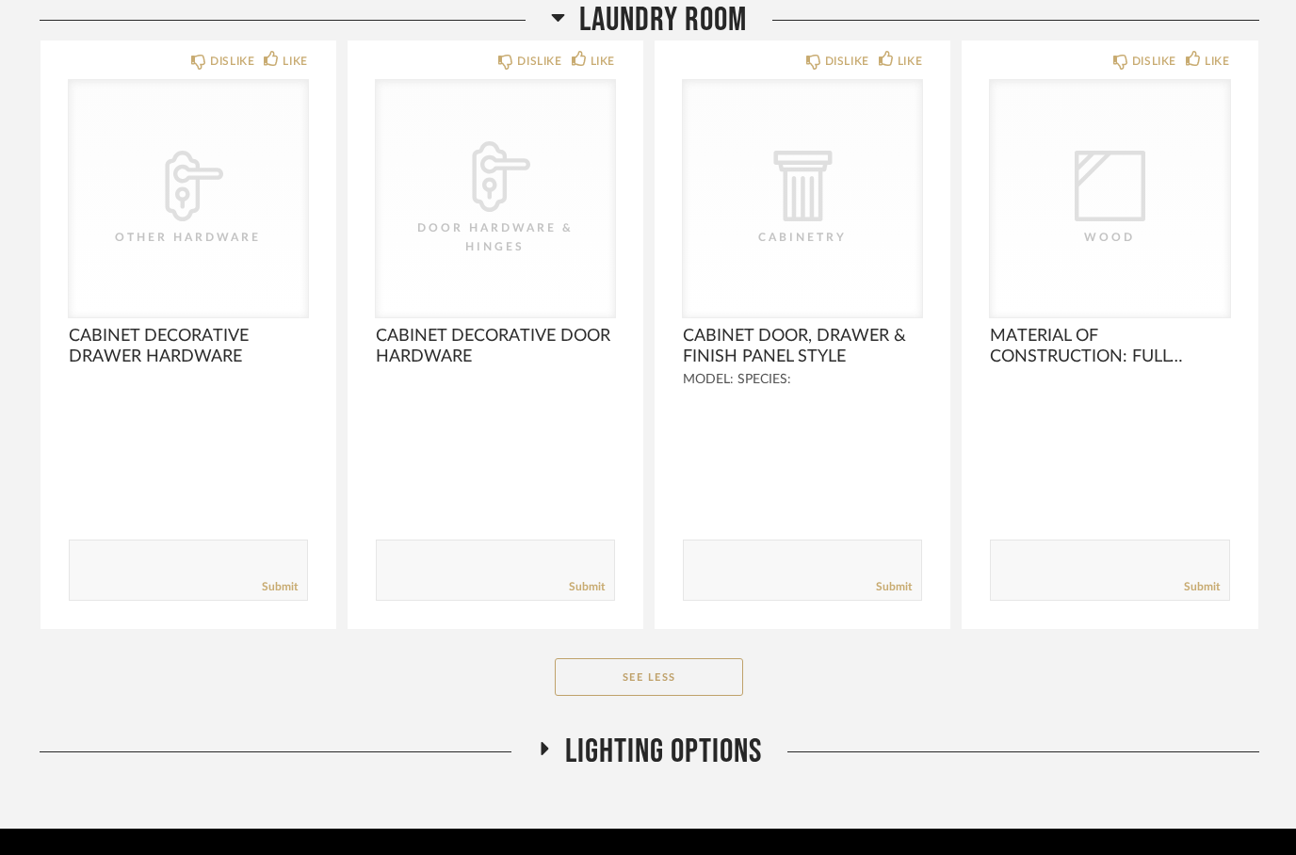
click at [544, 755] on icon at bounding box center [544, 748] width 8 height 13
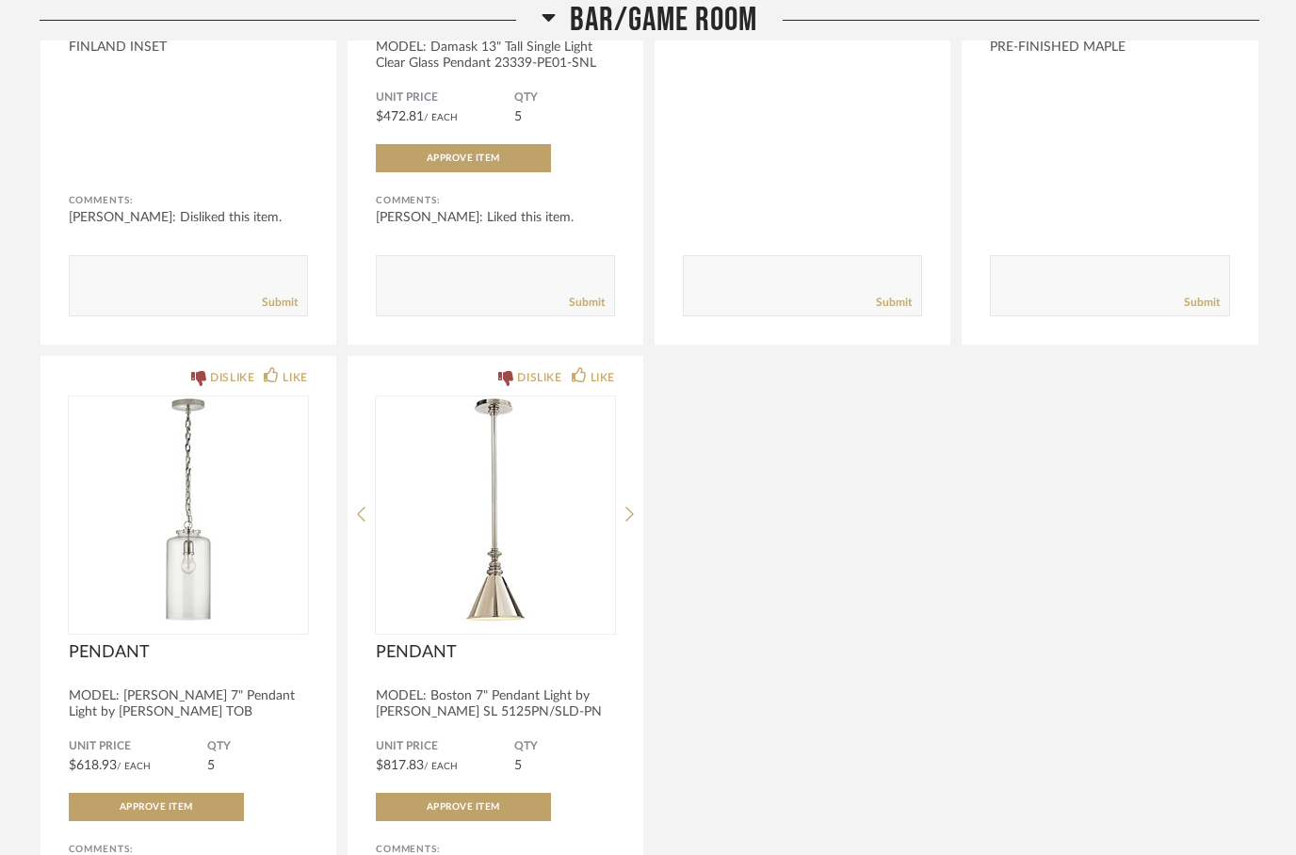
scroll to position [12117, 0]
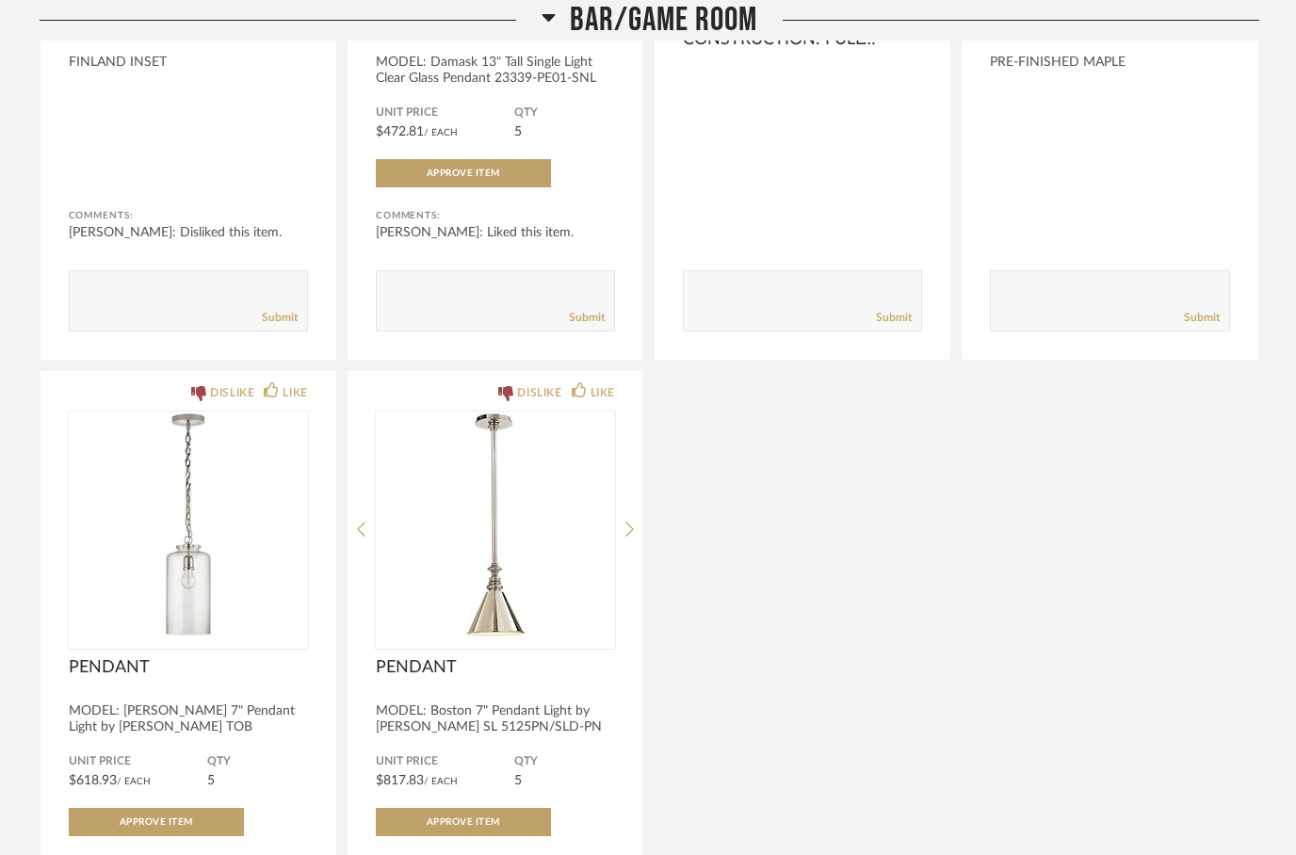
click at [549, 31] on fa-icon at bounding box center [548, 22] width 14 height 27
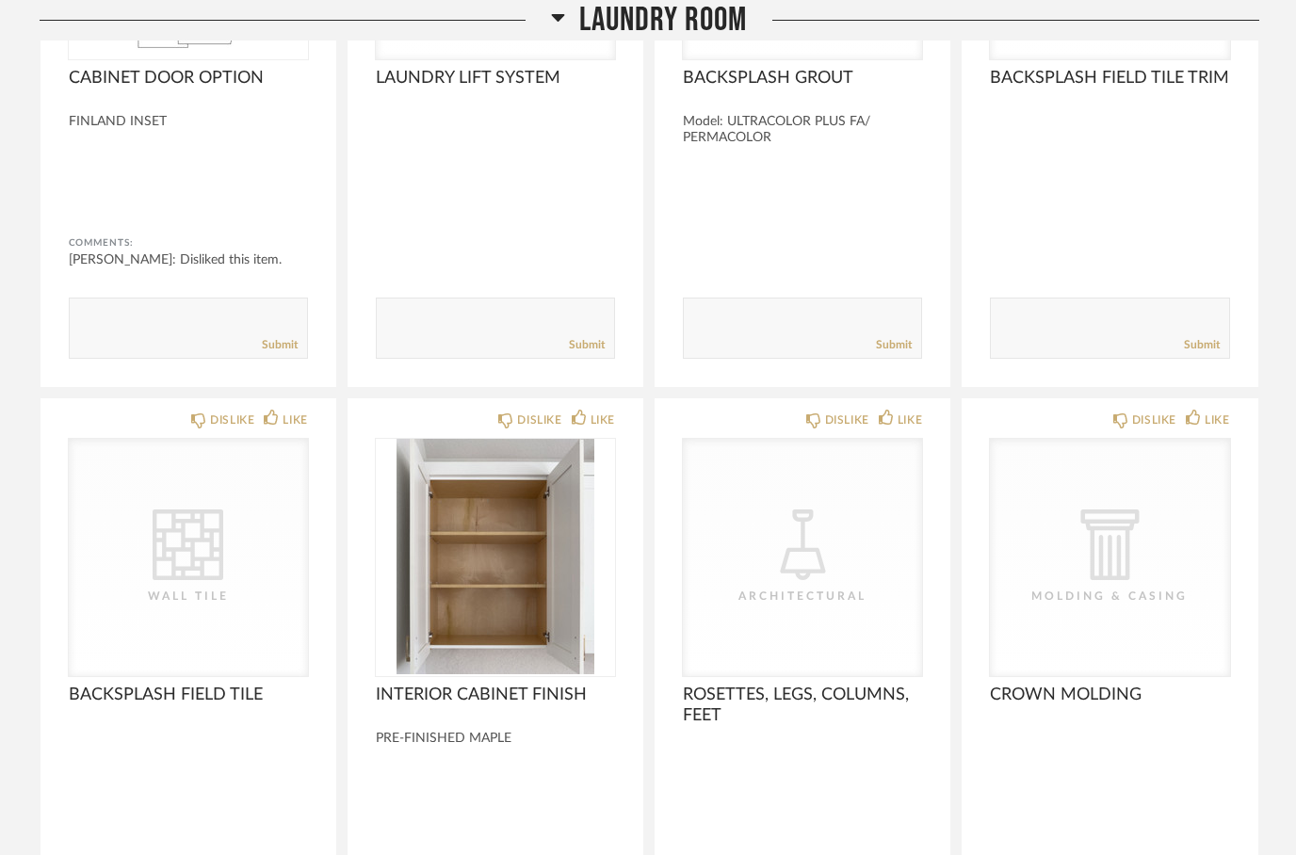
click at [559, 19] on icon at bounding box center [558, 18] width 13 height 8
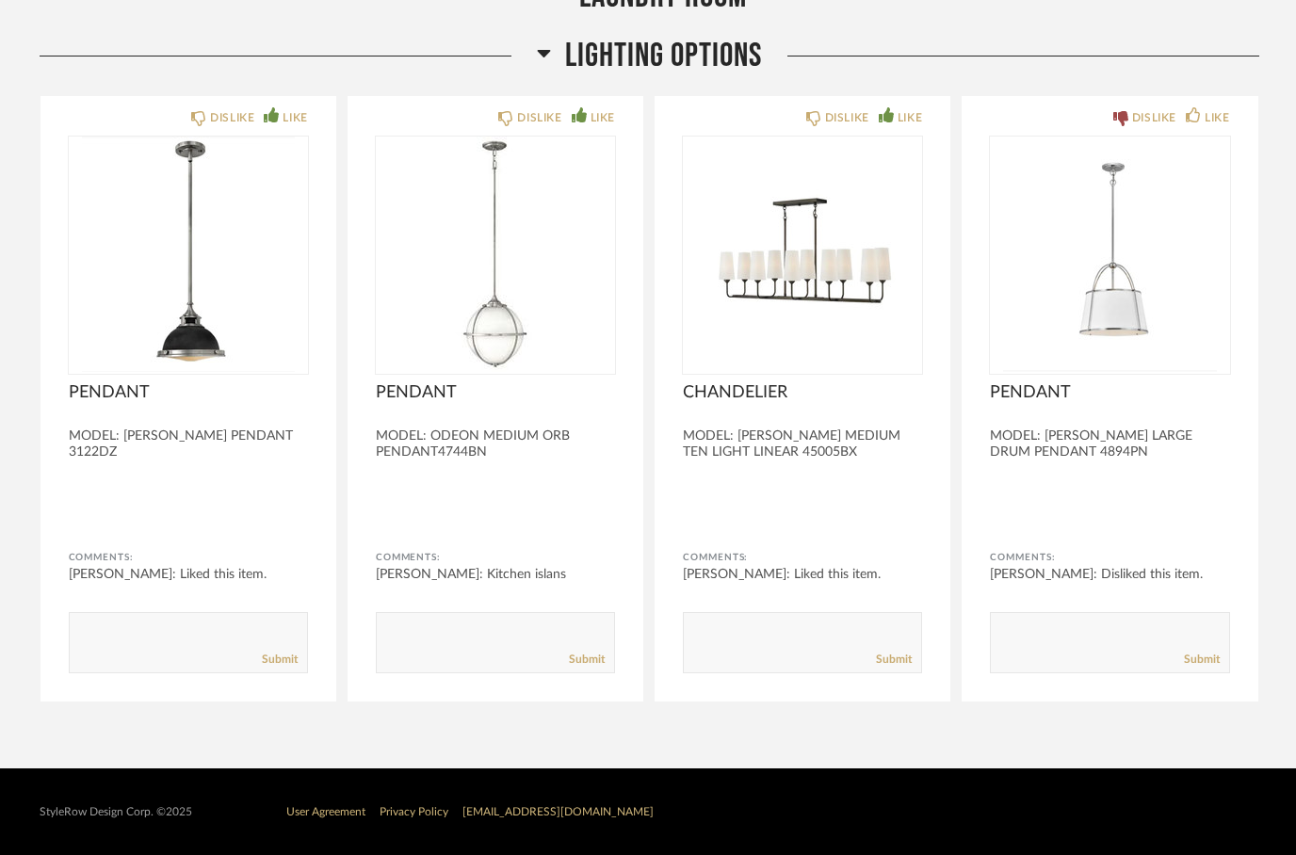
click at [537, 54] on icon at bounding box center [544, 52] width 14 height 23
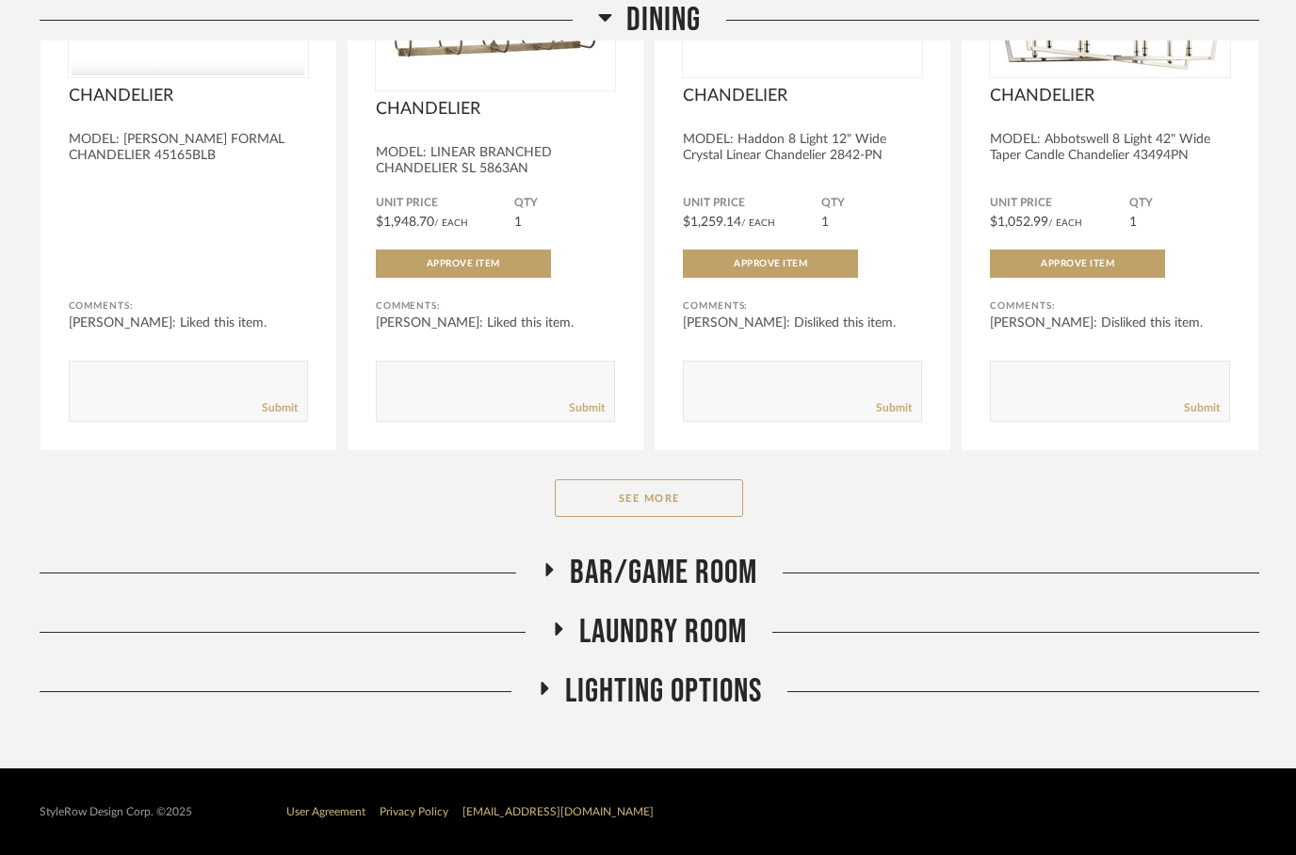
click at [603, 29] on fa-icon at bounding box center [605, 22] width 14 height 27
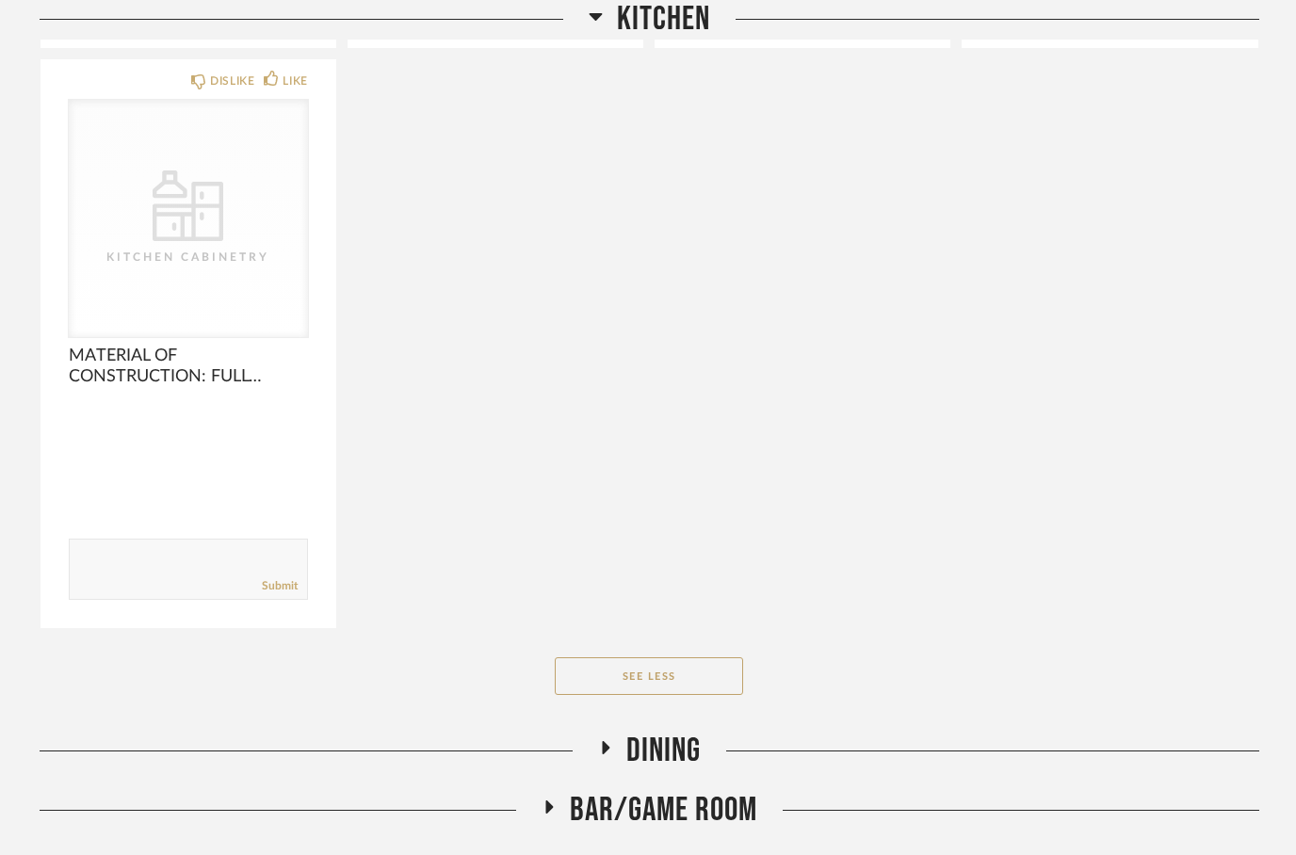
scroll to position [10231, 0]
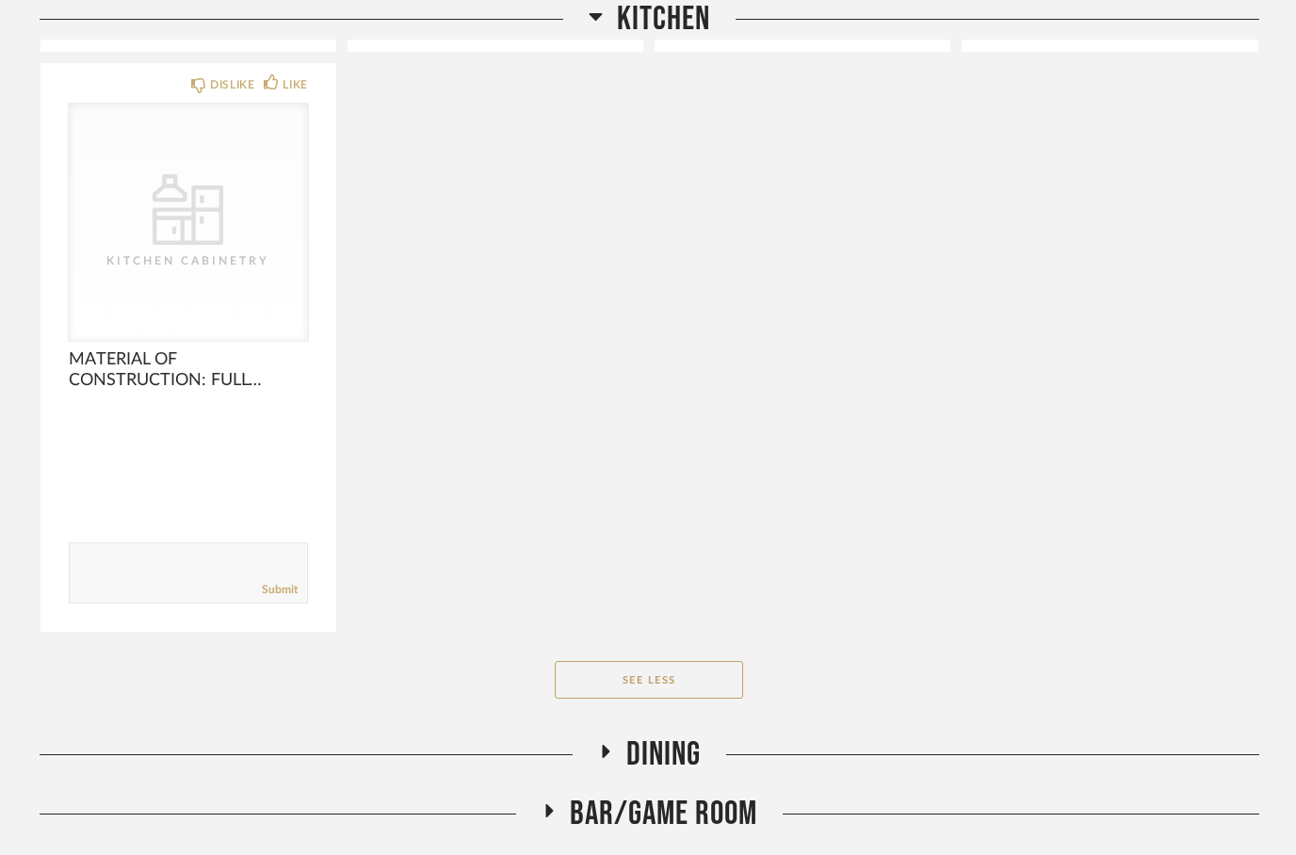
click at [592, 17] on icon at bounding box center [594, 18] width 13 height 8
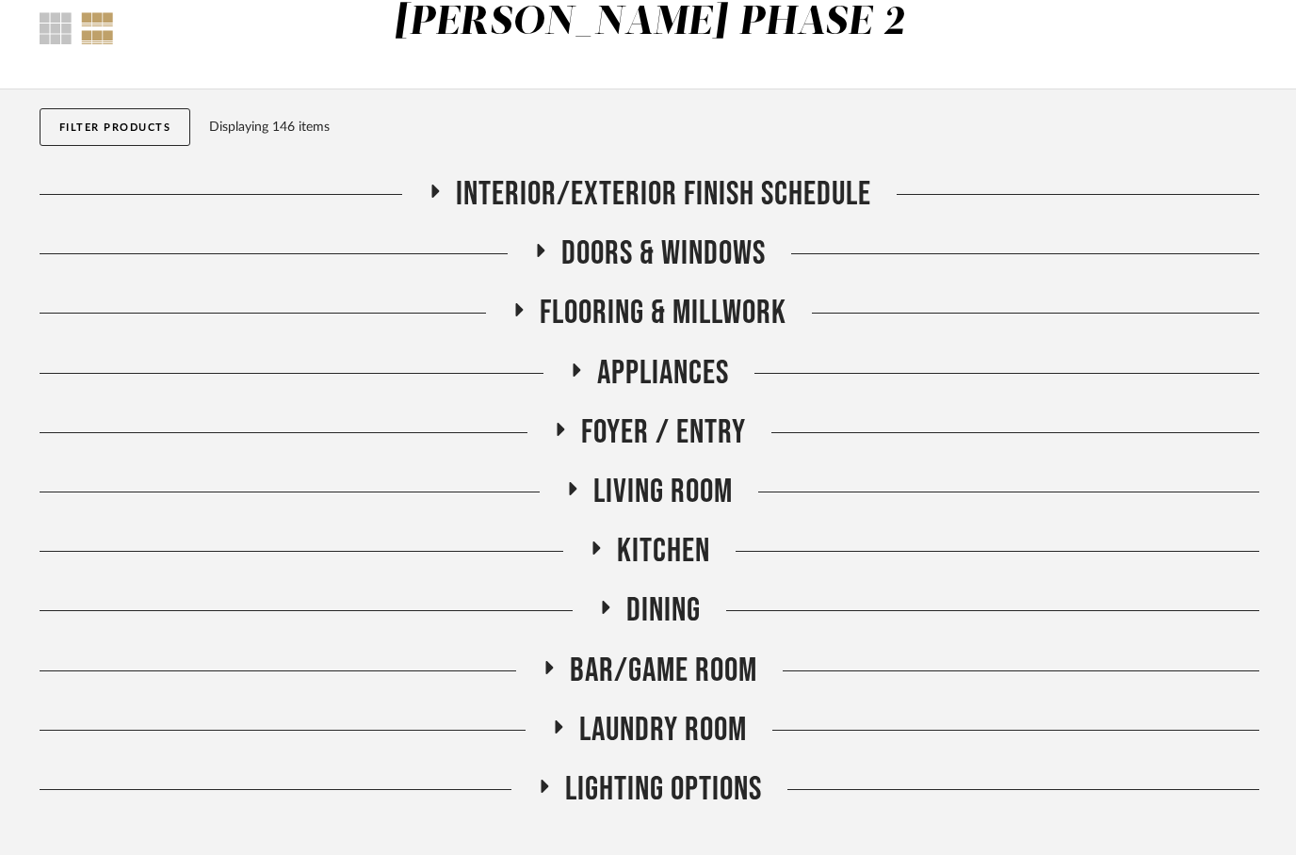
scroll to position [112, 0]
click at [528, 254] on icon at bounding box center [539, 250] width 23 height 14
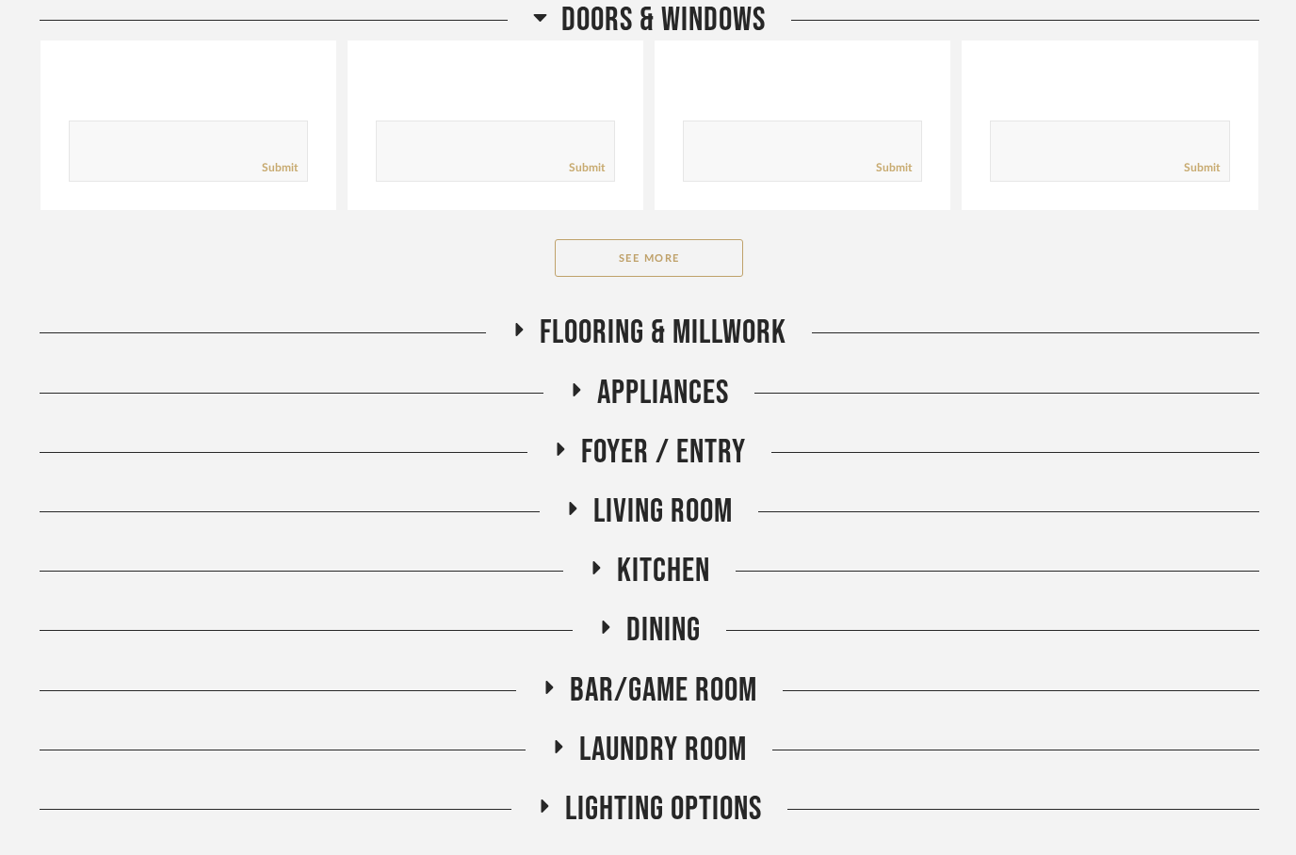
scroll to position [808, 0]
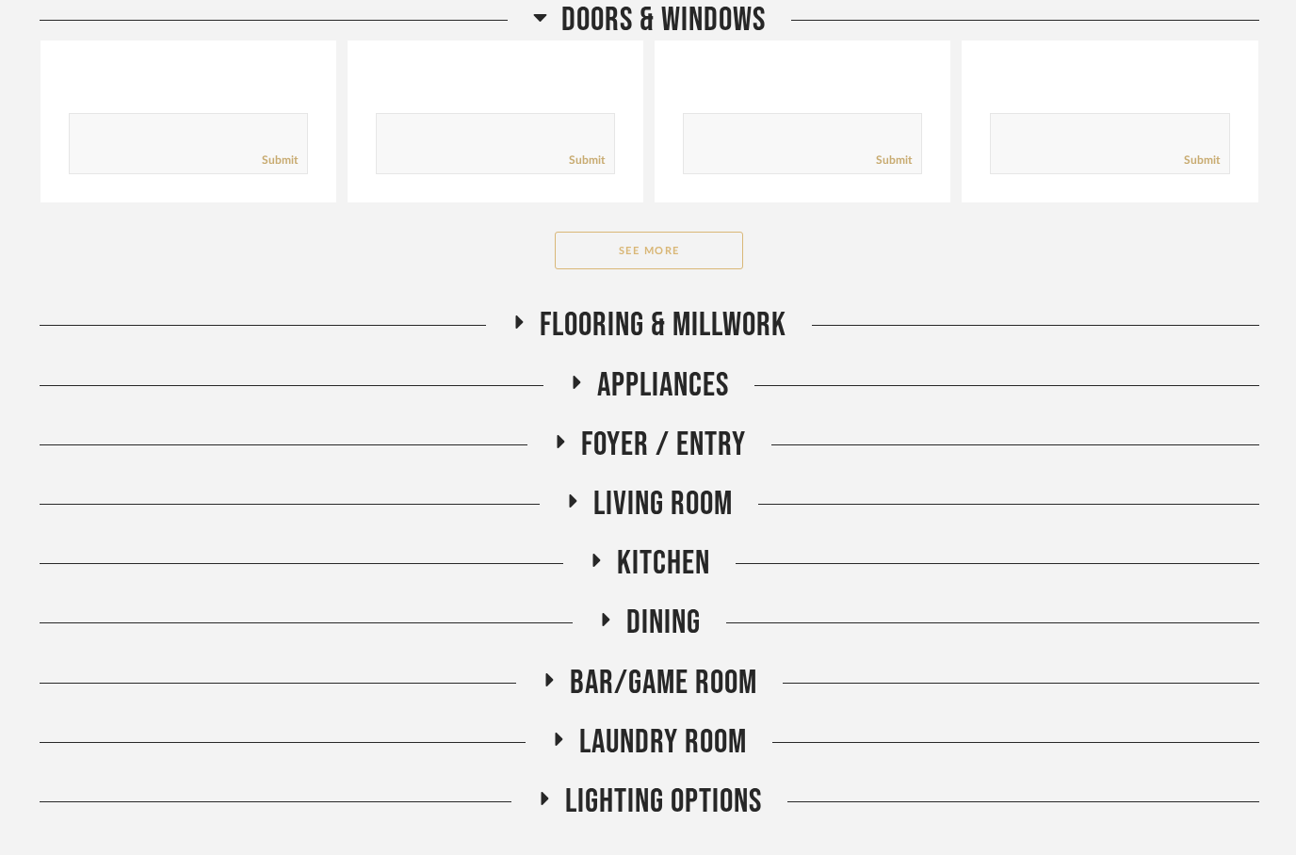
click at [624, 253] on button "See More" at bounding box center [649, 251] width 188 height 38
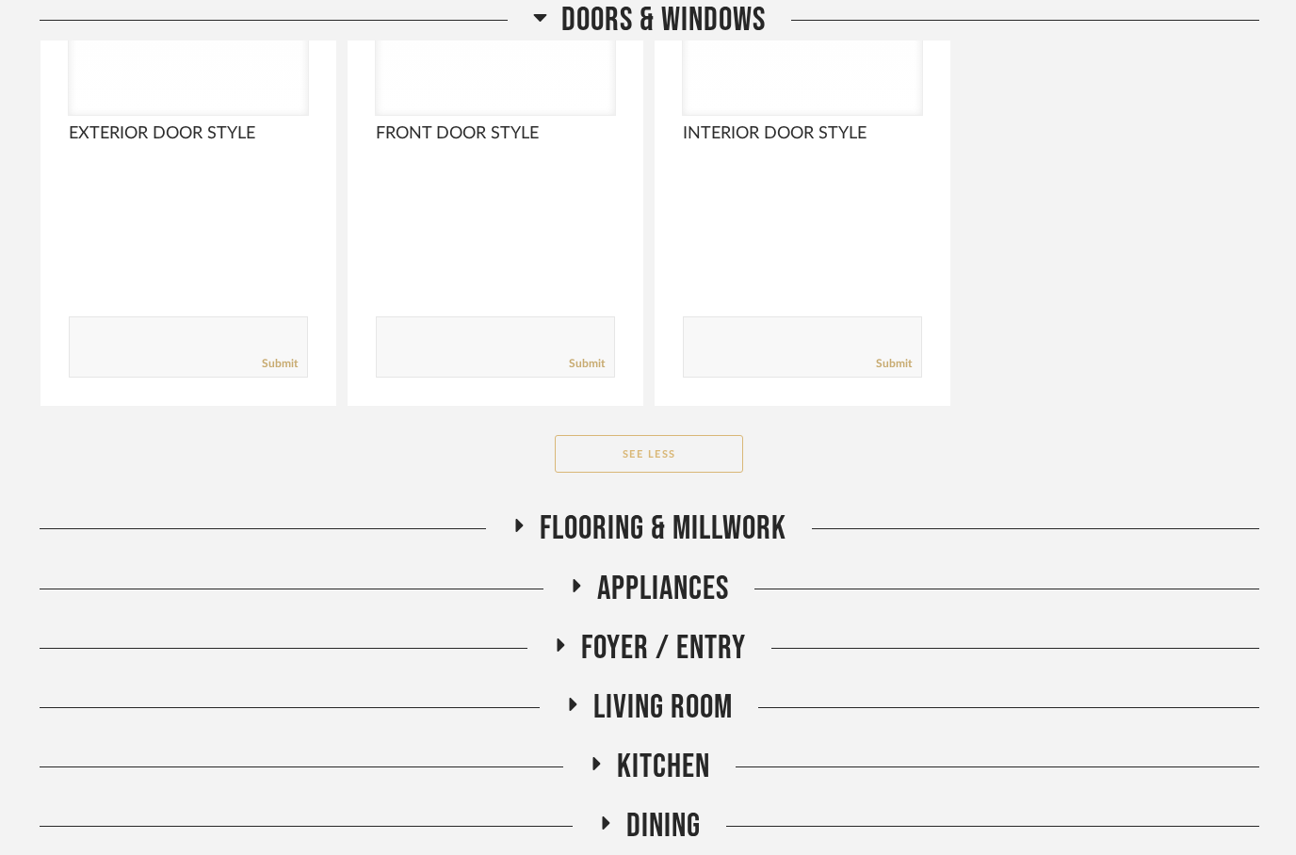
scroll to position [1808, 0]
